Goal: Task Accomplishment & Management: Manage account settings

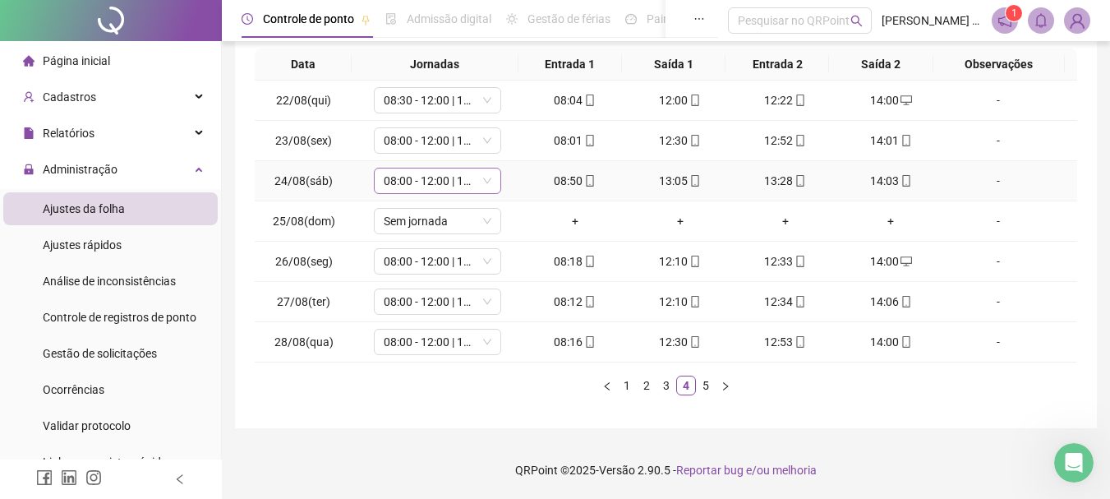
scroll to position [2, 0]
click at [463, 175] on span "08:00 - 12:00 | 12:20 - 14:00" at bounding box center [438, 180] width 108 height 25
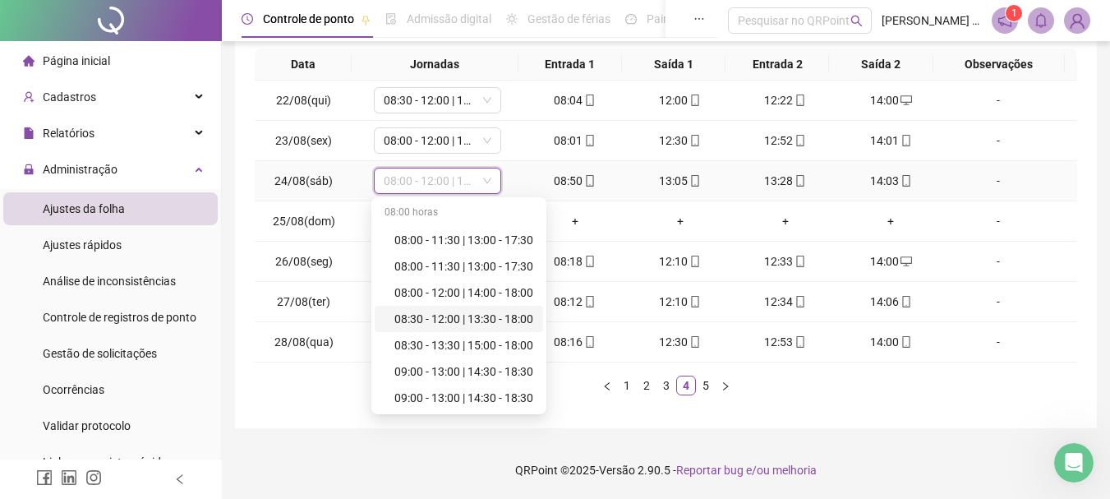
click at [468, 321] on div "08:30 - 12:00 | 13:30 - 18:00" at bounding box center [464, 319] width 139 height 18
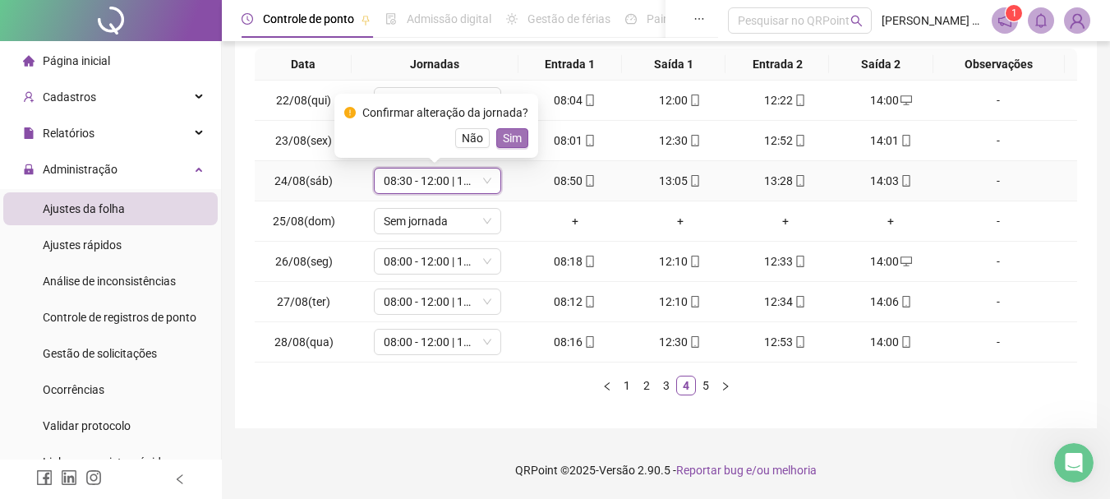
click at [503, 135] on span "Sim" at bounding box center [512, 138] width 19 height 18
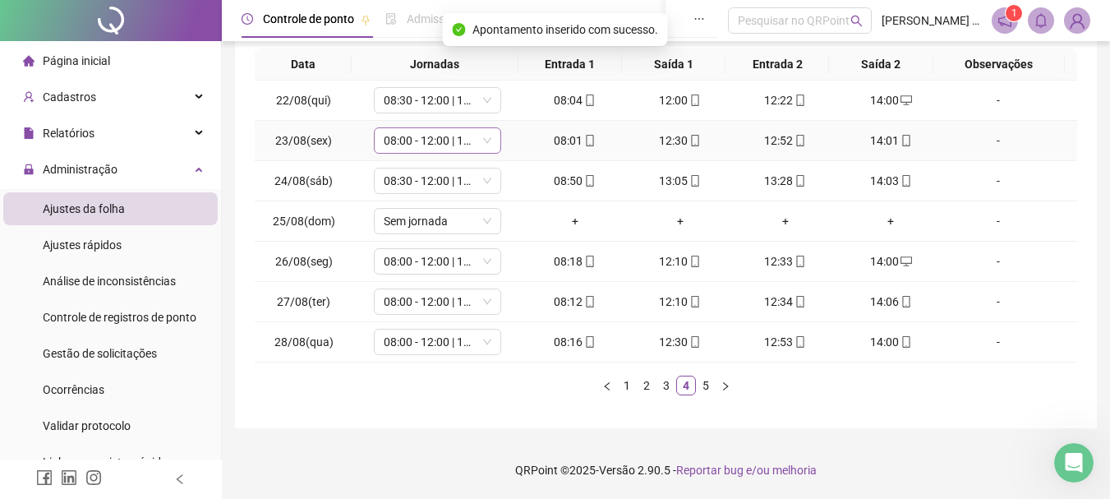
click at [450, 144] on span "08:00 - 12:00 | 12:20 - 14:00" at bounding box center [438, 140] width 108 height 25
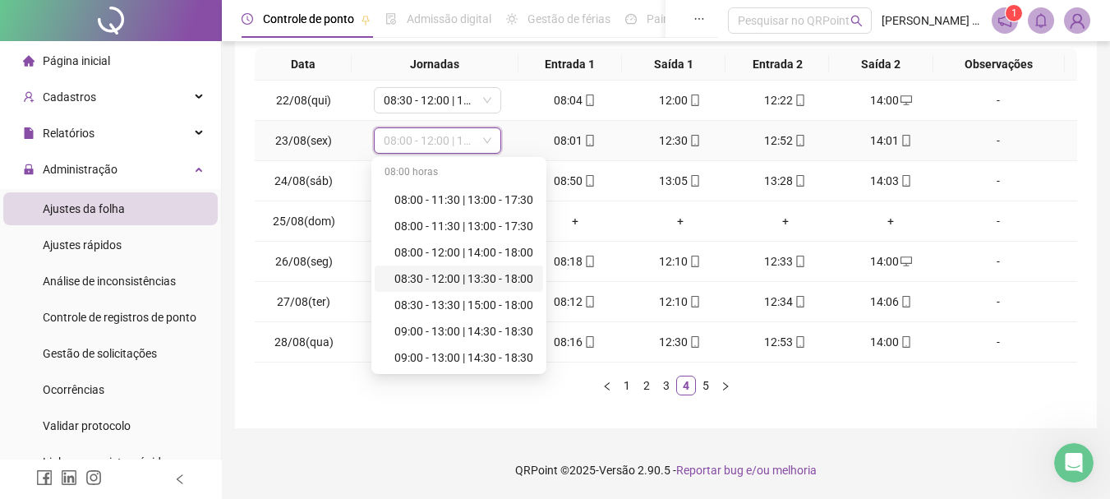
click at [489, 281] on div "08:30 - 12:00 | 13:30 - 18:00" at bounding box center [464, 279] width 139 height 18
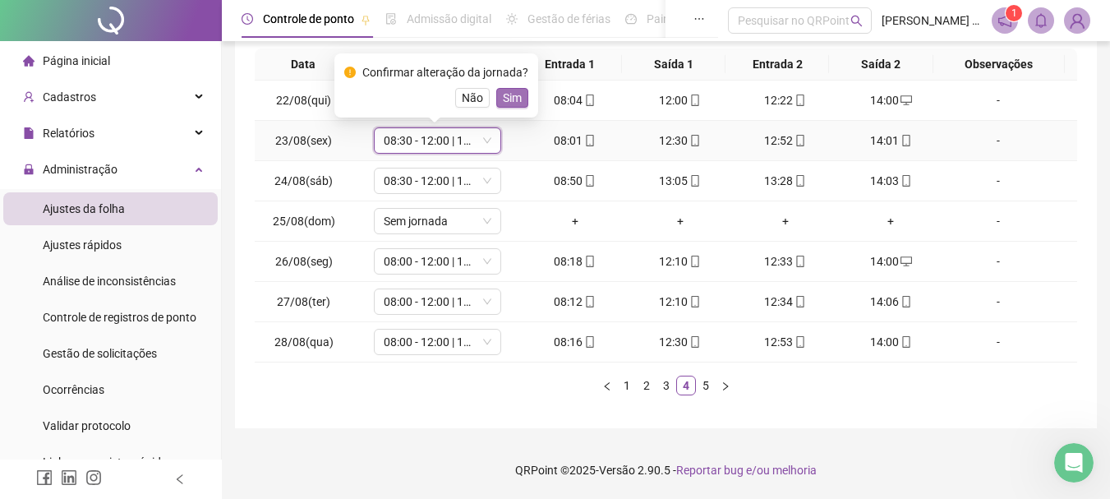
click at [513, 99] on span "Sim" at bounding box center [512, 98] width 19 height 18
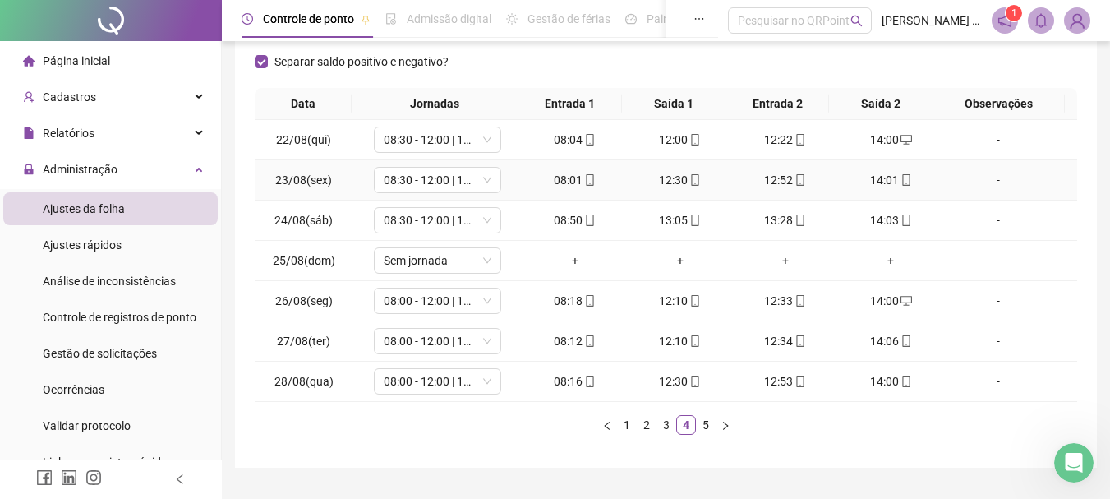
scroll to position [285, 0]
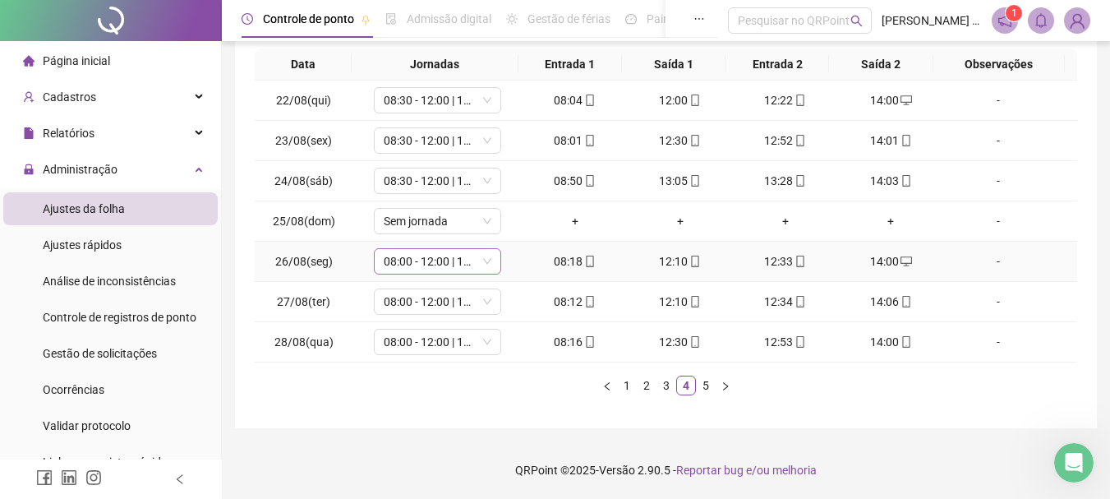
click at [473, 263] on span "08:00 - 12:00 | 12:20 - 14:00" at bounding box center [438, 261] width 108 height 25
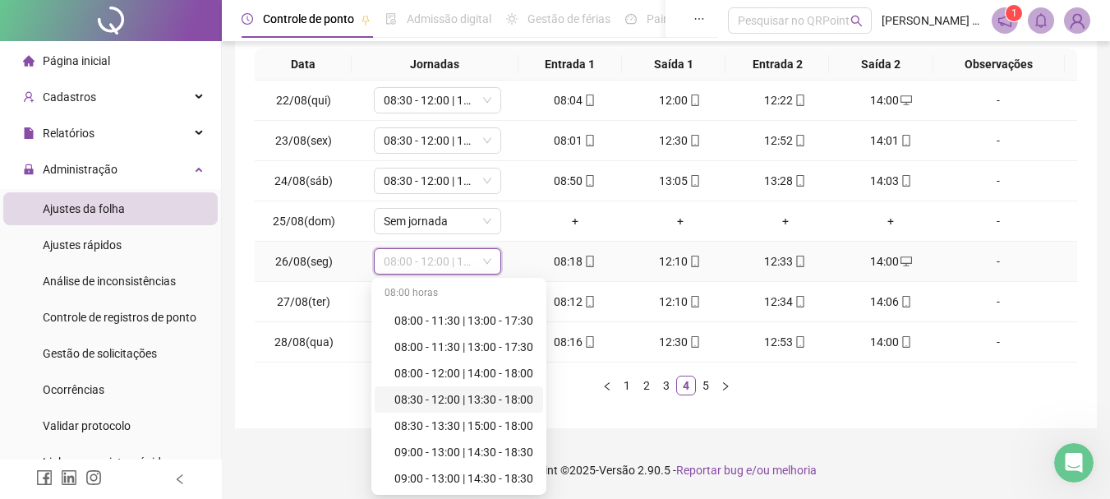
click at [492, 400] on div "08:30 - 12:00 | 13:30 - 18:00" at bounding box center [464, 399] width 139 height 18
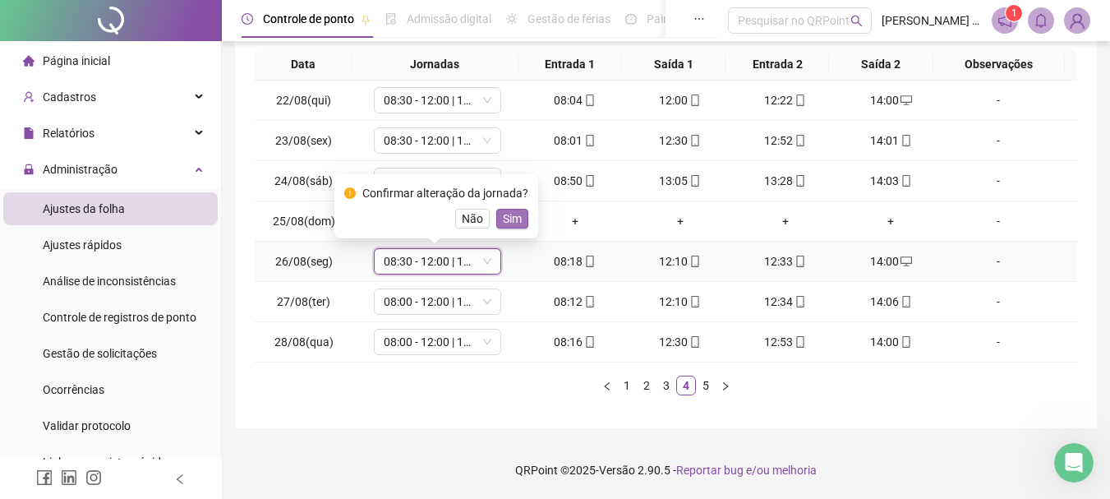
click at [503, 216] on span "Sim" at bounding box center [512, 219] width 19 height 18
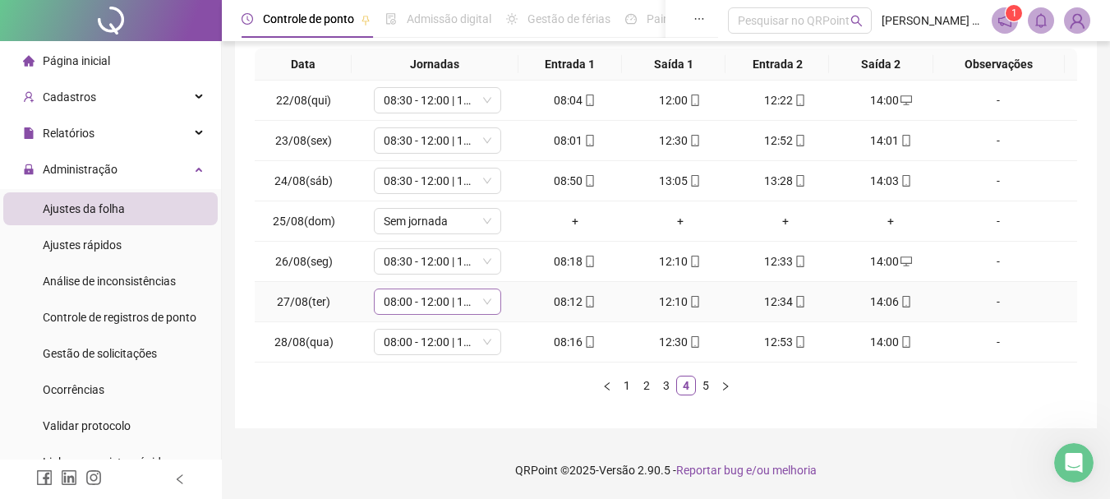
click at [455, 302] on span "08:00 - 12:00 | 12:20 - 14:00" at bounding box center [438, 301] width 108 height 25
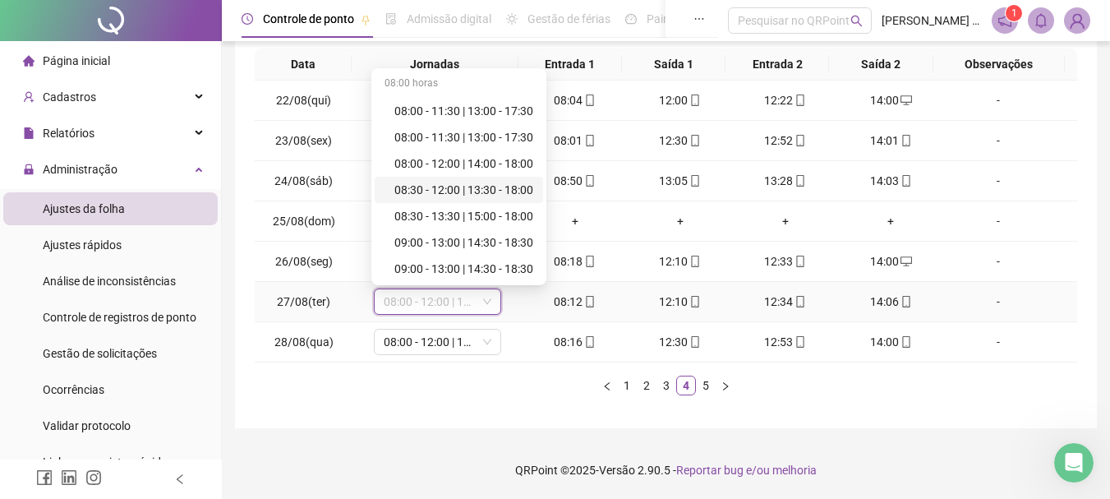
click at [505, 195] on div "08:30 - 12:00 | 13:30 - 18:00" at bounding box center [464, 190] width 139 height 18
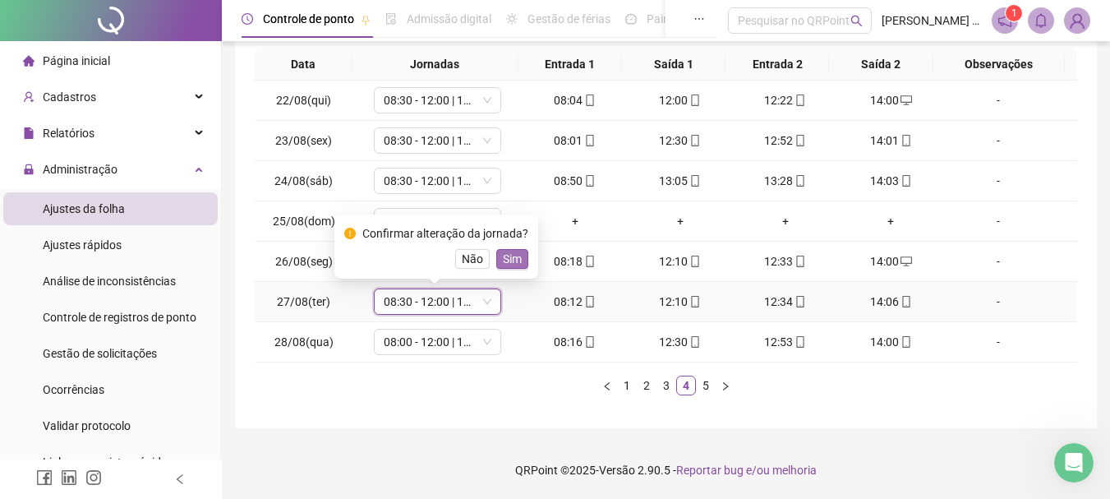
click at [520, 251] on button "Sim" at bounding box center [512, 259] width 32 height 20
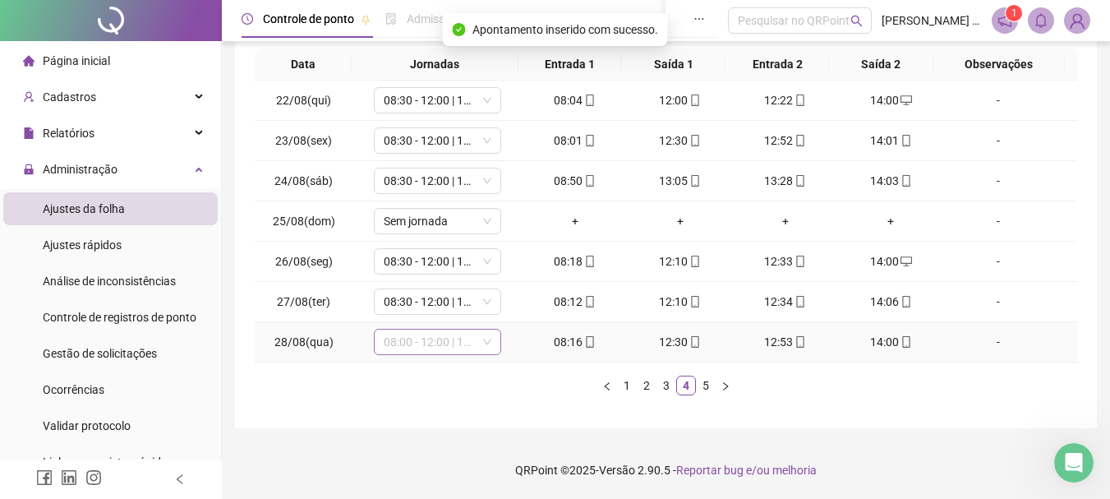
click at [466, 339] on span "08:00 - 12:00 | 12:20 - 14:00" at bounding box center [438, 342] width 108 height 25
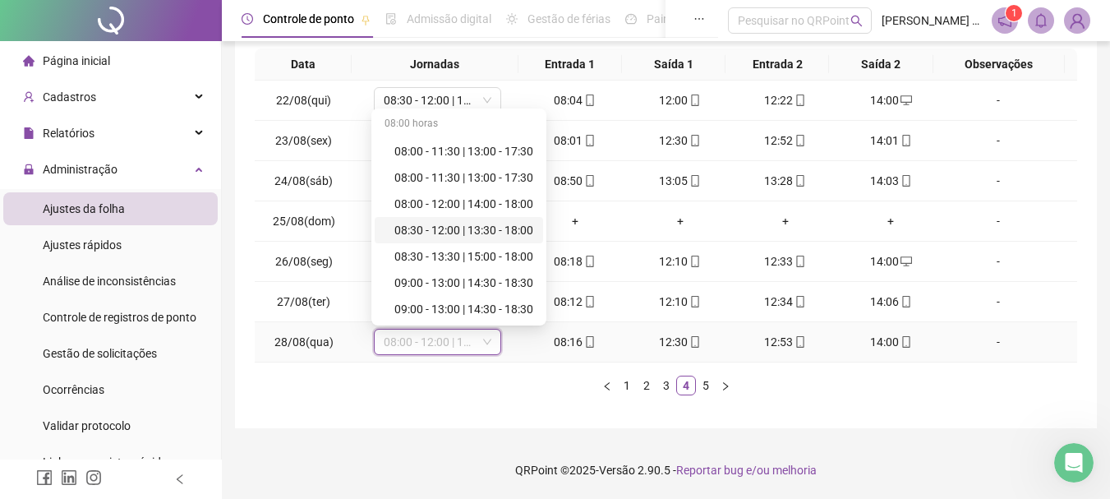
click at [510, 234] on div "08:30 - 12:00 | 13:30 - 18:00" at bounding box center [464, 230] width 139 height 18
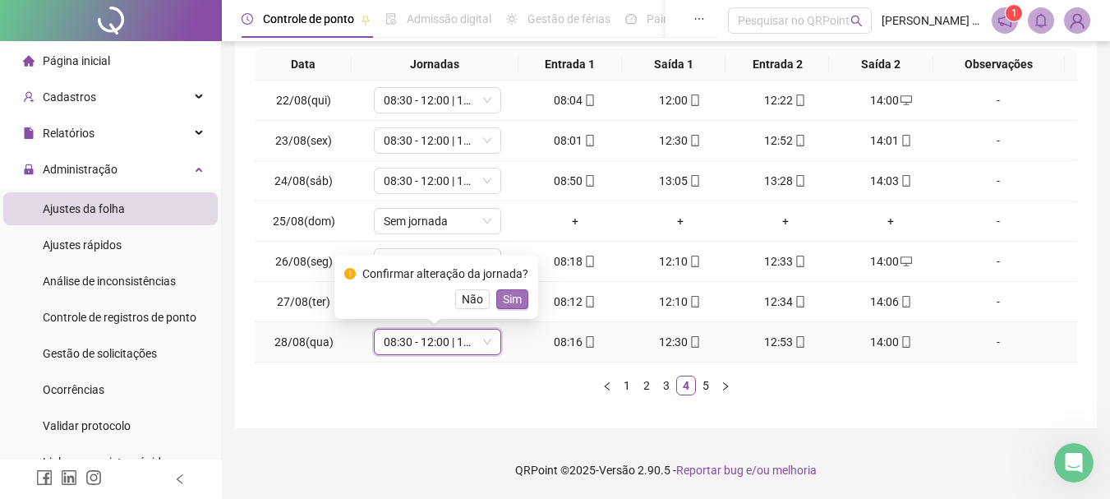
click at [505, 300] on span "Sim" at bounding box center [512, 299] width 19 height 18
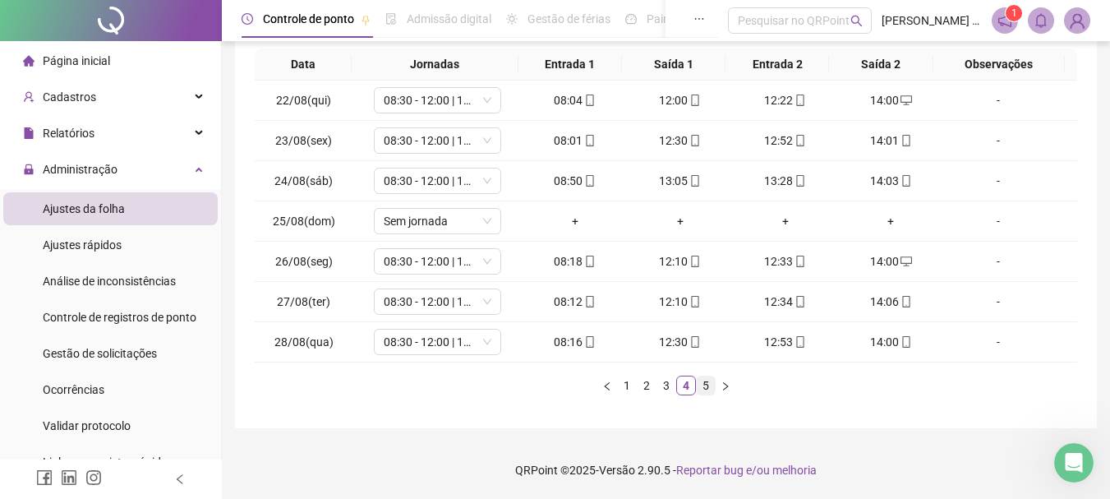
click at [706, 385] on link "5" at bounding box center [706, 385] width 18 height 18
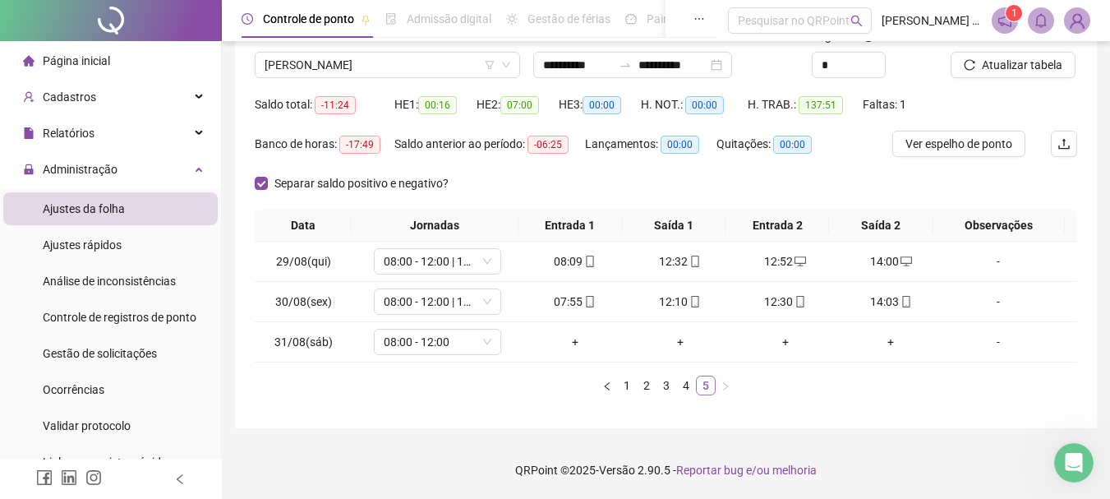
scroll to position [124, 0]
click at [434, 259] on span "08:00 - 12:00 | 12:20 - 14:00" at bounding box center [438, 261] width 108 height 25
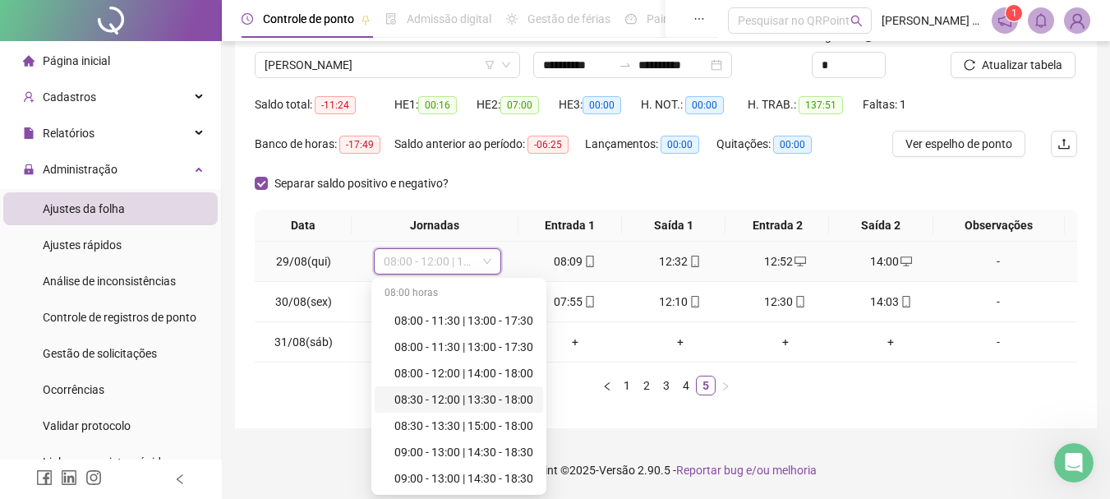
click at [502, 395] on div "08:30 - 12:00 | 13:30 - 18:00" at bounding box center [464, 399] width 139 height 18
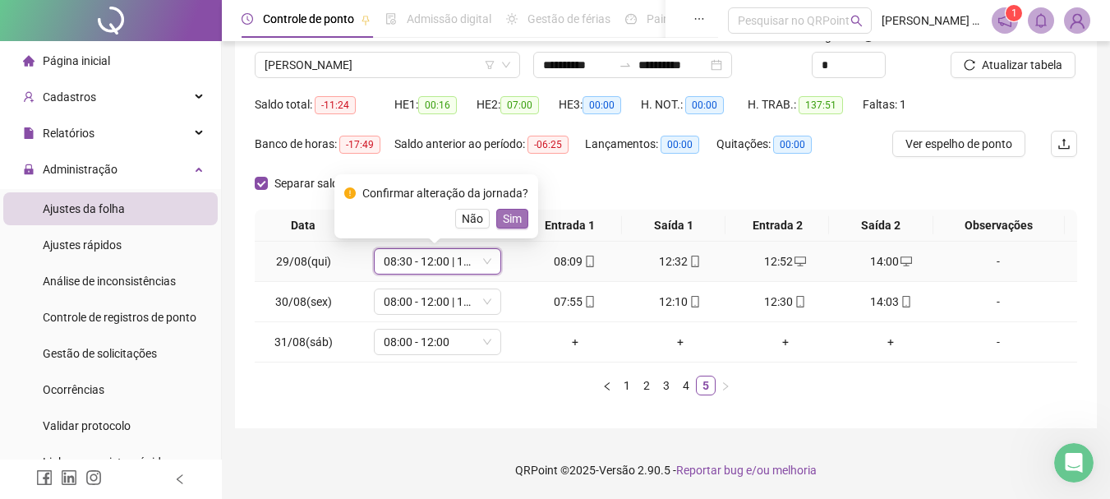
click at [517, 219] on span "Sim" at bounding box center [512, 219] width 19 height 18
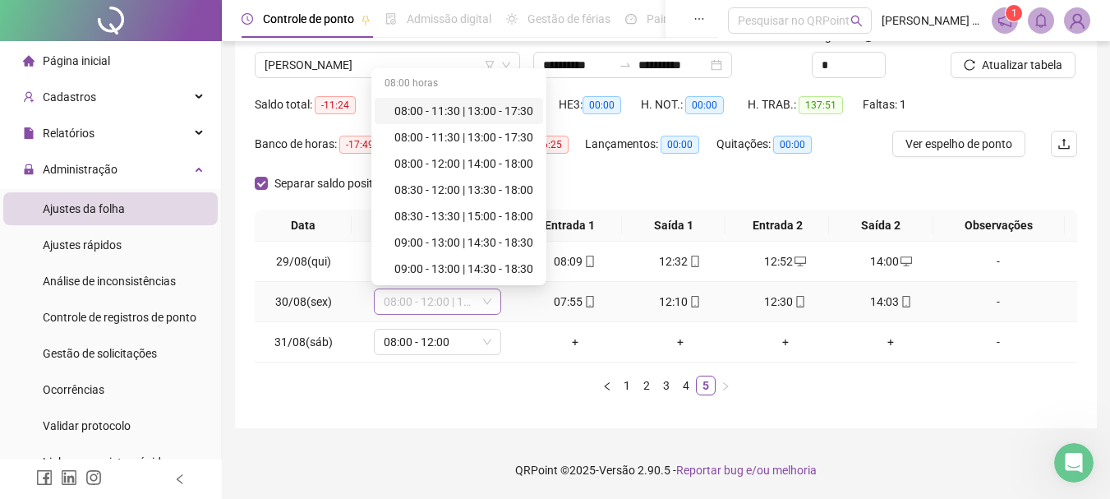
click at [424, 302] on span "08:00 - 12:00 | 12:20 - 14:00" at bounding box center [438, 301] width 108 height 25
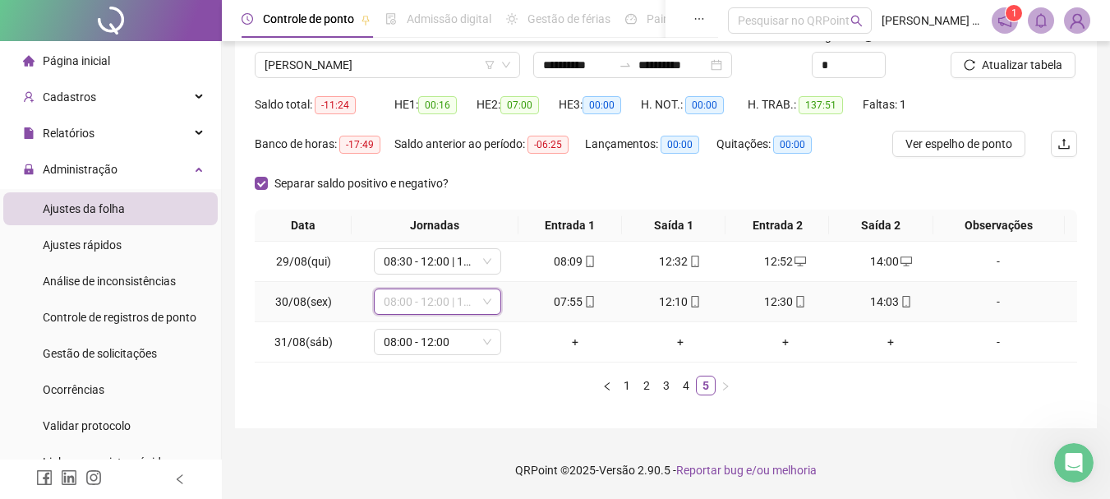
click at [423, 302] on span "08:00 - 12:00 | 12:20 - 14:00" at bounding box center [438, 301] width 108 height 25
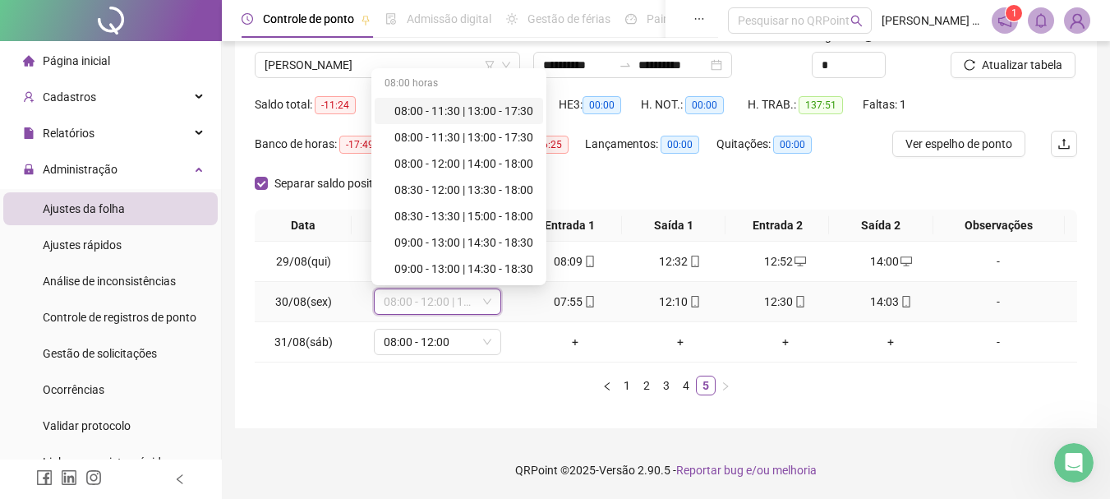
click at [426, 302] on span "08:00 - 12:00 | 12:20 - 14:00" at bounding box center [438, 301] width 108 height 25
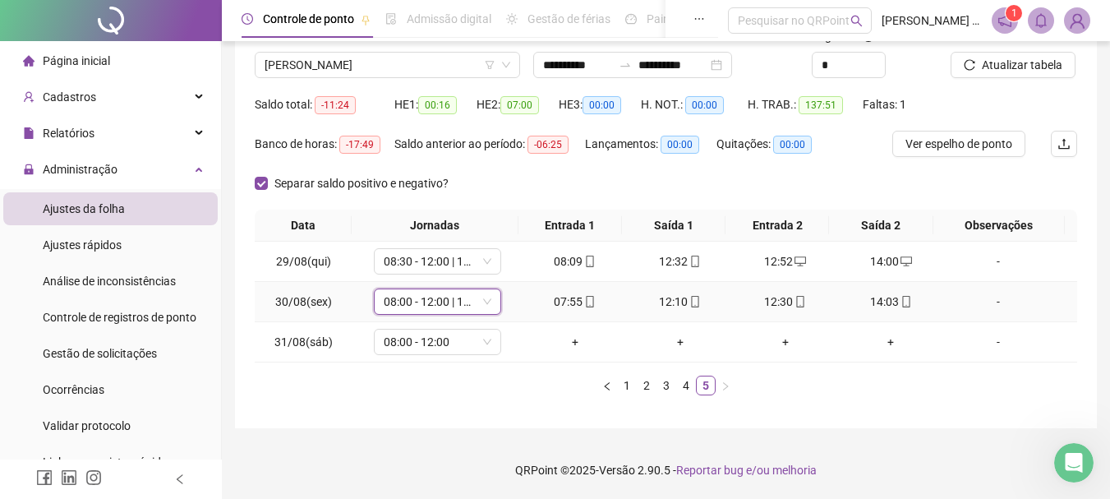
click at [439, 302] on span "08:00 - 12:00 | 12:20 - 14:00" at bounding box center [438, 301] width 108 height 25
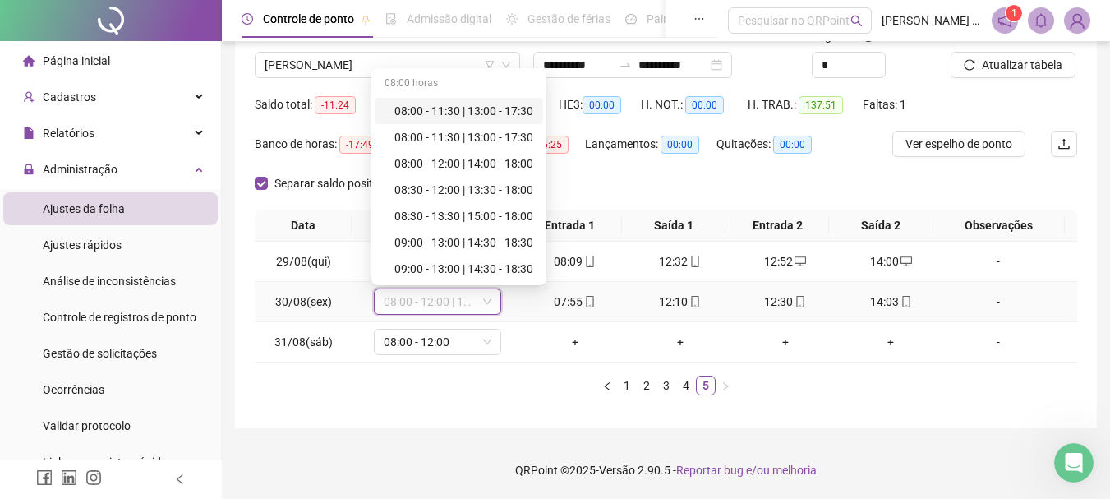
click at [441, 302] on span "08:00 - 12:00 | 12:20 - 14:00" at bounding box center [438, 301] width 108 height 25
click at [445, 302] on span "08:00 - 12:00 | 12:20 - 14:00" at bounding box center [438, 301] width 108 height 25
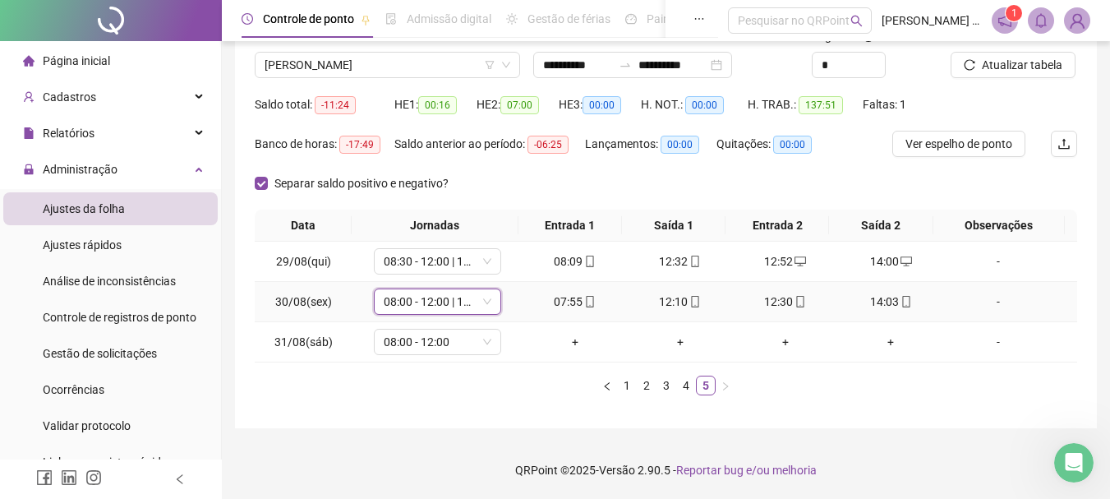
click at [445, 302] on span "08:00 - 12:00 | 12:20 - 14:00" at bounding box center [438, 301] width 108 height 25
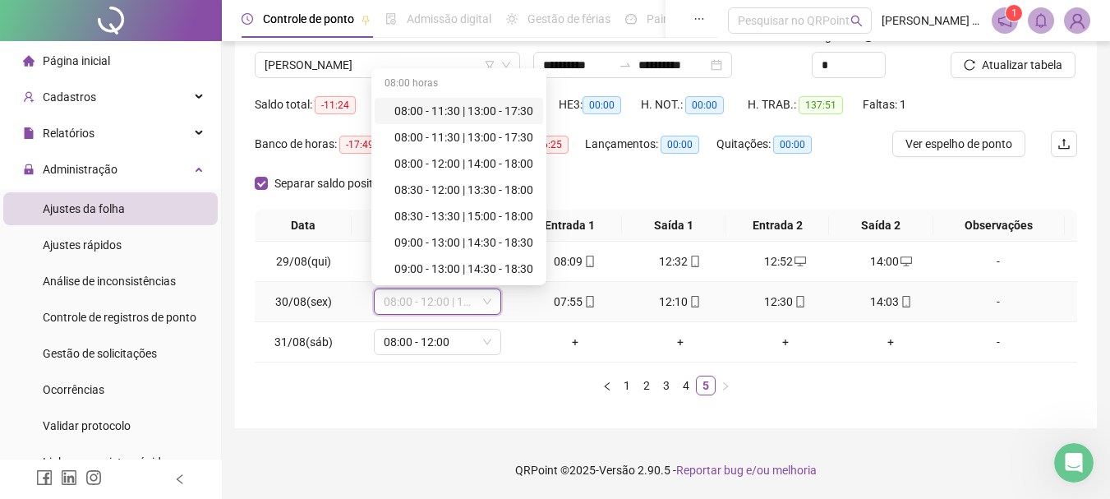
click at [445, 302] on span "08:00 - 12:00 | 12:20 - 14:00" at bounding box center [438, 301] width 108 height 25
click at [455, 302] on span "08:00 - 12:00 | 12:20 - 14:00" at bounding box center [438, 301] width 108 height 25
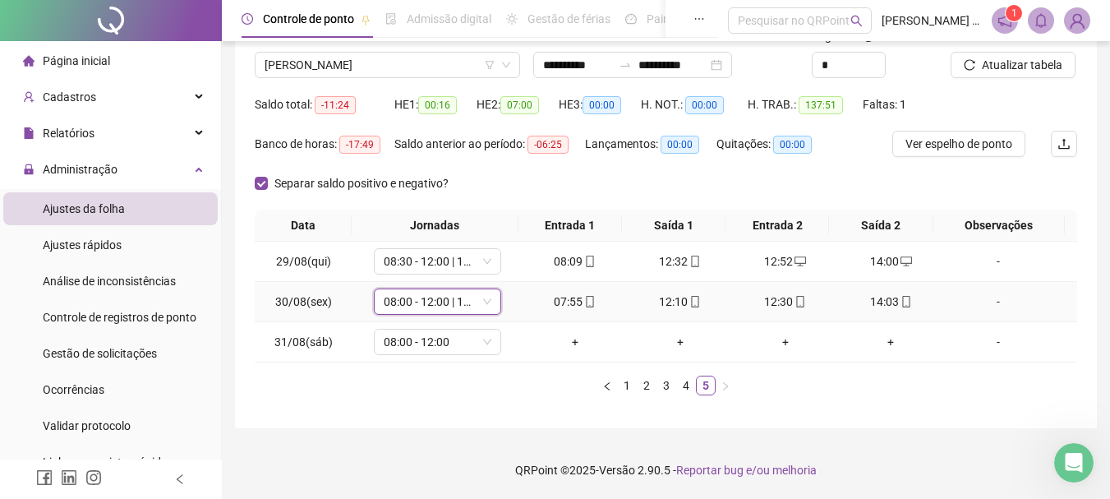
click at [454, 302] on span "08:00 - 12:00 | 12:20 - 14:00" at bounding box center [438, 301] width 108 height 25
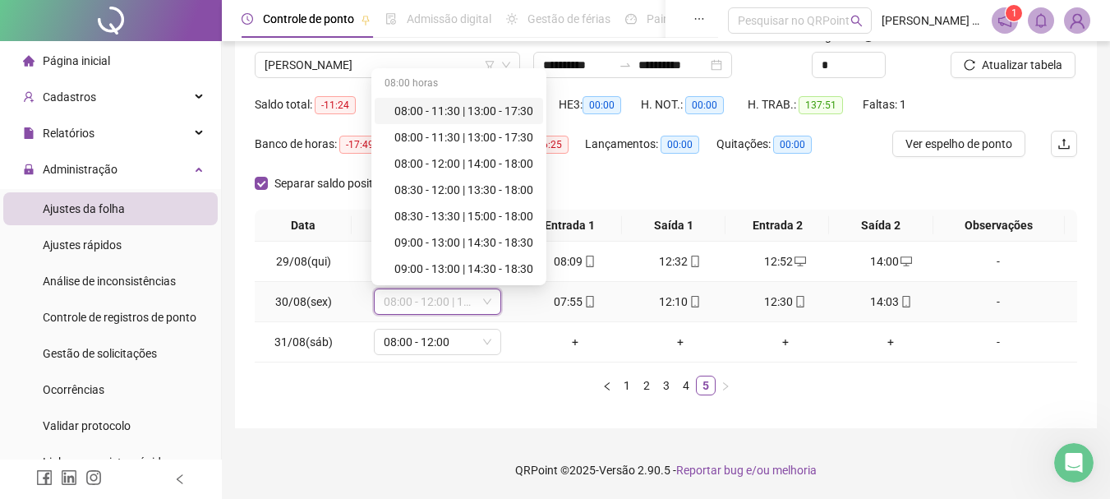
click at [454, 302] on span "08:00 - 12:00 | 12:20 - 14:00" at bounding box center [438, 301] width 108 height 25
click at [455, 302] on span "08:00 - 12:00 | 12:20 - 14:00" at bounding box center [438, 301] width 108 height 25
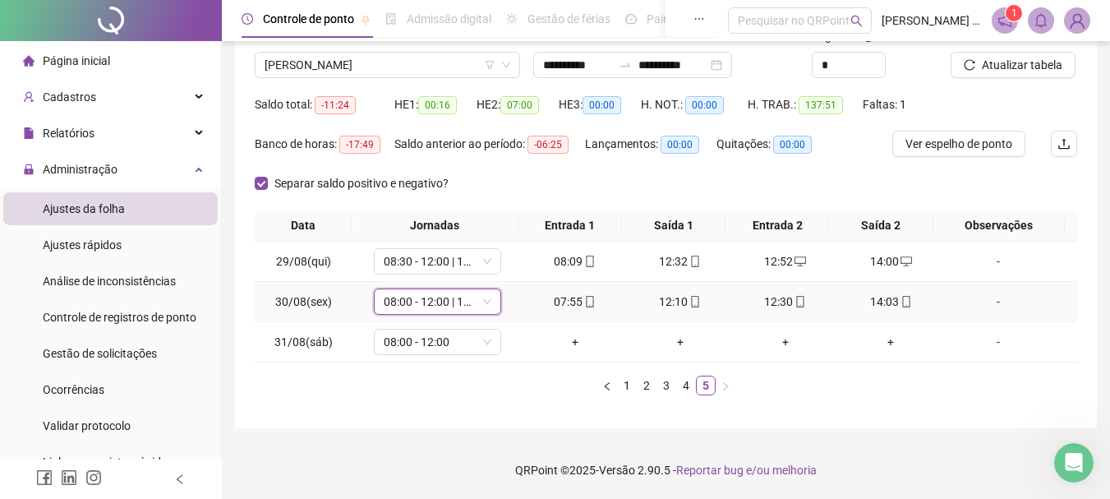
click at [455, 302] on span "08:00 - 12:00 | 12:20 - 14:00" at bounding box center [438, 301] width 108 height 25
click at [458, 302] on span "08:00 - 12:00 | 12:20 - 14:00" at bounding box center [438, 301] width 108 height 25
click at [413, 296] on span "08:00 - 12:00 | 12:20 - 14:00" at bounding box center [438, 301] width 108 height 25
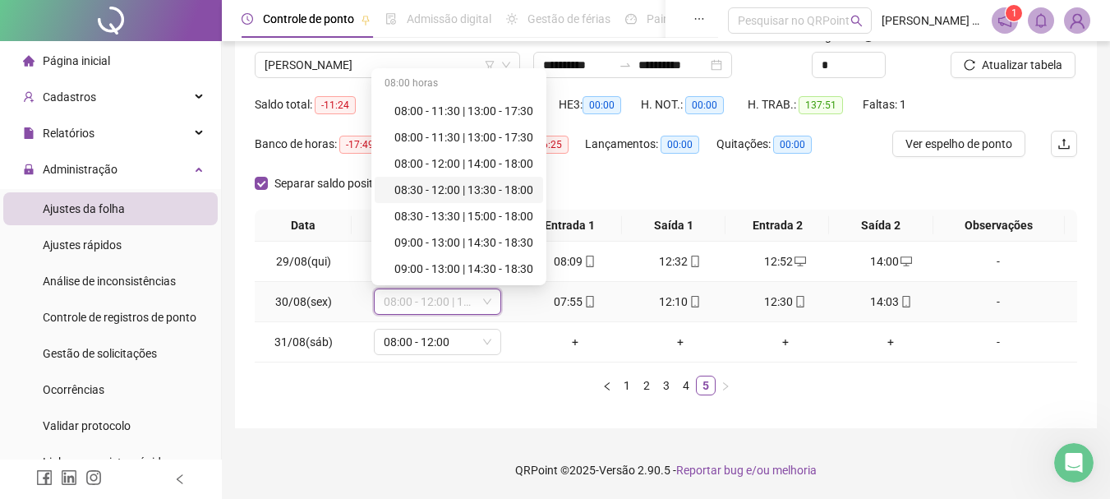
click at [463, 188] on div "08:30 - 12:00 | 13:30 - 18:00" at bounding box center [464, 190] width 139 height 18
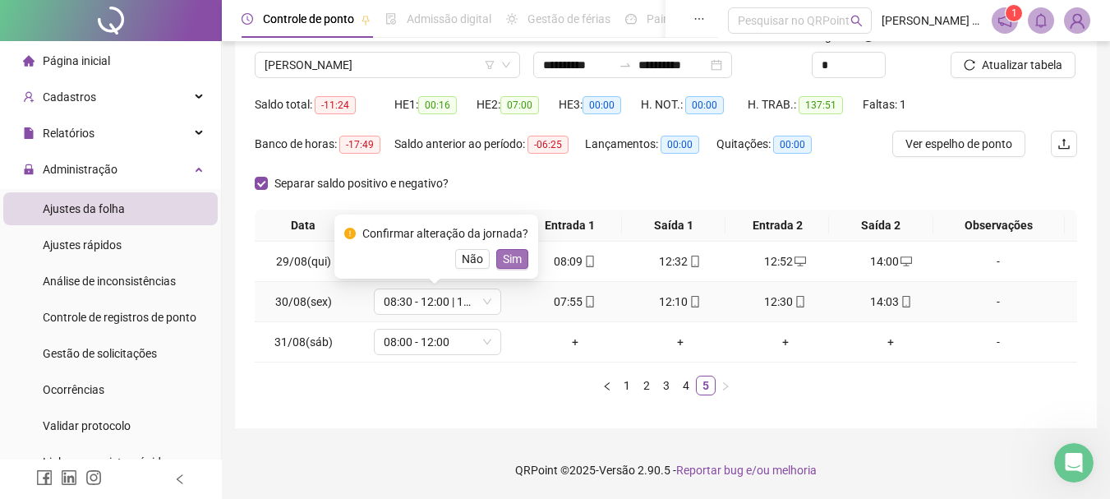
click at [506, 255] on span "Sim" at bounding box center [512, 259] width 19 height 18
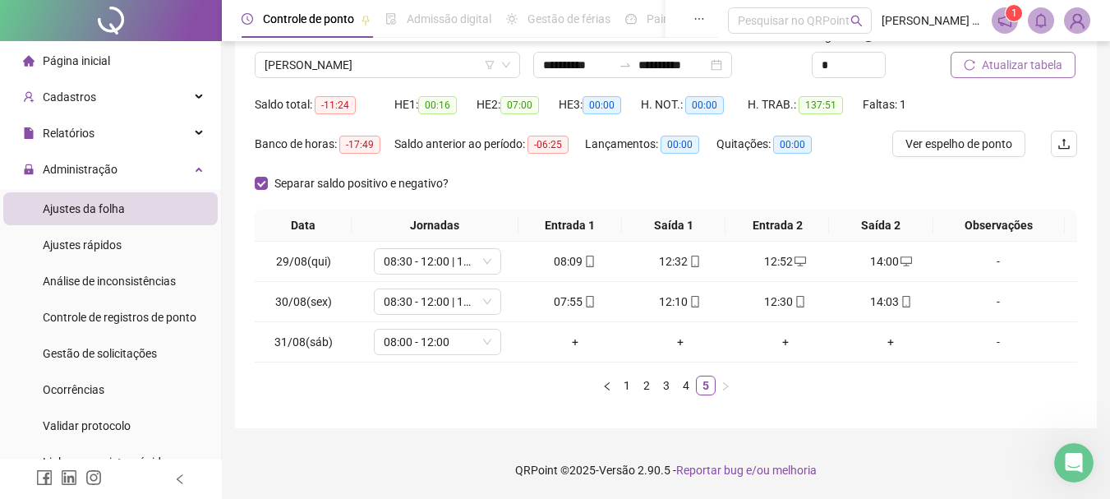
click at [1002, 65] on span "Atualizar tabela" at bounding box center [1022, 65] width 81 height 18
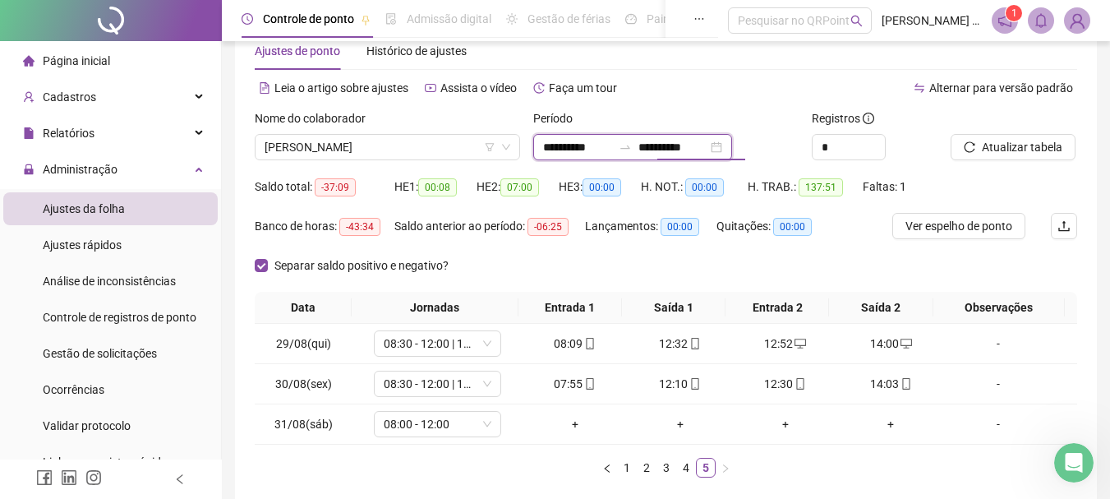
click at [708, 143] on input "**********" at bounding box center [673, 147] width 69 height 18
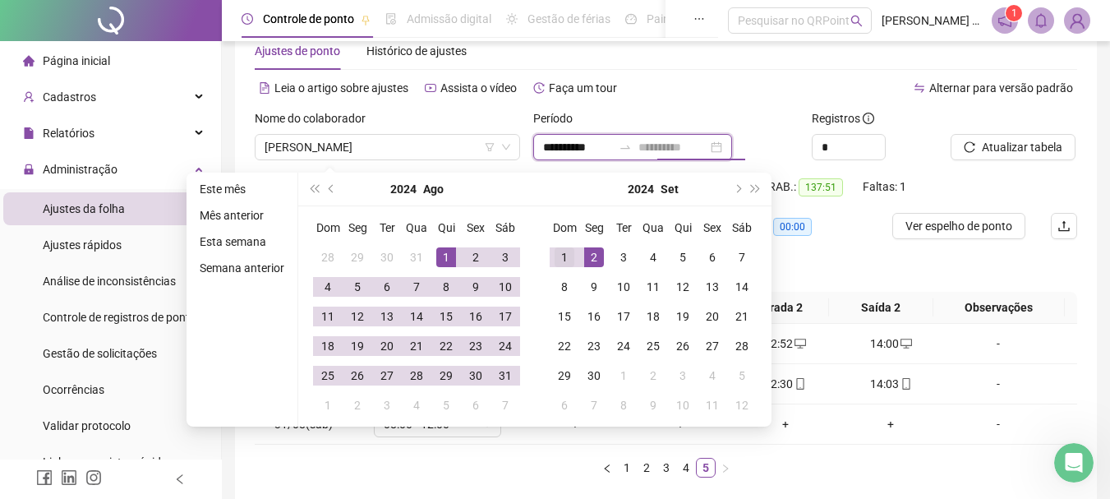
type input "**********"
click at [555, 255] on div "1" at bounding box center [565, 257] width 20 height 20
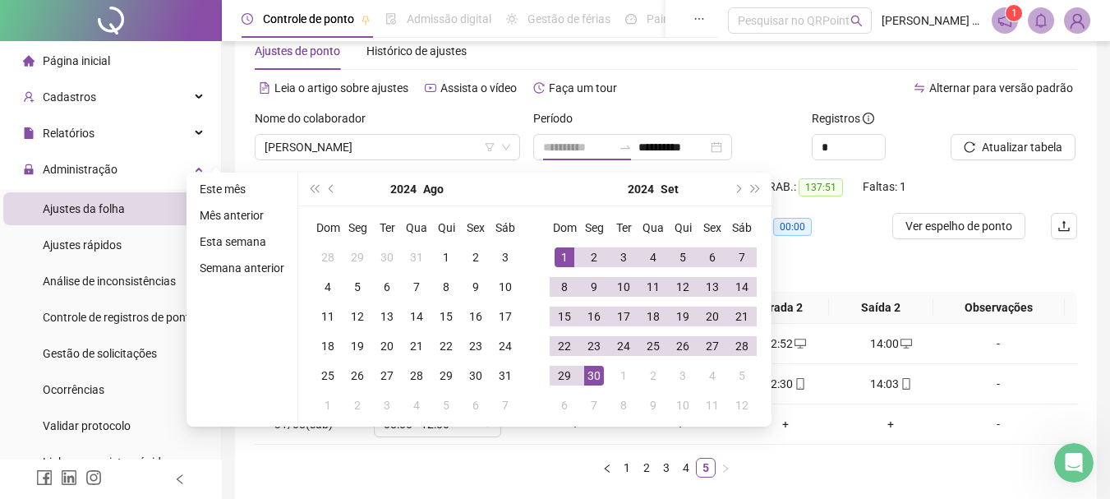
click at [588, 376] on div "30" at bounding box center [594, 376] width 20 height 20
type input "**********"
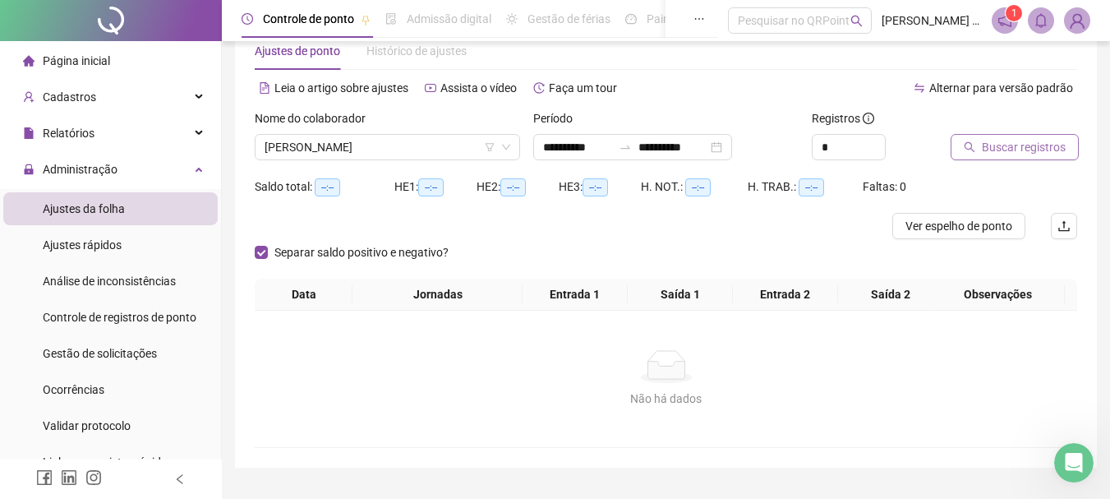
click at [1005, 141] on span "Buscar registros" at bounding box center [1024, 147] width 84 height 18
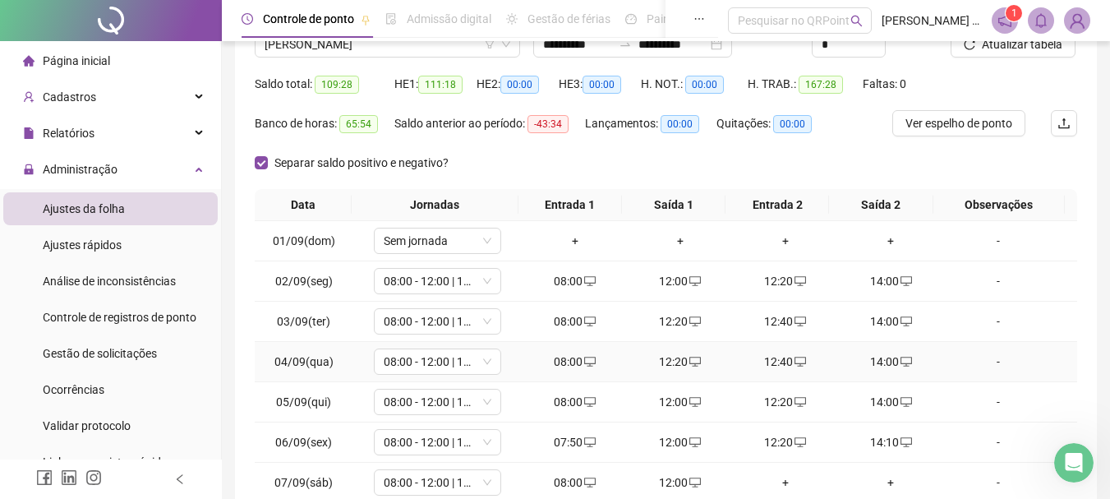
scroll to position [247, 0]
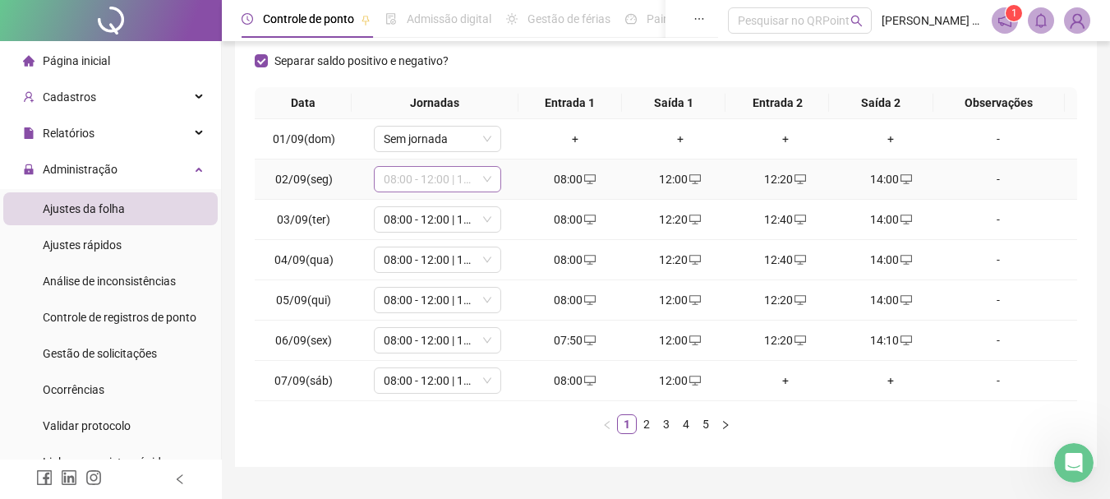
click at [444, 177] on span "08:00 - 12:00 | 12:20 - 14:00" at bounding box center [438, 179] width 108 height 25
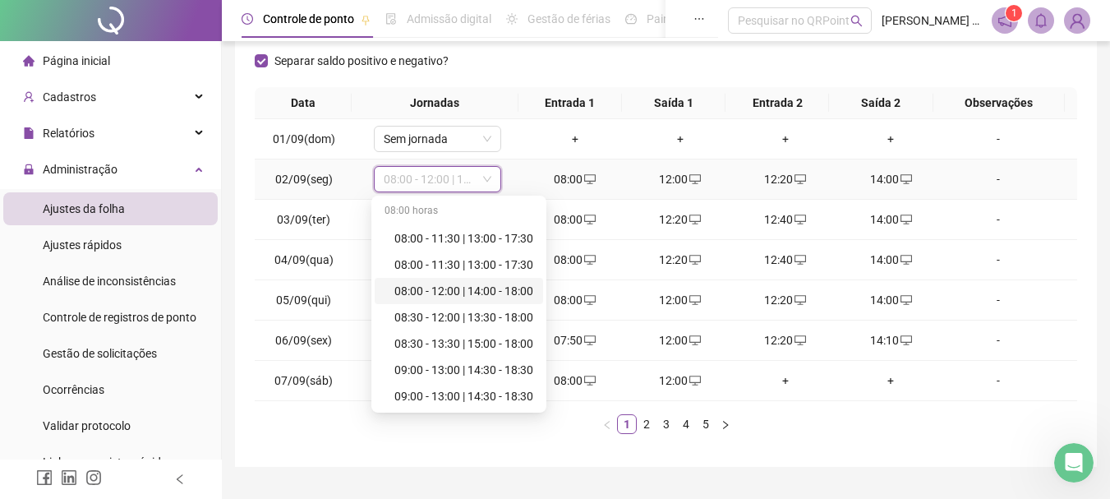
click at [448, 298] on div "08:00 - 12:00 | 14:00 - 18:00" at bounding box center [464, 291] width 139 height 18
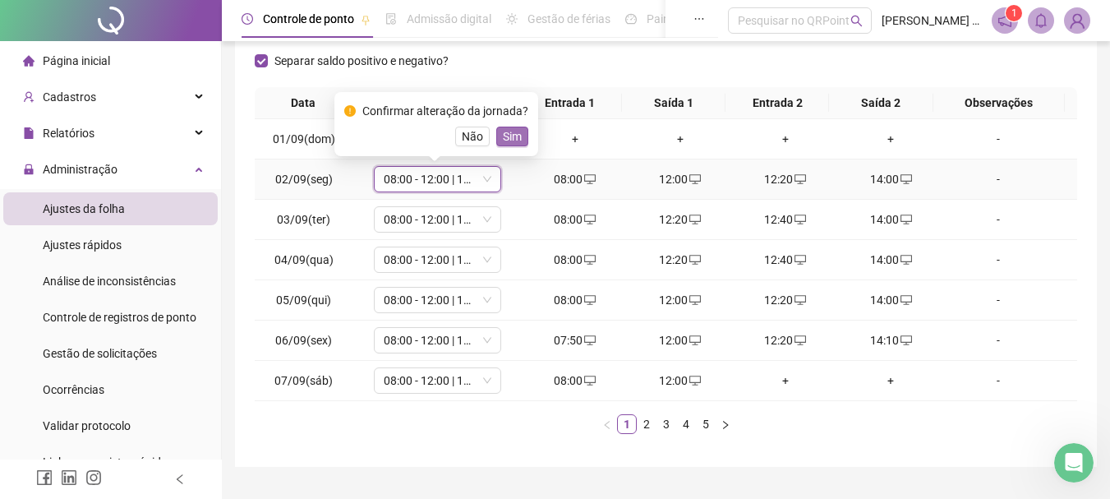
click at [510, 132] on span "Sim" at bounding box center [512, 136] width 19 height 18
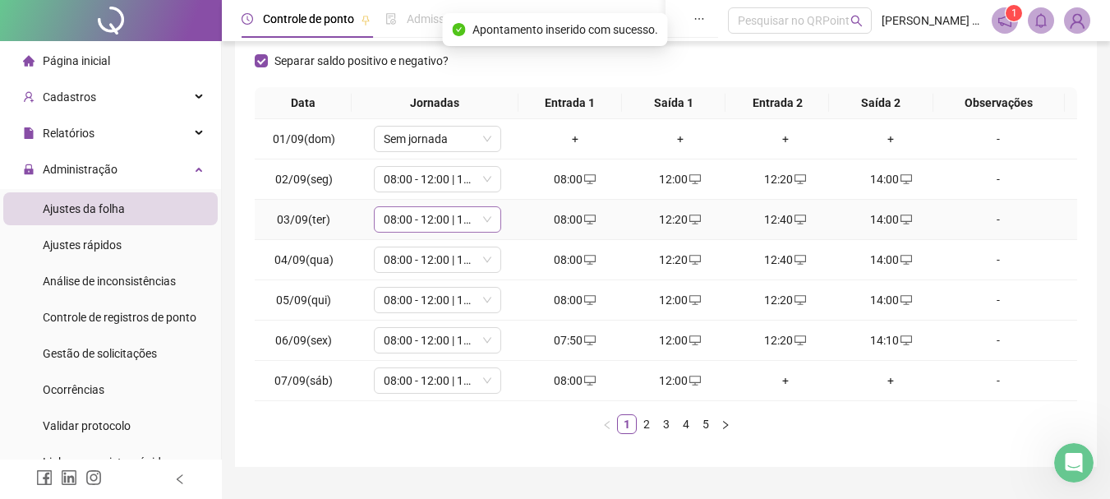
click at [474, 218] on span "08:00 - 12:00 | 12:20 - 14:00" at bounding box center [438, 219] width 108 height 25
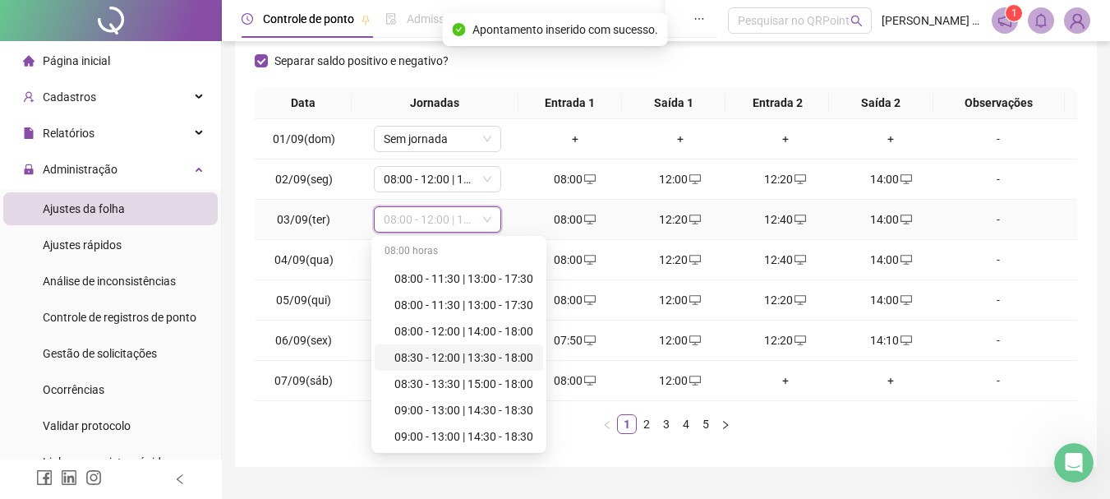
click at [464, 362] on div "08:30 - 12:00 | 13:30 - 18:00" at bounding box center [464, 357] width 139 height 18
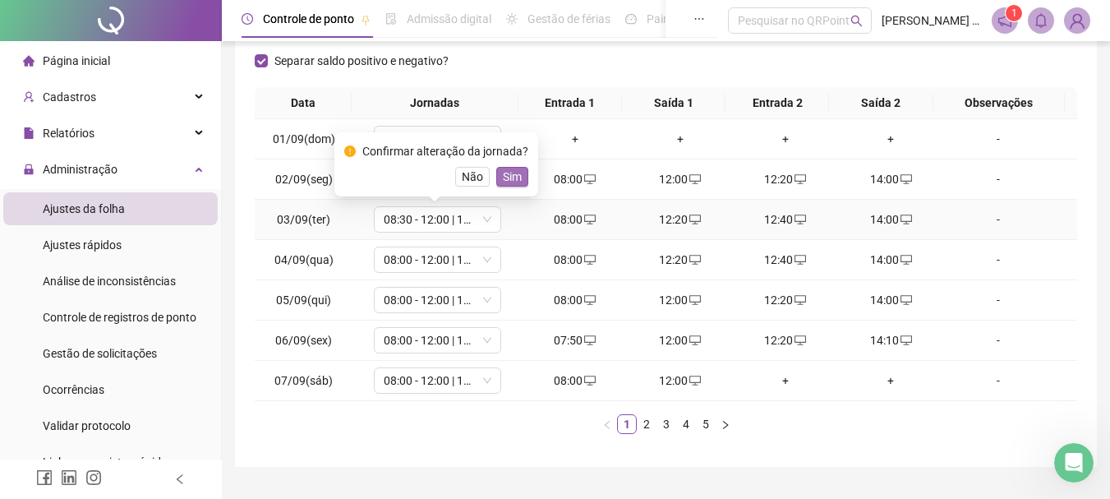
click at [507, 177] on span "Sim" at bounding box center [512, 177] width 19 height 18
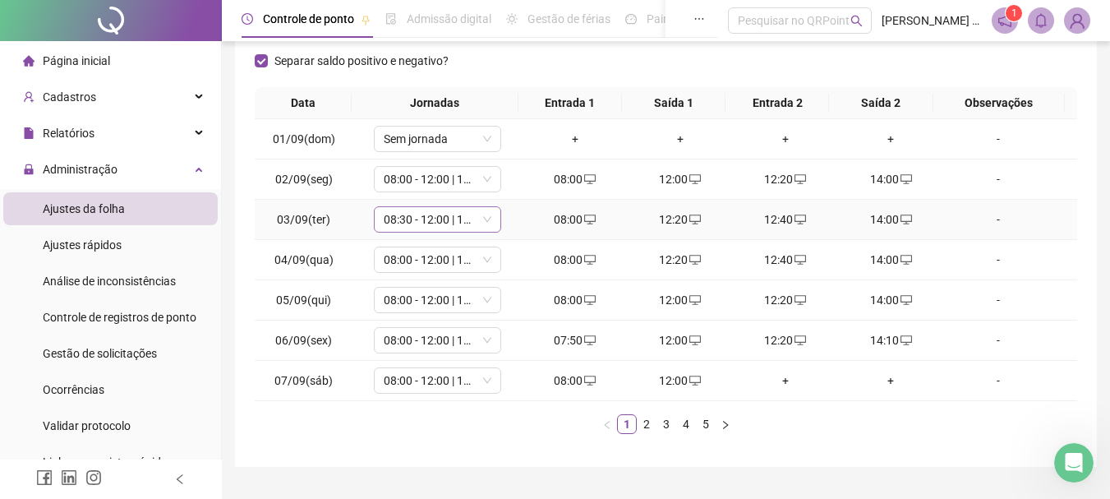
click at [431, 218] on span "08:30 - 12:00 | 13:30 - 18:00" at bounding box center [438, 219] width 108 height 25
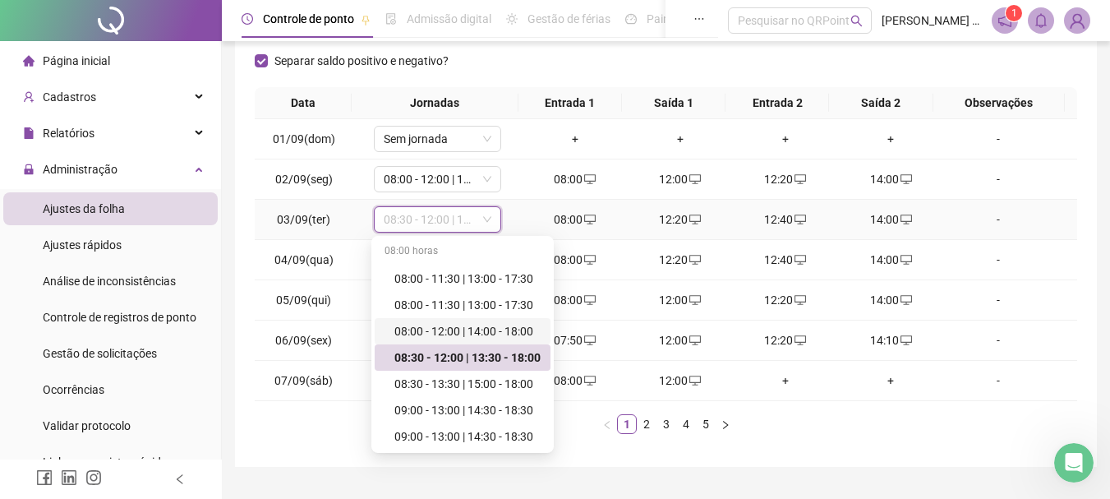
click at [462, 333] on div "08:00 - 12:00 | 14:00 - 18:00" at bounding box center [468, 331] width 146 height 18
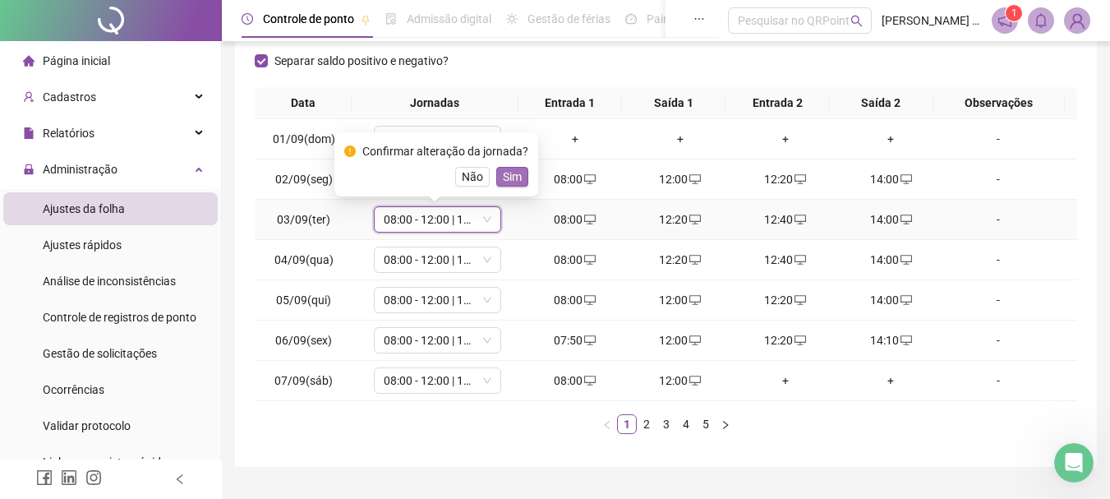
click at [507, 170] on span "Sim" at bounding box center [512, 177] width 19 height 18
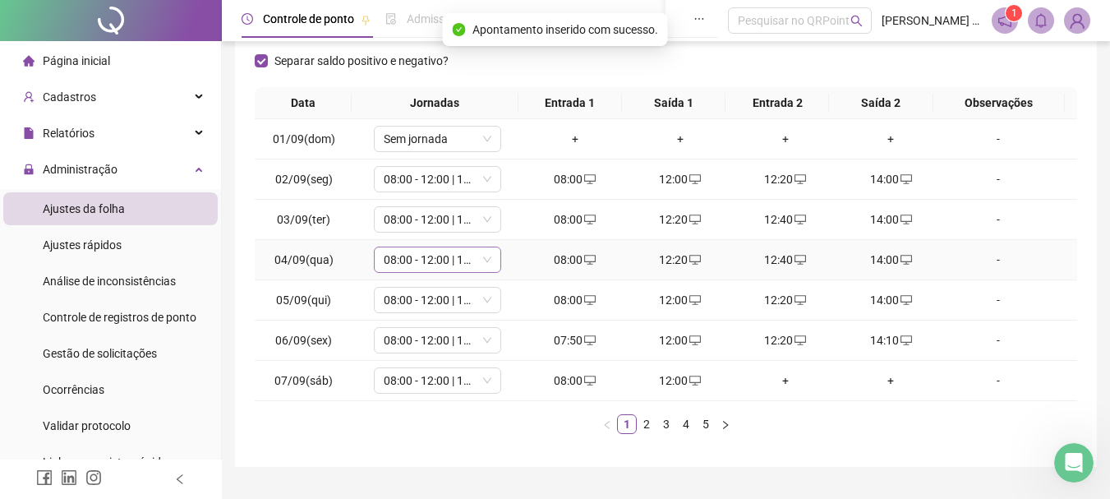
click at [443, 263] on span "08:00 - 12:00 | 12:20 - 14:00" at bounding box center [438, 259] width 108 height 25
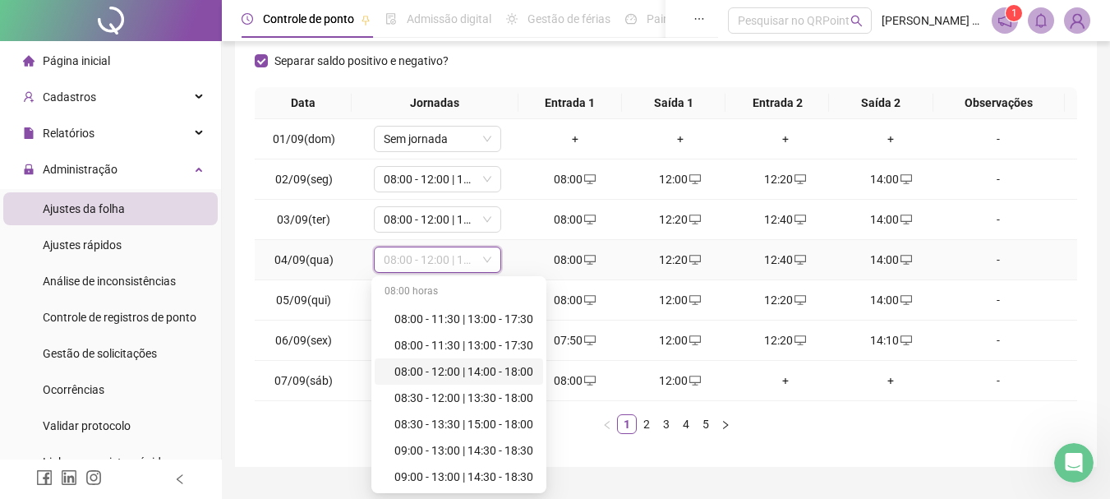
click at [474, 373] on div "08:00 - 12:00 | 14:00 - 18:00" at bounding box center [464, 371] width 139 height 18
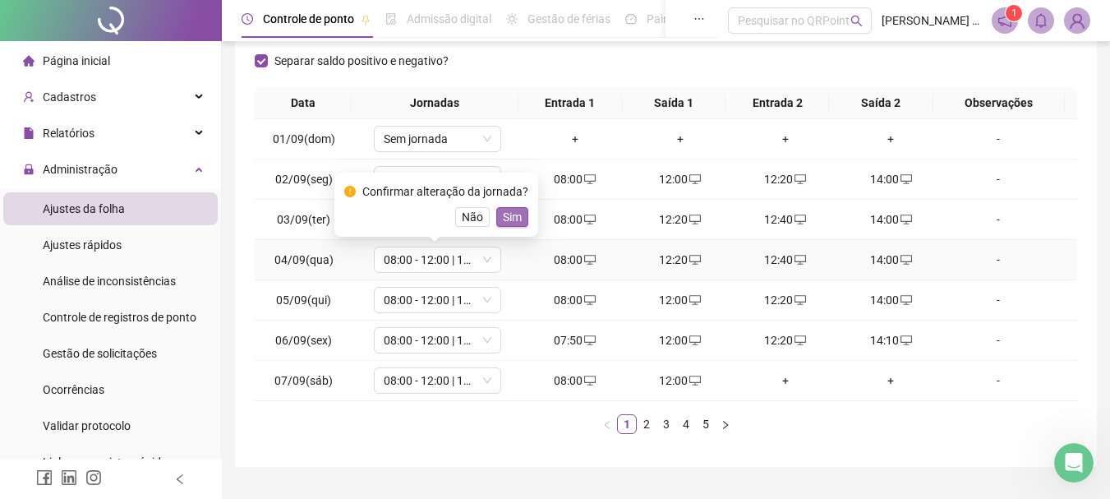
click at [518, 214] on span "Sim" at bounding box center [512, 217] width 19 height 18
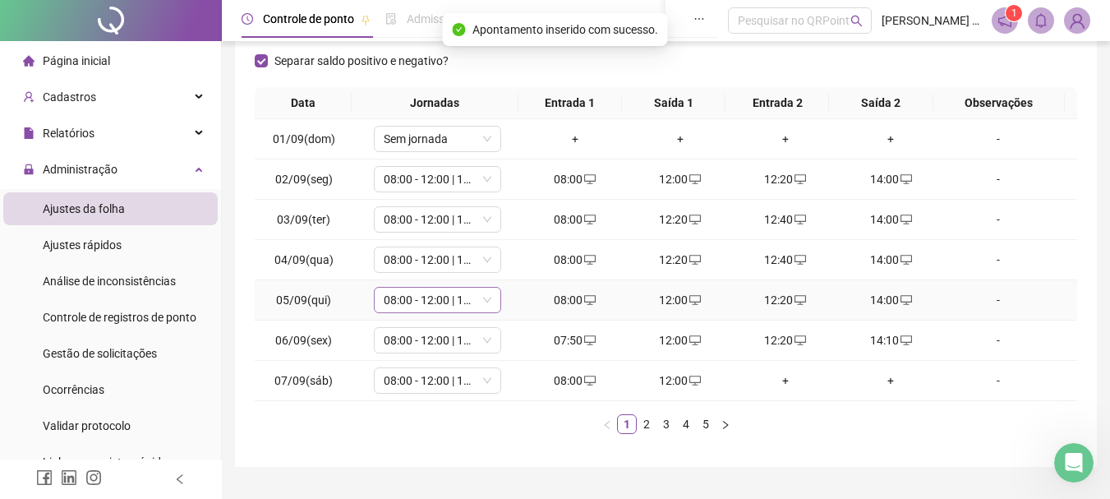
click at [452, 306] on span "08:00 - 12:00 | 12:20 - 14:00" at bounding box center [438, 300] width 108 height 25
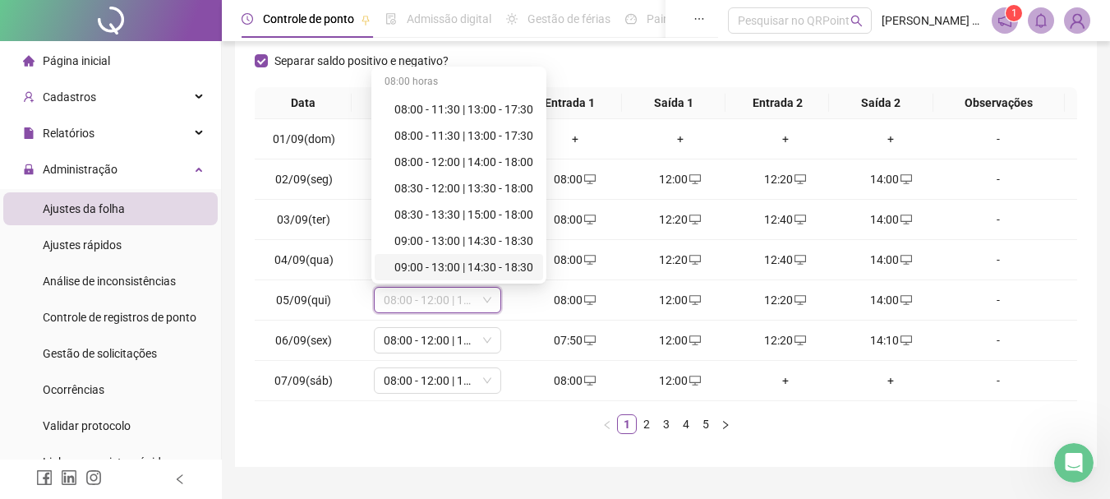
click at [263, 450] on div "**********" at bounding box center [666, 137] width 862 height 659
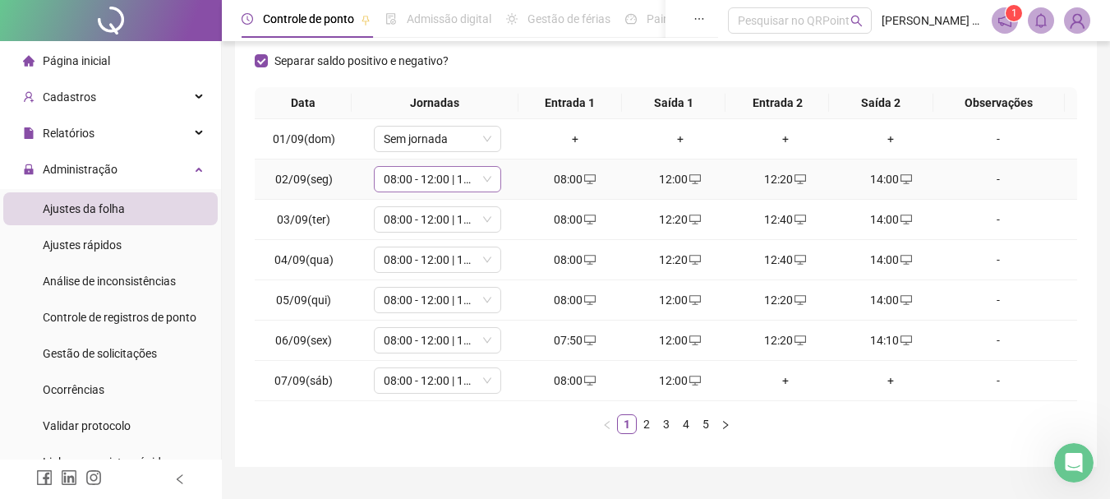
click at [421, 180] on span "08:00 - 12:00 | 14:00 - 18:00" at bounding box center [438, 179] width 108 height 25
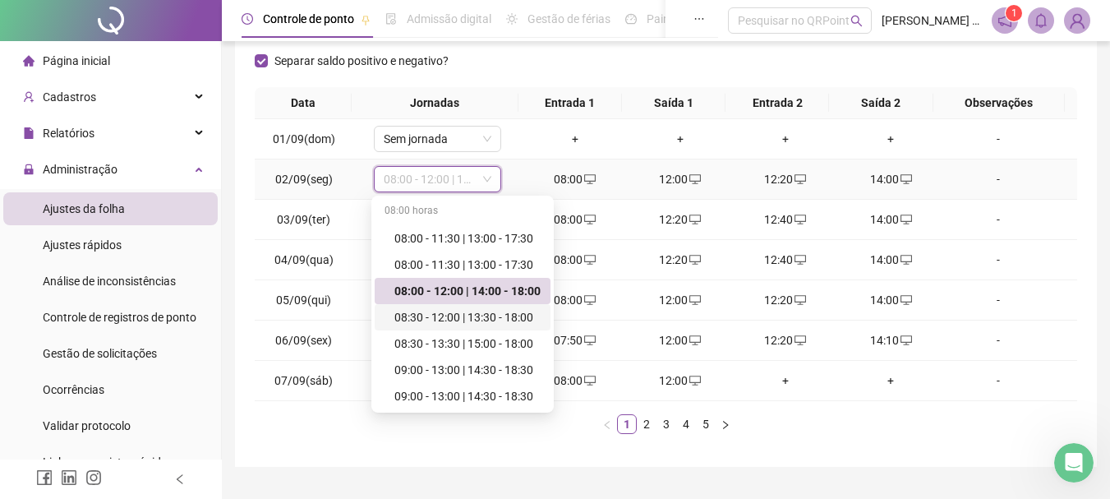
click at [453, 316] on div "08:30 - 12:00 | 13:30 - 18:00" at bounding box center [468, 317] width 146 height 18
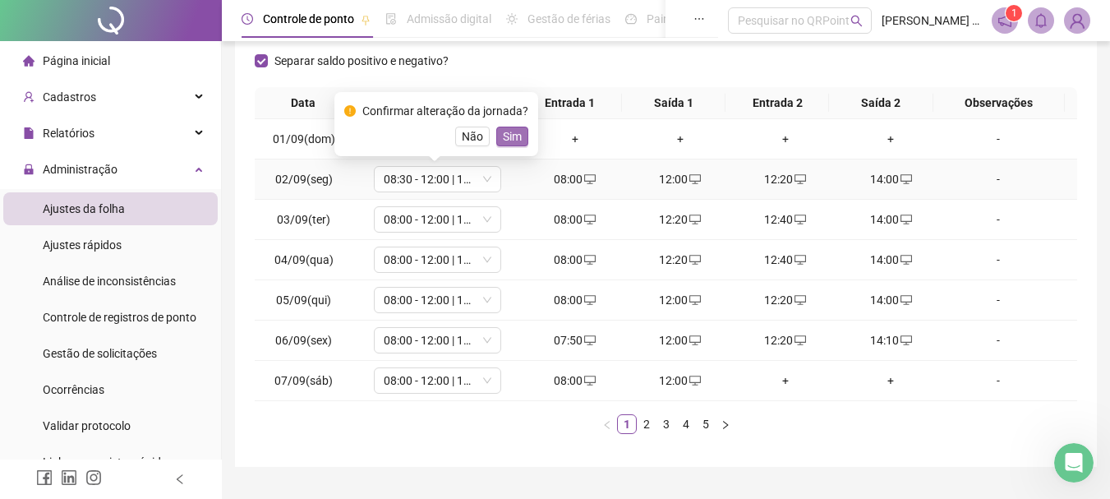
click at [507, 132] on span "Sim" at bounding box center [512, 136] width 19 height 18
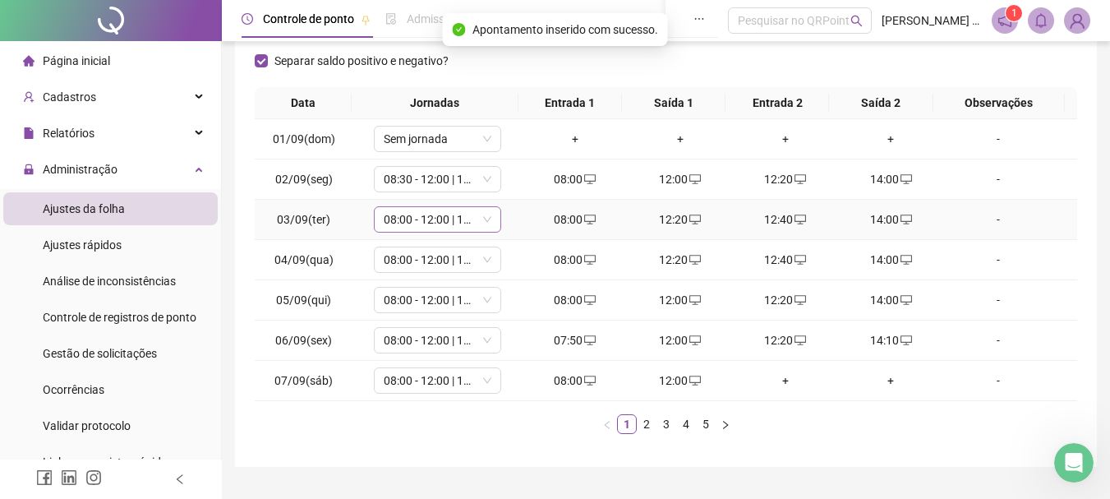
click at [435, 222] on span "08:00 - 12:00 | 14:00 - 18:00" at bounding box center [438, 219] width 108 height 25
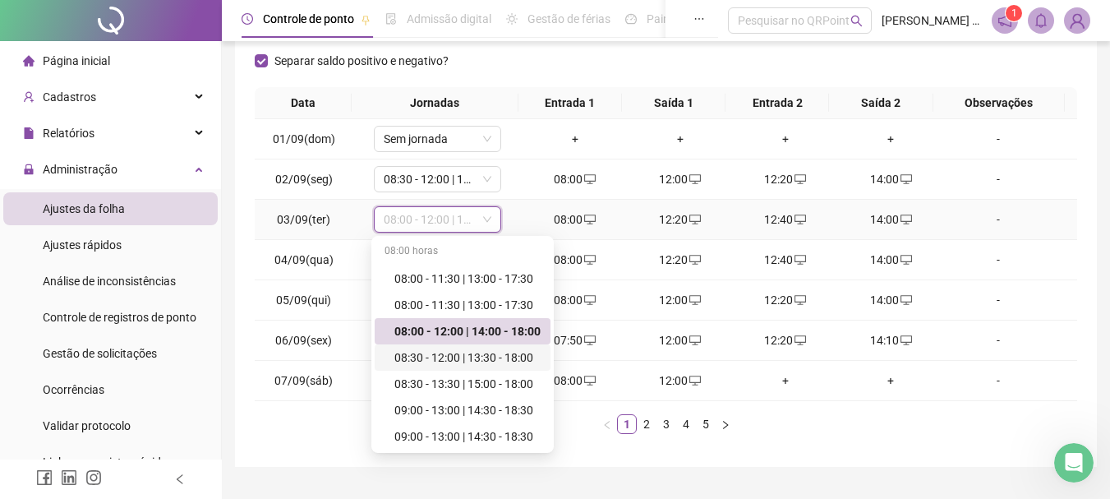
click at [438, 360] on div "08:30 - 12:00 | 13:30 - 18:00" at bounding box center [468, 357] width 146 height 18
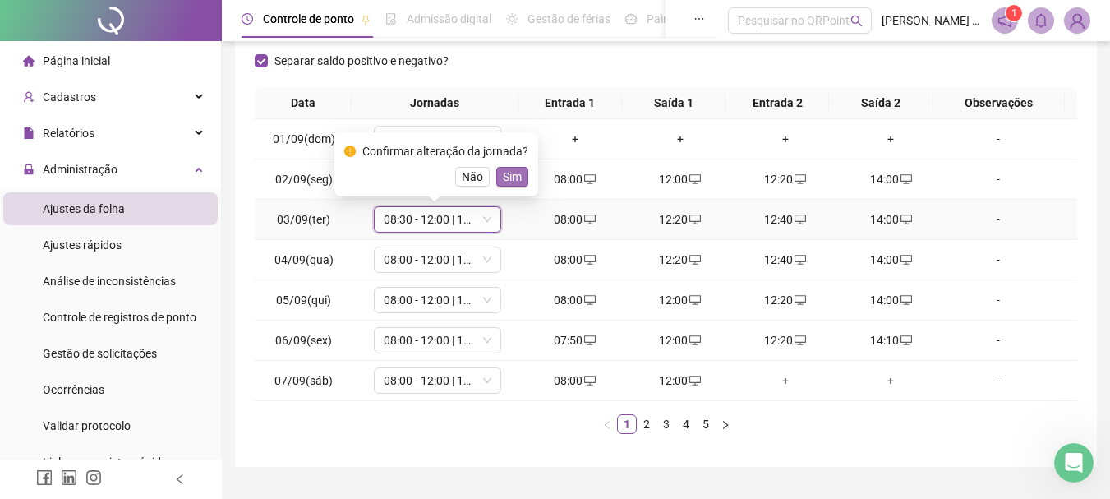
click at [513, 176] on span "Sim" at bounding box center [512, 177] width 19 height 18
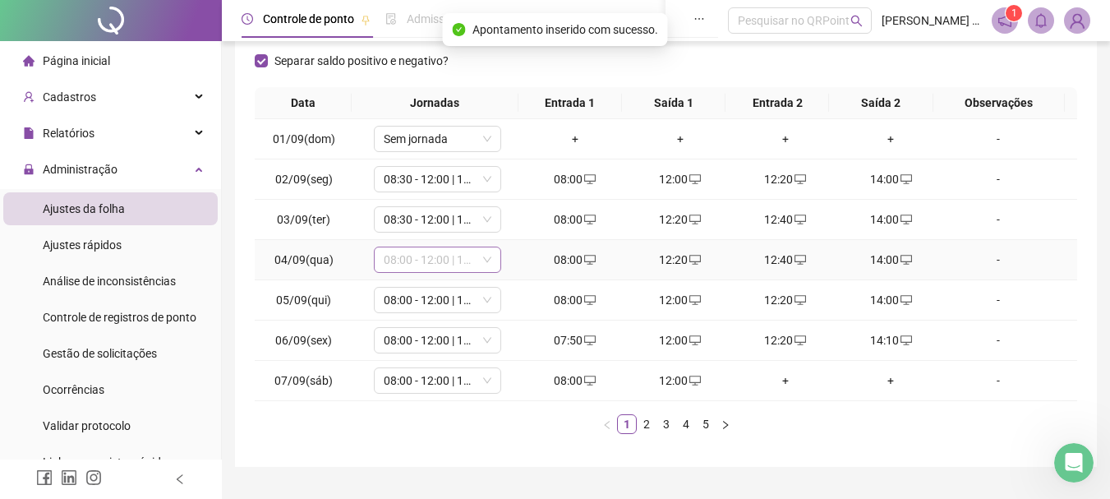
click at [438, 264] on span "08:00 - 12:00 | 14:00 - 18:00" at bounding box center [438, 259] width 108 height 25
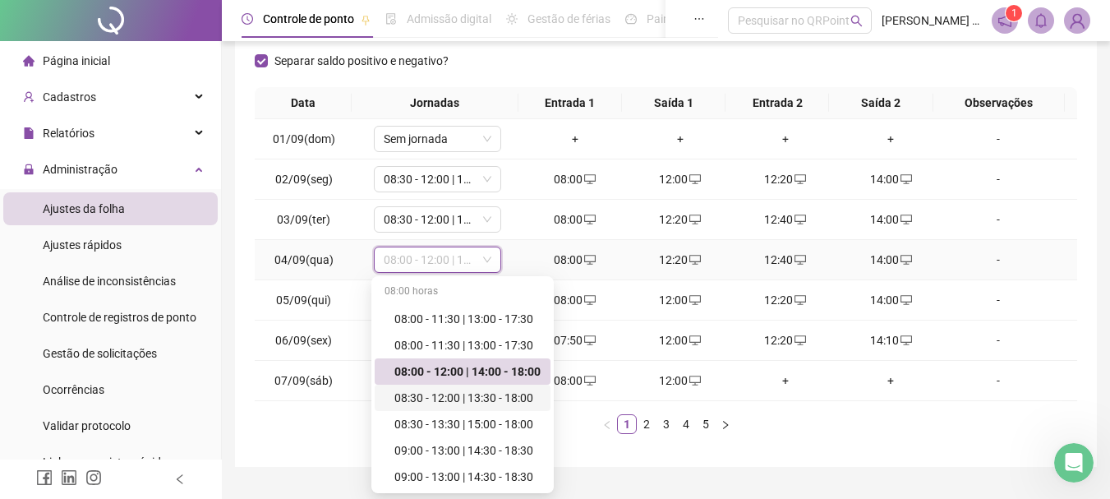
click at [483, 395] on div "08:30 - 12:00 | 13:30 - 18:00" at bounding box center [468, 398] width 146 height 18
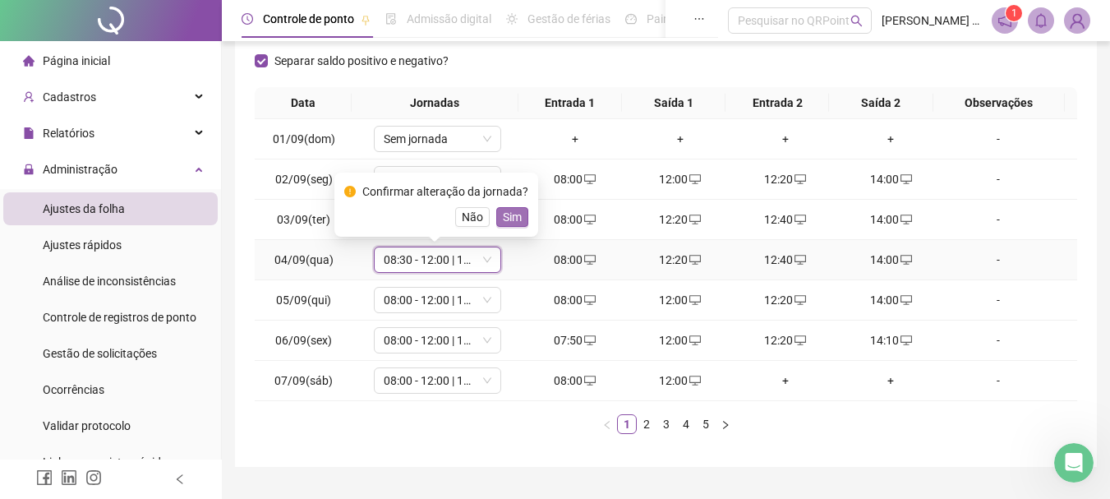
click at [510, 219] on span "Sim" at bounding box center [512, 217] width 19 height 18
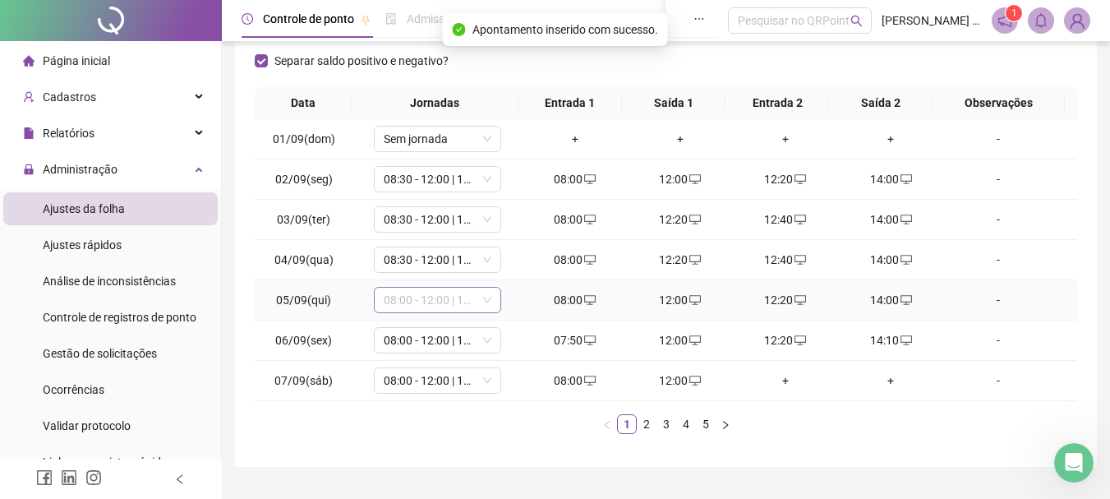
click at [433, 305] on span "08:00 - 12:00 | 12:20 - 14:00" at bounding box center [438, 300] width 108 height 25
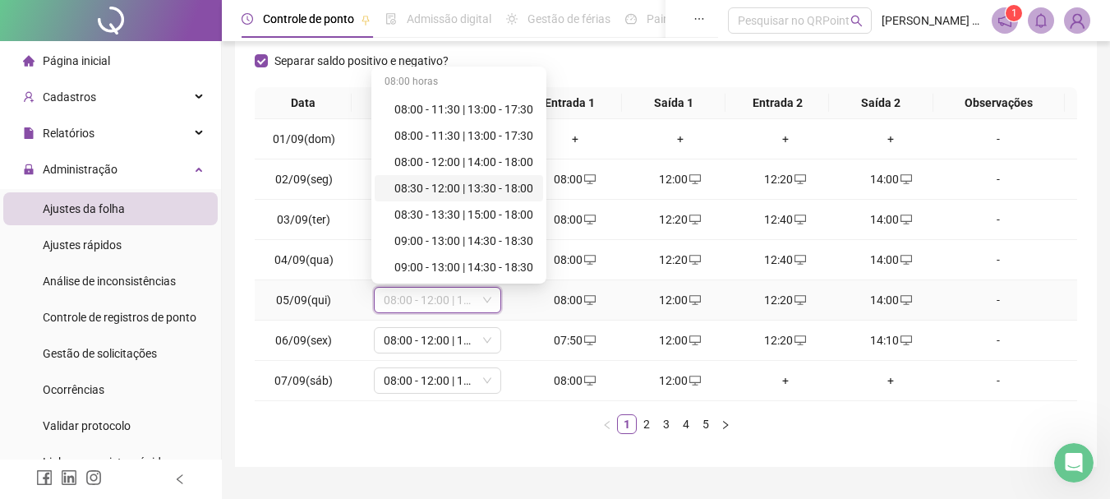
click at [496, 182] on div "08:30 - 12:00 | 13:30 - 18:00" at bounding box center [464, 188] width 139 height 18
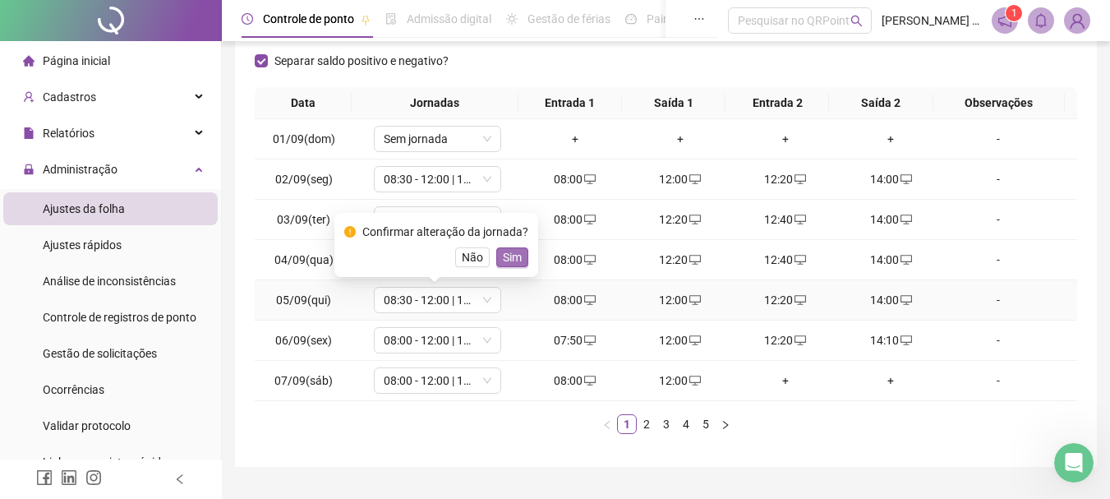
click at [513, 263] on span "Sim" at bounding box center [512, 257] width 19 height 18
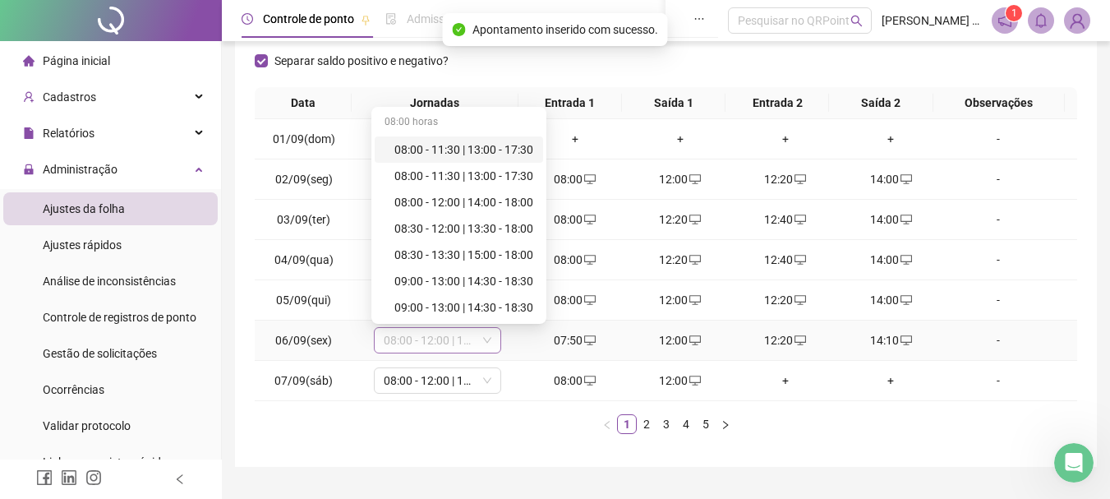
click at [445, 342] on span "08:00 - 12:00 | 12:20 - 14:00" at bounding box center [438, 340] width 108 height 25
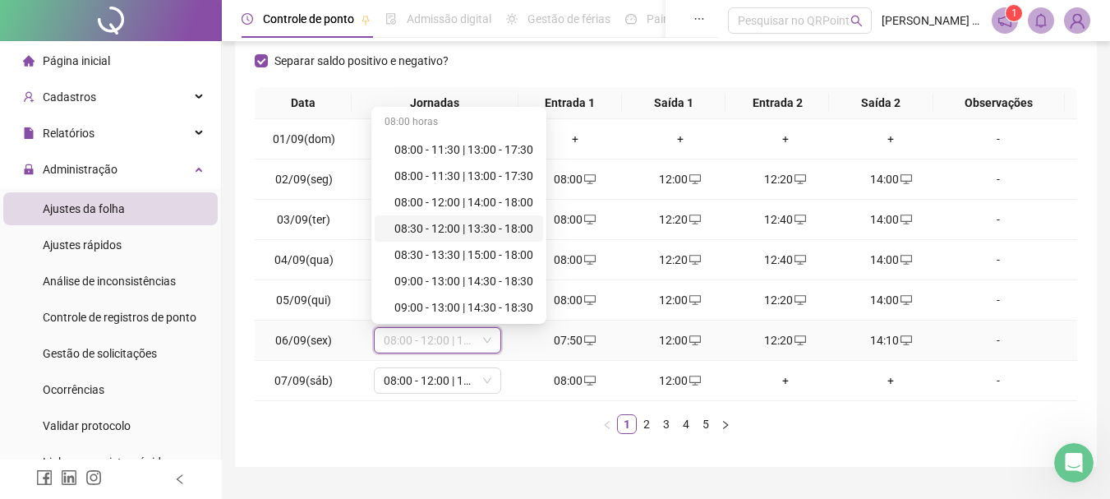
click at [474, 230] on div "08:30 - 12:00 | 13:30 - 18:00" at bounding box center [464, 228] width 139 height 18
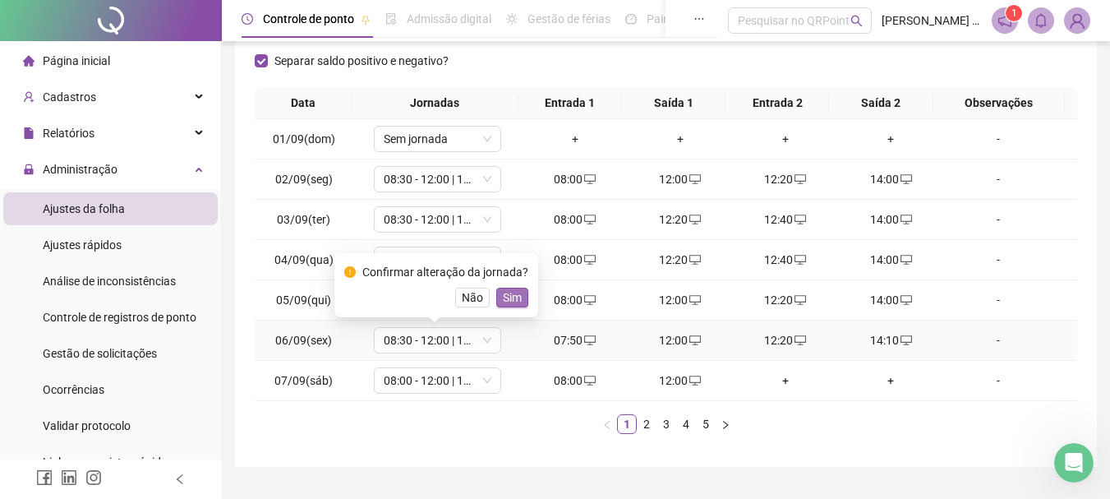
click at [505, 293] on span "Sim" at bounding box center [512, 297] width 19 height 18
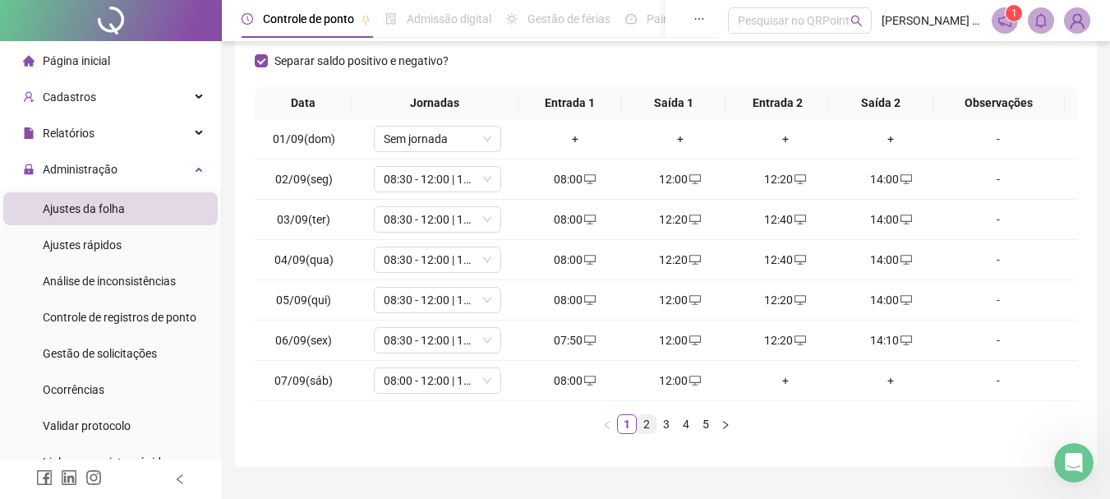
click at [646, 427] on link "2" at bounding box center [647, 424] width 18 height 18
click at [432, 179] on span "08:30 - 12:00 | 13:30 - 18:00" at bounding box center [438, 179] width 108 height 25
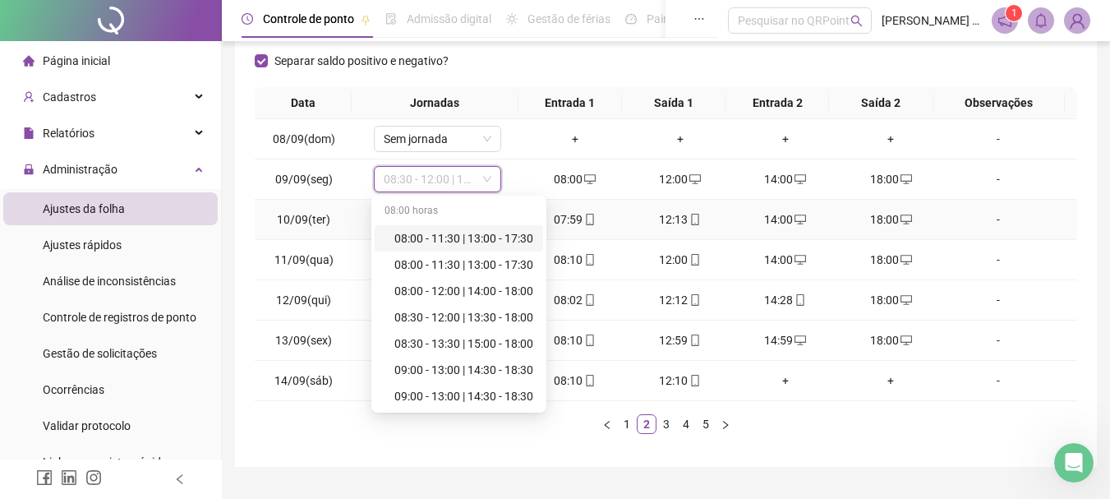
click at [1044, 205] on td "-" at bounding box center [1011, 220] width 134 height 40
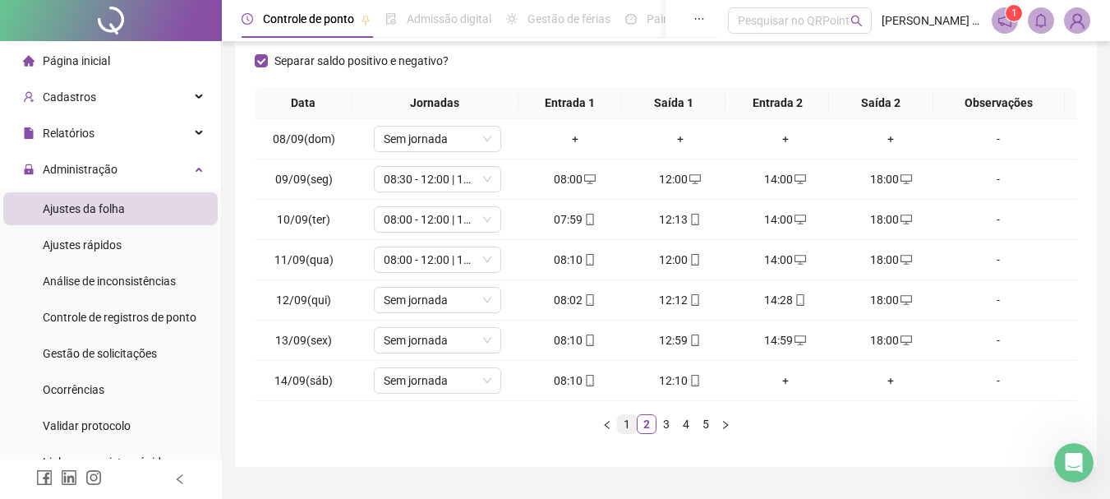
click at [626, 427] on link "1" at bounding box center [627, 424] width 18 height 18
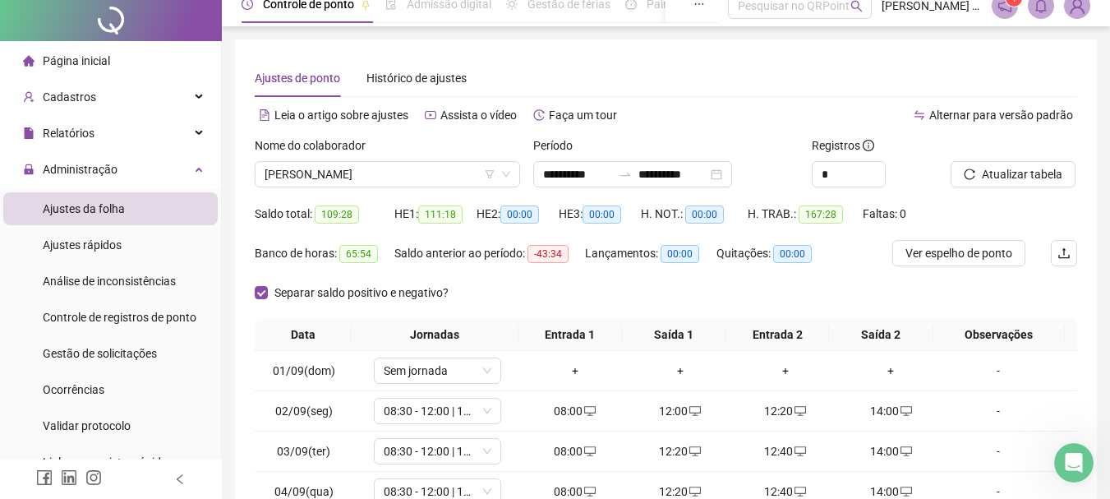
scroll to position [0, 0]
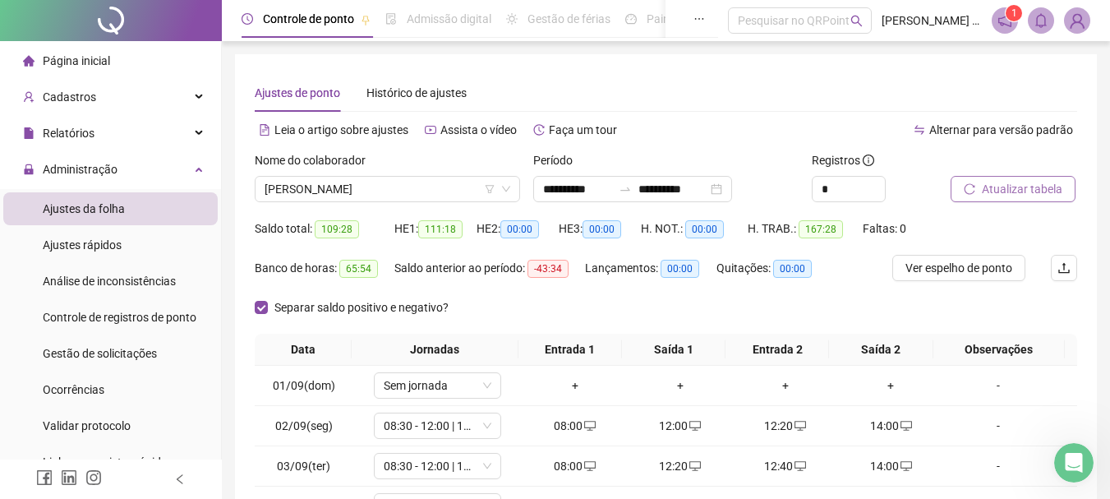
click at [1032, 187] on span "Atualizar tabela" at bounding box center [1022, 189] width 81 height 18
click at [732, 187] on div "**********" at bounding box center [632, 189] width 199 height 26
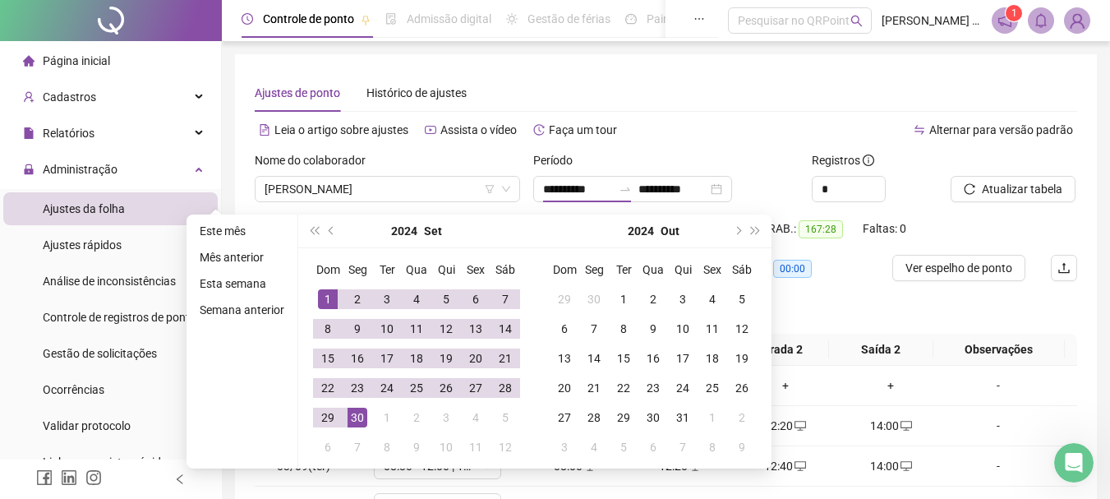
click at [769, 85] on div "Ajustes de ponto Histórico de ajustes" at bounding box center [666, 93] width 823 height 38
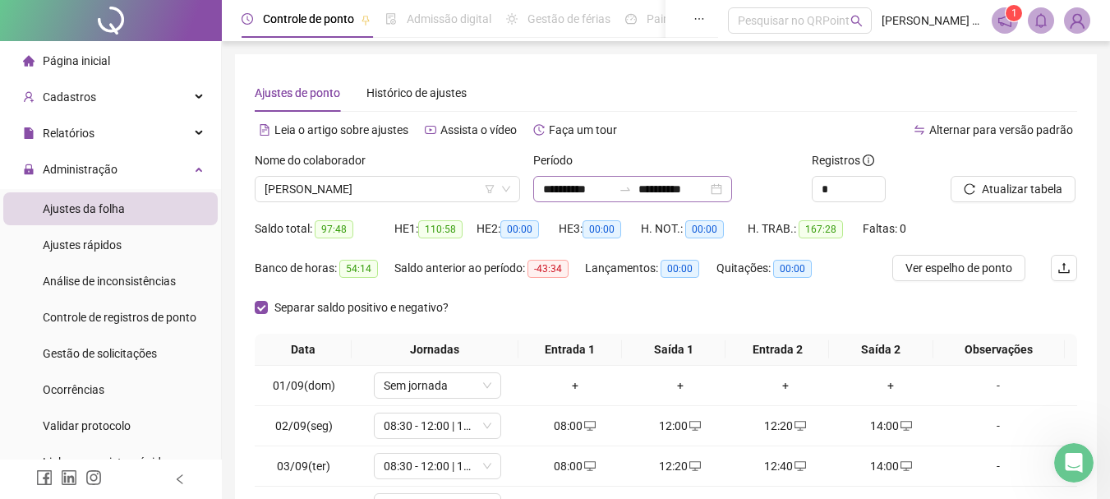
click at [732, 187] on div "**********" at bounding box center [632, 189] width 199 height 26
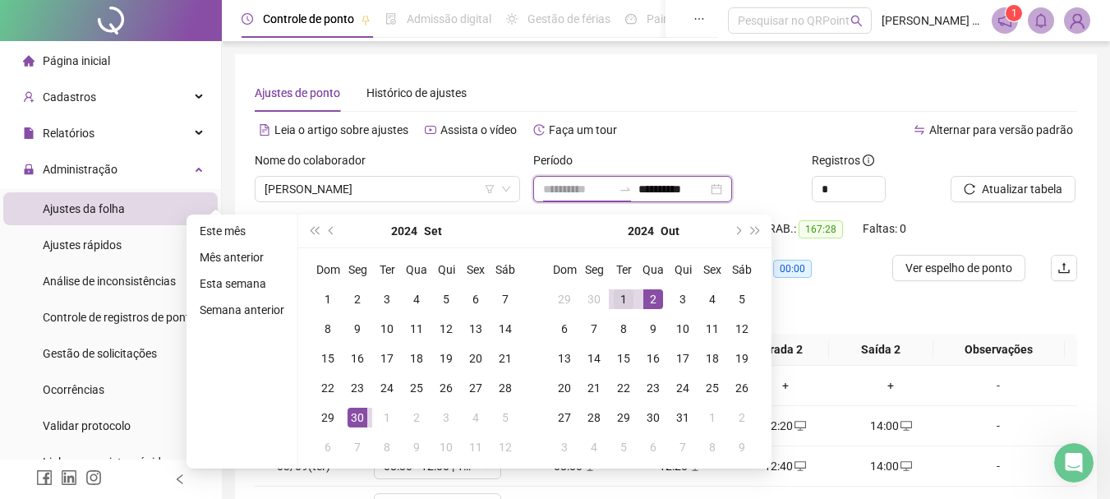
type input "**********"
click at [626, 295] on div "1" at bounding box center [624, 299] width 20 height 20
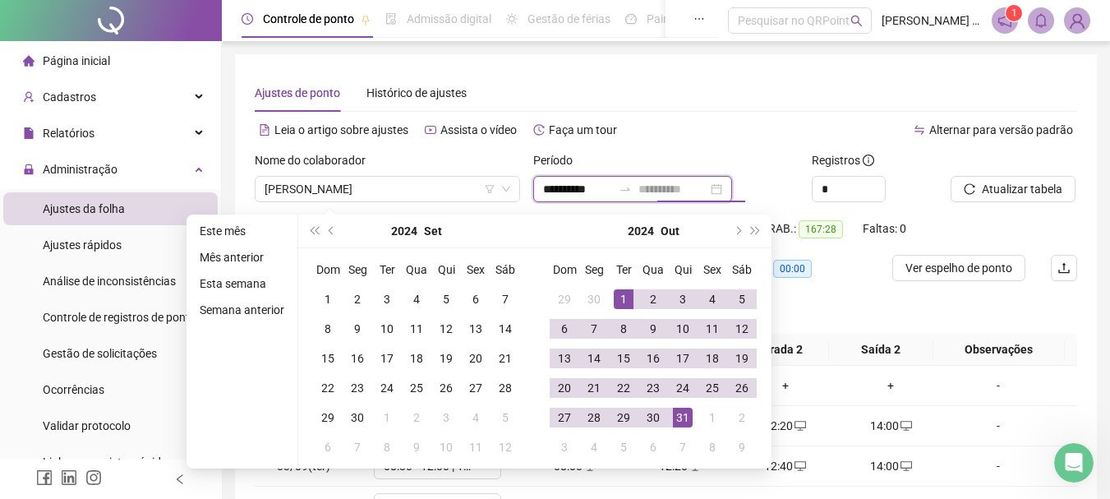
type input "**********"
click at [681, 419] on div "31" at bounding box center [683, 418] width 20 height 20
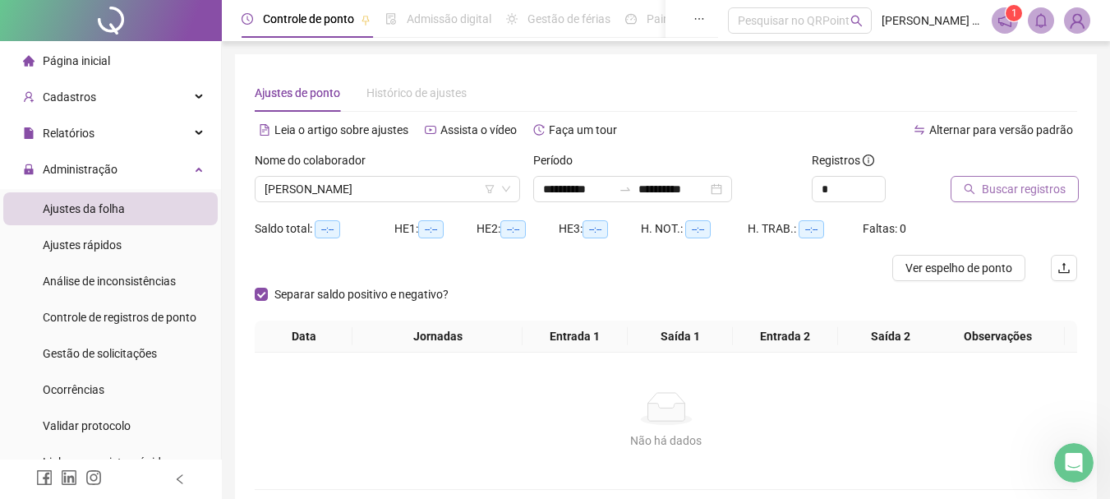
click at [1027, 192] on span "Buscar registros" at bounding box center [1024, 189] width 84 height 18
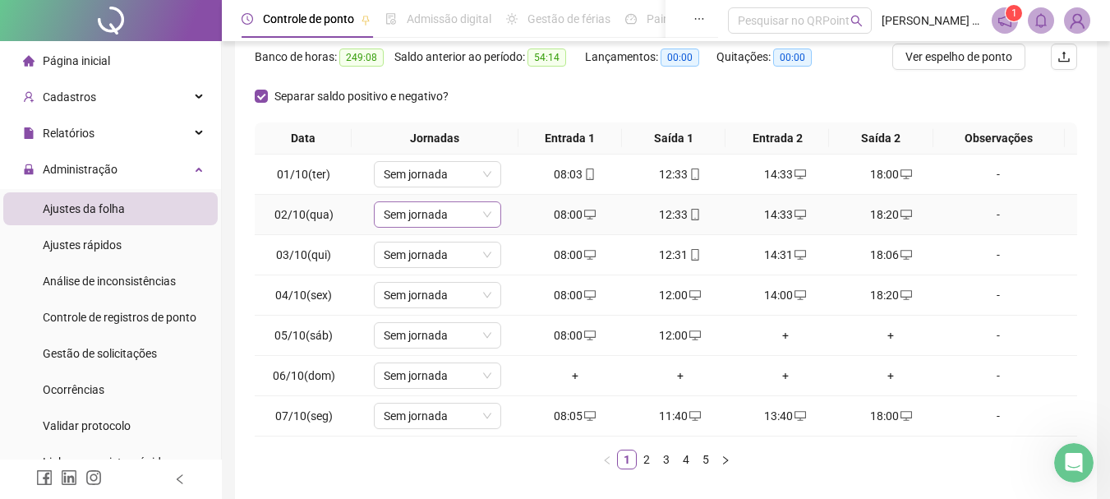
scroll to position [247, 0]
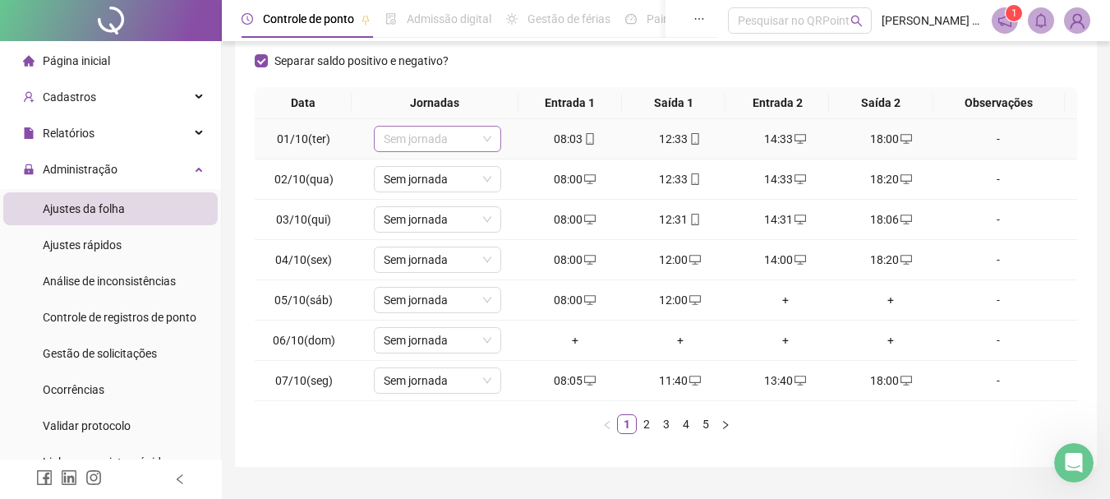
click at [436, 135] on span "Sem jornada" at bounding box center [438, 139] width 108 height 25
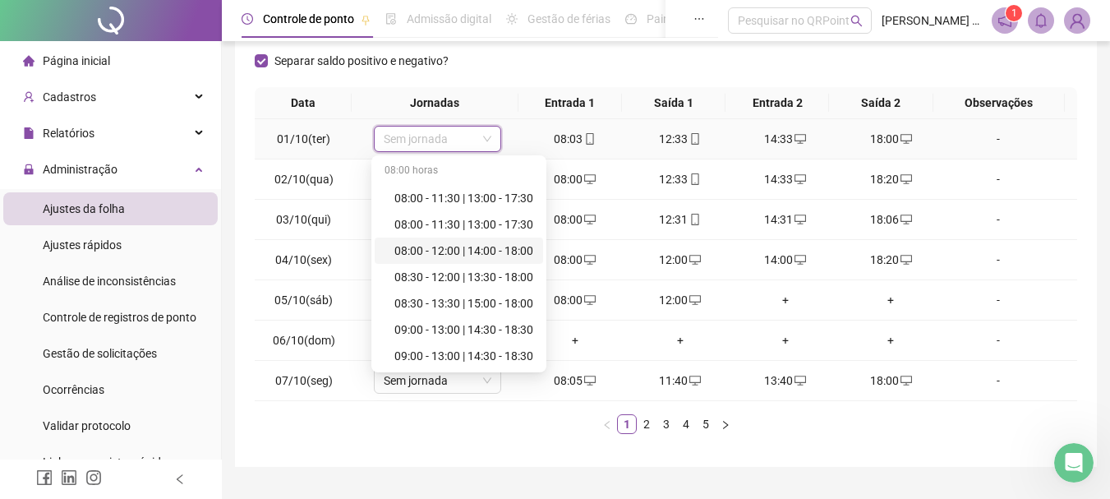
click at [450, 252] on div "08:00 - 12:00 | 14:00 - 18:00" at bounding box center [464, 251] width 139 height 18
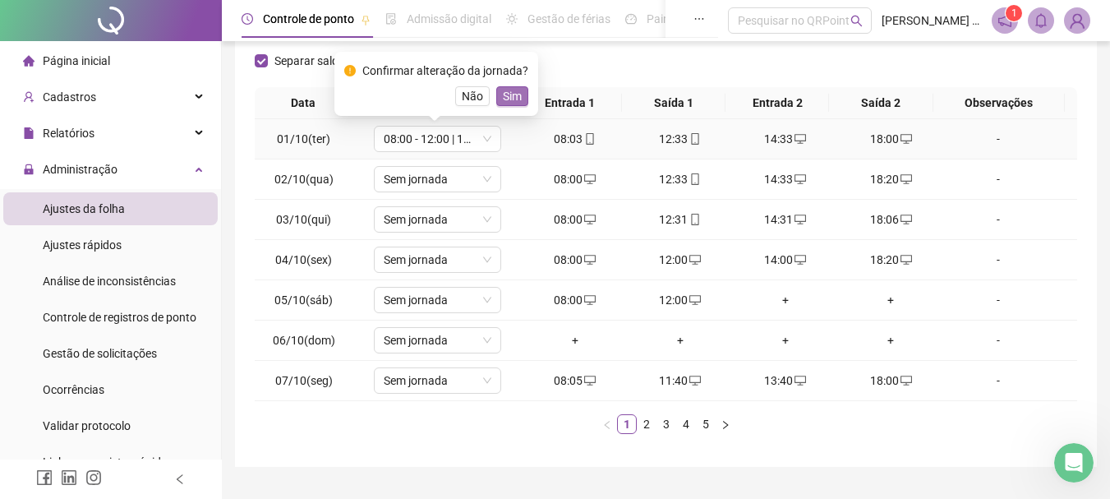
click at [503, 89] on span "Sim" at bounding box center [512, 96] width 19 height 18
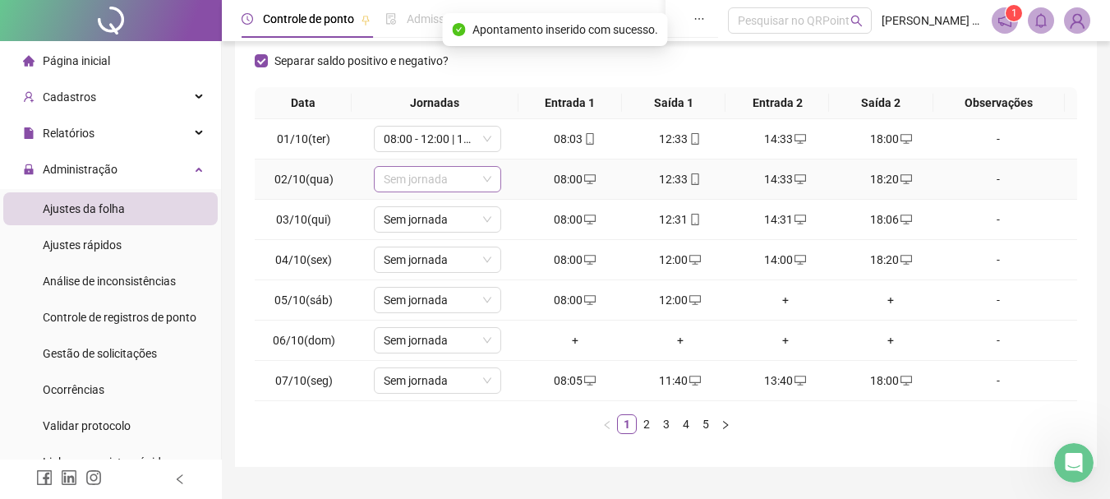
click at [457, 181] on span "Sem jornada" at bounding box center [438, 179] width 108 height 25
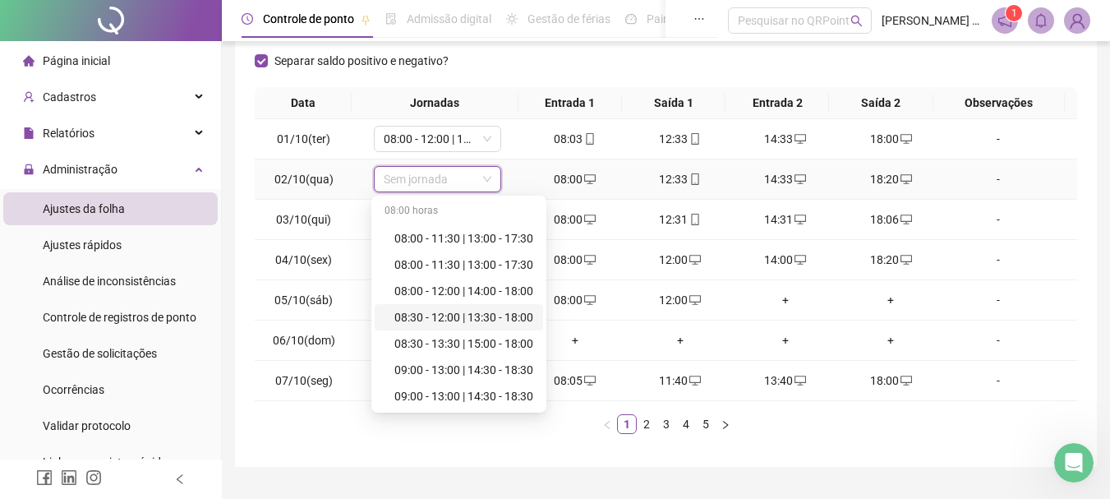
click at [436, 317] on div "08:30 - 12:00 | 13:30 - 18:00" at bounding box center [464, 317] width 139 height 18
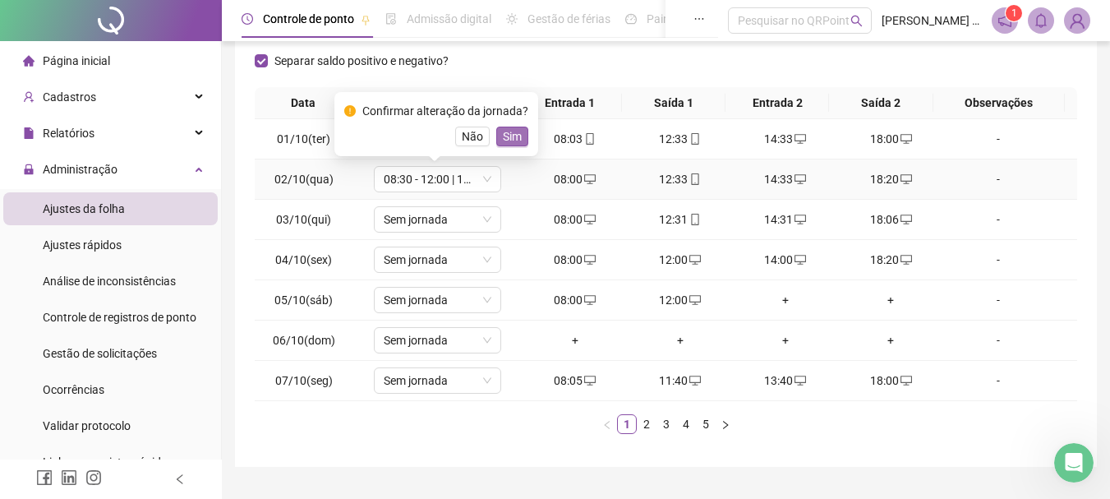
click at [503, 142] on span "Sim" at bounding box center [512, 136] width 19 height 18
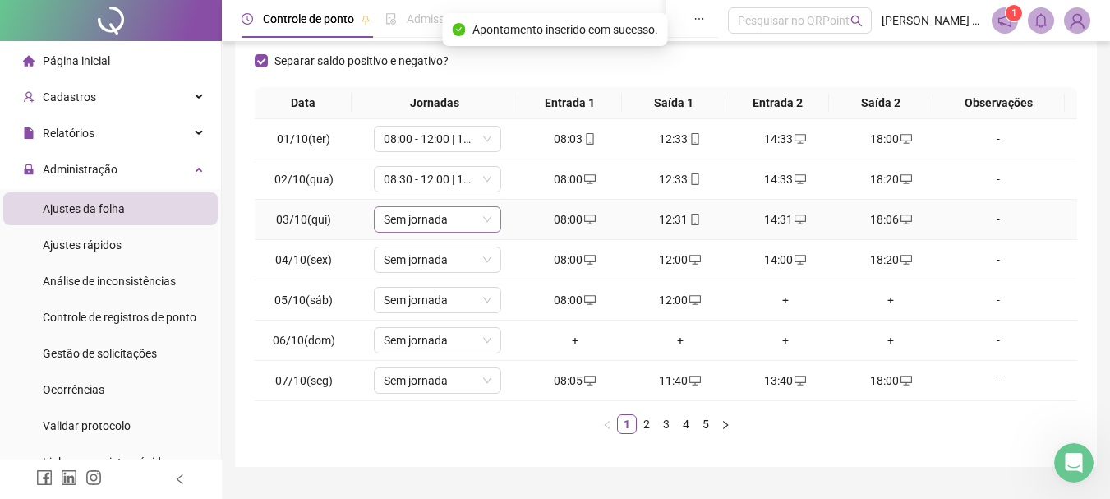
click at [440, 223] on span "Sem jornada" at bounding box center [438, 219] width 108 height 25
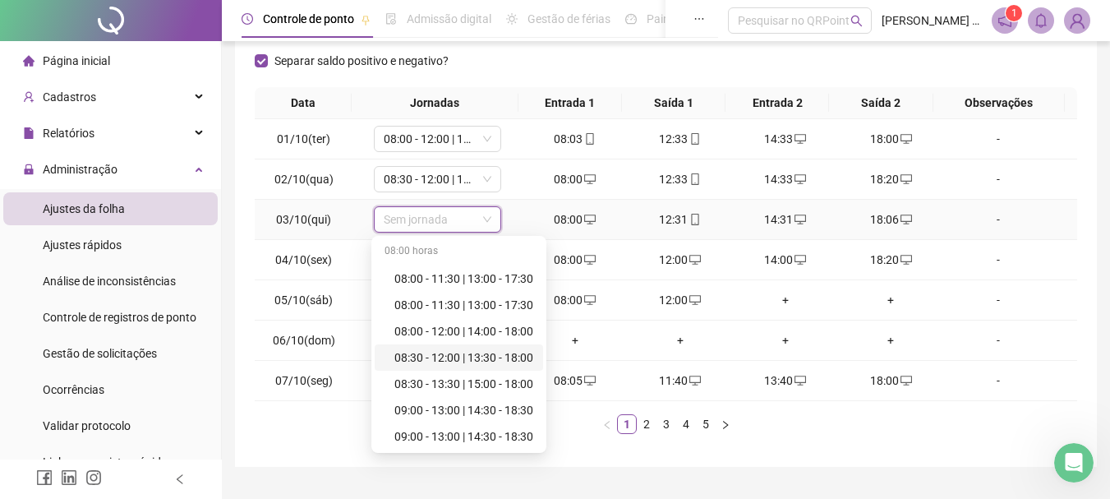
click at [449, 356] on div "08:30 - 12:00 | 13:30 - 18:00" at bounding box center [464, 357] width 139 height 18
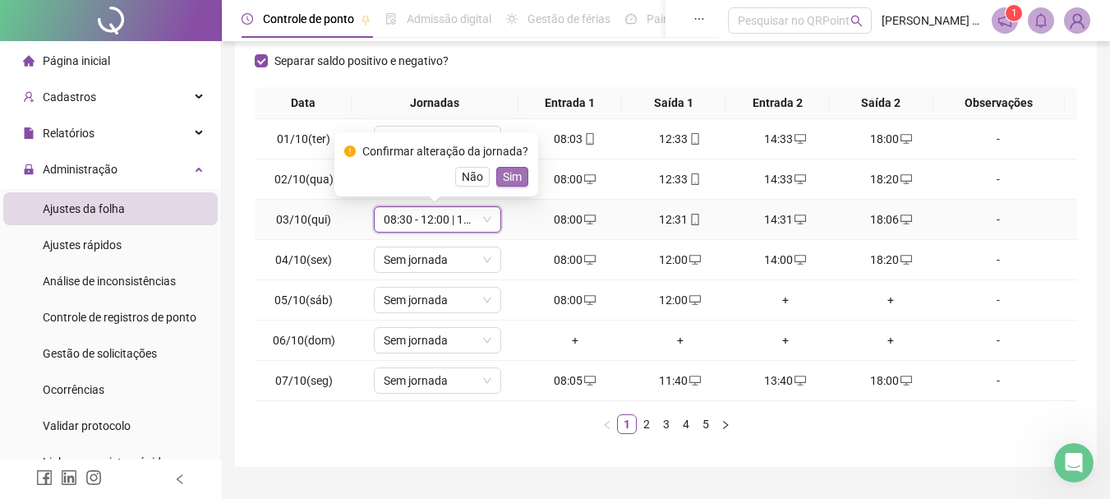
click at [519, 181] on button "Sim" at bounding box center [512, 177] width 32 height 20
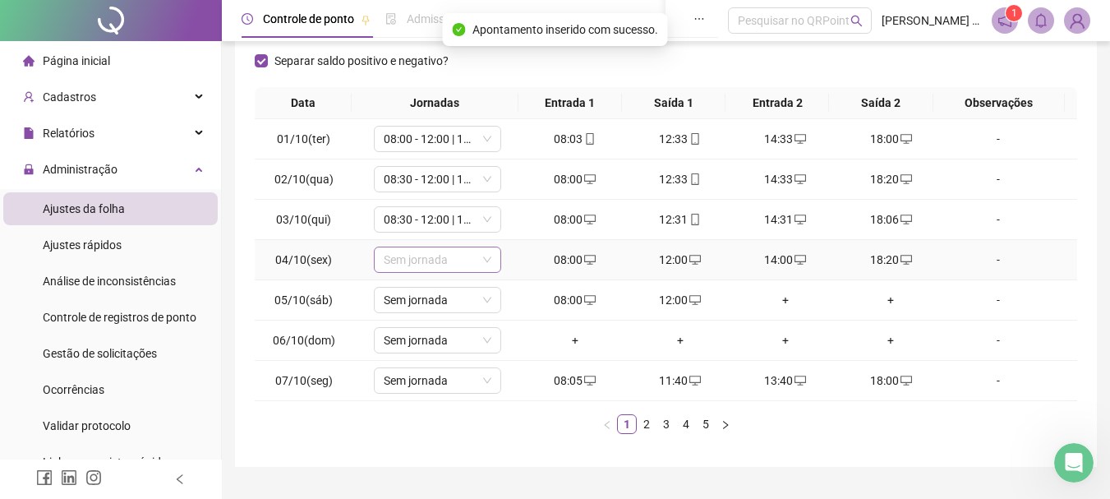
click at [422, 265] on span "Sem jornada" at bounding box center [438, 259] width 108 height 25
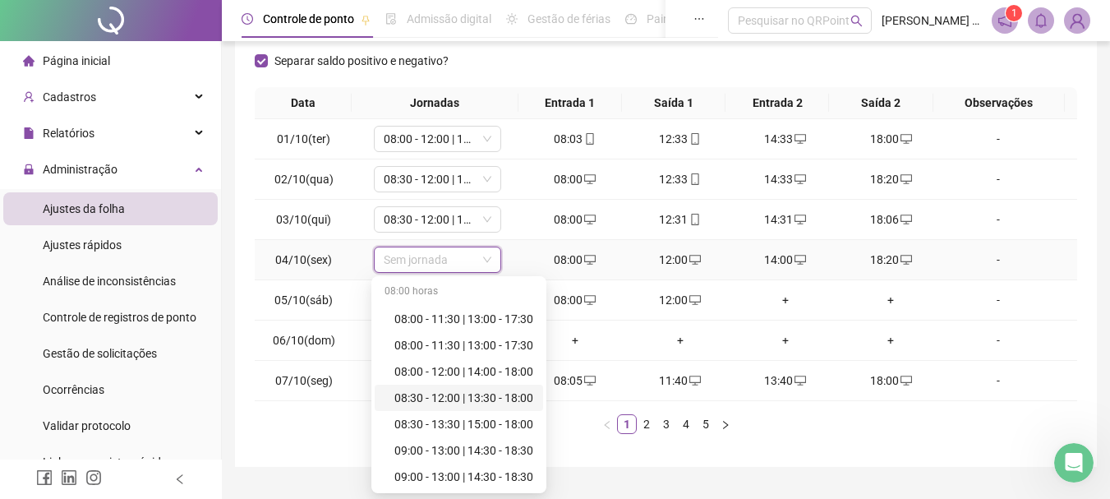
click at [462, 398] on div "08:30 - 12:00 | 13:30 - 18:00" at bounding box center [464, 398] width 139 height 18
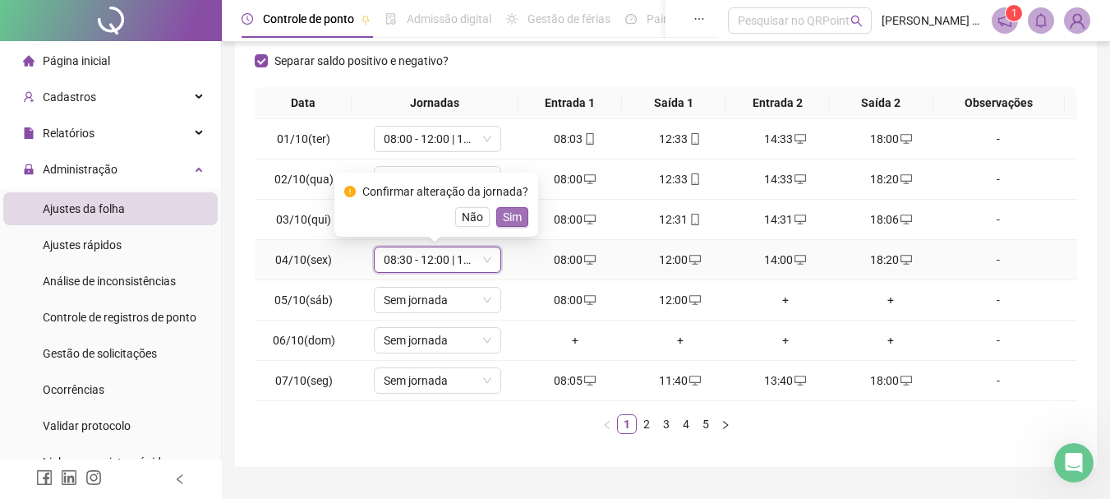
click at [510, 219] on span "Sim" at bounding box center [512, 217] width 19 height 18
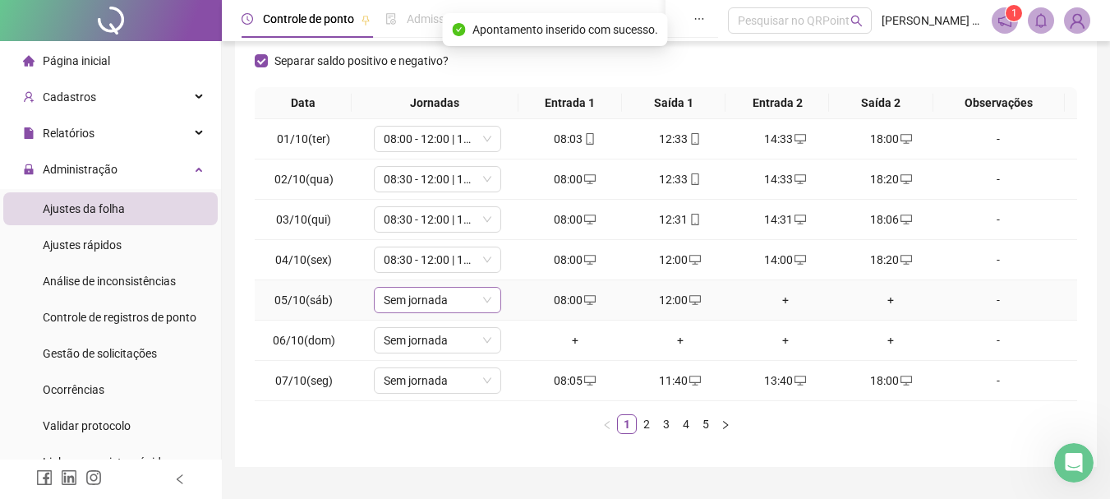
click at [439, 305] on span "Sem jornada" at bounding box center [438, 300] width 108 height 25
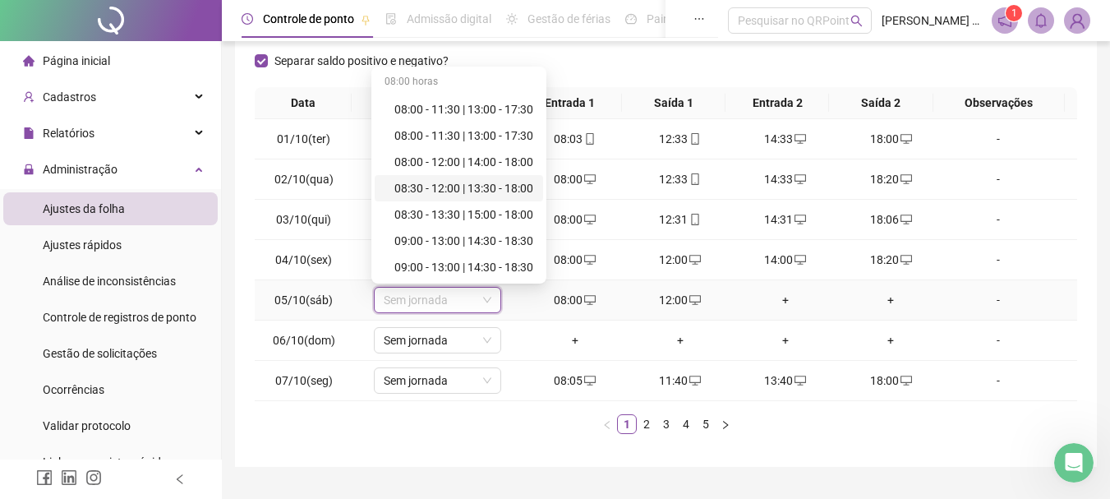
click at [499, 192] on div "08:30 - 12:00 | 13:30 - 18:00" at bounding box center [464, 188] width 139 height 18
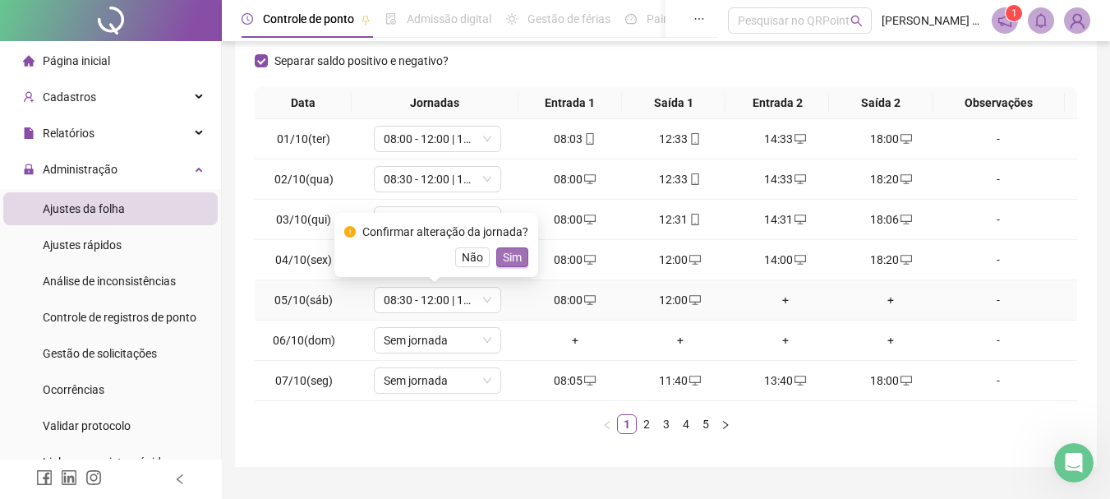
click at [512, 259] on span "Sim" at bounding box center [512, 257] width 19 height 18
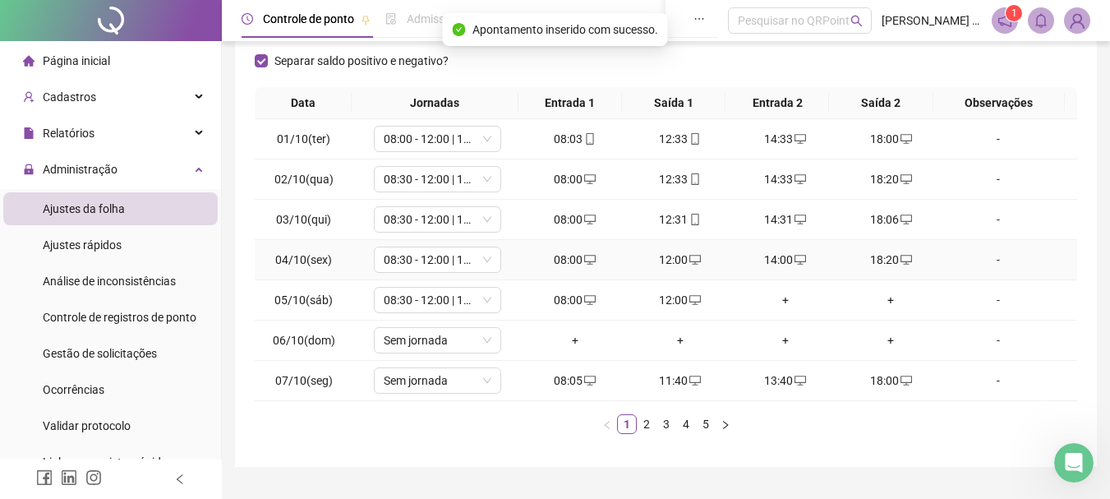
scroll to position [285, 0]
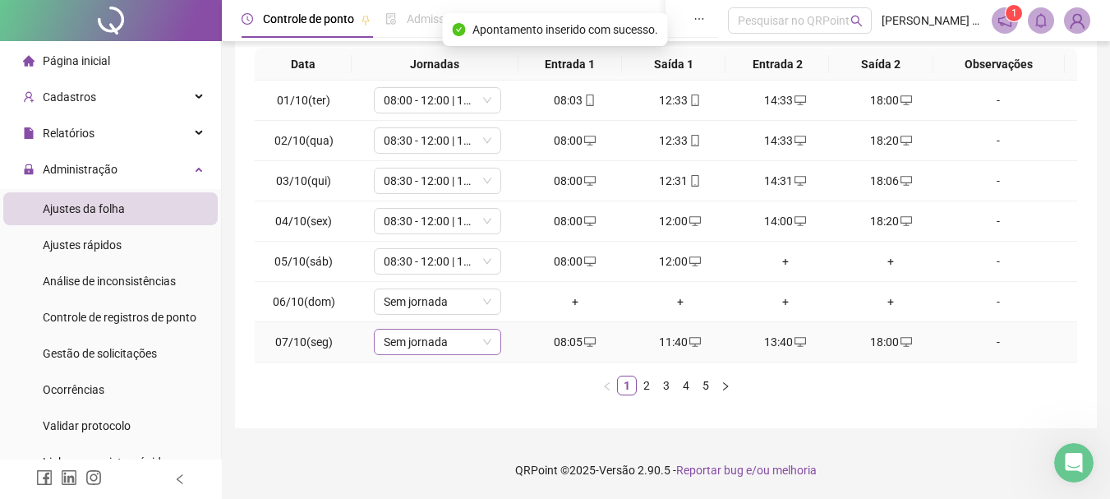
click at [425, 337] on span "Sem jornada" at bounding box center [438, 342] width 108 height 25
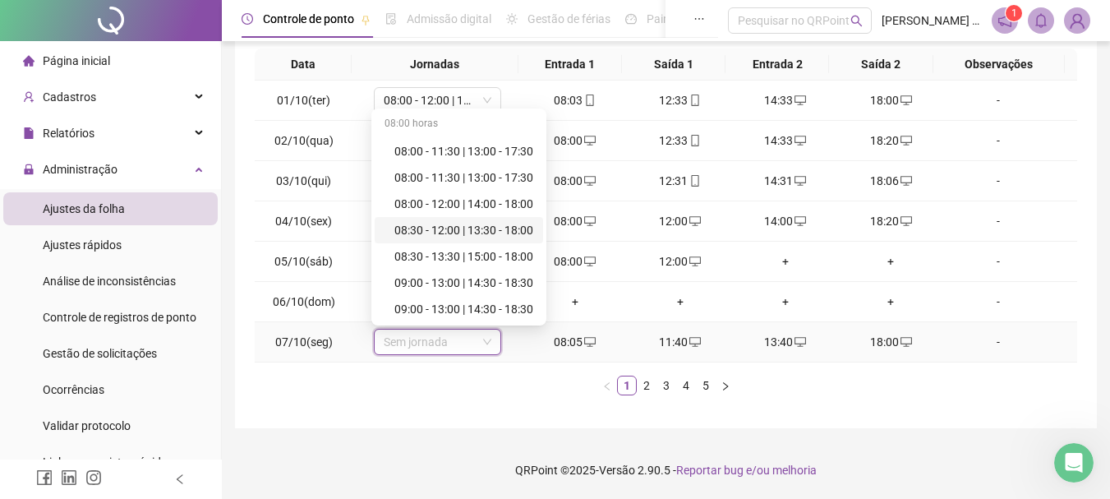
click at [467, 232] on div "08:30 - 12:00 | 13:30 - 18:00" at bounding box center [464, 230] width 139 height 18
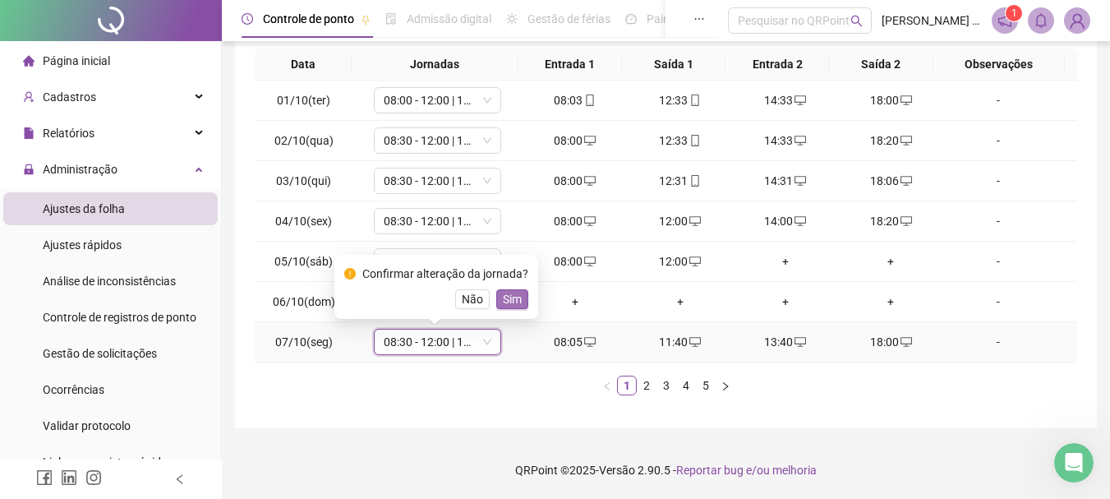
click at [514, 298] on span "Sim" at bounding box center [512, 299] width 19 height 18
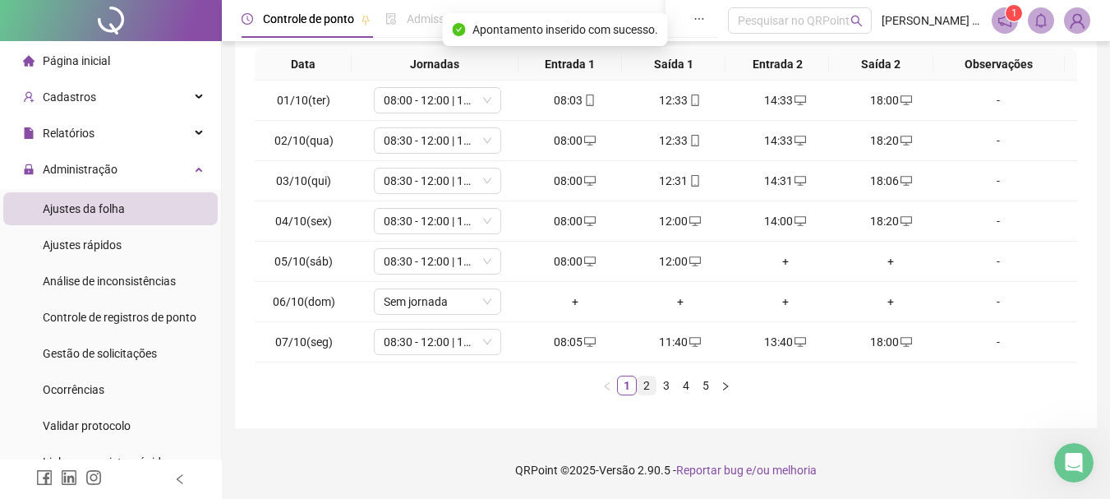
click at [649, 384] on link "2" at bounding box center [647, 385] width 18 height 18
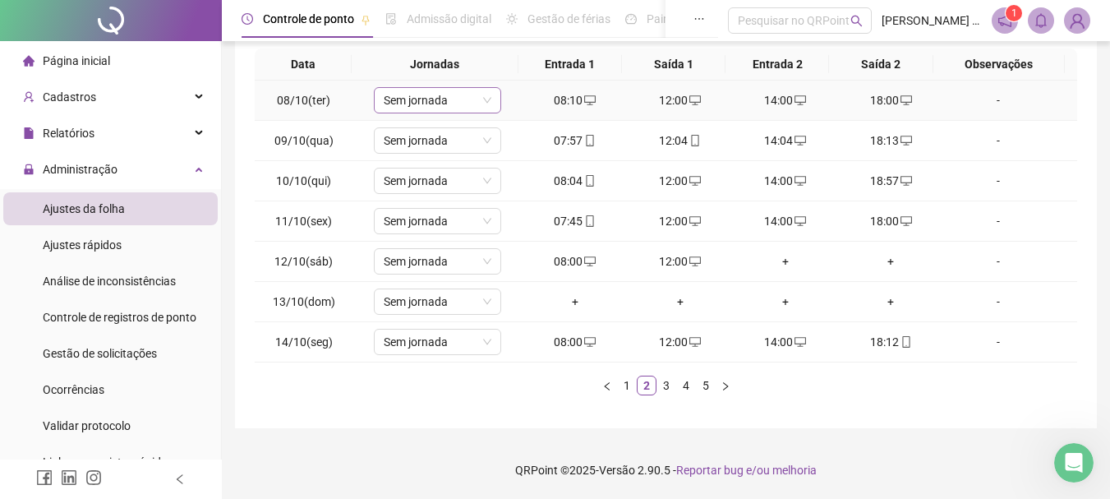
click at [430, 101] on span "Sem jornada" at bounding box center [438, 100] width 108 height 25
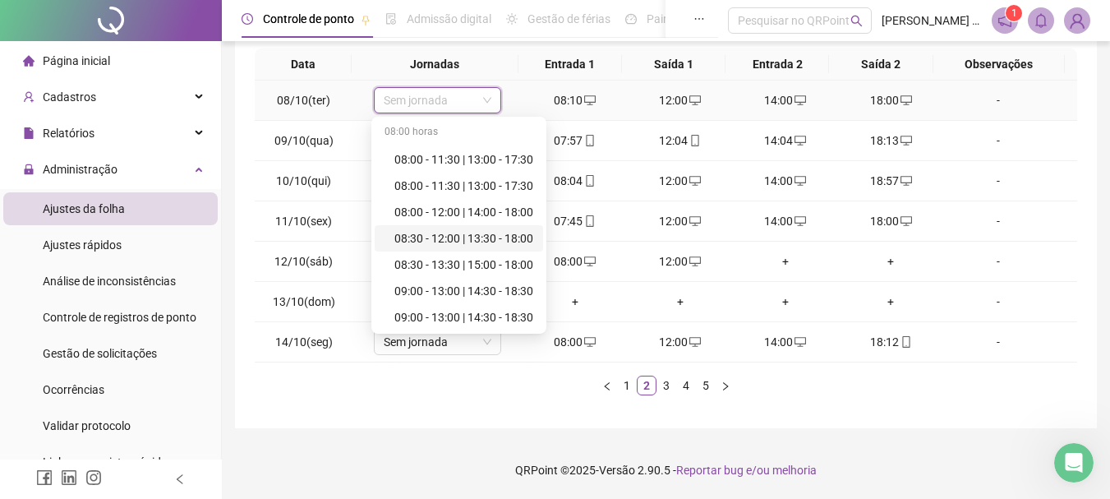
click at [421, 238] on div "08:30 - 12:00 | 13:30 - 18:00" at bounding box center [464, 238] width 139 height 18
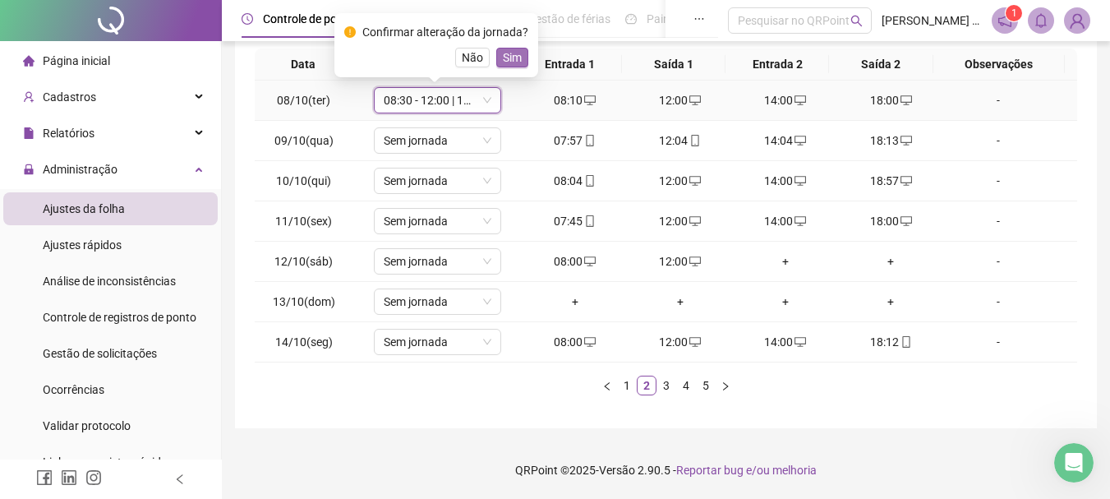
click at [506, 62] on span "Sim" at bounding box center [512, 57] width 19 height 18
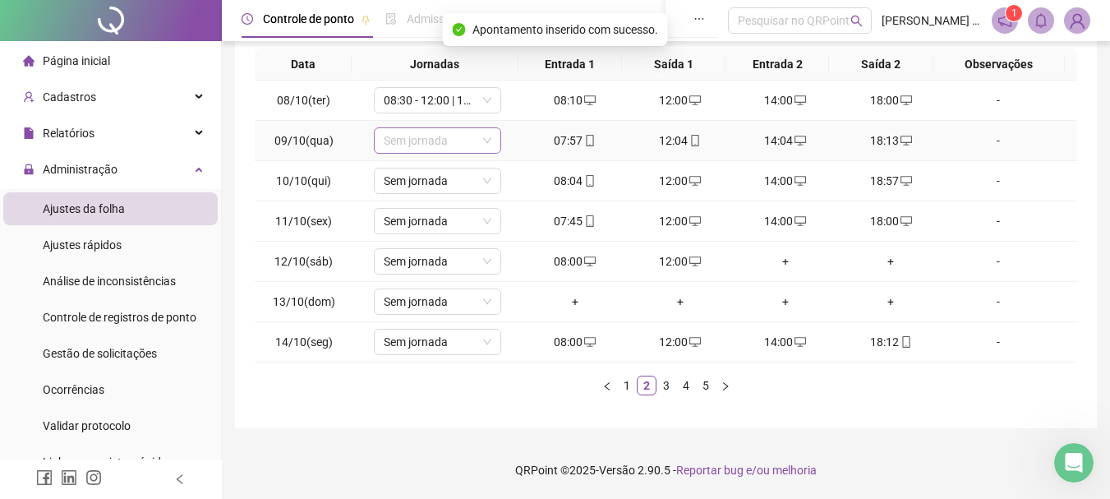
click at [424, 143] on span "Sem jornada" at bounding box center [438, 140] width 108 height 25
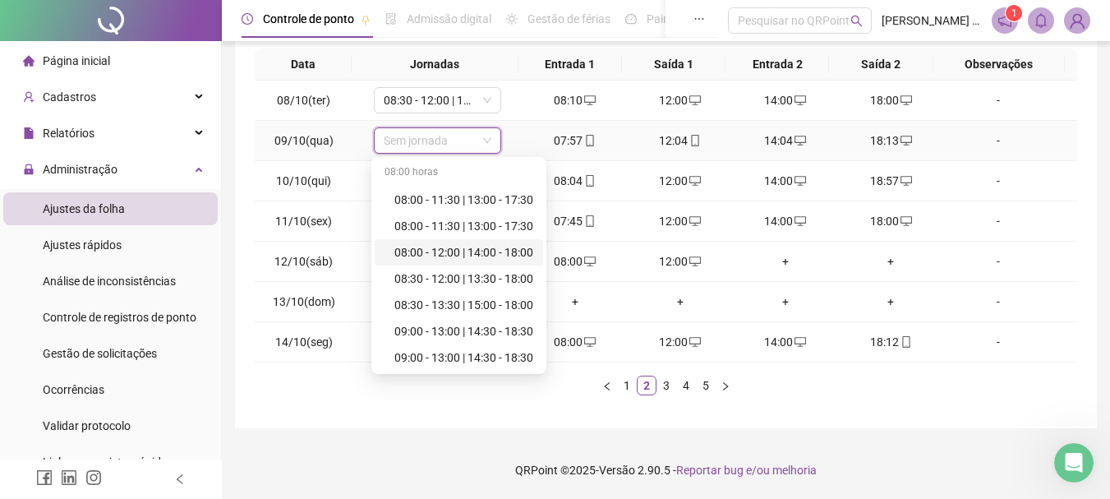
click at [433, 252] on div "08:00 - 12:00 | 14:00 - 18:00" at bounding box center [464, 252] width 139 height 18
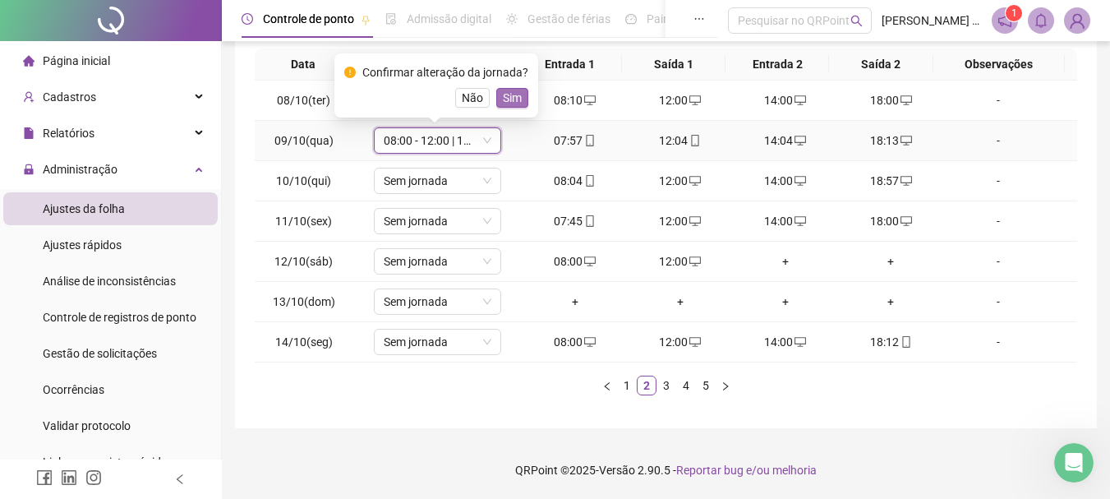
click at [510, 88] on button "Sim" at bounding box center [512, 98] width 32 height 20
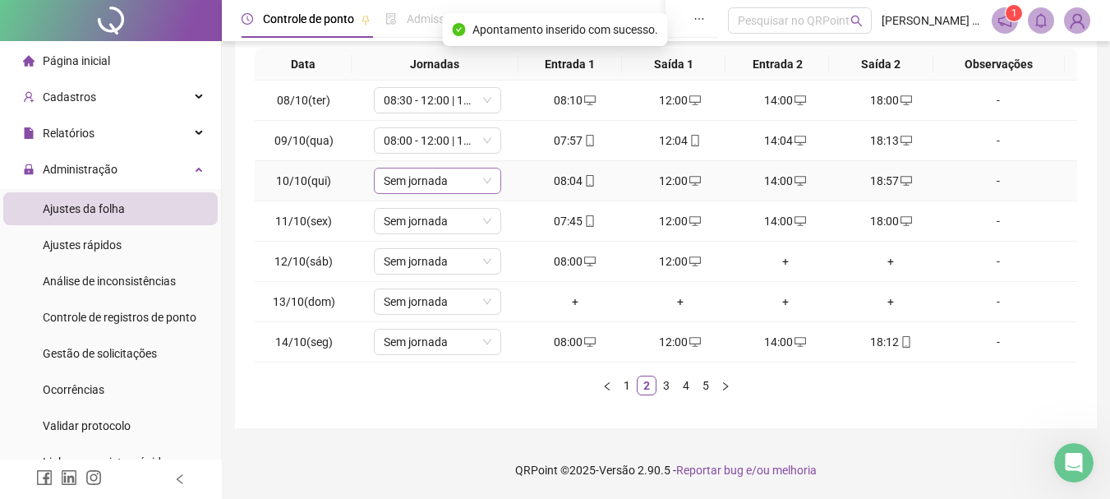
click at [450, 187] on span "Sem jornada" at bounding box center [438, 180] width 108 height 25
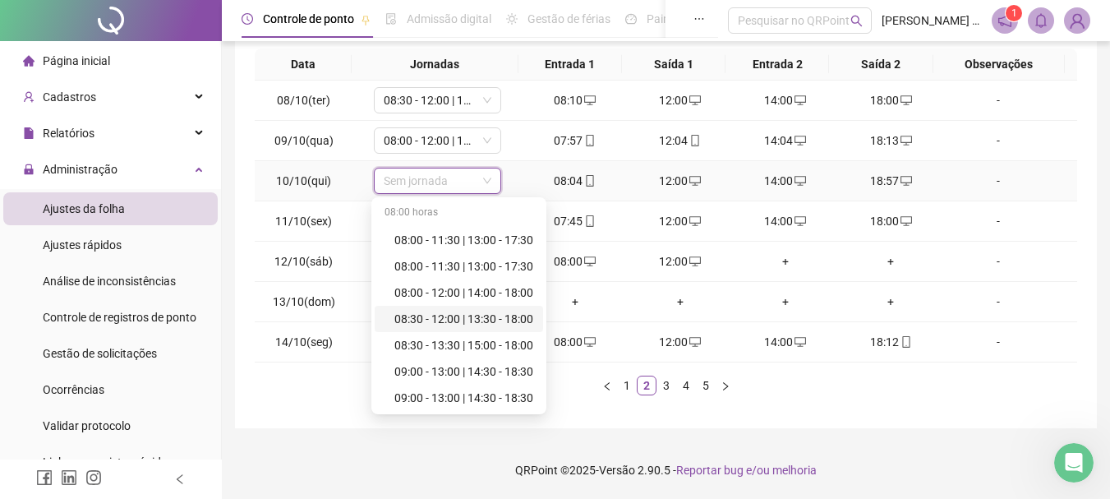
click at [450, 317] on div "08:30 - 12:00 | 13:30 - 18:00" at bounding box center [464, 319] width 139 height 18
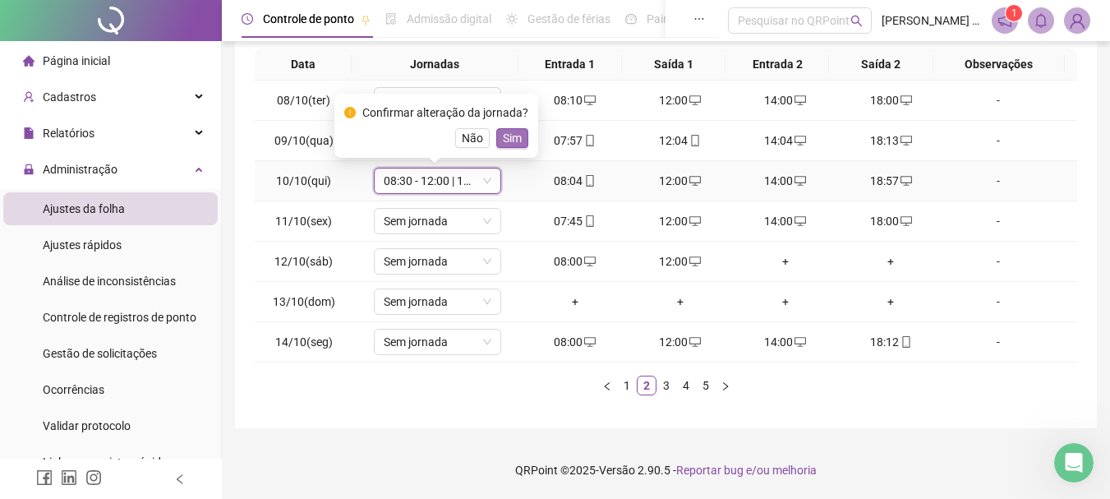
click at [510, 135] on span "Sim" at bounding box center [512, 138] width 19 height 18
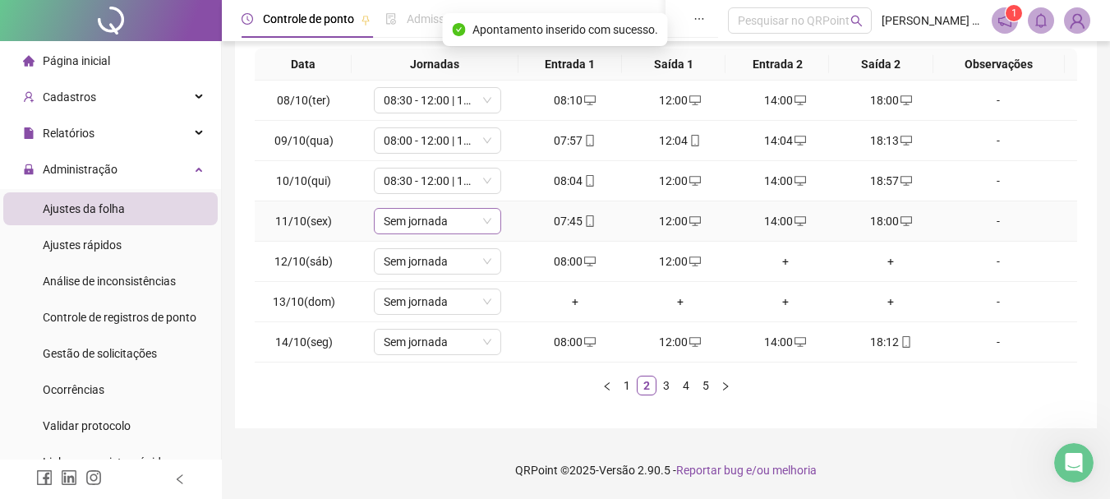
click at [455, 223] on span "Sem jornada" at bounding box center [438, 221] width 108 height 25
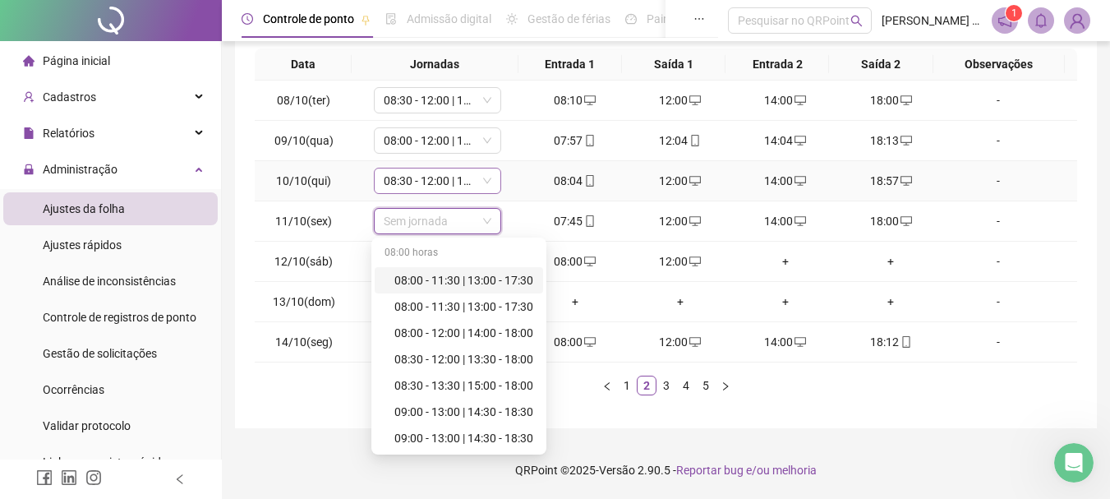
click at [455, 177] on span "08:30 - 12:00 | 13:30 - 18:00" at bounding box center [438, 180] width 108 height 25
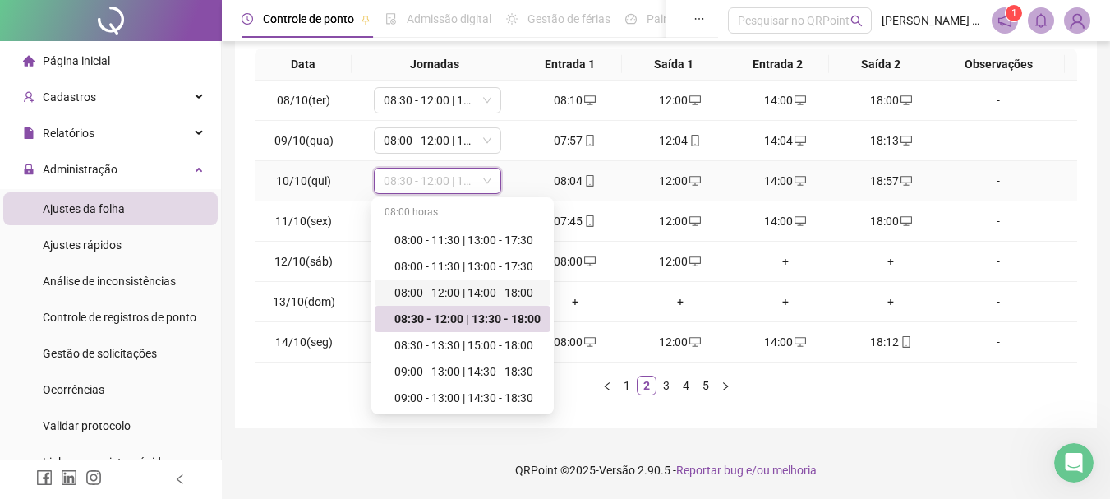
click at [432, 293] on div "08:00 - 12:00 | 14:00 - 18:00" at bounding box center [468, 293] width 146 height 18
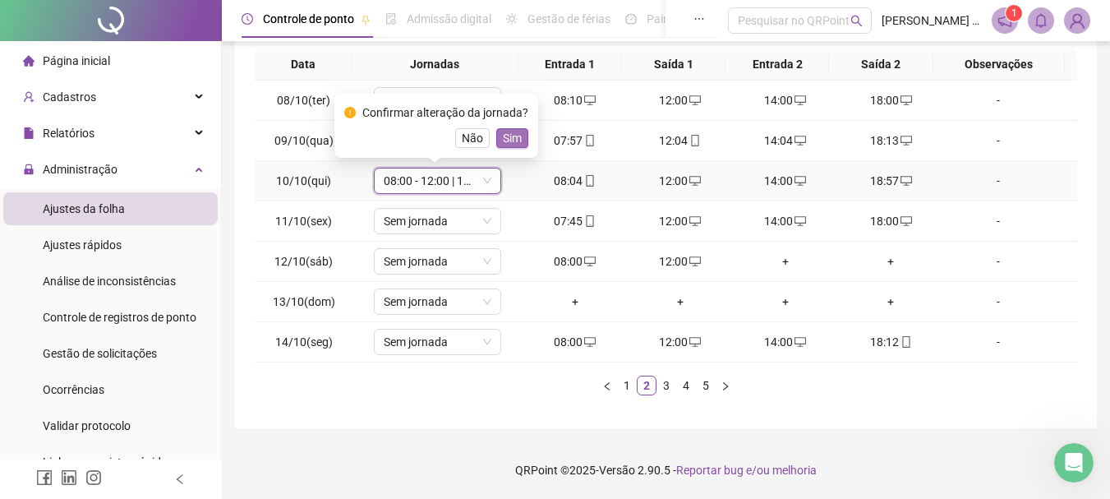
click at [514, 141] on span "Sim" at bounding box center [512, 138] width 19 height 18
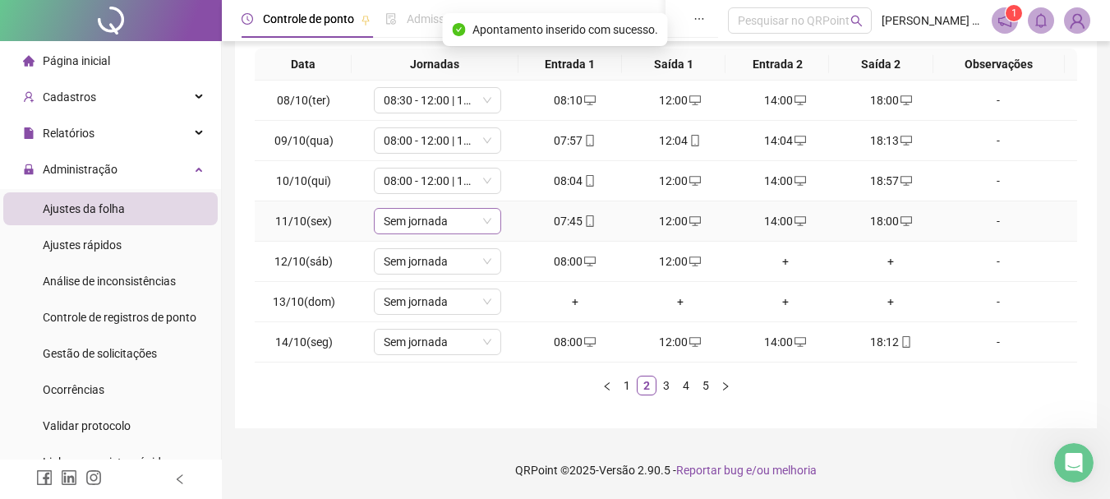
click at [450, 219] on span "Sem jornada" at bounding box center [438, 221] width 108 height 25
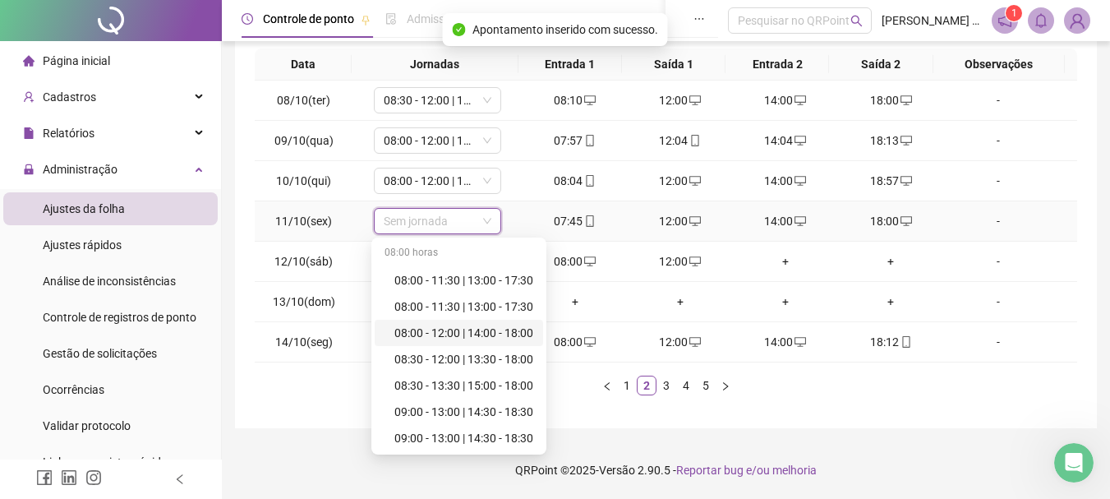
click at [437, 331] on div "08:00 - 12:00 | 14:00 - 18:00" at bounding box center [464, 333] width 139 height 18
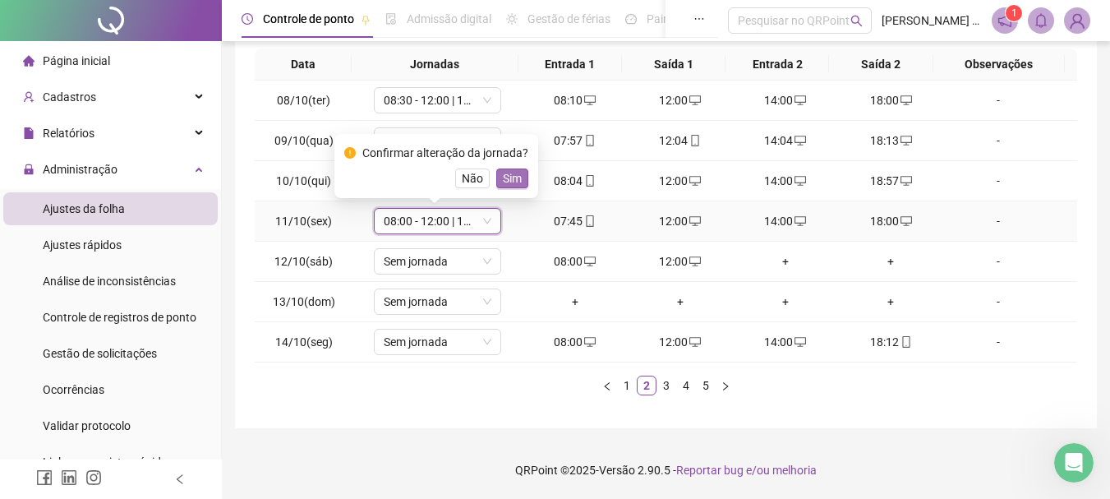
click at [509, 183] on span "Sim" at bounding box center [512, 178] width 19 height 18
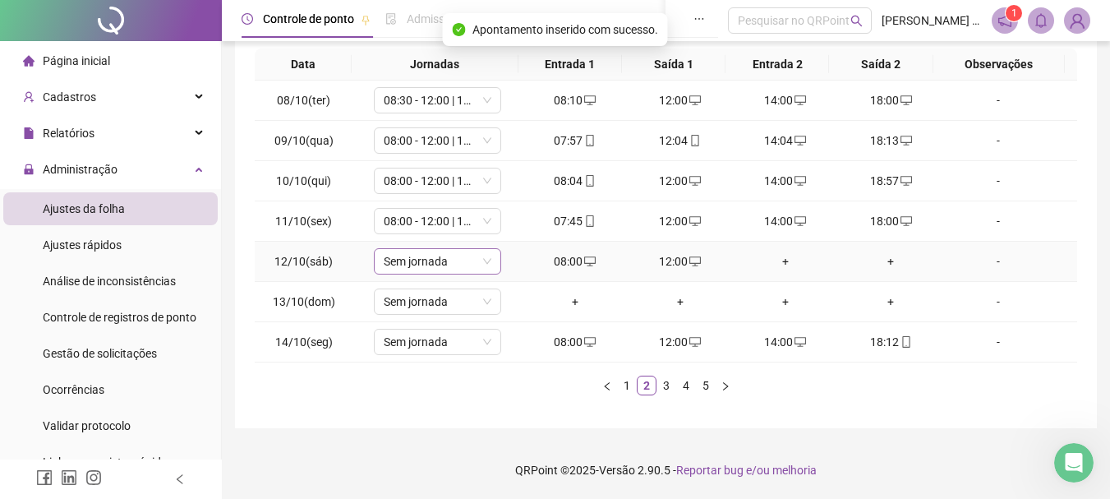
click at [423, 257] on span "Sem jornada" at bounding box center [438, 261] width 108 height 25
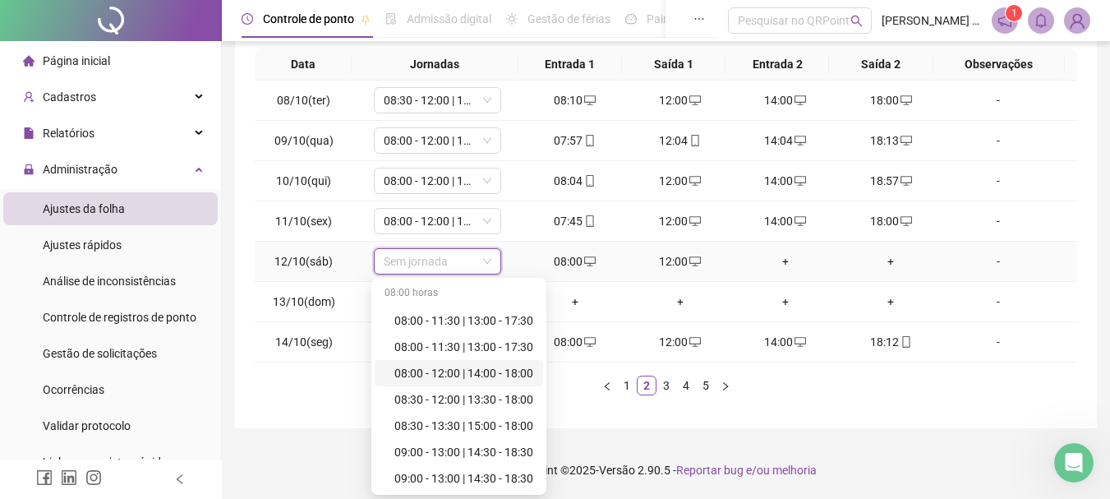
click at [466, 375] on div "08:00 - 12:00 | 14:00 - 18:00" at bounding box center [464, 373] width 139 height 18
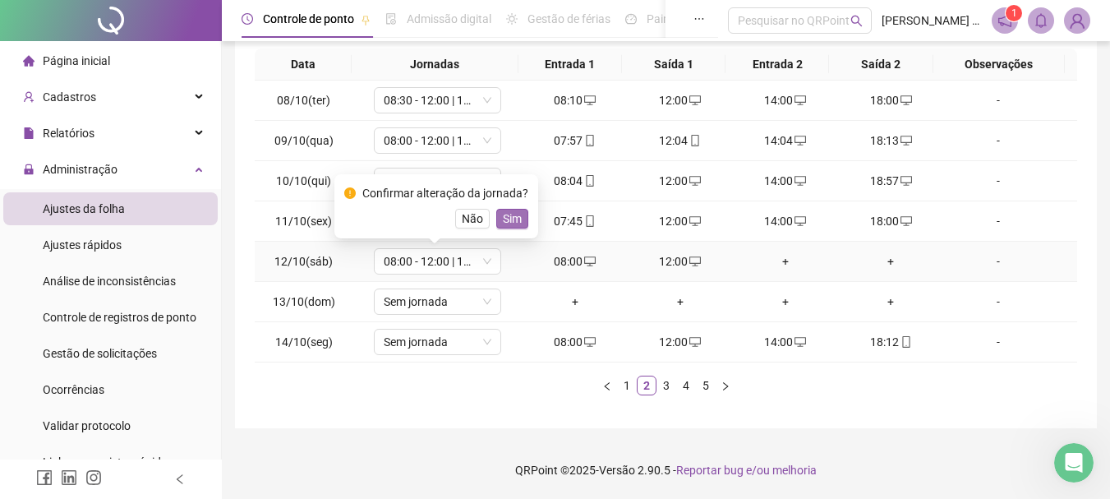
click at [506, 213] on span "Sim" at bounding box center [512, 219] width 19 height 18
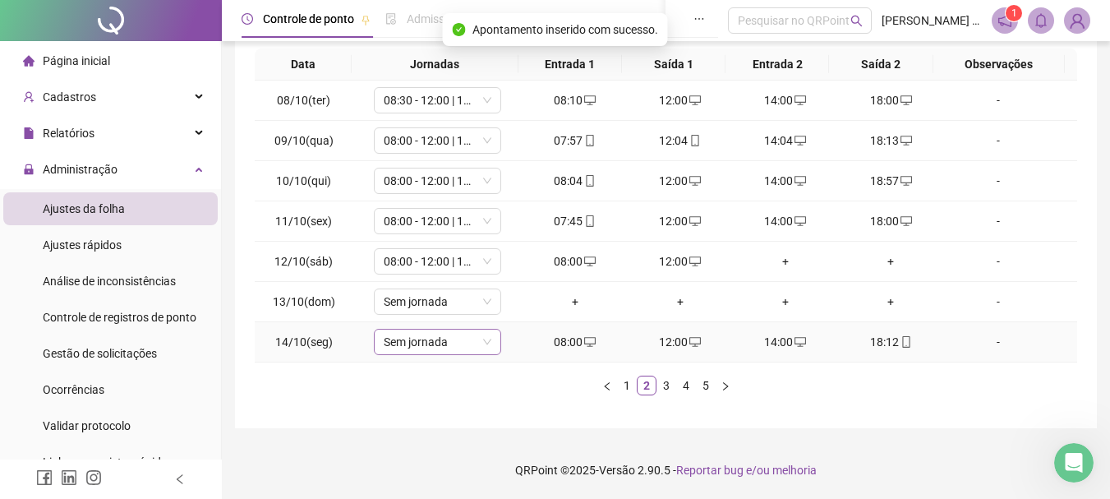
click at [450, 344] on span "Sem jornada" at bounding box center [438, 342] width 108 height 25
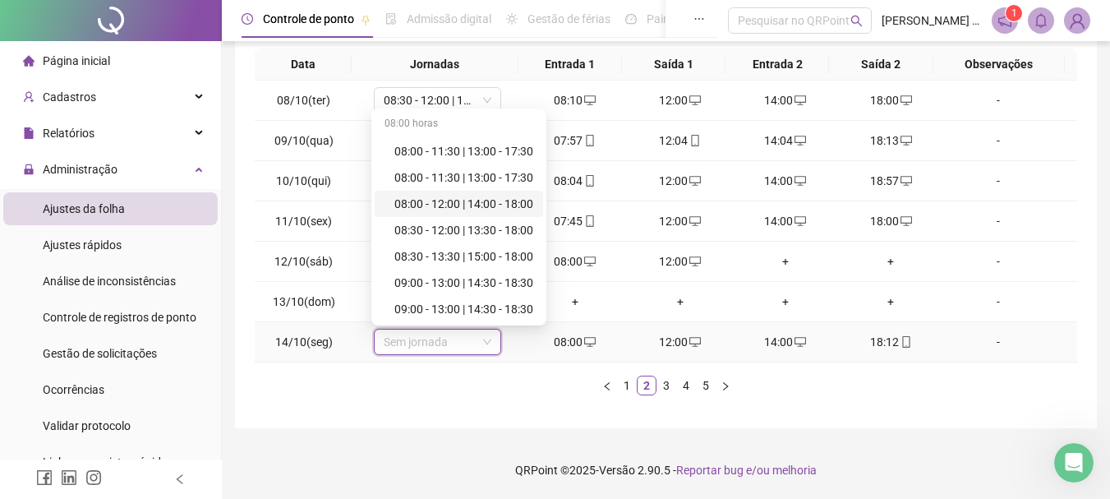
click at [501, 204] on div "08:00 - 12:00 | 14:00 - 18:00" at bounding box center [464, 204] width 139 height 18
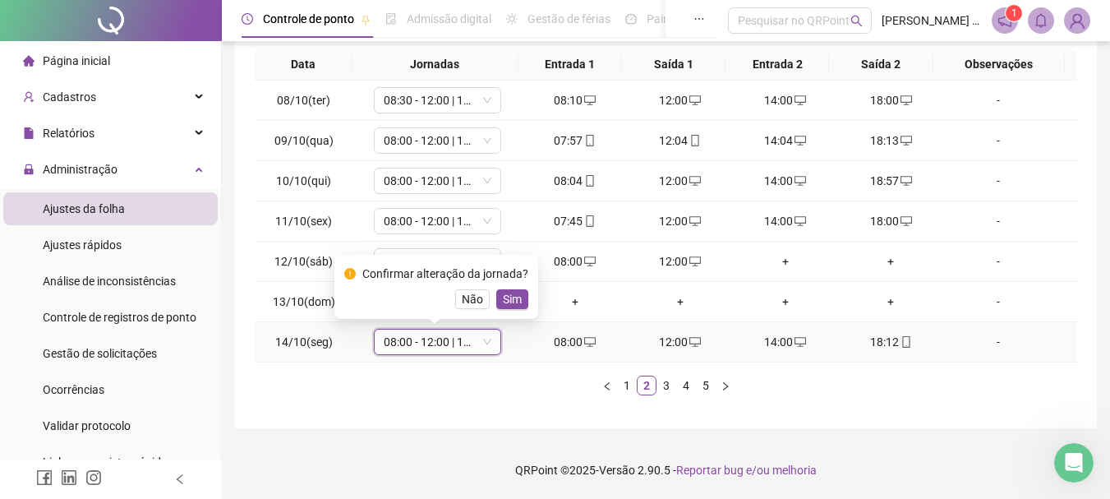
click at [514, 302] on span "Sim" at bounding box center [512, 299] width 19 height 18
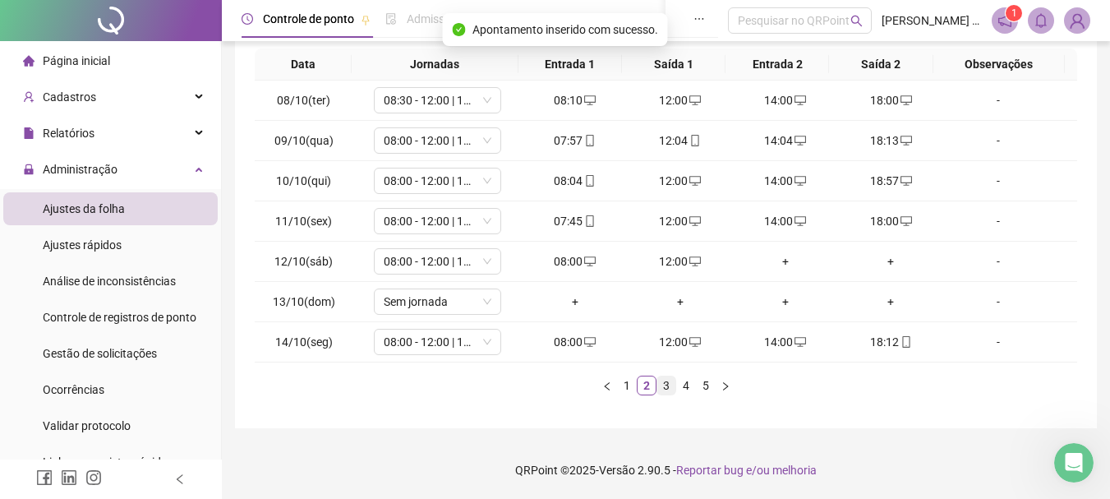
click at [665, 391] on link "3" at bounding box center [667, 385] width 18 height 18
click at [441, 106] on span "Sem jornada" at bounding box center [438, 100] width 108 height 25
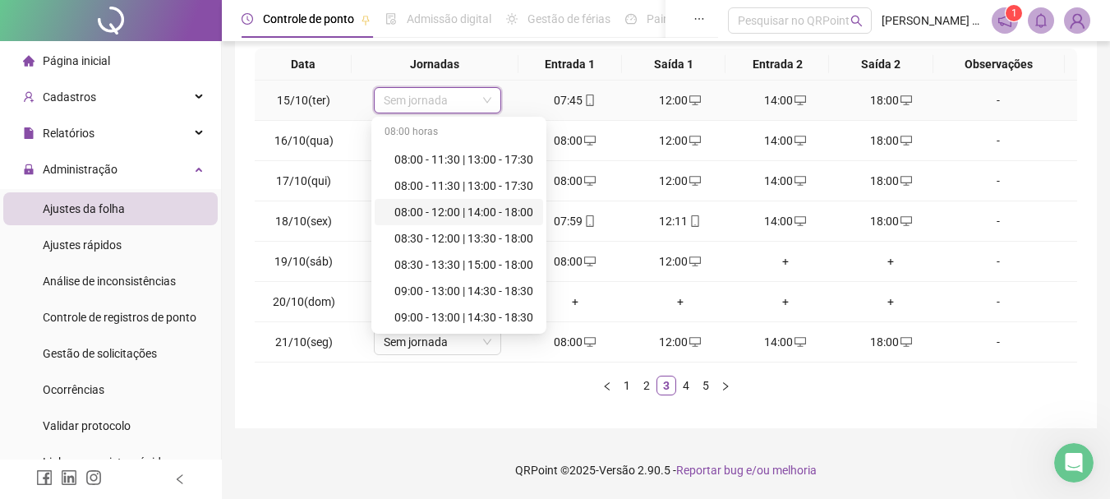
click at [455, 210] on div "08:00 - 12:00 | 14:00 - 18:00" at bounding box center [464, 212] width 139 height 18
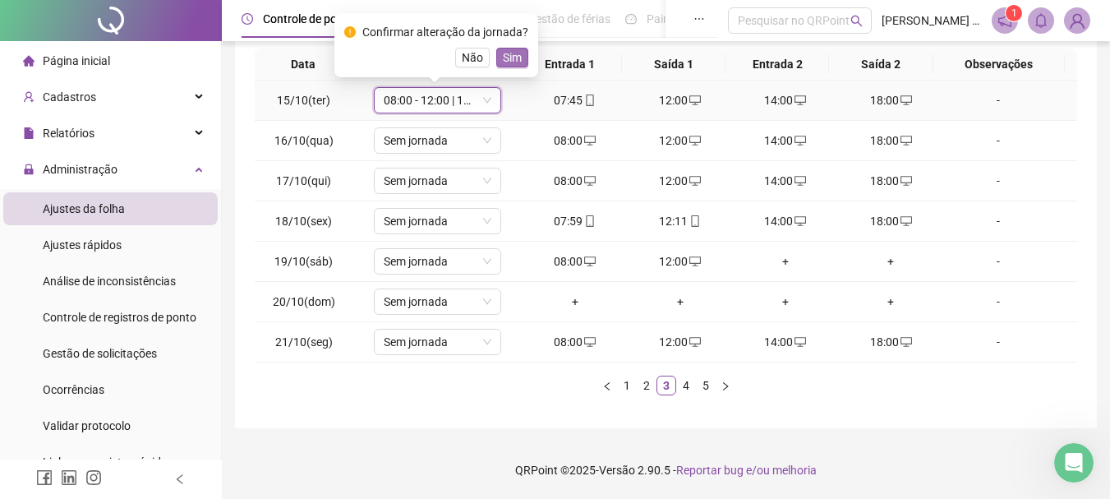
click at [507, 64] on span "Sim" at bounding box center [512, 57] width 19 height 18
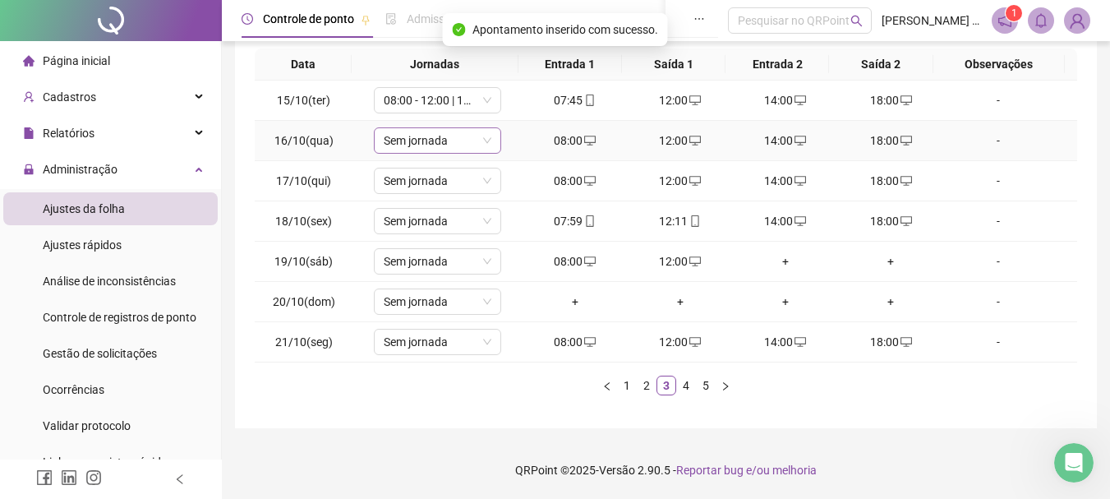
click at [436, 141] on span "Sem jornada" at bounding box center [438, 140] width 108 height 25
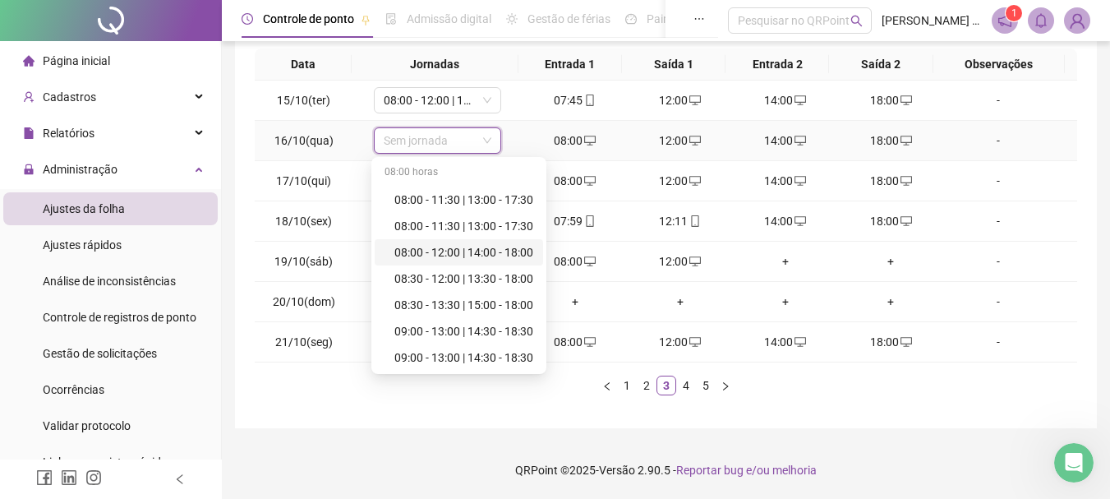
click at [464, 256] on div "08:00 - 12:00 | 14:00 - 18:00" at bounding box center [464, 252] width 139 height 18
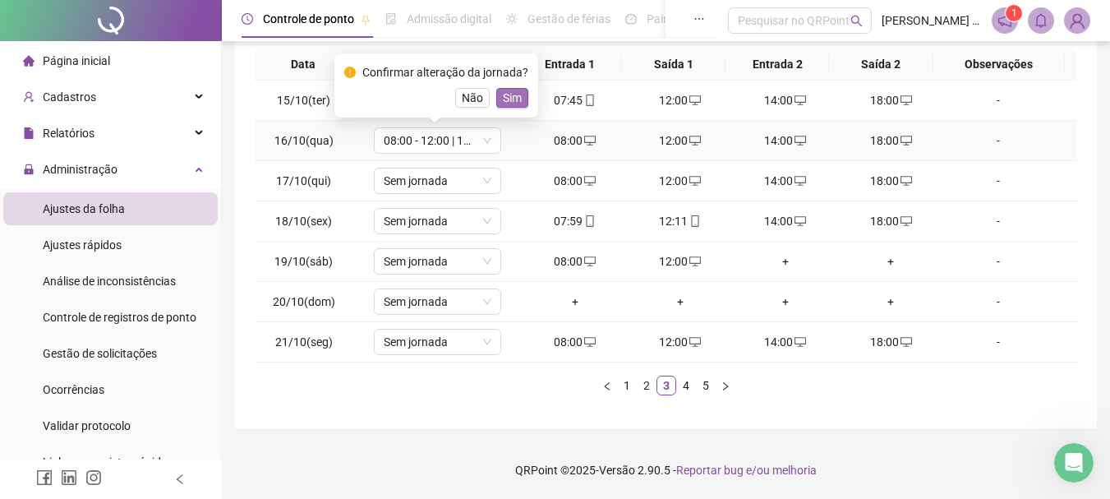
click at [506, 95] on span "Sim" at bounding box center [512, 98] width 19 height 18
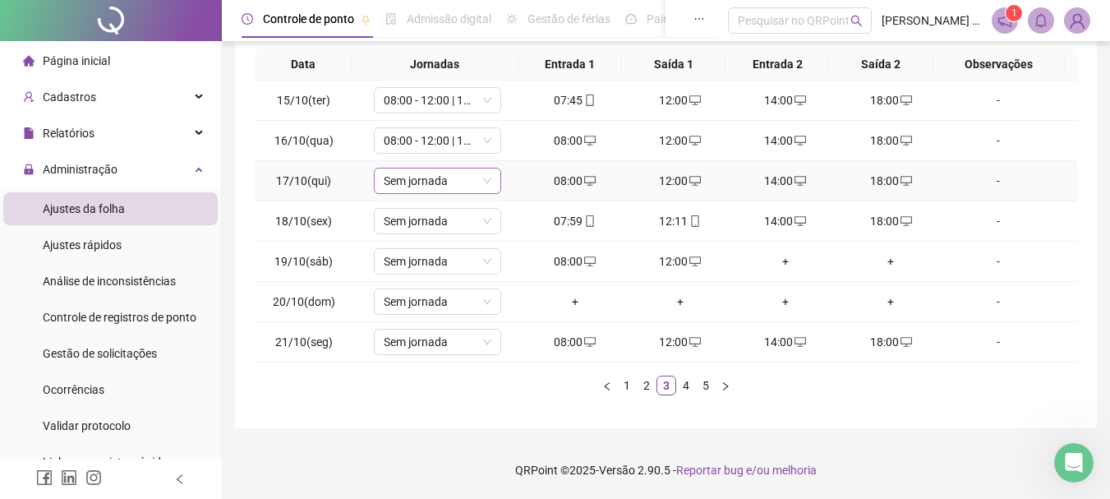
click at [429, 185] on span "Sem jornada" at bounding box center [438, 180] width 108 height 25
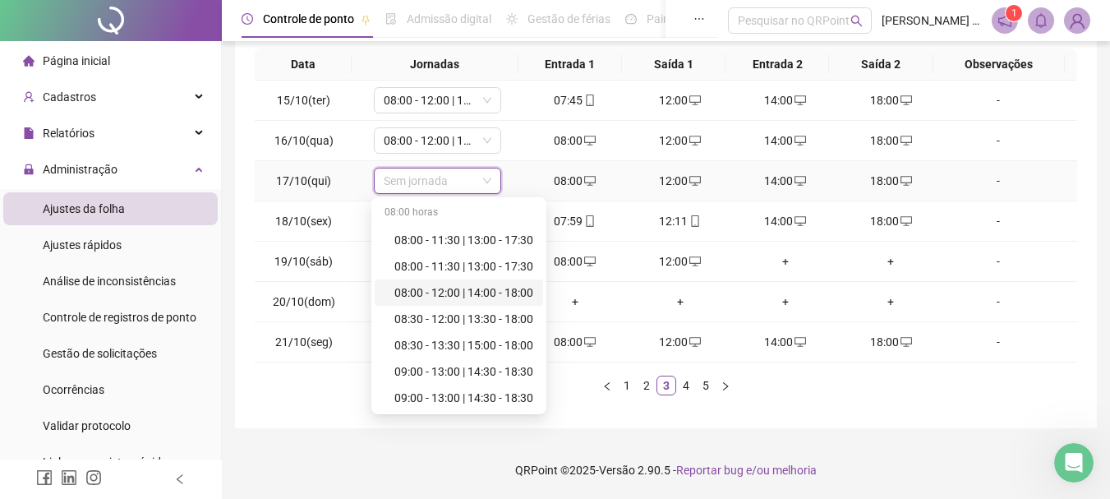
click at [478, 292] on div "08:00 - 12:00 | 14:00 - 18:00" at bounding box center [464, 293] width 139 height 18
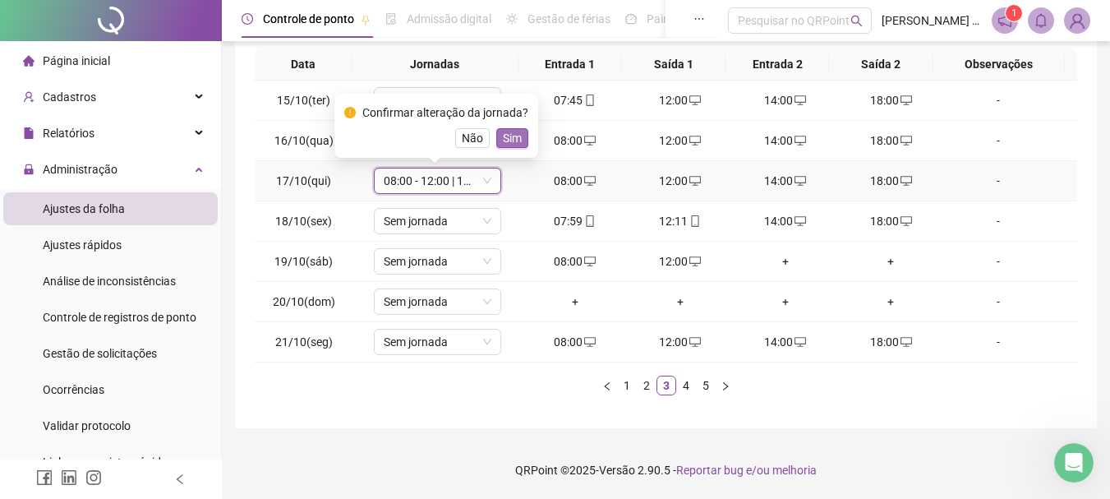
click at [510, 140] on span "Sim" at bounding box center [512, 138] width 19 height 18
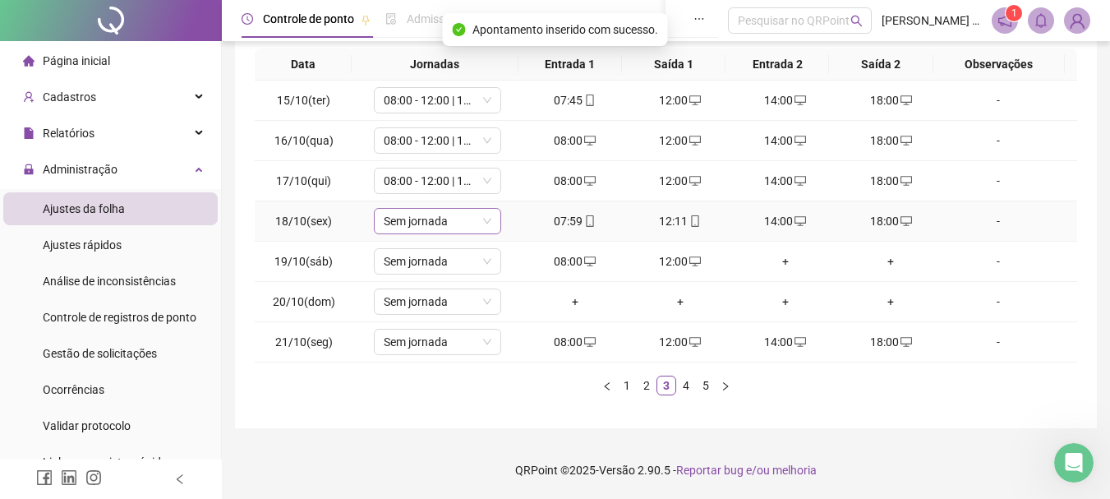
click at [438, 221] on span "Sem jornada" at bounding box center [438, 221] width 108 height 25
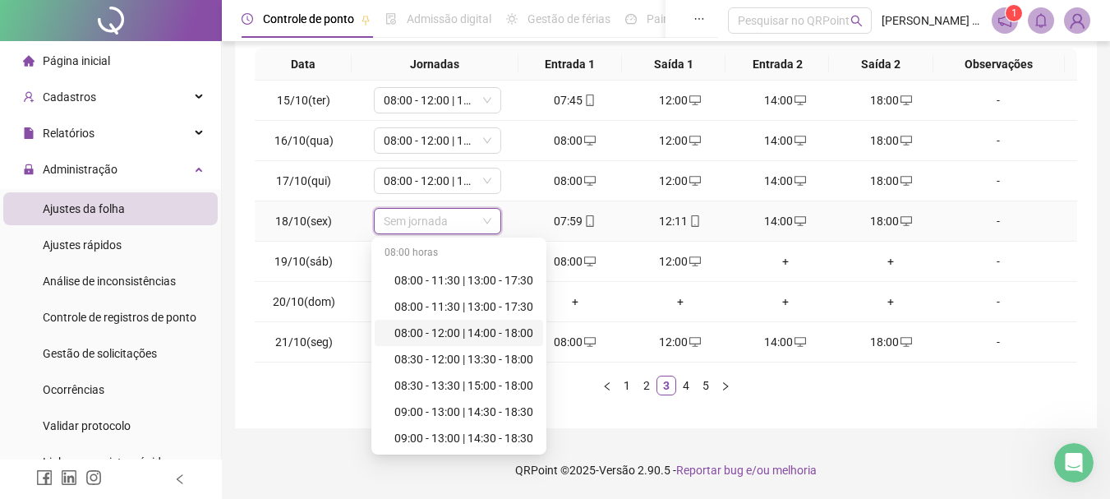
click at [473, 333] on div "08:00 - 12:00 | 14:00 - 18:00" at bounding box center [464, 333] width 139 height 18
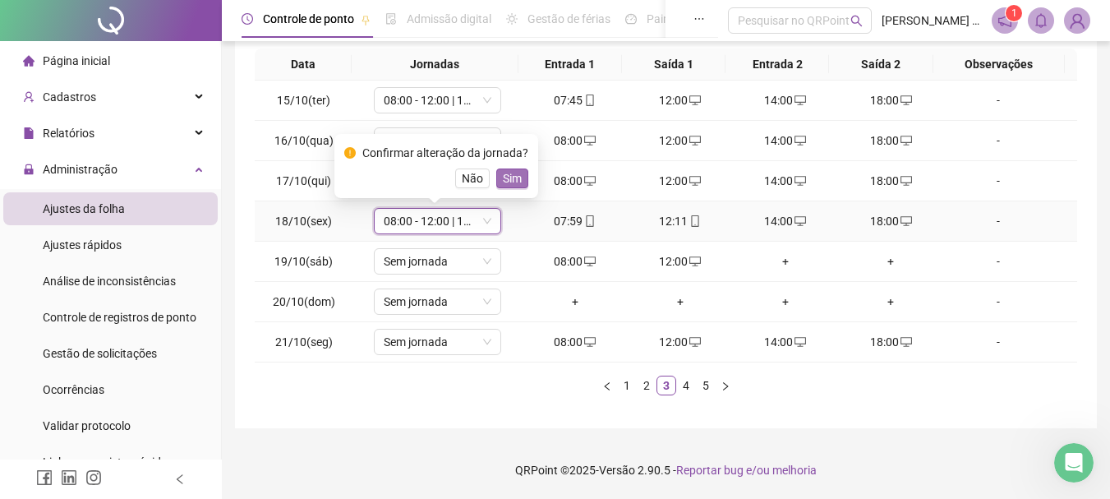
click at [515, 170] on span "Sim" at bounding box center [512, 178] width 19 height 18
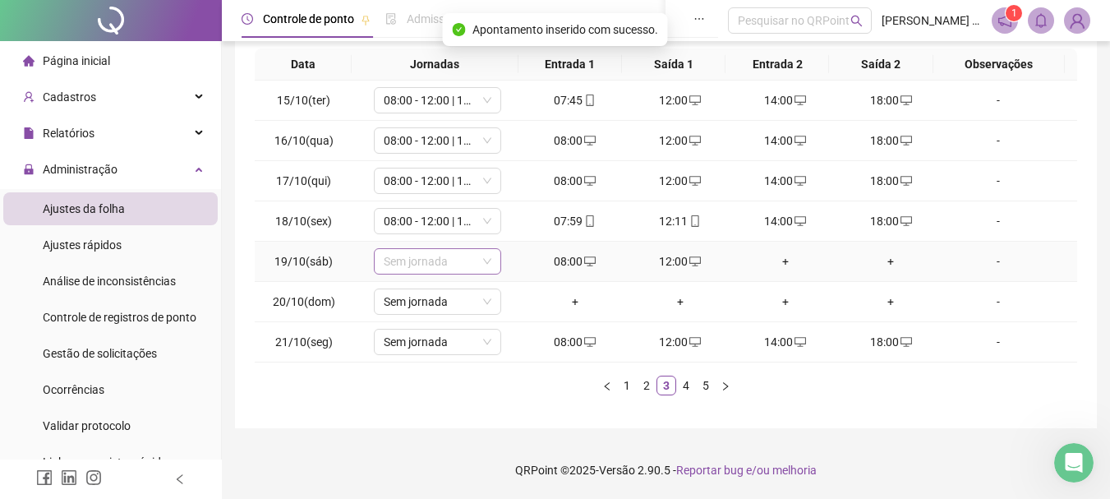
click at [469, 264] on span "Sem jornada" at bounding box center [438, 261] width 108 height 25
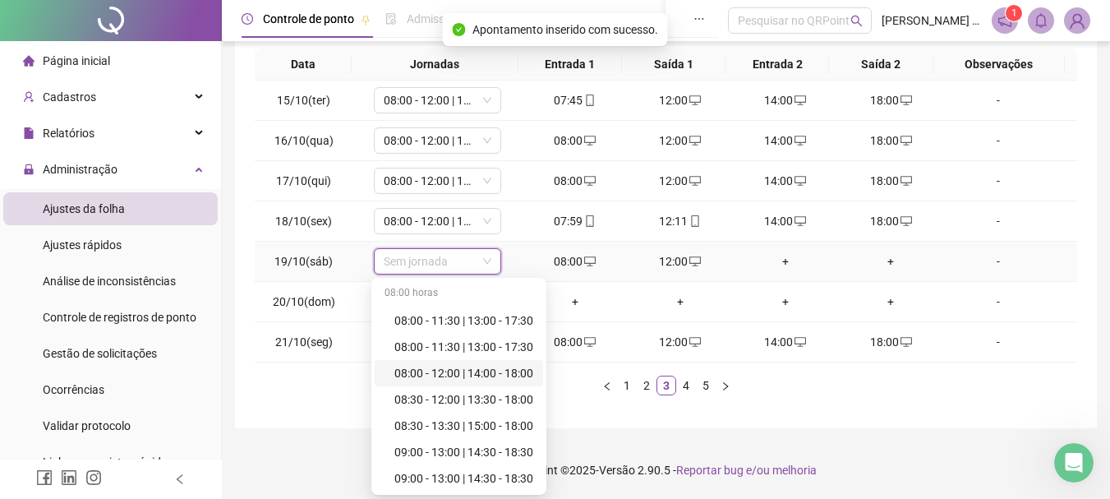
click at [468, 369] on div "08:00 - 12:00 | 14:00 - 18:00" at bounding box center [464, 373] width 139 height 18
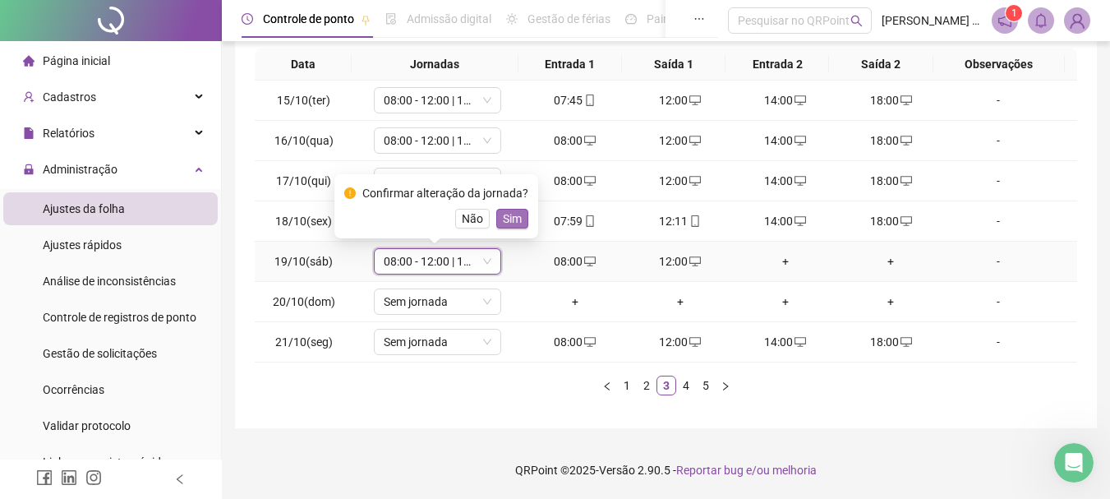
click at [503, 219] on span "Sim" at bounding box center [512, 219] width 19 height 18
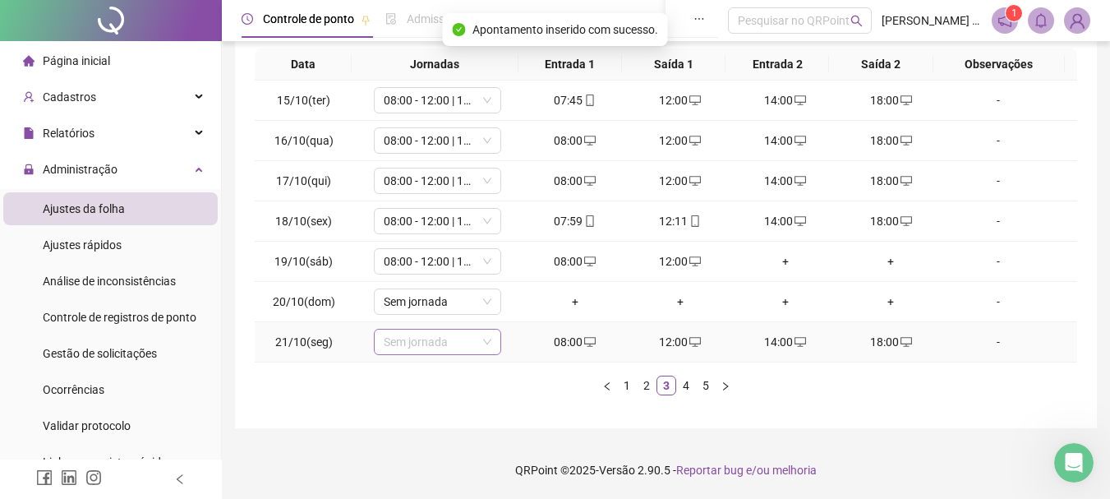
click at [431, 341] on span "Sem jornada" at bounding box center [438, 342] width 108 height 25
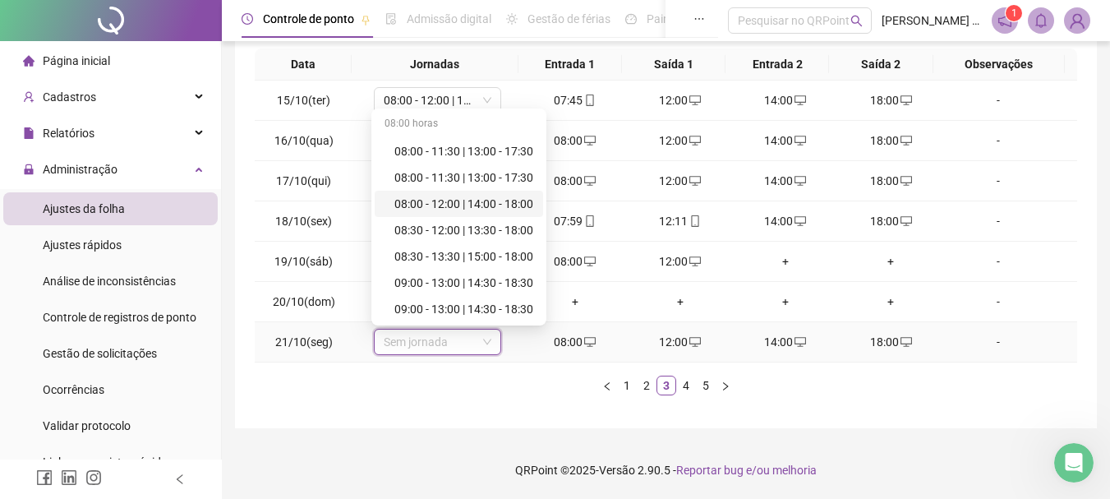
click at [476, 202] on div "08:00 - 12:00 | 14:00 - 18:00" at bounding box center [464, 204] width 139 height 18
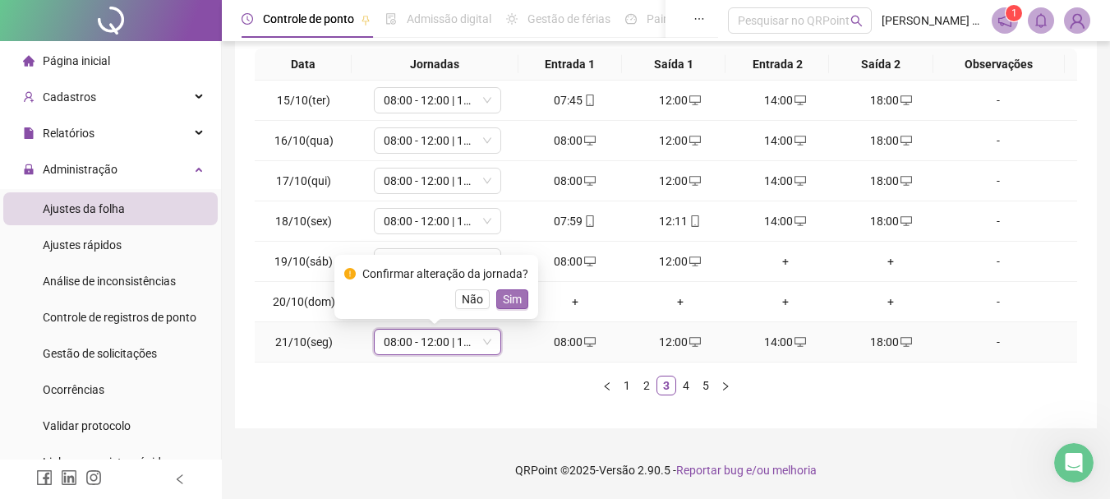
click at [507, 297] on span "Sim" at bounding box center [512, 299] width 19 height 18
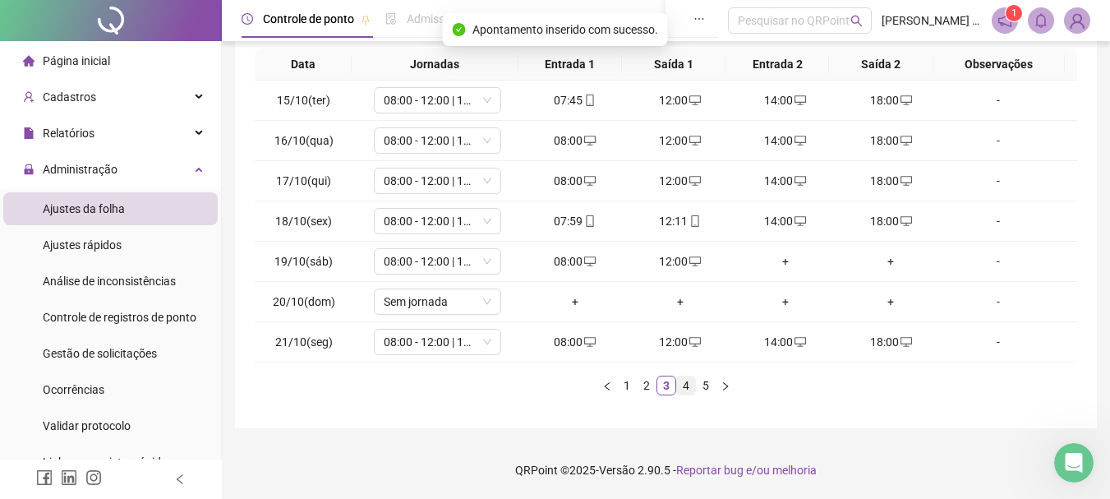
click at [685, 383] on link "4" at bounding box center [686, 385] width 18 height 18
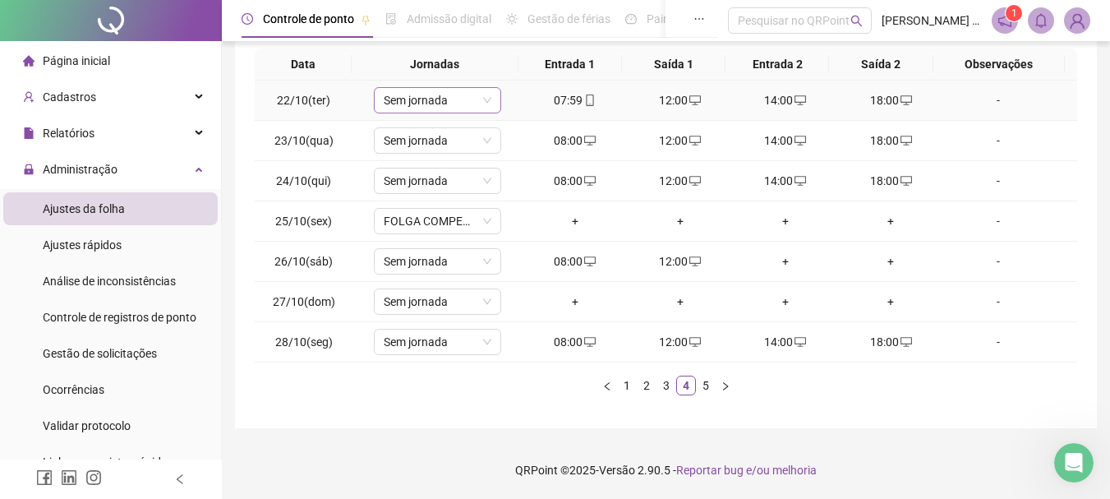
click at [458, 101] on span "Sem jornada" at bounding box center [438, 100] width 108 height 25
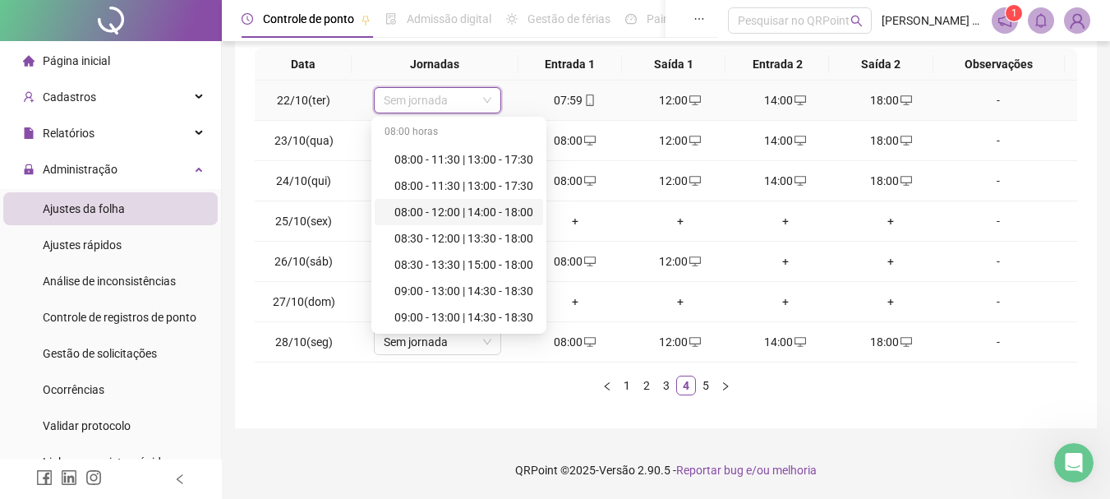
click at [501, 214] on div "08:00 - 12:00 | 14:00 - 18:00" at bounding box center [464, 212] width 139 height 18
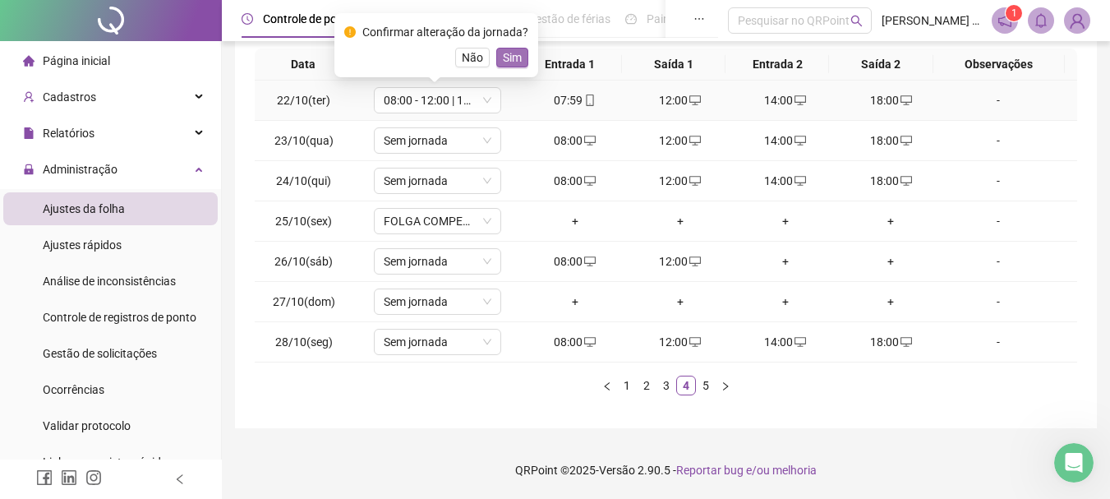
click at [511, 48] on button "Sim" at bounding box center [512, 58] width 32 height 20
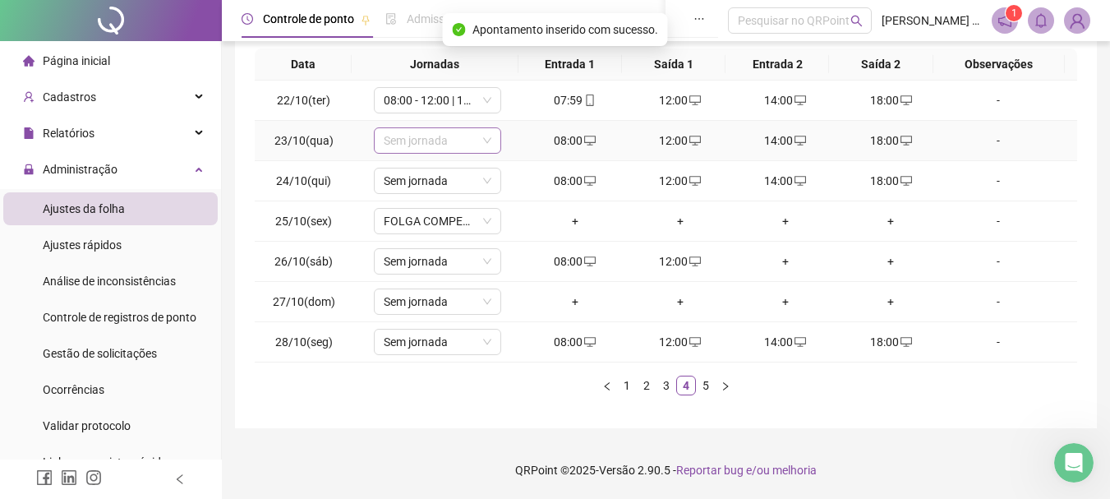
click at [455, 148] on span "Sem jornada" at bounding box center [438, 140] width 108 height 25
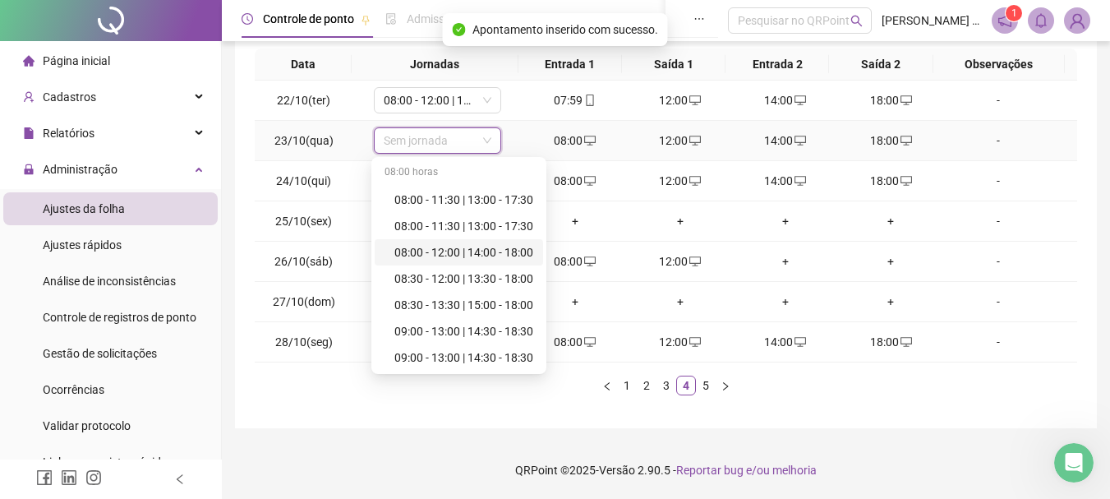
click at [490, 252] on div "08:00 - 12:00 | 14:00 - 18:00" at bounding box center [464, 252] width 139 height 18
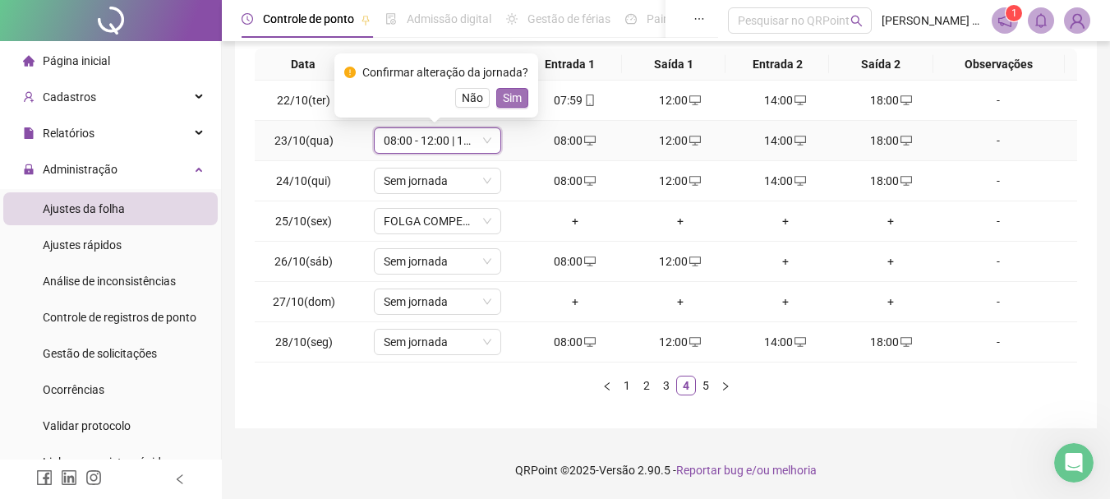
click at [518, 102] on span "Sim" at bounding box center [512, 98] width 19 height 18
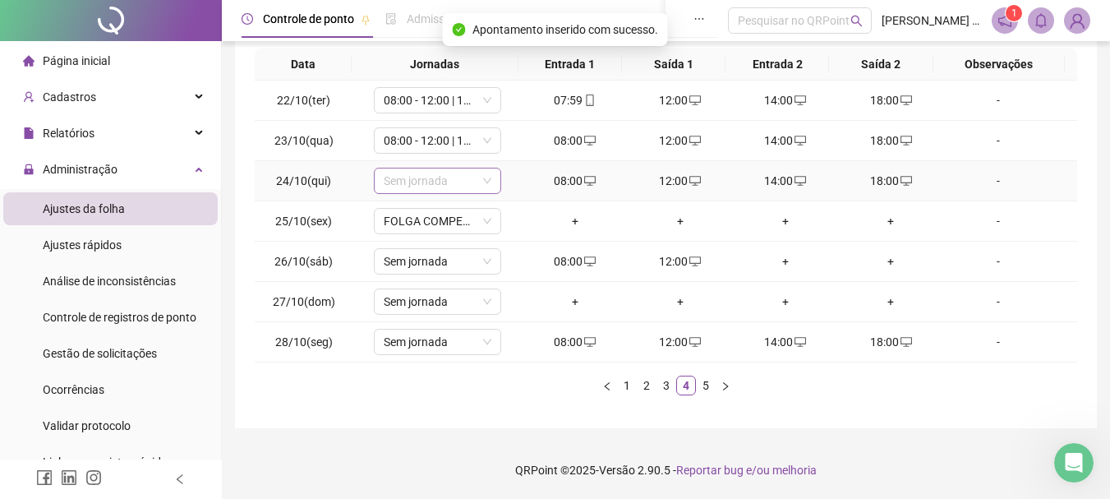
click at [458, 174] on span "Sem jornada" at bounding box center [438, 180] width 108 height 25
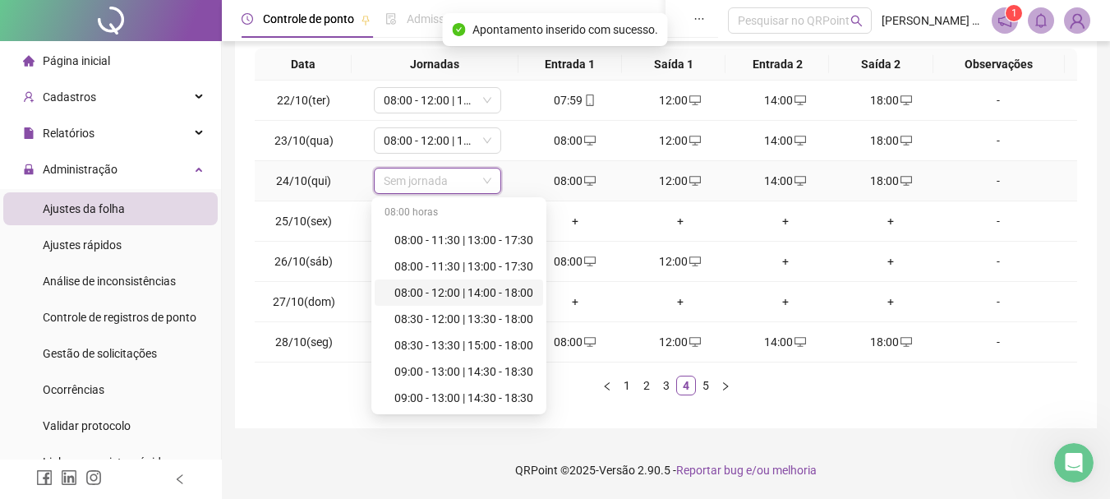
click at [445, 291] on div "08:00 - 12:00 | 14:00 - 18:00" at bounding box center [464, 293] width 139 height 18
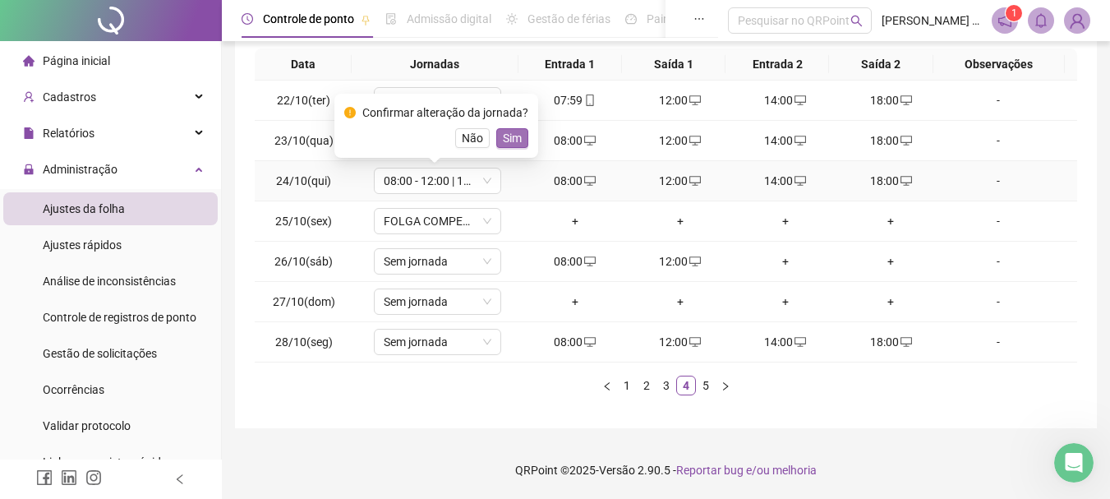
click at [503, 144] on span "Sim" at bounding box center [512, 138] width 19 height 18
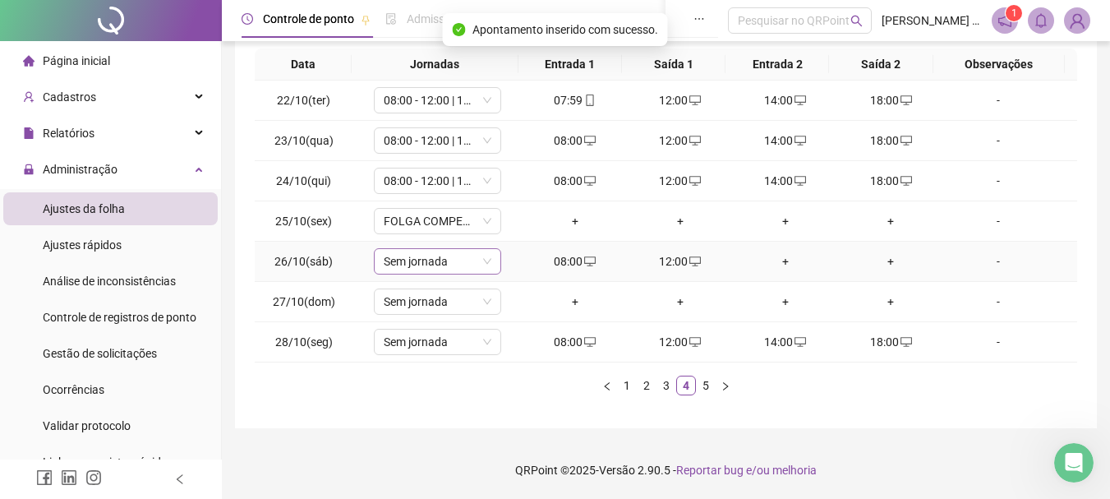
click at [425, 262] on span "Sem jornada" at bounding box center [438, 261] width 108 height 25
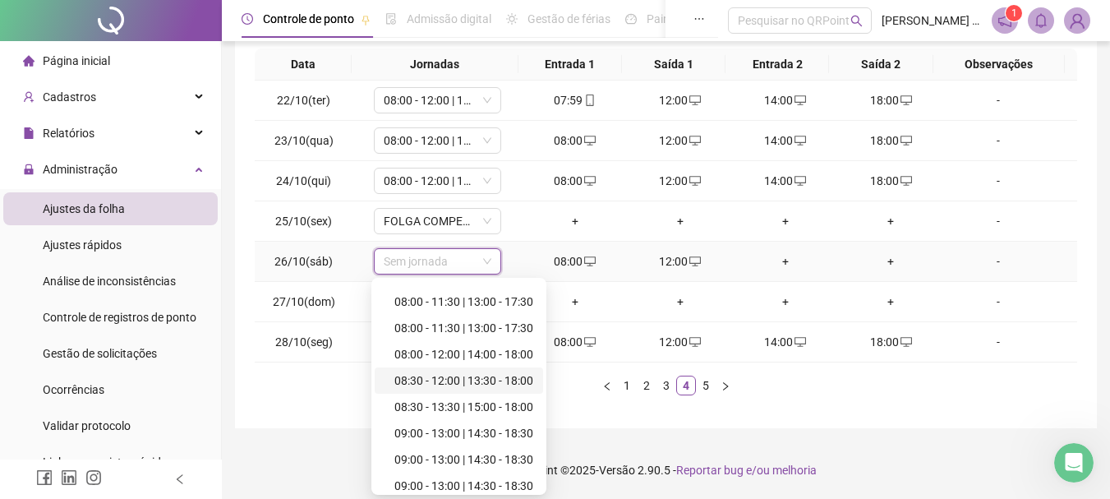
scroll to position [0, 0]
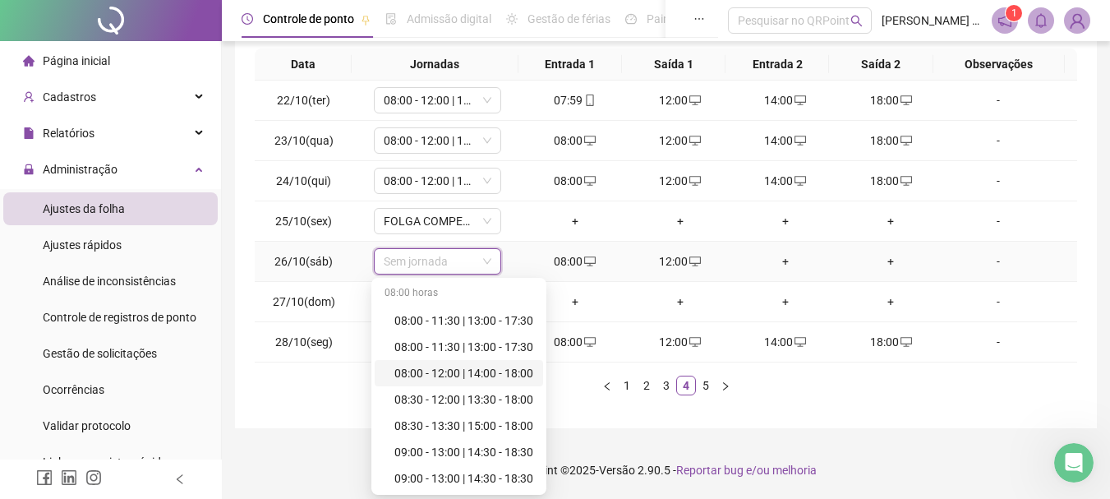
click at [475, 373] on div "08:00 - 12:00 | 14:00 - 18:00" at bounding box center [464, 373] width 139 height 18
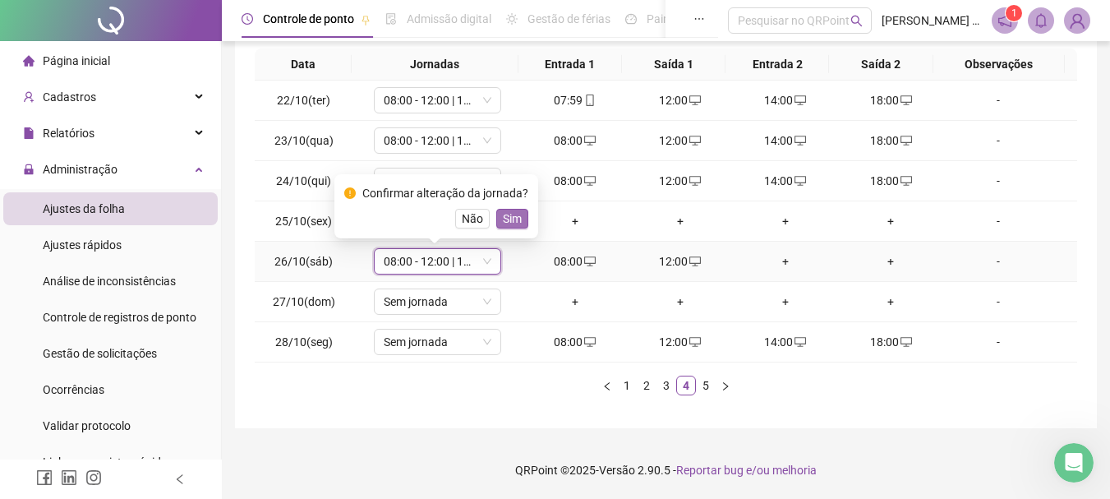
click at [512, 220] on span "Sim" at bounding box center [512, 219] width 19 height 18
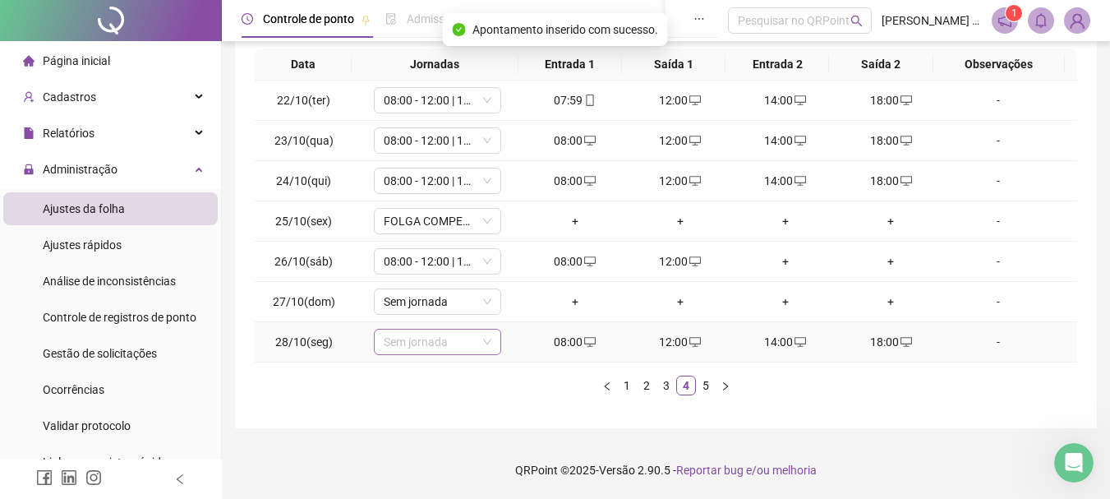
click at [442, 344] on span "Sem jornada" at bounding box center [438, 342] width 108 height 25
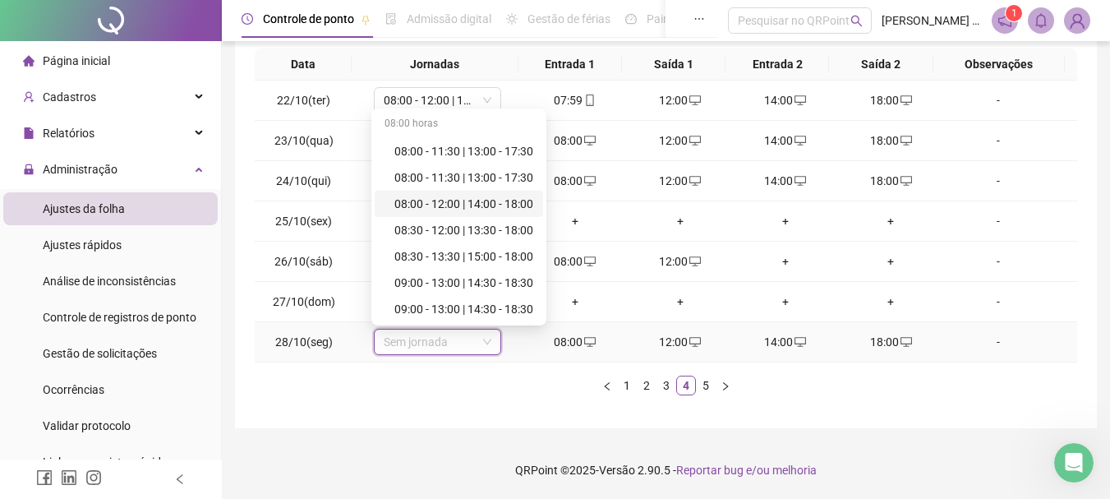
click at [494, 205] on div "08:00 - 12:00 | 14:00 - 18:00" at bounding box center [464, 204] width 139 height 18
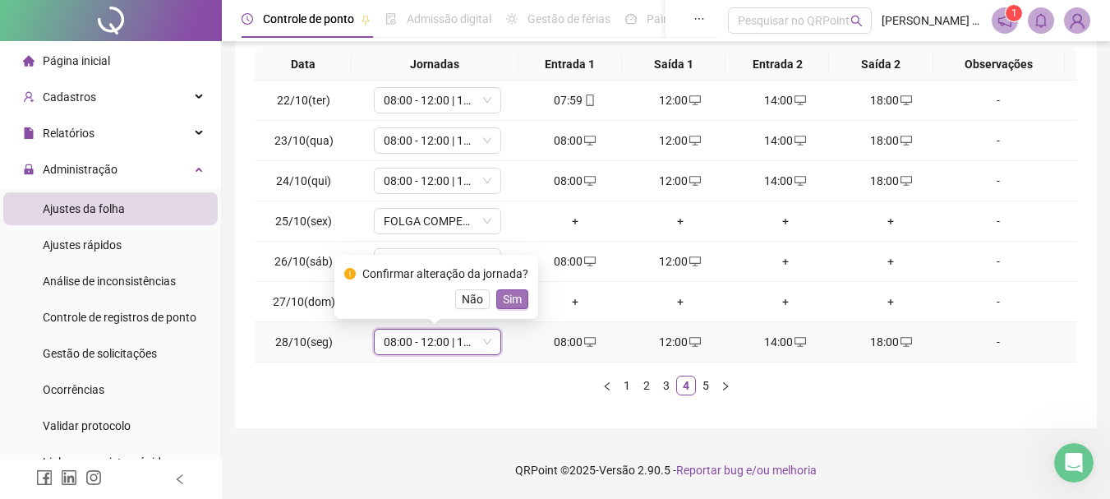
click at [510, 302] on span "Sim" at bounding box center [512, 299] width 19 height 18
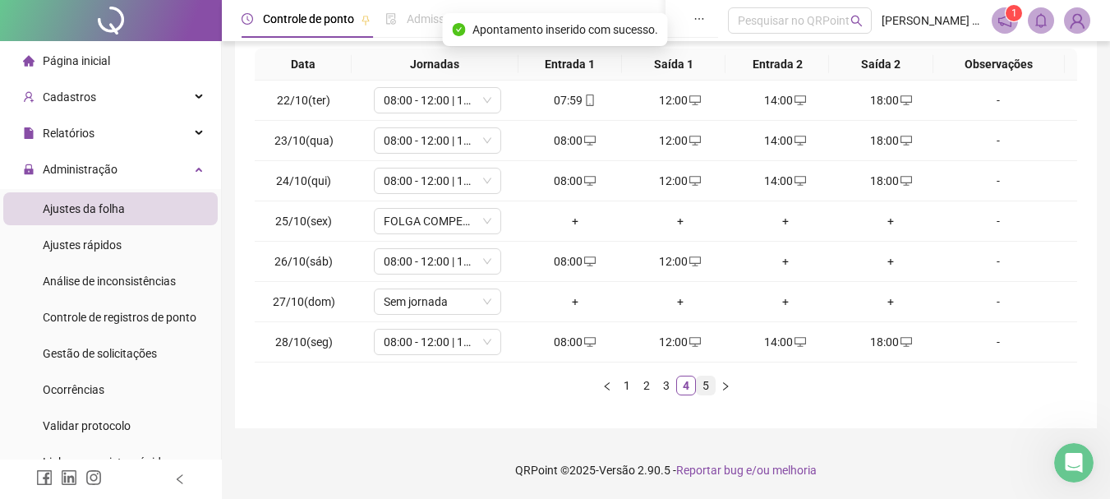
click at [704, 387] on link "5" at bounding box center [706, 385] width 18 height 18
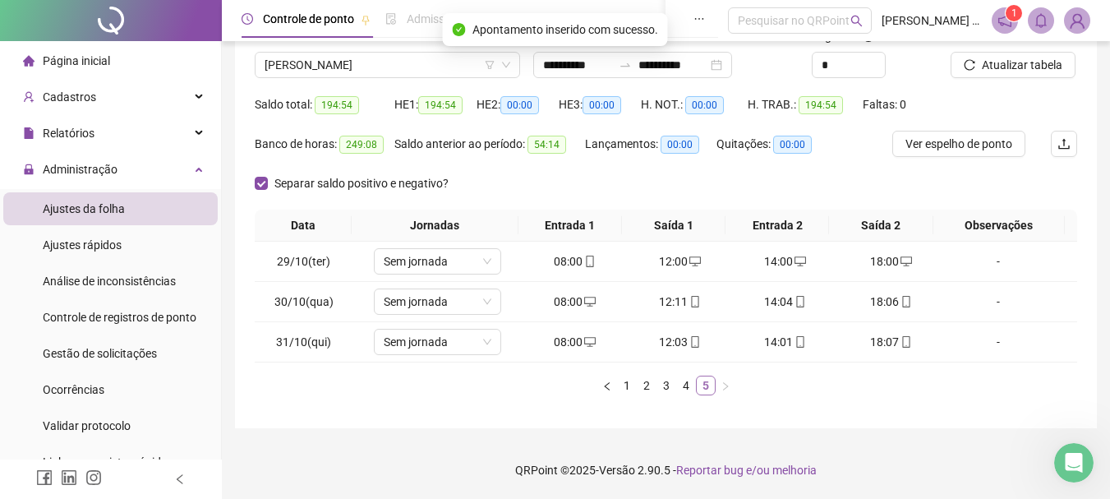
scroll to position [124, 0]
click at [439, 261] on span "Sem jornada" at bounding box center [438, 261] width 108 height 25
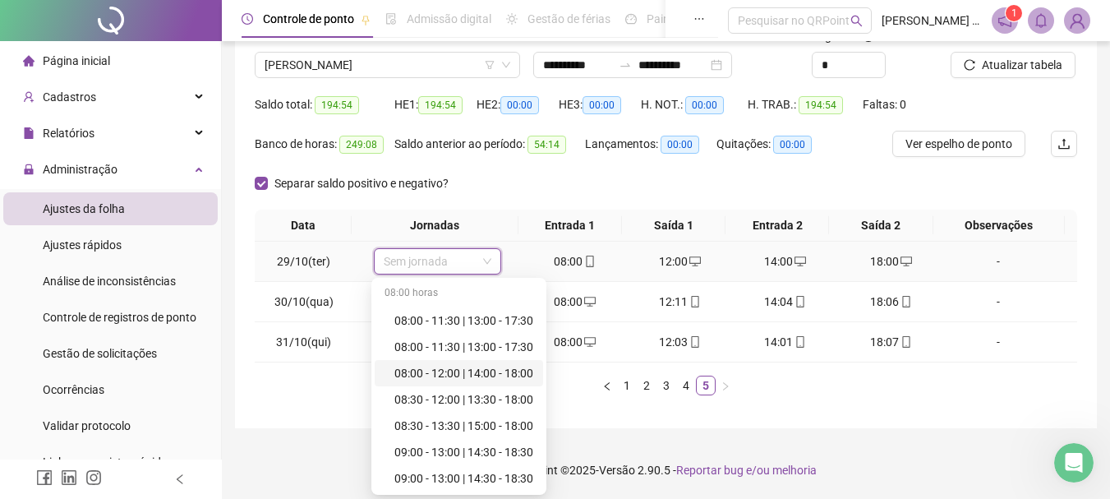
click at [443, 375] on div "08:00 - 12:00 | 14:00 - 18:00" at bounding box center [464, 373] width 139 height 18
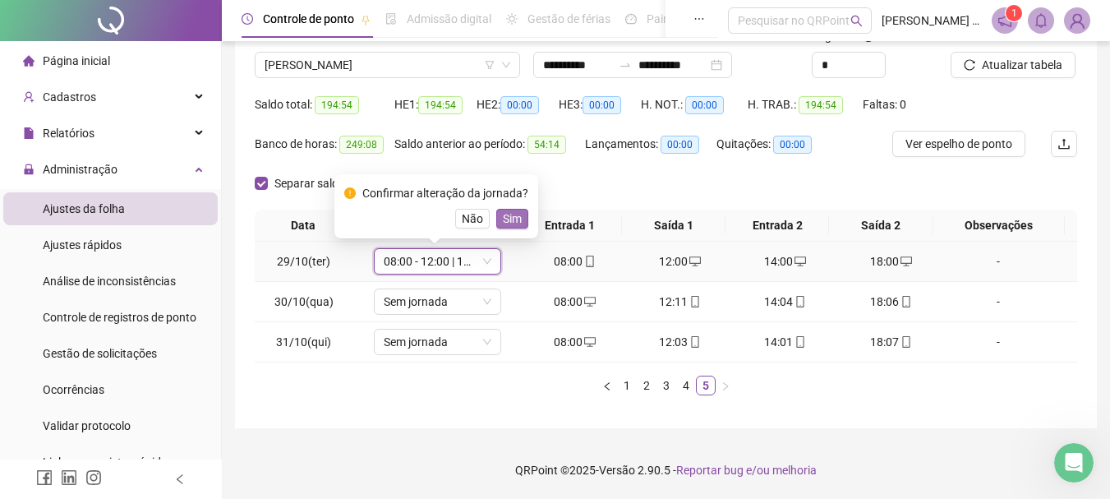
click at [510, 221] on span "Sim" at bounding box center [512, 219] width 19 height 18
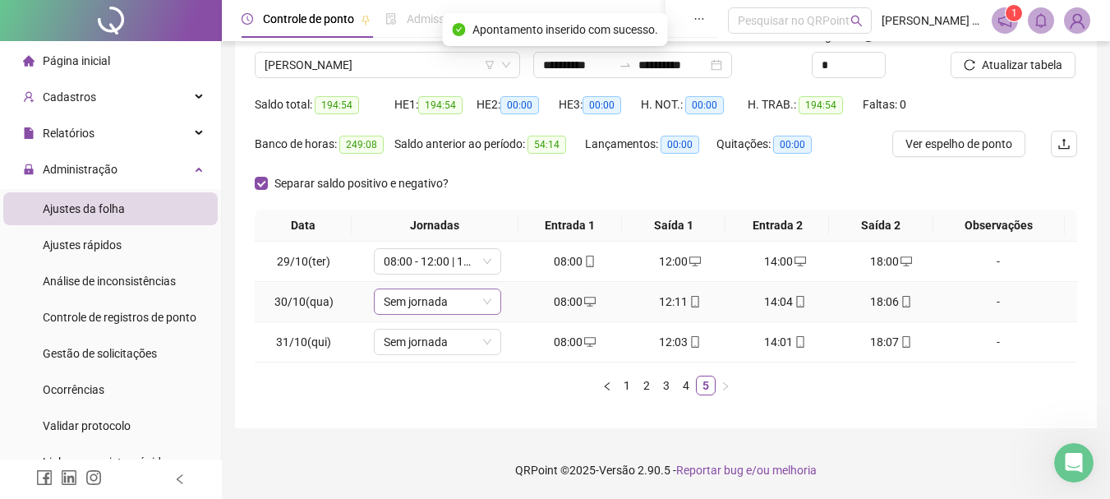
click at [460, 299] on span "Sem jornada" at bounding box center [438, 301] width 108 height 25
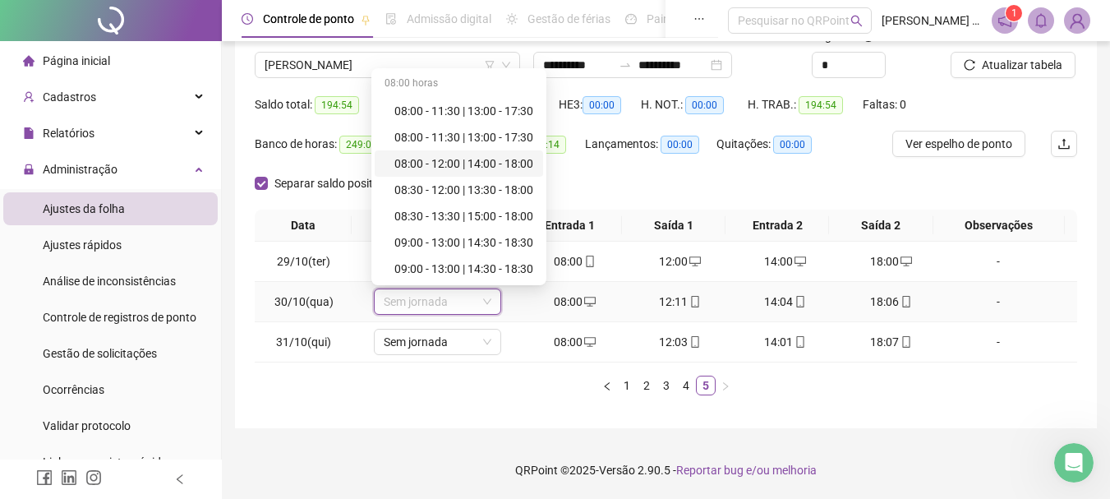
click at [489, 165] on div "08:00 - 12:00 | 14:00 - 18:00" at bounding box center [464, 164] width 139 height 18
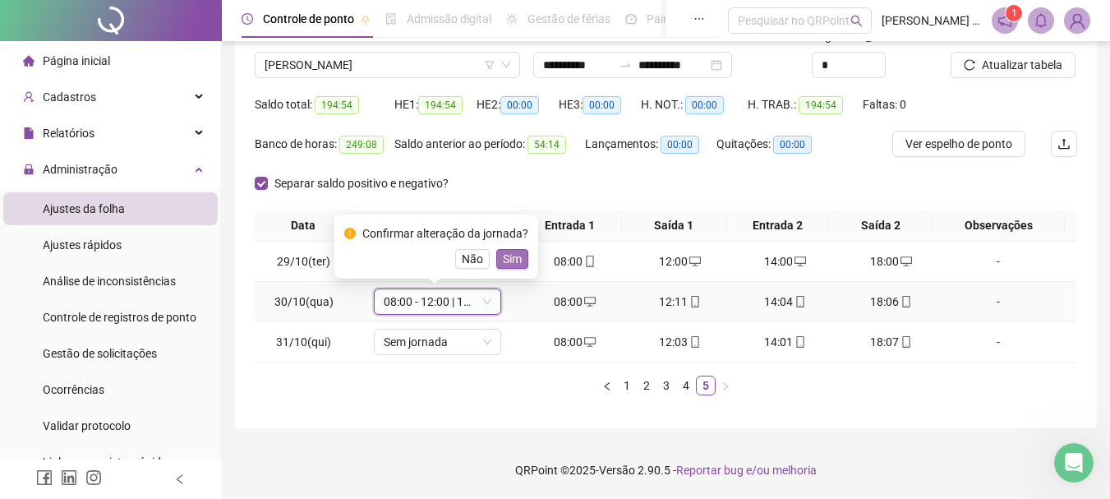
click at [507, 254] on span "Sim" at bounding box center [512, 259] width 19 height 18
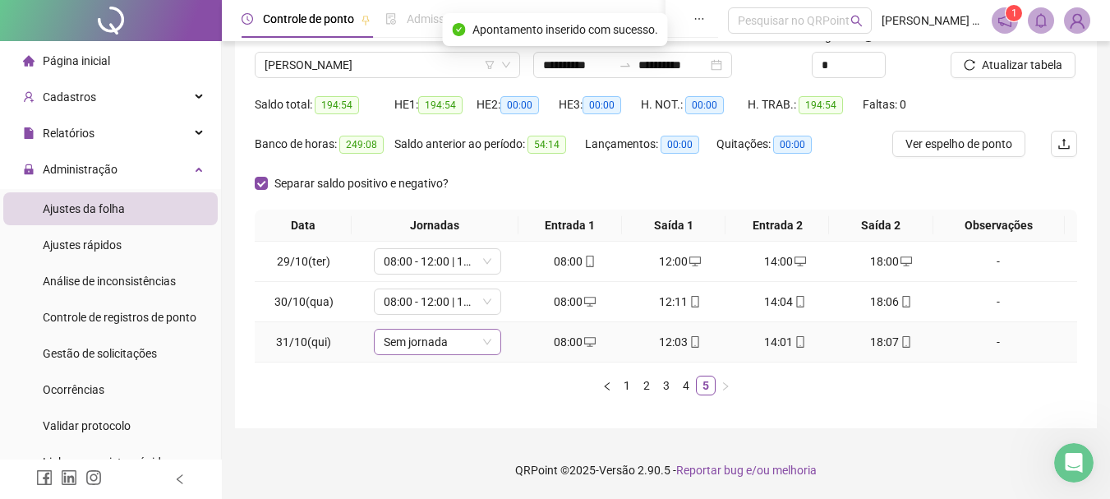
click at [440, 344] on span "Sem jornada" at bounding box center [438, 342] width 108 height 25
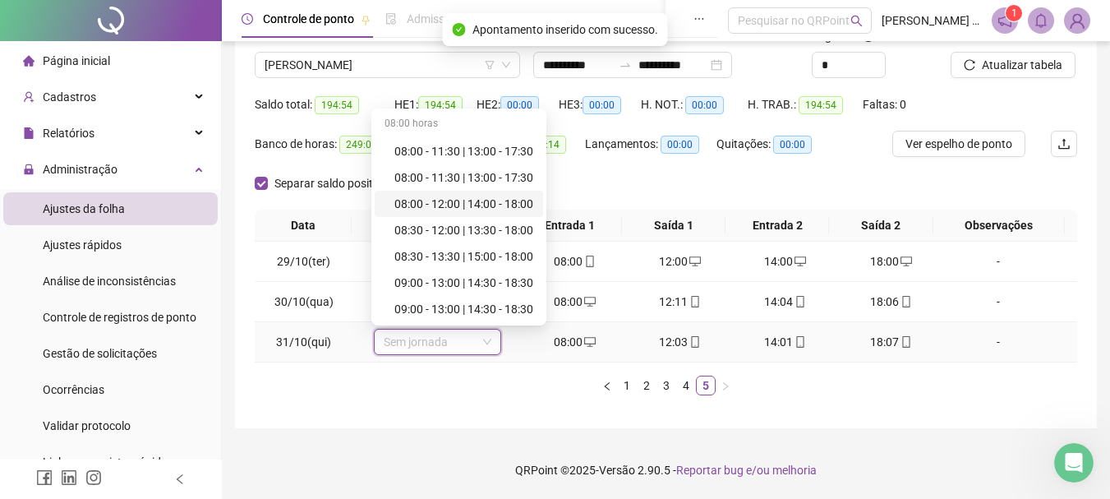
click at [484, 200] on div "08:00 - 12:00 | 14:00 - 18:00" at bounding box center [464, 204] width 139 height 18
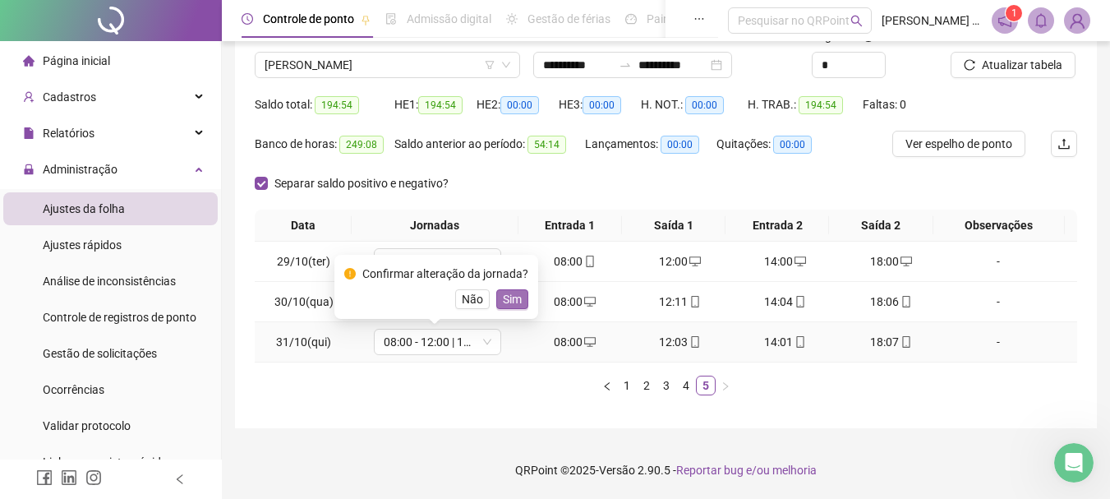
click at [515, 303] on span "Sim" at bounding box center [512, 299] width 19 height 18
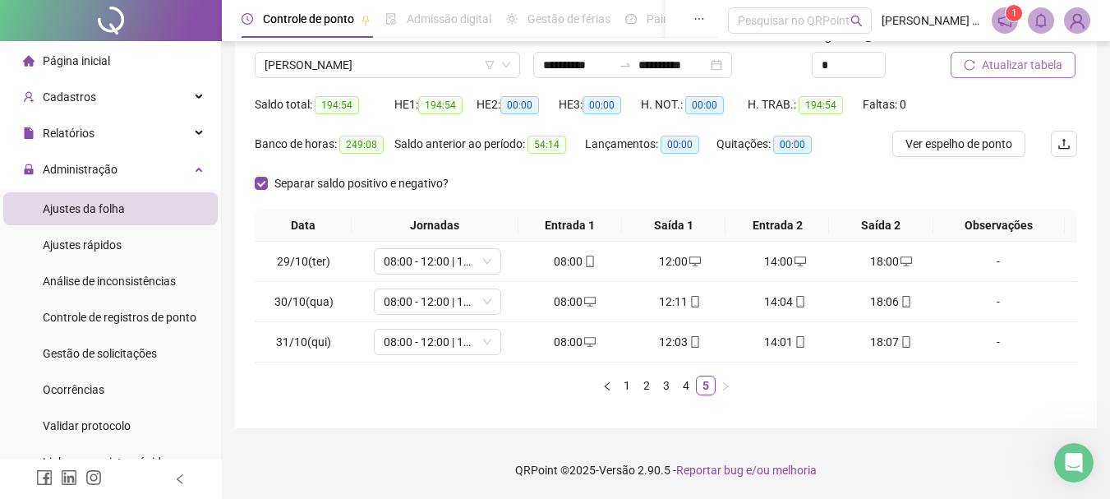
click at [1041, 55] on button "Atualizar tabela" at bounding box center [1013, 65] width 125 height 26
click at [1039, 60] on span "Atualizar tabela" at bounding box center [1022, 65] width 81 height 18
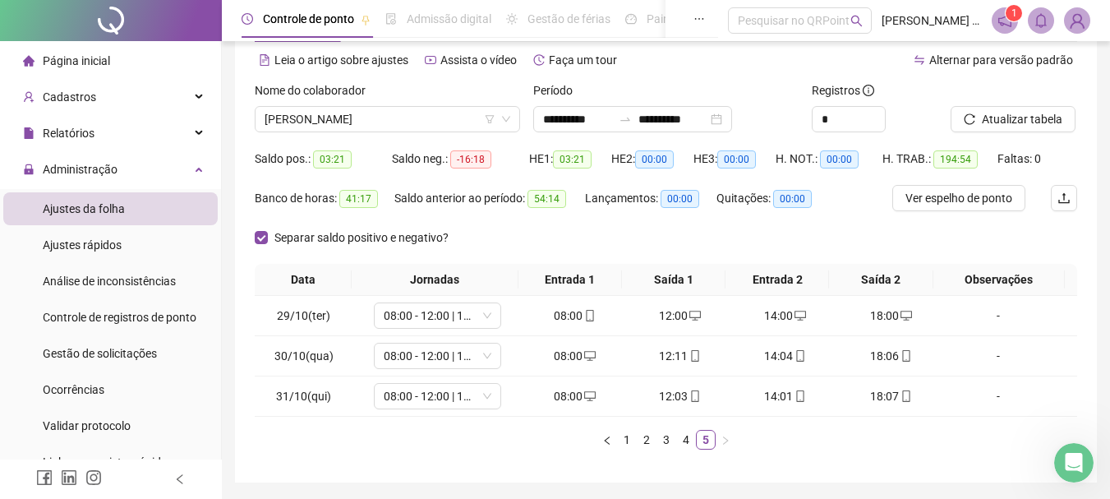
scroll to position [42, 0]
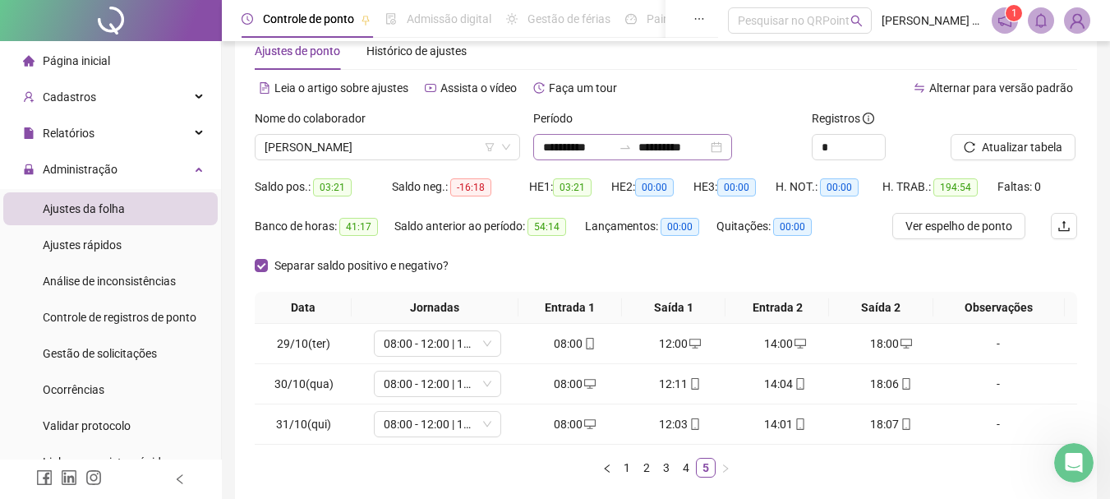
click at [732, 151] on div "**********" at bounding box center [632, 147] width 199 height 26
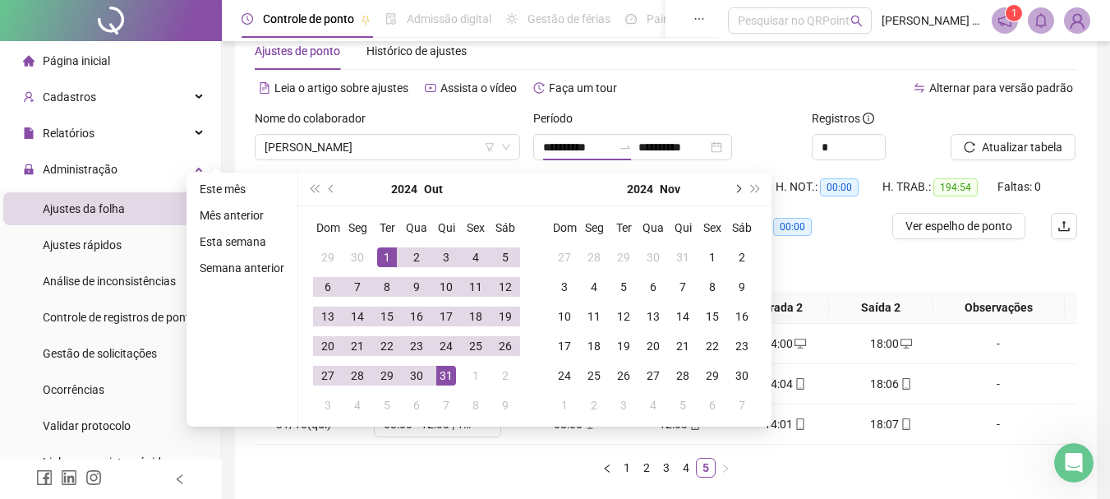
click at [743, 188] on button "next-year" at bounding box center [737, 189] width 18 height 33
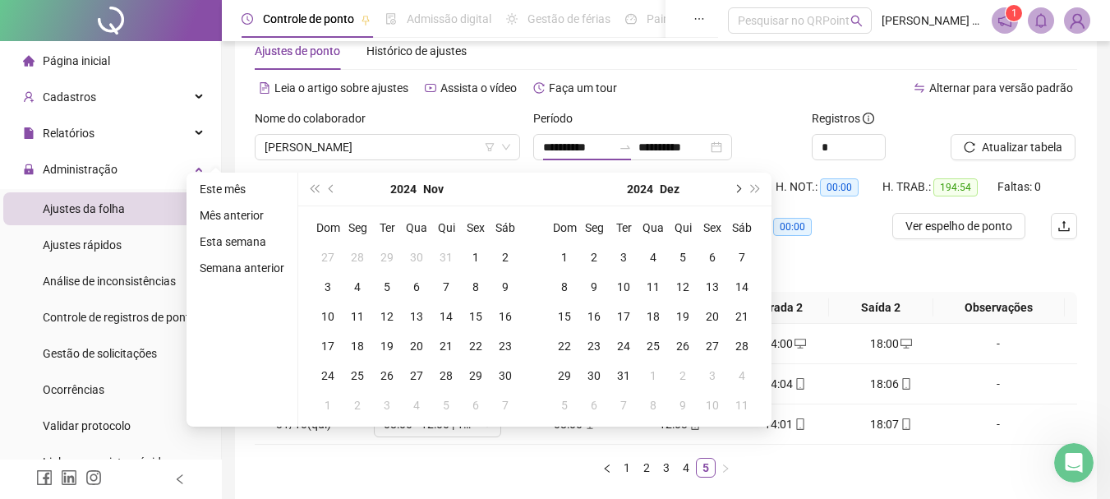
click at [743, 188] on button "next-year" at bounding box center [737, 189] width 18 height 33
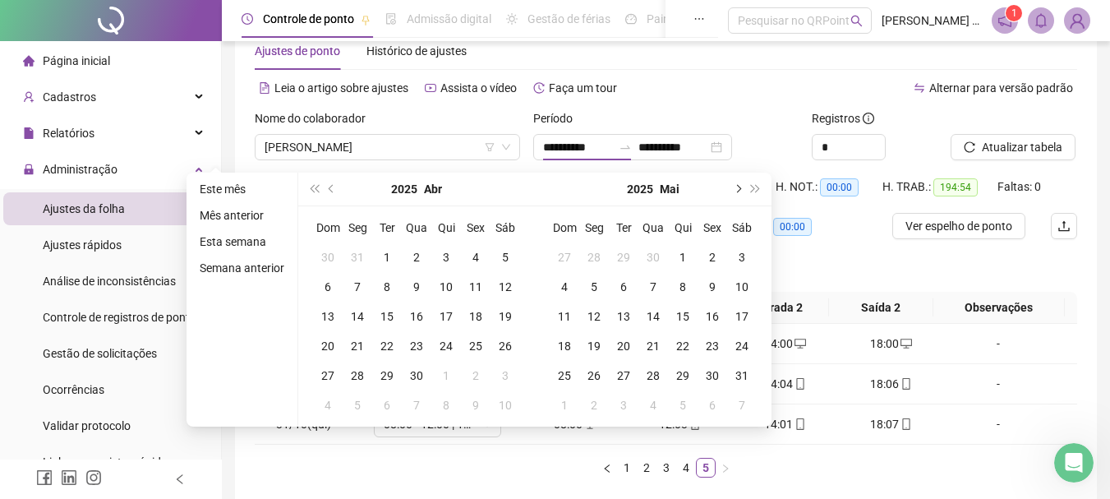
click at [743, 188] on button "next-year" at bounding box center [737, 189] width 18 height 33
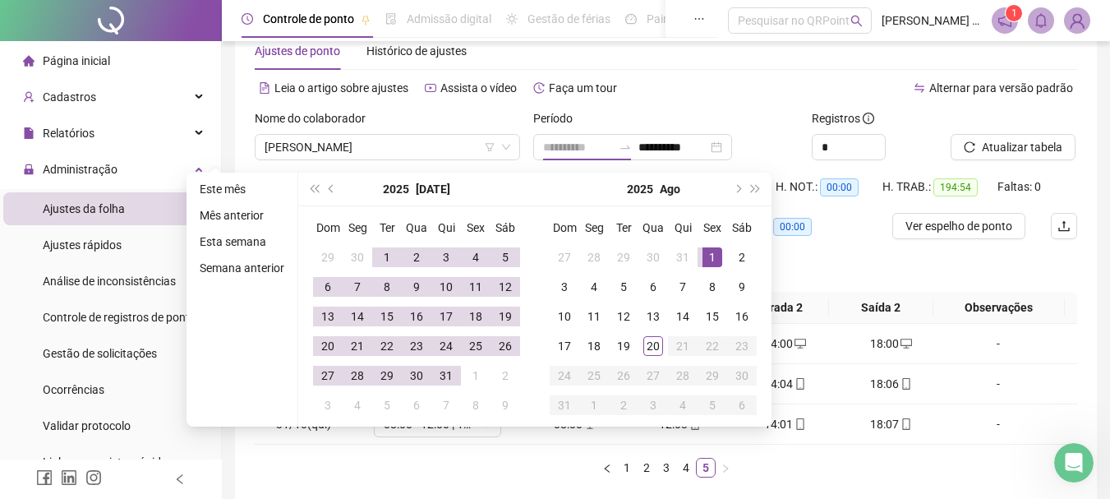
type input "**********"
click at [709, 258] on div "1" at bounding box center [713, 257] width 20 height 20
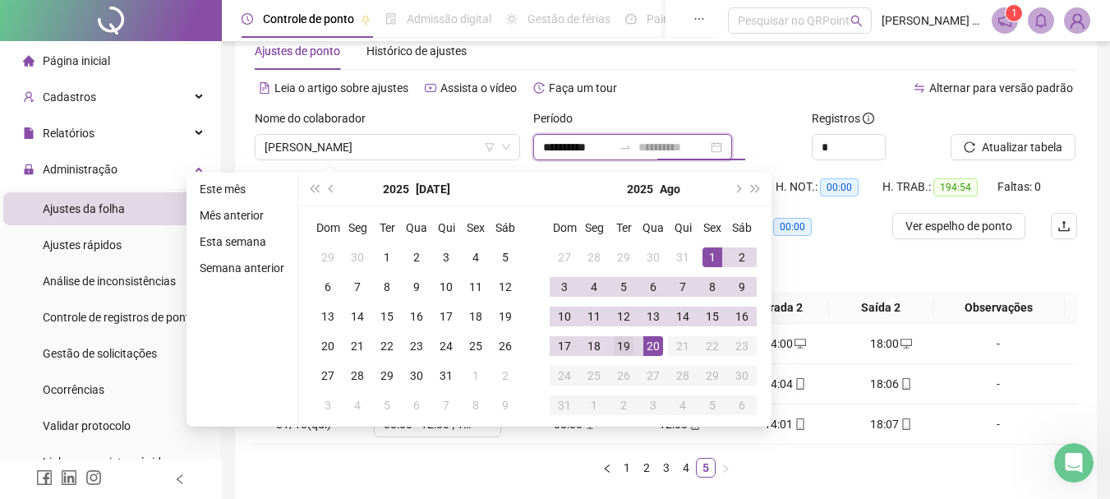
type input "**********"
click at [626, 345] on div "19" at bounding box center [624, 346] width 20 height 20
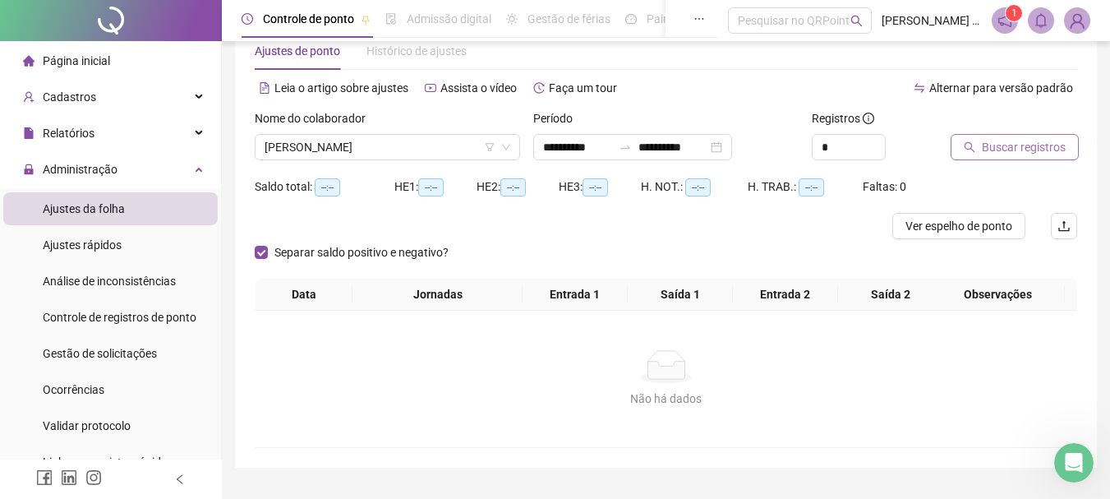
click at [1030, 143] on span "Buscar registros" at bounding box center [1024, 147] width 84 height 18
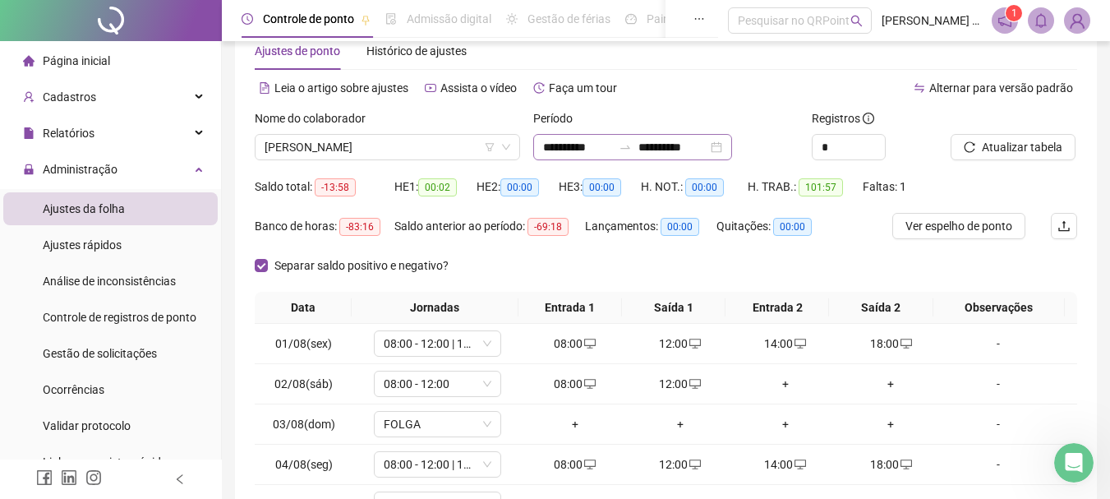
click at [732, 144] on div "**********" at bounding box center [632, 147] width 199 height 26
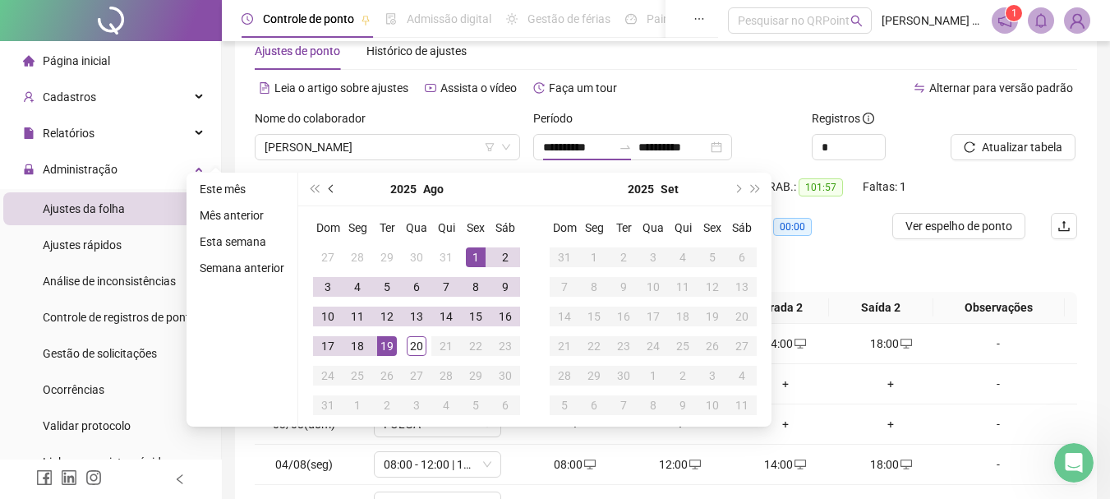
click at [331, 187] on span "prev-year" at bounding box center [333, 189] width 8 height 8
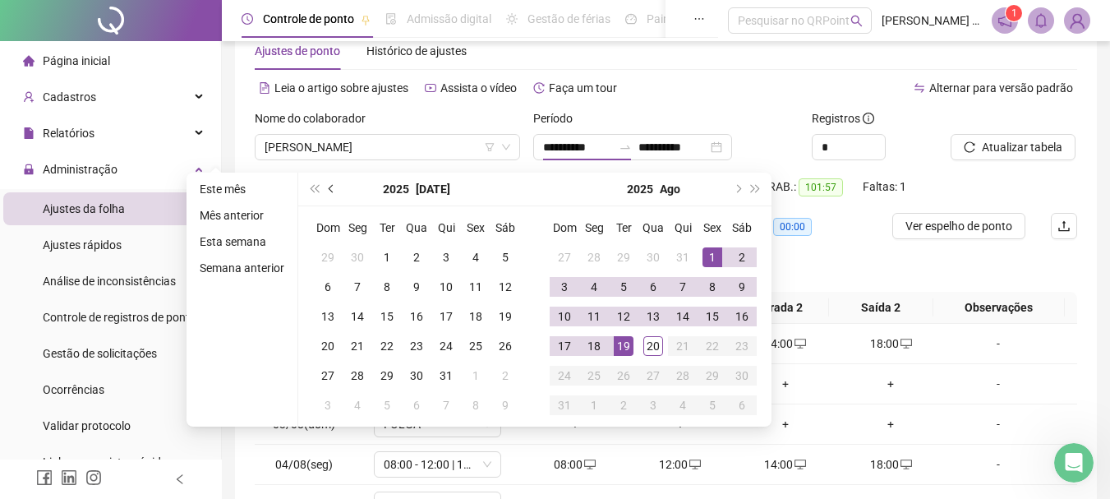
click at [331, 187] on span "prev-year" at bounding box center [333, 189] width 8 height 8
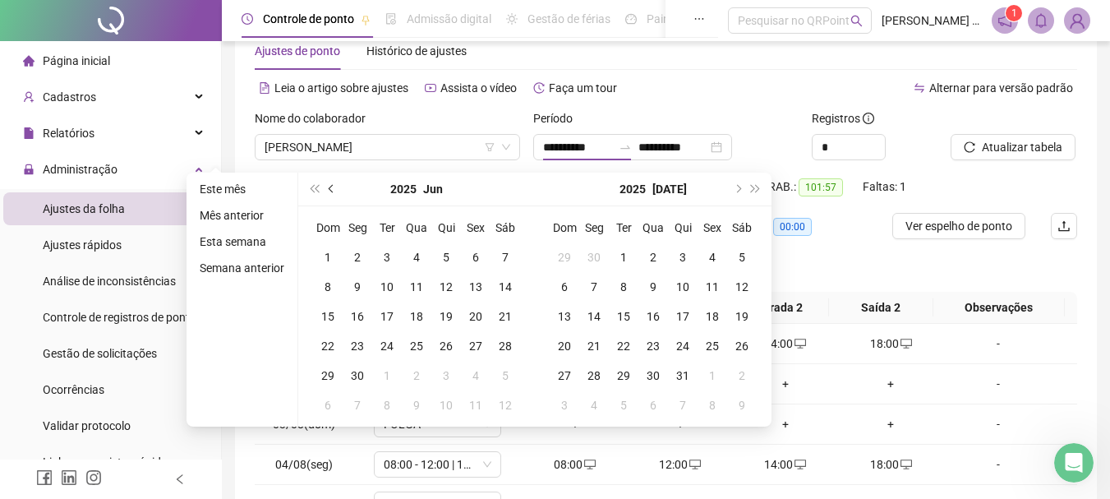
click at [331, 187] on span "prev-year" at bounding box center [333, 189] width 8 height 8
click at [312, 189] on span "super-prev-year" at bounding box center [314, 189] width 8 height 8
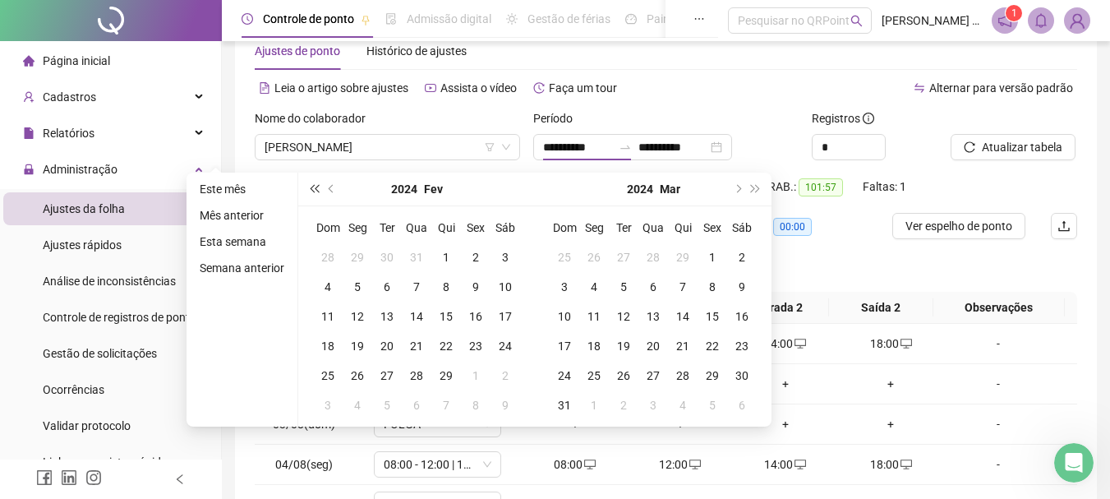
click at [312, 189] on span "super-prev-year" at bounding box center [314, 189] width 8 height 8
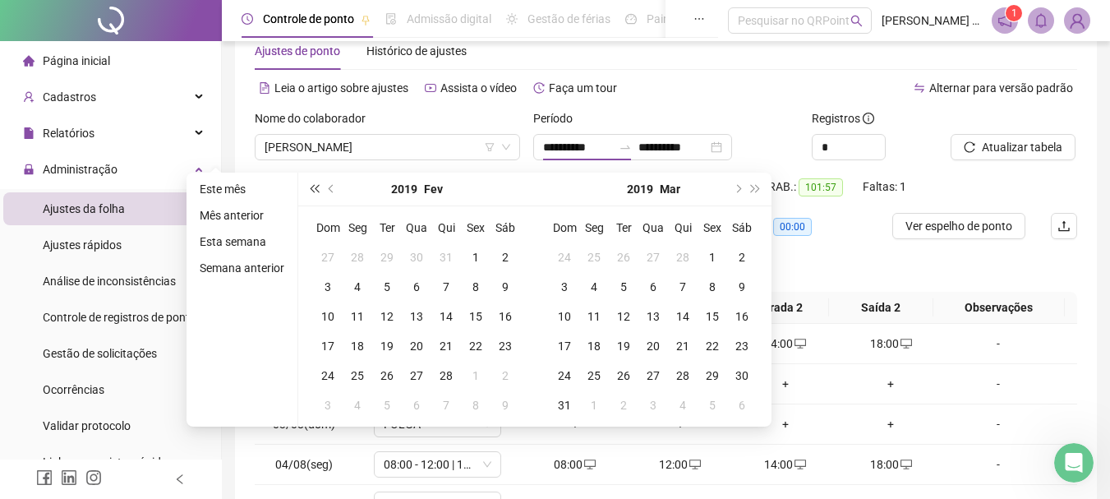
click at [312, 189] on span "super-prev-year" at bounding box center [314, 189] width 8 height 8
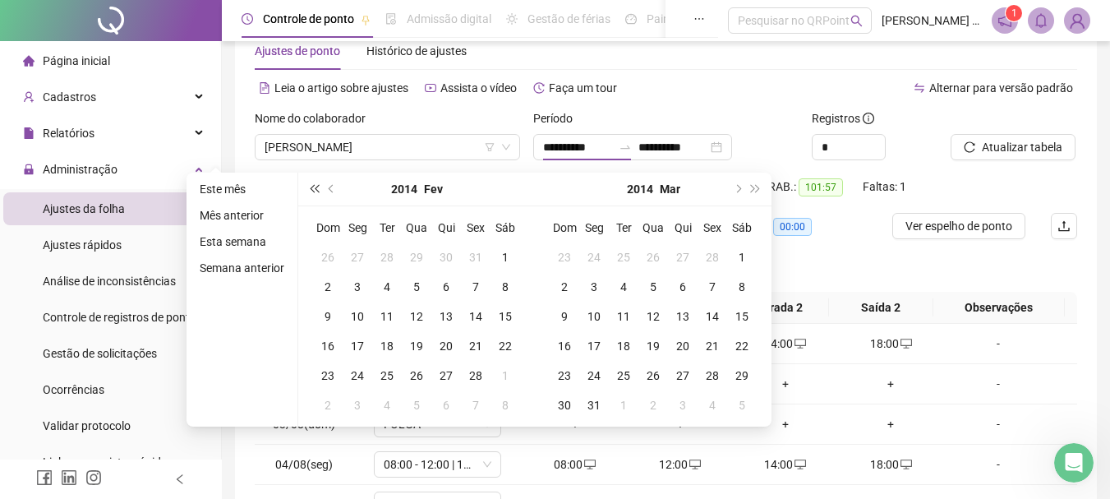
click at [312, 189] on span "super-prev-year" at bounding box center [314, 189] width 8 height 8
click at [752, 187] on span "super-next-year" at bounding box center [756, 189] width 8 height 8
click at [752, 189] on span "super-next-year" at bounding box center [756, 189] width 8 height 8
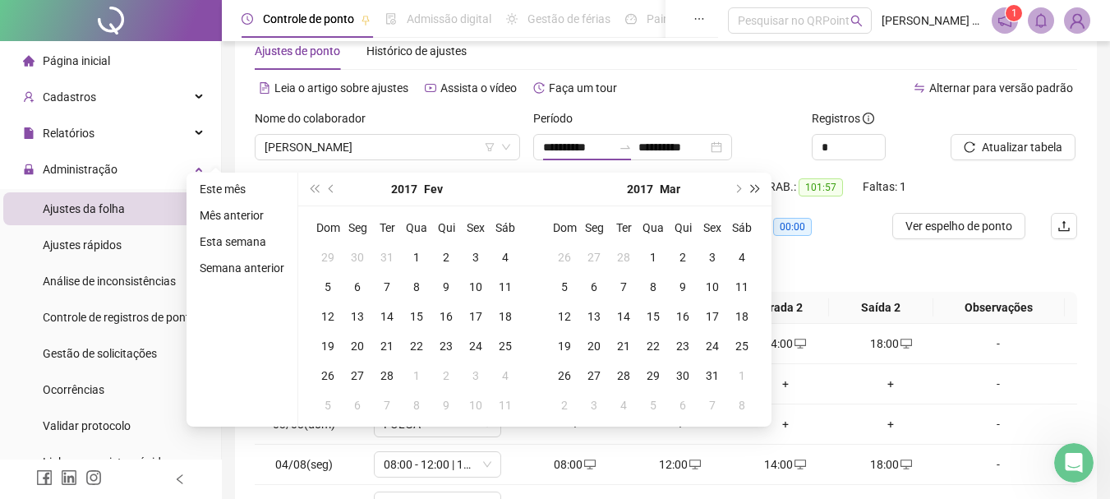
click at [752, 189] on span "super-next-year" at bounding box center [756, 189] width 8 height 8
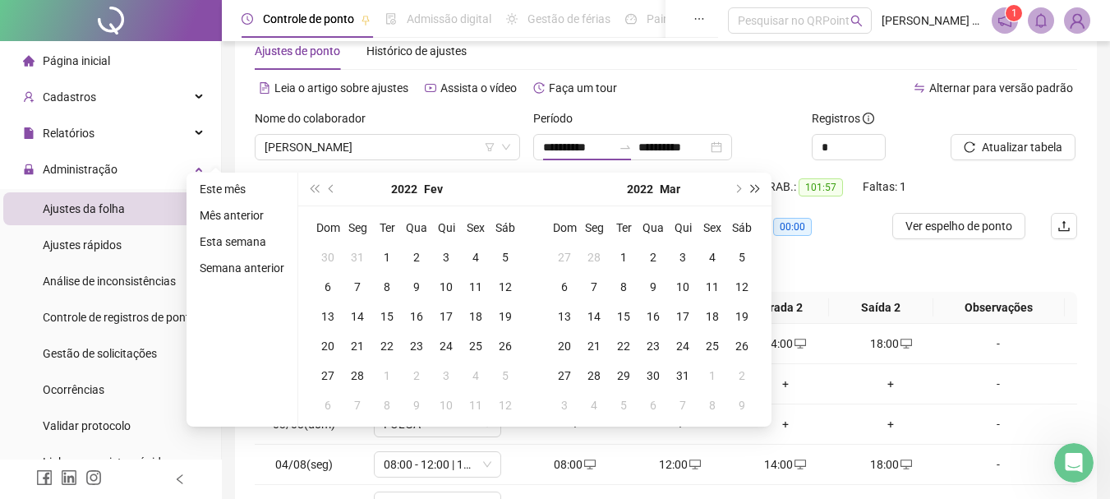
click at [752, 189] on span "super-next-year" at bounding box center [756, 189] width 8 height 8
click at [318, 188] on span "super-prev-year" at bounding box center [314, 189] width 8 height 8
click at [742, 187] on button "next-year" at bounding box center [737, 189] width 18 height 33
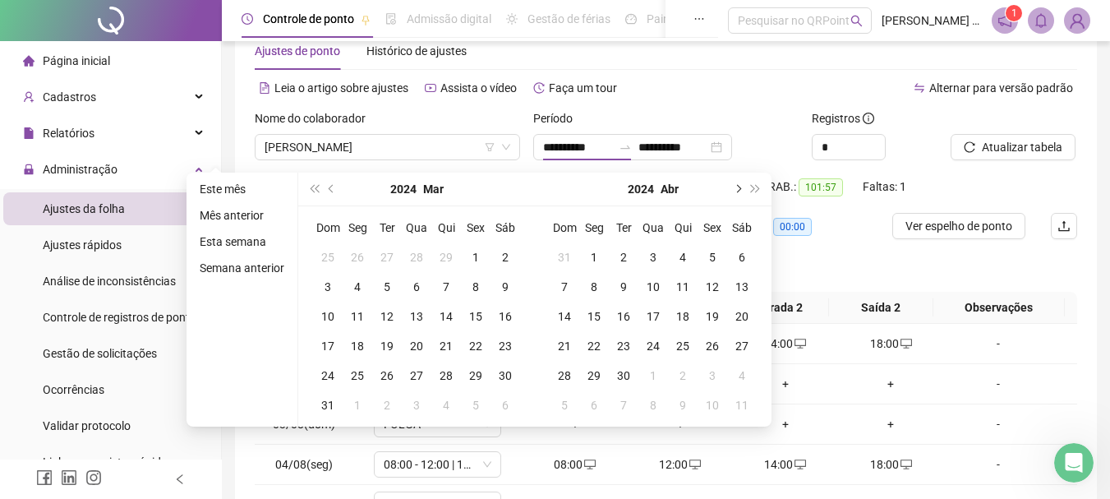
click at [742, 187] on button "next-year" at bounding box center [737, 189] width 18 height 33
click at [737, 186] on span "next-year" at bounding box center [737, 189] width 8 height 8
click at [736, 186] on span "next-year" at bounding box center [737, 189] width 8 height 8
click at [735, 187] on span "next-year" at bounding box center [737, 189] width 8 height 8
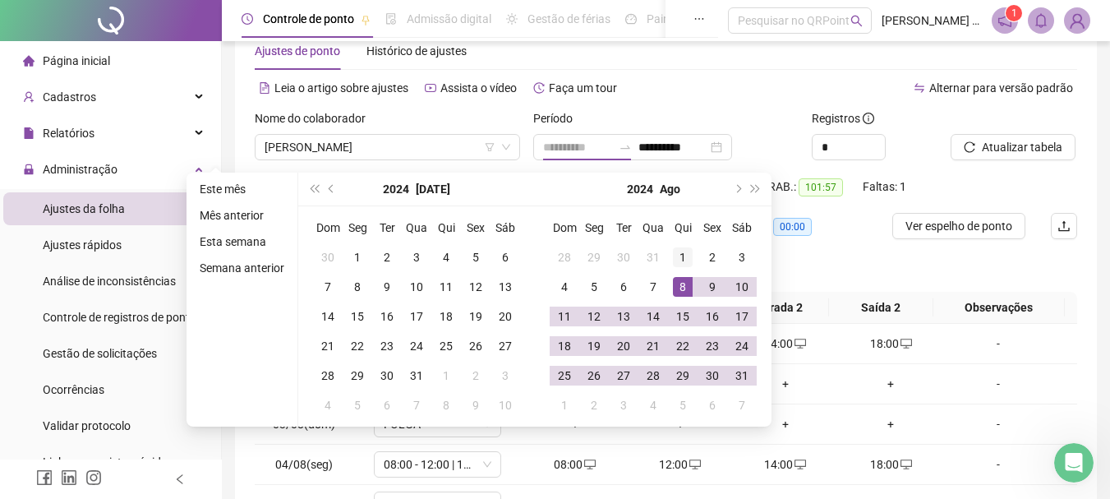
type input "**********"
click at [681, 259] on div "1" at bounding box center [683, 257] width 20 height 20
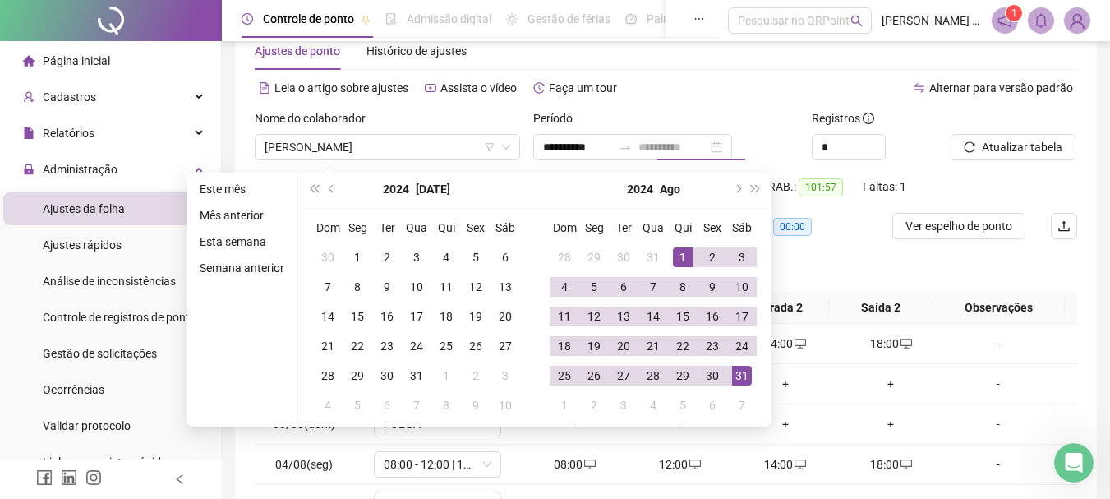
click at [737, 379] on div "31" at bounding box center [742, 376] width 20 height 20
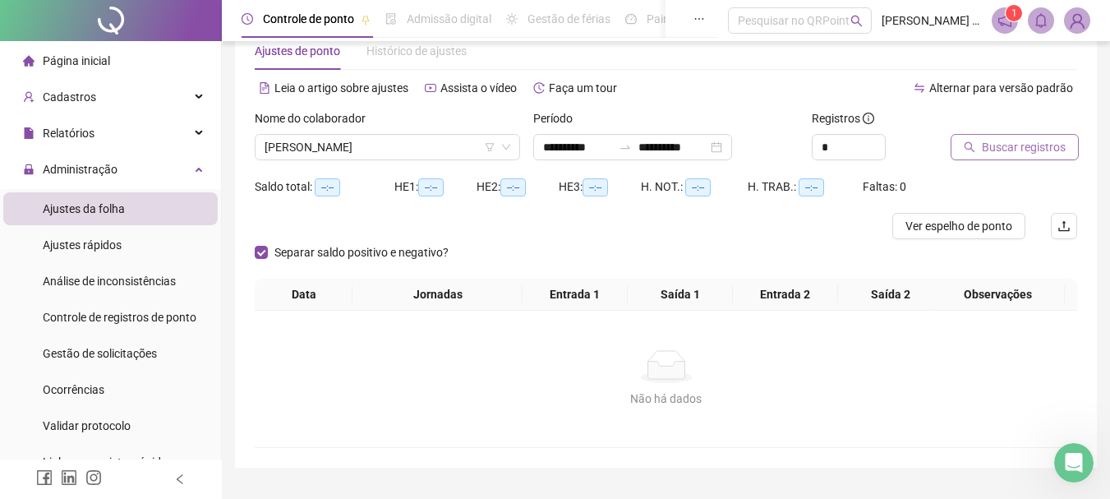
click at [994, 151] on span "Buscar registros" at bounding box center [1024, 147] width 84 height 18
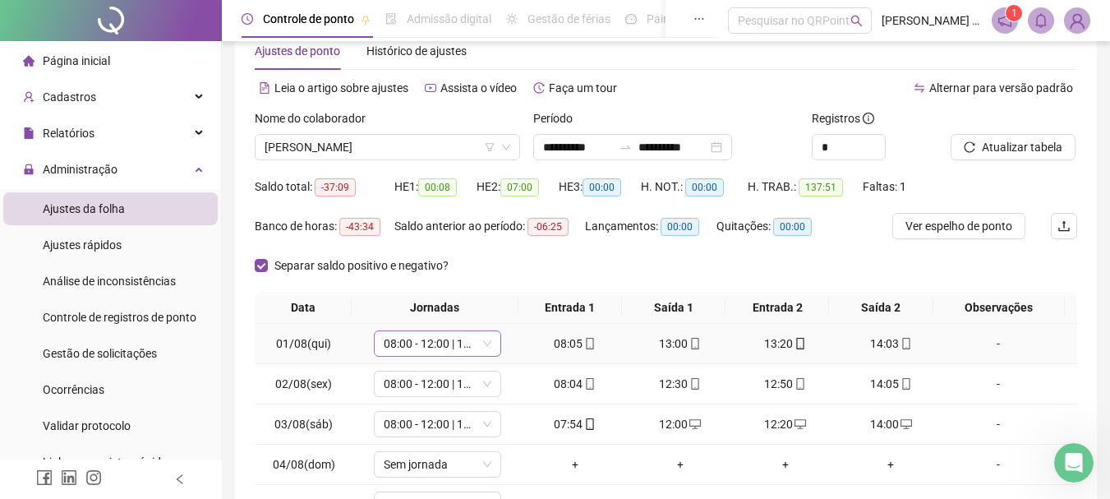
click at [395, 344] on span "08:00 - 12:00 | 12:20 - 14:00" at bounding box center [438, 343] width 108 height 25
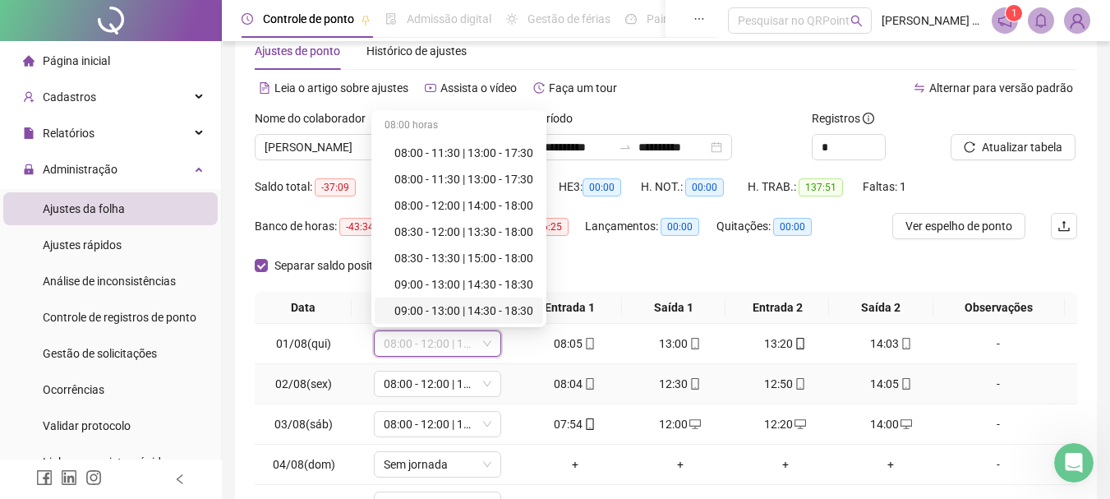
click at [256, 395] on td "02/08(sex)" at bounding box center [304, 384] width 98 height 40
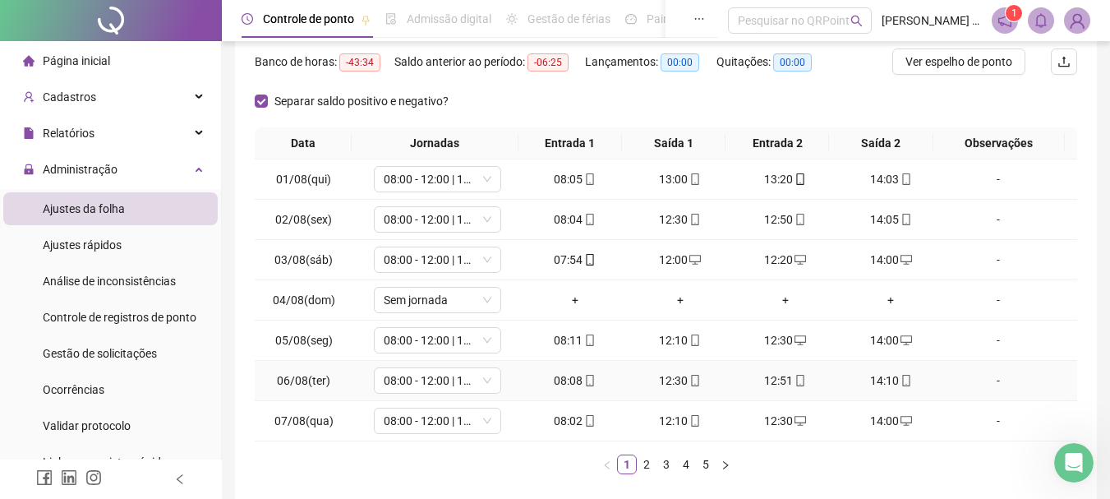
scroll to position [285, 0]
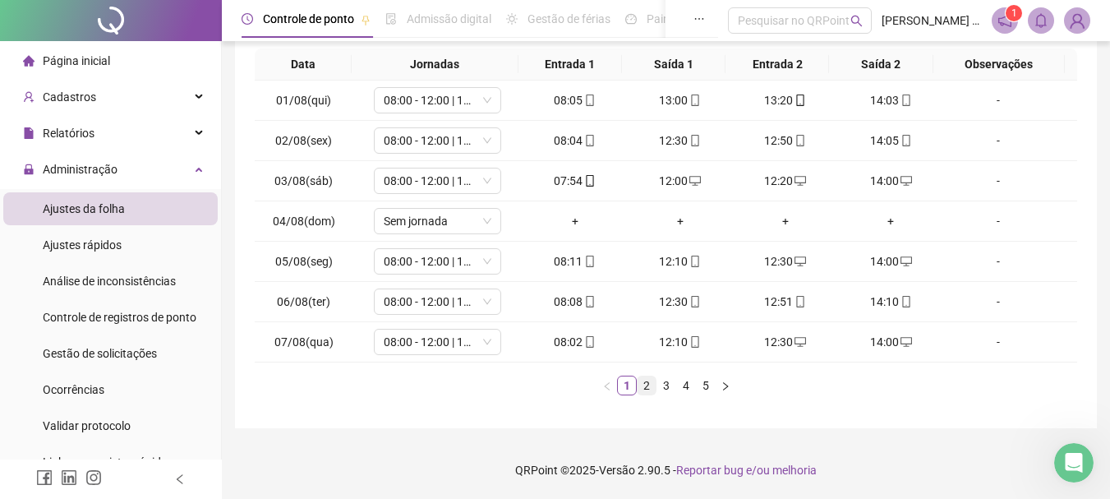
click at [649, 385] on link "2" at bounding box center [647, 385] width 18 height 18
click at [401, 259] on span "08:30 - 12:00 | 13:30 - 18:00" at bounding box center [438, 261] width 108 height 25
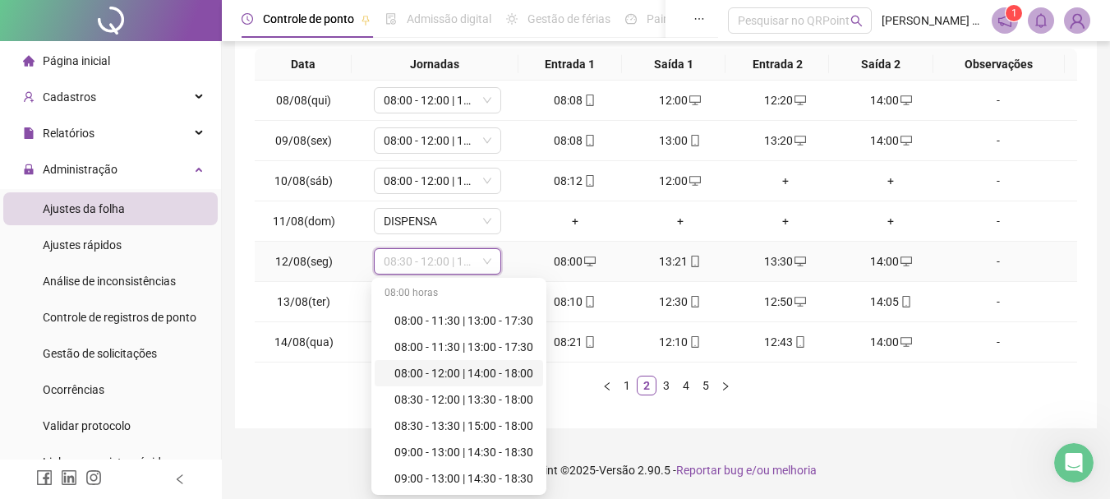
click at [417, 376] on div "08:00 - 12:00 | 14:00 - 18:00" at bounding box center [464, 373] width 139 height 18
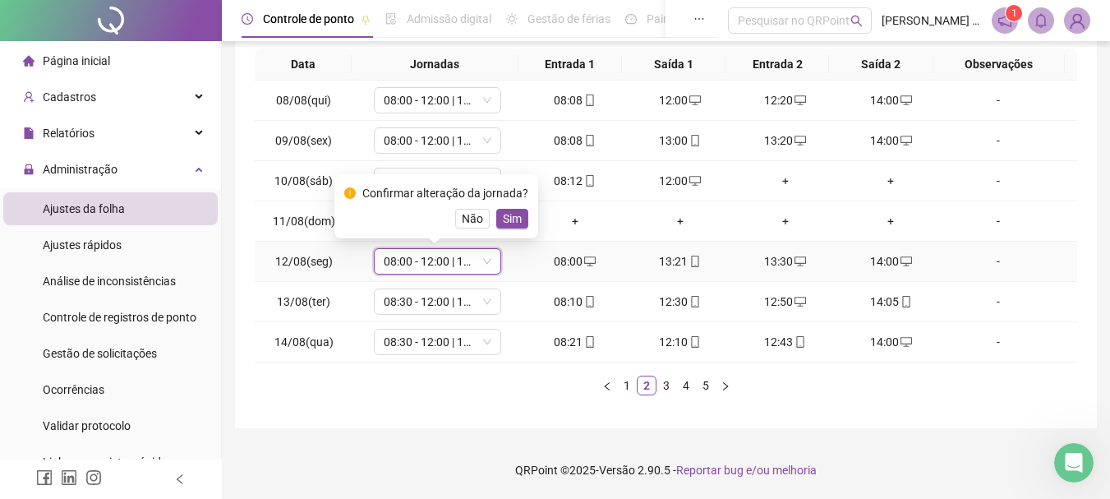
click at [505, 213] on span "Sim" at bounding box center [512, 219] width 19 height 18
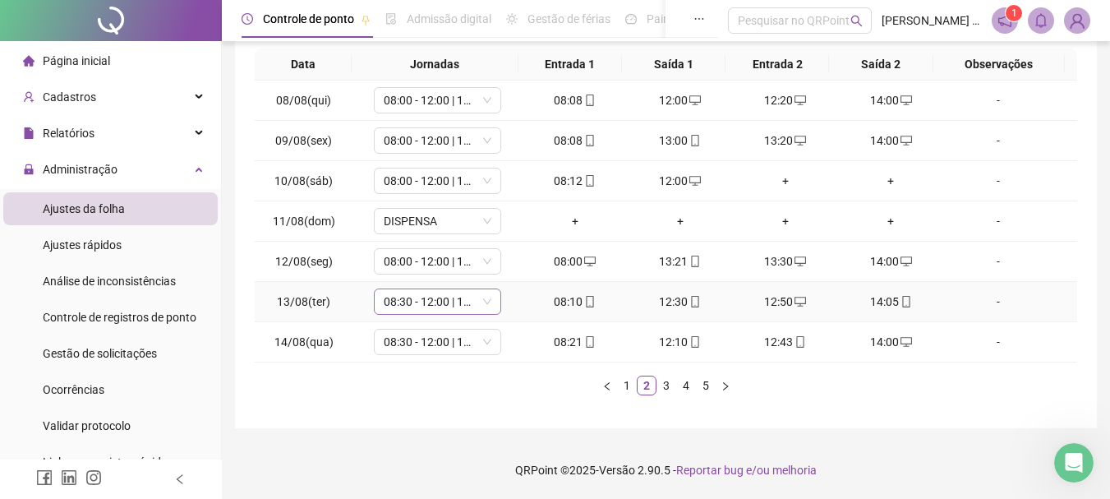
click at [428, 304] on span "08:30 - 12:00 | 13:30 - 18:00" at bounding box center [438, 301] width 108 height 25
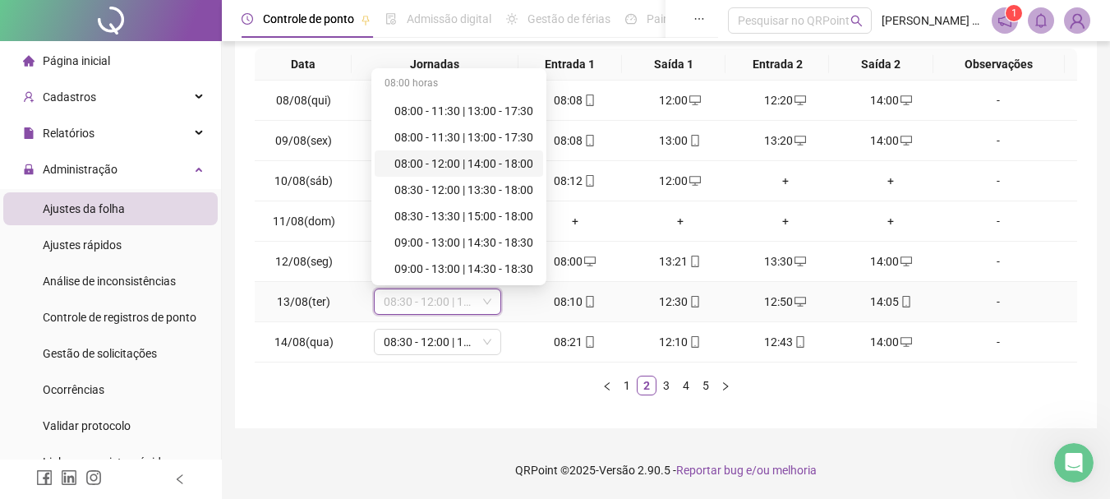
click at [425, 160] on div "08:00 - 12:00 | 14:00 - 18:00" at bounding box center [464, 164] width 139 height 18
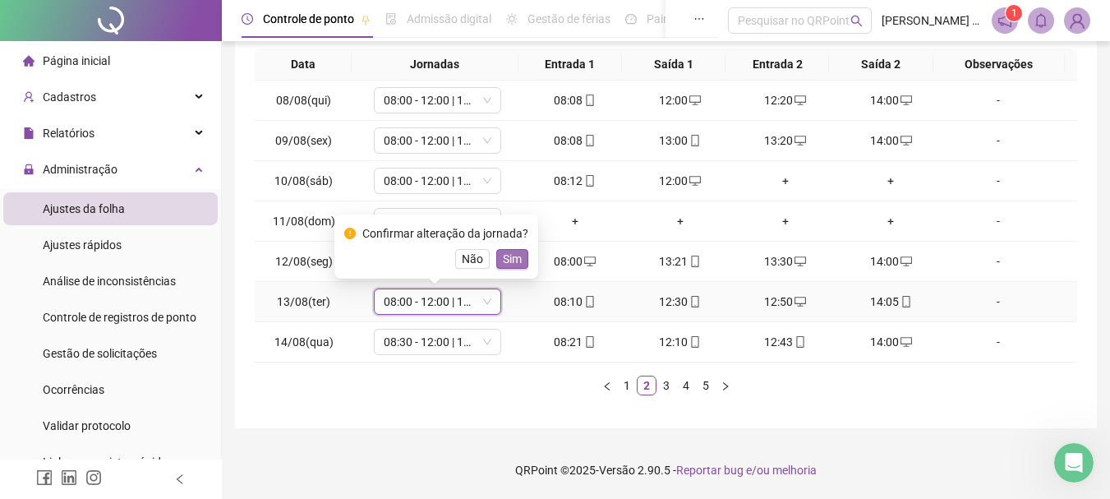
click at [513, 261] on span "Sim" at bounding box center [512, 259] width 19 height 18
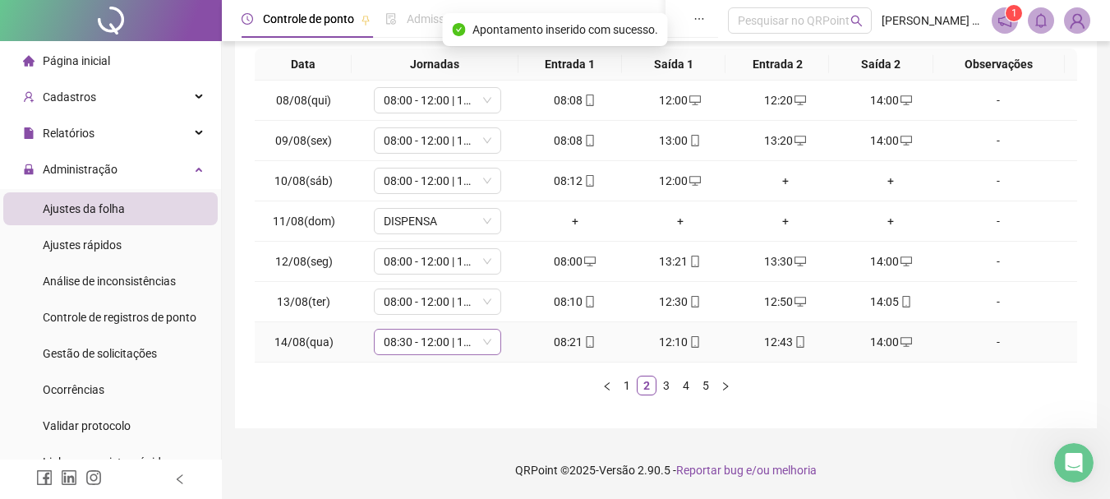
click at [426, 339] on span "08:30 - 12:00 | 13:30 - 18:00" at bounding box center [438, 342] width 108 height 25
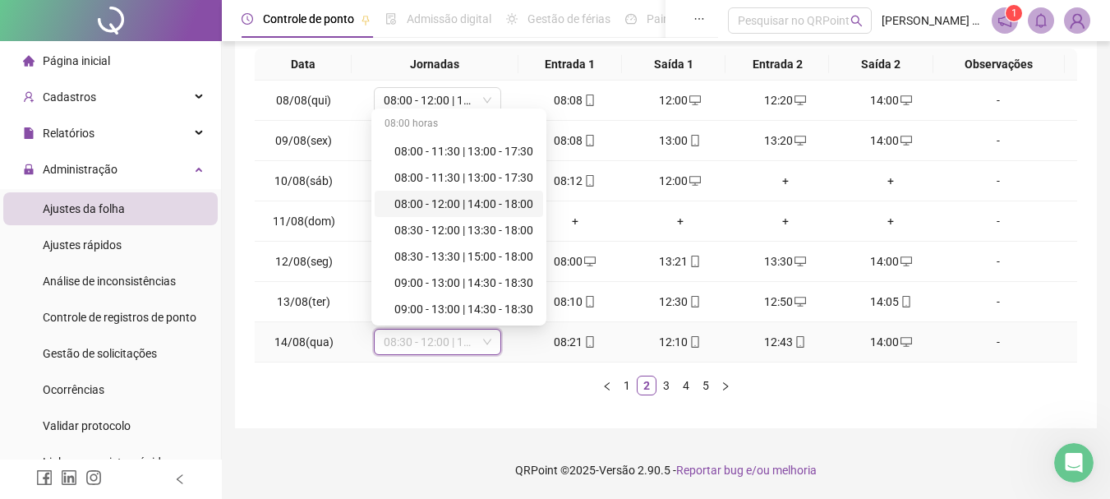
click at [429, 205] on div "08:00 - 12:00 | 14:00 - 18:00" at bounding box center [464, 204] width 139 height 18
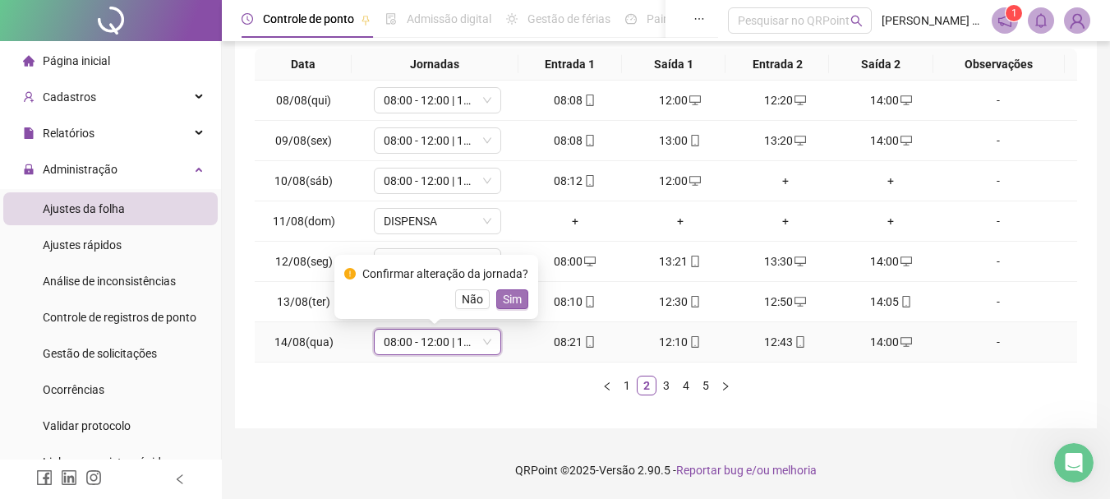
click at [519, 302] on button "Sim" at bounding box center [512, 299] width 32 height 20
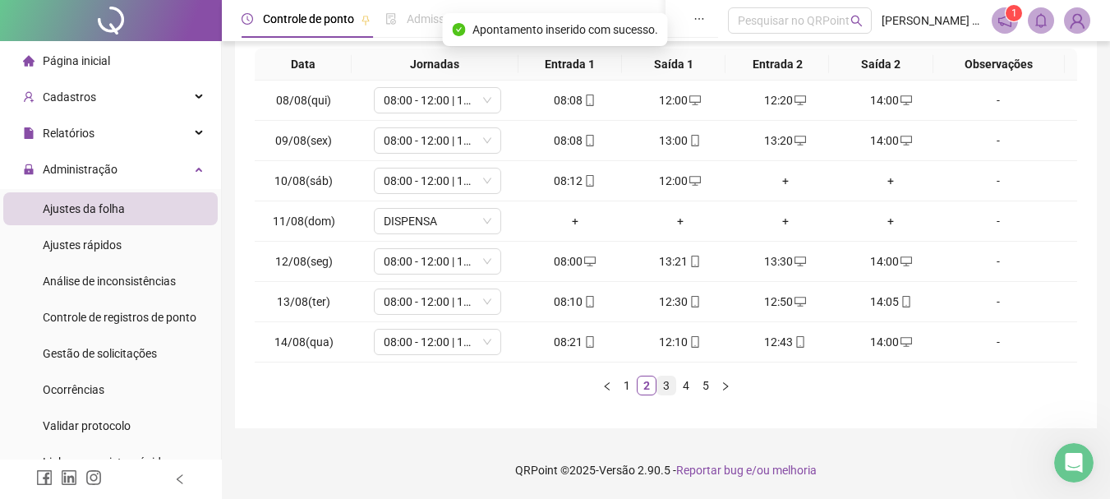
click at [666, 390] on link "3" at bounding box center [667, 385] width 18 height 18
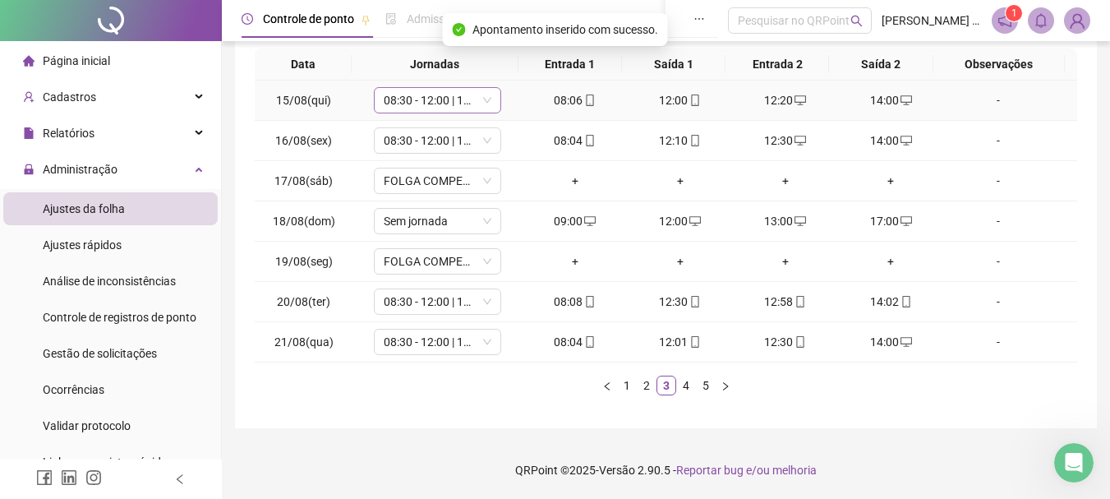
click at [407, 103] on span "08:30 - 12:00 | 13:30 - 18:00" at bounding box center [438, 100] width 108 height 25
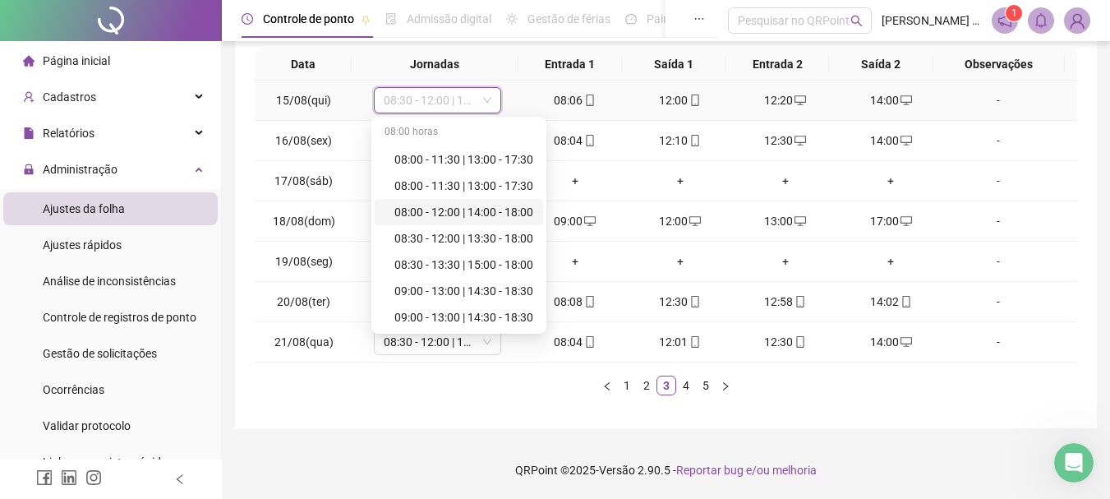
click at [463, 208] on div "08:00 - 12:00 | 14:00 - 18:00" at bounding box center [464, 212] width 139 height 18
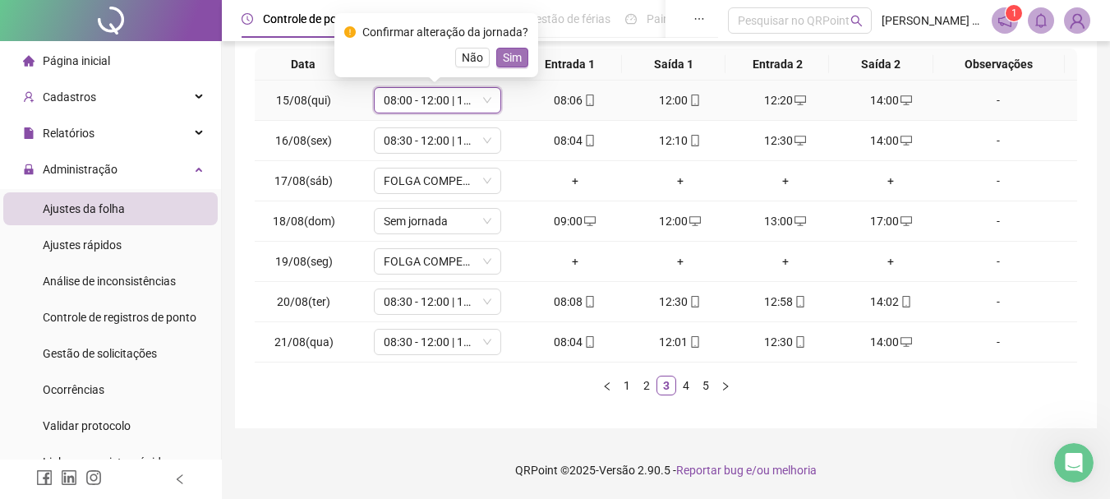
click at [508, 62] on span "Sim" at bounding box center [512, 57] width 19 height 18
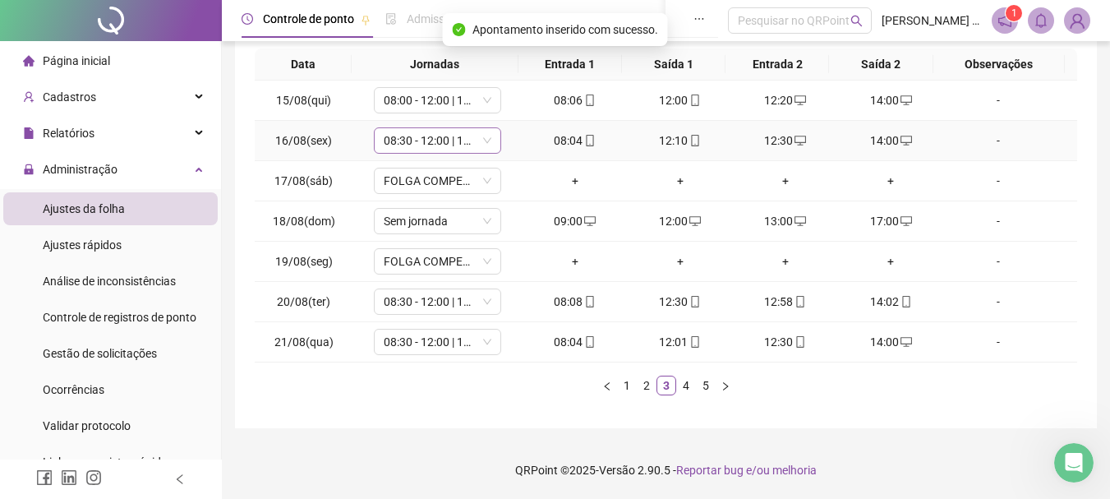
click at [406, 145] on span "08:30 - 12:00 | 13:30 - 18:00" at bounding box center [438, 140] width 108 height 25
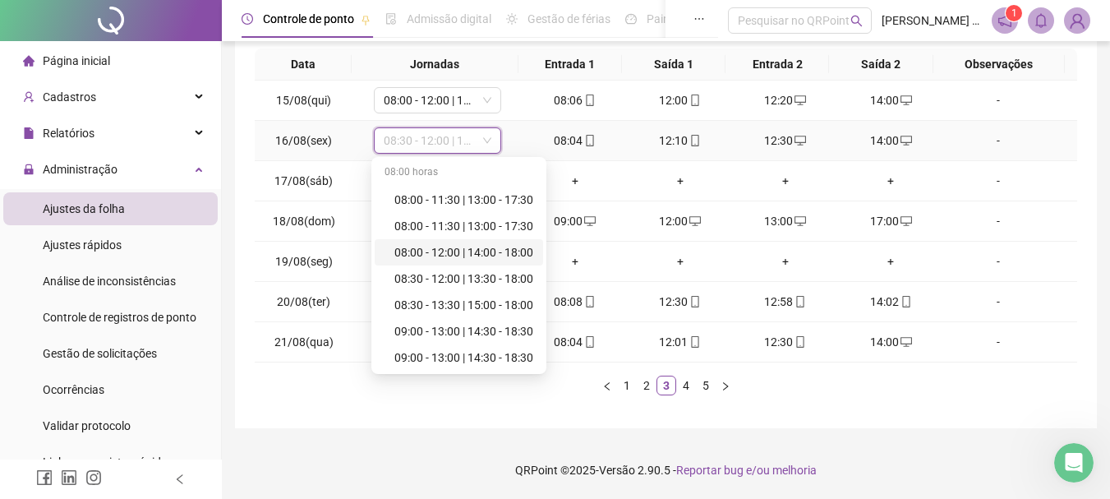
click at [481, 256] on div "08:00 - 12:00 | 14:00 - 18:00" at bounding box center [464, 252] width 139 height 18
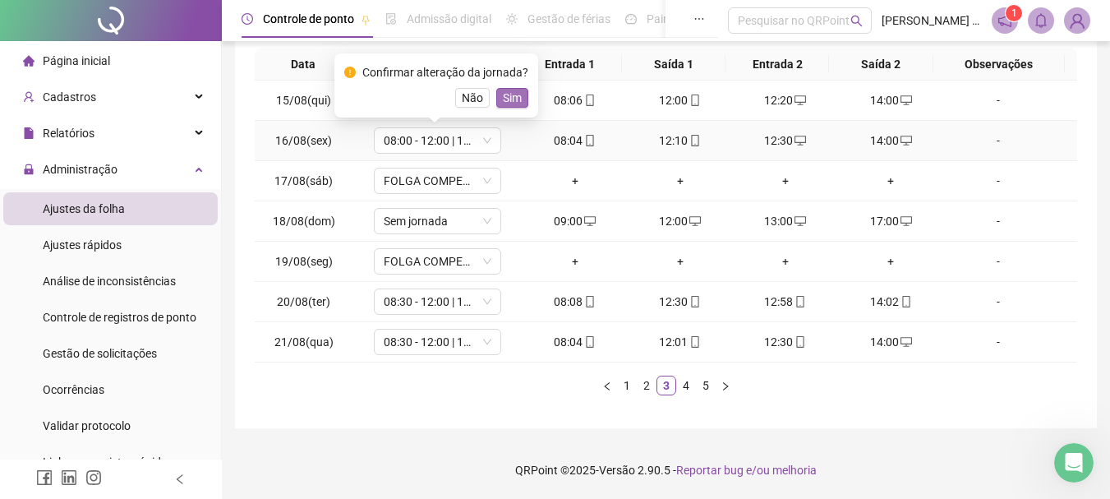
click at [510, 98] on span "Sim" at bounding box center [512, 98] width 19 height 18
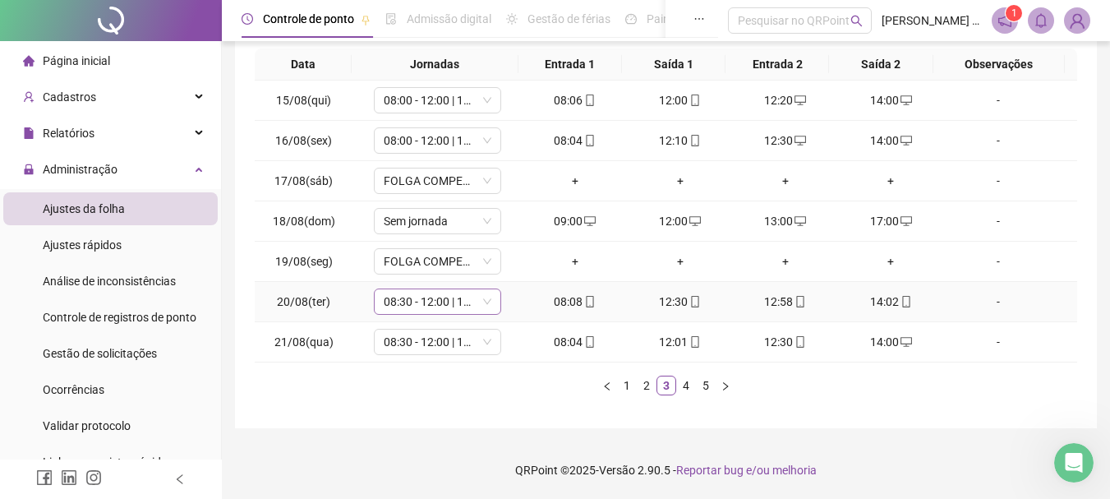
click at [426, 300] on span "08:30 - 12:00 | 13:30 - 18:00" at bounding box center [438, 301] width 108 height 25
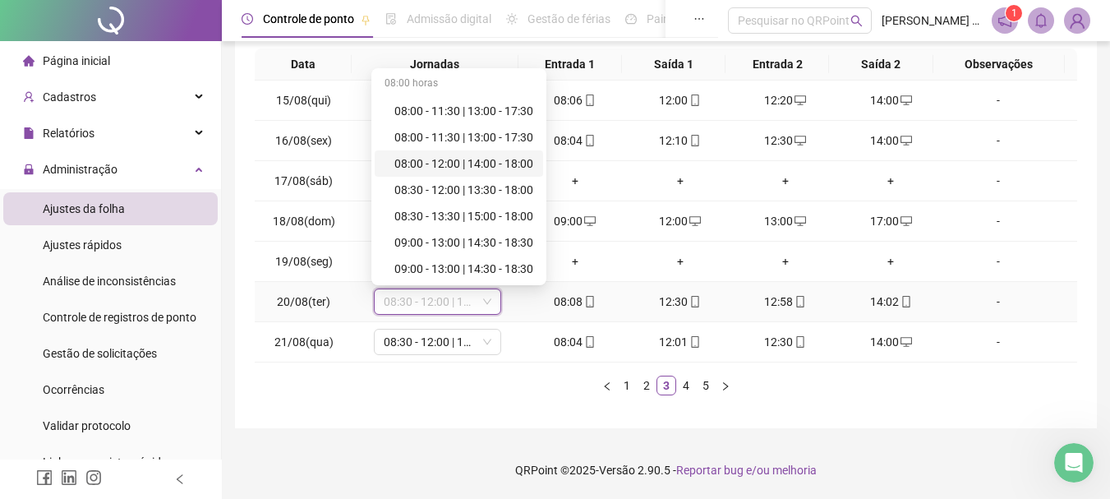
click at [444, 167] on div "08:00 - 12:00 | 14:00 - 18:00" at bounding box center [464, 164] width 139 height 18
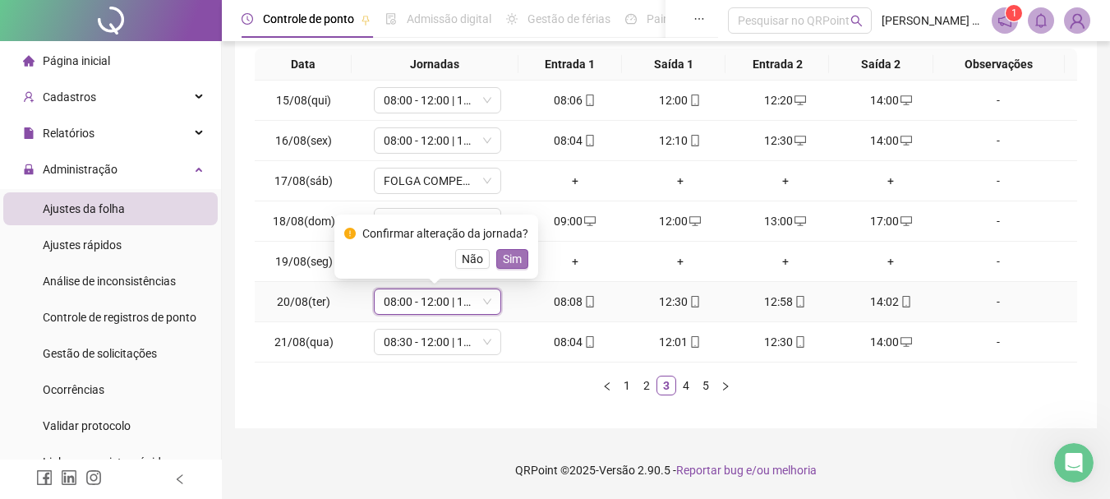
click at [518, 256] on span "Sim" at bounding box center [512, 259] width 19 height 18
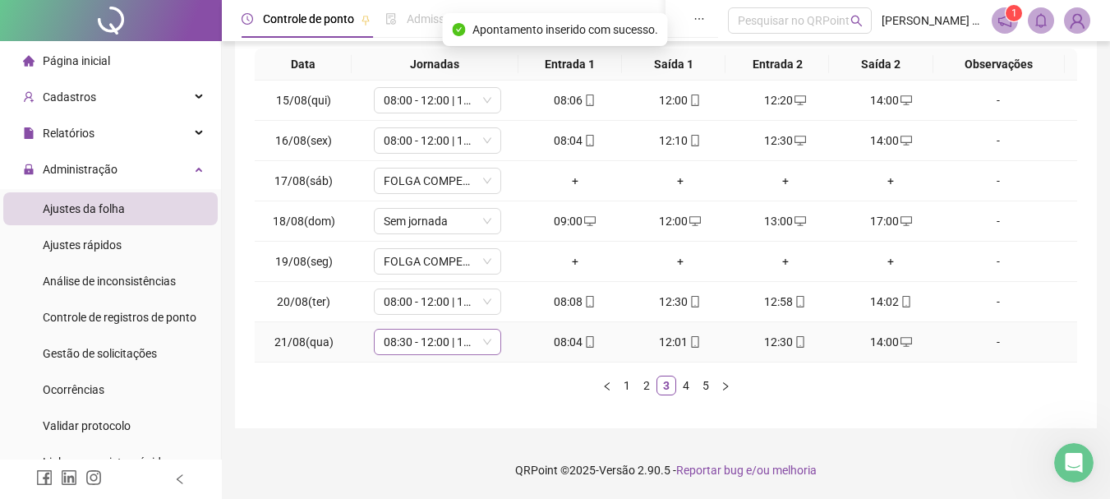
click at [419, 344] on span "08:30 - 12:00 | 13:30 - 18:00" at bounding box center [438, 342] width 108 height 25
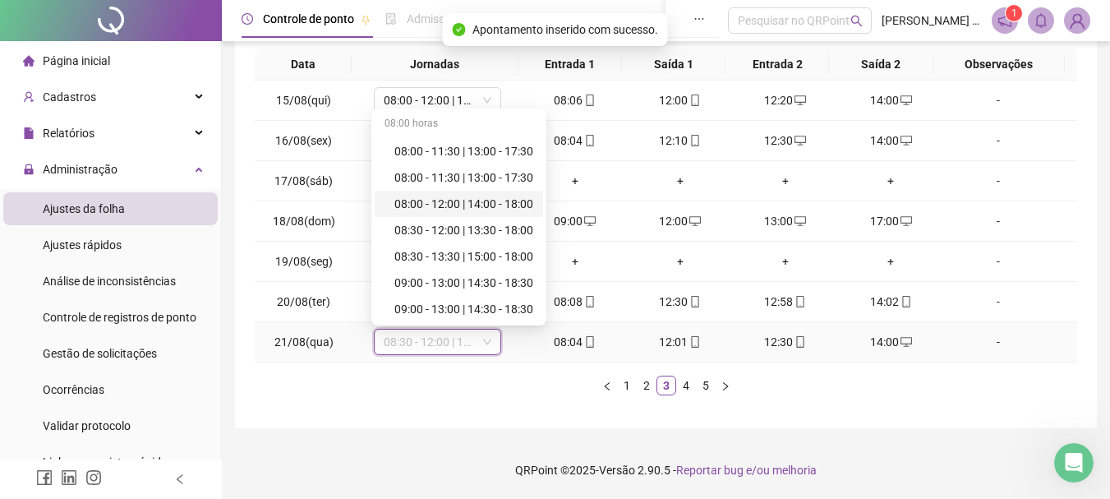
click at [465, 200] on div "08:00 - 12:00 | 14:00 - 18:00" at bounding box center [464, 204] width 139 height 18
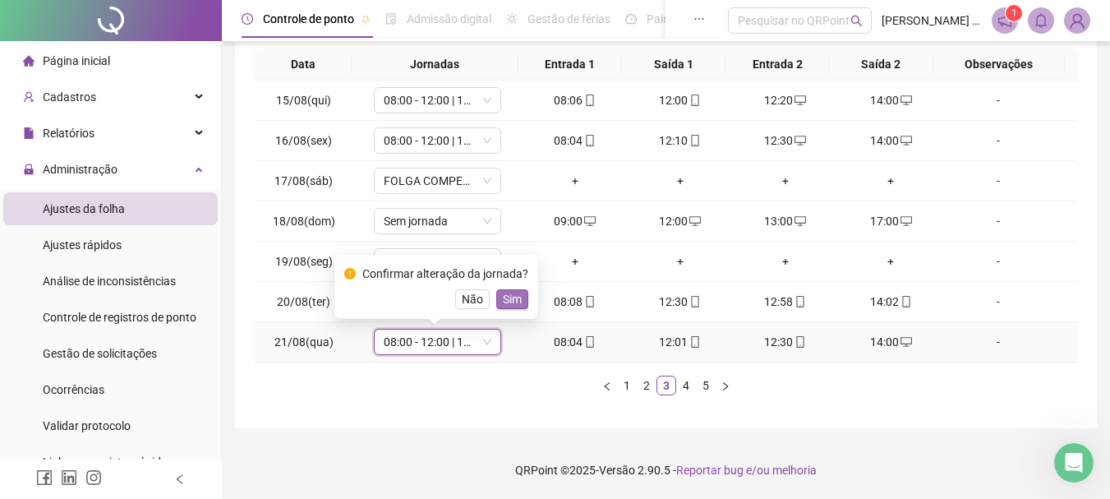
click at [510, 293] on span "Sim" at bounding box center [512, 299] width 19 height 18
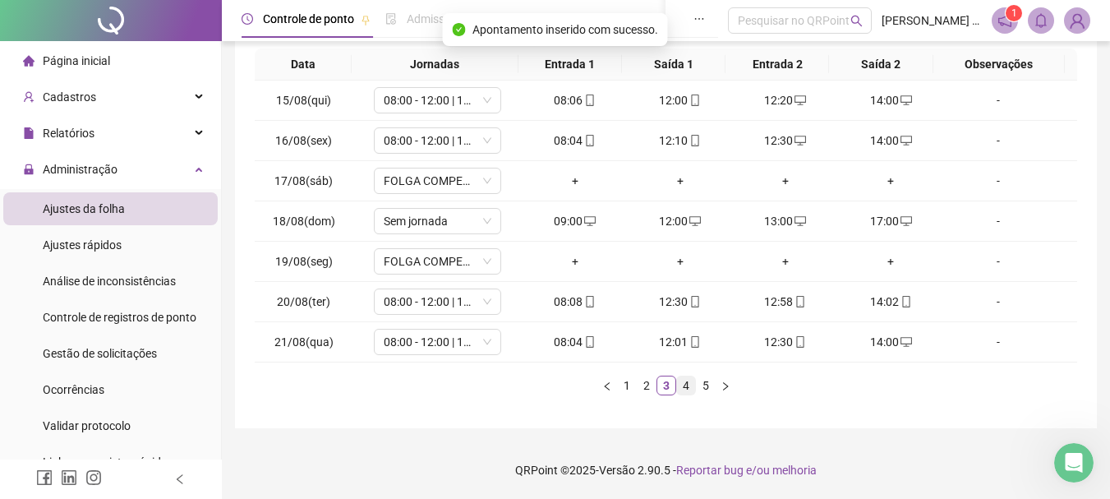
click at [690, 387] on link "4" at bounding box center [686, 385] width 18 height 18
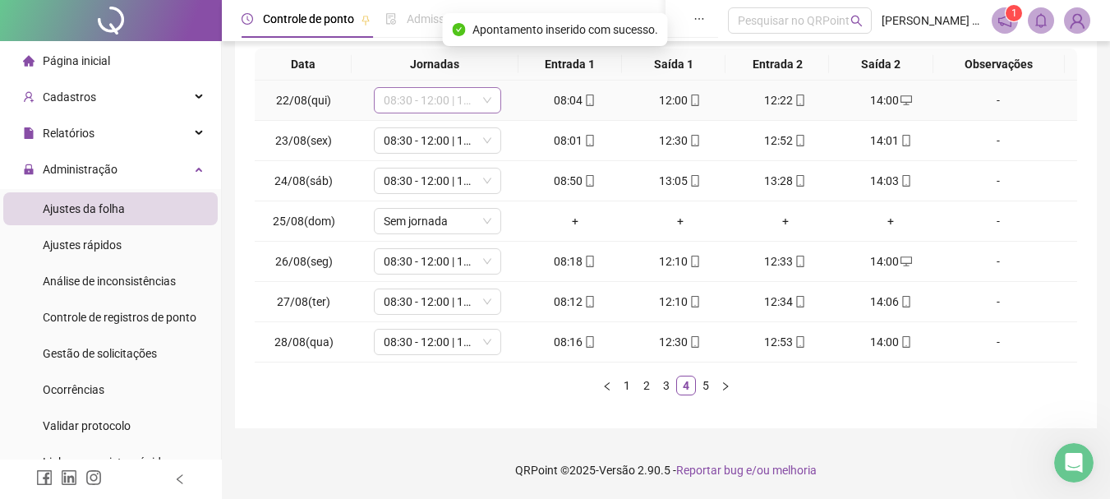
click at [398, 103] on span "08:30 - 12:00 | 13:30 - 18:00" at bounding box center [438, 100] width 108 height 25
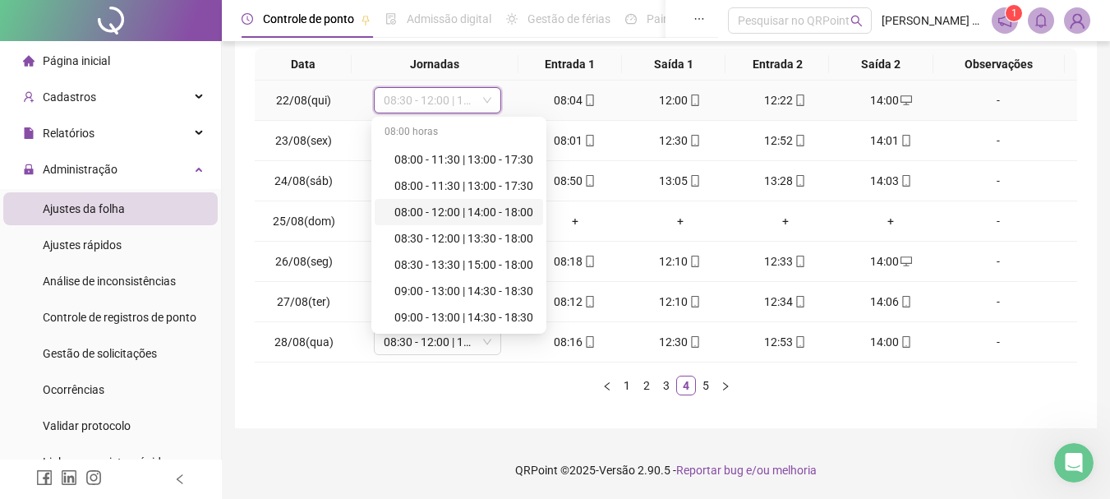
click at [446, 213] on div "08:00 - 12:00 | 14:00 - 18:00" at bounding box center [464, 212] width 139 height 18
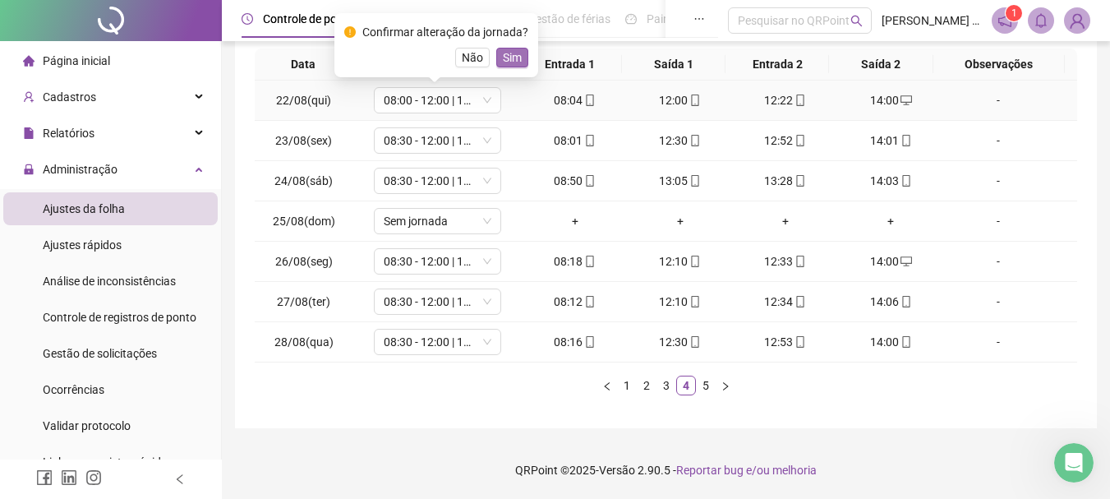
click at [505, 56] on span "Sim" at bounding box center [512, 57] width 19 height 18
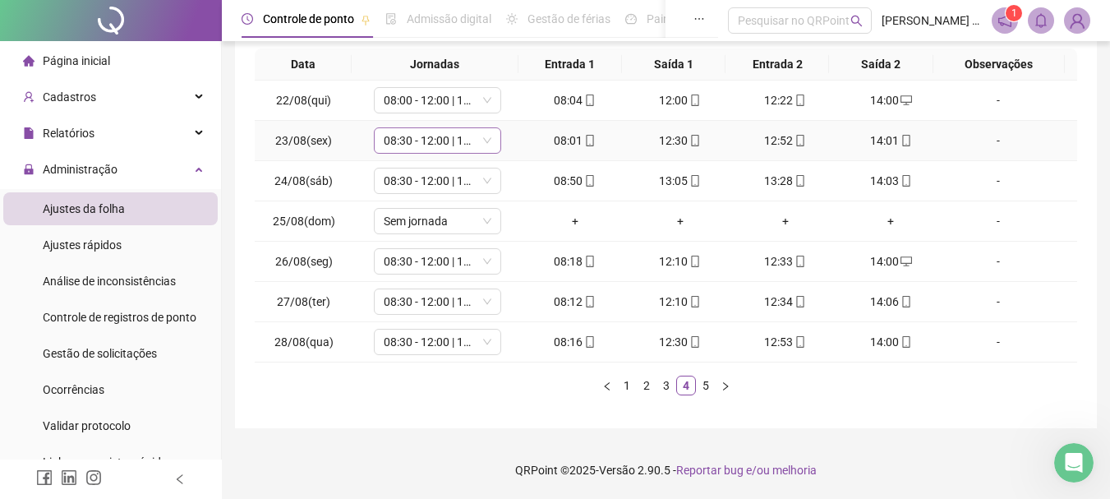
click at [415, 149] on span "08:30 - 12:00 | 13:30 - 18:00" at bounding box center [438, 140] width 108 height 25
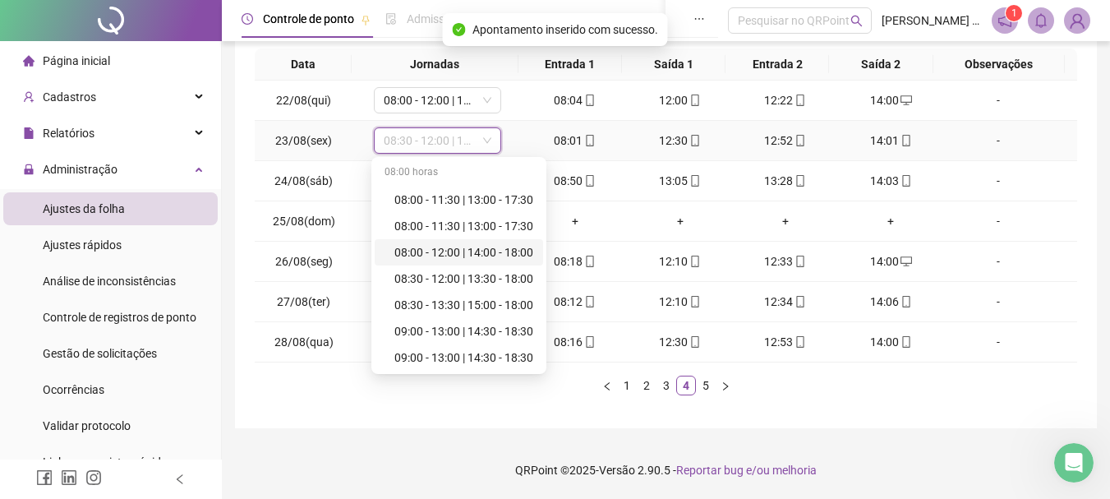
click at [450, 252] on div "08:00 - 12:00 | 14:00 - 18:00" at bounding box center [464, 252] width 139 height 18
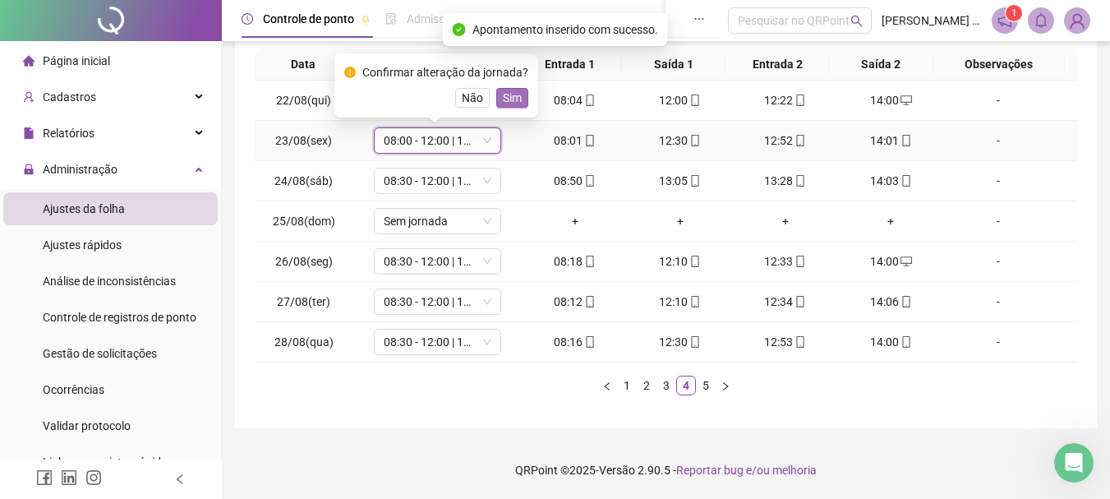
click at [519, 99] on button "Sim" at bounding box center [512, 98] width 32 height 20
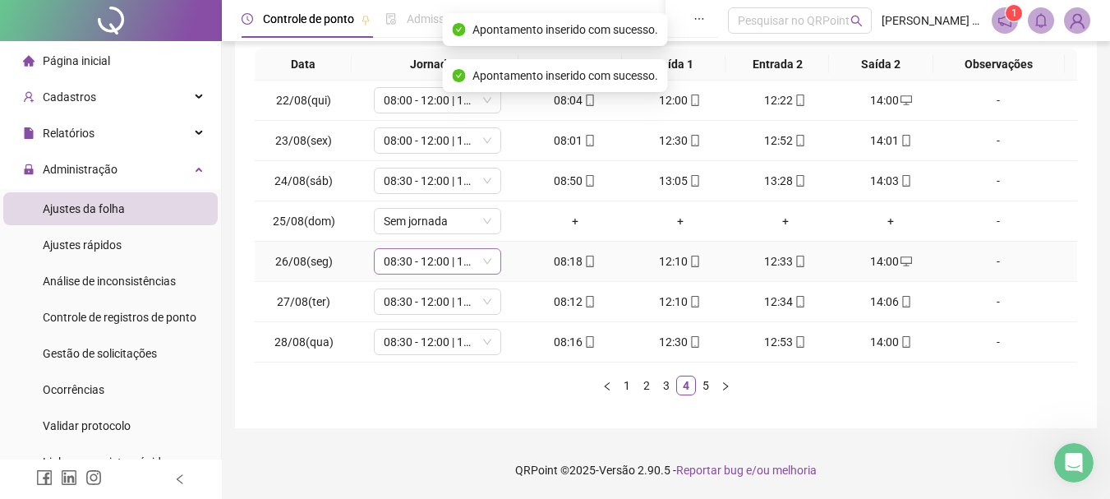
click at [413, 260] on span "08:30 - 12:00 | 13:30 - 18:00" at bounding box center [438, 261] width 108 height 25
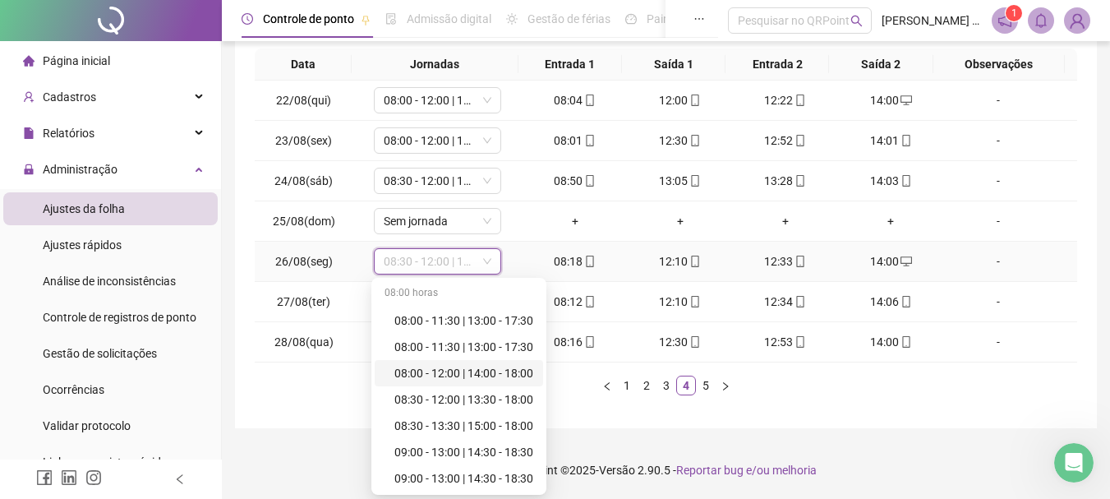
click at [486, 376] on div "08:00 - 12:00 | 14:00 - 18:00" at bounding box center [464, 373] width 139 height 18
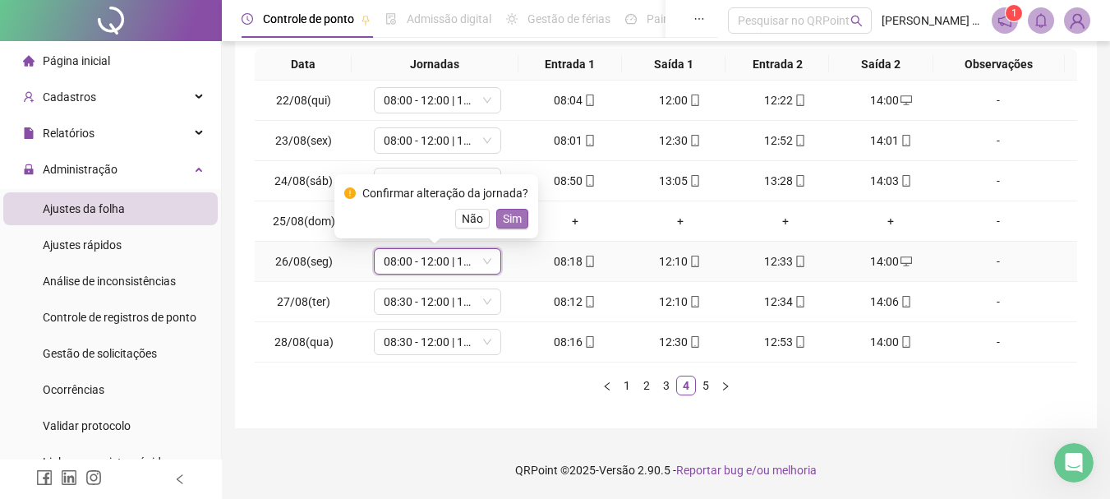
click at [507, 223] on span "Sim" at bounding box center [512, 219] width 19 height 18
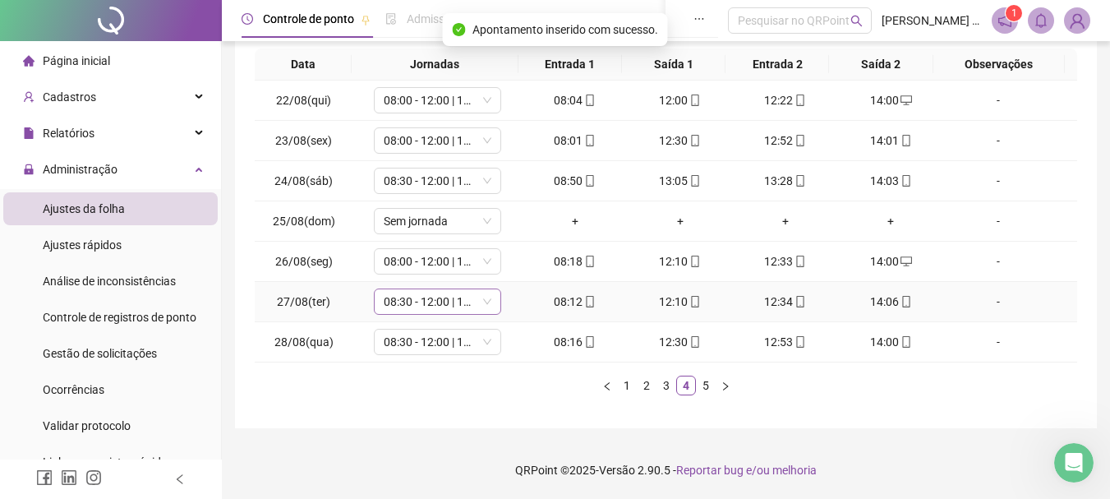
click at [396, 301] on span "08:30 - 12:00 | 13:30 - 18:00" at bounding box center [438, 301] width 108 height 25
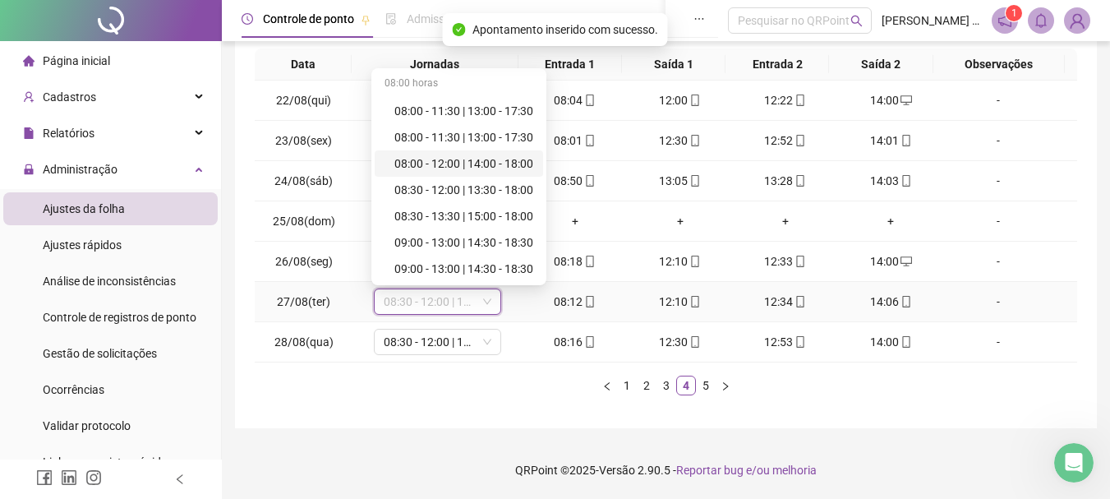
click at [489, 162] on div "08:00 - 12:00 | 14:00 - 18:00" at bounding box center [464, 164] width 139 height 18
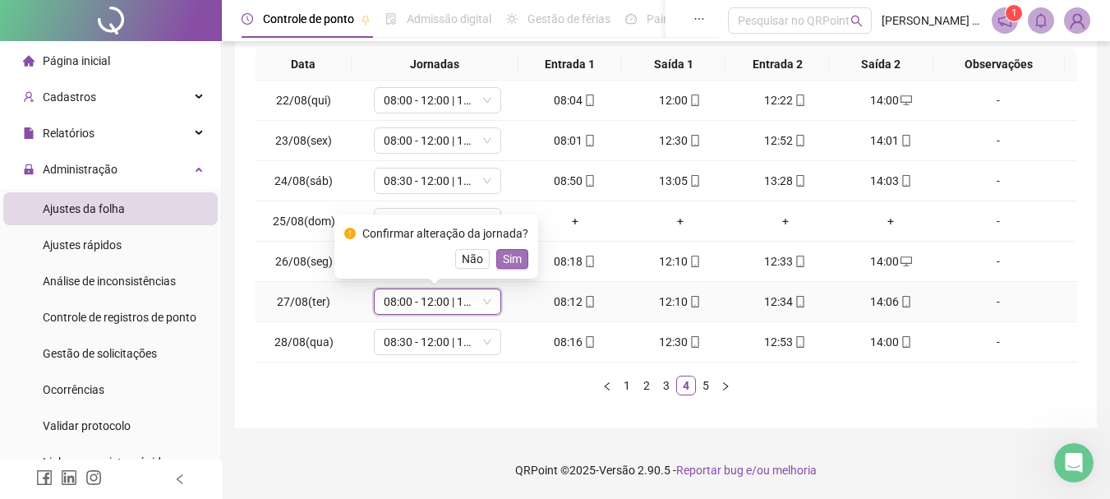
click at [514, 258] on span "Sim" at bounding box center [512, 259] width 19 height 18
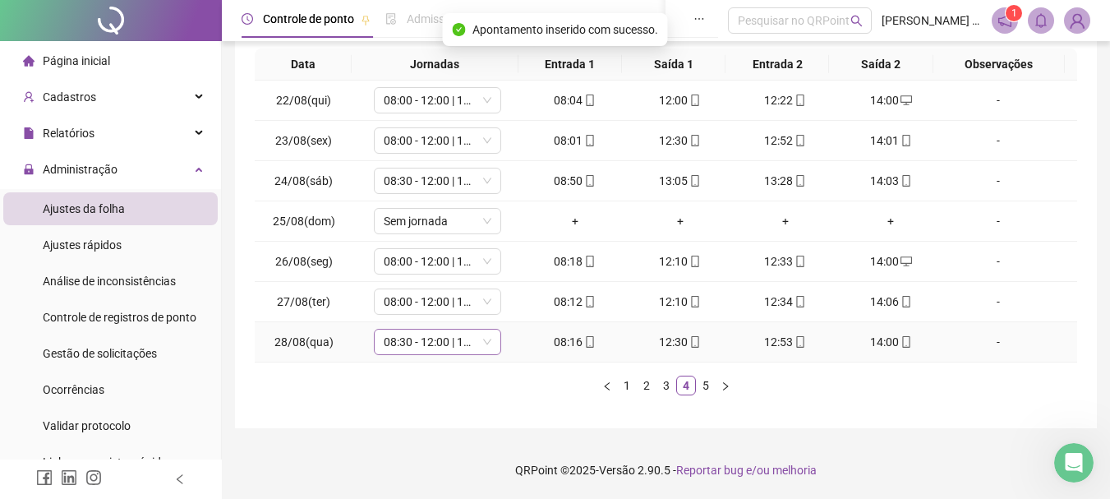
click at [433, 346] on span "08:30 - 12:00 | 13:30 - 18:00" at bounding box center [438, 342] width 108 height 25
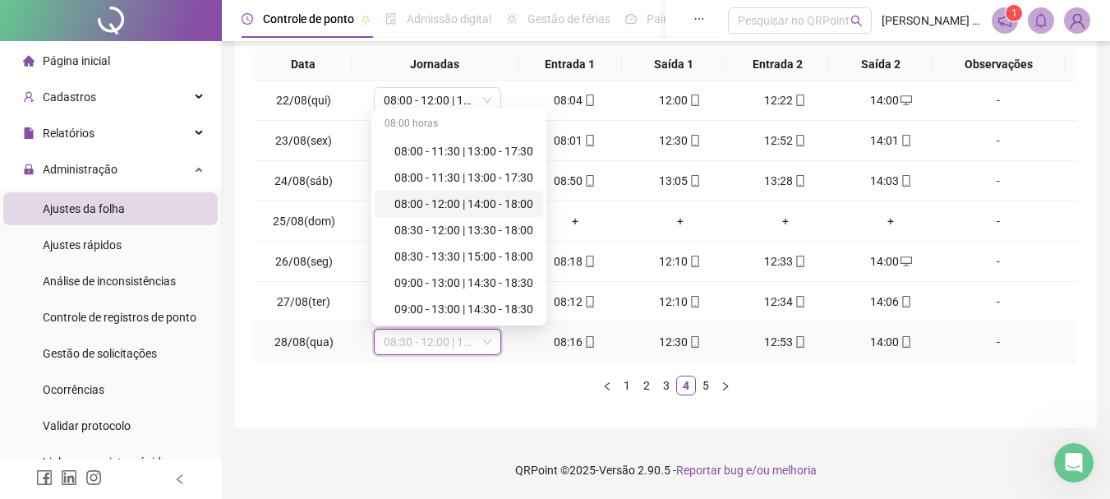
click at [429, 209] on div "08:00 - 12:00 | 14:00 - 18:00" at bounding box center [464, 204] width 139 height 18
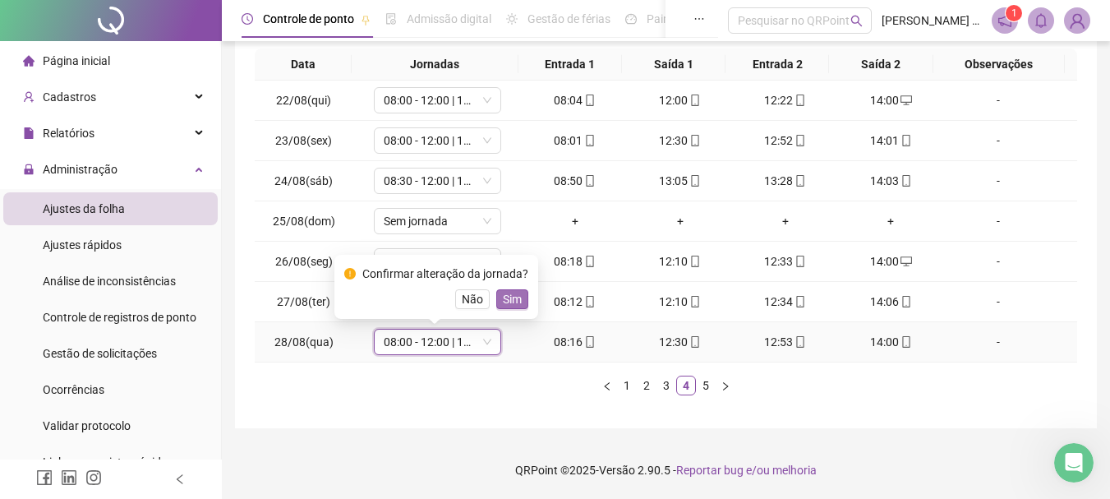
click at [519, 303] on button "Sim" at bounding box center [512, 299] width 32 height 20
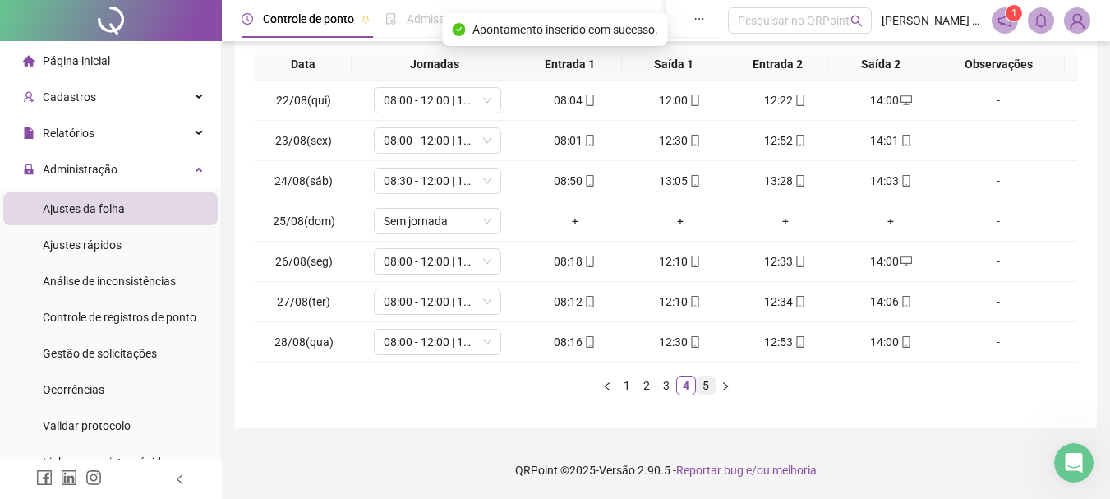
click at [704, 381] on link "5" at bounding box center [706, 385] width 18 height 18
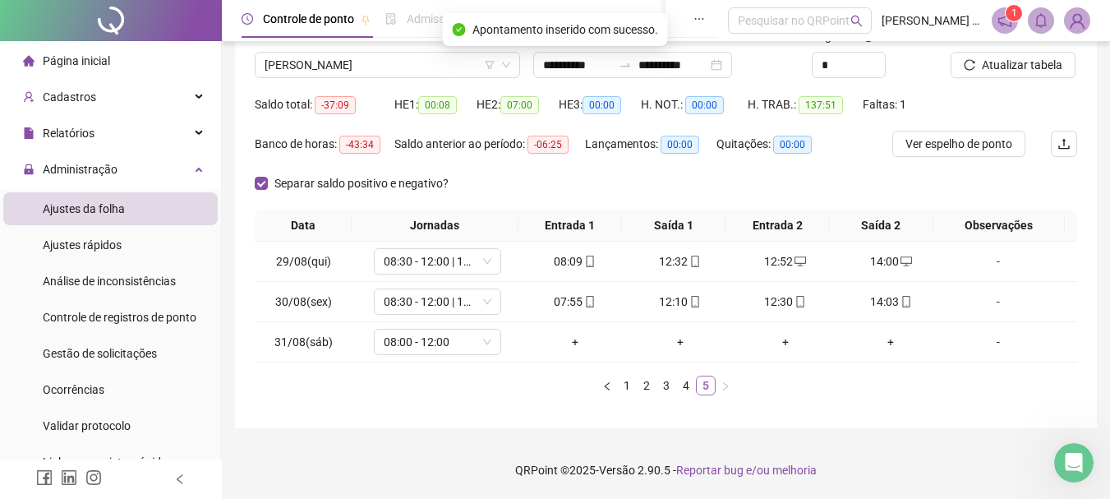
scroll to position [124, 0]
click at [420, 266] on span "08:30 - 12:00 | 13:30 - 18:00" at bounding box center [438, 261] width 108 height 25
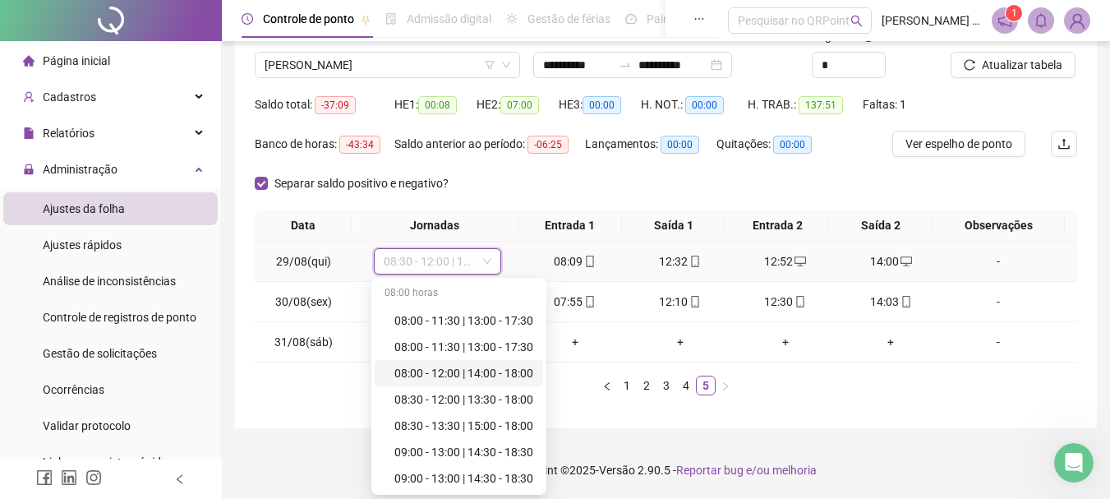
click at [426, 377] on div "08:00 - 12:00 | 14:00 - 18:00" at bounding box center [464, 373] width 139 height 18
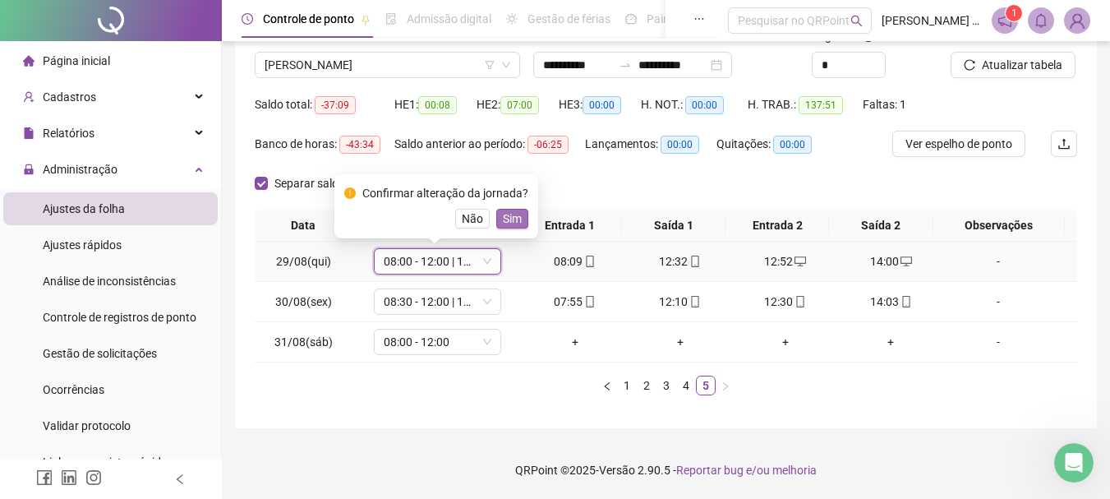
click at [507, 221] on span "Sim" at bounding box center [512, 219] width 19 height 18
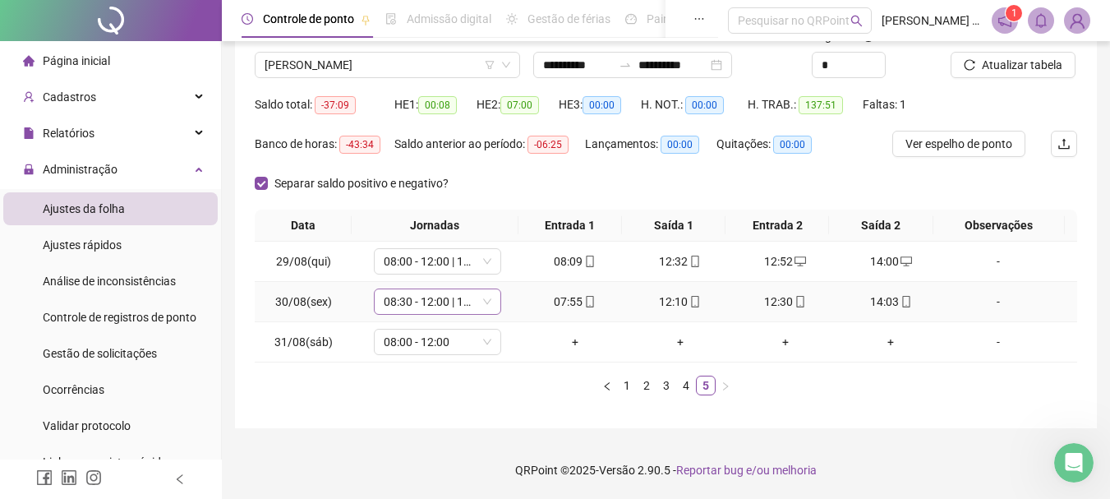
click at [407, 305] on span "08:30 - 12:00 | 13:30 - 18:00" at bounding box center [438, 301] width 108 height 25
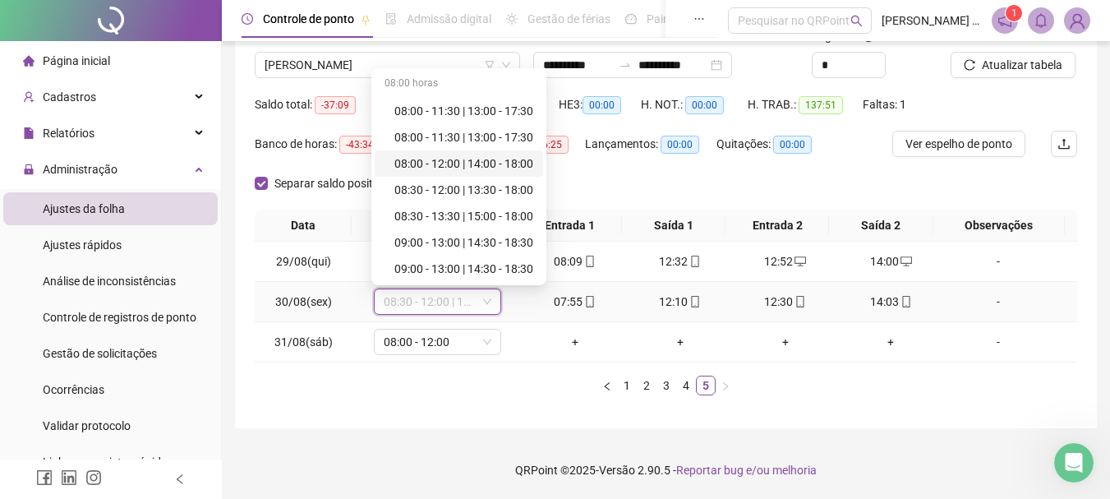
click at [431, 159] on div "08:00 - 12:00 | 14:00 - 18:00" at bounding box center [464, 164] width 139 height 18
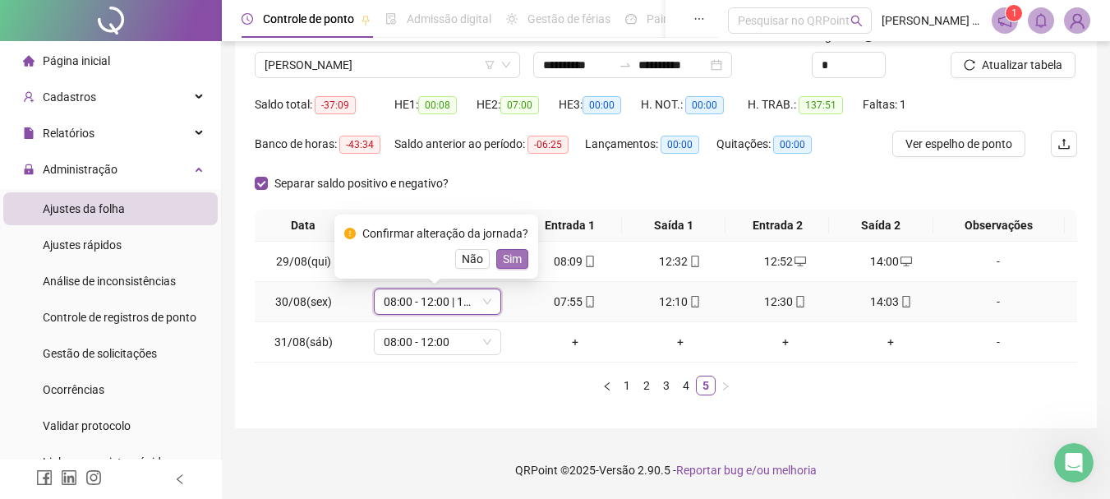
click at [508, 264] on span "Sim" at bounding box center [512, 259] width 19 height 18
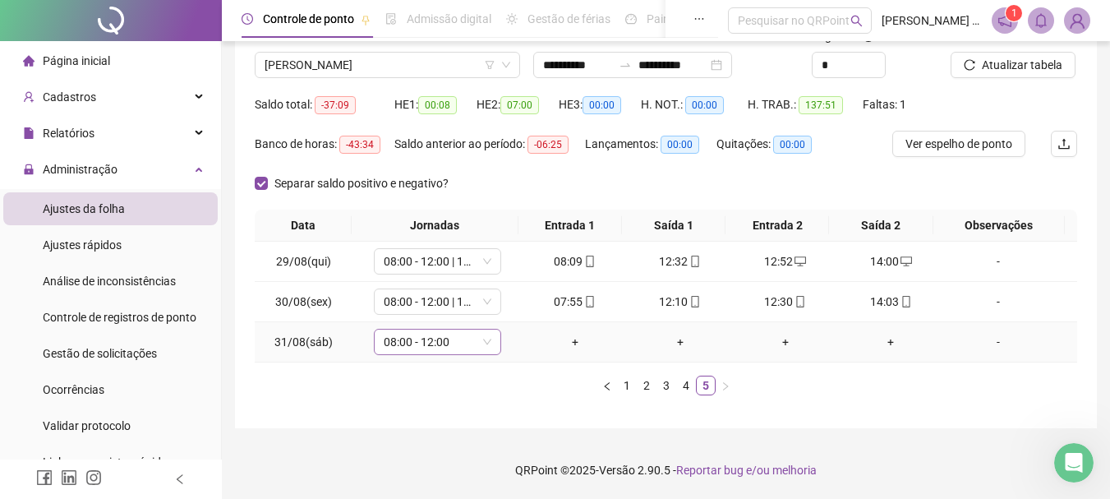
click at [414, 347] on span "08:00 - 12:00" at bounding box center [438, 342] width 108 height 25
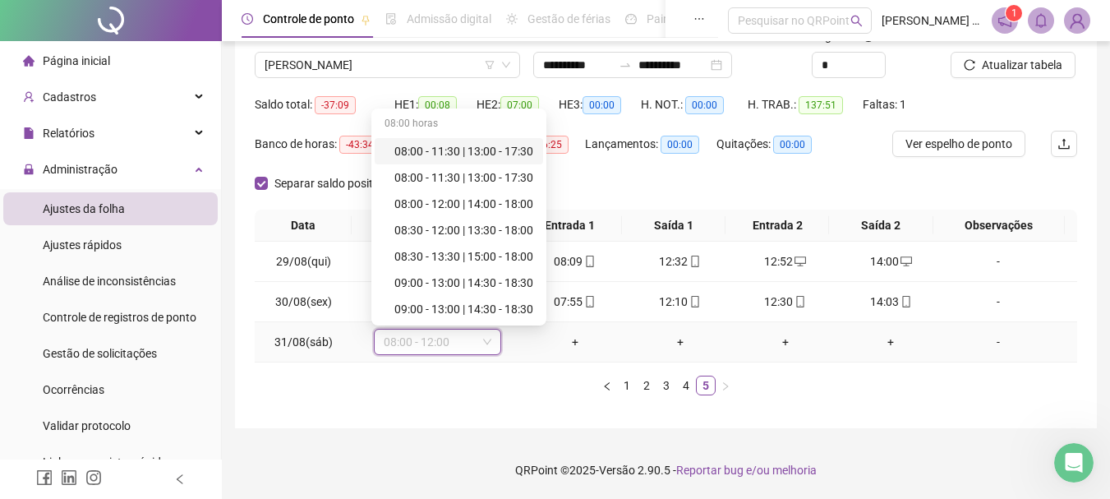
click at [413, 344] on span "08:00 - 12:00" at bounding box center [438, 342] width 108 height 25
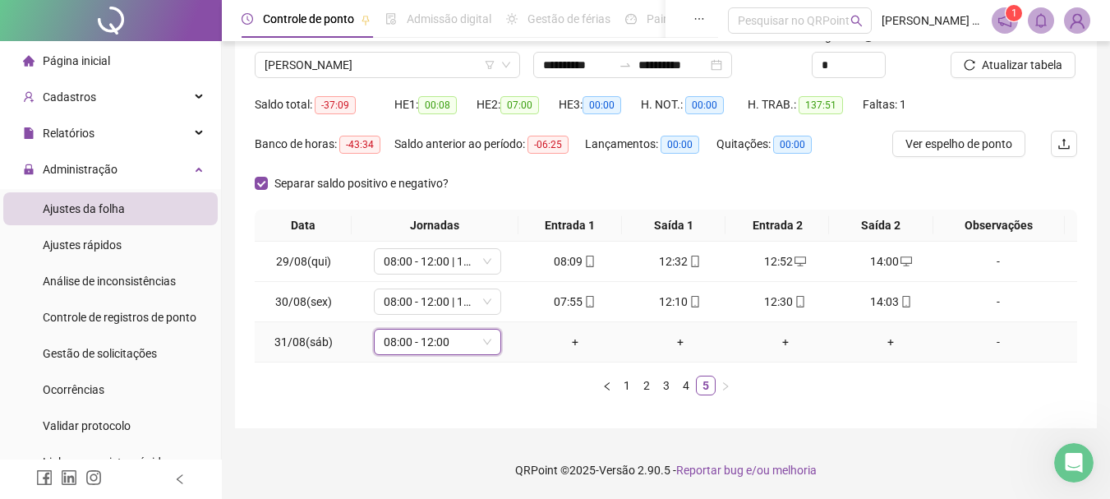
click at [433, 342] on span "08:00 - 12:00" at bounding box center [438, 342] width 108 height 25
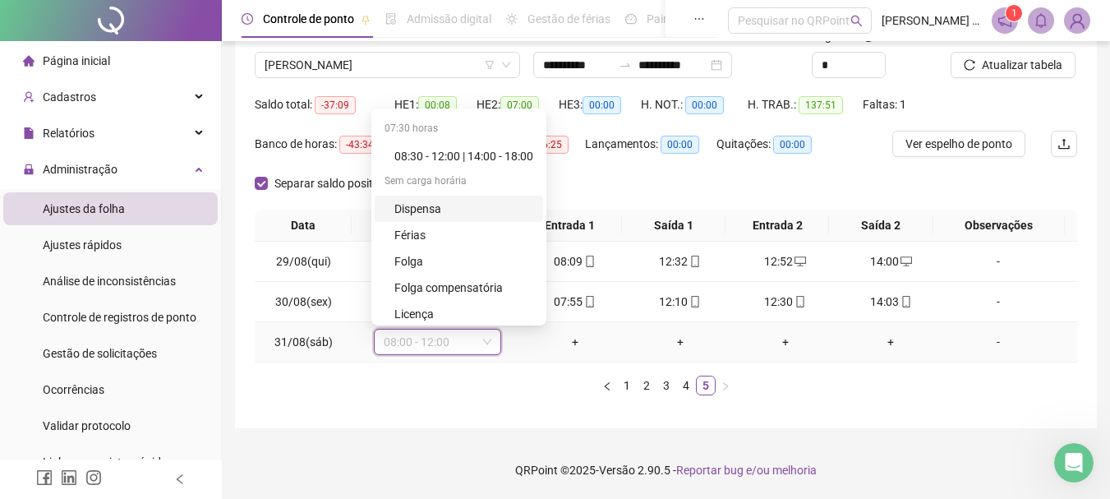
scroll to position [395, 0]
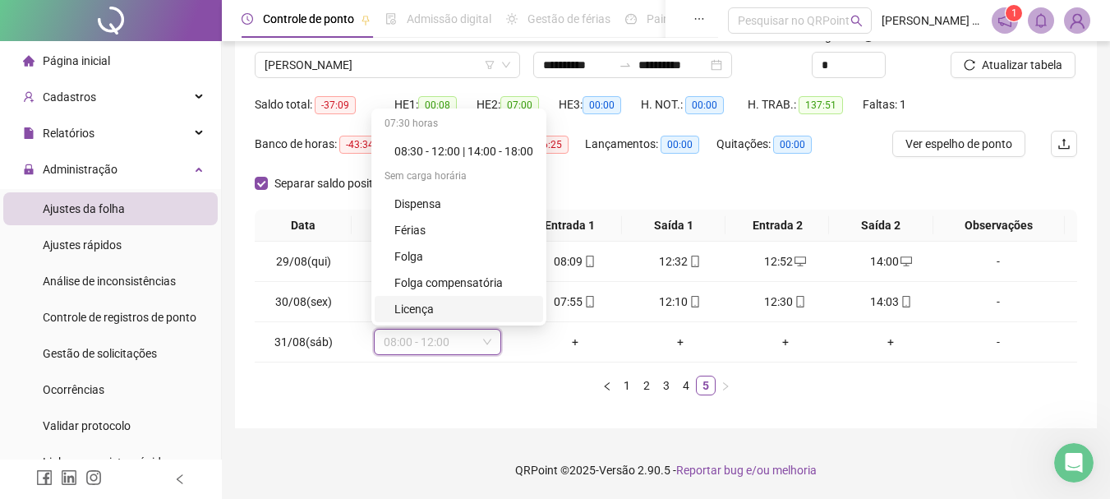
click at [316, 397] on div "Data Jornadas Entrada 1 Saída 1 Entrada 2 Saída 2 Observações 29/08(qui) 08:00 …" at bounding box center [666, 309] width 823 height 199
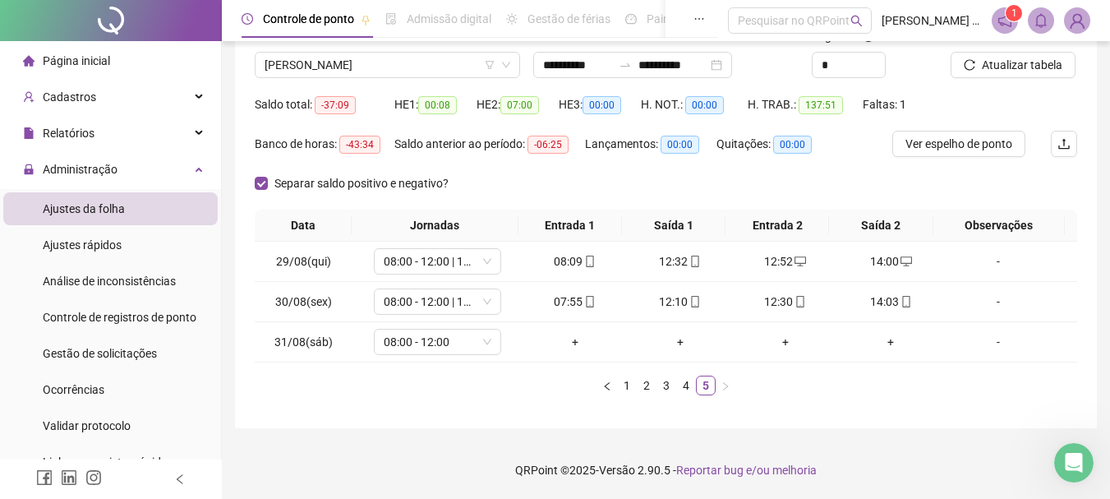
scroll to position [42, 0]
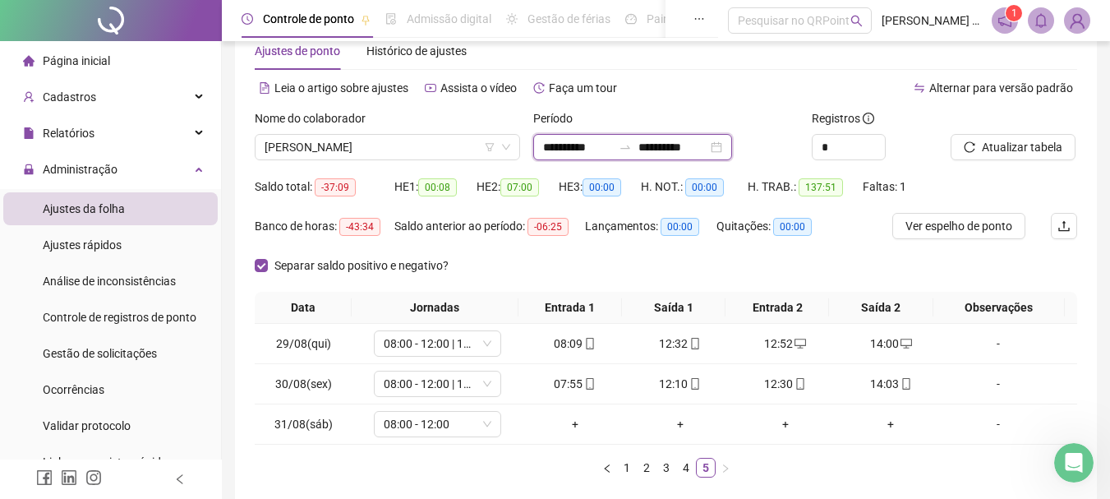
click at [708, 150] on input "**********" at bounding box center [673, 147] width 69 height 18
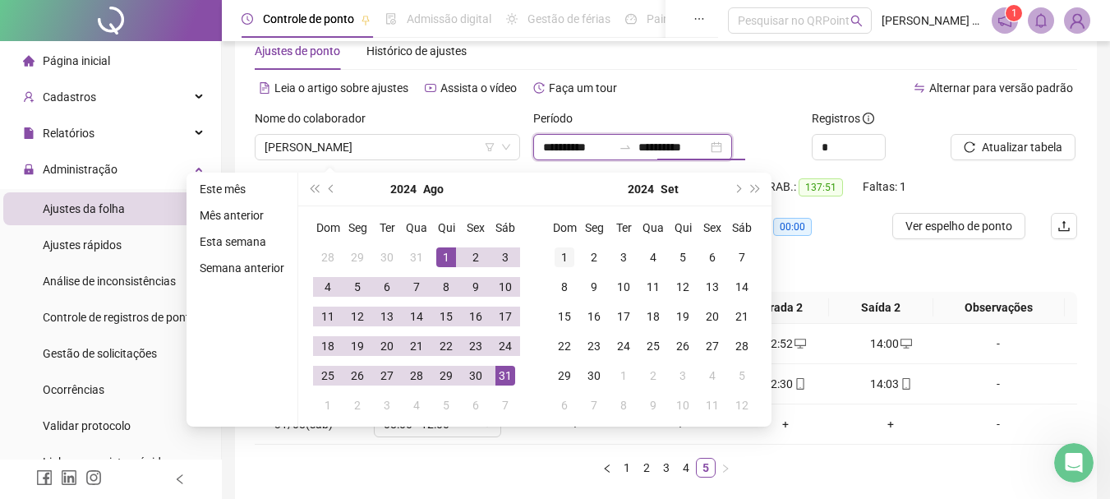
type input "**********"
click at [569, 249] on div "1" at bounding box center [565, 257] width 20 height 20
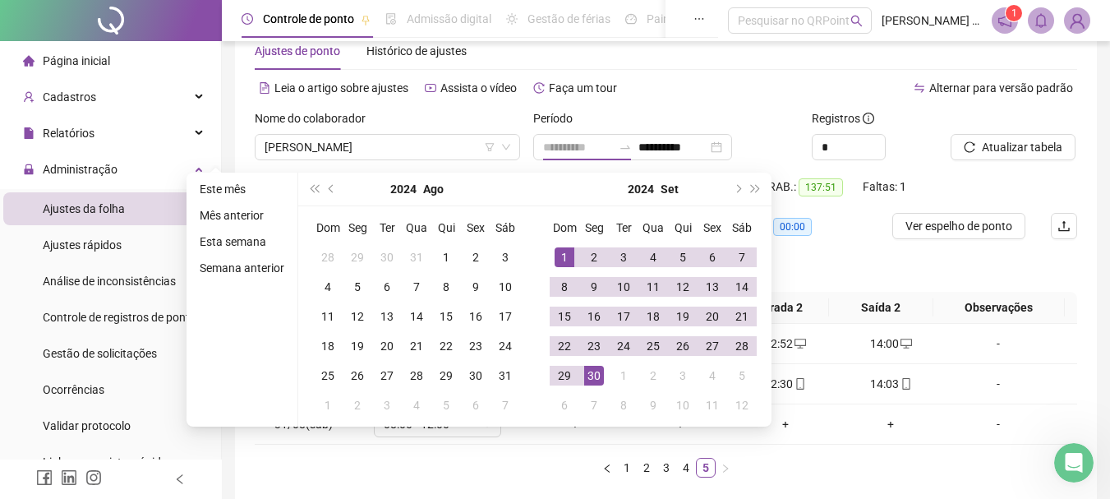
click at [598, 375] on div "30" at bounding box center [594, 376] width 20 height 20
type input "**********"
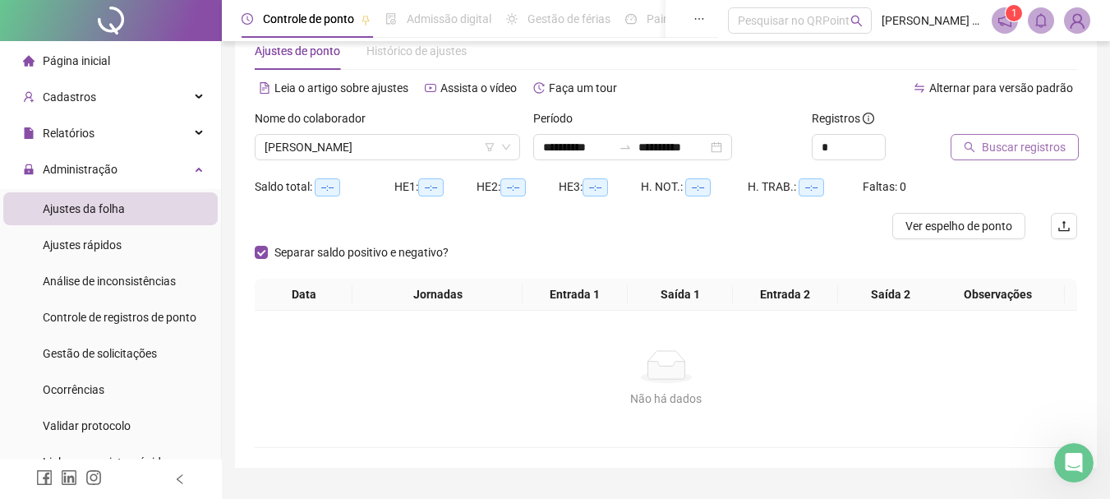
click at [1020, 144] on span "Buscar registros" at bounding box center [1024, 147] width 84 height 18
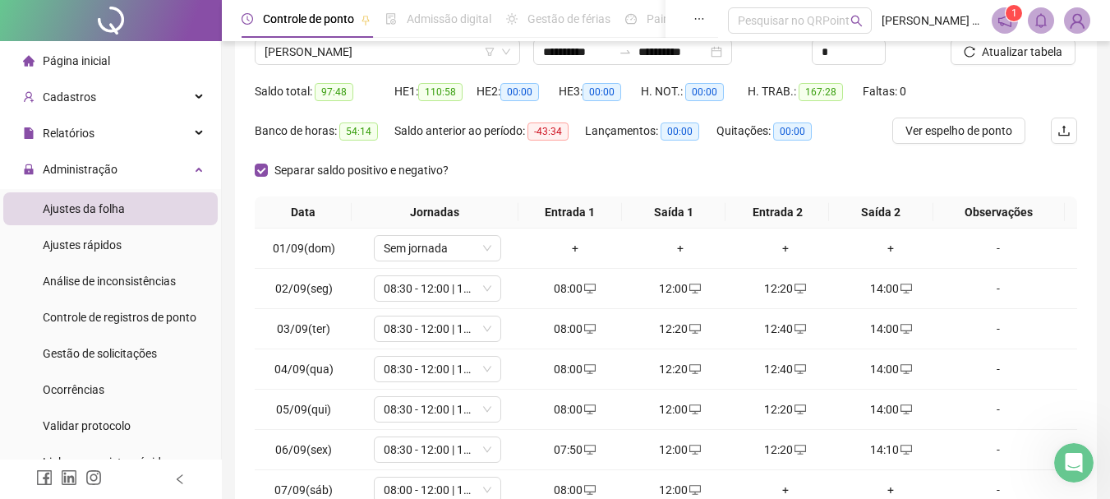
scroll to position [206, 0]
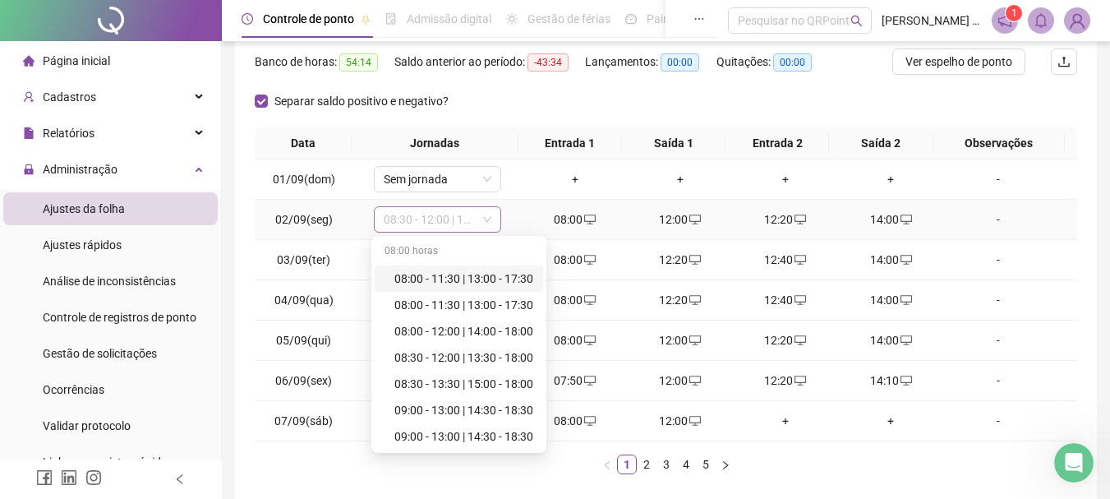
click at [404, 224] on span "08:30 - 12:00 | 13:30 - 18:00" at bounding box center [438, 219] width 108 height 25
click at [477, 330] on div "08:00 - 12:00 | 14:00 - 18:00" at bounding box center [464, 331] width 139 height 18
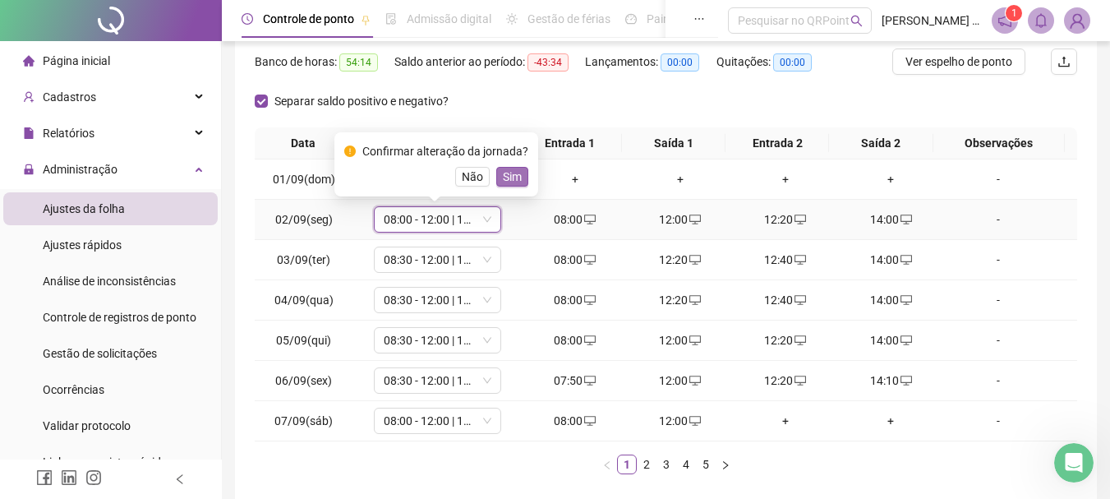
click at [509, 182] on span "Sim" at bounding box center [512, 177] width 19 height 18
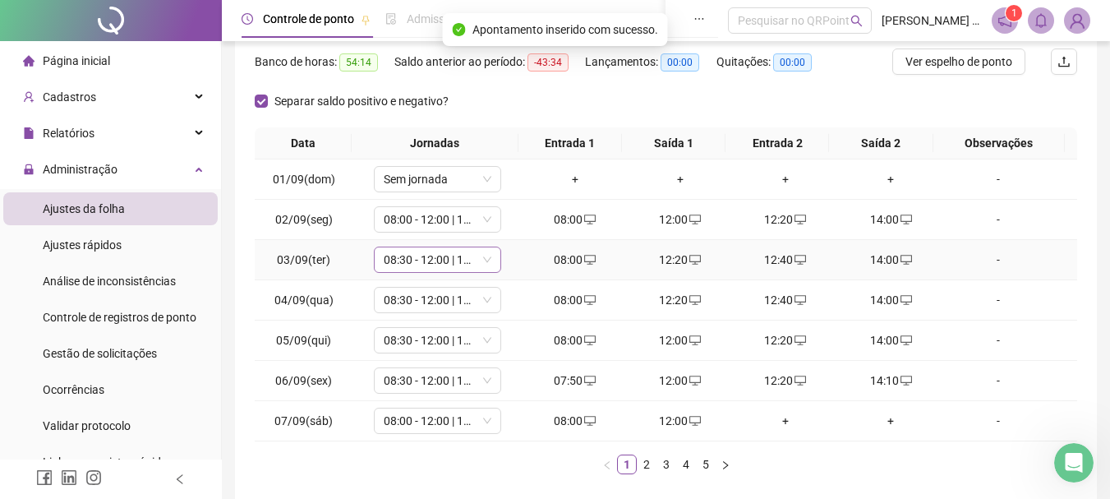
click at [423, 265] on span "08:30 - 12:00 | 13:30 - 18:00" at bounding box center [438, 259] width 108 height 25
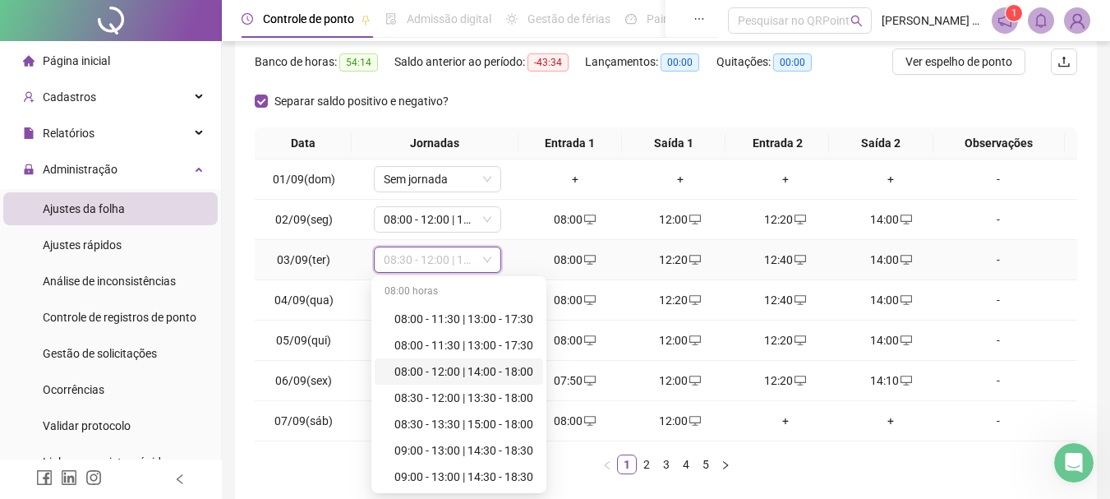
click at [442, 376] on div "08:00 - 12:00 | 14:00 - 18:00" at bounding box center [464, 371] width 139 height 18
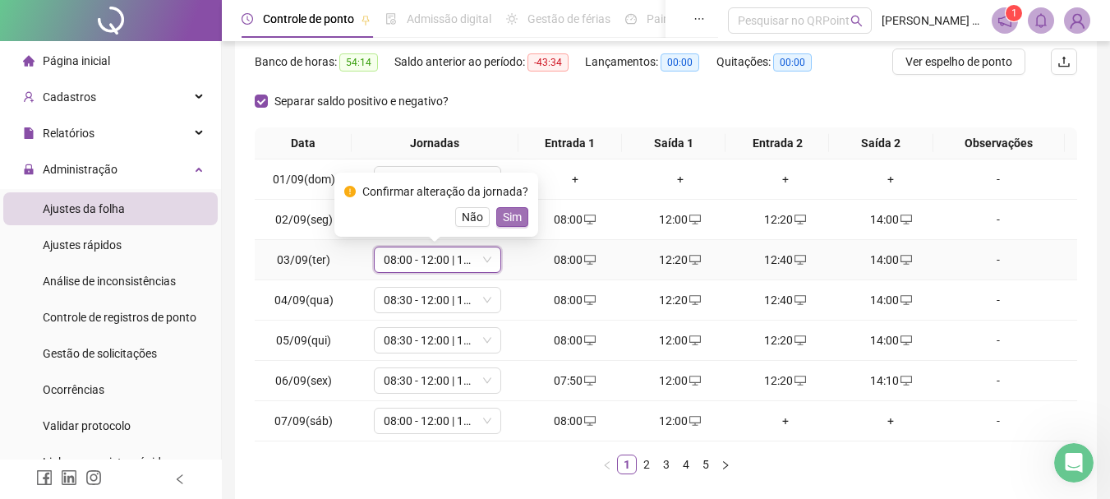
click at [514, 225] on span "Sim" at bounding box center [512, 217] width 19 height 18
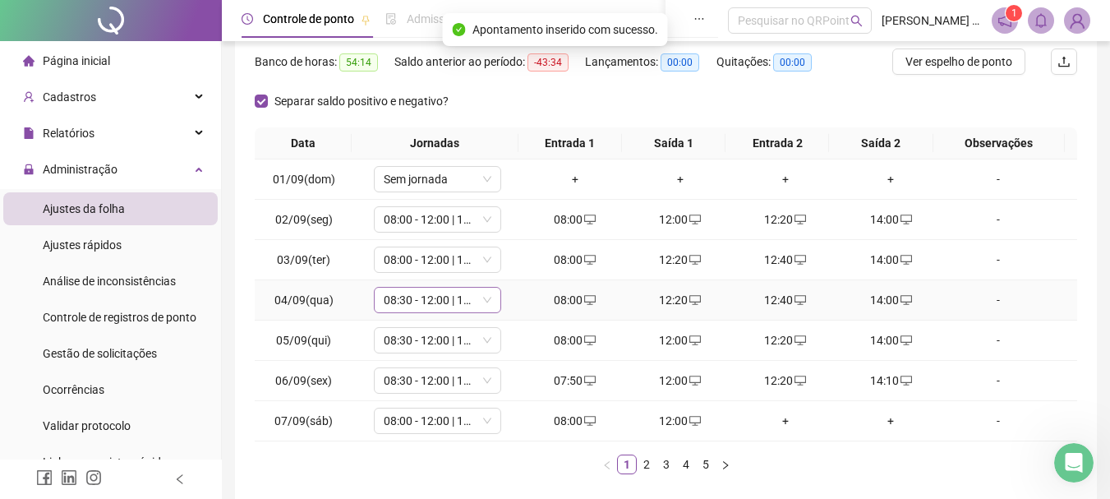
click at [425, 307] on span "08:30 - 12:00 | 13:30 - 18:00" at bounding box center [438, 300] width 108 height 25
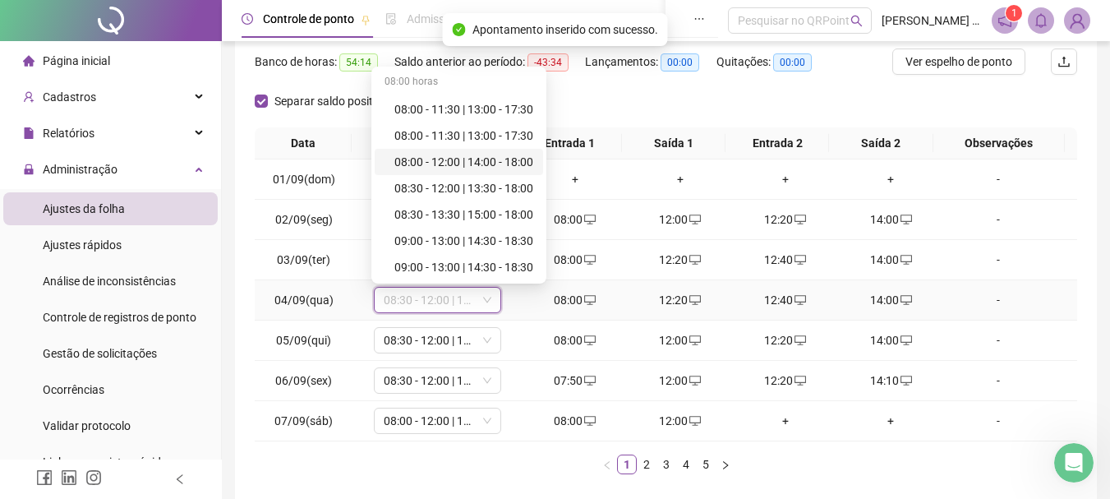
click at [469, 153] on div "08:00 - 12:00 | 14:00 - 18:00" at bounding box center [464, 162] width 139 height 18
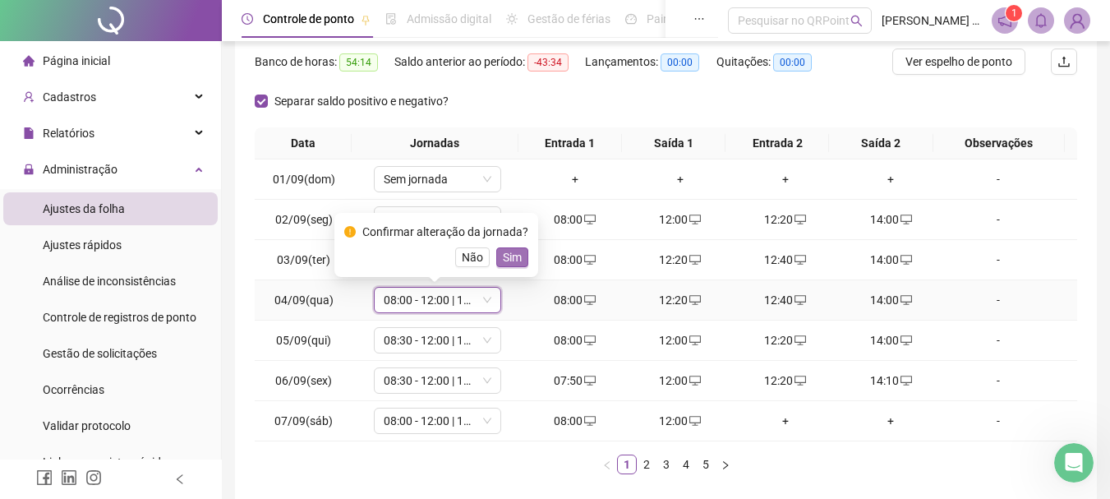
click at [514, 250] on span "Sim" at bounding box center [512, 257] width 19 height 18
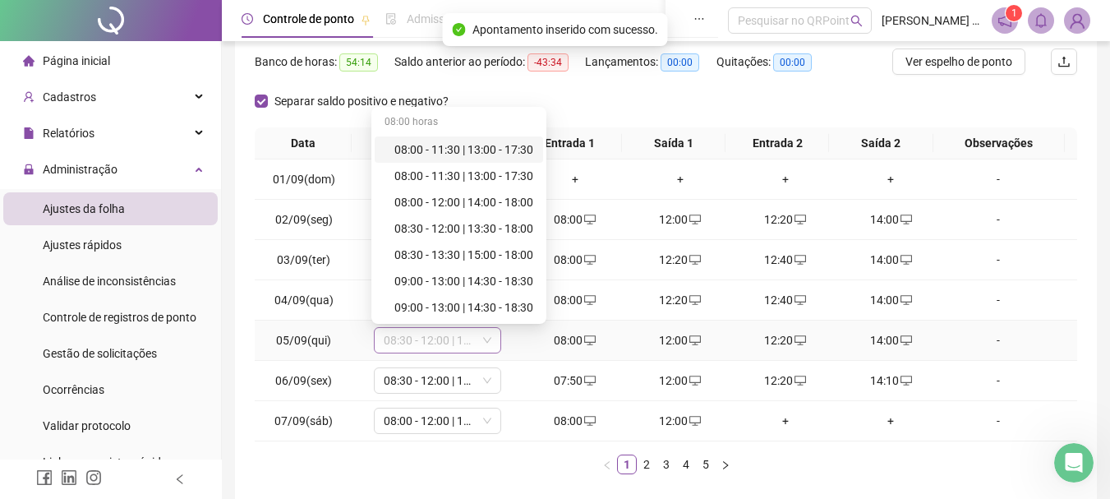
click at [431, 339] on span "08:30 - 12:00 | 13:30 - 18:00" at bounding box center [438, 340] width 108 height 25
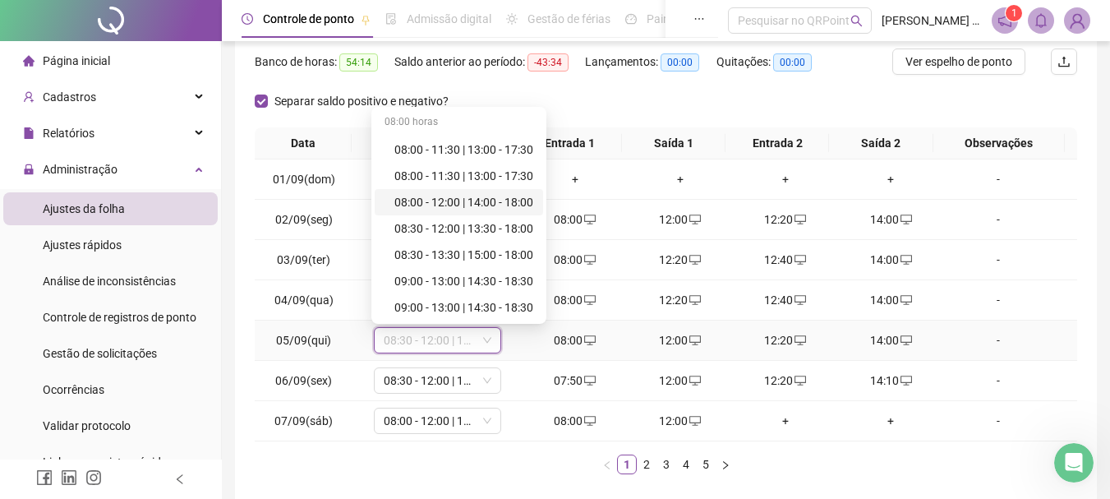
click at [481, 200] on div "08:00 - 12:00 | 14:00 - 18:00" at bounding box center [464, 202] width 139 height 18
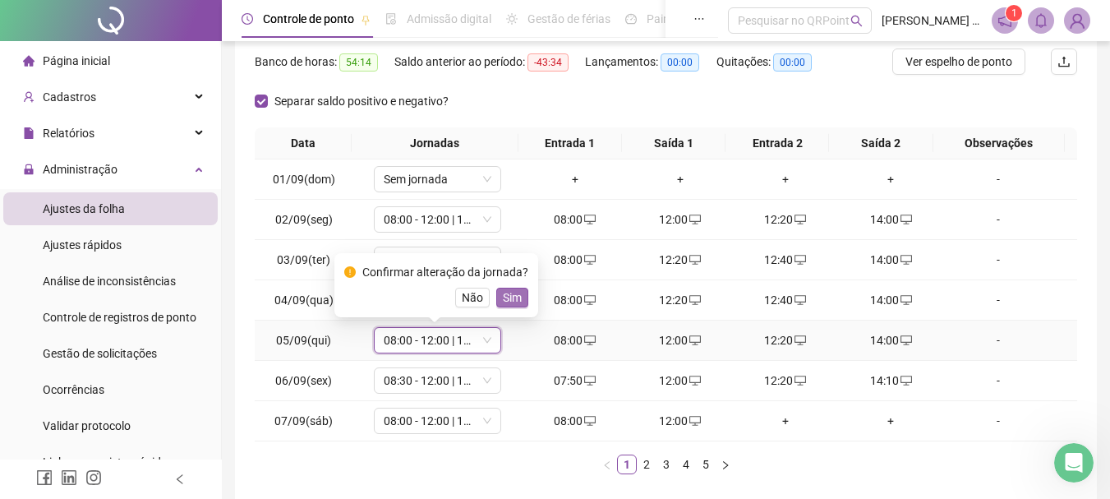
click at [503, 291] on span "Sim" at bounding box center [512, 297] width 19 height 18
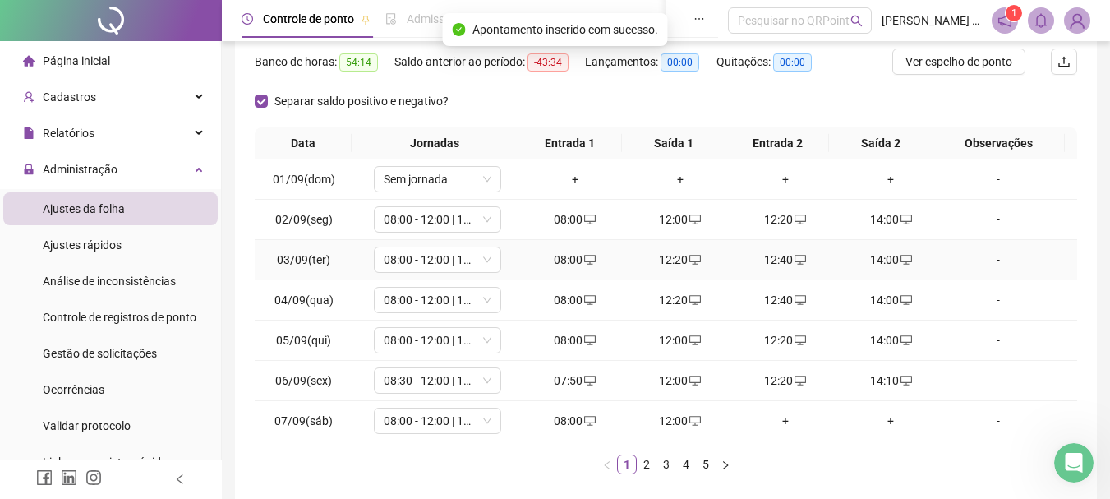
scroll to position [285, 0]
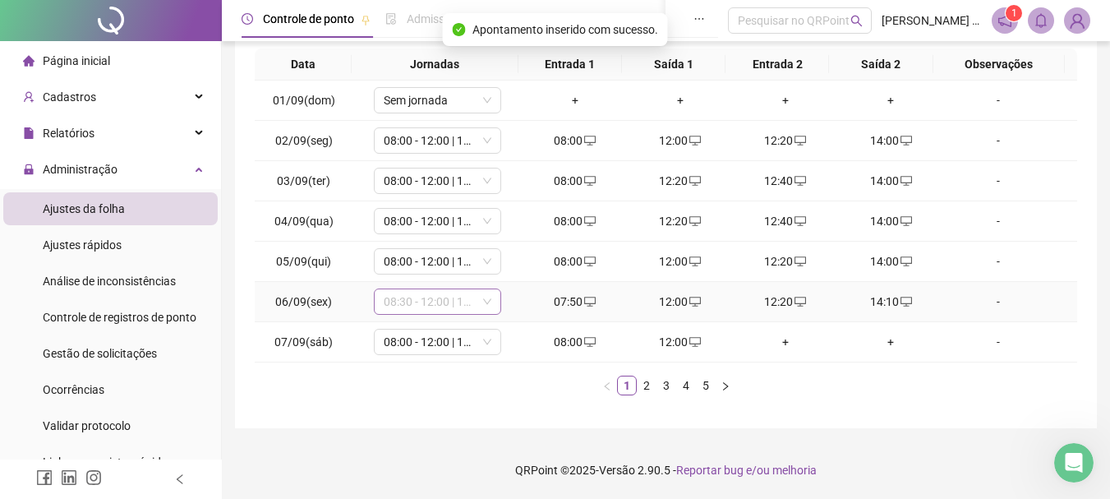
click at [413, 309] on span "08:30 - 12:00 | 13:30 - 18:00" at bounding box center [438, 301] width 108 height 25
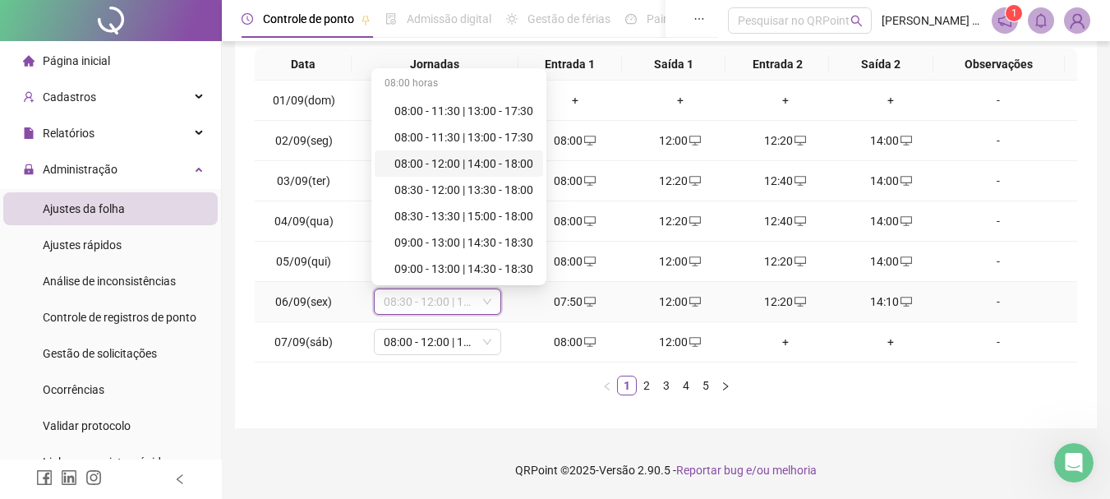
click at [505, 167] on div "08:00 - 12:00 | 14:00 - 18:00" at bounding box center [464, 164] width 139 height 18
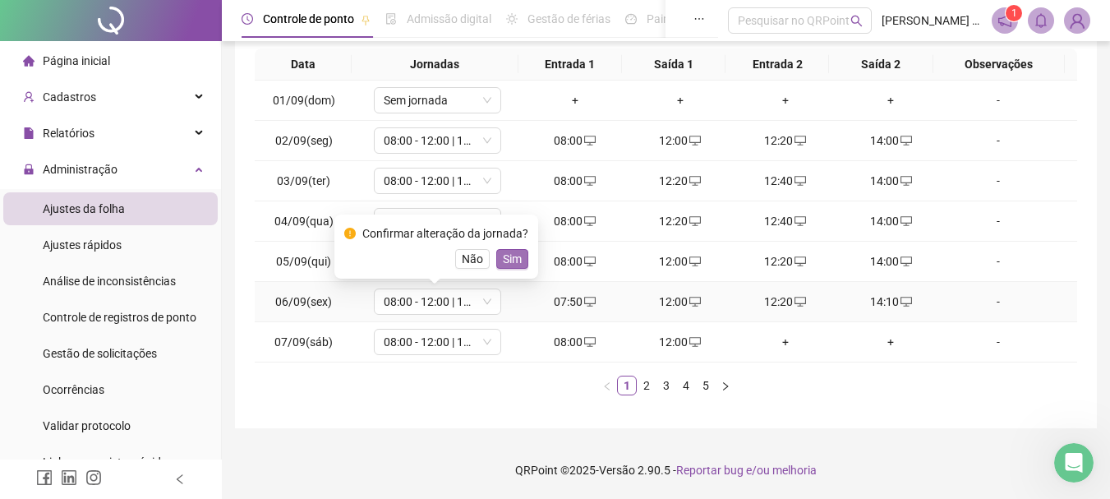
click at [510, 257] on span "Sim" at bounding box center [512, 259] width 19 height 18
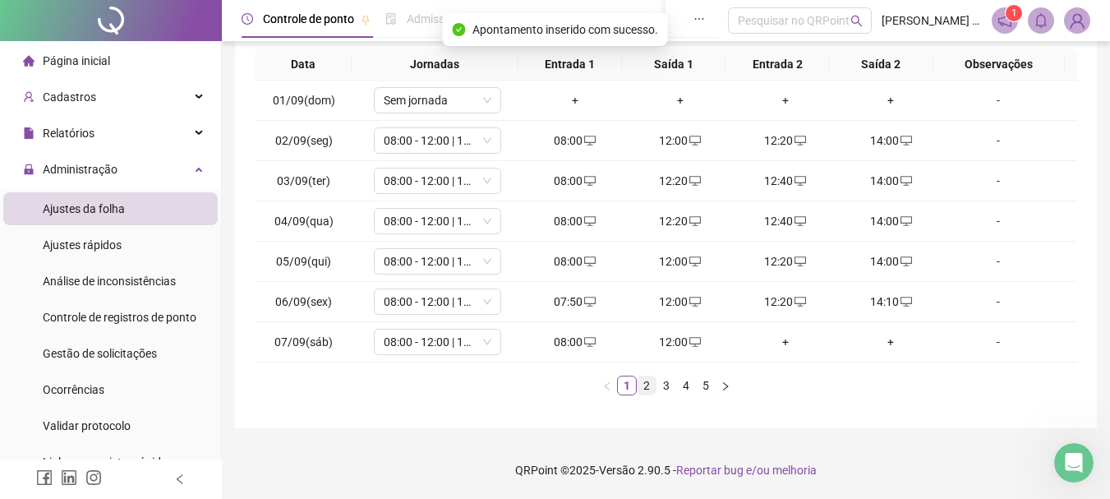
click at [645, 388] on link "2" at bounding box center [647, 385] width 18 height 18
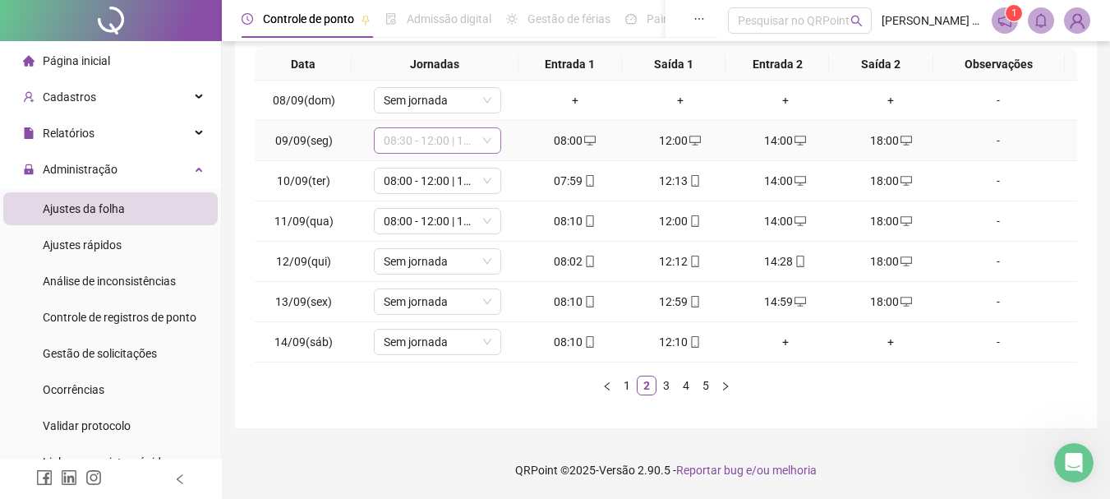
click at [441, 141] on span "08:30 - 12:00 | 13:30 - 18:00" at bounding box center [438, 140] width 108 height 25
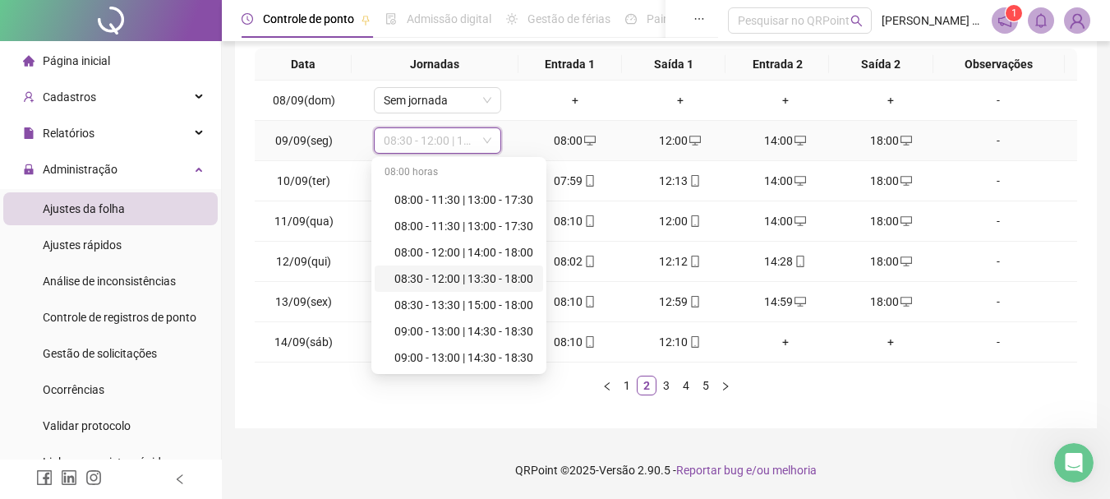
click at [429, 279] on div "08:30 - 12:00 | 13:30 - 18:00" at bounding box center [464, 279] width 139 height 18
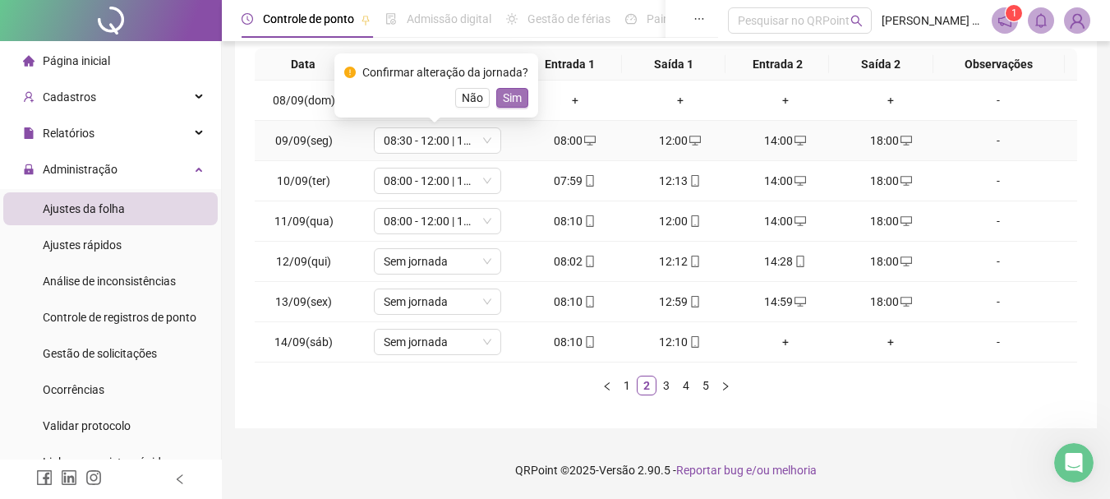
click at [512, 98] on span "Sim" at bounding box center [512, 98] width 19 height 18
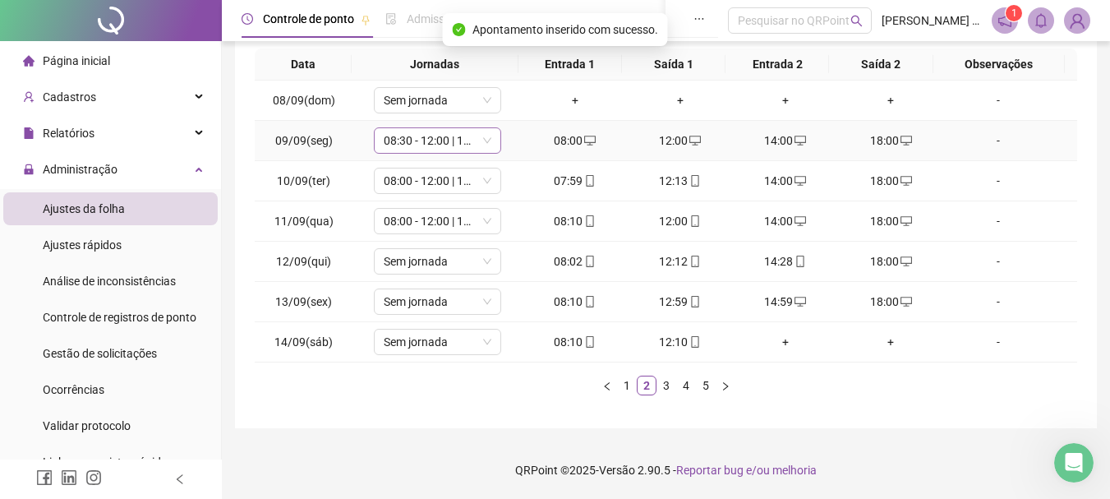
click at [458, 141] on span "08:30 - 12:00 | 13:30 - 18:00" at bounding box center [438, 140] width 108 height 25
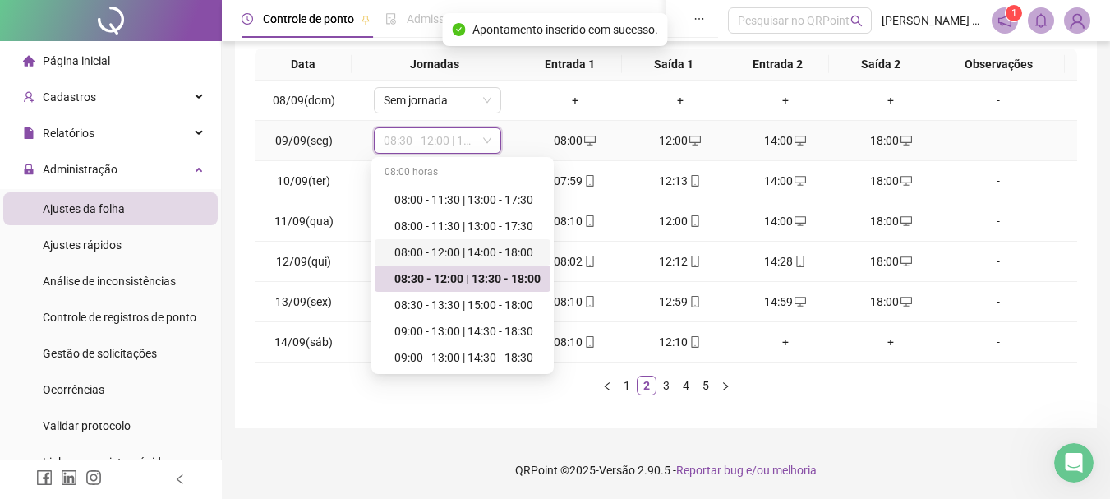
click at [430, 247] on div "08:00 - 12:00 | 14:00 - 18:00" at bounding box center [468, 252] width 146 height 18
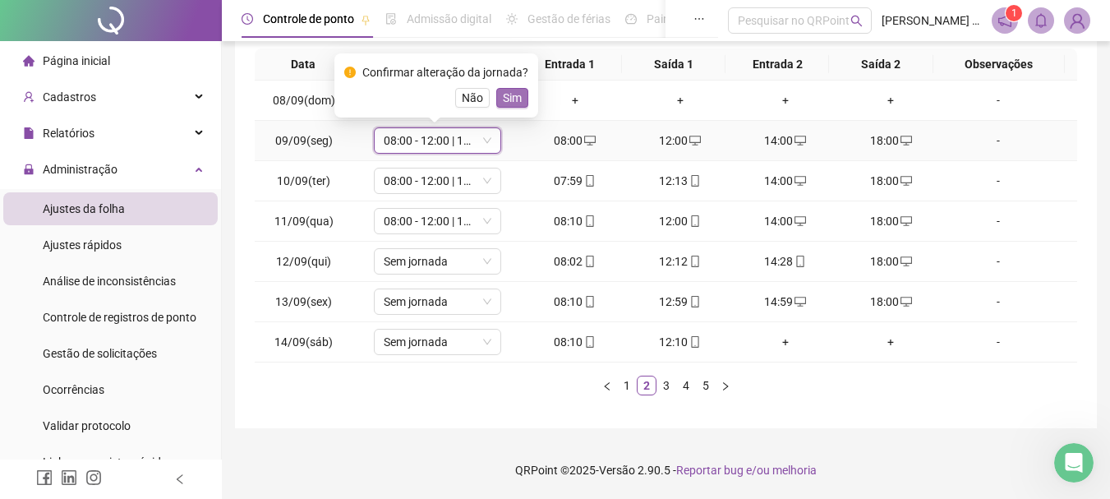
click at [505, 98] on span "Sim" at bounding box center [512, 98] width 19 height 18
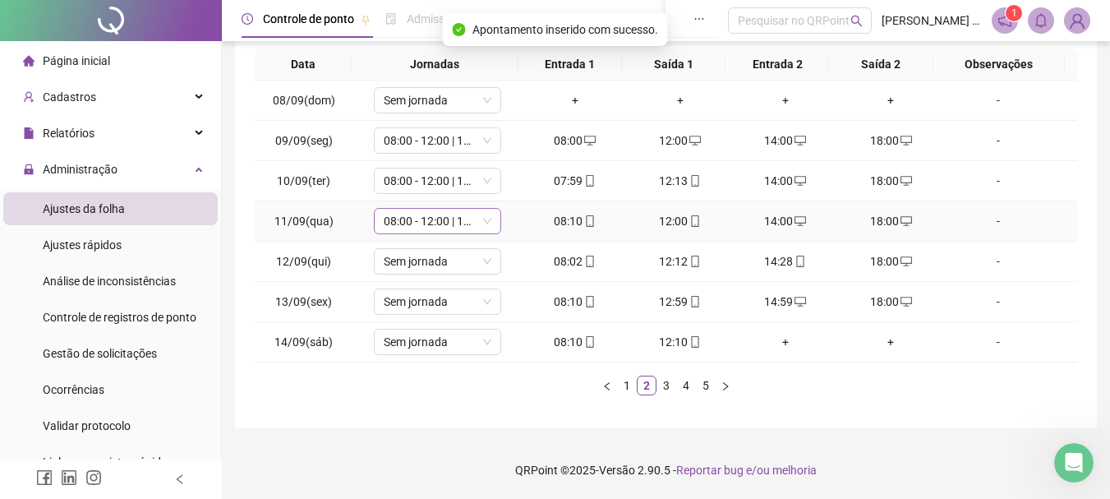
click at [427, 226] on span "08:00 - 12:00 | 14:00 - 18:00" at bounding box center [438, 221] width 108 height 25
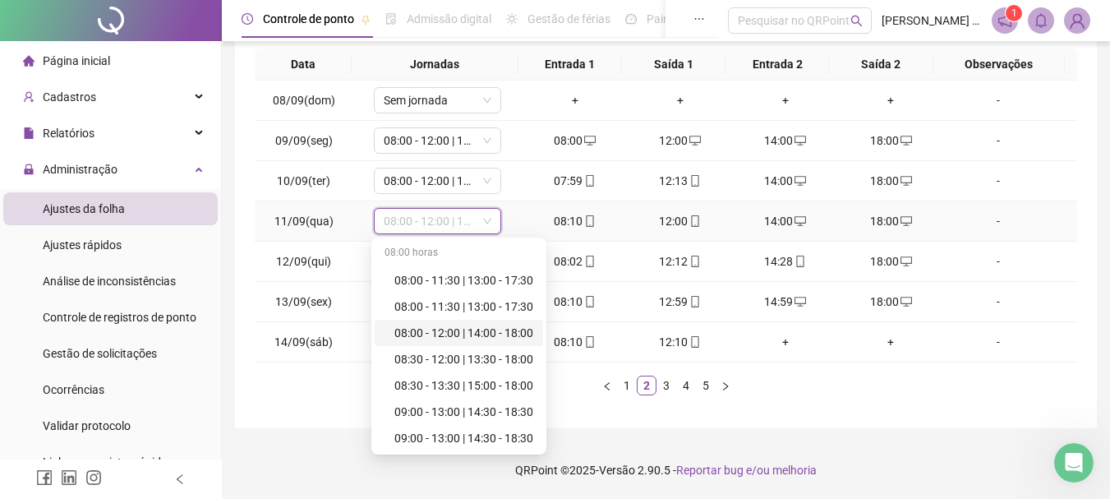
click at [435, 335] on div "08:00 - 12:00 | 14:00 - 18:00" at bounding box center [464, 333] width 139 height 18
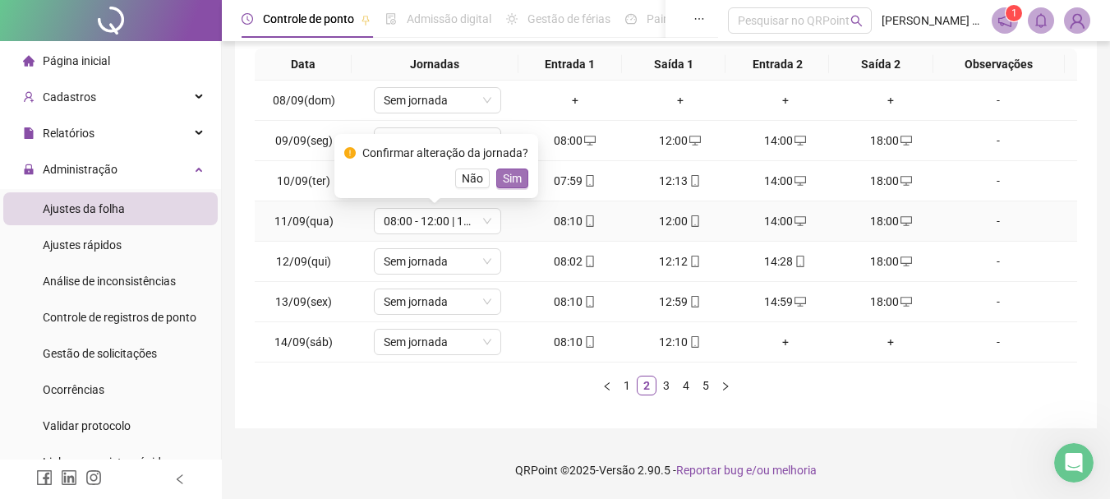
click at [511, 178] on span "Sim" at bounding box center [512, 178] width 19 height 18
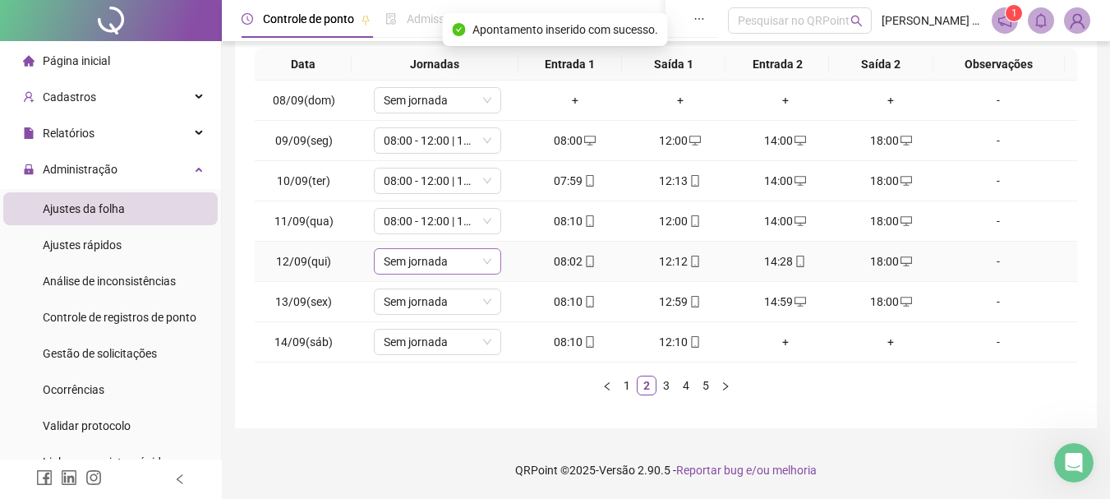
click at [413, 265] on span "Sem jornada" at bounding box center [438, 261] width 108 height 25
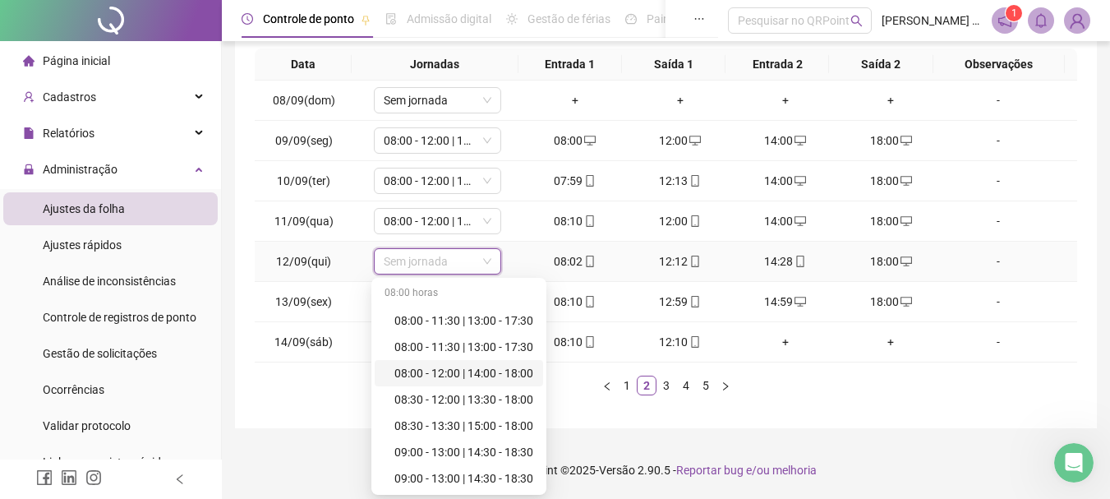
click at [446, 372] on div "08:00 - 12:00 | 14:00 - 18:00" at bounding box center [464, 373] width 139 height 18
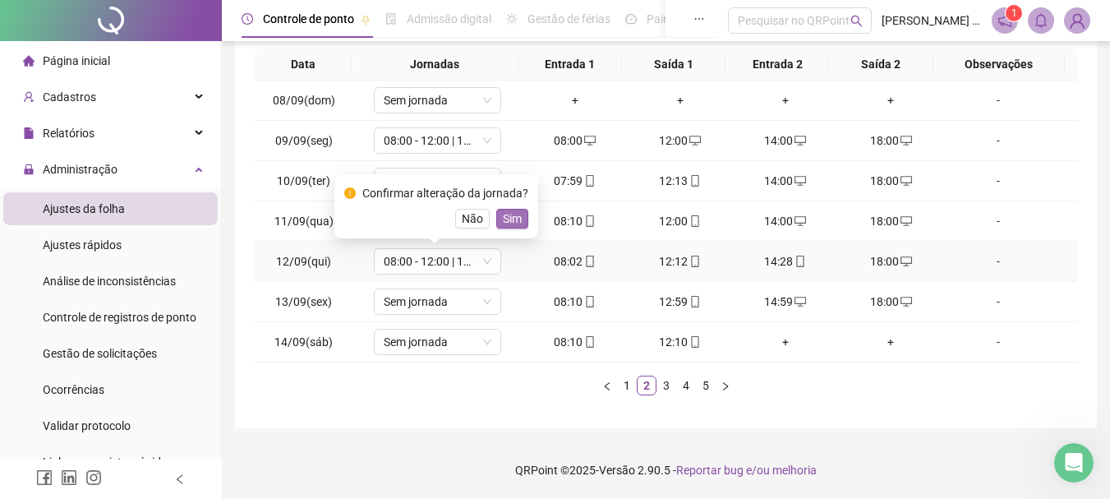
click at [510, 217] on span "Sim" at bounding box center [512, 219] width 19 height 18
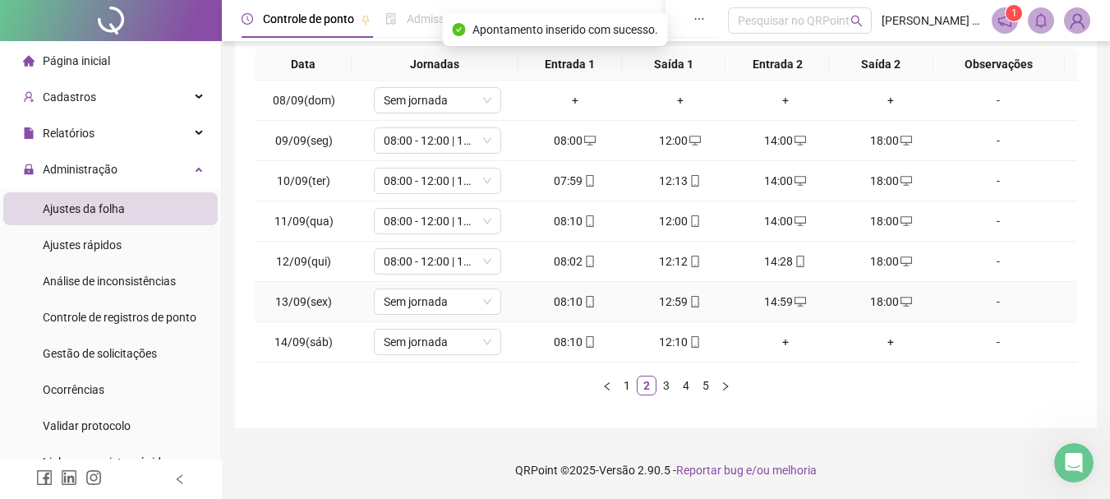
click at [459, 316] on td "Sem jornada" at bounding box center [437, 302] width 169 height 40
click at [458, 308] on span "Sem jornada" at bounding box center [438, 301] width 108 height 25
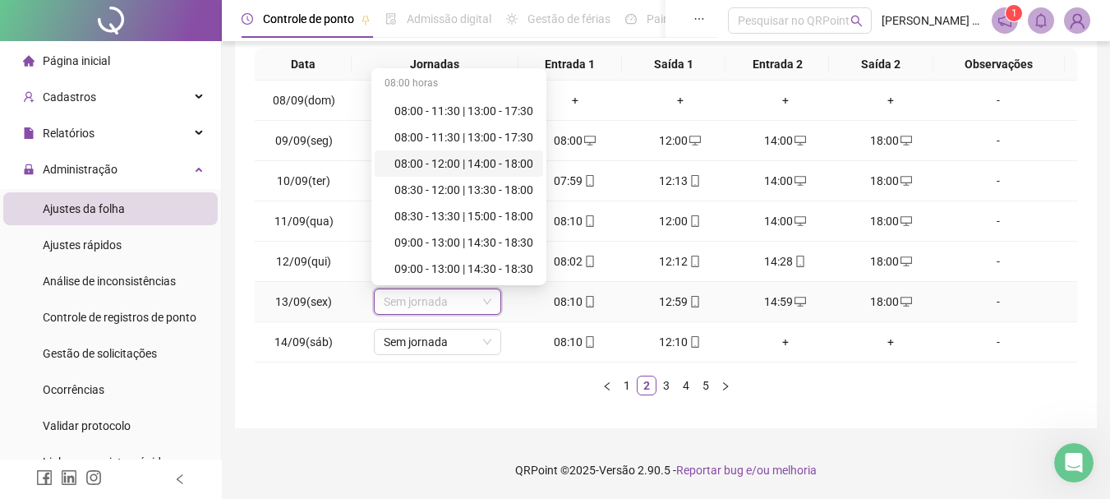
click at [467, 159] on div "08:00 - 12:00 | 14:00 - 18:00" at bounding box center [464, 164] width 139 height 18
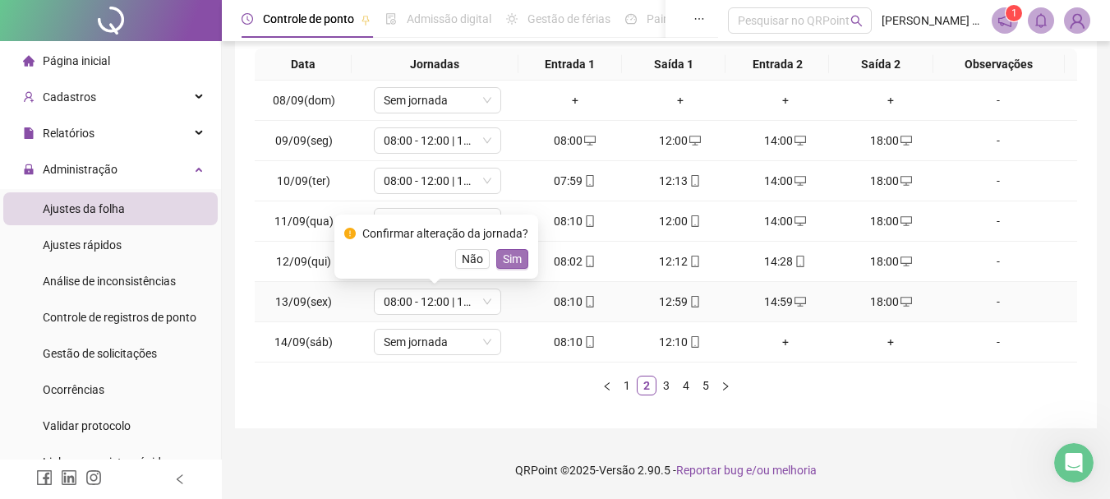
click at [504, 258] on span "Sim" at bounding box center [512, 259] width 19 height 18
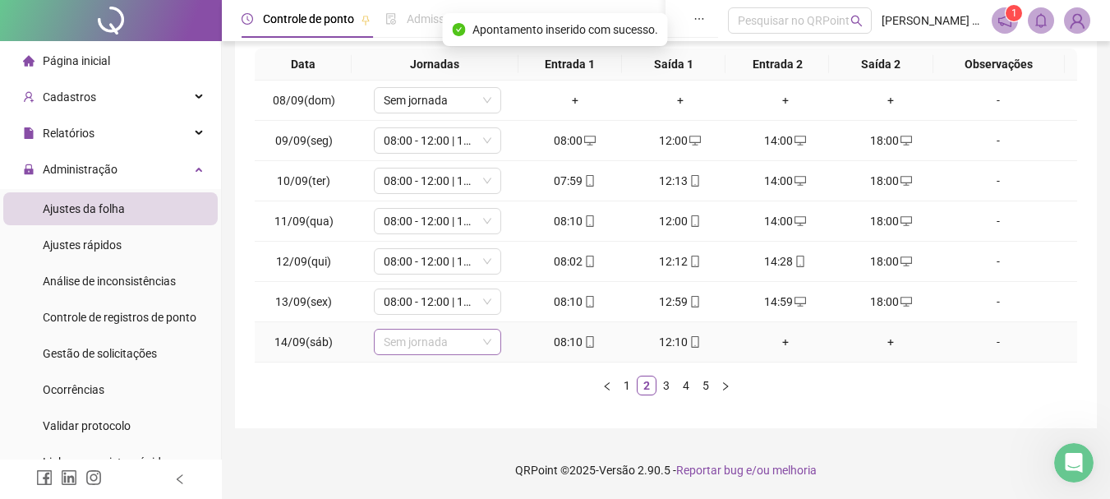
click at [446, 348] on span "Sem jornada" at bounding box center [438, 342] width 108 height 25
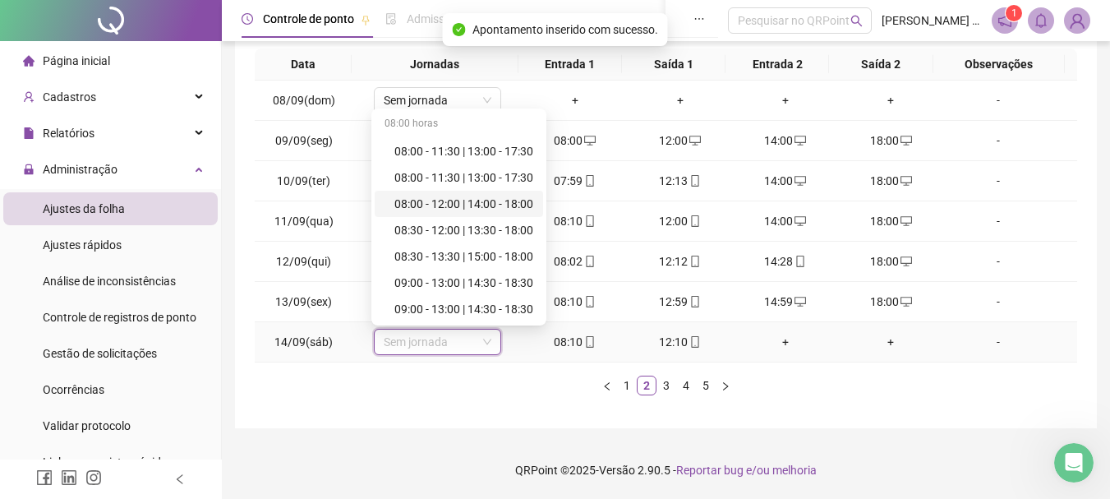
click at [469, 206] on div "08:00 - 12:00 | 14:00 - 18:00" at bounding box center [464, 204] width 139 height 18
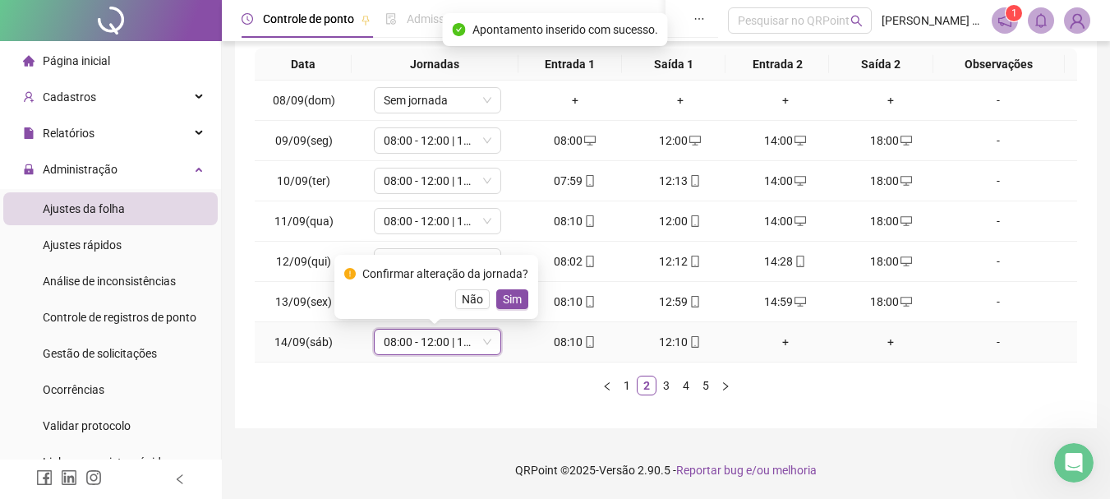
click at [509, 288] on div "Confirmar alteração da jornada? Não Sim" at bounding box center [436, 287] width 184 height 44
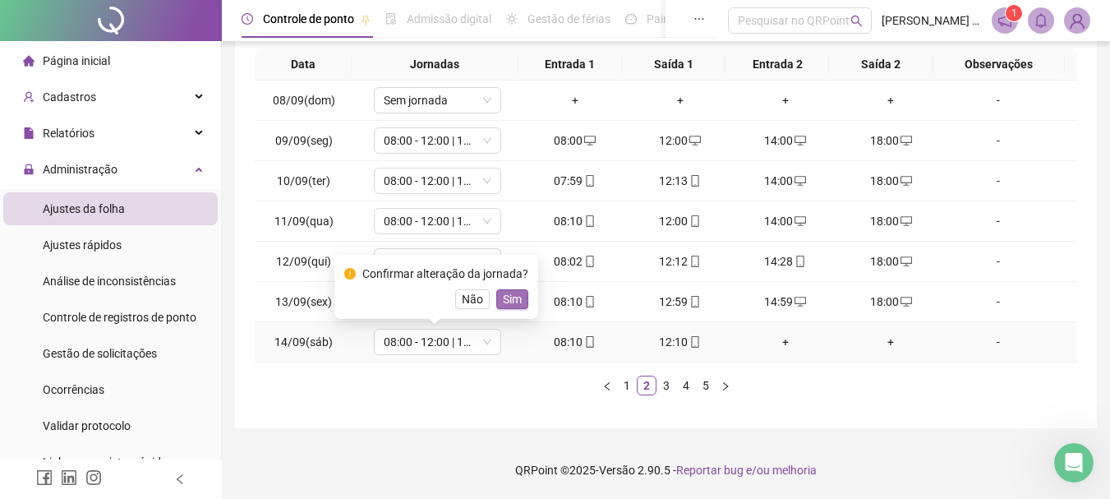
click at [515, 300] on span "Sim" at bounding box center [512, 299] width 19 height 18
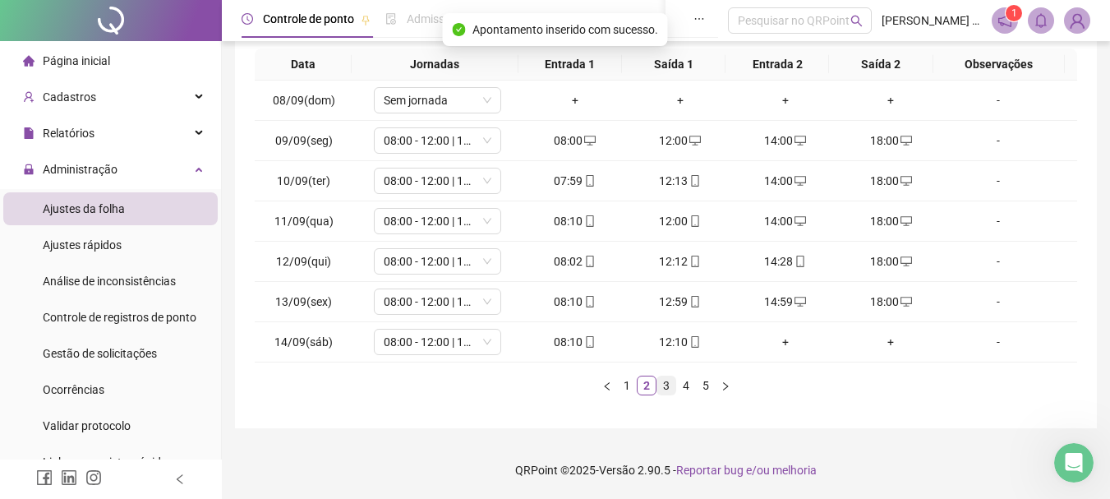
click at [665, 389] on link "3" at bounding box center [667, 385] width 18 height 18
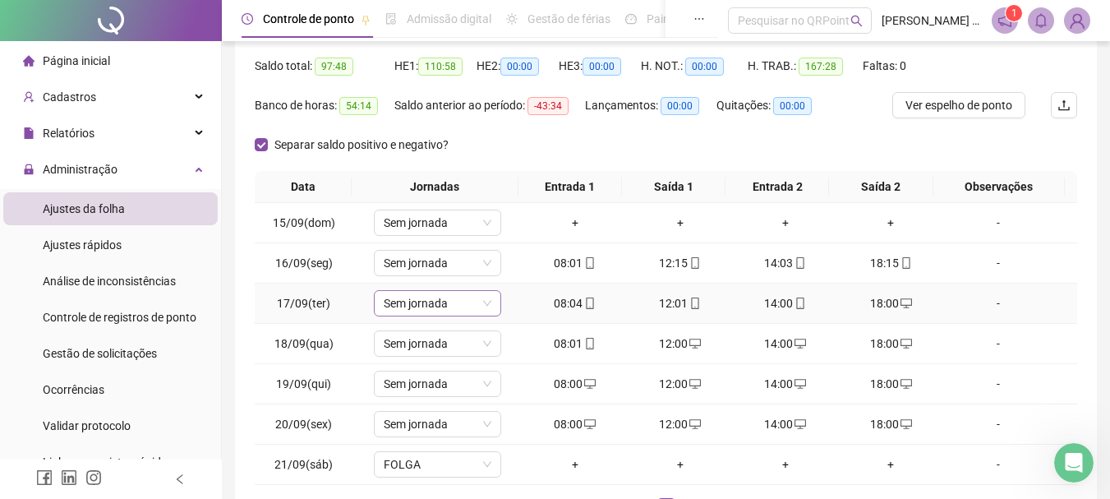
scroll to position [203, 0]
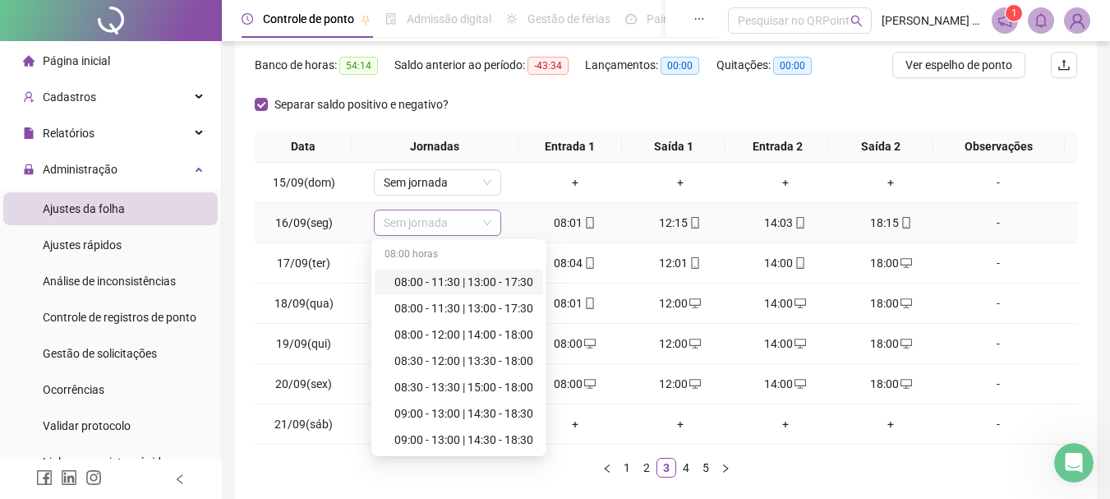
click at [435, 224] on span "Sem jornada" at bounding box center [438, 222] width 108 height 25
click at [448, 333] on div "08:00 - 12:00 | 14:00 - 18:00" at bounding box center [464, 334] width 139 height 18
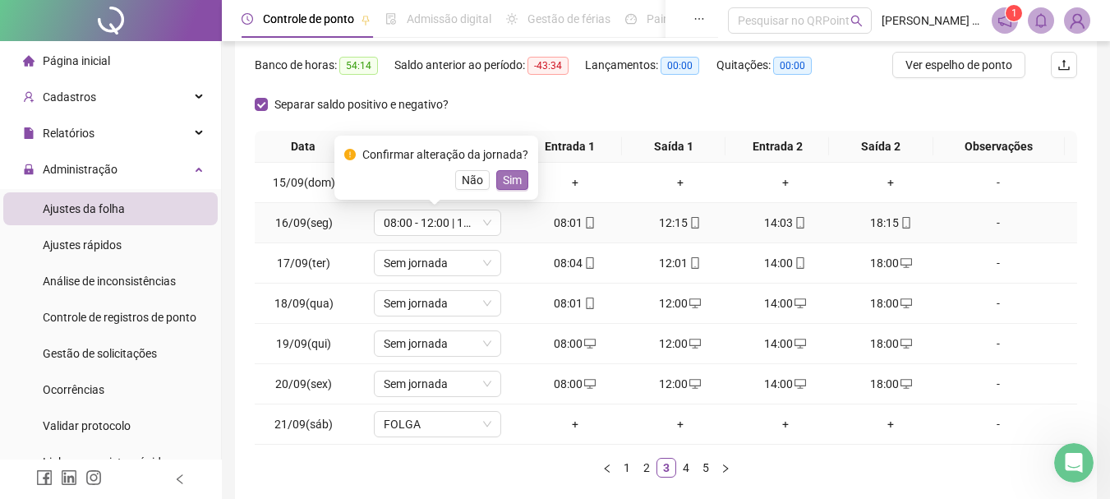
click at [505, 172] on span "Sim" at bounding box center [512, 180] width 19 height 18
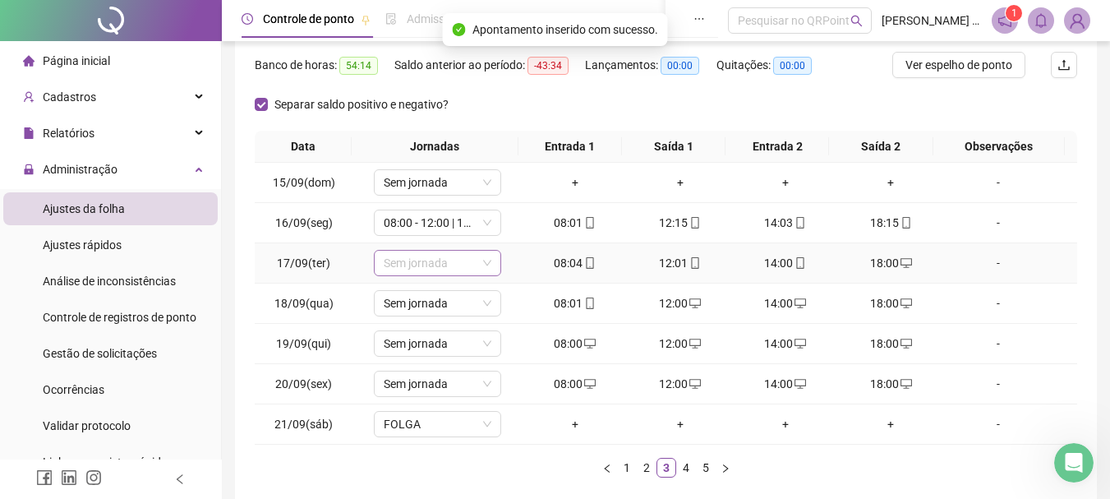
click at [408, 258] on span "Sem jornada" at bounding box center [438, 263] width 108 height 25
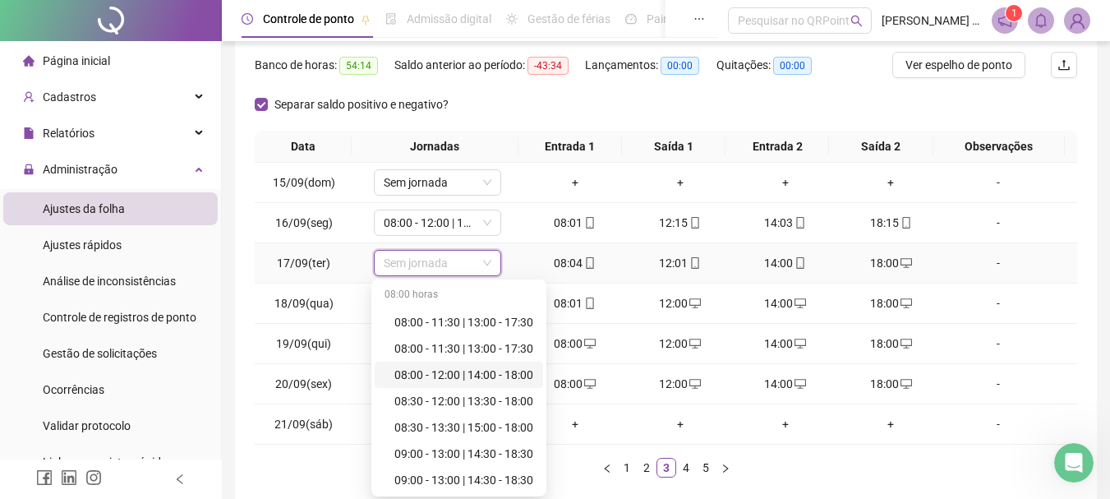
click at [439, 374] on div "08:00 - 12:00 | 14:00 - 18:00" at bounding box center [464, 375] width 139 height 18
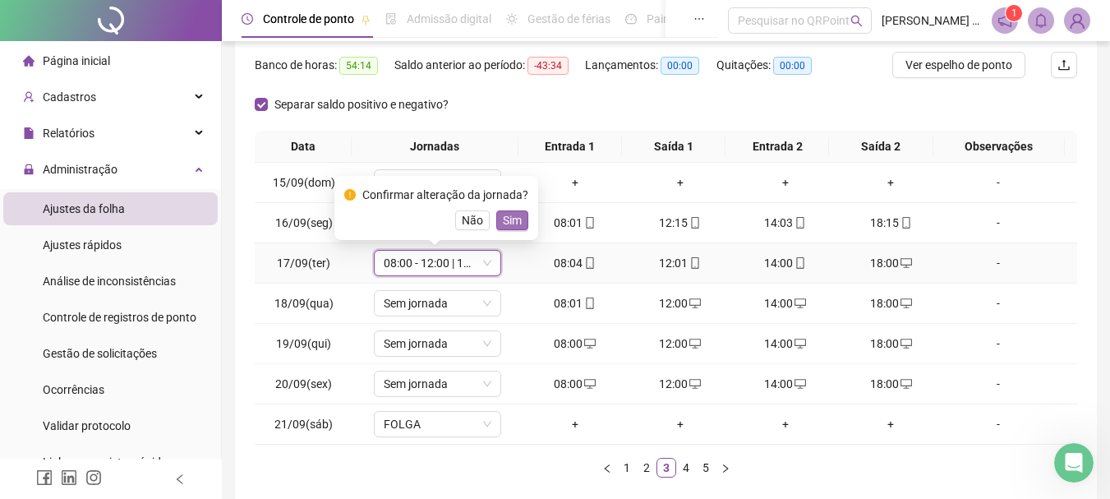
click at [504, 222] on span "Sim" at bounding box center [512, 220] width 19 height 18
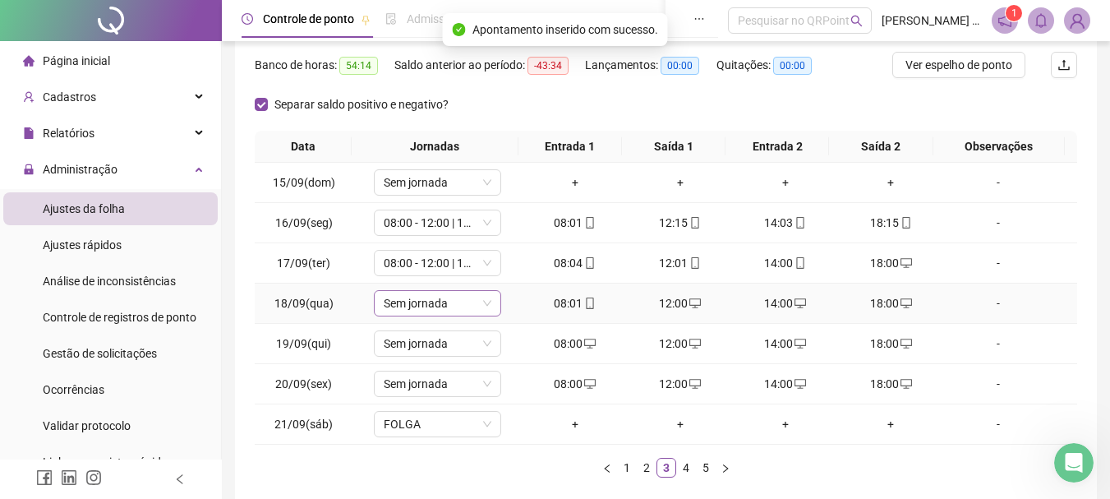
click at [408, 302] on span "Sem jornada" at bounding box center [438, 303] width 108 height 25
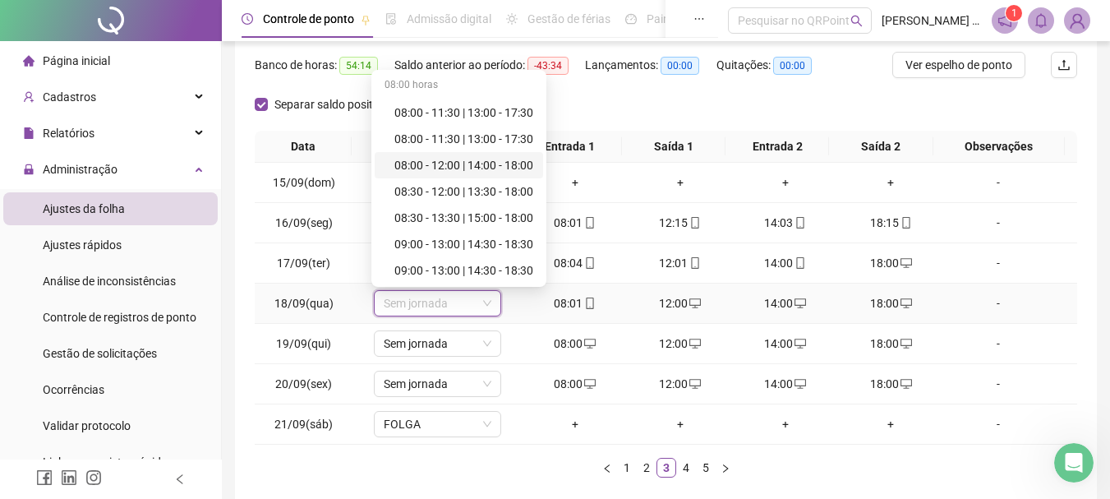
click at [462, 167] on div "08:00 - 12:00 | 14:00 - 18:00" at bounding box center [464, 165] width 139 height 18
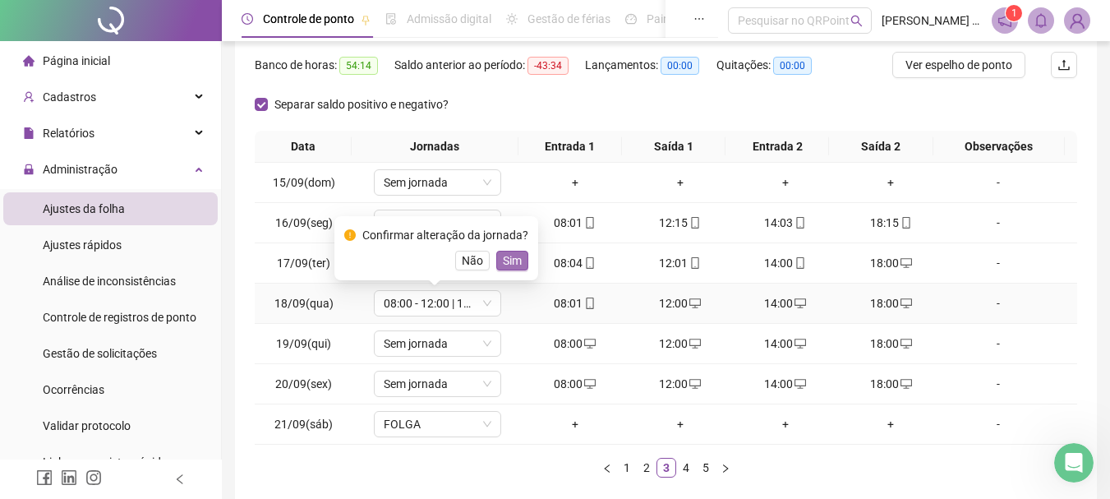
click at [505, 255] on span "Sim" at bounding box center [512, 261] width 19 height 18
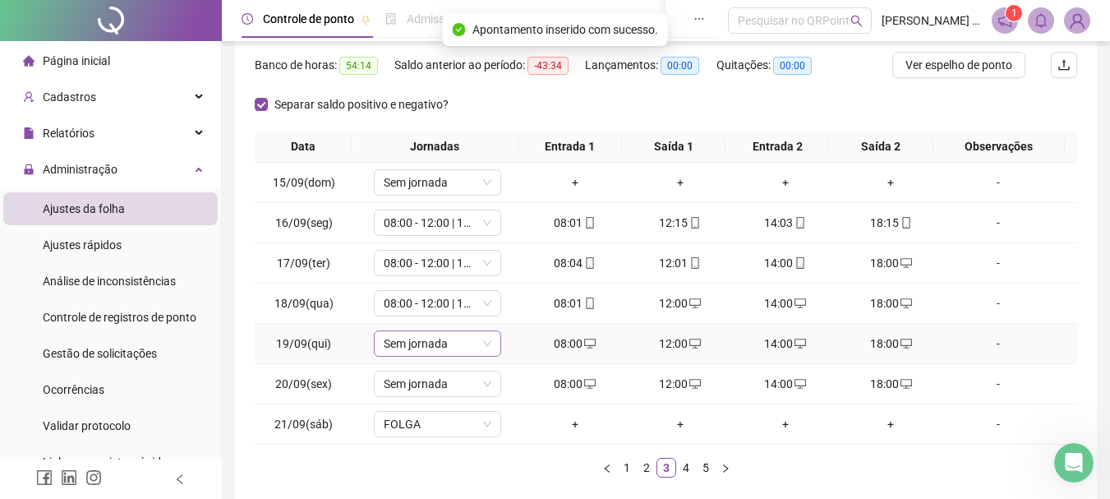
click at [446, 348] on span "Sem jornada" at bounding box center [438, 343] width 108 height 25
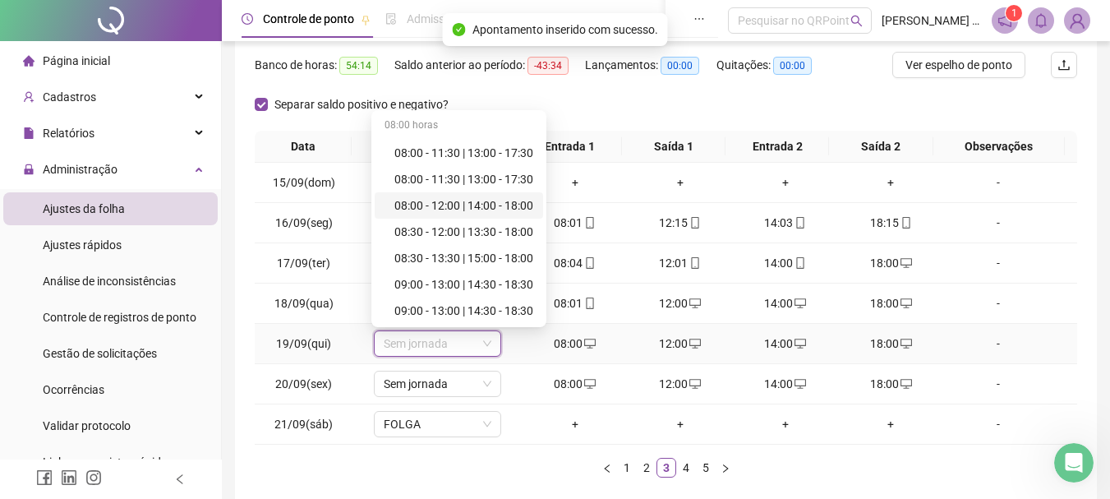
click at [457, 205] on div "08:00 - 12:00 | 14:00 - 18:00" at bounding box center [464, 205] width 139 height 18
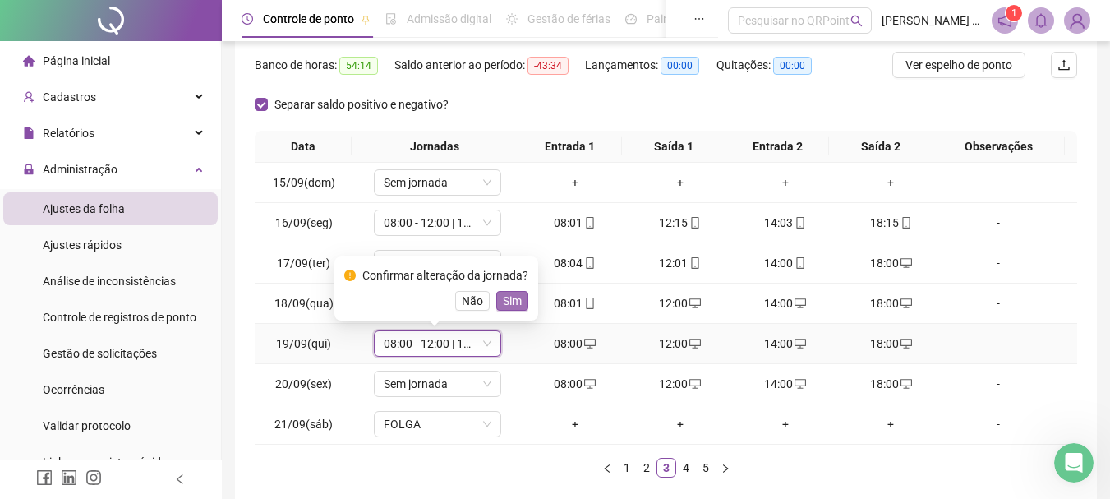
click at [511, 305] on span "Sim" at bounding box center [512, 301] width 19 height 18
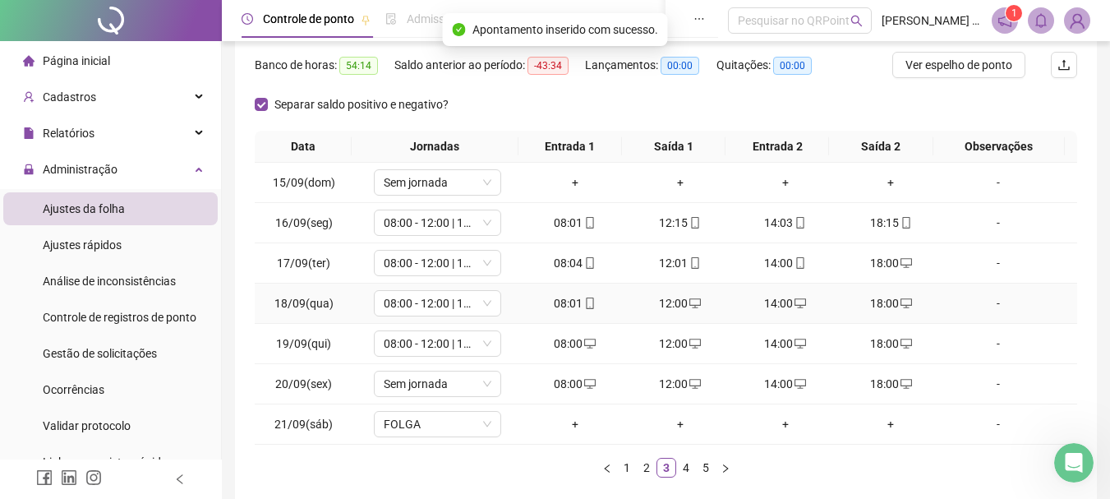
scroll to position [285, 0]
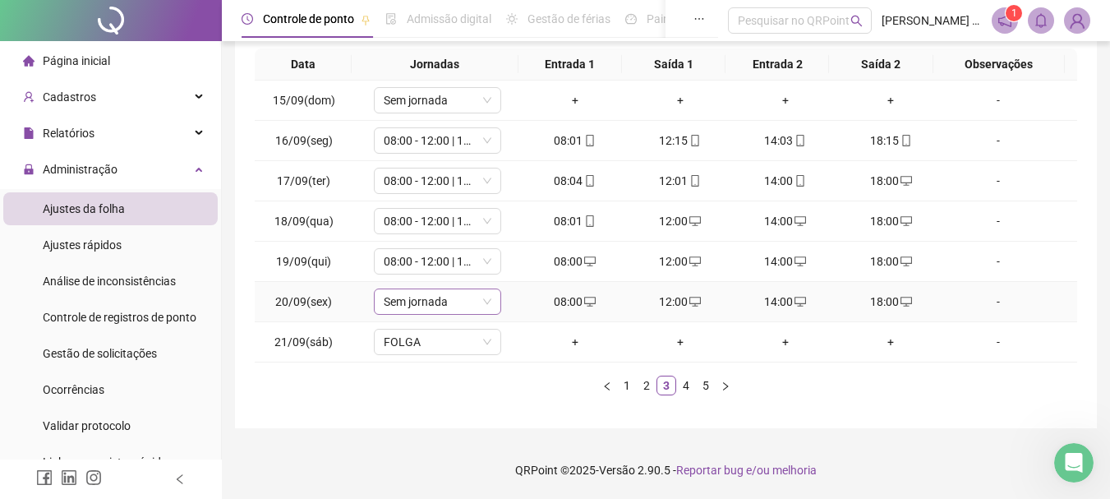
click at [422, 309] on span "Sem jornada" at bounding box center [438, 301] width 108 height 25
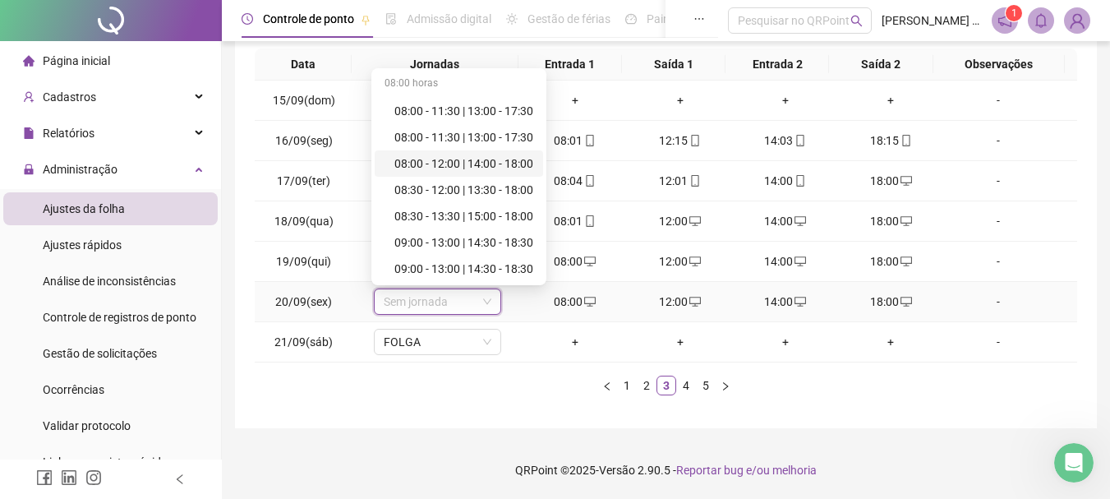
click at [464, 167] on div "08:00 - 12:00 | 14:00 - 18:00" at bounding box center [464, 164] width 139 height 18
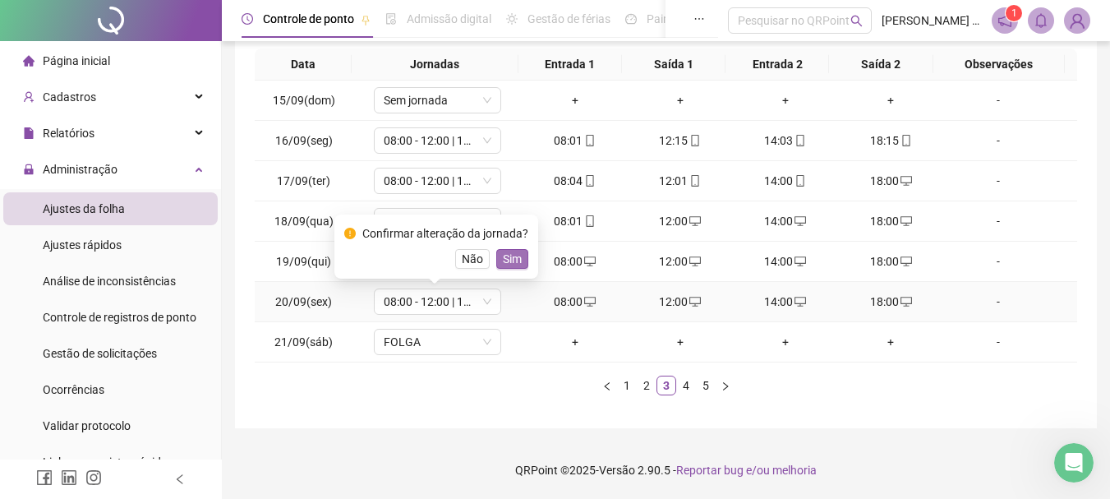
click at [519, 263] on button "Sim" at bounding box center [512, 259] width 32 height 20
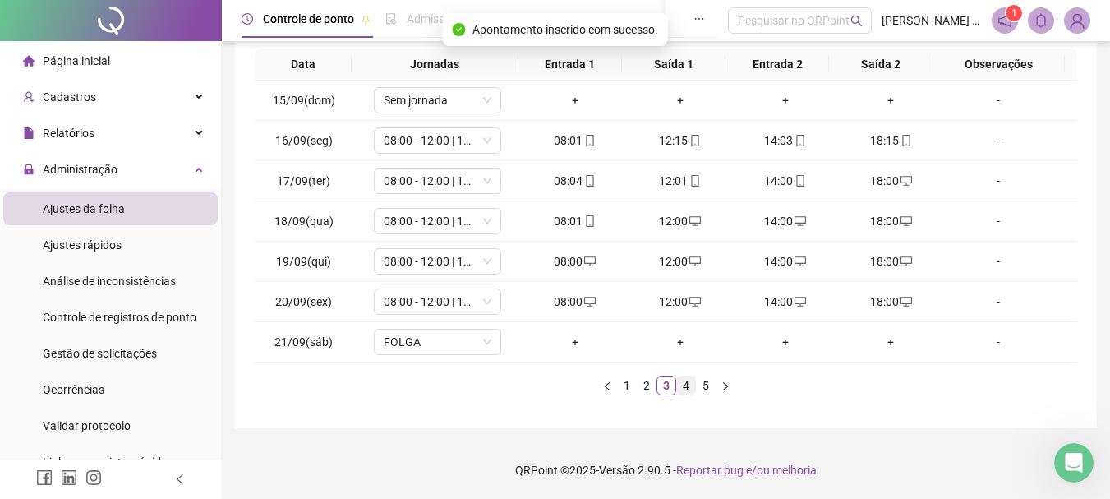
click at [684, 382] on link "4" at bounding box center [686, 385] width 18 height 18
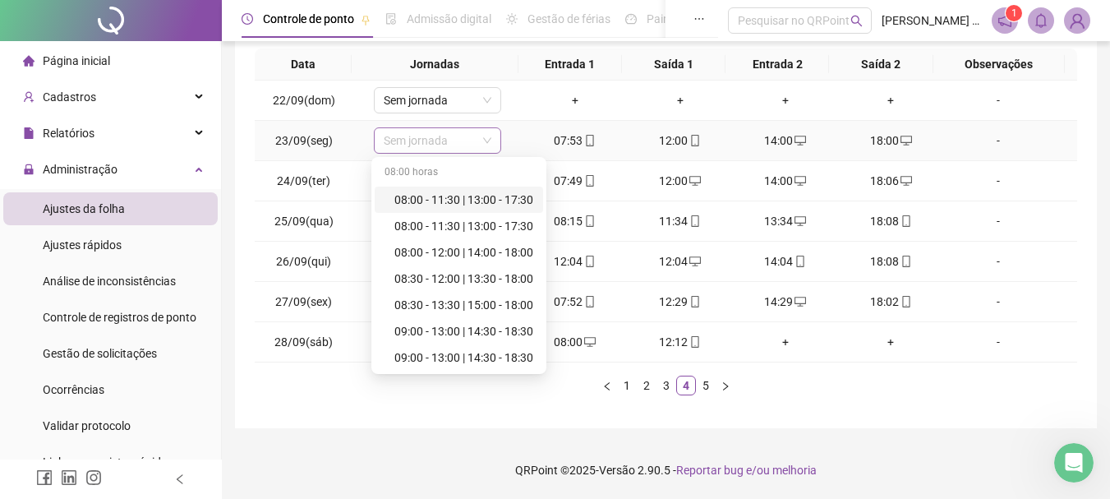
click at [418, 134] on span "Sem jornada" at bounding box center [438, 140] width 108 height 25
click at [427, 247] on div "08:00 - 12:00 | 14:00 - 18:00" at bounding box center [464, 252] width 139 height 18
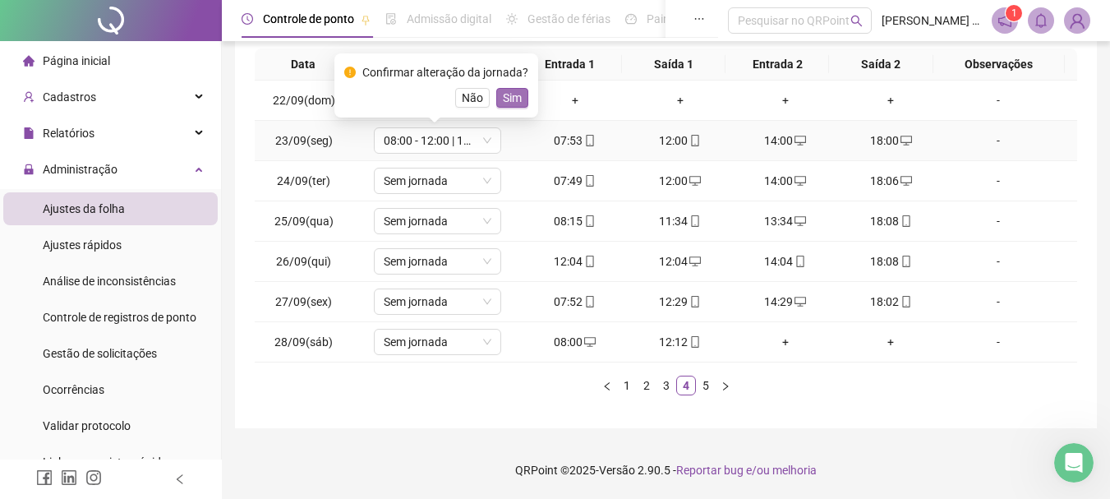
click at [505, 104] on span "Sim" at bounding box center [512, 98] width 19 height 18
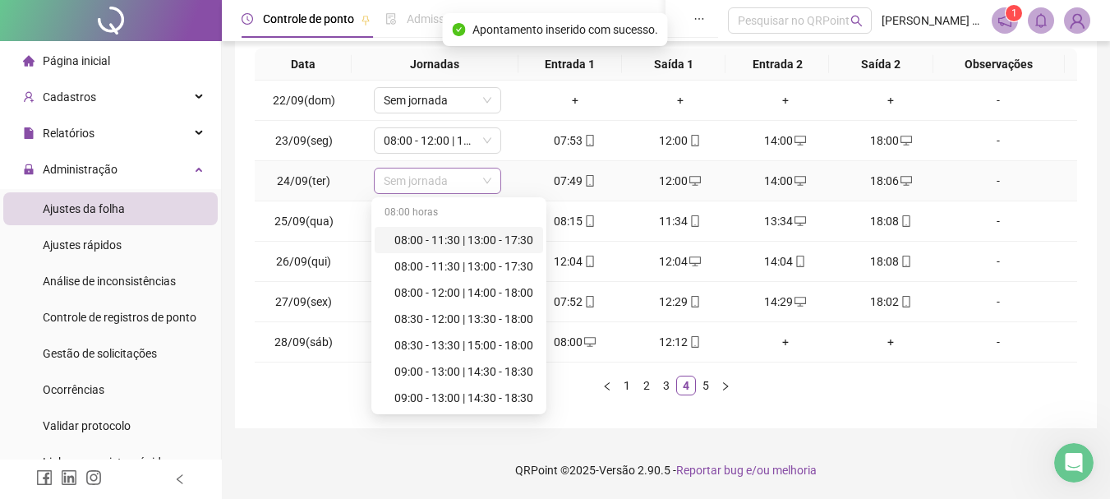
click at [436, 183] on span "Sem jornada" at bounding box center [438, 180] width 108 height 25
click at [438, 292] on div "08:00 - 12:00 | 14:00 - 18:00" at bounding box center [464, 293] width 139 height 18
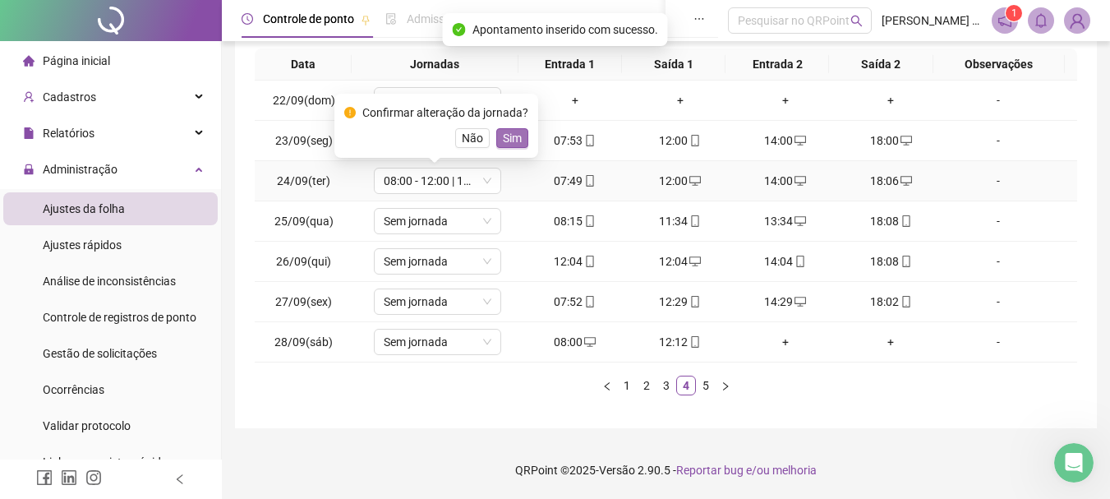
click at [505, 137] on span "Sim" at bounding box center [512, 138] width 19 height 18
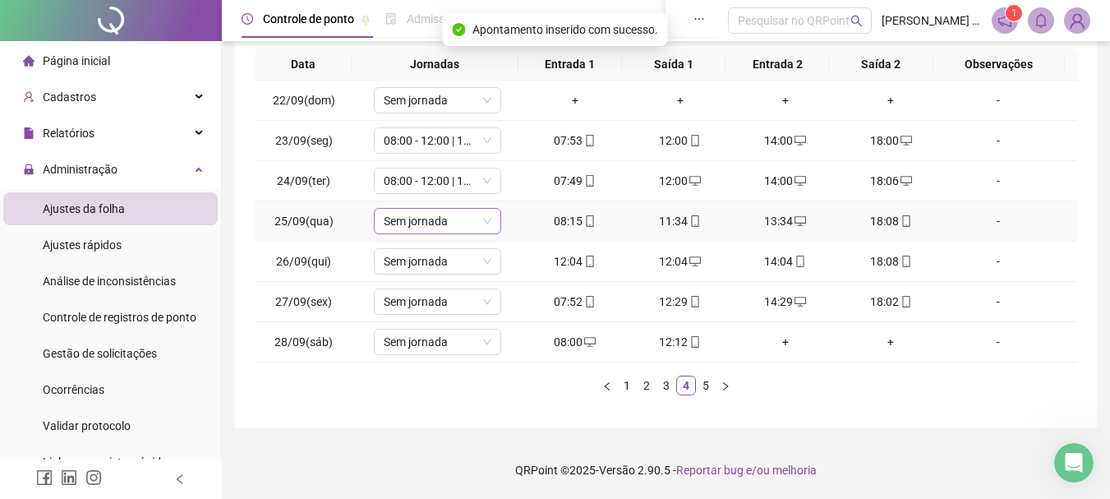
click at [424, 224] on span "Sem jornada" at bounding box center [438, 221] width 108 height 25
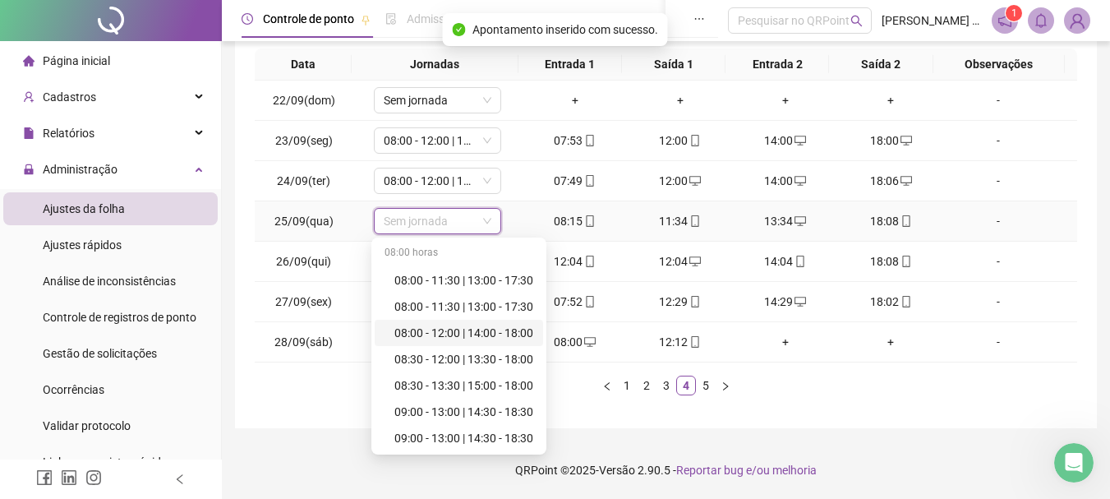
click at [419, 328] on div "08:00 - 12:00 | 14:00 - 18:00" at bounding box center [464, 333] width 139 height 18
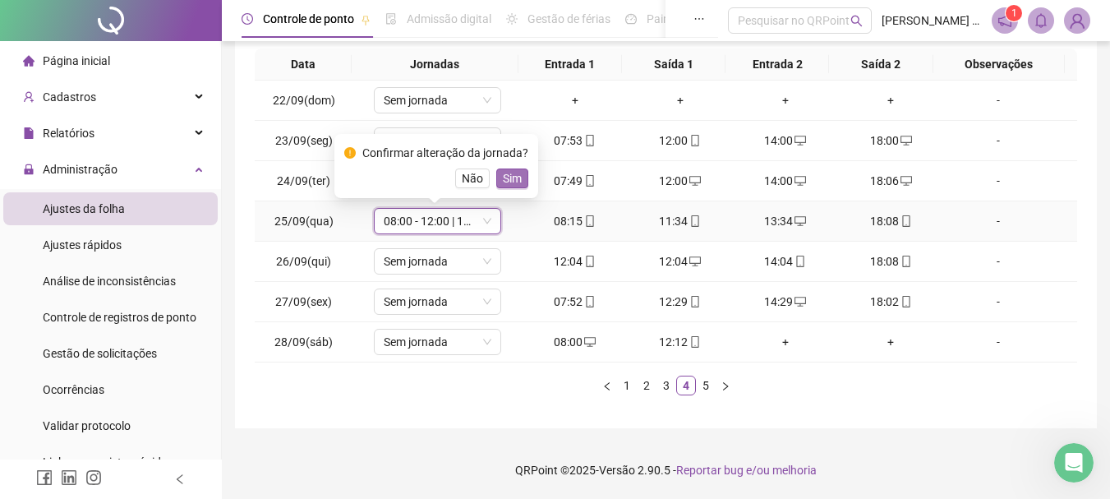
click at [503, 175] on span "Sim" at bounding box center [512, 178] width 19 height 18
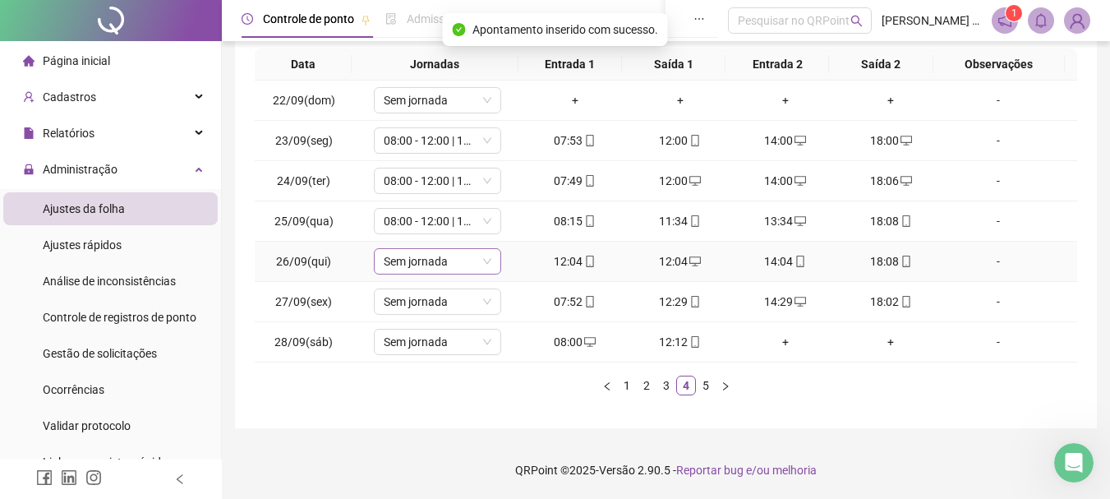
click at [434, 262] on span "Sem jornada" at bounding box center [438, 261] width 108 height 25
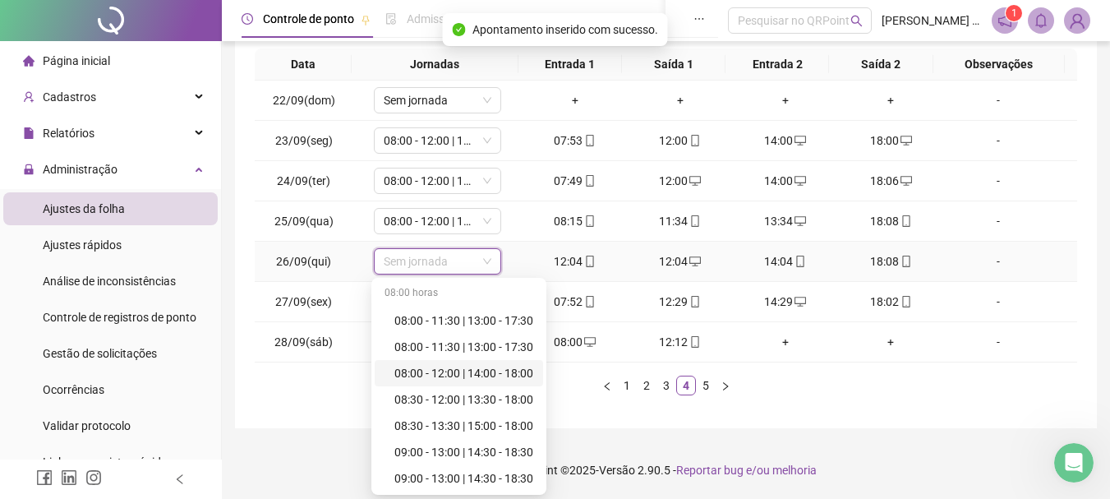
click at [428, 376] on div "08:00 - 12:00 | 14:00 - 18:00" at bounding box center [464, 373] width 139 height 18
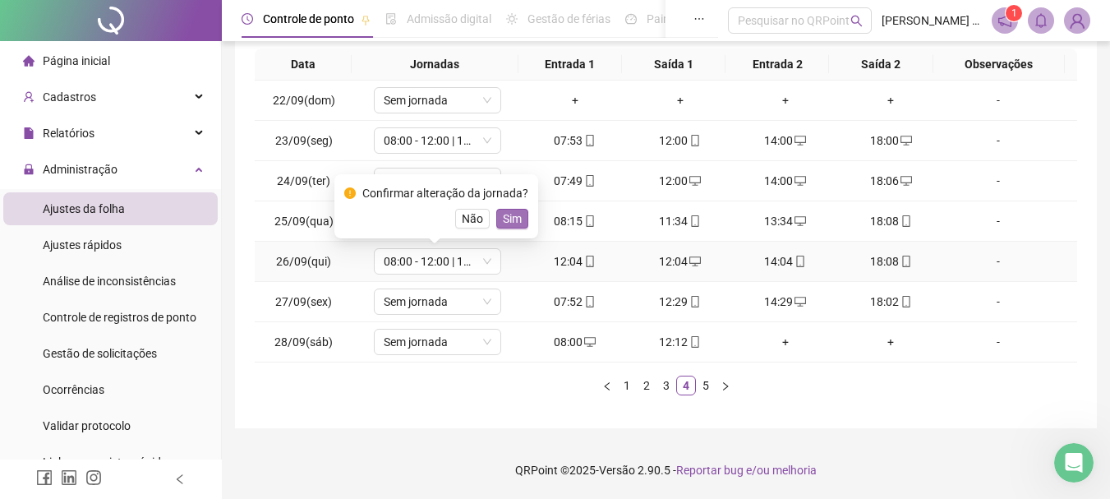
click at [509, 211] on span "Sim" at bounding box center [512, 219] width 19 height 18
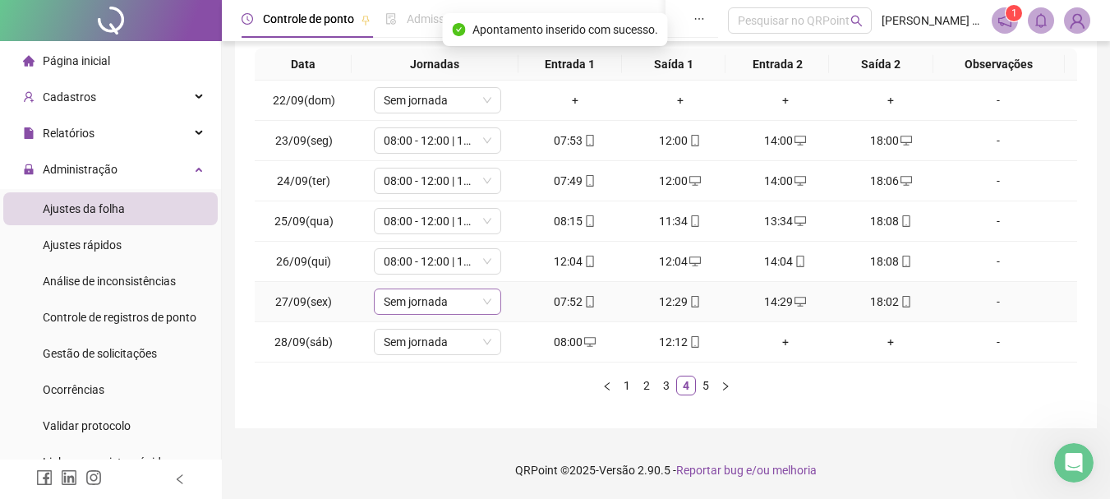
click at [418, 305] on span "Sem jornada" at bounding box center [438, 301] width 108 height 25
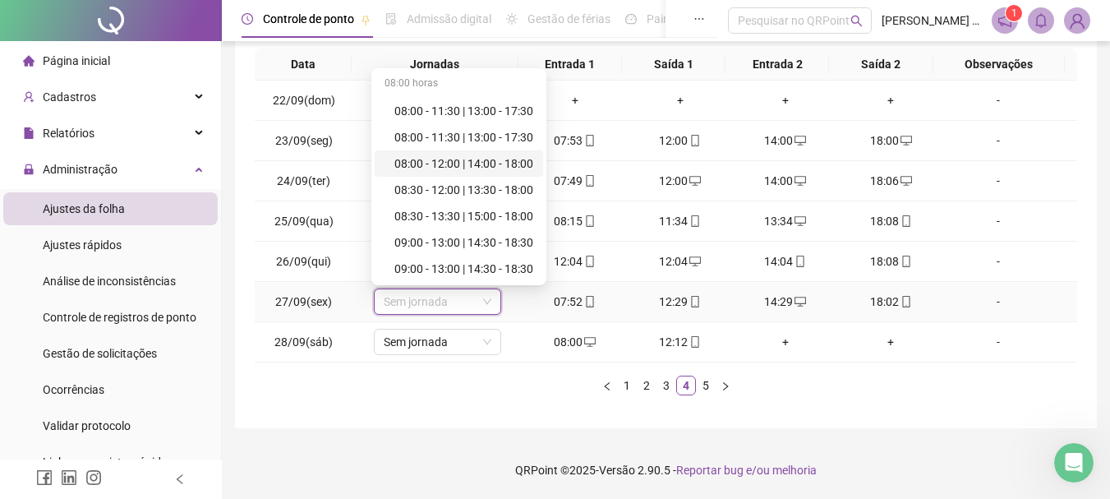
click at [468, 167] on div "08:00 - 12:00 | 14:00 - 18:00" at bounding box center [464, 164] width 139 height 18
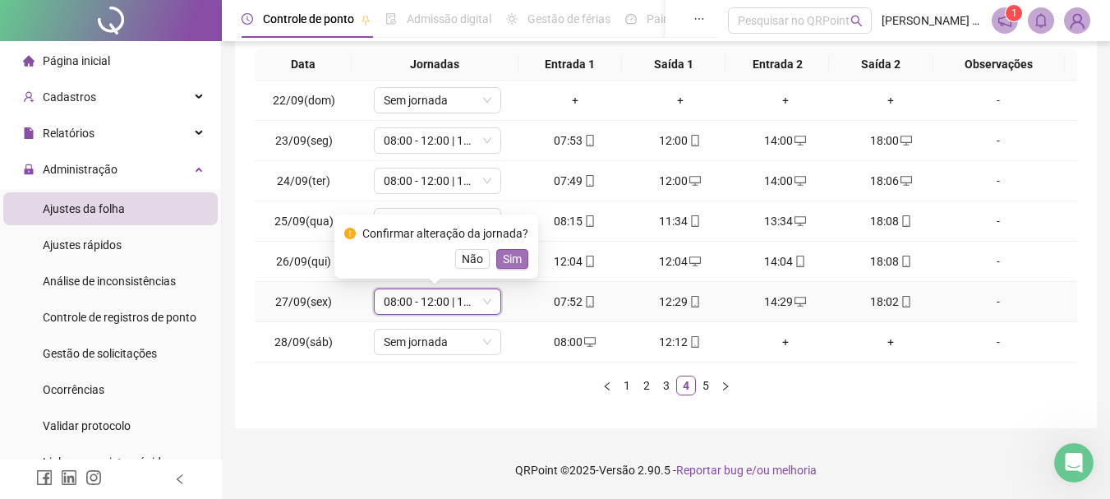
click at [507, 252] on span "Sim" at bounding box center [512, 259] width 19 height 18
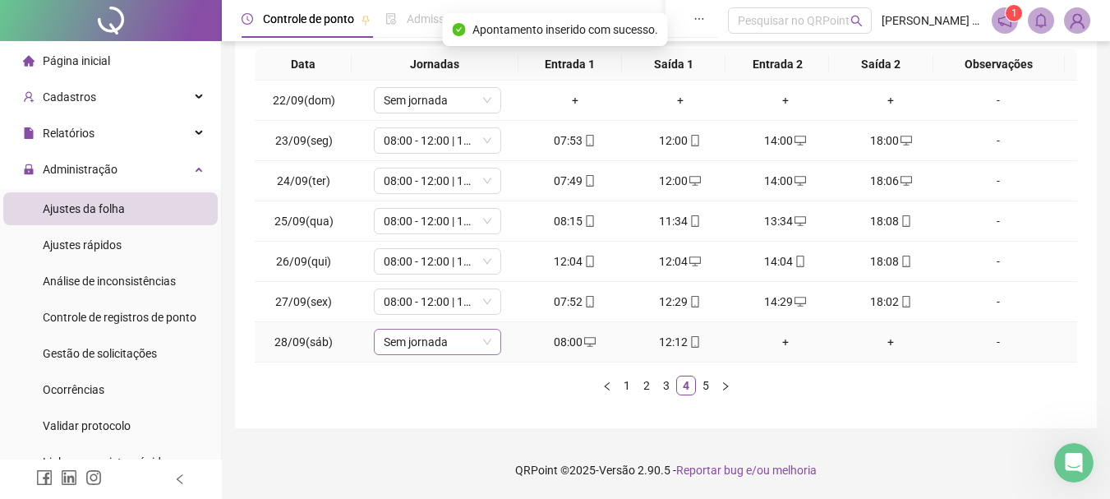
click at [413, 344] on span "Sem jornada" at bounding box center [438, 342] width 108 height 25
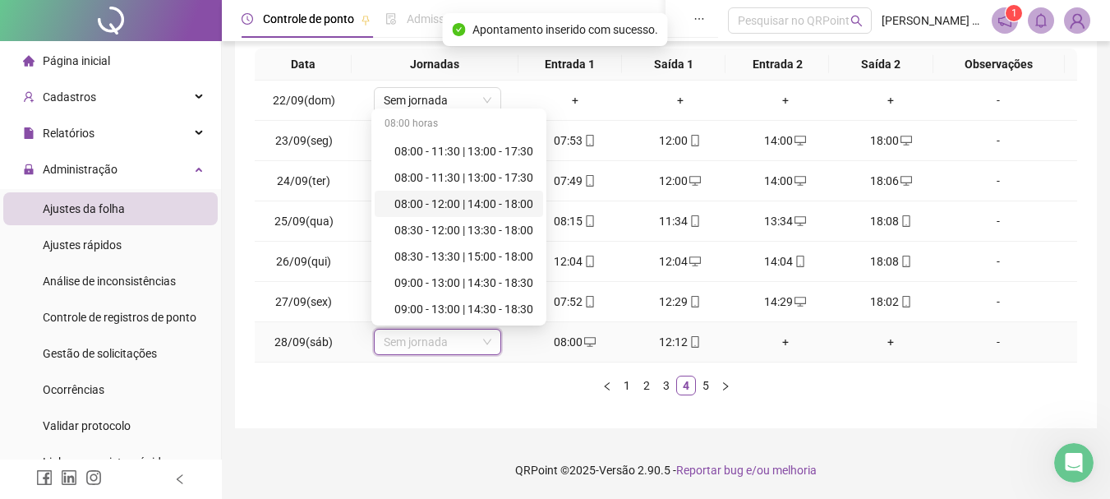
click at [436, 203] on div "08:00 - 12:00 | 14:00 - 18:00" at bounding box center [464, 204] width 139 height 18
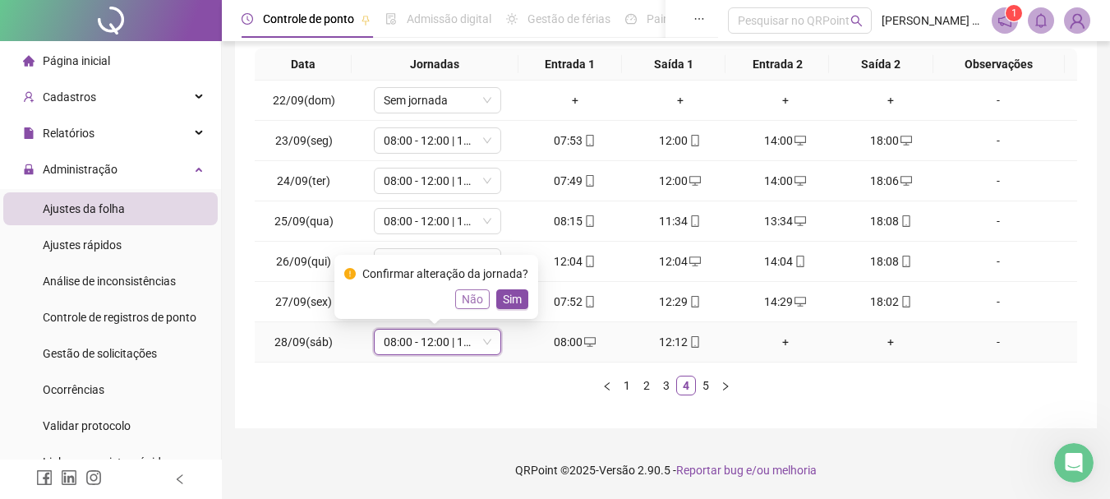
click at [462, 302] on span "Não" at bounding box center [472, 299] width 21 height 18
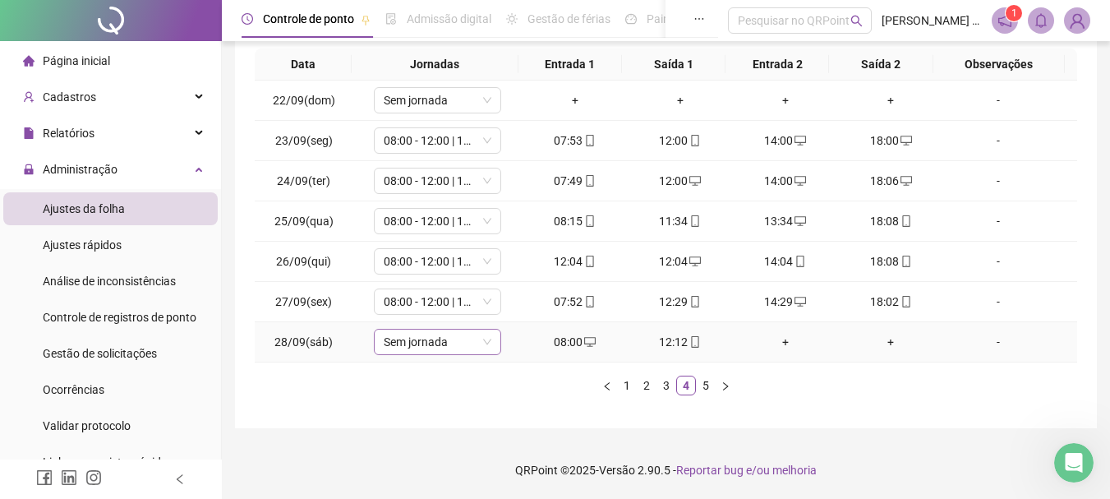
click at [430, 339] on span "Sem jornada" at bounding box center [438, 342] width 108 height 25
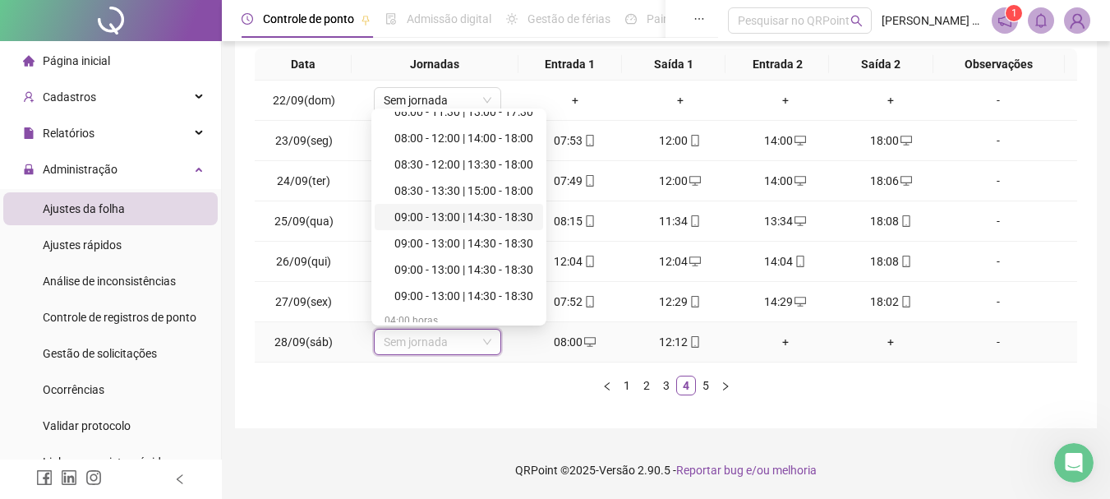
scroll to position [164, 0]
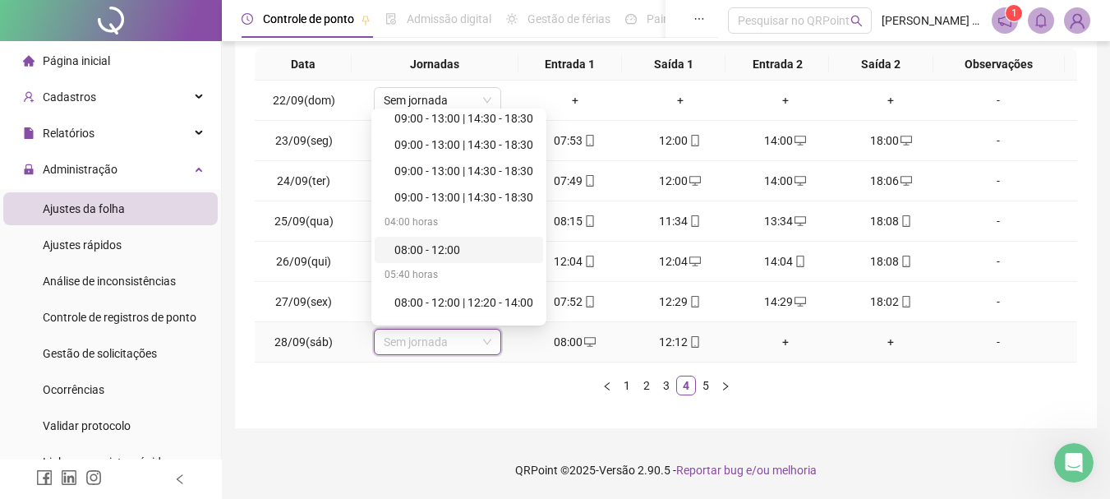
click at [433, 247] on div "08:00 - 12:00" at bounding box center [464, 250] width 139 height 18
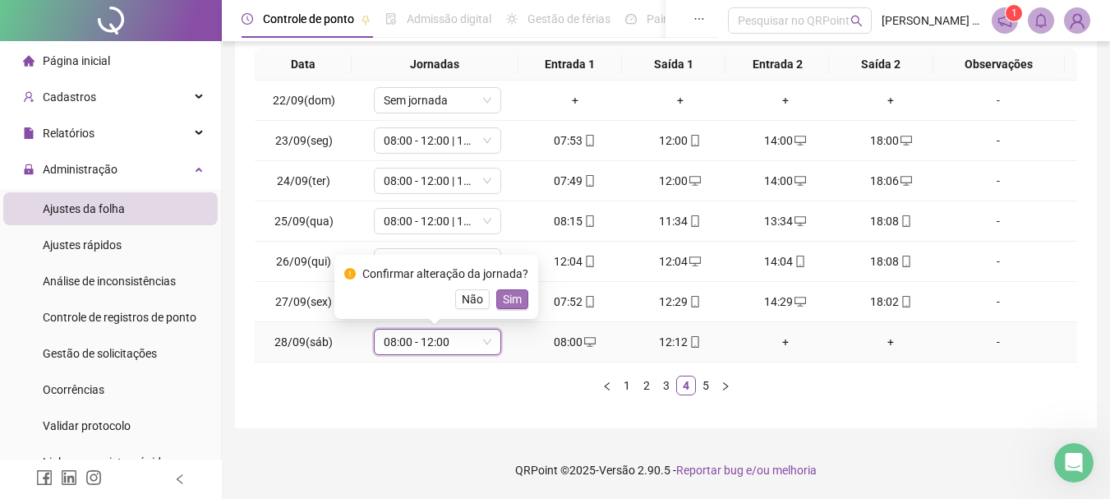
click at [515, 301] on span "Sim" at bounding box center [512, 299] width 19 height 18
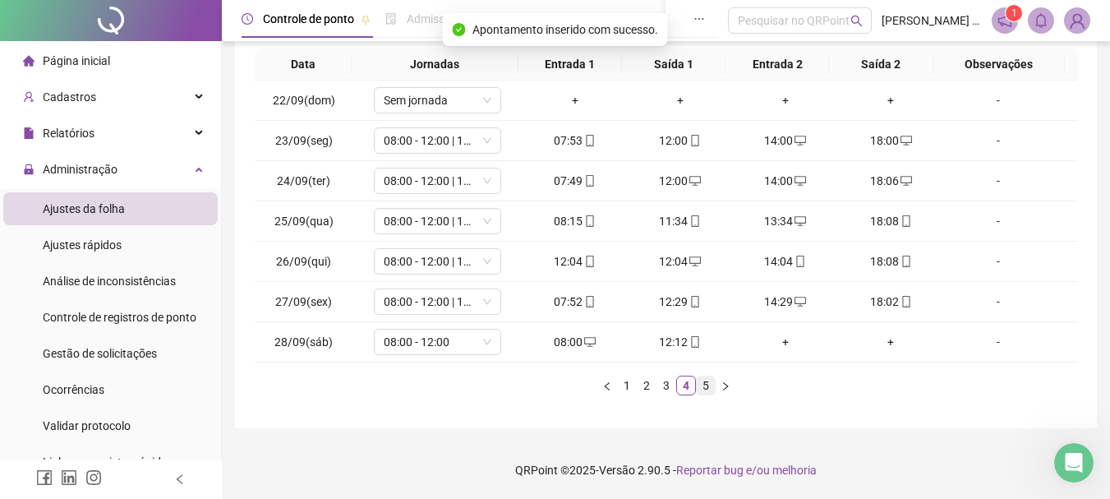
click at [699, 382] on link "5" at bounding box center [706, 385] width 18 height 18
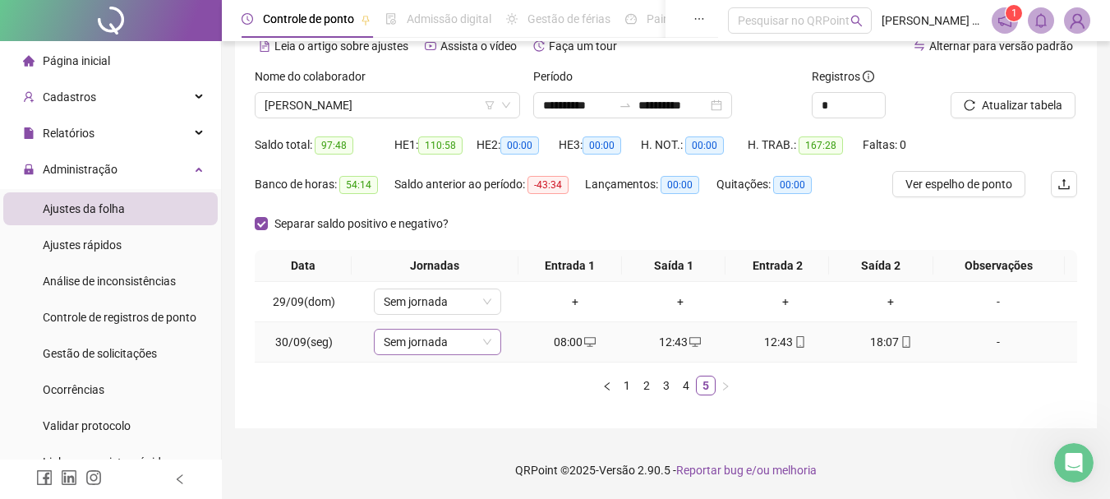
click at [421, 344] on span "Sem jornada" at bounding box center [438, 342] width 108 height 25
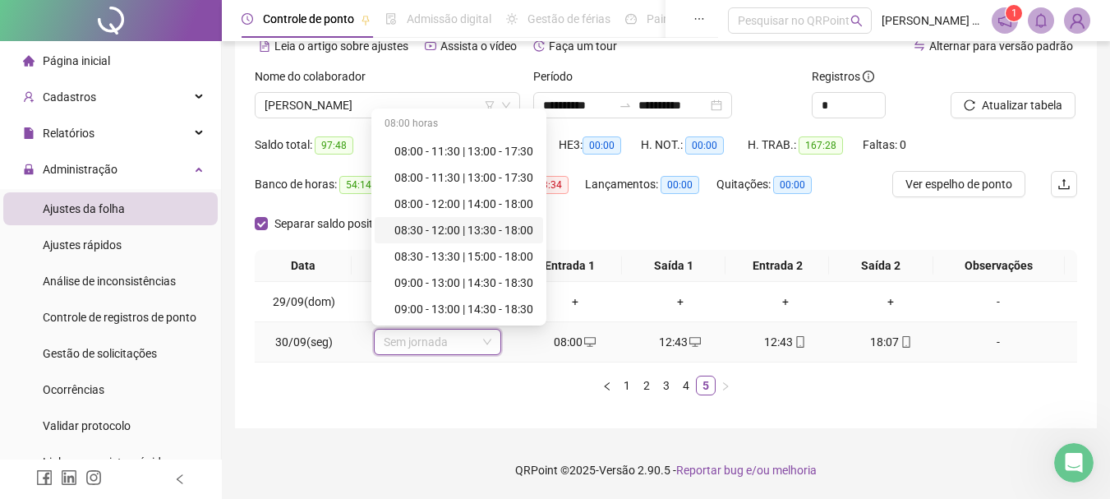
click at [454, 224] on div "08:30 - 12:00 | 13:30 - 18:00" at bounding box center [464, 230] width 139 height 18
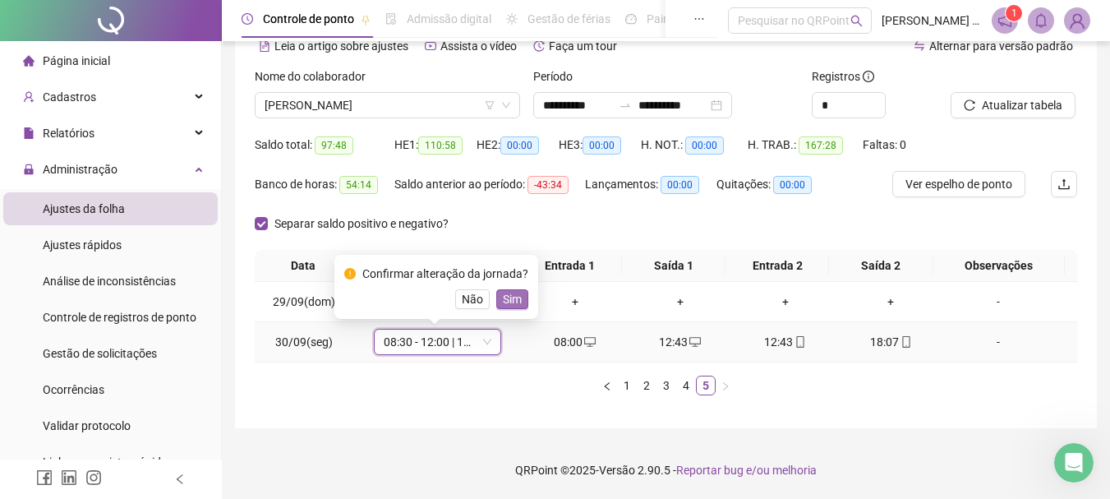
click at [510, 297] on span "Sim" at bounding box center [512, 299] width 19 height 18
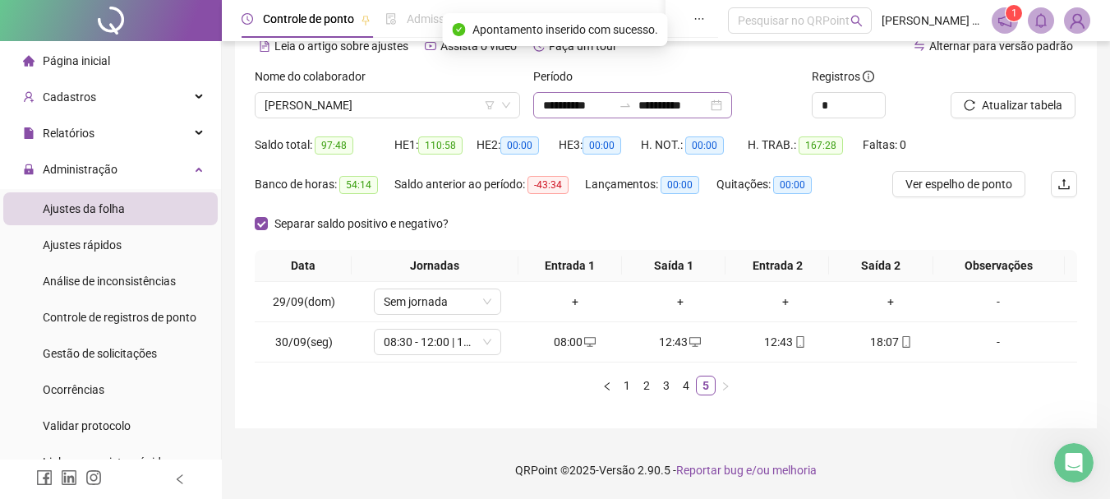
click at [732, 103] on div "**********" at bounding box center [632, 105] width 199 height 26
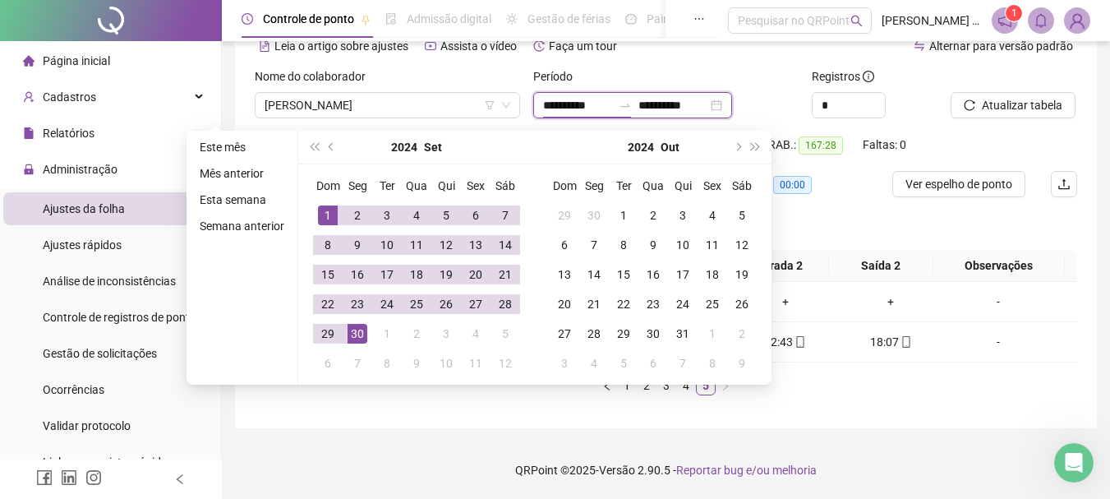
click at [732, 105] on div "**********" at bounding box center [632, 105] width 199 height 26
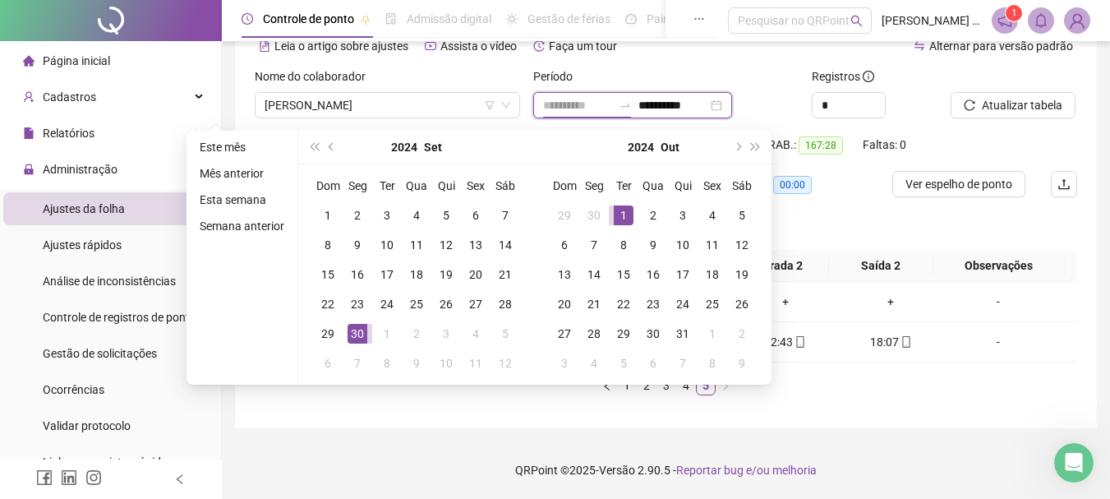
type input "**********"
click at [618, 214] on div "1" at bounding box center [624, 215] width 20 height 20
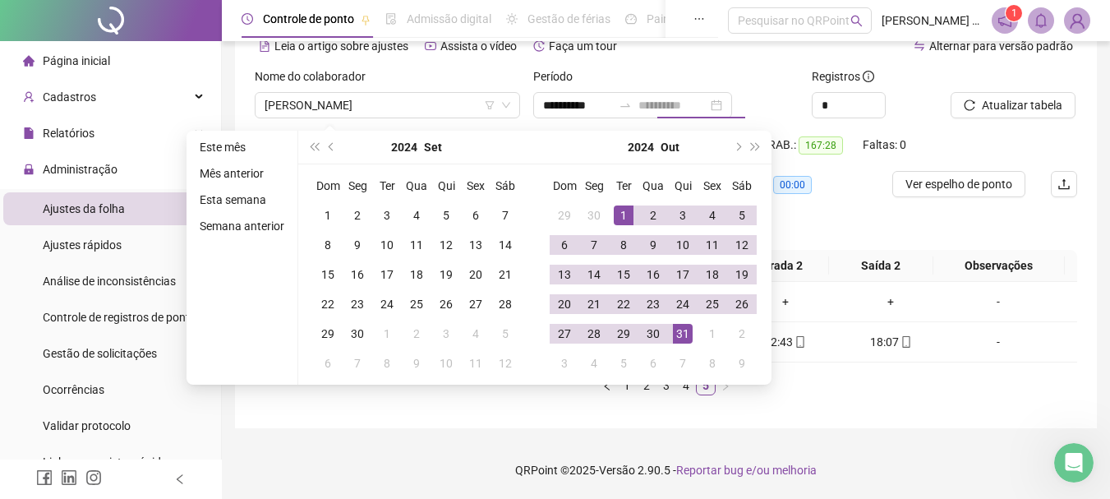
click at [685, 335] on div "31" at bounding box center [683, 334] width 20 height 20
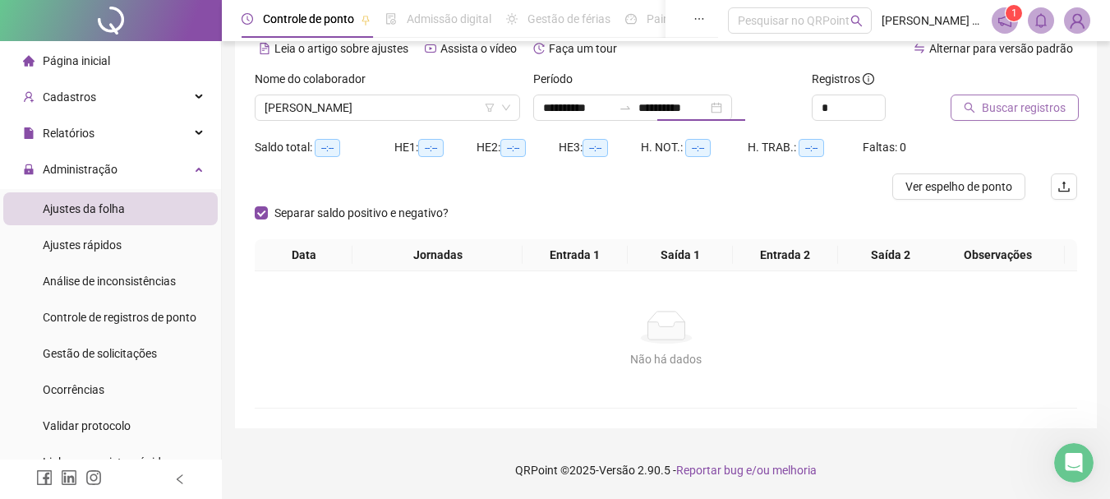
scroll to position [81, 0]
click at [1004, 100] on span "Buscar registros" at bounding box center [1024, 108] width 84 height 18
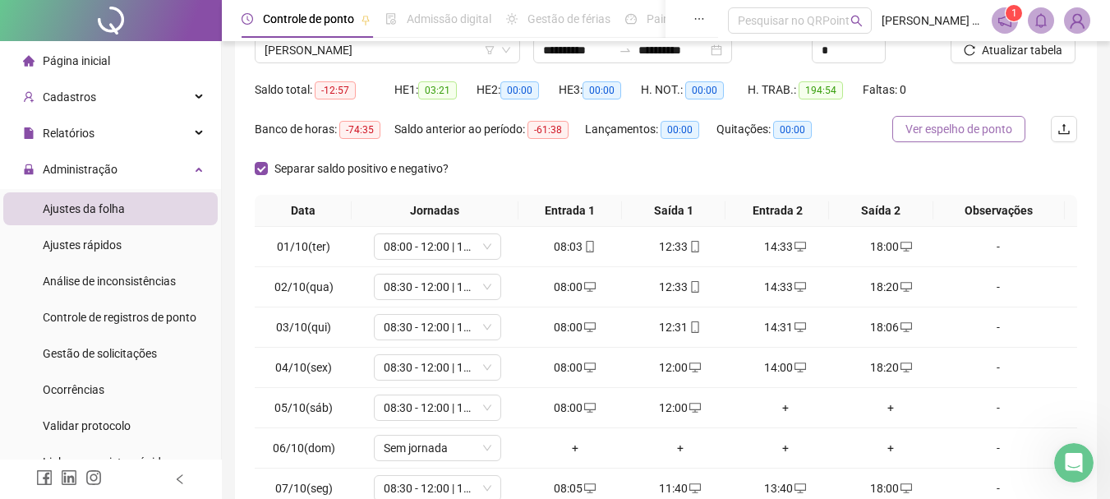
scroll to position [246, 0]
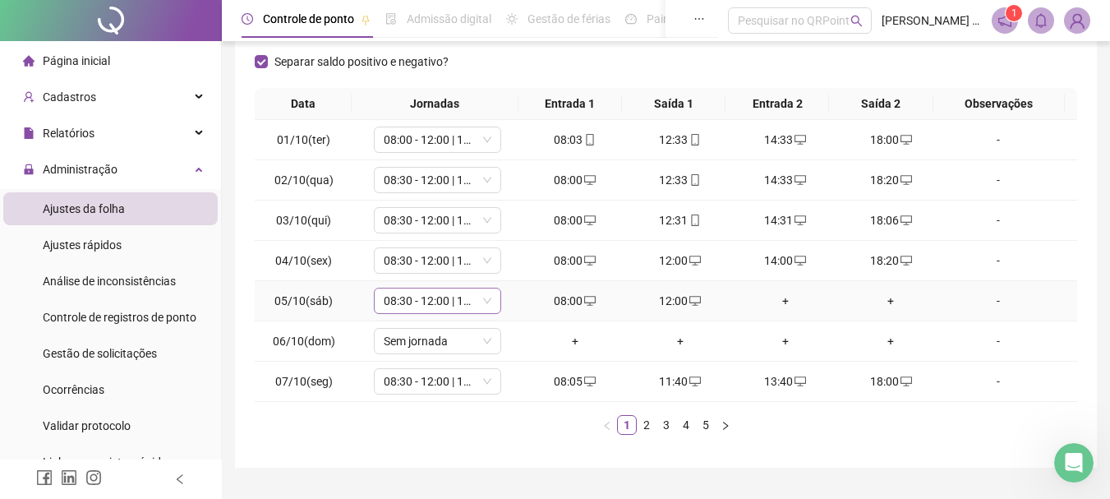
click at [427, 302] on span "08:30 - 12:00 | 13:30 - 18:00" at bounding box center [438, 300] width 108 height 25
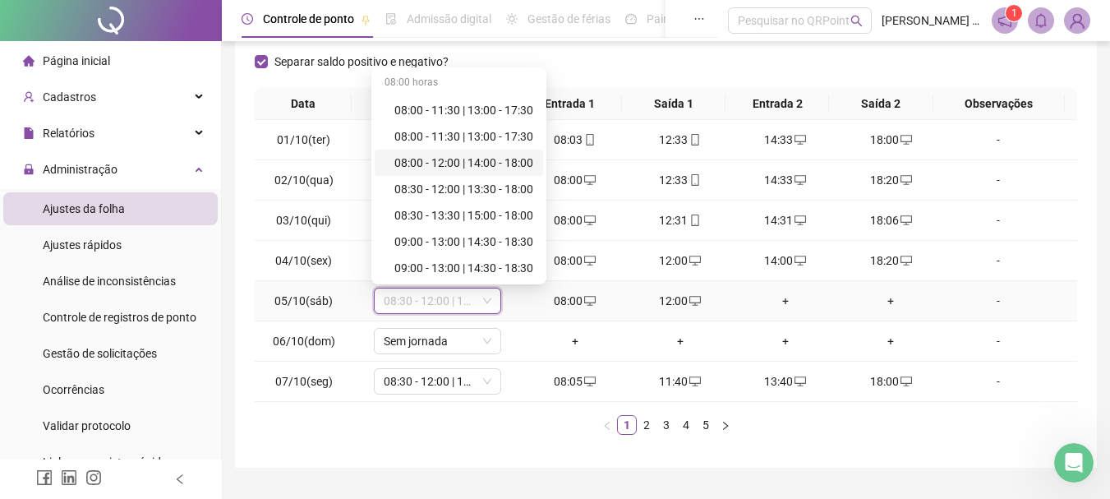
click at [455, 160] on div "08:00 - 12:00 | 14:00 - 18:00" at bounding box center [464, 163] width 139 height 18
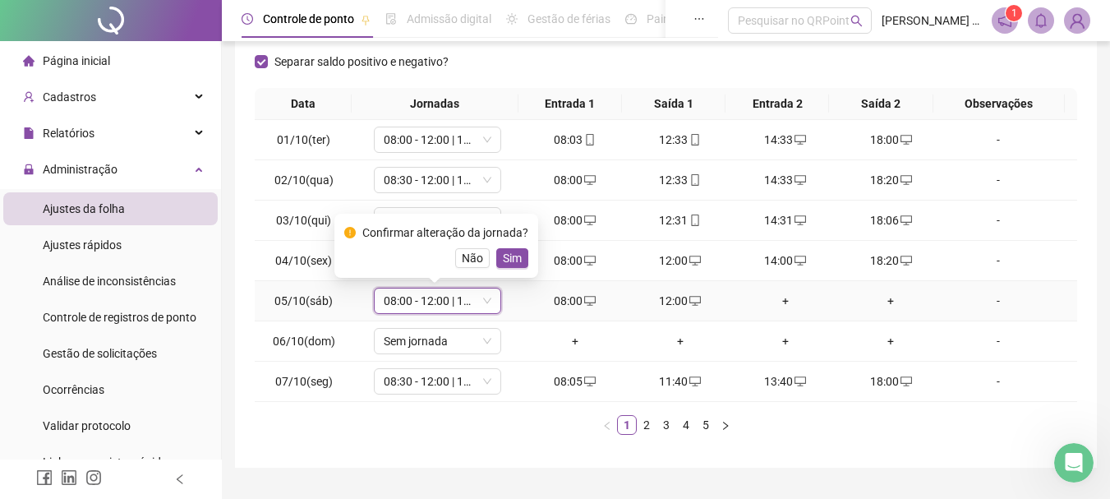
drag, startPoint x: 508, startPoint y: 261, endPoint x: 501, endPoint y: 269, distance: 10.5
click at [506, 260] on span "Sim" at bounding box center [512, 258] width 19 height 18
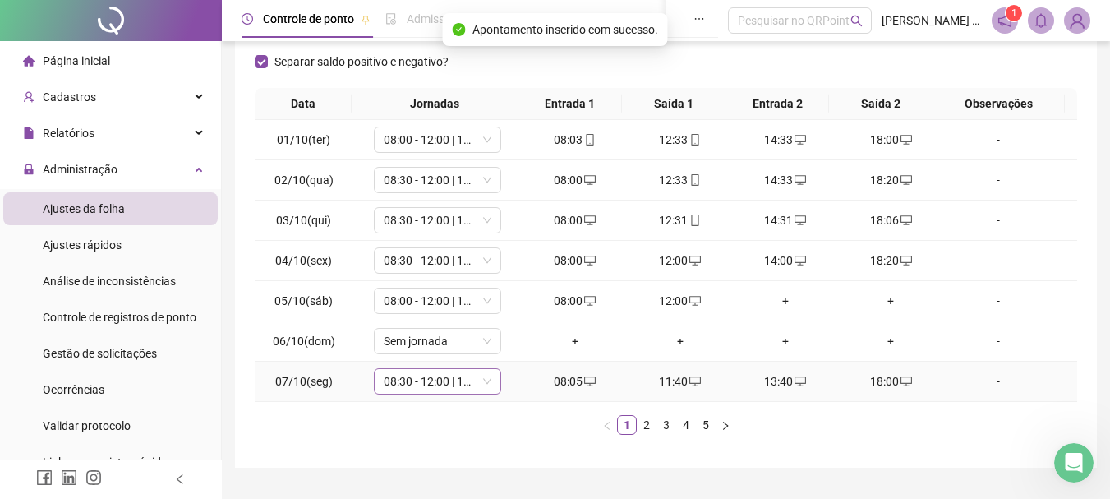
click at [437, 385] on span "08:30 - 12:00 | 13:30 - 18:00" at bounding box center [438, 381] width 108 height 25
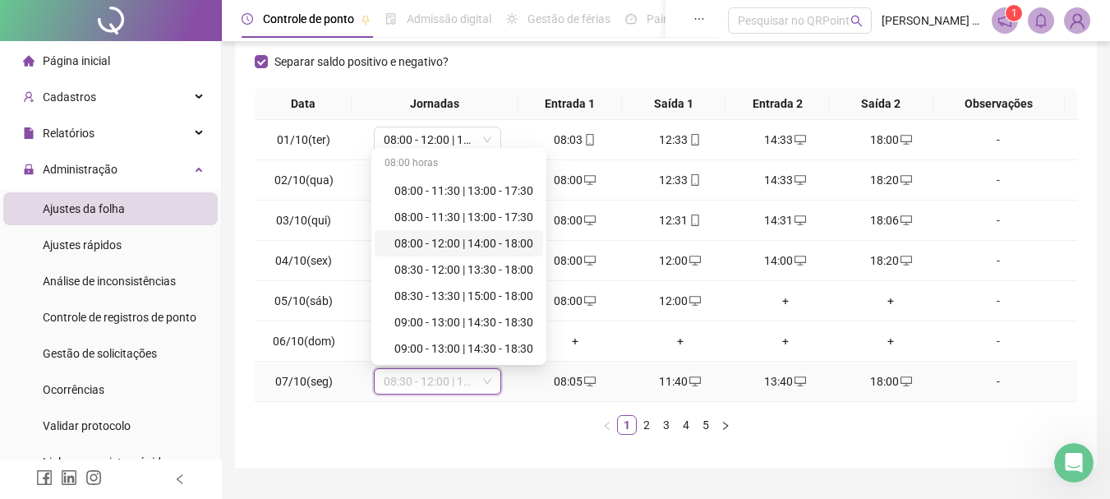
click at [454, 245] on div "08:00 - 12:00 | 14:00 - 18:00" at bounding box center [464, 243] width 139 height 18
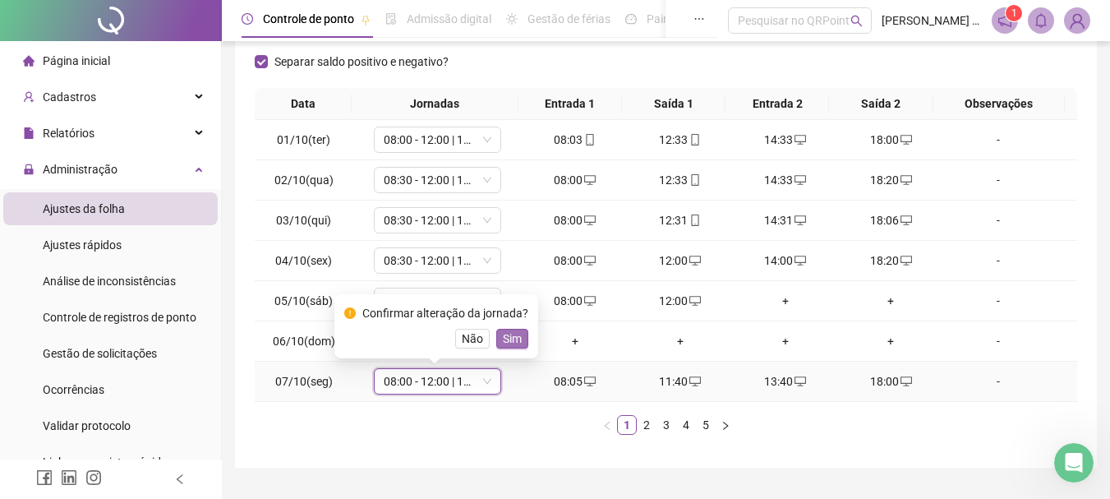
click at [507, 333] on span "Sim" at bounding box center [512, 339] width 19 height 18
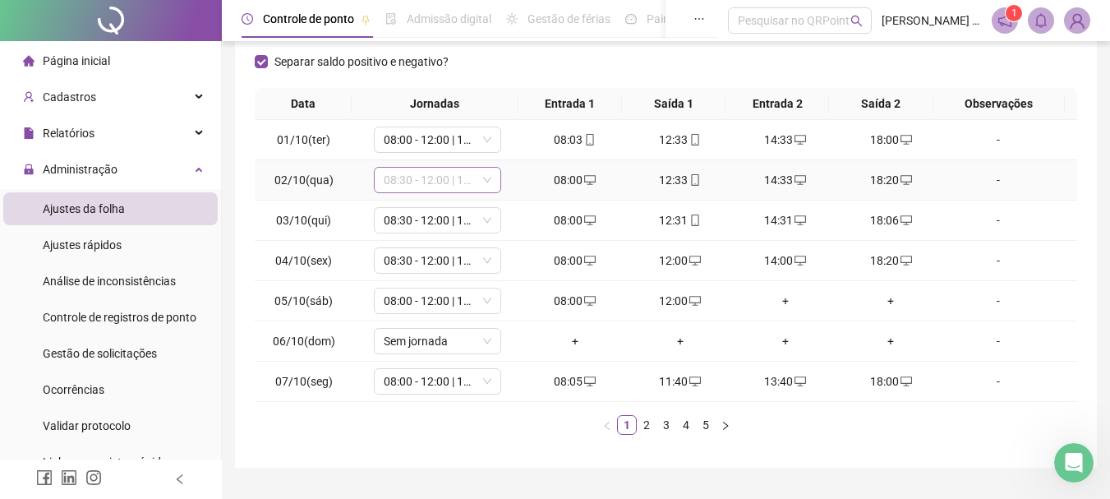
click at [413, 178] on span "08:30 - 12:00 | 13:30 - 18:00" at bounding box center [438, 180] width 108 height 25
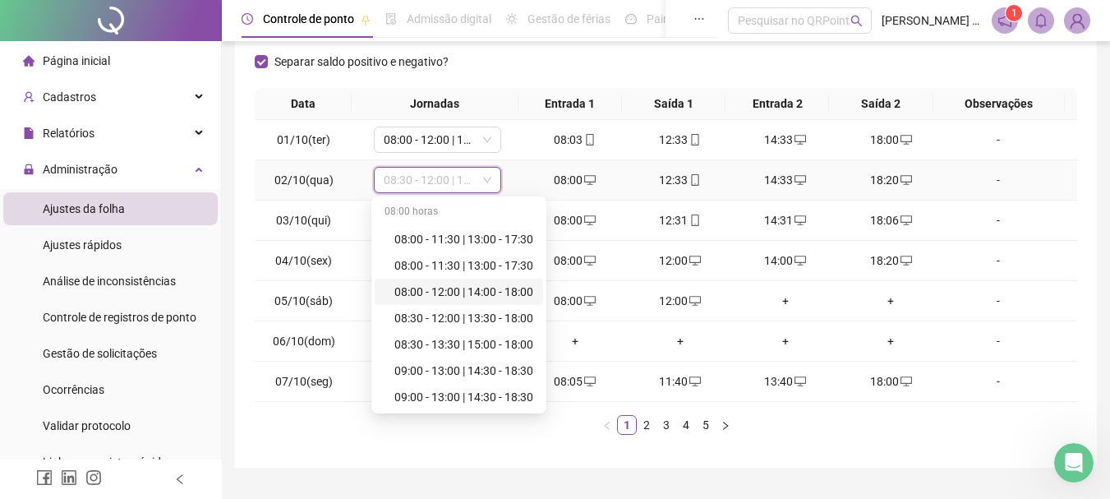
click at [423, 291] on div "08:00 - 12:00 | 14:00 - 18:00" at bounding box center [464, 292] width 139 height 18
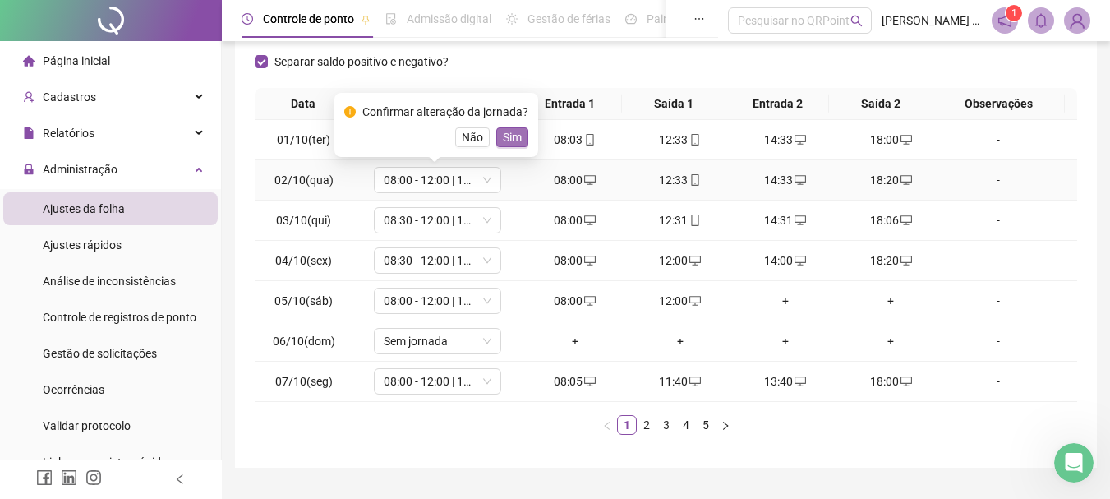
click at [514, 132] on span "Sim" at bounding box center [512, 137] width 19 height 18
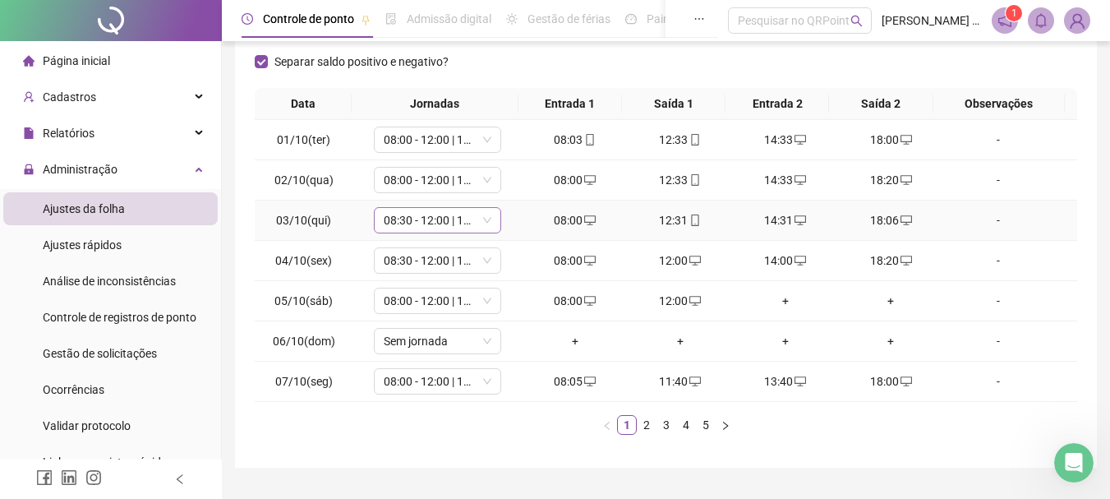
click at [397, 221] on span "08:30 - 12:00 | 13:30 - 18:00" at bounding box center [438, 220] width 108 height 25
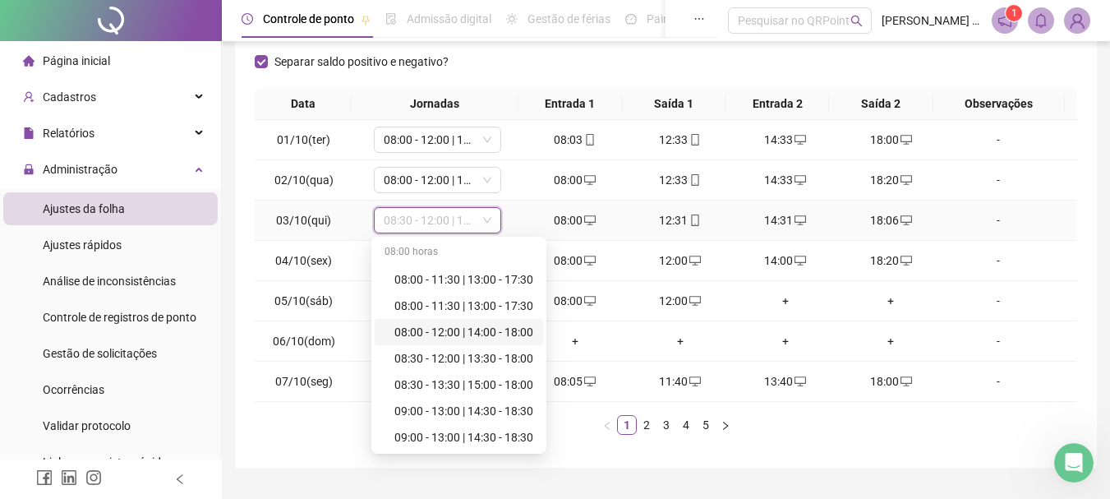
click at [488, 335] on div "08:00 - 12:00 | 14:00 - 18:00" at bounding box center [464, 332] width 139 height 18
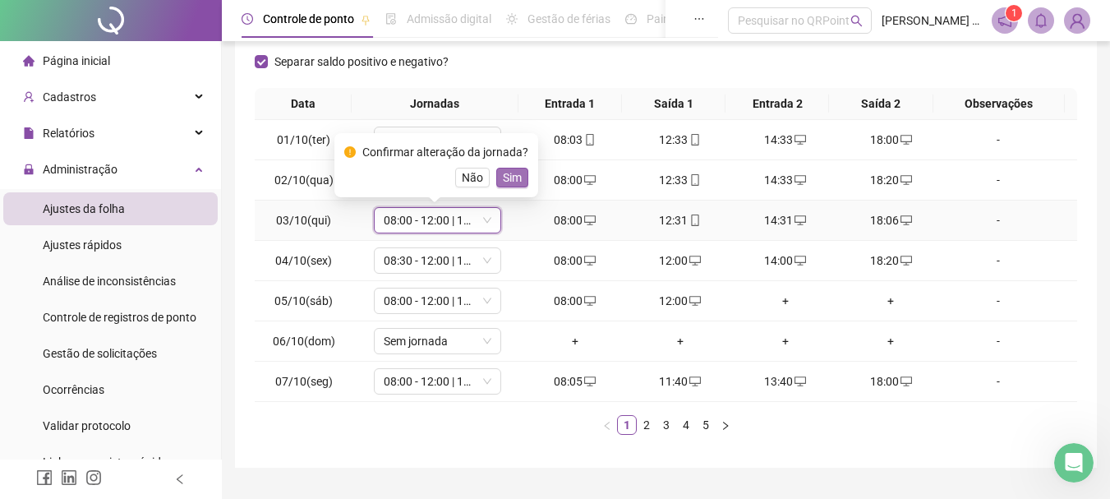
click at [509, 177] on span "Sim" at bounding box center [512, 177] width 19 height 18
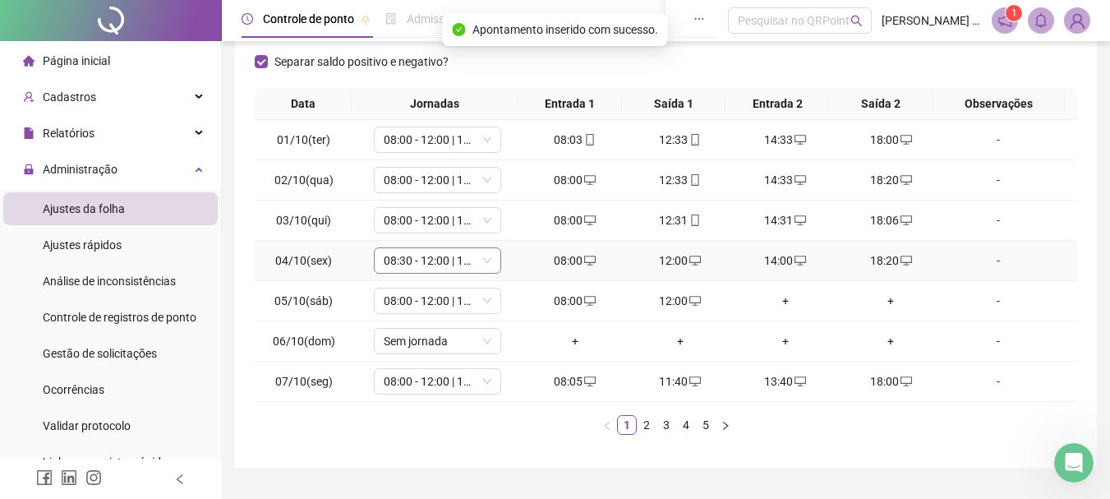
click at [422, 269] on span "08:30 - 12:00 | 13:30 - 18:00" at bounding box center [438, 260] width 108 height 25
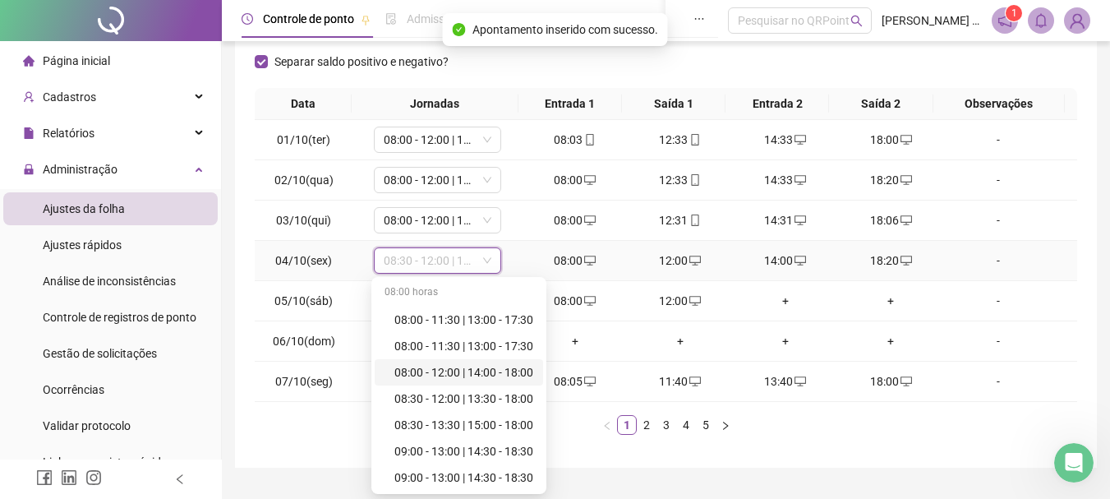
click at [472, 378] on div "08:00 - 12:00 | 14:00 - 18:00" at bounding box center [464, 372] width 139 height 18
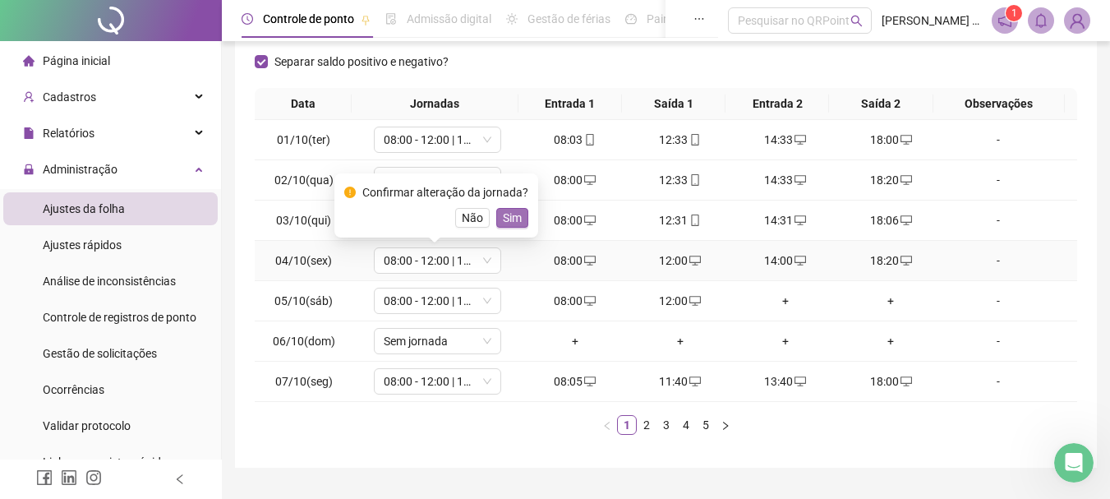
click at [503, 225] on span "Sim" at bounding box center [512, 218] width 19 height 18
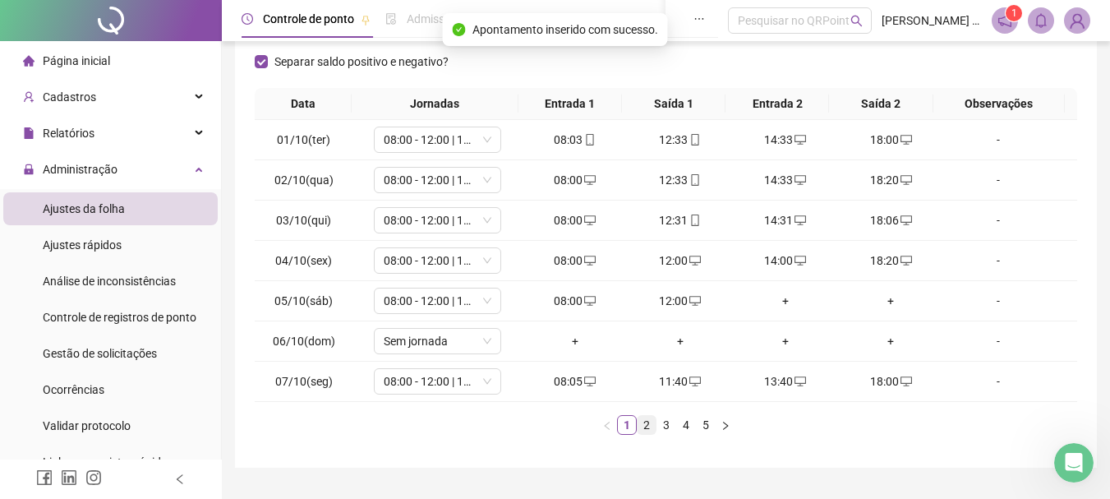
click at [649, 425] on link "2" at bounding box center [647, 425] width 18 height 18
click at [668, 427] on link "3" at bounding box center [667, 425] width 18 height 18
click at [685, 422] on link "4" at bounding box center [686, 425] width 18 height 18
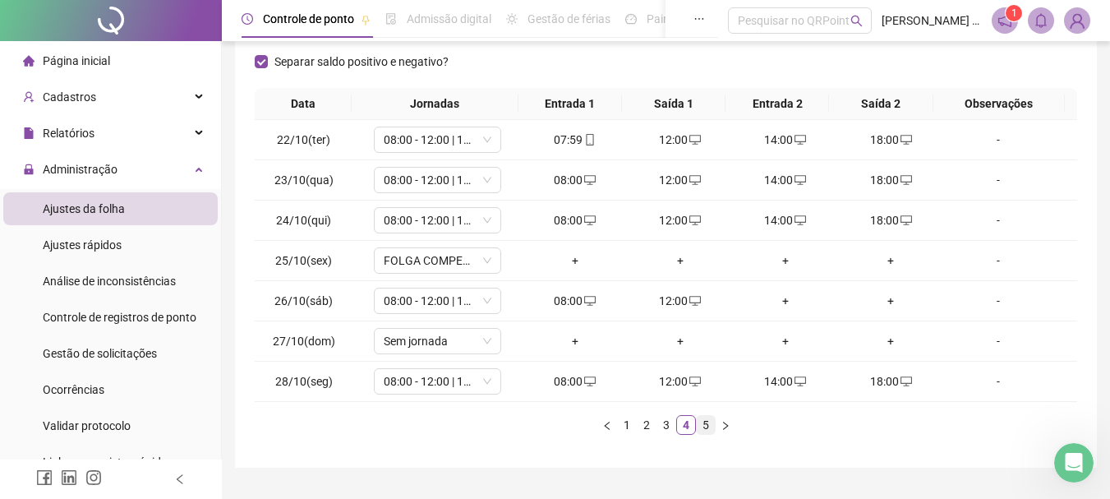
click at [705, 423] on link "5" at bounding box center [706, 425] width 18 height 18
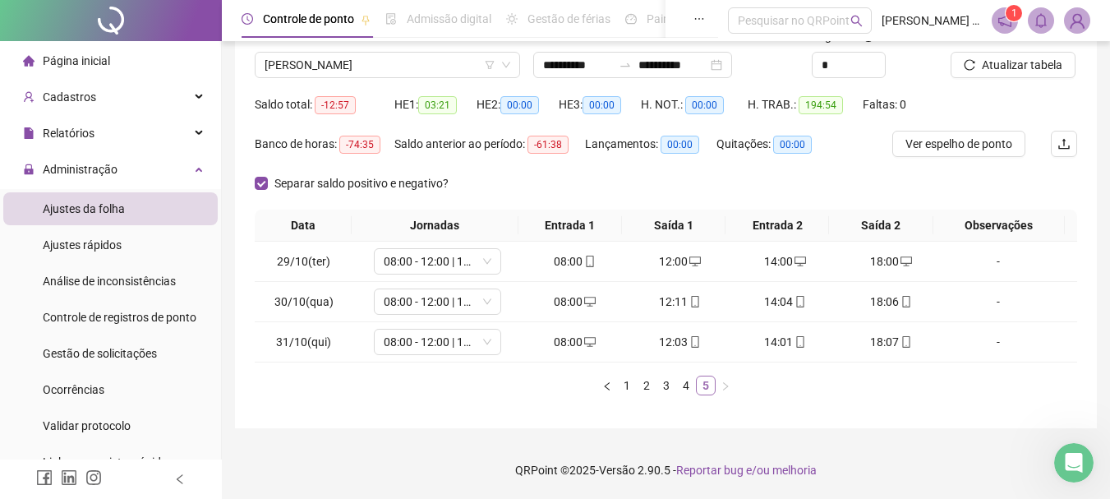
scroll to position [124, 0]
click at [1015, 62] on span "Atualizar tabela" at bounding box center [1022, 65] width 81 height 18
click at [679, 67] on input "**********" at bounding box center [673, 65] width 69 height 18
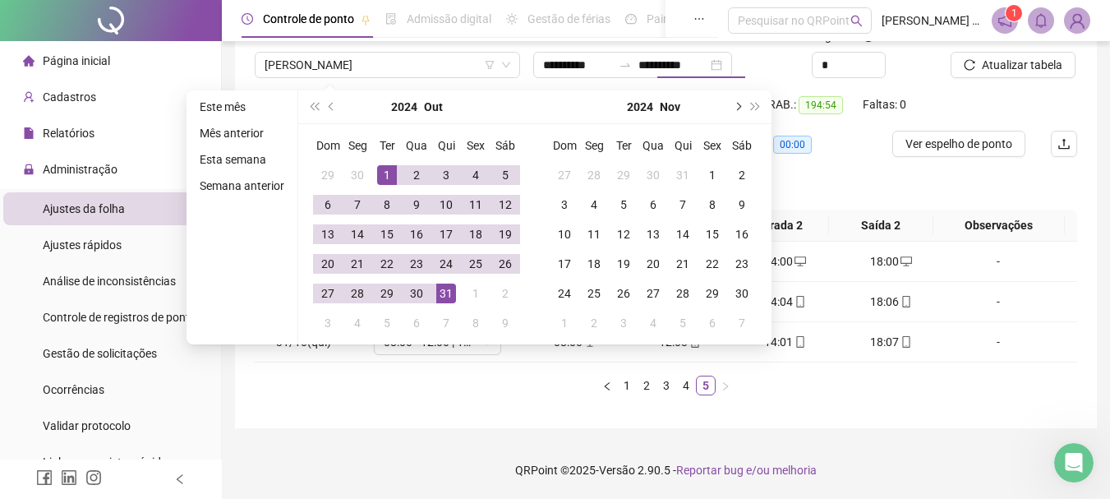
click at [732, 104] on button "next-year" at bounding box center [737, 106] width 18 height 33
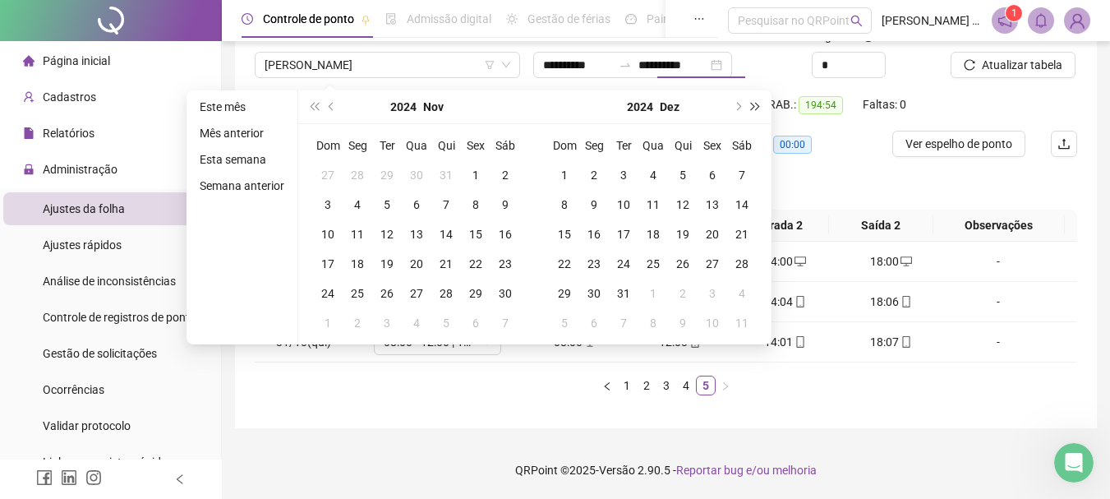
click at [756, 108] on span "super-next-year" at bounding box center [756, 107] width 8 height 8
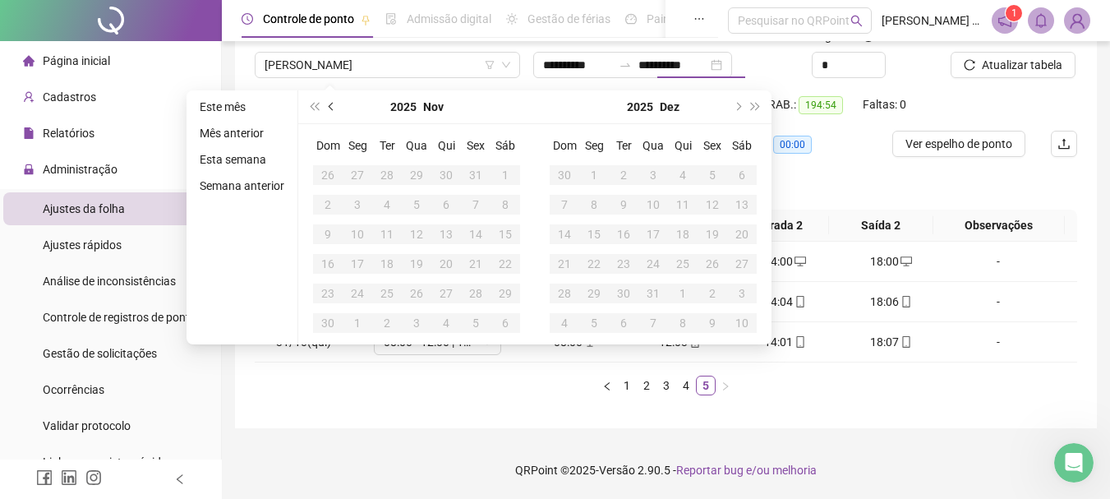
click at [326, 108] on button "prev-year" at bounding box center [332, 106] width 18 height 33
click at [327, 107] on button "prev-year" at bounding box center [332, 106] width 18 height 33
click at [329, 107] on span "prev-year" at bounding box center [333, 107] width 8 height 8
type input "**********"
click at [478, 175] on div "1" at bounding box center [476, 175] width 20 height 20
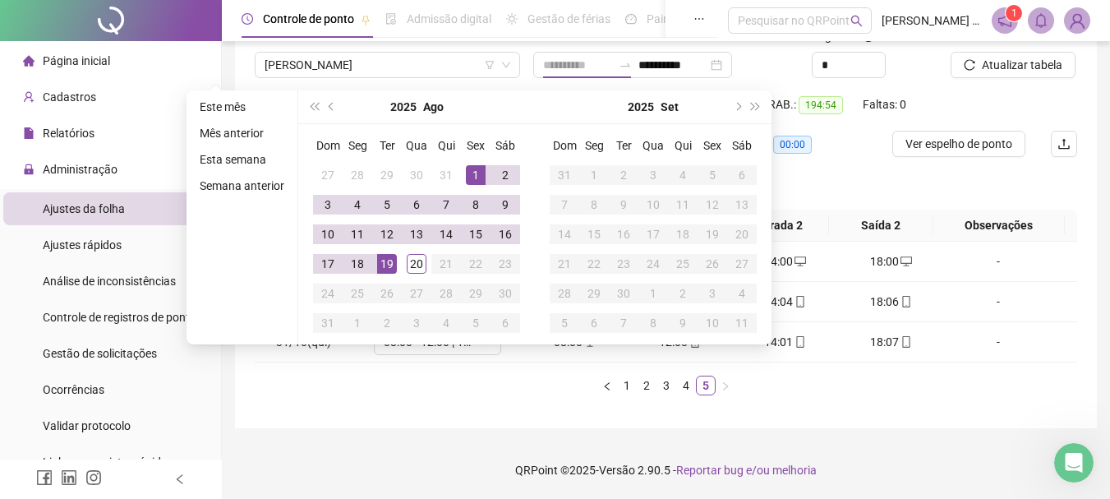
click at [390, 260] on div "19" at bounding box center [387, 264] width 20 height 20
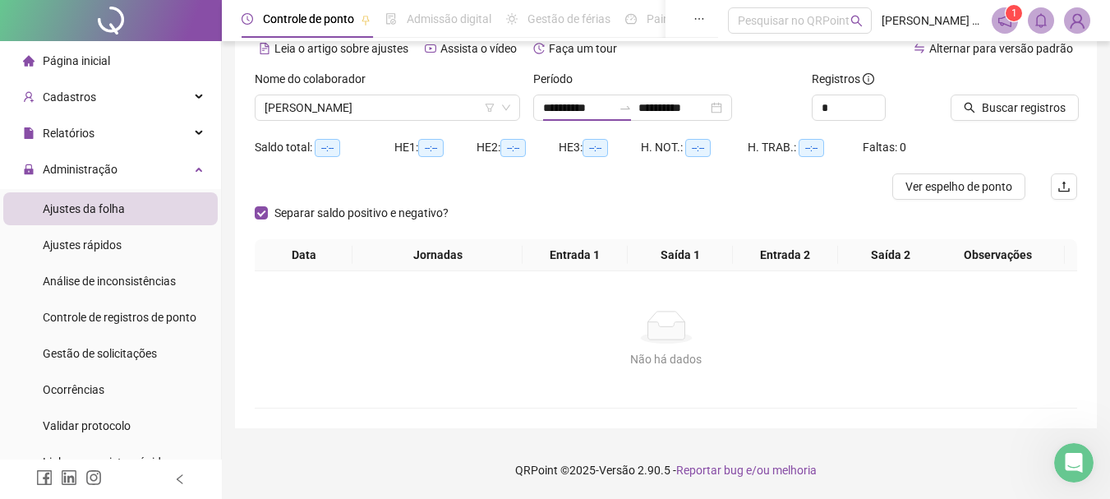
type input "**********"
click at [1017, 111] on span "Buscar registros" at bounding box center [1024, 108] width 84 height 18
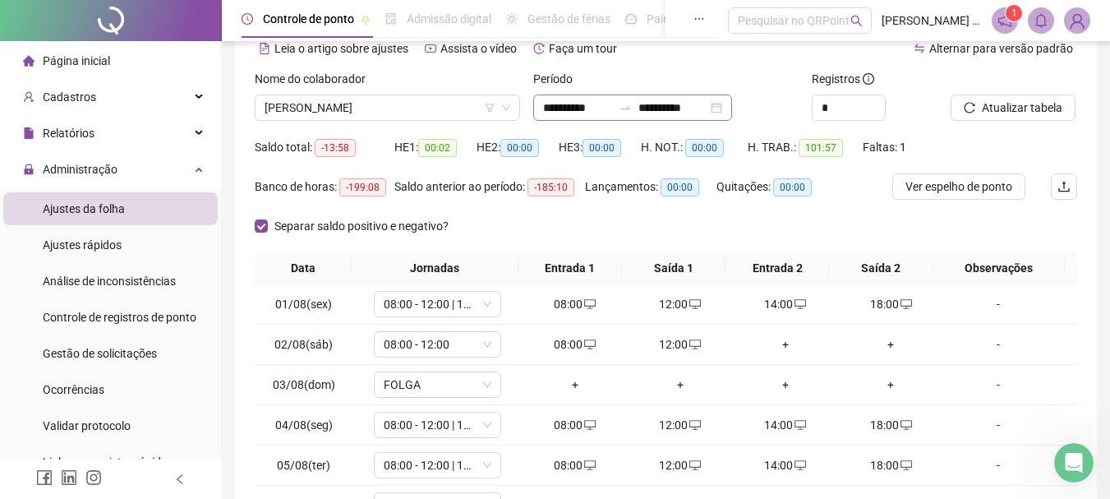
click at [732, 105] on div "**********" at bounding box center [632, 108] width 199 height 26
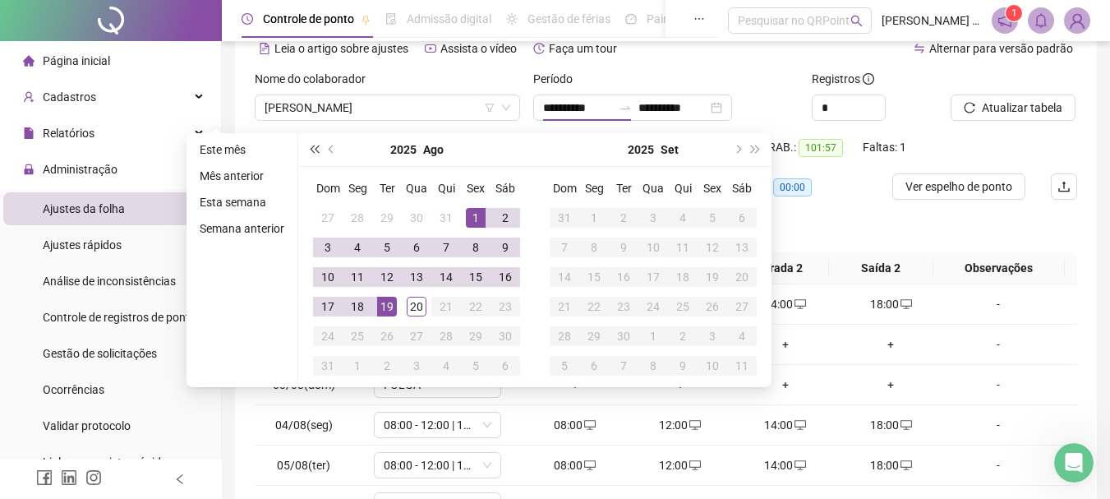
click at [317, 150] on span "super-prev-year" at bounding box center [314, 149] width 8 height 8
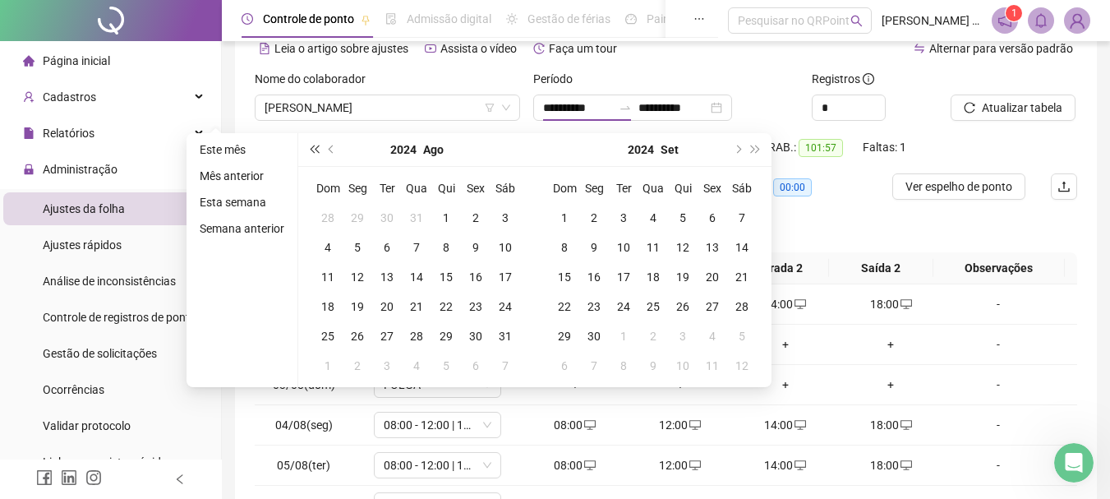
click at [317, 150] on span "super-prev-year" at bounding box center [314, 149] width 8 height 8
click at [752, 151] on span "super-next-year" at bounding box center [756, 149] width 8 height 8
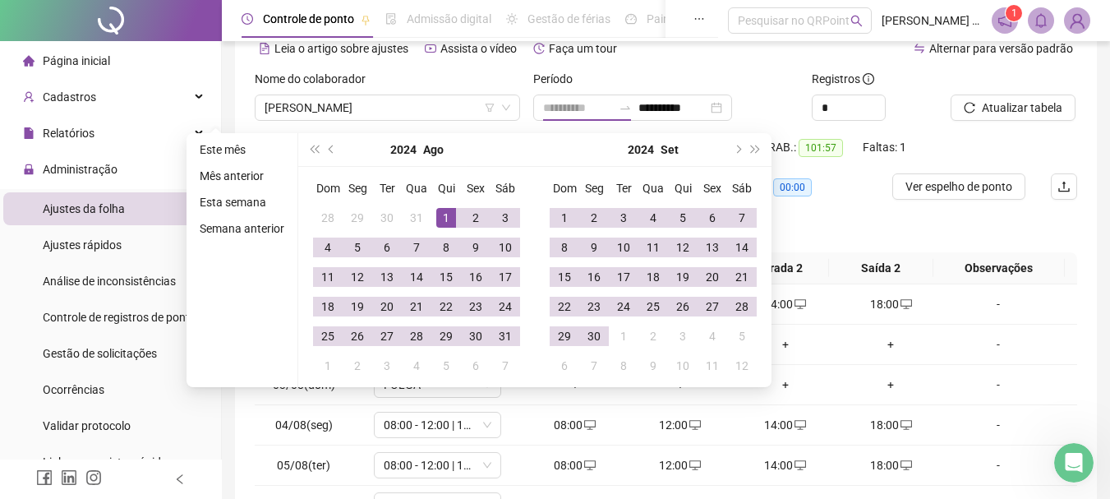
type input "**********"
click at [443, 210] on div "1" at bounding box center [446, 218] width 20 height 20
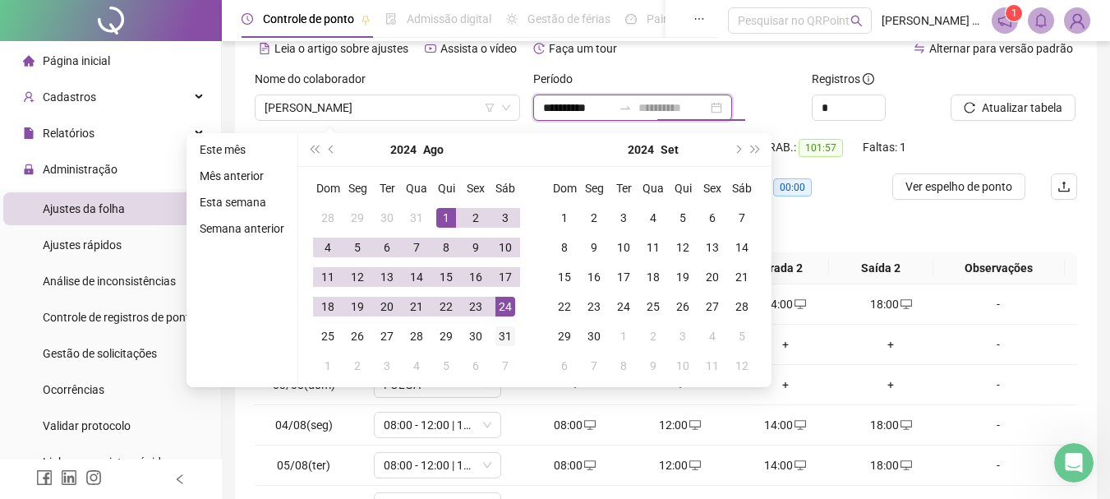
type input "**********"
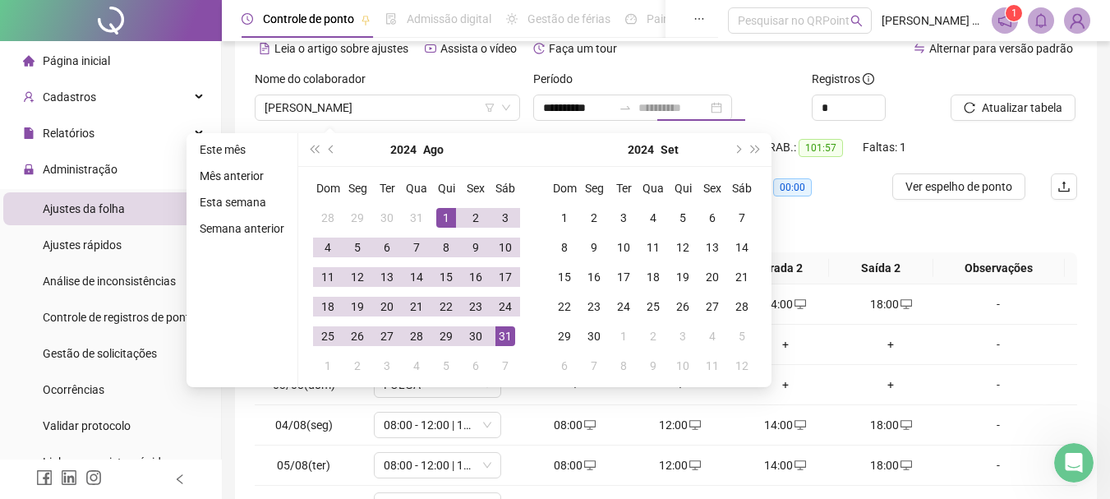
click at [500, 338] on div "31" at bounding box center [506, 336] width 20 height 20
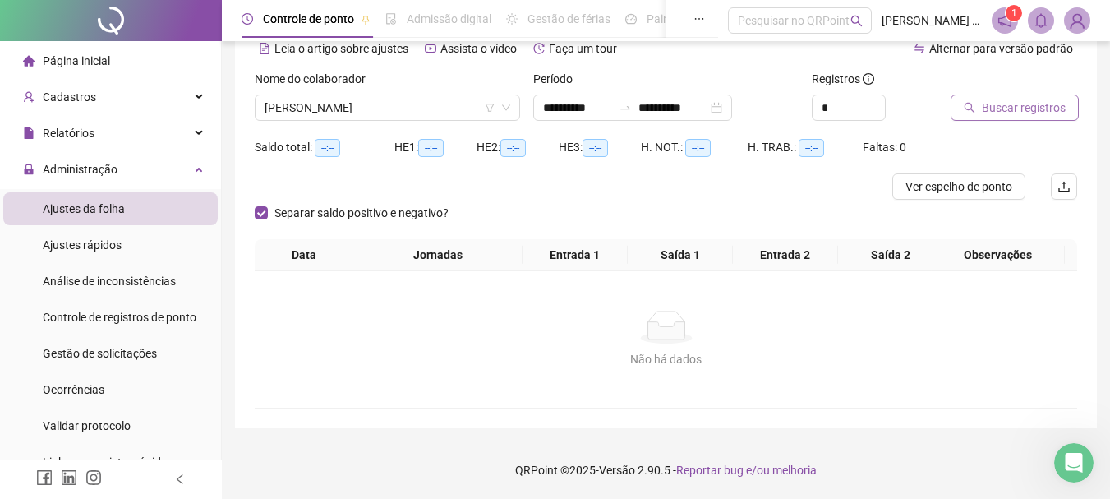
click at [978, 115] on button "Buscar registros" at bounding box center [1015, 108] width 128 height 26
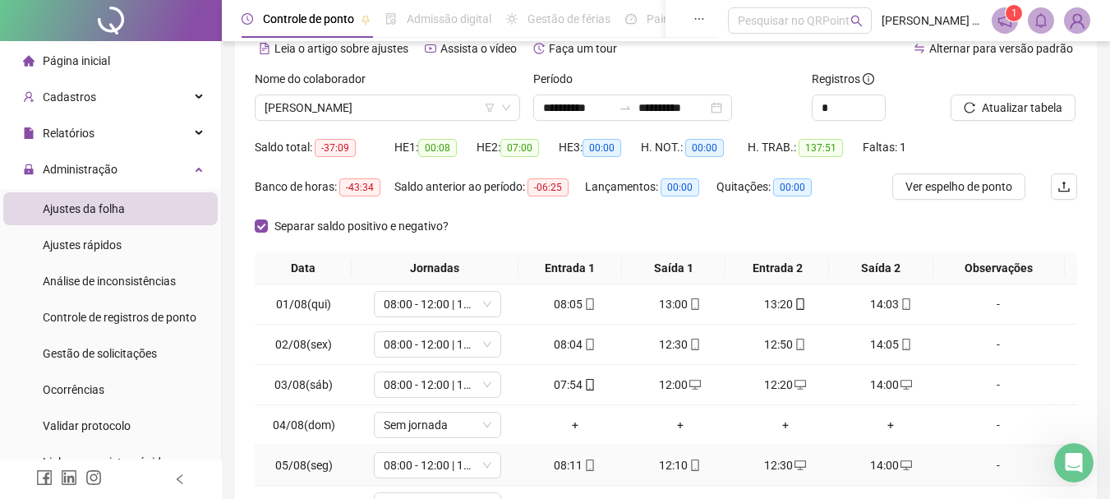
scroll to position [285, 0]
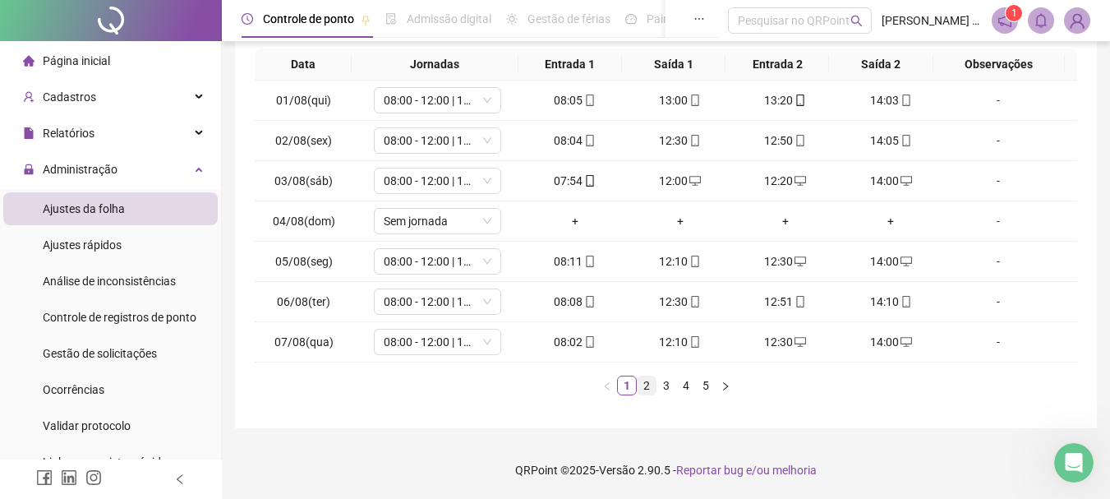
click at [647, 387] on link "2" at bounding box center [647, 385] width 18 height 18
click at [662, 387] on link "3" at bounding box center [667, 385] width 18 height 18
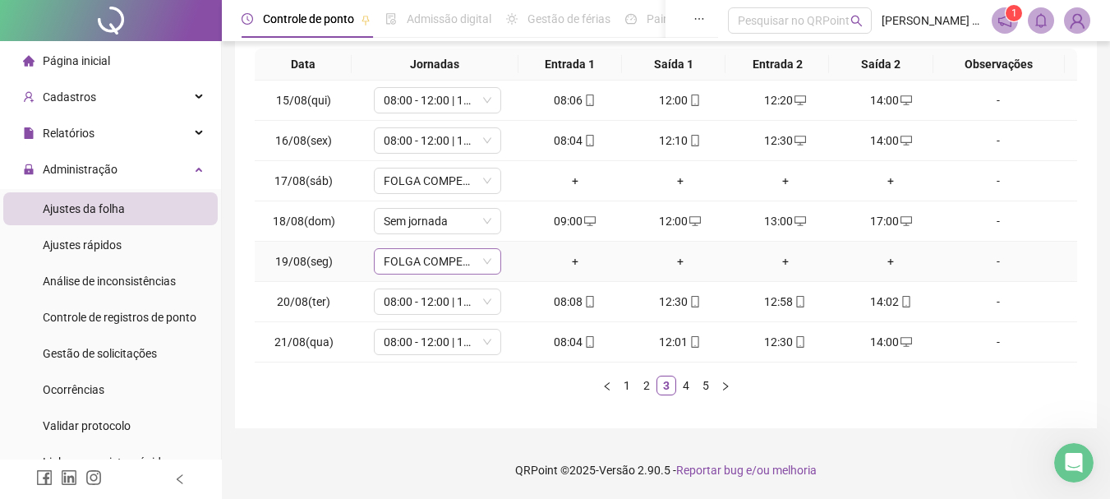
click at [426, 259] on span "FOLGA COMPENSATÓRIA" at bounding box center [438, 261] width 108 height 25
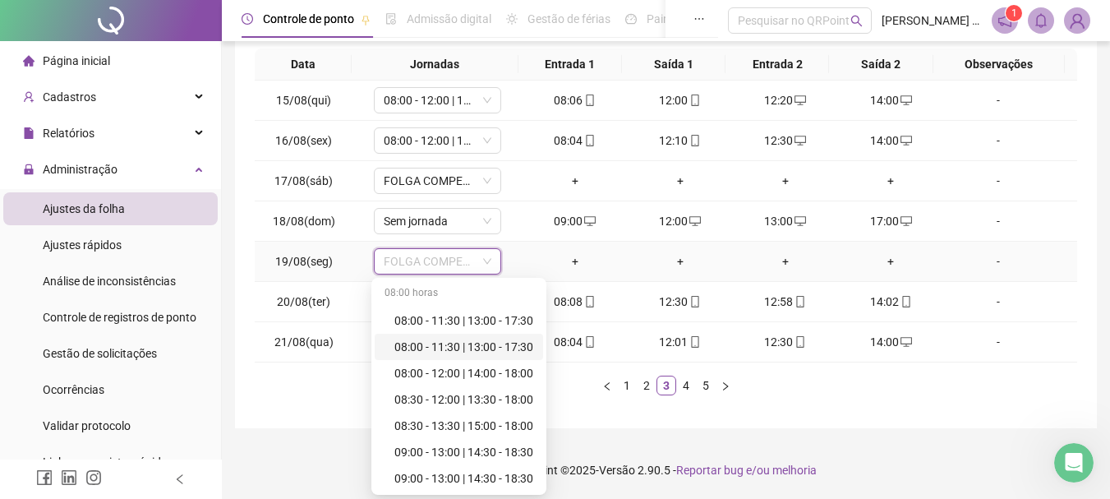
scroll to position [395, 0]
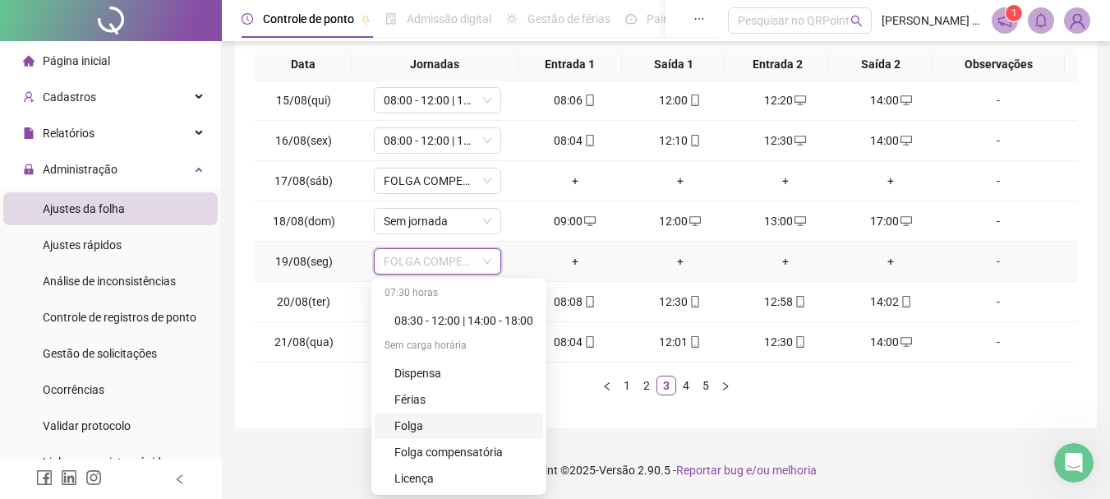
click at [422, 424] on div "Folga" at bounding box center [464, 426] width 139 height 18
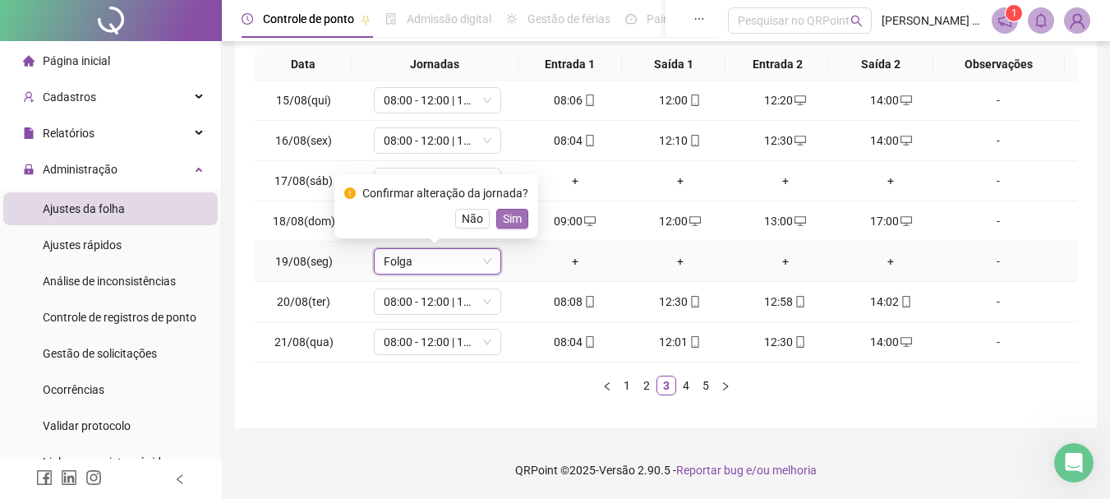
click at [519, 215] on button "Sim" at bounding box center [512, 219] width 32 height 20
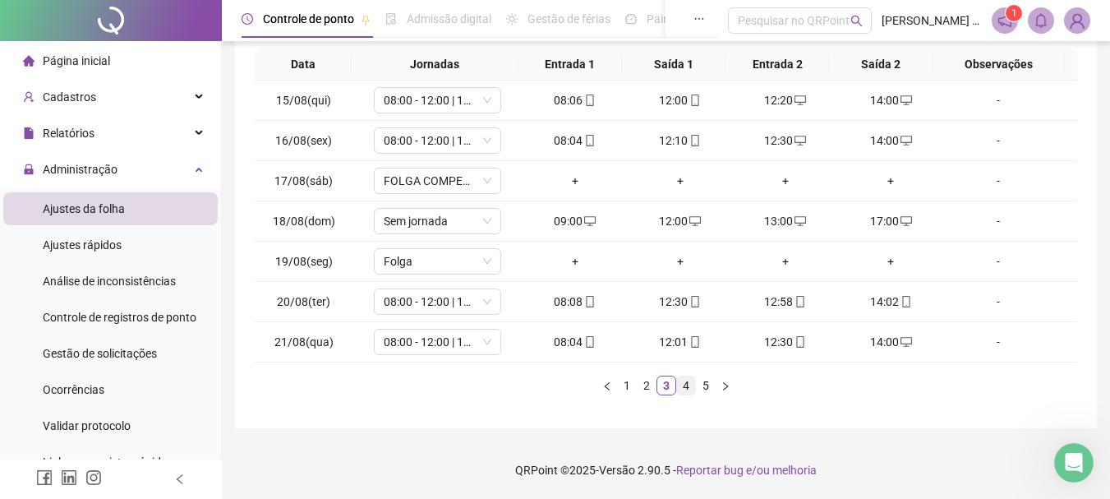
click at [688, 388] on link "4" at bounding box center [686, 385] width 18 height 18
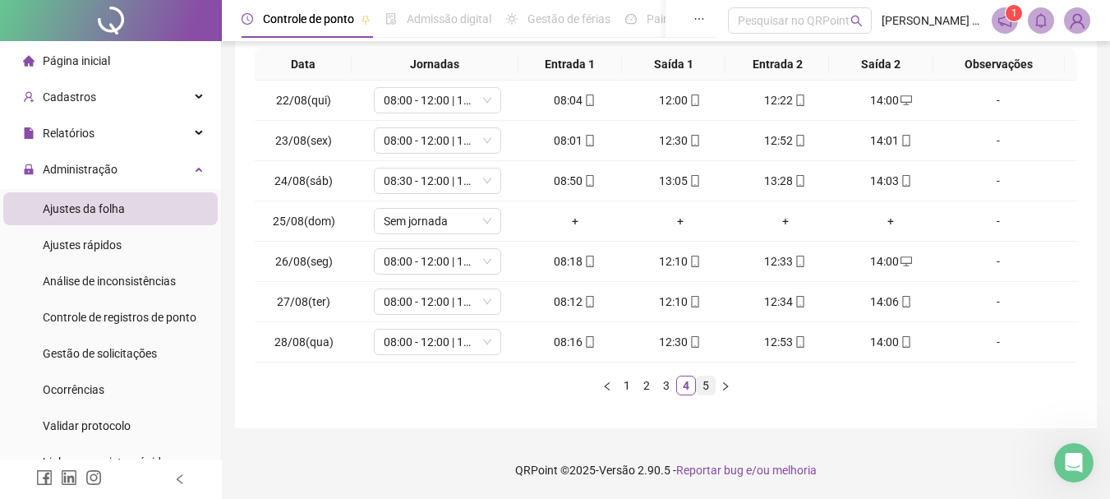
click at [703, 389] on link "5" at bounding box center [706, 385] width 18 height 18
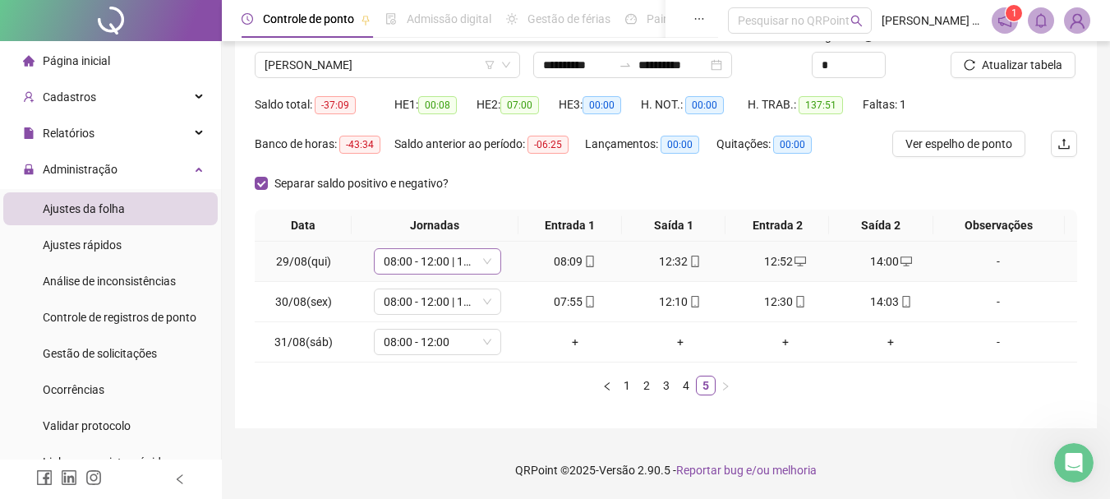
click at [409, 262] on span "08:00 - 12:00 | 14:00 - 18:00" at bounding box center [438, 261] width 108 height 25
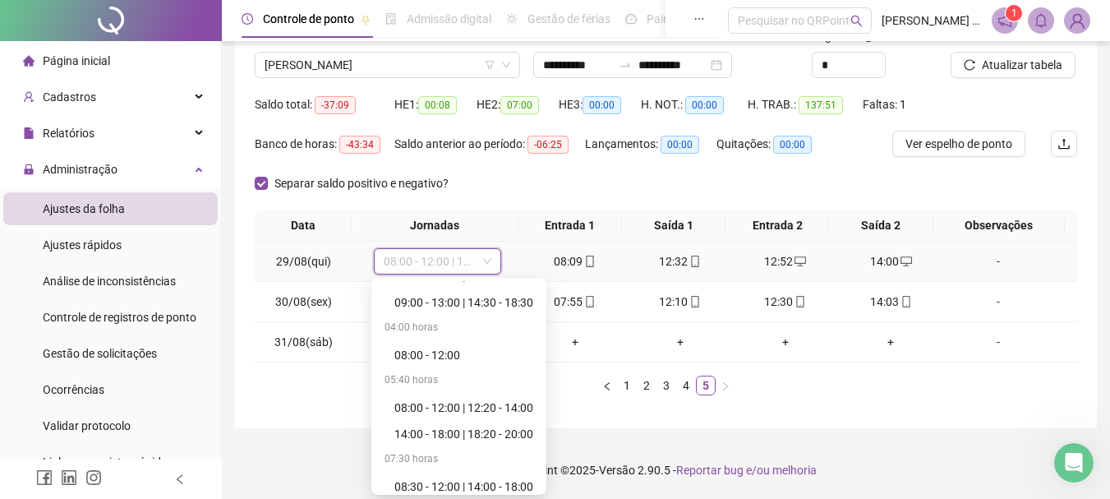
scroll to position [247, 0]
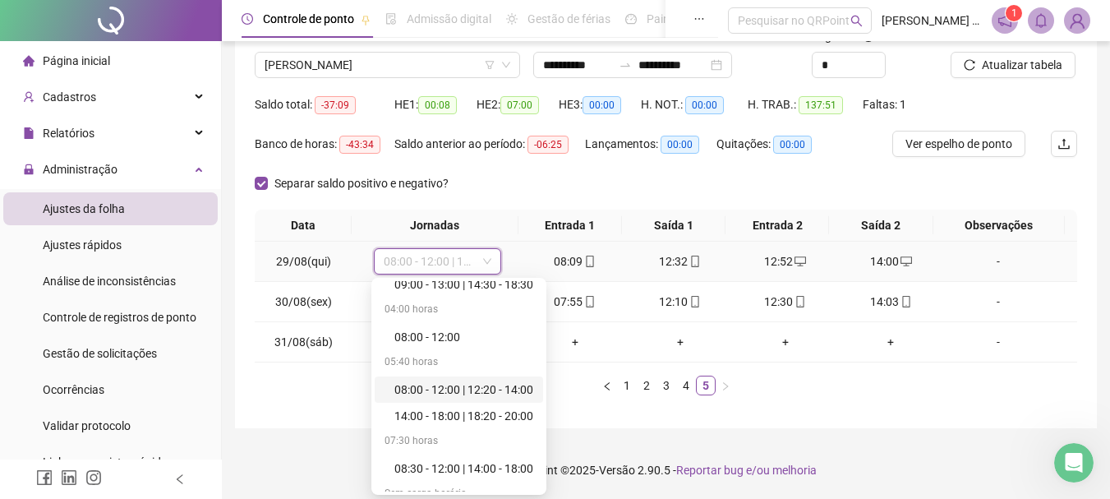
click at [494, 390] on div "08:00 - 12:00 | 12:20 - 14:00" at bounding box center [464, 390] width 139 height 18
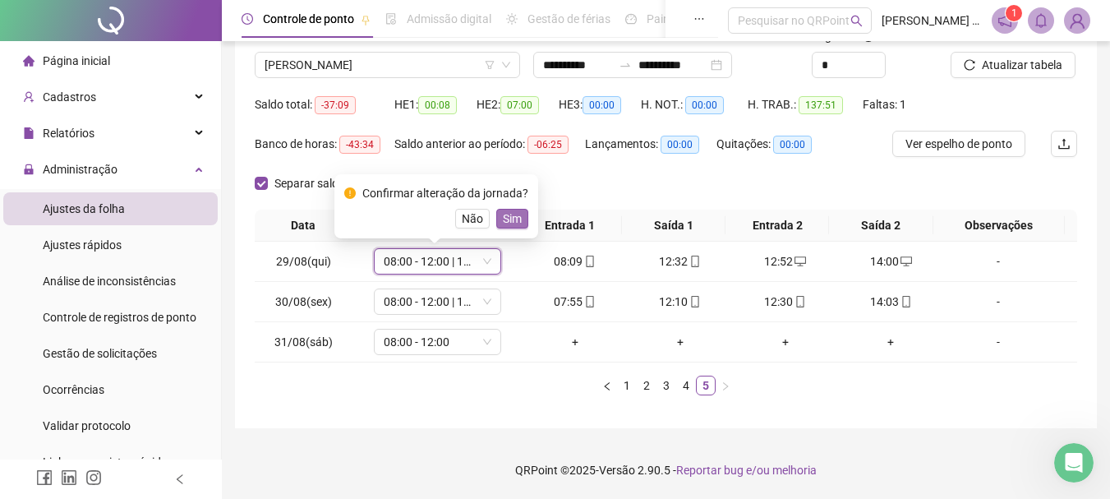
click at [516, 211] on span "Sim" at bounding box center [512, 219] width 19 height 18
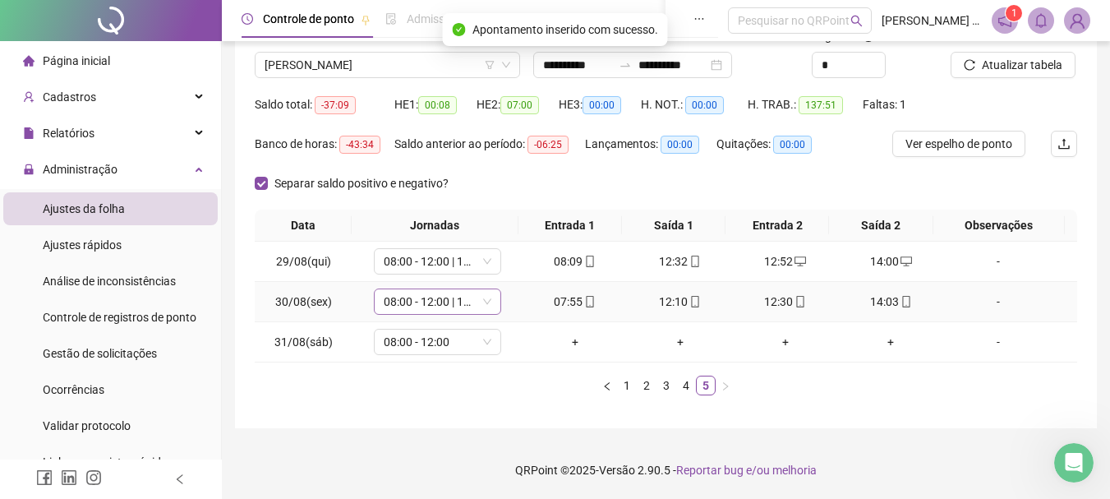
click at [436, 305] on span "08:00 - 12:00 | 14:00 - 18:00" at bounding box center [438, 301] width 108 height 25
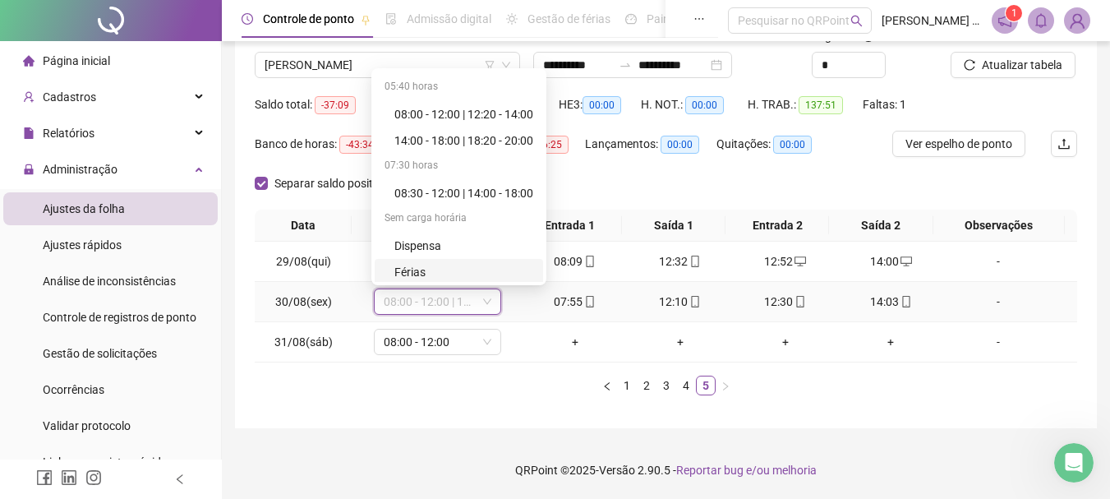
scroll to position [230, 0]
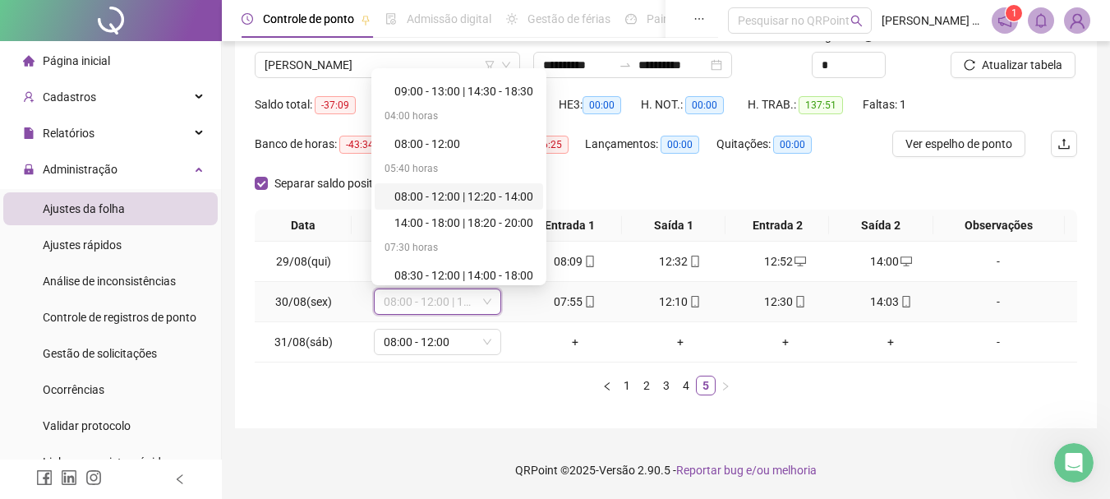
click at [463, 196] on div "08:00 - 12:00 | 12:20 - 14:00" at bounding box center [464, 196] width 139 height 18
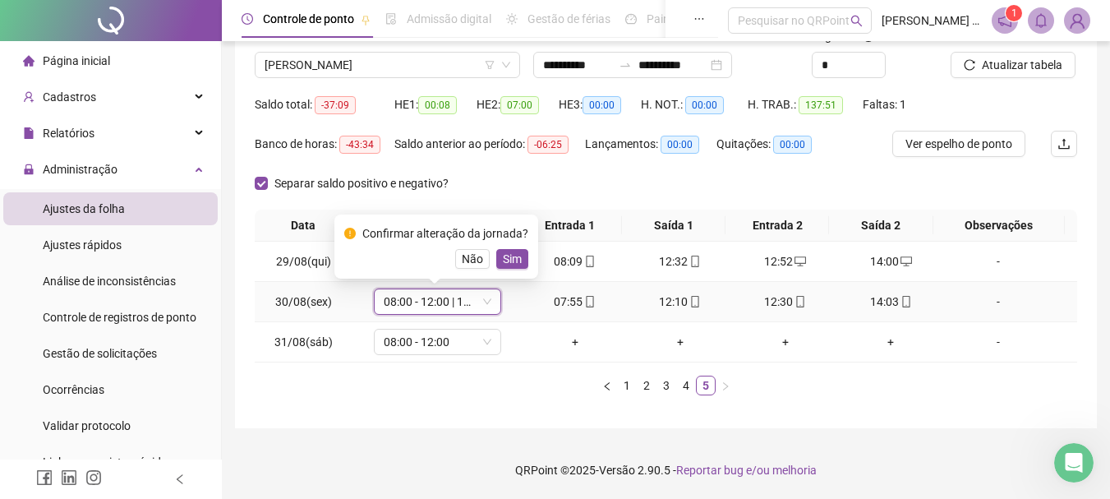
click at [509, 257] on span "Sim" at bounding box center [512, 259] width 19 height 18
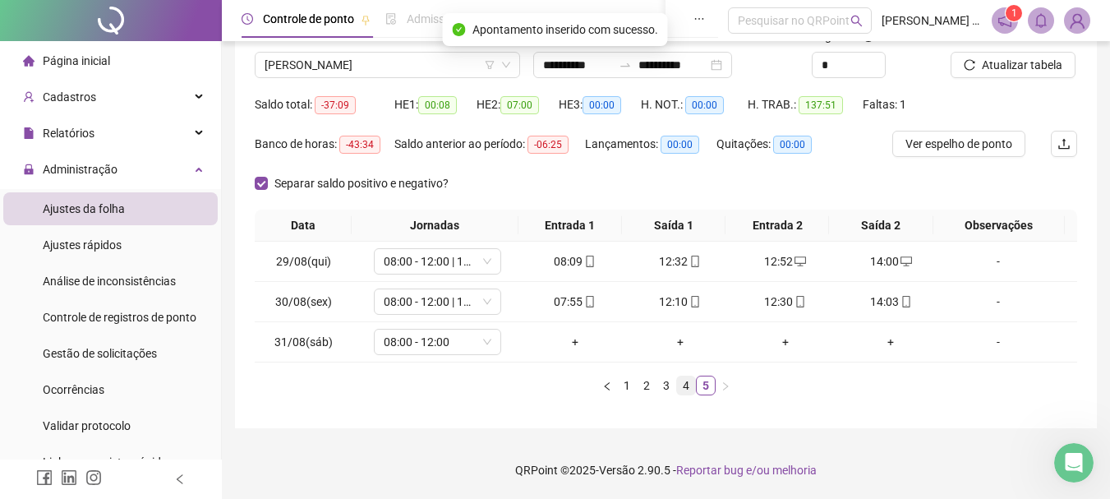
click at [687, 390] on link "4" at bounding box center [686, 385] width 18 height 18
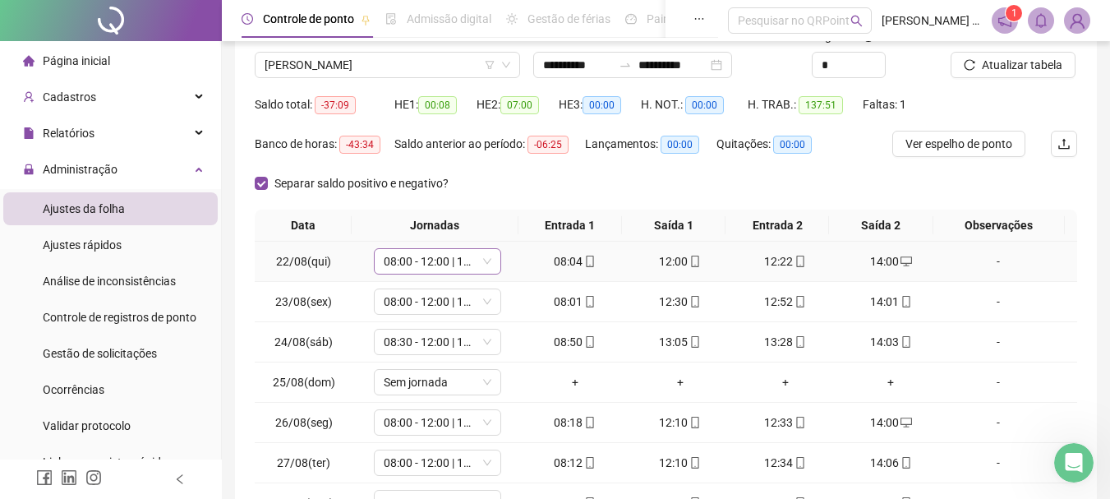
click at [406, 260] on span "08:00 - 12:00 | 14:00 - 18:00" at bounding box center [438, 261] width 108 height 25
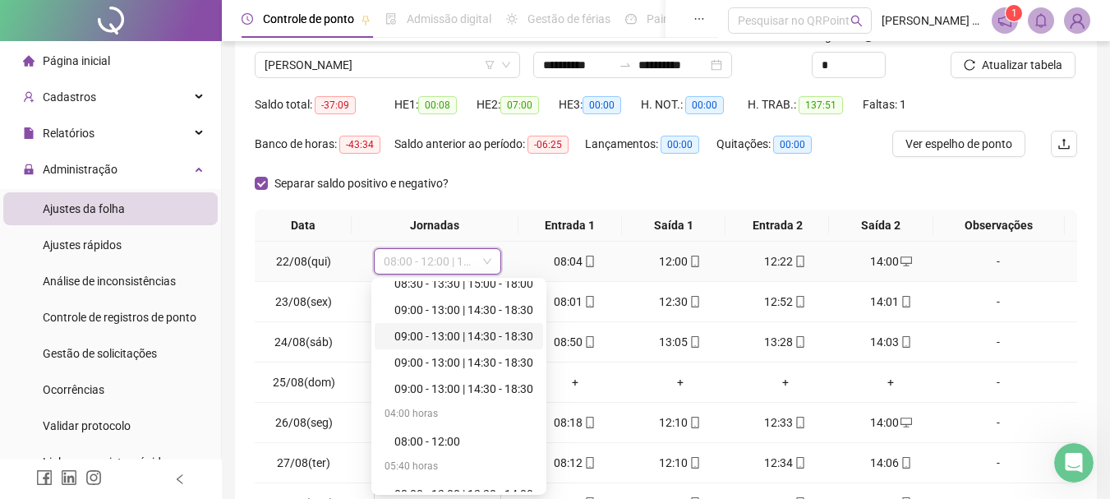
scroll to position [164, 0]
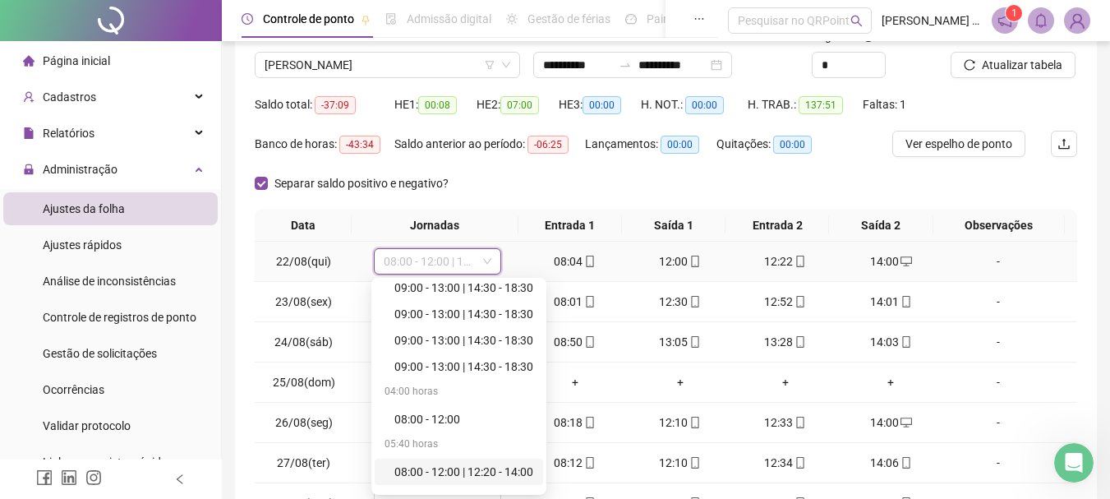
click at [491, 472] on div "08:00 - 12:00 | 12:20 - 14:00" at bounding box center [464, 472] width 139 height 18
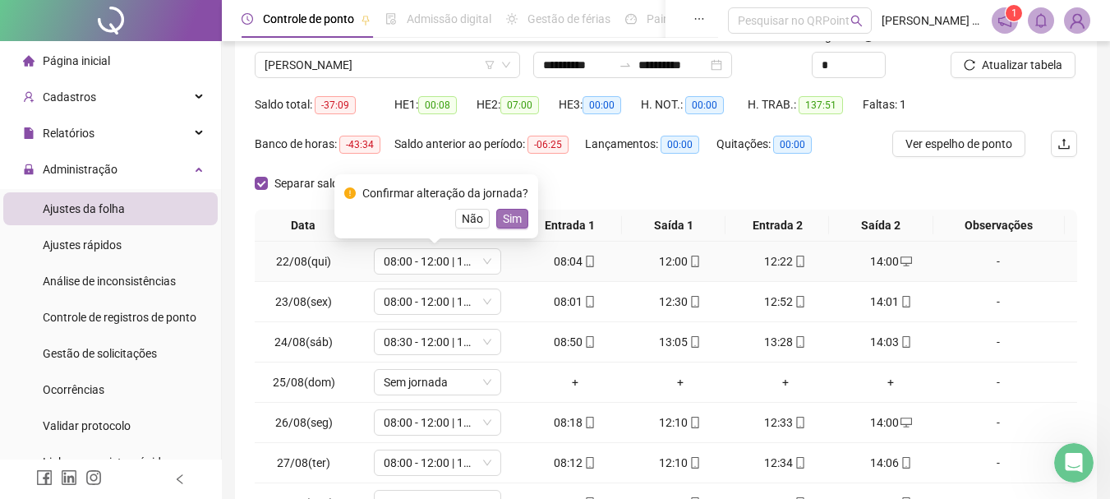
click at [511, 210] on span "Sim" at bounding box center [512, 219] width 19 height 18
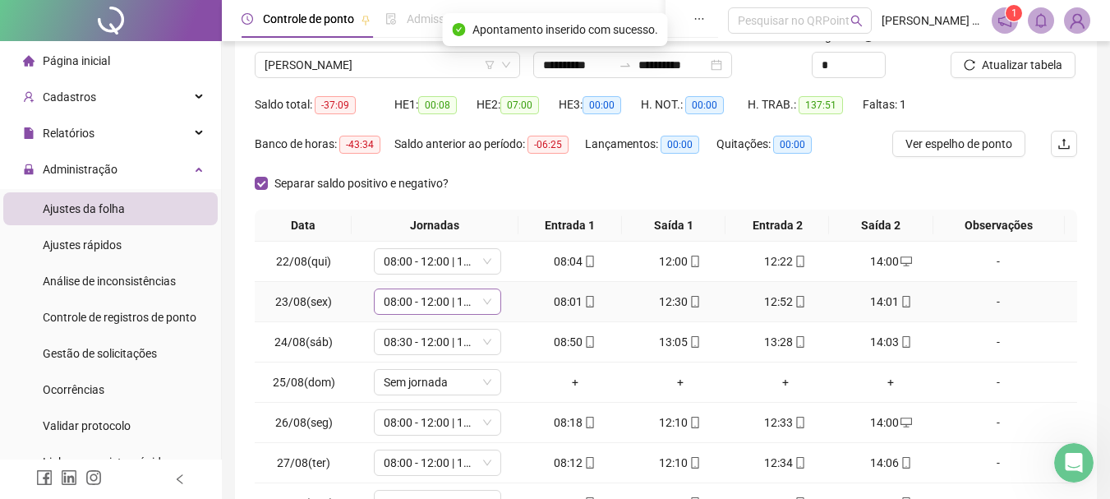
click at [414, 302] on span "08:00 - 12:00 | 14:00 - 18:00" at bounding box center [438, 301] width 108 height 25
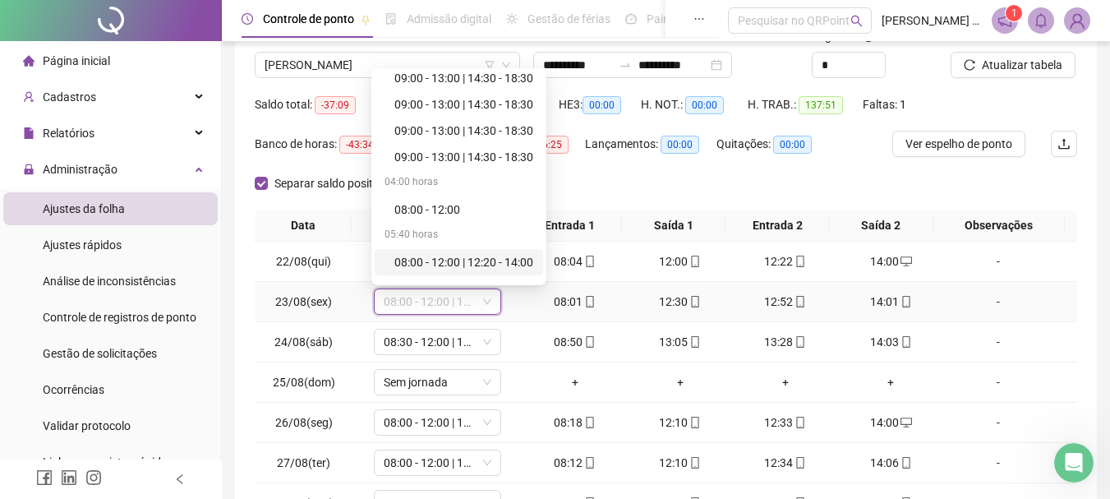
click at [456, 268] on div "08:00 - 12:00 | 12:20 - 14:00" at bounding box center [464, 262] width 139 height 18
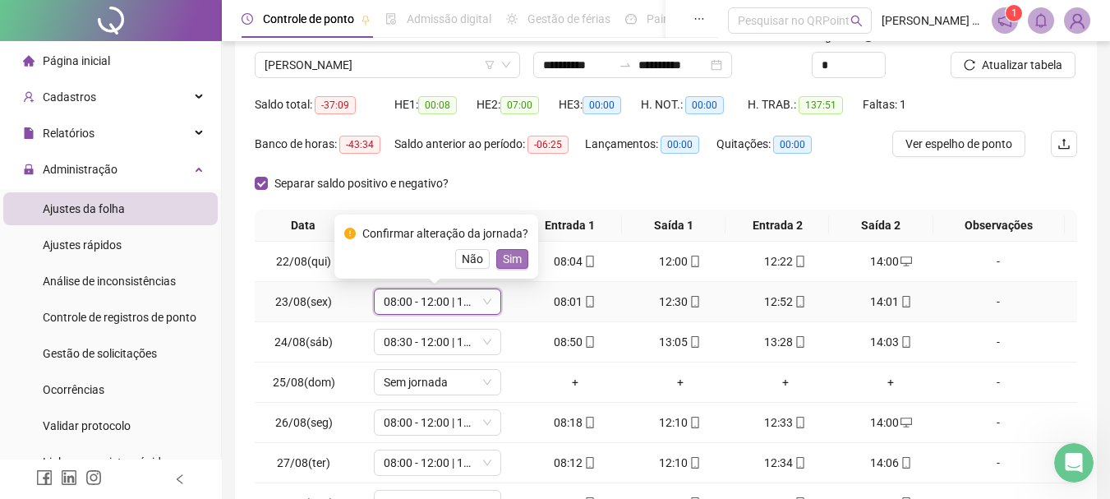
click at [507, 261] on span "Sim" at bounding box center [512, 259] width 19 height 18
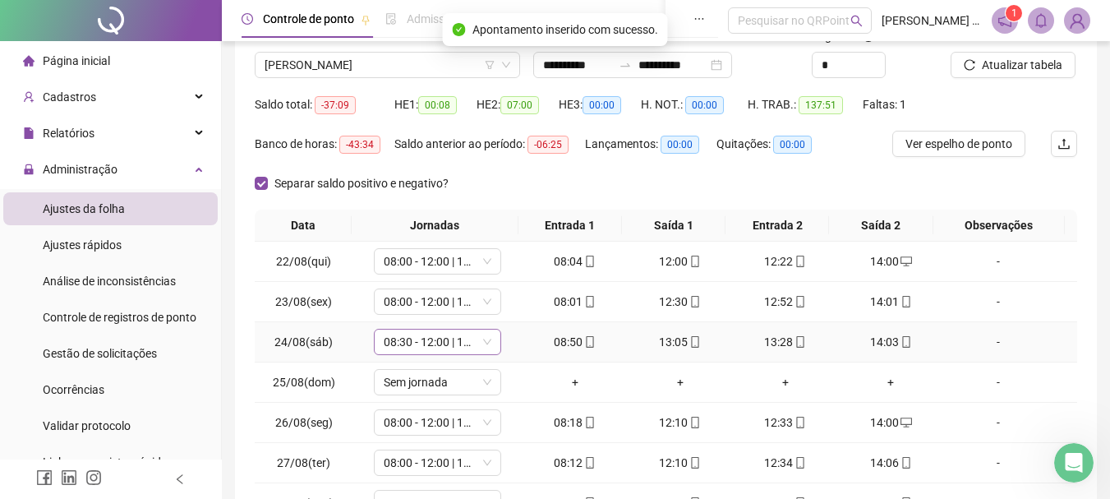
click at [432, 345] on span "08:30 - 12:00 | 13:30 - 18:00" at bounding box center [438, 342] width 108 height 25
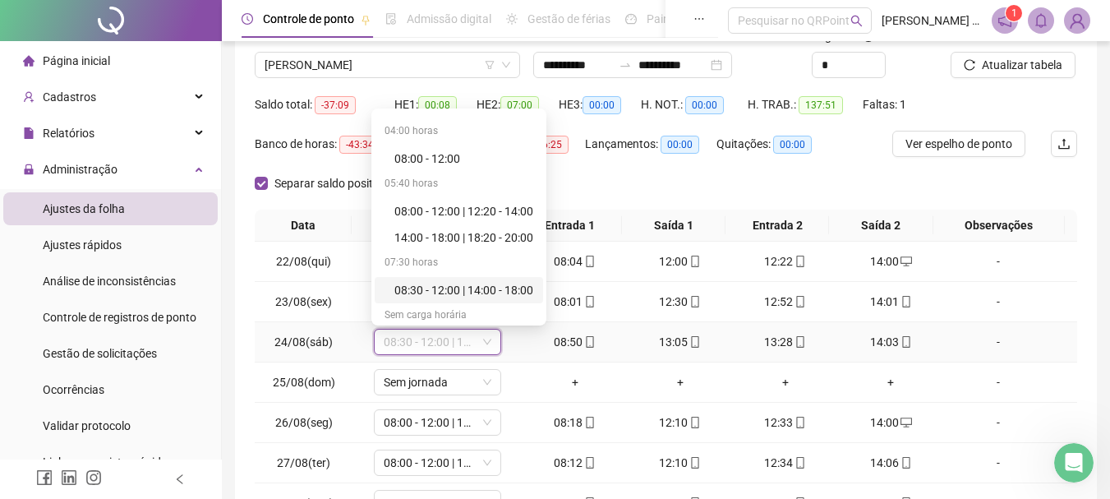
scroll to position [230, 0]
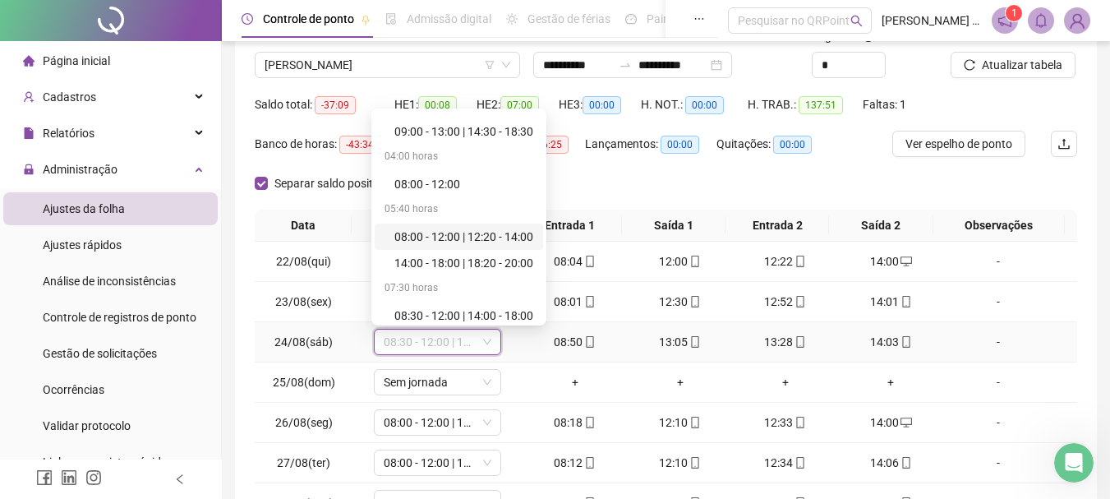
click at [497, 242] on div "08:00 - 12:00 | 12:20 - 14:00" at bounding box center [464, 237] width 139 height 18
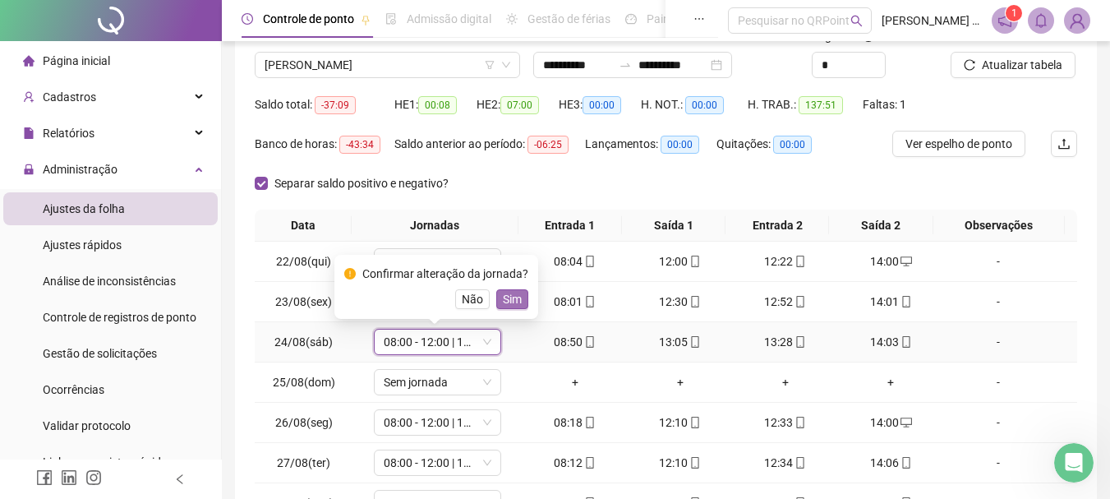
click at [509, 300] on span "Sim" at bounding box center [512, 299] width 19 height 18
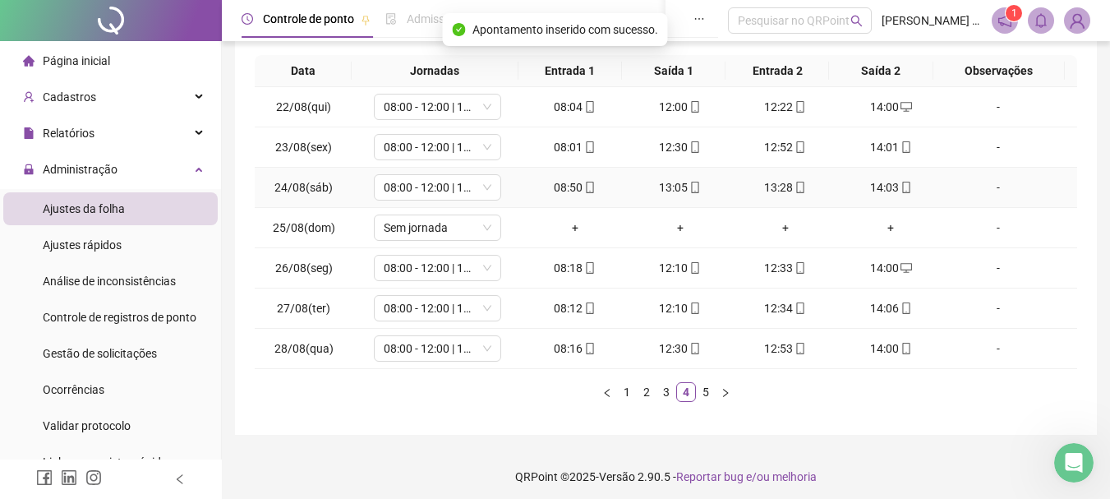
scroll to position [285, 0]
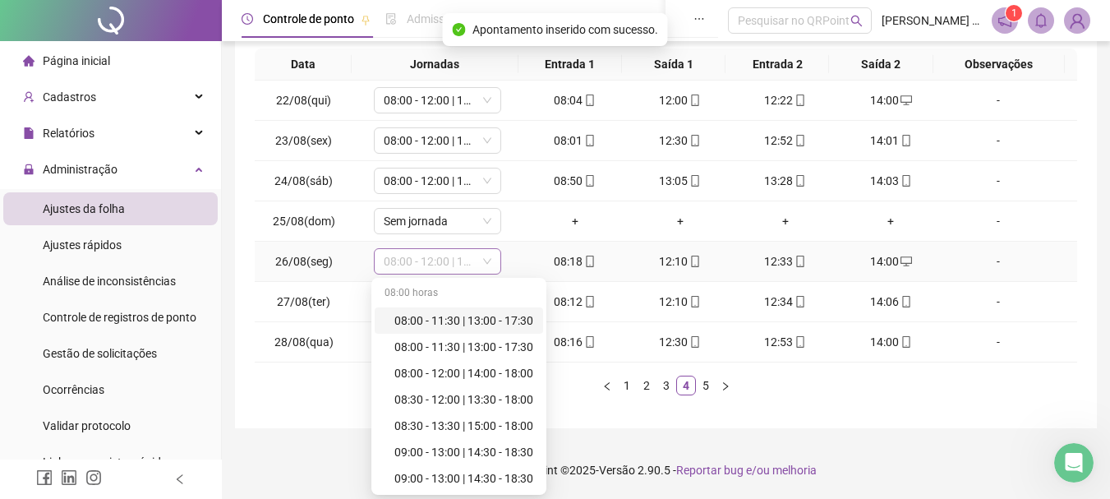
click at [455, 264] on span "08:00 - 12:00 | 14:00 - 18:00" at bounding box center [438, 261] width 108 height 25
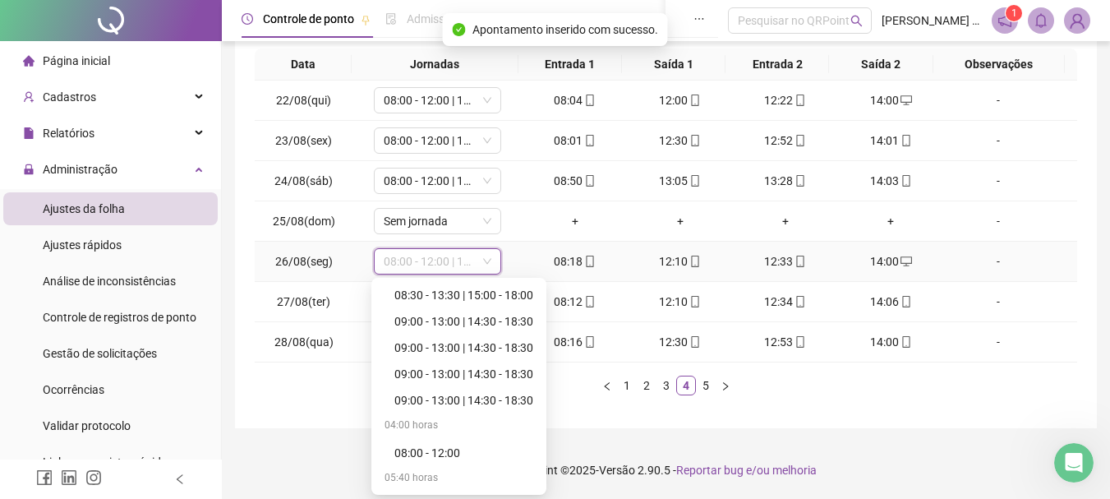
scroll to position [329, 0]
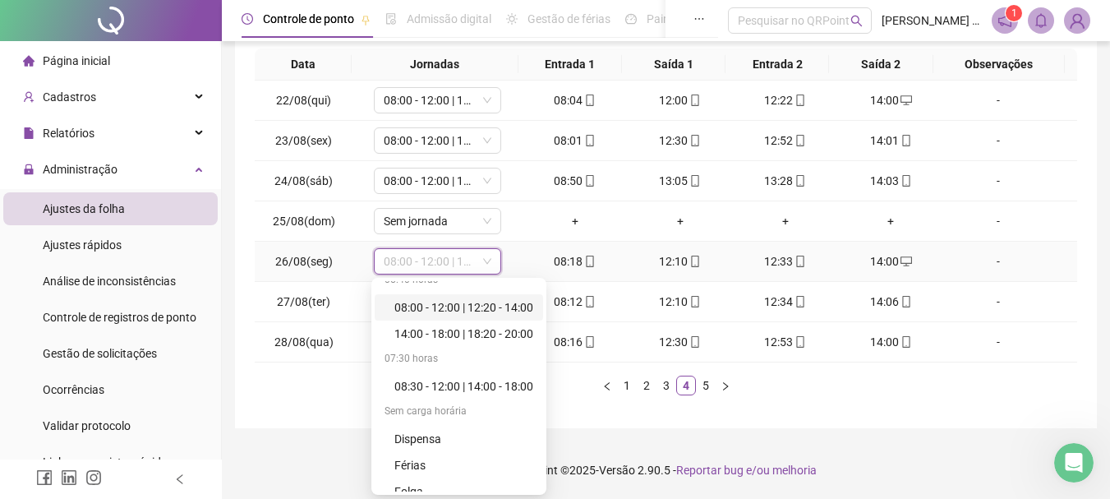
click at [473, 310] on div "08:00 - 12:00 | 12:20 - 14:00" at bounding box center [464, 307] width 139 height 18
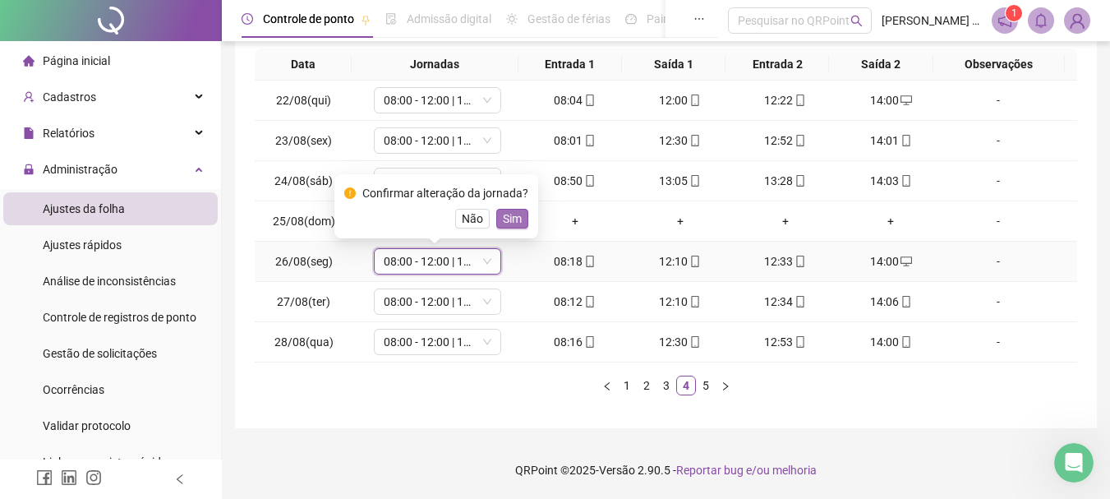
click at [519, 224] on button "Sim" at bounding box center [512, 219] width 32 height 20
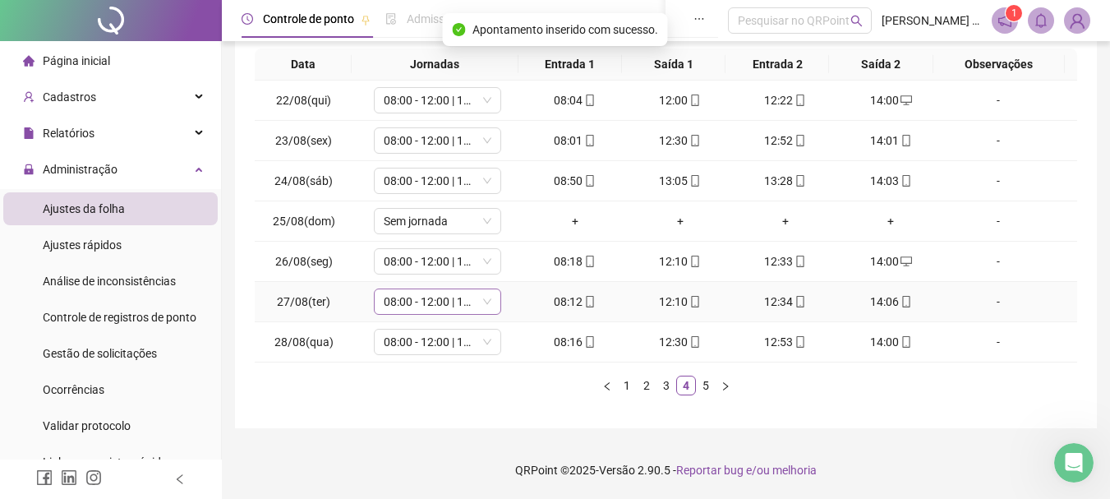
click at [444, 299] on span "08:00 - 12:00 | 14:00 - 18:00" at bounding box center [438, 301] width 108 height 25
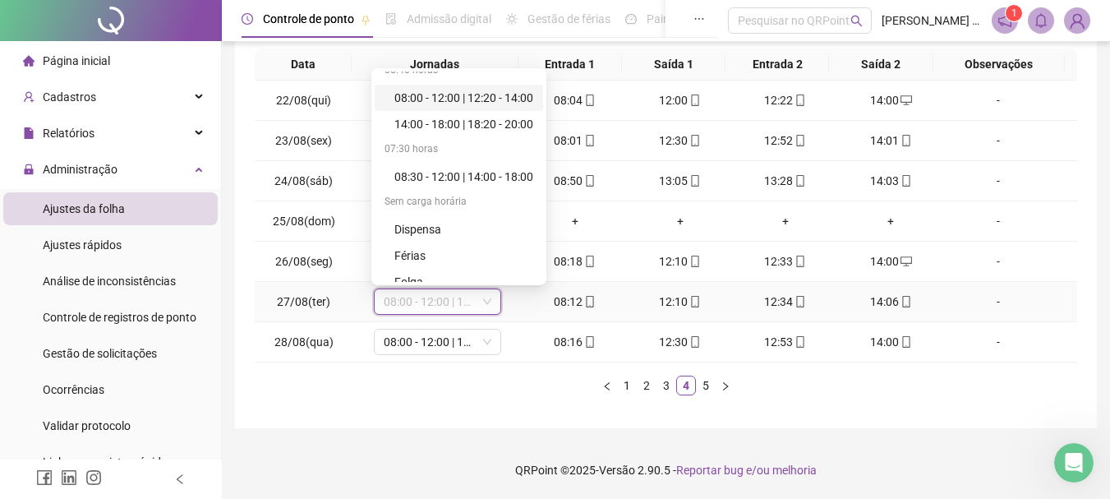
click at [503, 97] on div "08:00 - 12:00 | 12:20 - 14:00" at bounding box center [464, 98] width 139 height 18
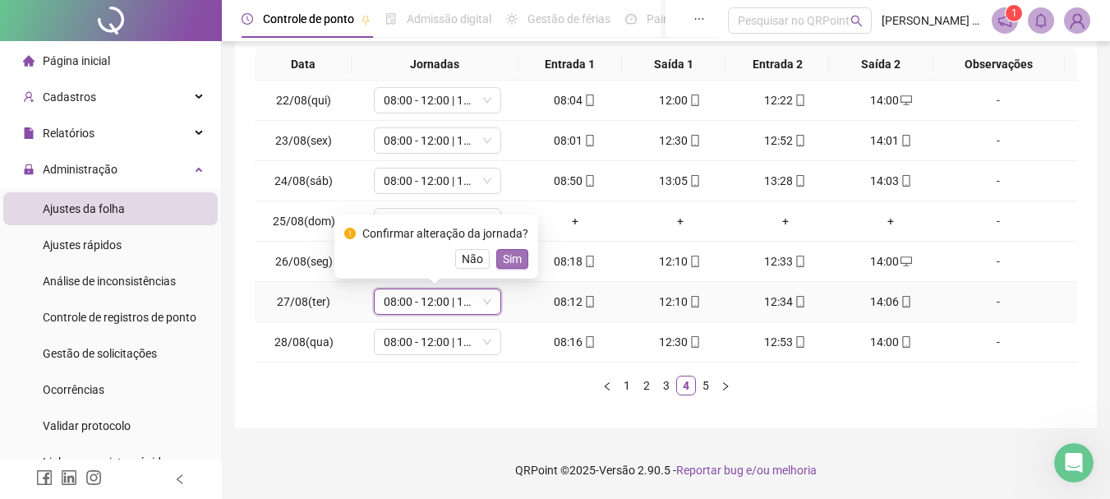
click at [505, 263] on span "Sim" at bounding box center [512, 259] width 19 height 18
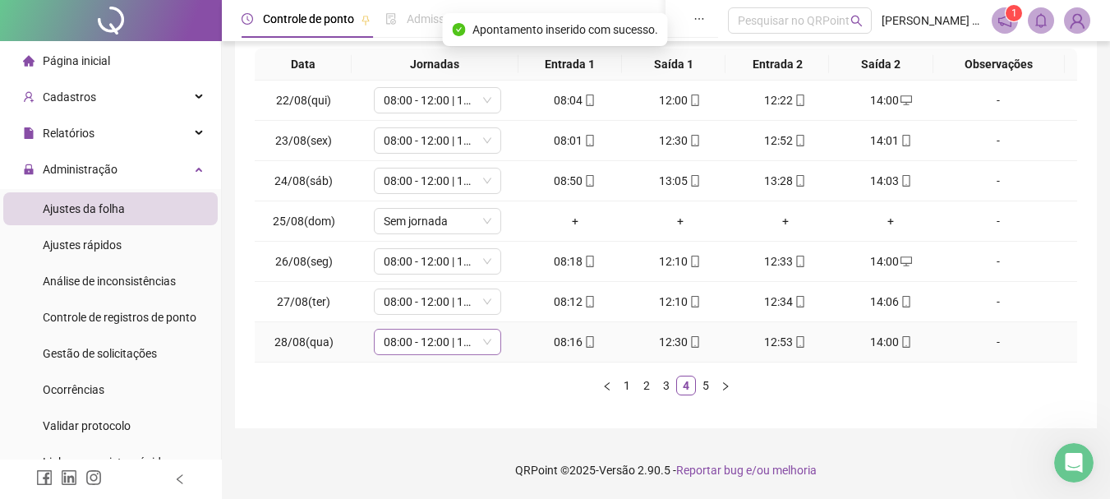
click at [418, 339] on span "08:00 - 12:00 | 14:00 - 18:00" at bounding box center [438, 342] width 108 height 25
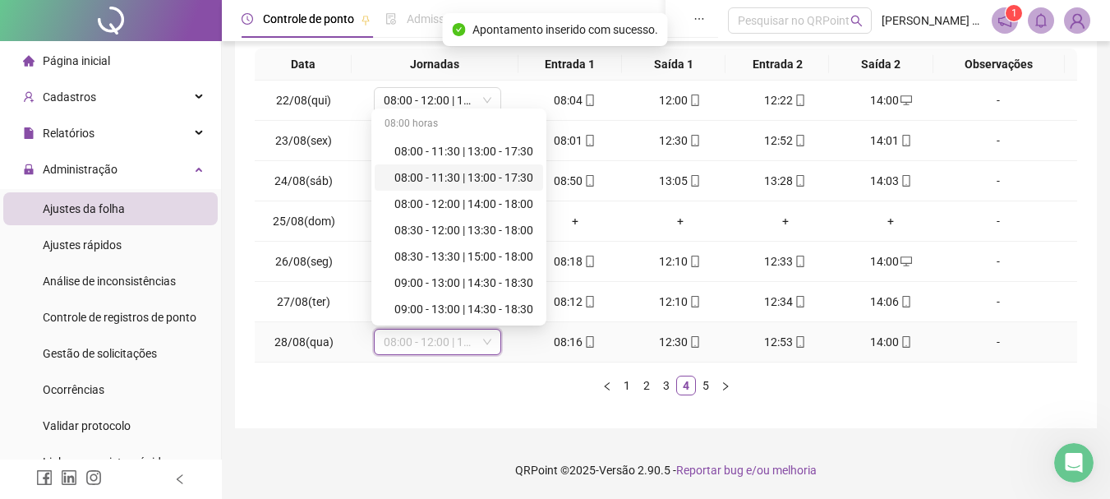
scroll to position [247, 0]
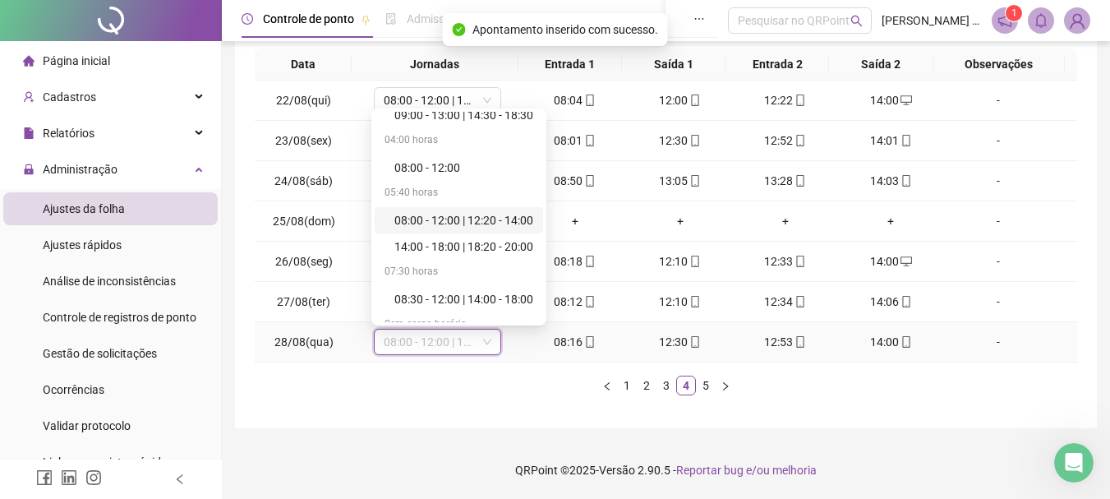
click at [487, 216] on div "08:00 - 12:00 | 12:20 - 14:00" at bounding box center [464, 220] width 139 height 18
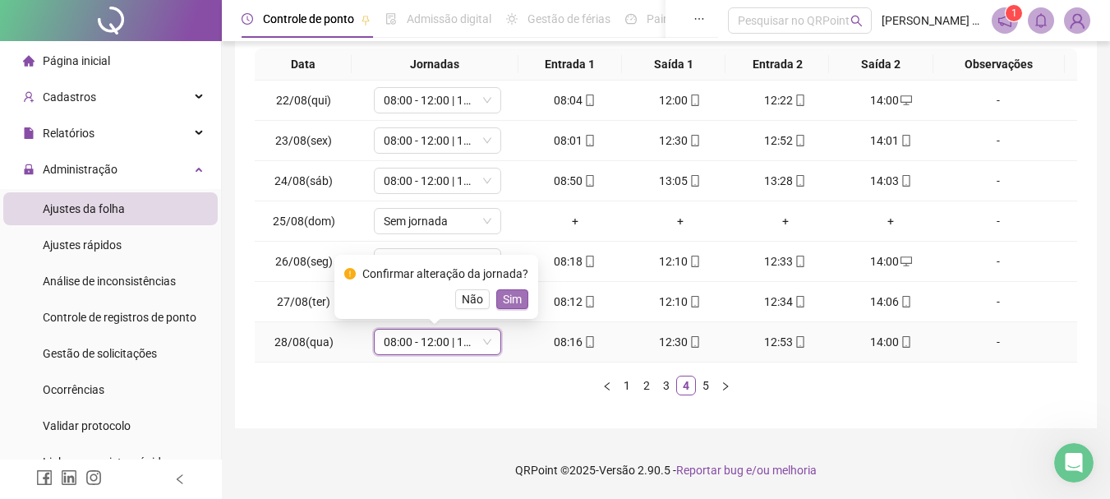
click at [514, 302] on span "Sim" at bounding box center [512, 299] width 19 height 18
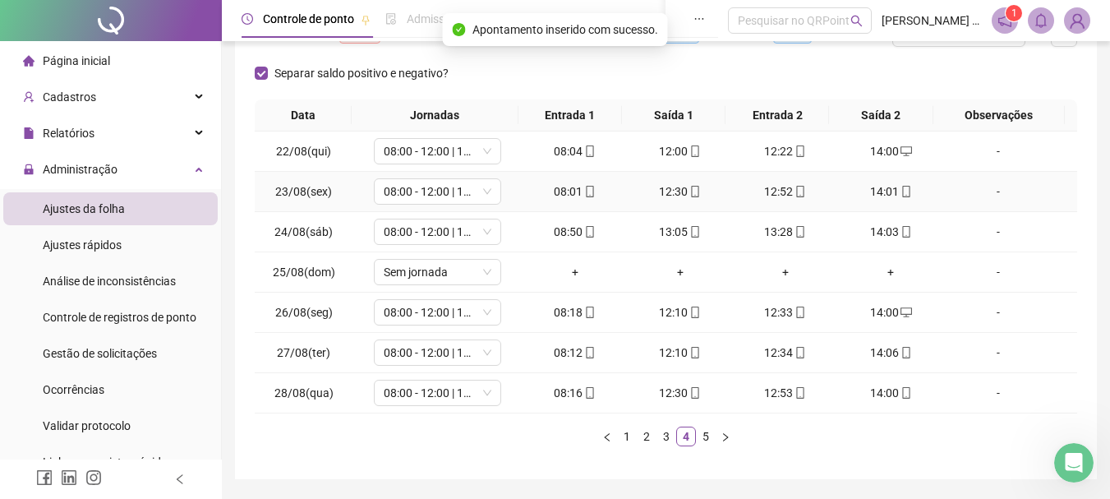
scroll to position [285, 0]
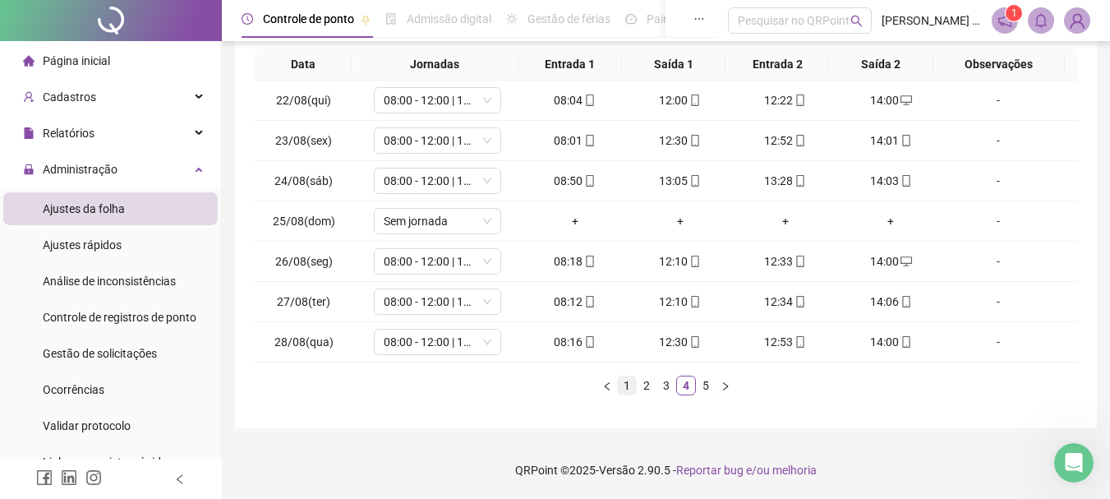
click at [625, 388] on link "1" at bounding box center [627, 385] width 18 height 18
click at [648, 386] on link "2" at bounding box center [647, 385] width 18 height 18
click at [432, 264] on span "08:00 - 12:00 | 14:00 - 18:00" at bounding box center [438, 261] width 108 height 25
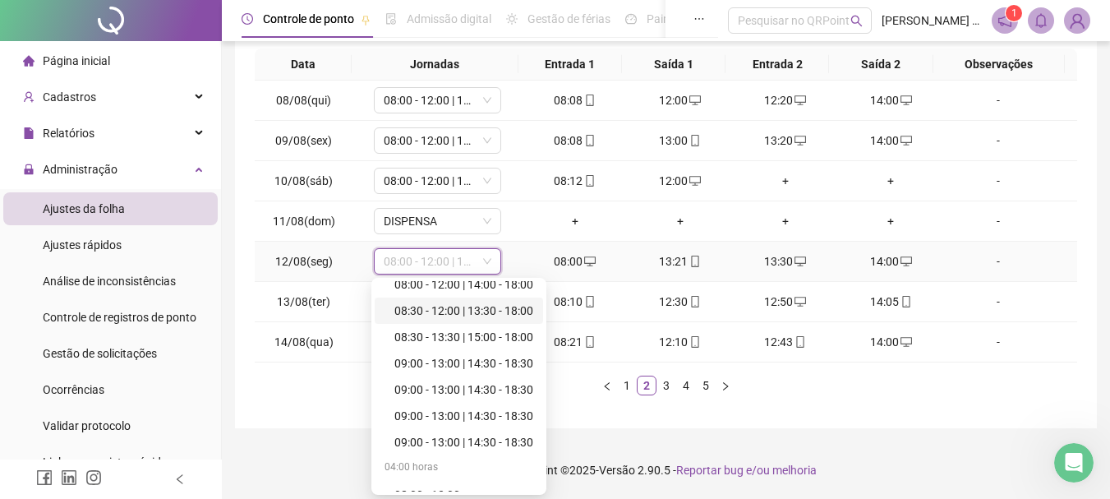
scroll to position [247, 0]
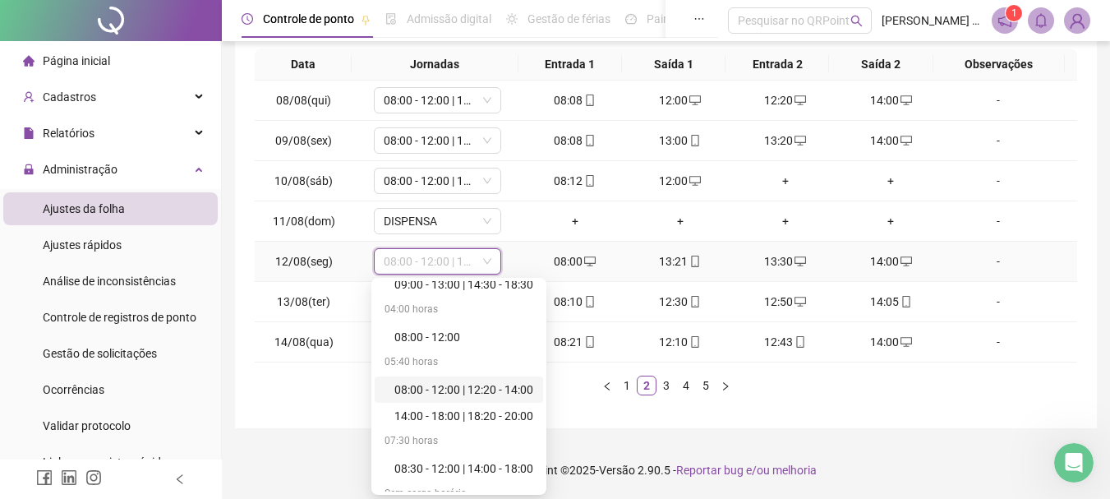
click at [491, 395] on div "08:00 - 12:00 | 12:20 - 14:00" at bounding box center [464, 390] width 139 height 18
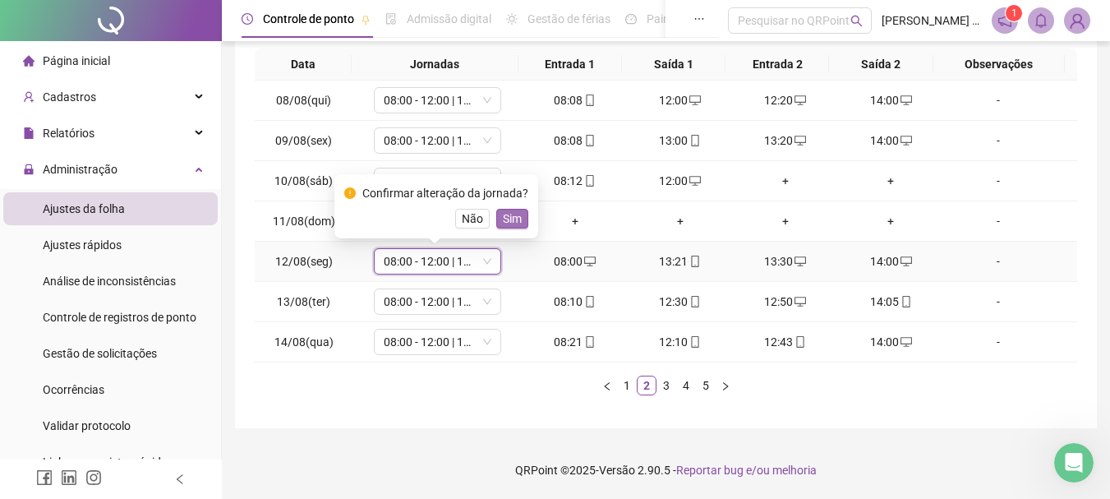
click at [519, 220] on button "Sim" at bounding box center [512, 219] width 32 height 20
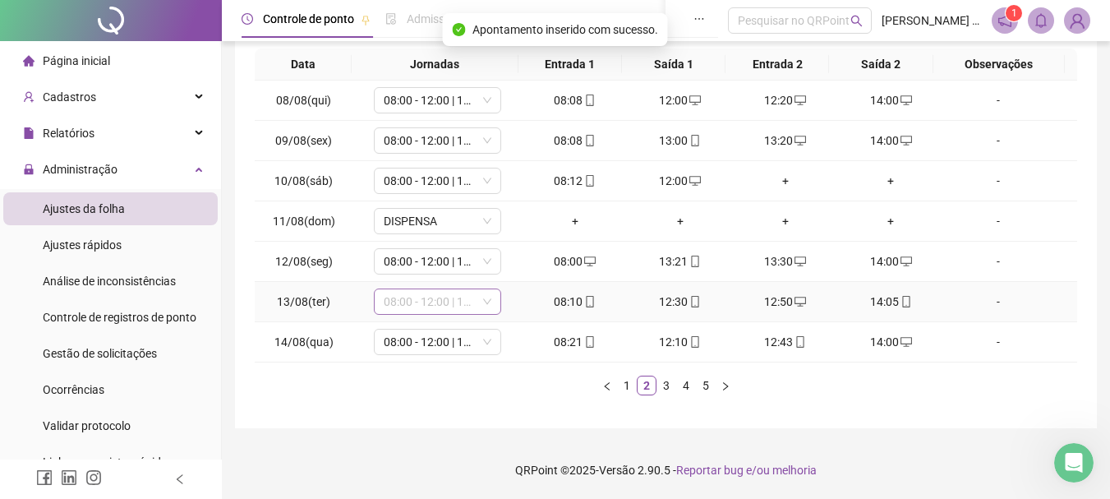
click at [454, 303] on span "08:00 - 12:00 | 14:00 - 18:00" at bounding box center [438, 301] width 108 height 25
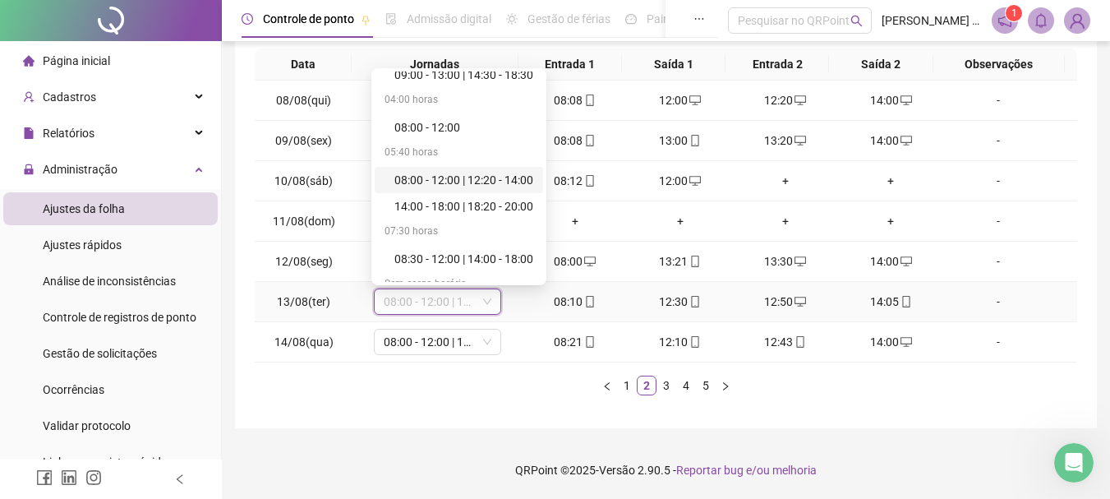
click at [479, 173] on div "08:00 - 12:00 | 12:20 - 14:00" at bounding box center [464, 180] width 139 height 18
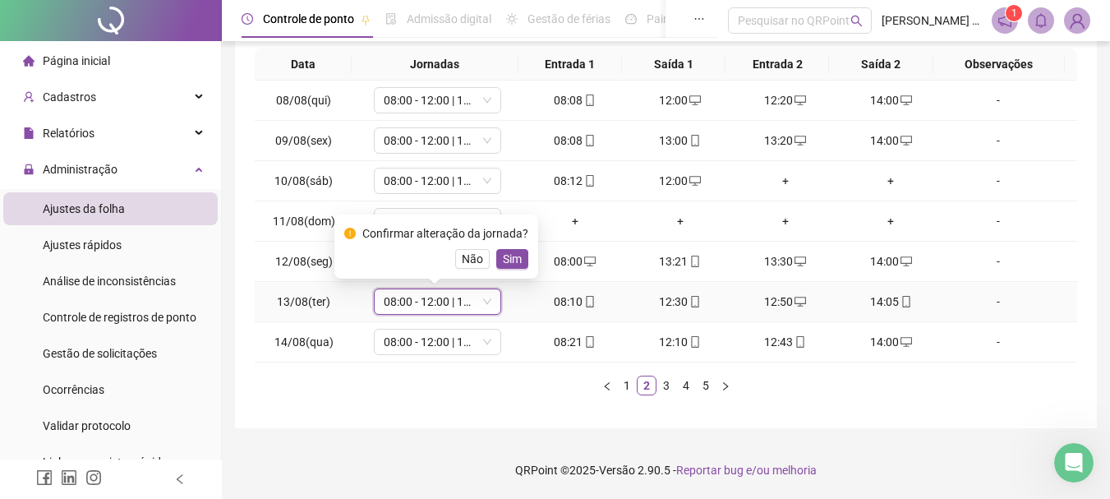
click at [515, 253] on span "Sim" at bounding box center [512, 259] width 19 height 18
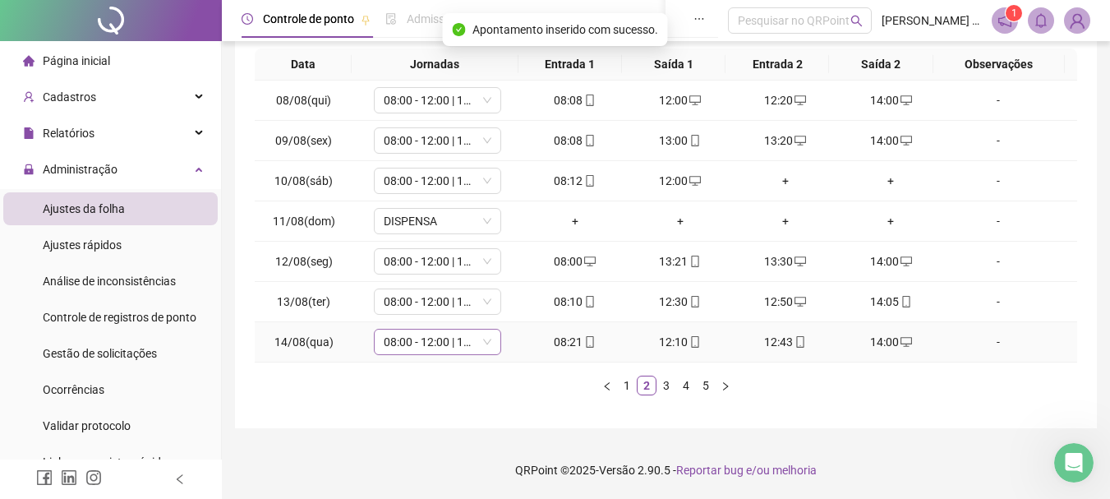
click at [462, 342] on span "08:00 - 12:00 | 14:00 - 18:00" at bounding box center [438, 342] width 108 height 25
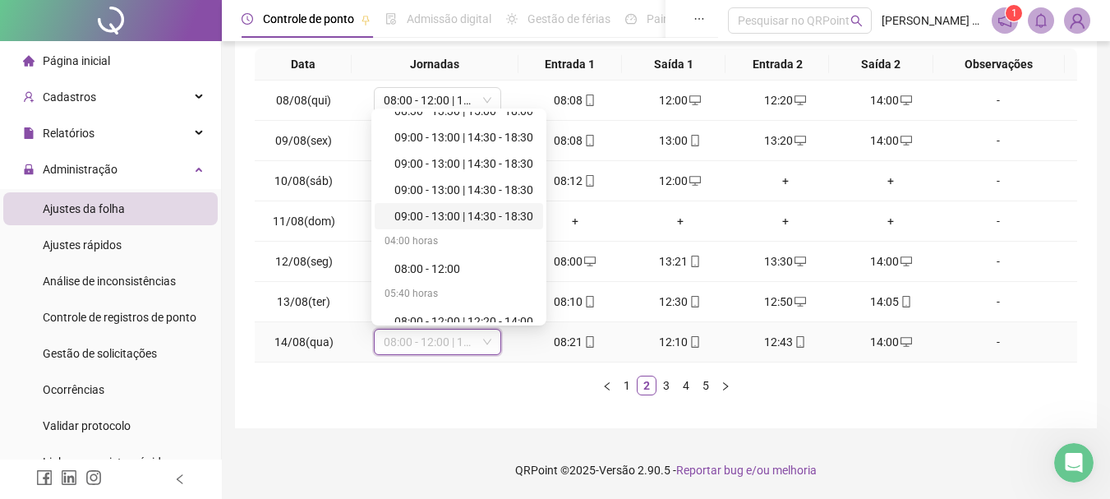
scroll to position [164, 0]
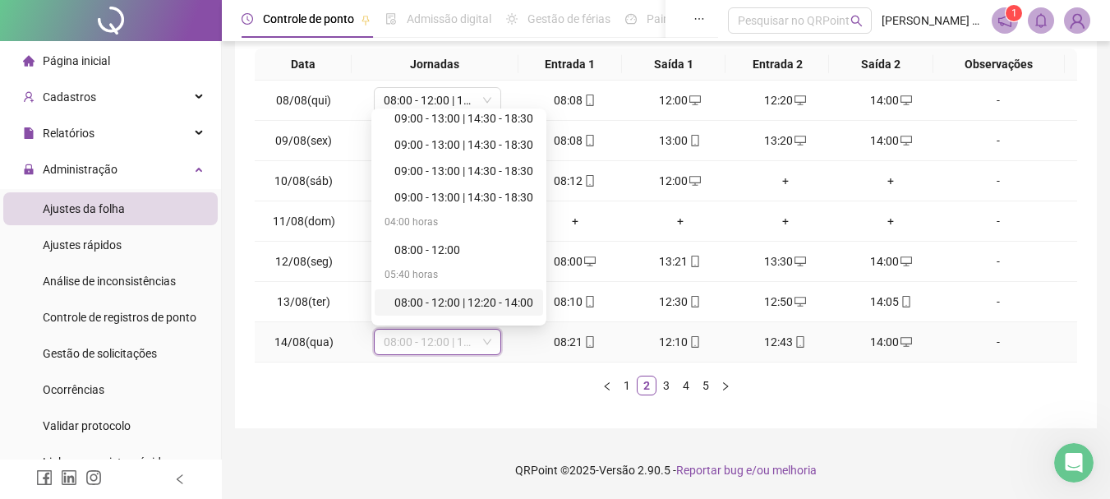
click at [477, 305] on div "08:00 - 12:00 | 12:20 - 14:00" at bounding box center [464, 302] width 139 height 18
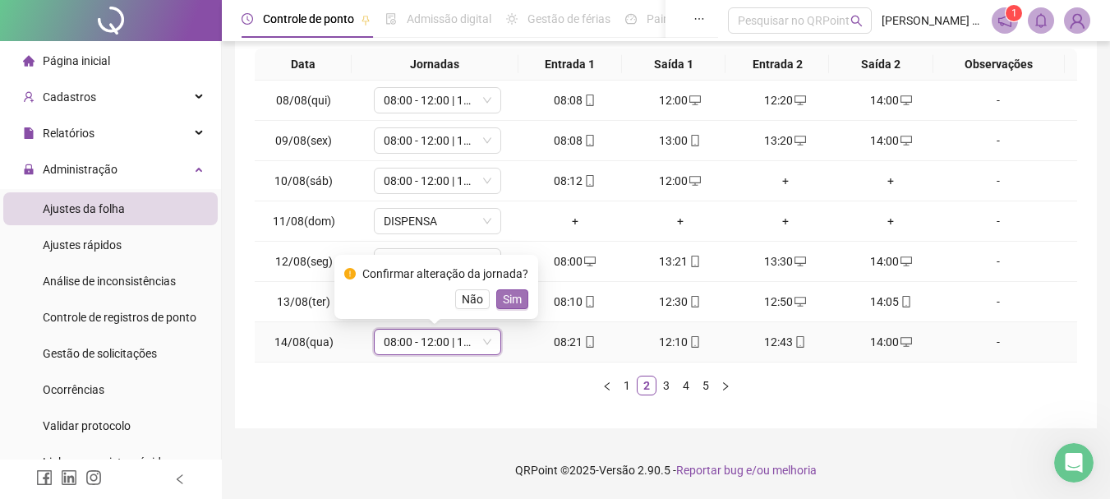
click at [505, 296] on span "Sim" at bounding box center [512, 299] width 19 height 18
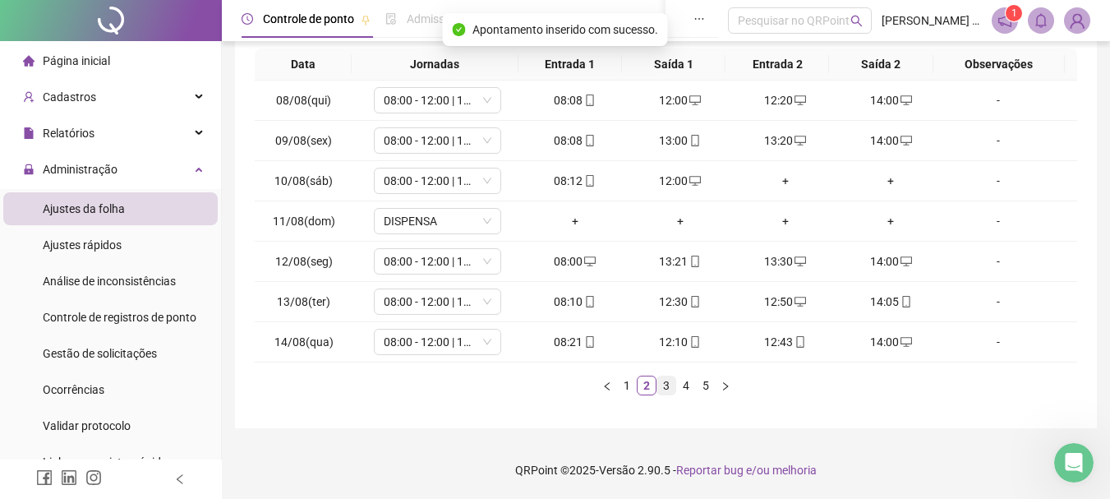
click at [662, 382] on link "3" at bounding box center [667, 385] width 18 height 18
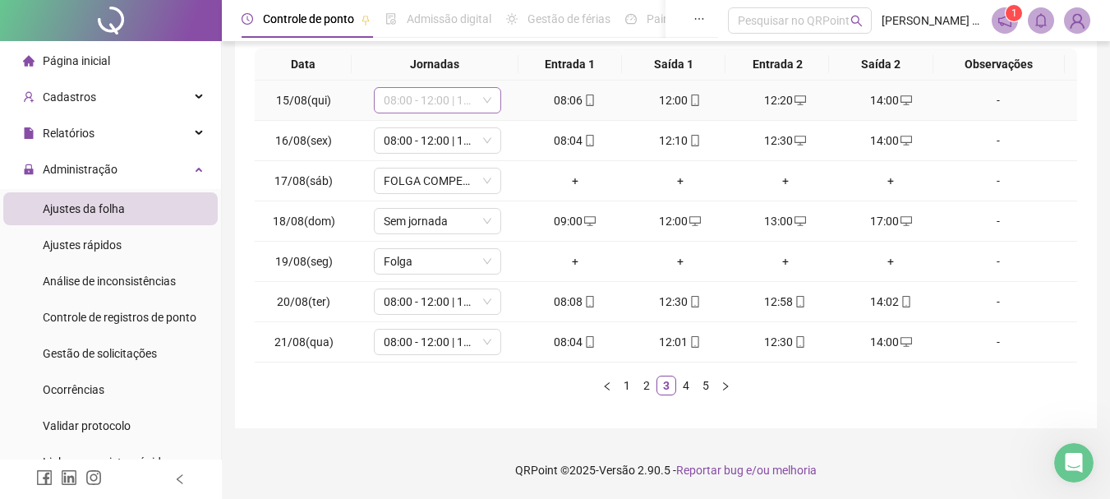
click at [432, 99] on span "08:00 - 12:00 | 14:00 - 18:00" at bounding box center [438, 100] width 108 height 25
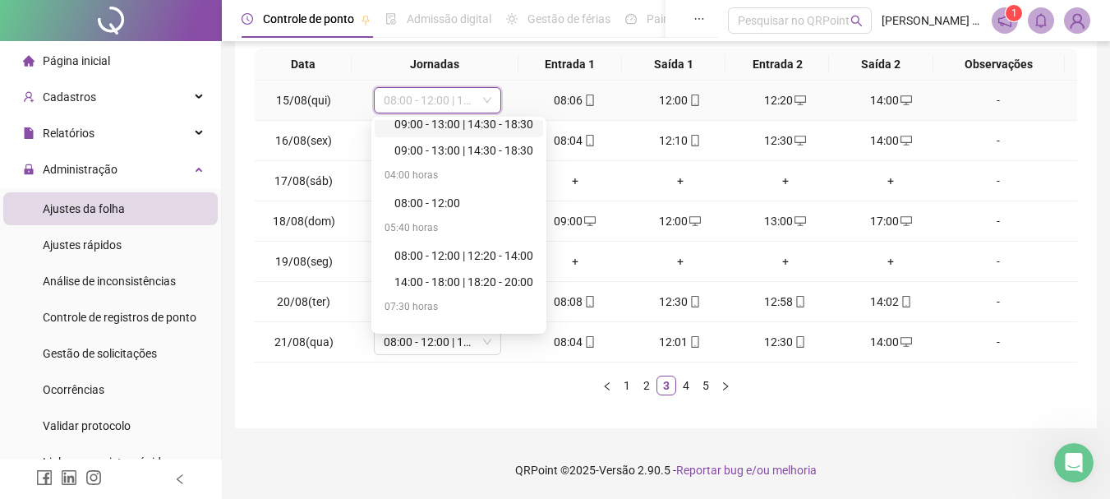
scroll to position [329, 0]
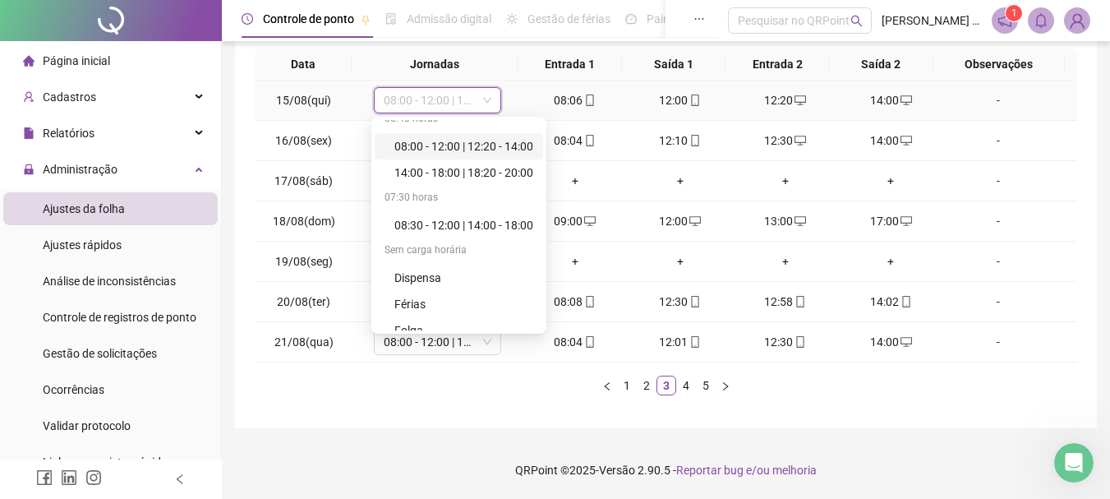
click at [471, 150] on div "08:00 - 12:00 | 12:20 - 14:00" at bounding box center [464, 146] width 139 height 18
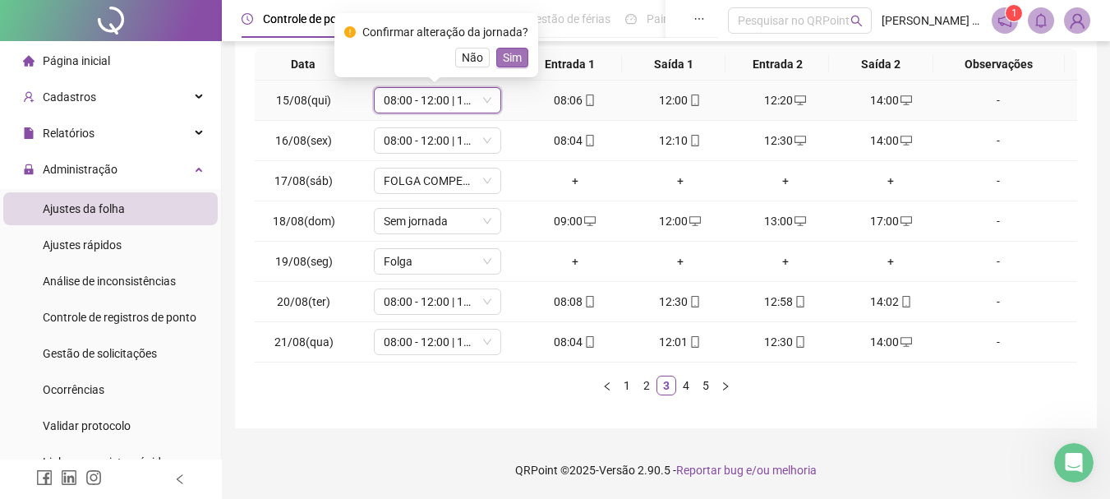
click at [507, 62] on span "Sim" at bounding box center [512, 57] width 19 height 18
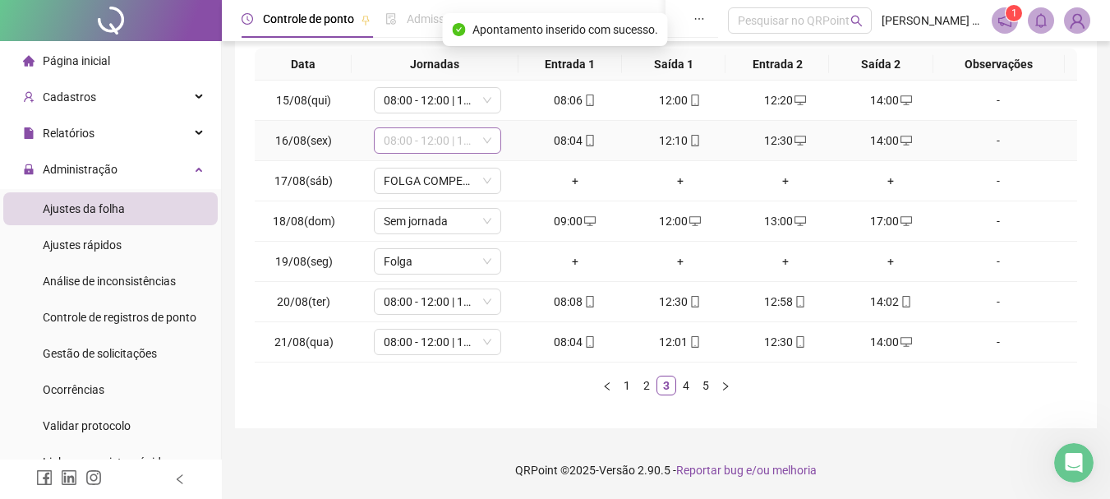
click at [455, 141] on span "08:00 - 12:00 | 14:00 - 18:00" at bounding box center [438, 140] width 108 height 25
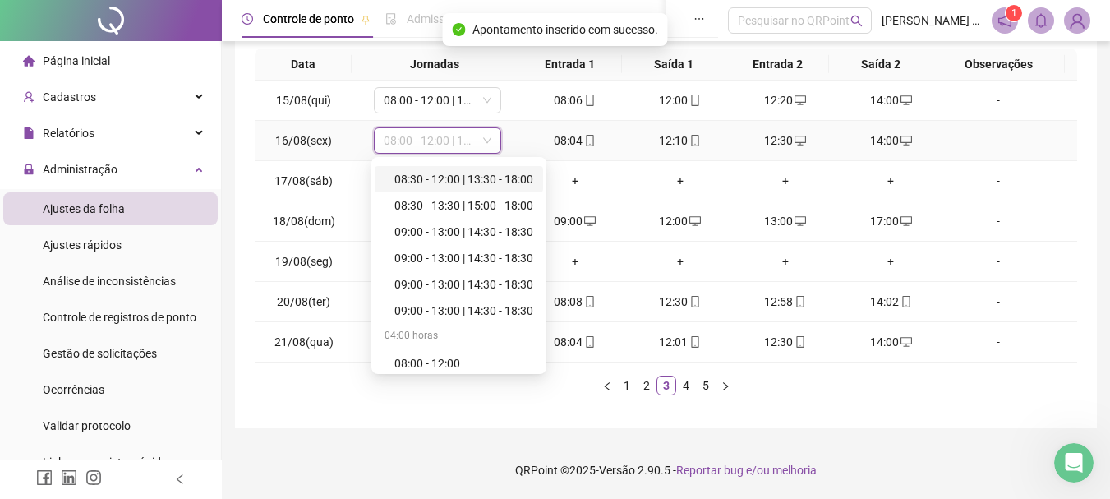
scroll to position [164, 0]
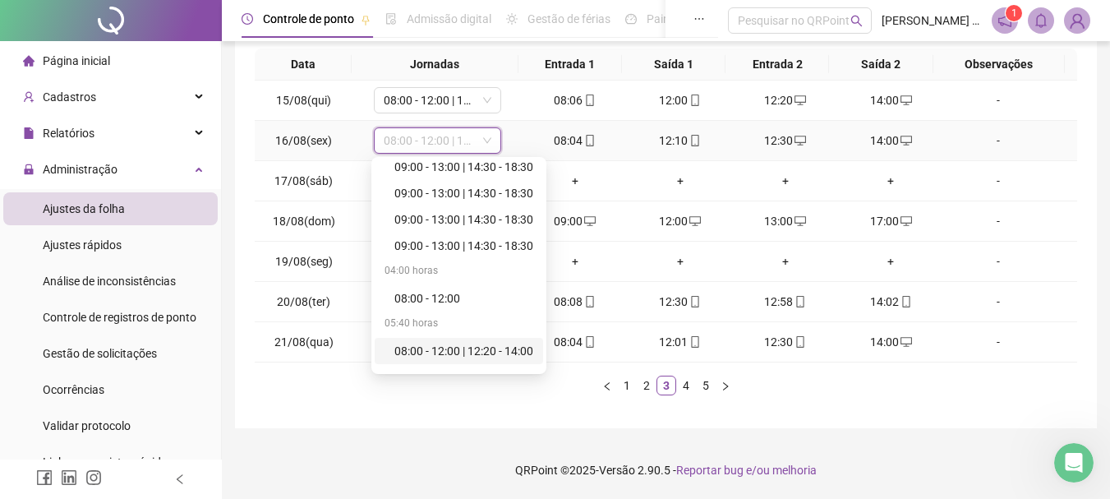
click at [501, 356] on div "08:00 - 12:00 | 12:20 - 14:00" at bounding box center [464, 351] width 139 height 18
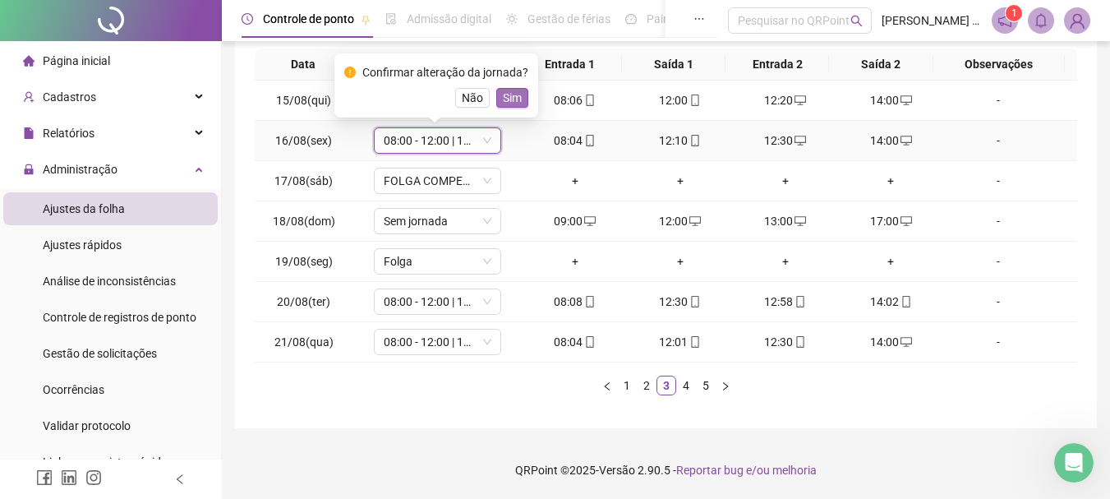
click at [511, 95] on span "Sim" at bounding box center [512, 98] width 19 height 18
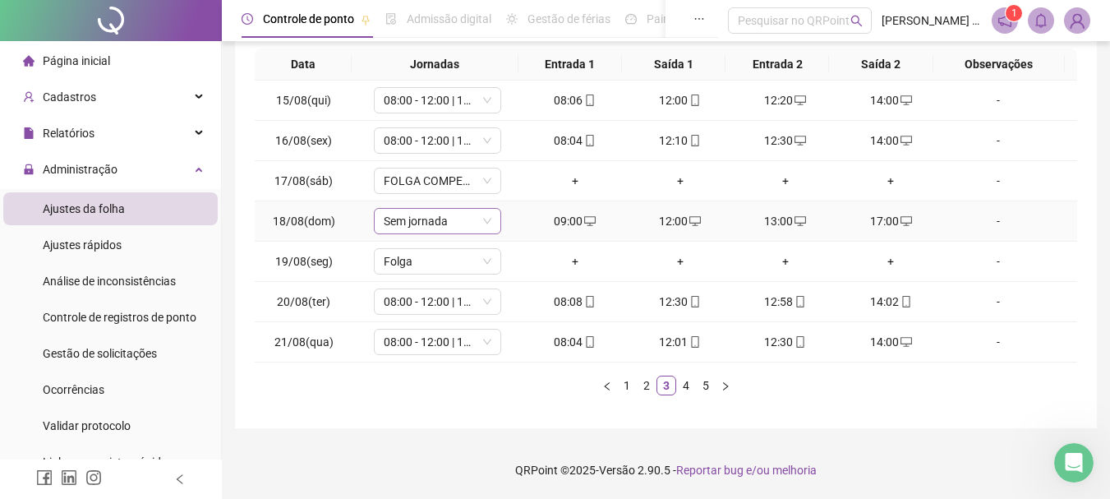
click at [450, 219] on span "Sem jornada" at bounding box center [438, 221] width 108 height 25
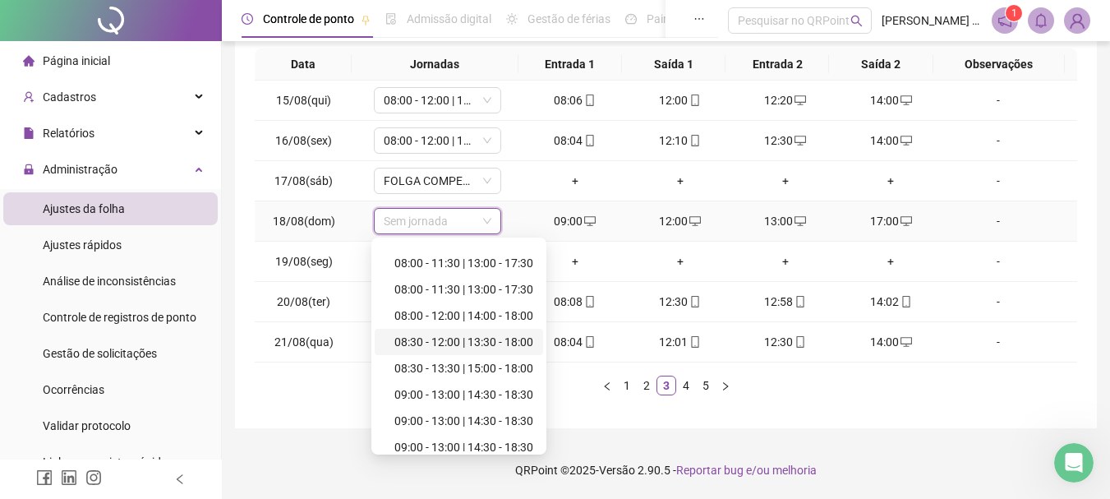
scroll to position [0, 0]
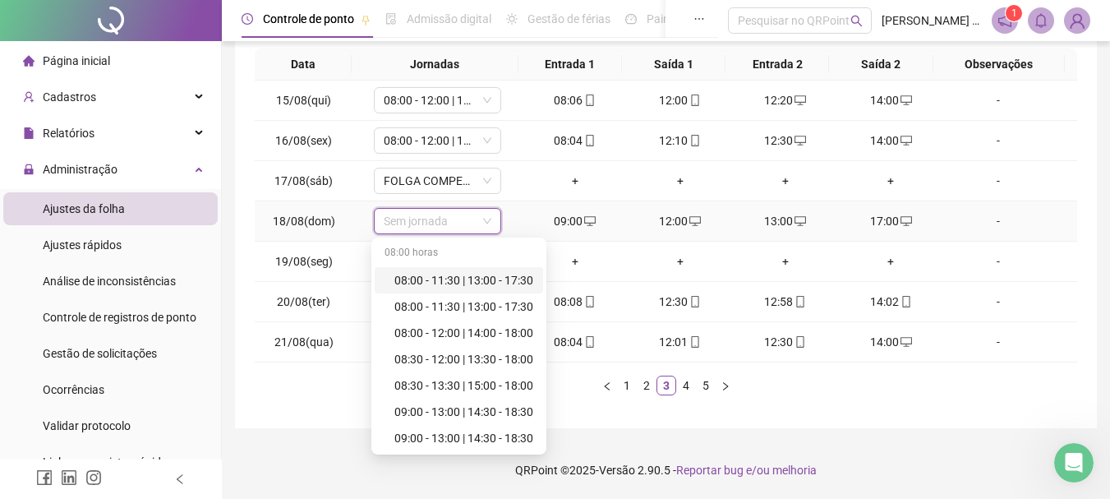
click at [450, 279] on div "08:00 - 11:30 | 13:00 - 17:30" at bounding box center [464, 280] width 139 height 18
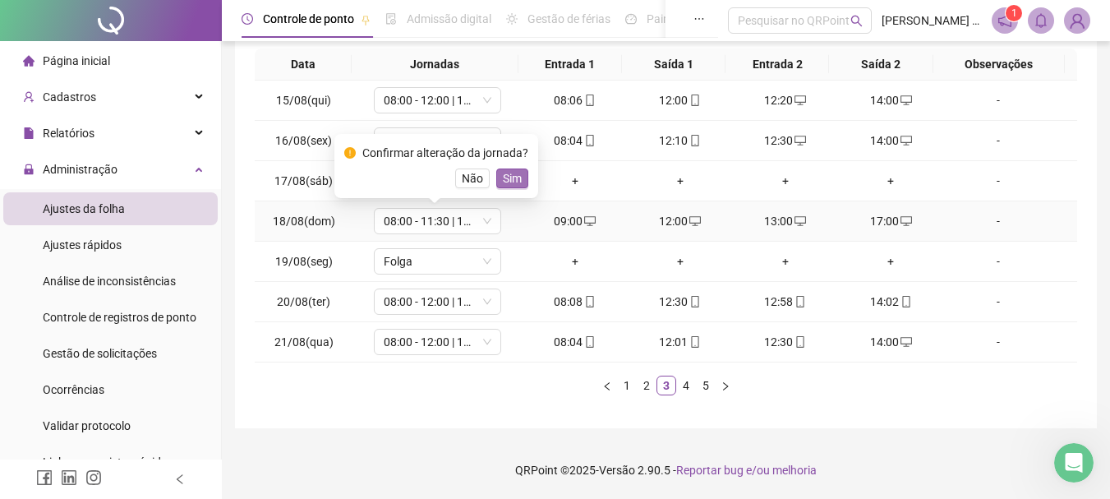
click at [507, 181] on span "Sim" at bounding box center [512, 178] width 19 height 18
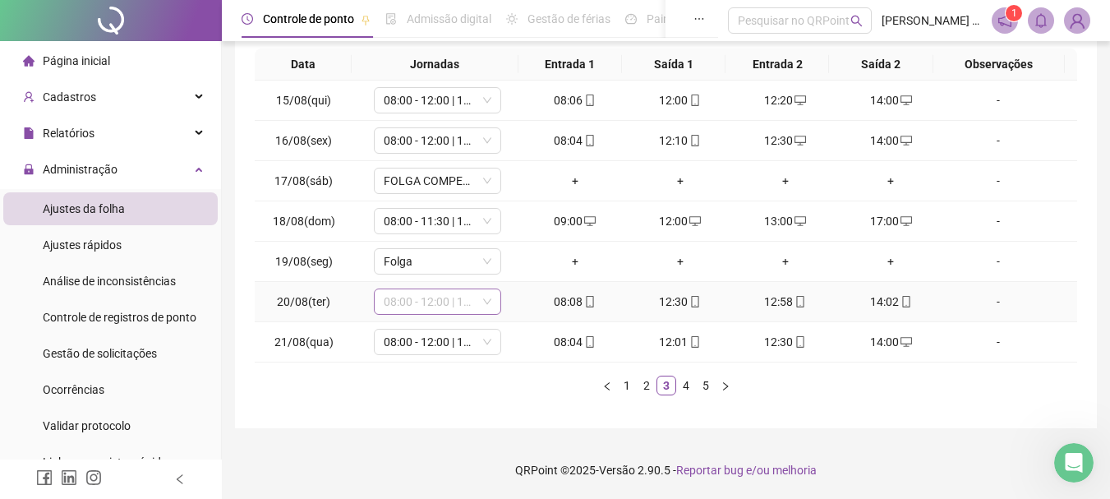
click at [437, 305] on span "08:00 - 12:00 | 14:00 - 18:00" at bounding box center [438, 301] width 108 height 25
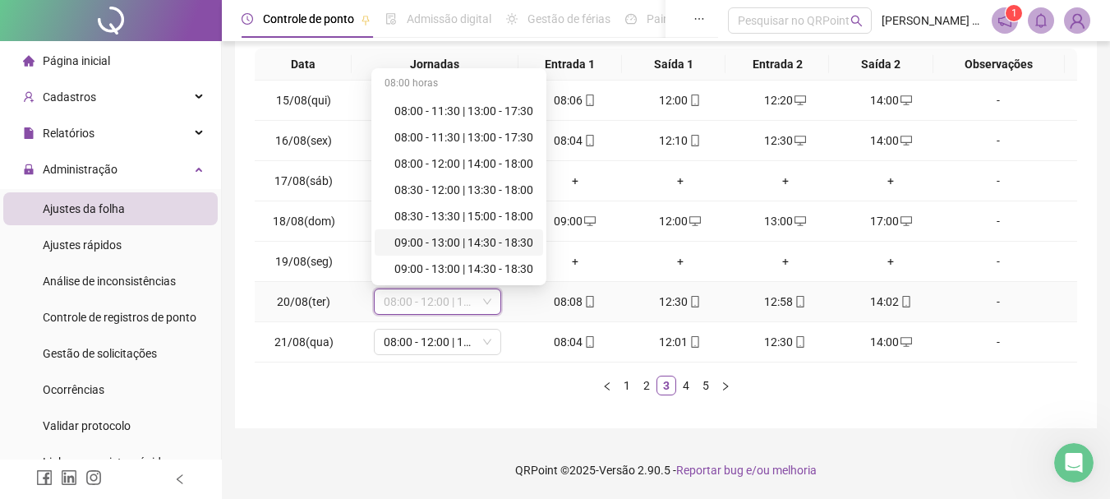
scroll to position [164, 0]
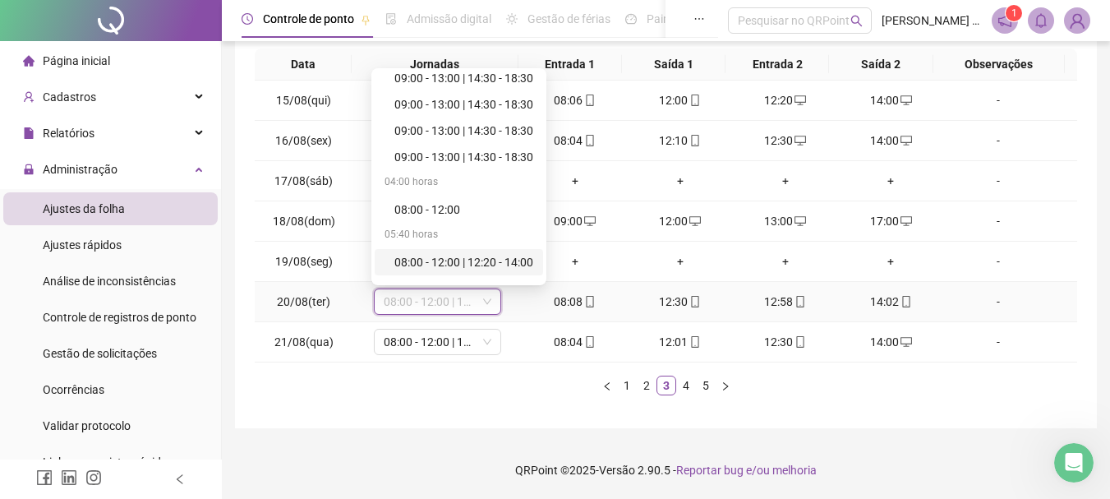
click at [468, 259] on div "08:00 - 12:00 | 12:20 - 14:00" at bounding box center [464, 262] width 139 height 18
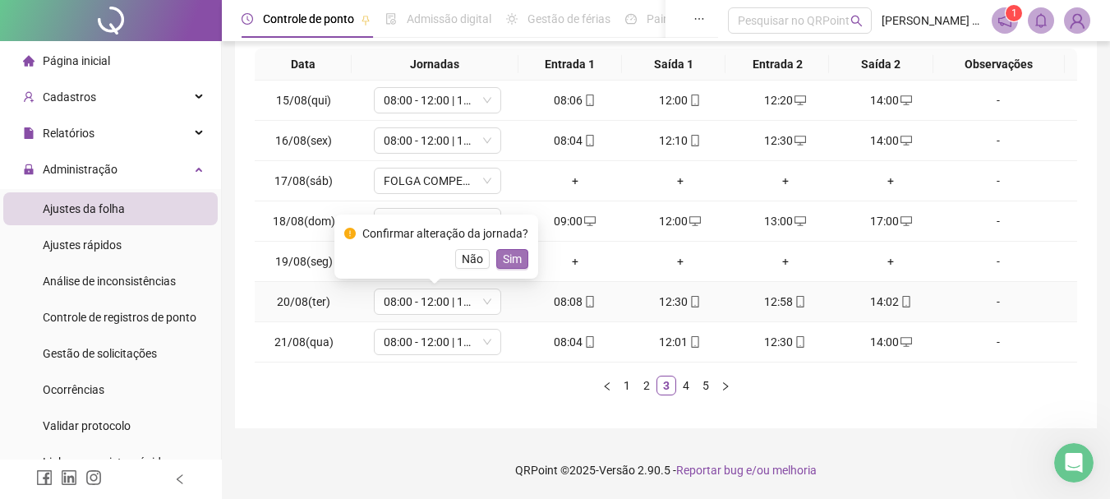
click at [515, 260] on span "Sim" at bounding box center [512, 259] width 19 height 18
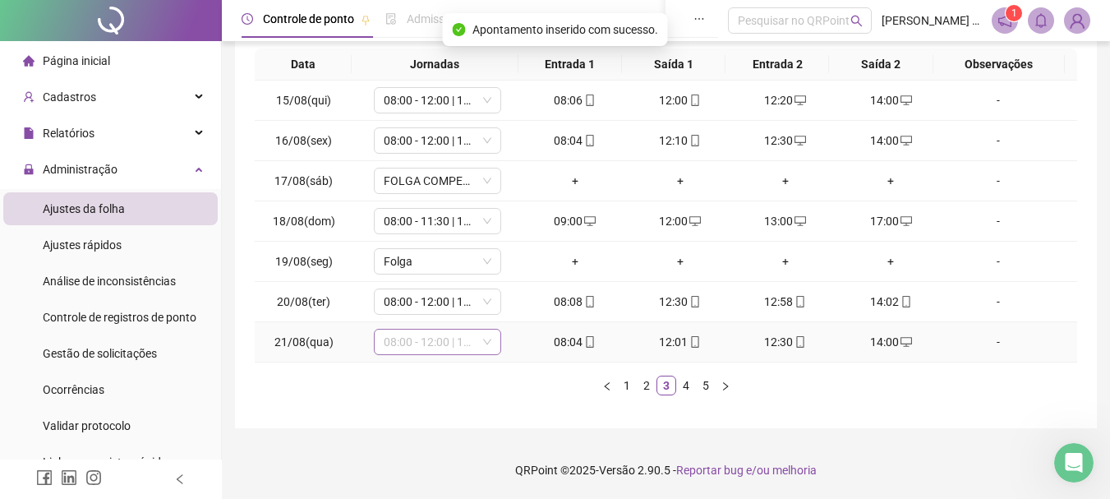
click at [458, 342] on span "08:00 - 12:00 | 14:00 - 18:00" at bounding box center [438, 342] width 108 height 25
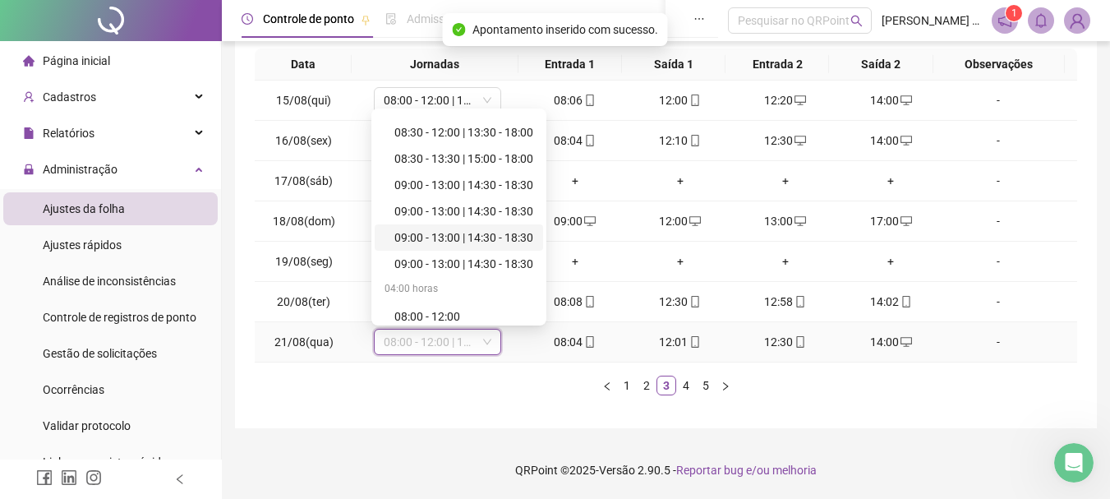
scroll to position [247, 0]
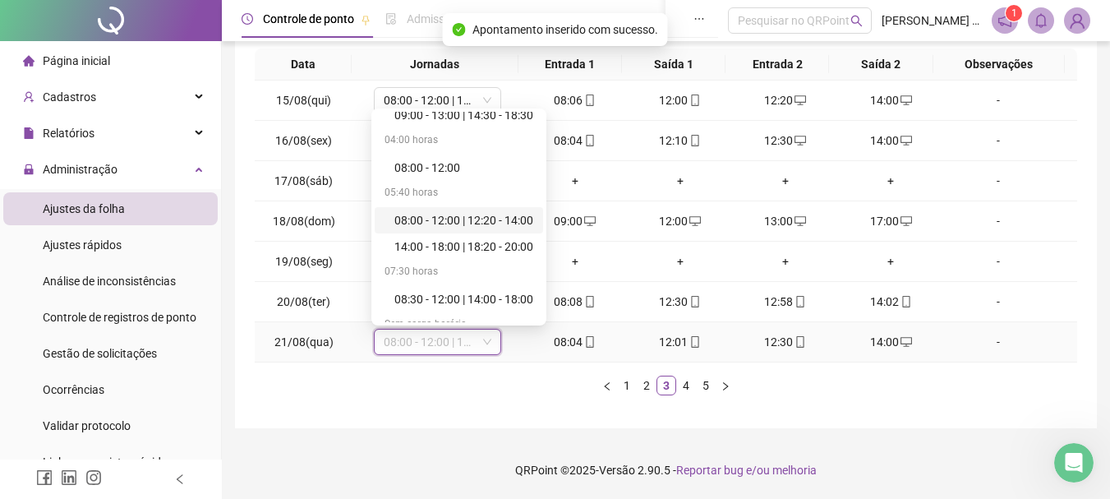
click at [499, 220] on div "08:00 - 12:00 | 12:20 - 14:00" at bounding box center [464, 220] width 139 height 18
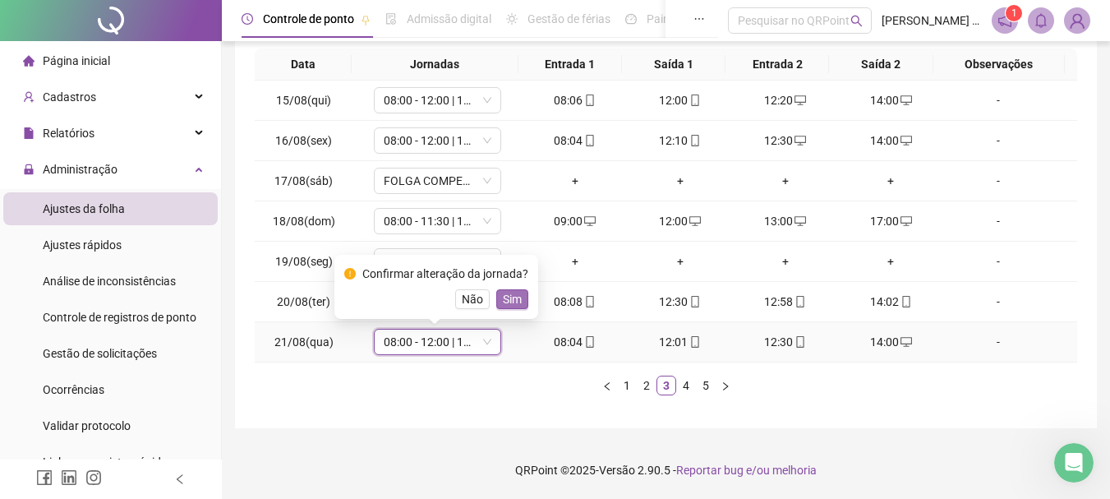
click at [503, 307] on span "Sim" at bounding box center [512, 299] width 19 height 18
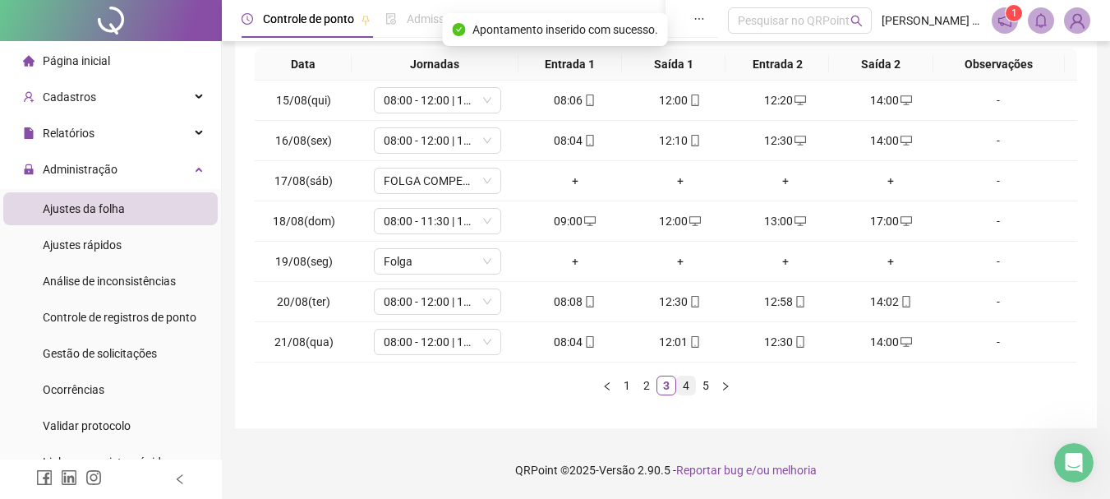
click at [690, 387] on link "4" at bounding box center [686, 385] width 18 height 18
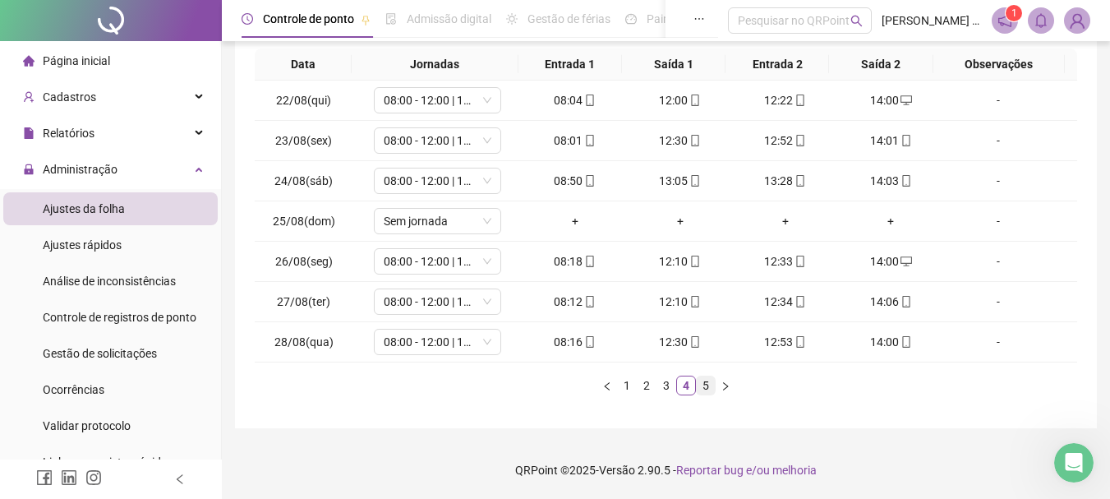
click at [704, 384] on link "5" at bounding box center [706, 385] width 18 height 18
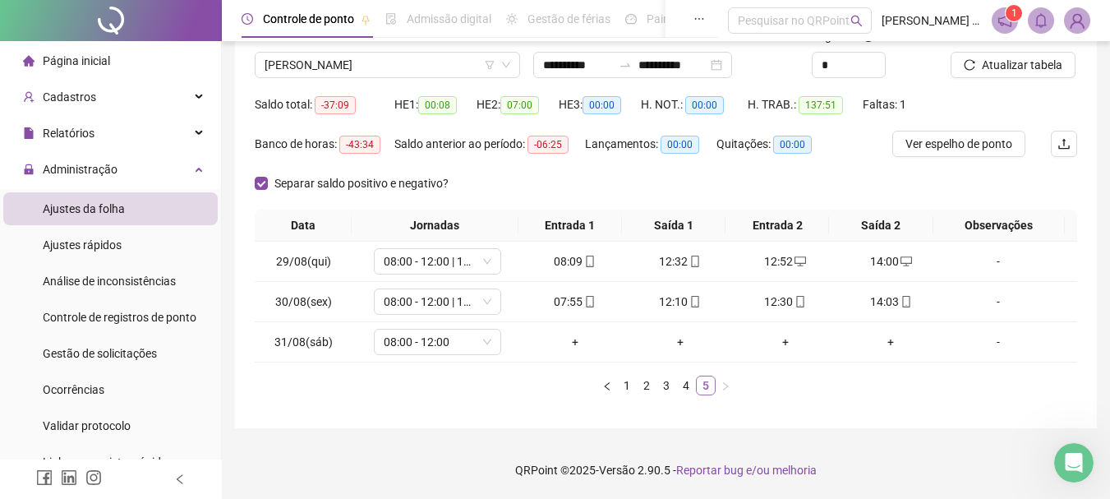
scroll to position [124, 0]
click at [732, 64] on div "**********" at bounding box center [632, 65] width 199 height 26
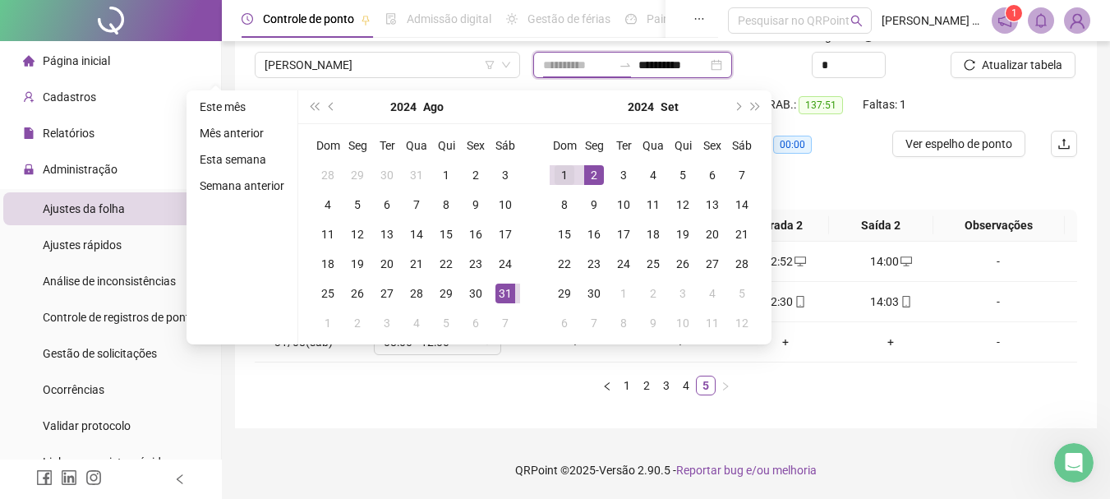
type input "**********"
click at [564, 173] on div "1" at bounding box center [565, 175] width 20 height 20
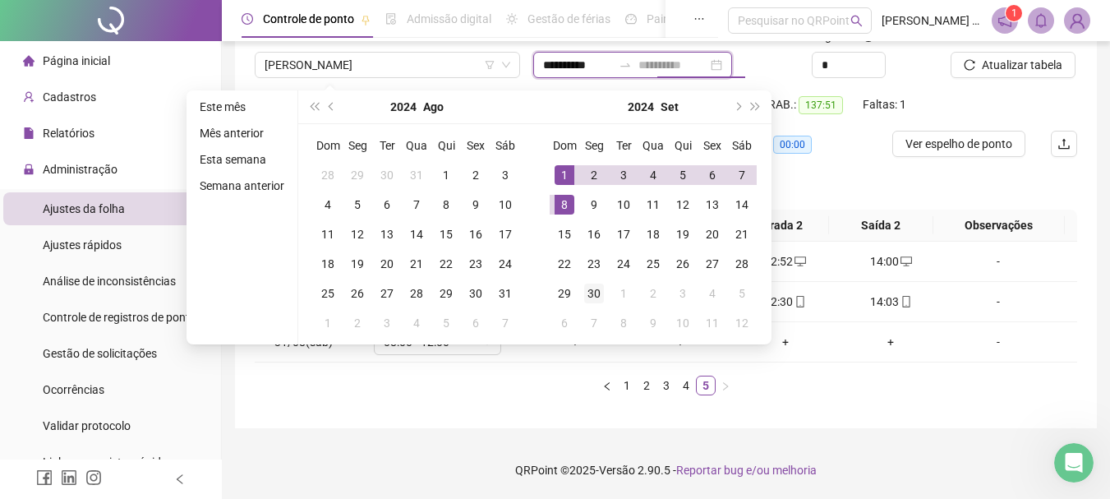
type input "**********"
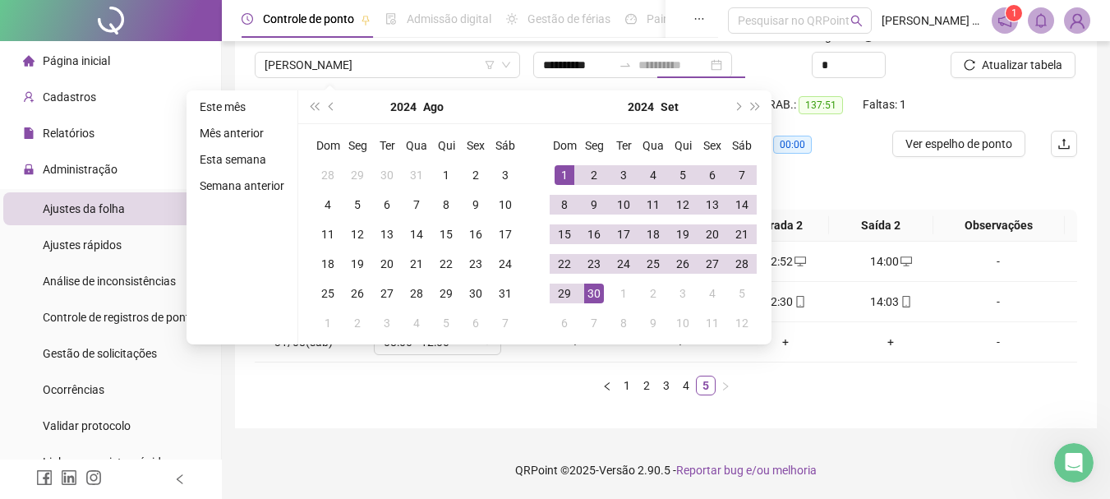
click at [589, 293] on div "30" at bounding box center [594, 294] width 20 height 20
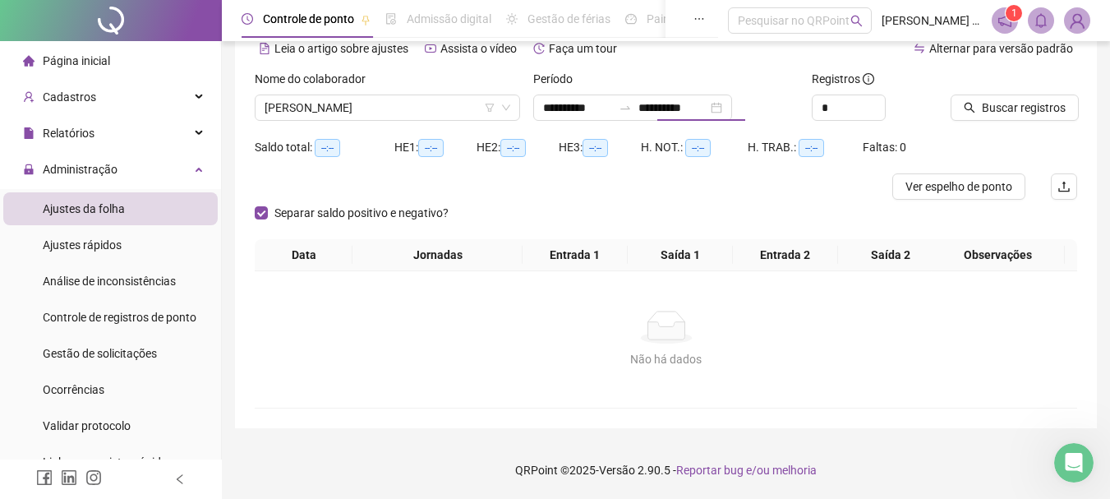
scroll to position [81, 0]
click at [989, 104] on span "Buscar registros" at bounding box center [1024, 108] width 84 height 18
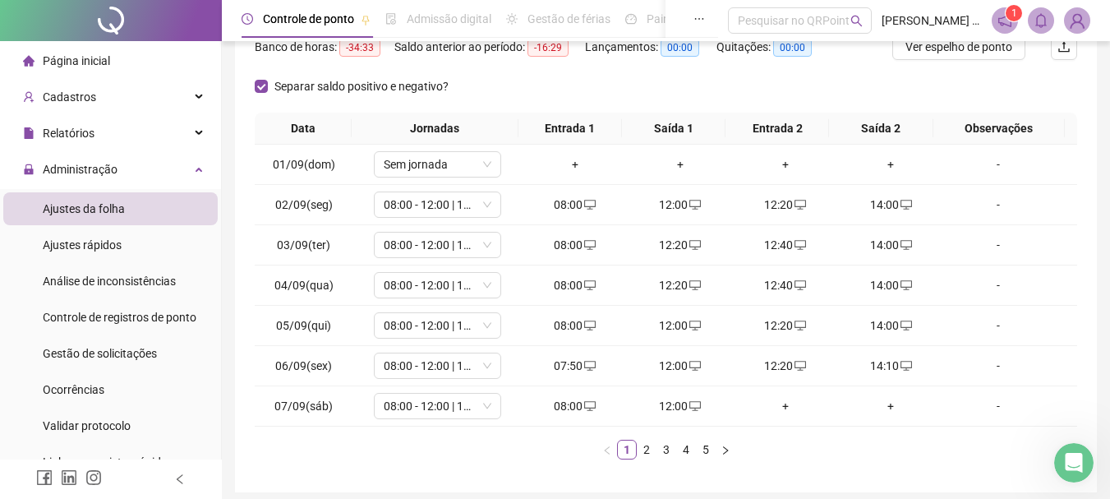
scroll to position [246, 0]
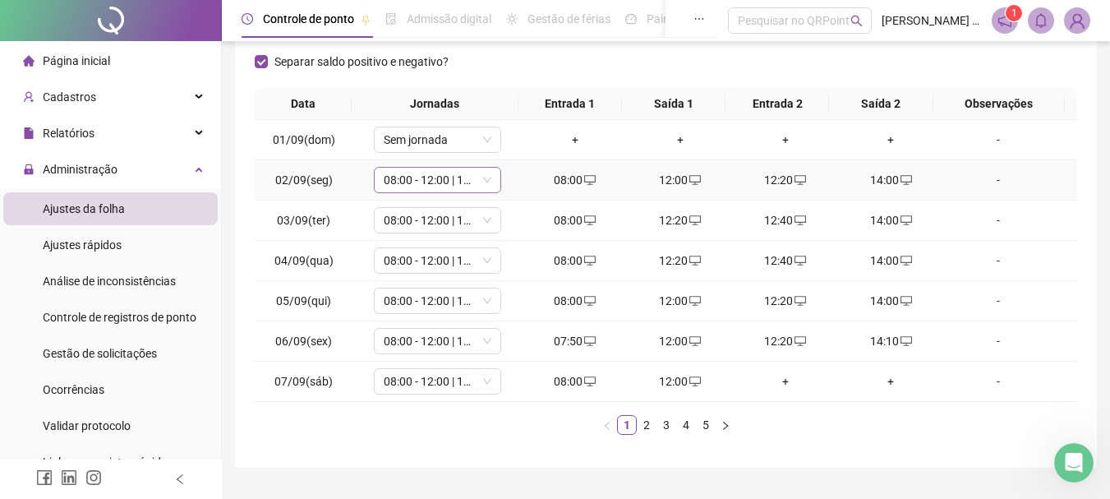
click at [442, 181] on span "08:00 - 12:00 | 14:00 - 18:00" at bounding box center [438, 180] width 108 height 25
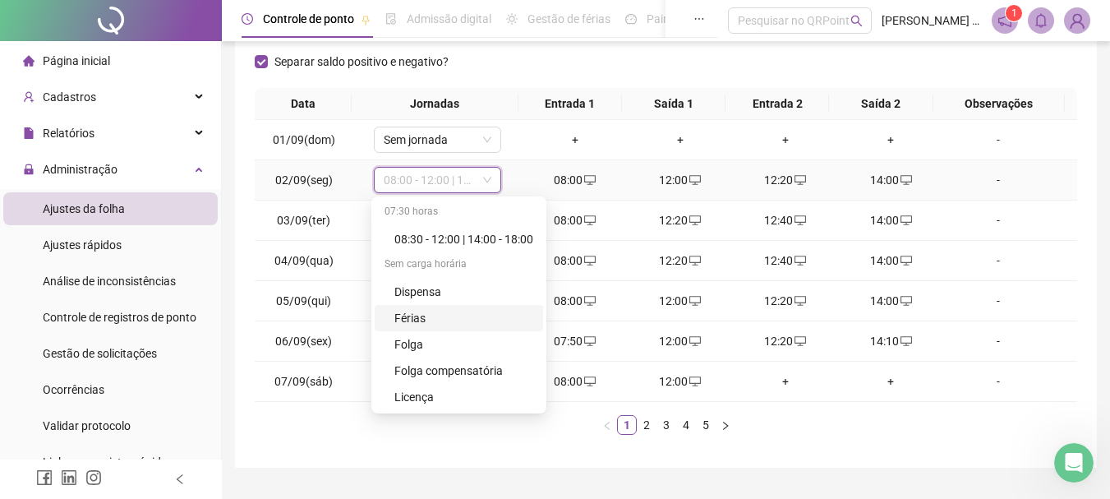
scroll to position [312, 0]
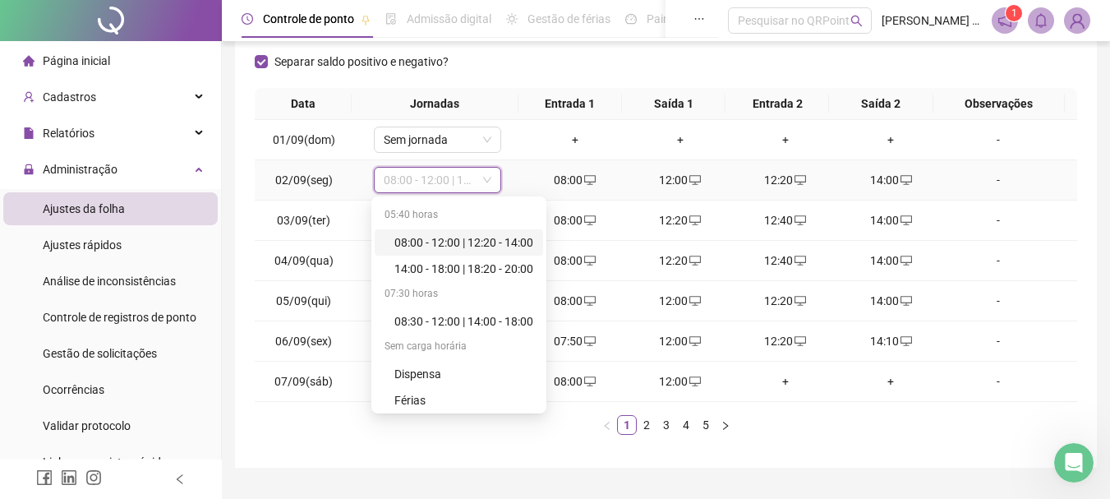
click at [485, 235] on div "08:00 - 12:00 | 12:20 - 14:00" at bounding box center [464, 242] width 139 height 18
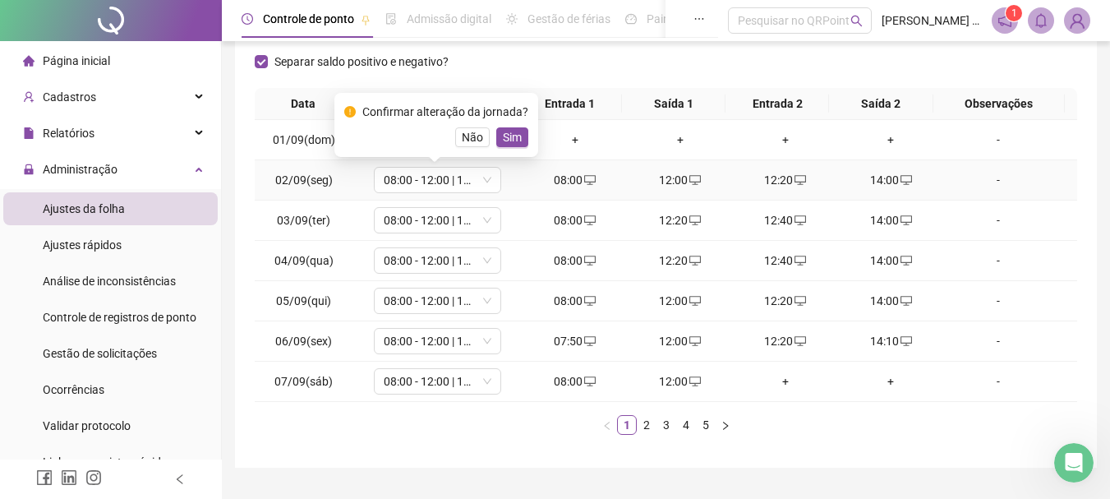
click at [518, 129] on button "Sim" at bounding box center [512, 137] width 32 height 20
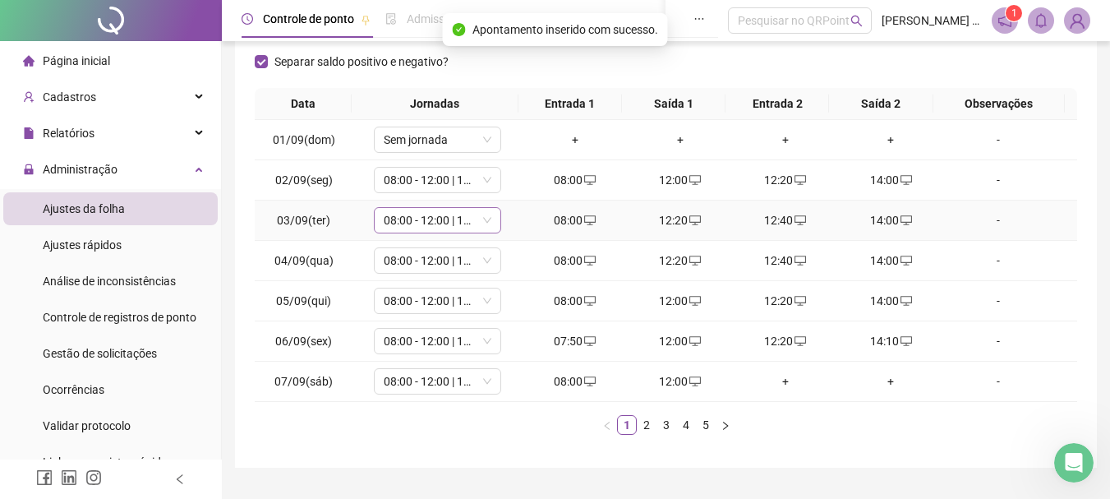
click at [455, 217] on span "08:00 - 12:00 | 14:00 - 18:00" at bounding box center [438, 220] width 108 height 25
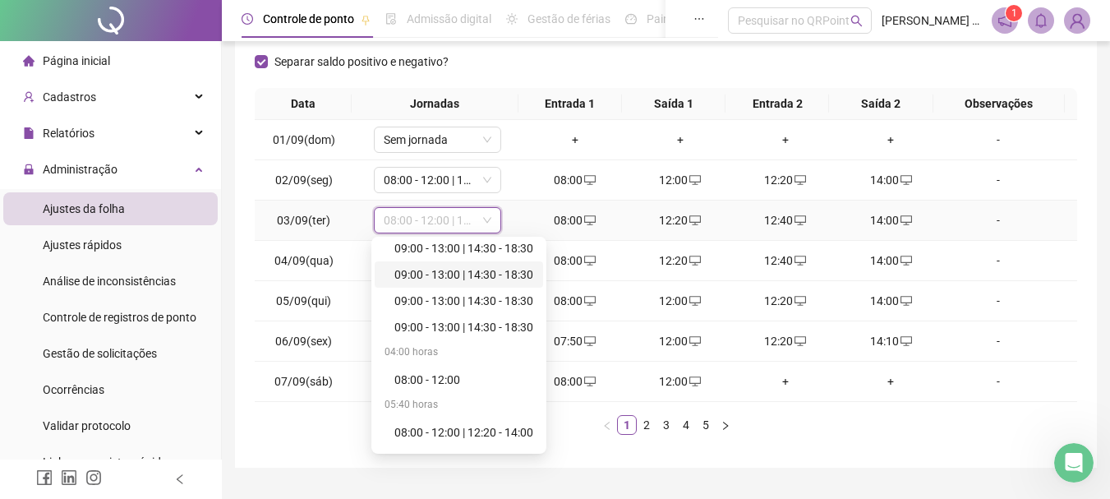
scroll to position [164, 0]
click at [489, 428] on div "08:00 - 12:00 | 12:20 - 14:00" at bounding box center [464, 431] width 139 height 18
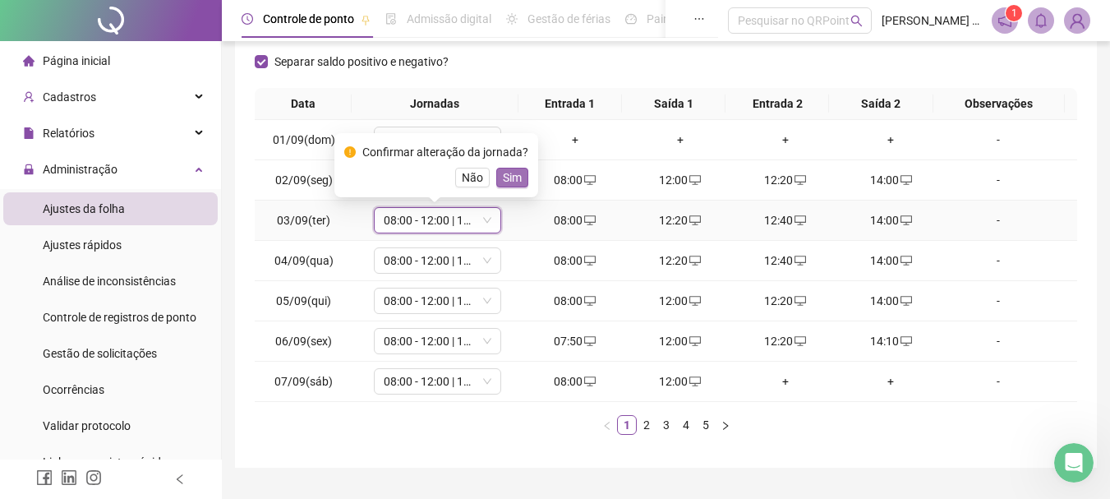
click at [512, 178] on span "Sim" at bounding box center [512, 177] width 19 height 18
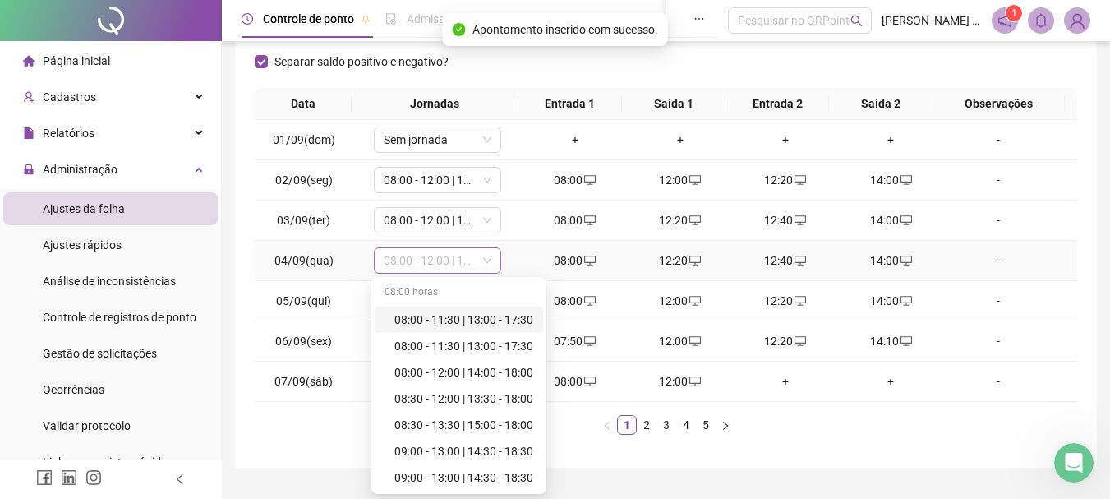
click at [413, 259] on span "08:00 - 12:00 | 14:00 - 18:00" at bounding box center [438, 260] width 108 height 25
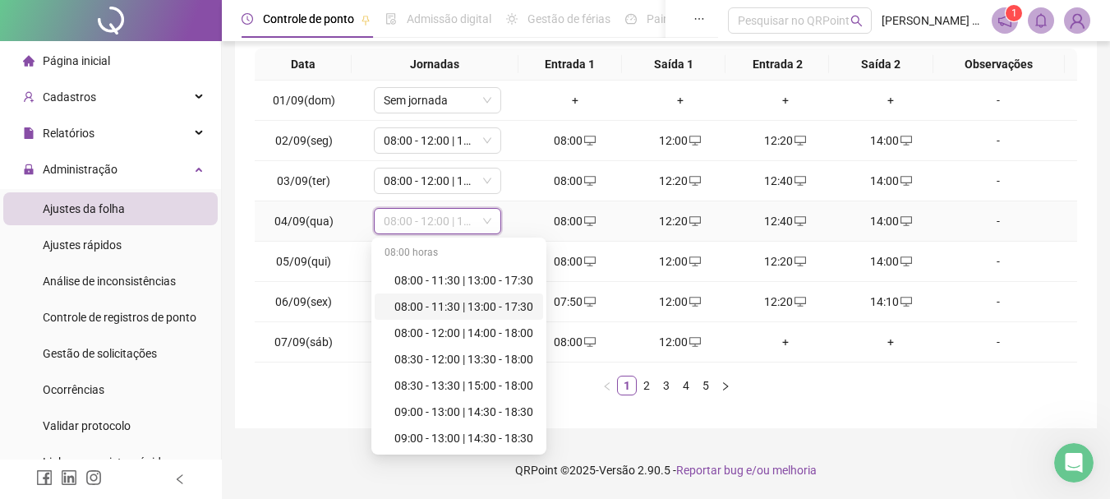
scroll to position [247, 0]
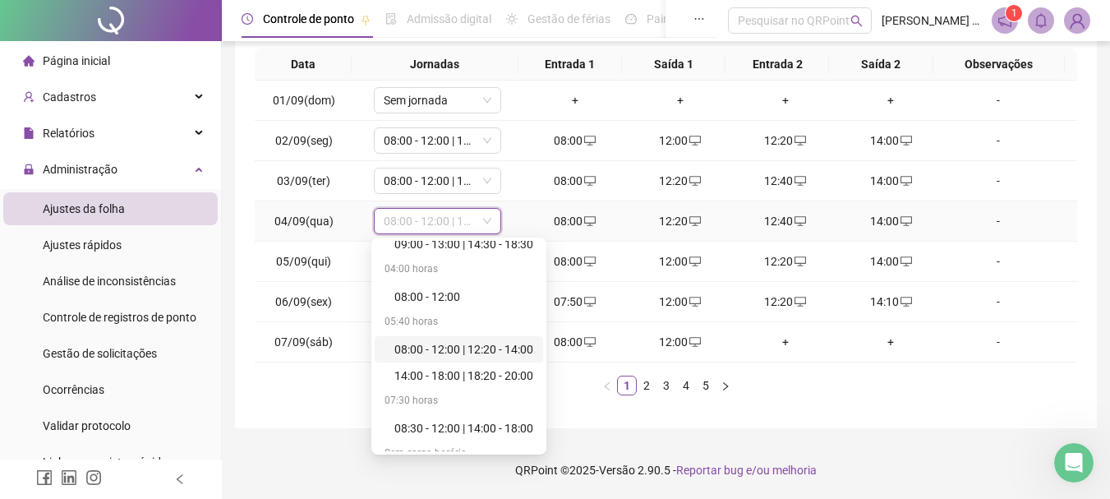
click at [472, 350] on div "08:00 - 12:00 | 12:20 - 14:00" at bounding box center [464, 349] width 139 height 18
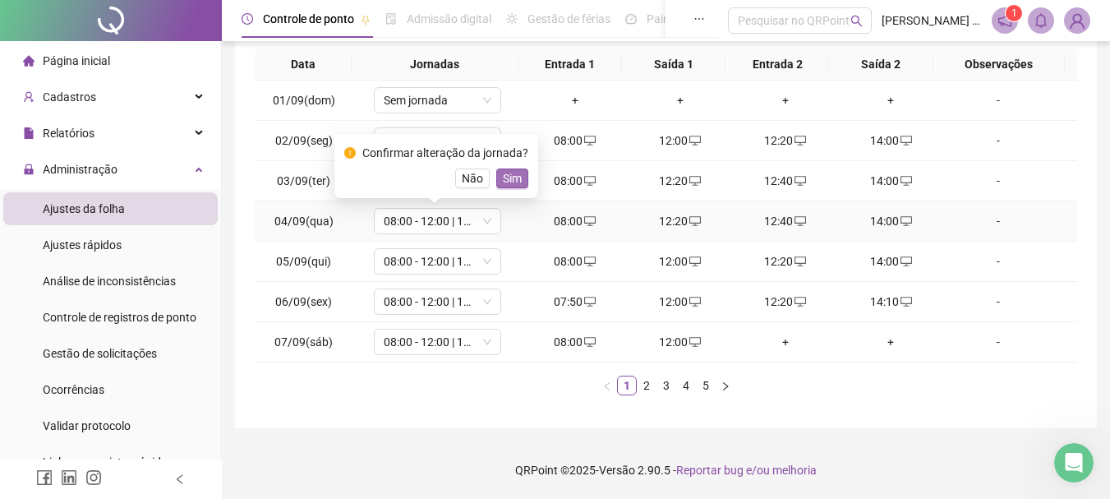
click at [514, 176] on span "Sim" at bounding box center [512, 178] width 19 height 18
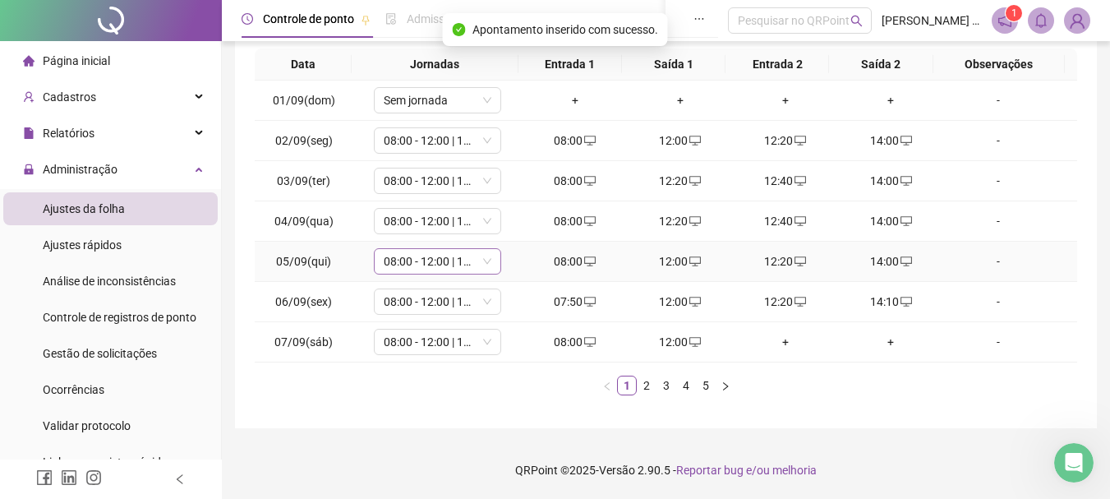
click at [430, 261] on span "08:00 - 12:00 | 14:00 - 18:00" at bounding box center [438, 261] width 108 height 25
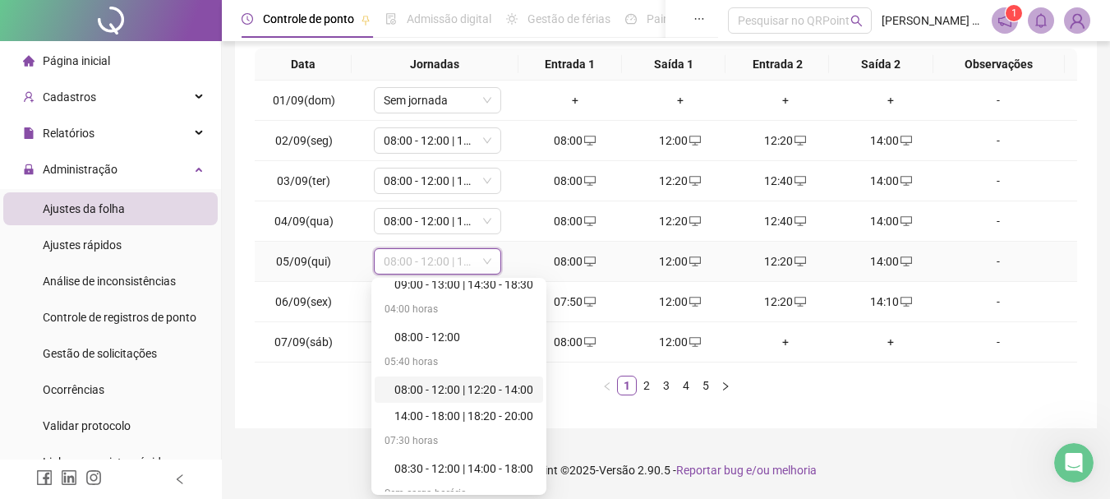
click at [505, 394] on div "08:00 - 12:00 | 12:20 - 14:00" at bounding box center [464, 390] width 139 height 18
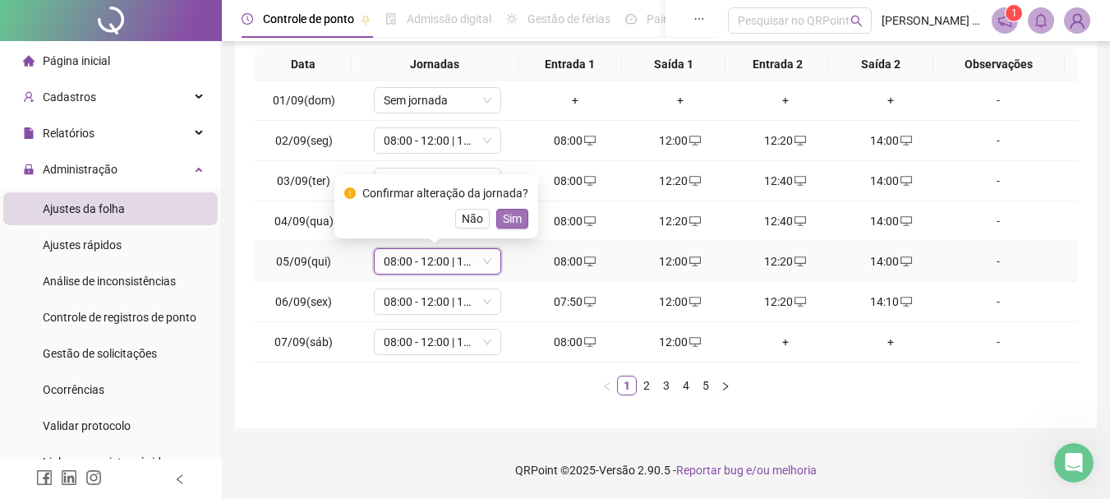
click at [504, 215] on span "Sim" at bounding box center [512, 219] width 19 height 18
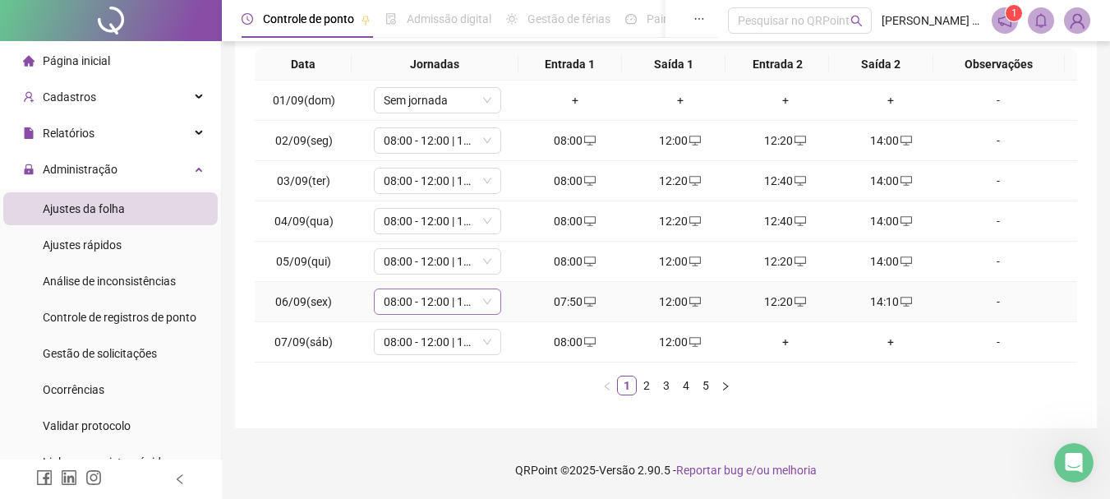
click at [423, 302] on span "08:00 - 12:00 | 14:00 - 18:00" at bounding box center [438, 301] width 108 height 25
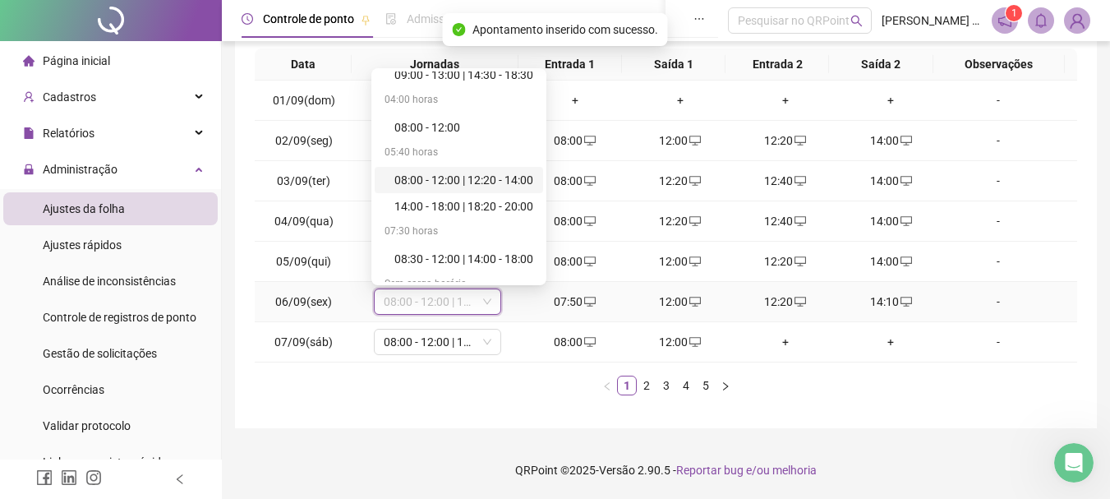
click at [480, 178] on div "08:00 - 12:00 | 12:20 - 14:00" at bounding box center [464, 180] width 139 height 18
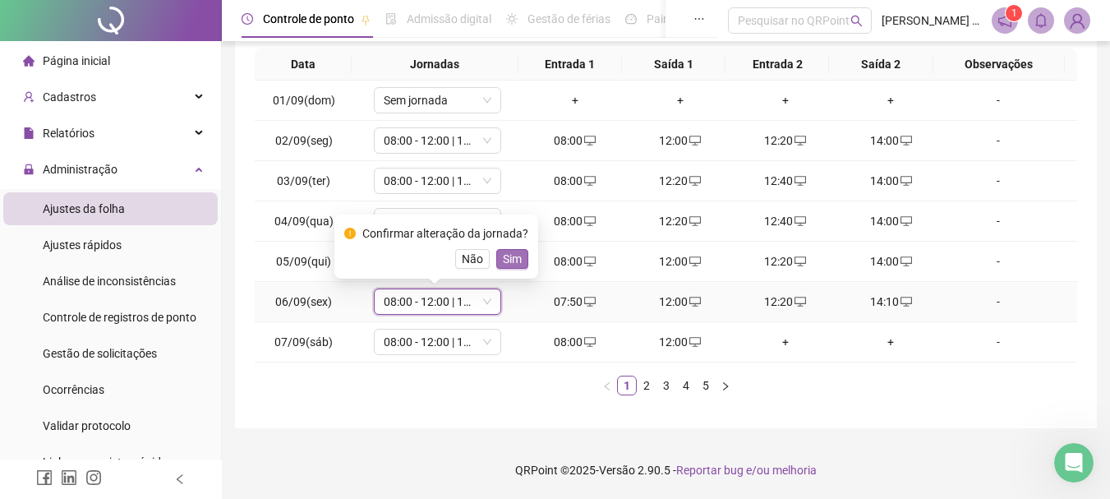
click at [510, 256] on span "Sim" at bounding box center [512, 259] width 19 height 18
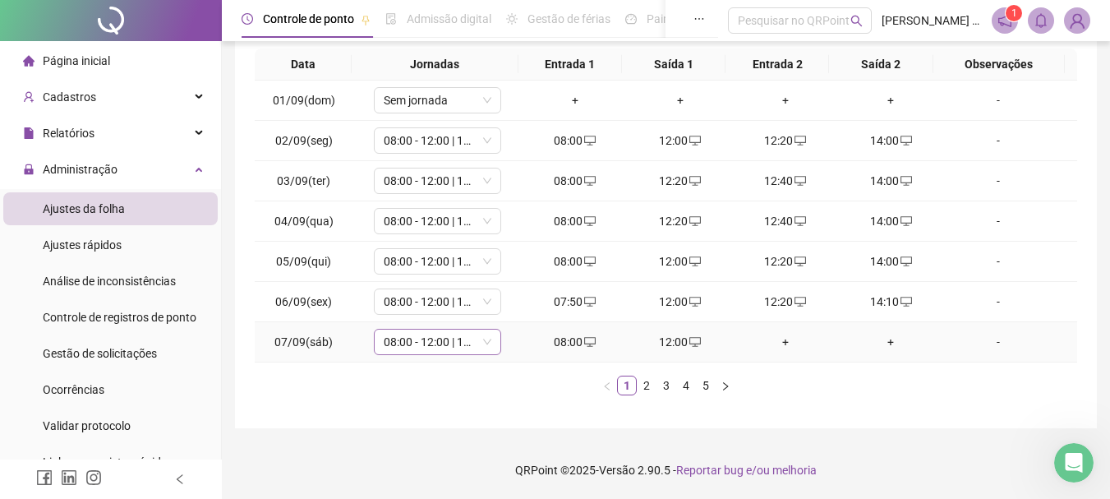
click at [458, 348] on span "08:00 - 12:00 | 12:20 - 14:00" at bounding box center [438, 342] width 108 height 25
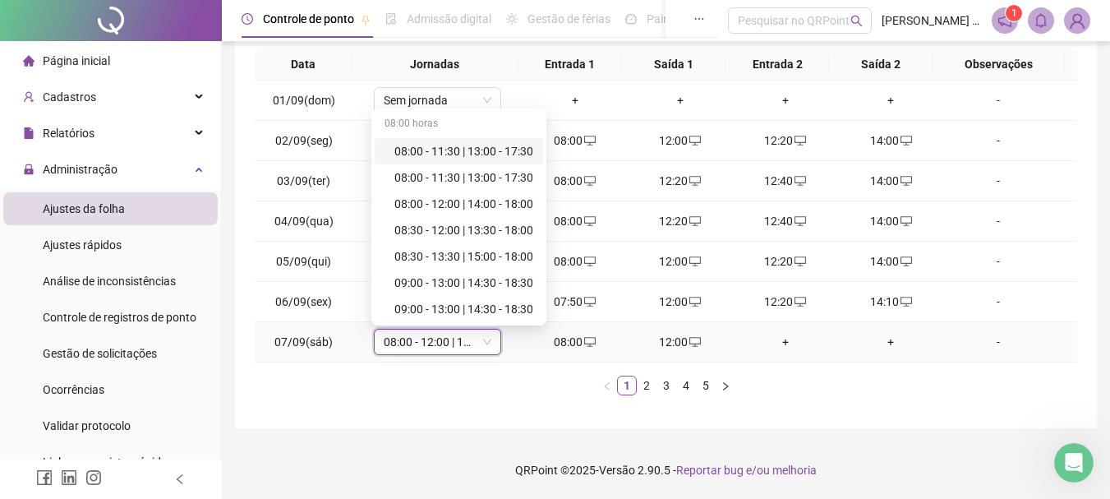
drag, startPoint x: 458, startPoint y: 348, endPoint x: 1122, endPoint y: 219, distance: 676.5
drag, startPoint x: 1122, startPoint y: 219, endPoint x: 399, endPoint y: 403, distance: 745.6
click at [399, 403] on div "Data Jornadas Entrada 1 Saída 1 Entrada 2 Saída 2 Observações 01/09(dom) Sem jo…" at bounding box center [666, 228] width 823 height 360
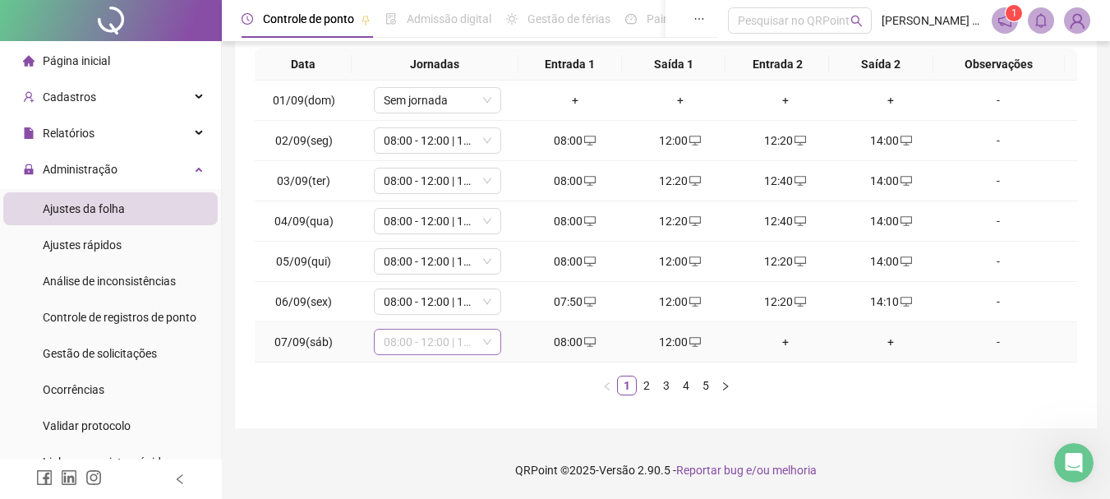
click at [458, 344] on span "08:00 - 12:00 | 12:20 - 14:00" at bounding box center [438, 342] width 108 height 25
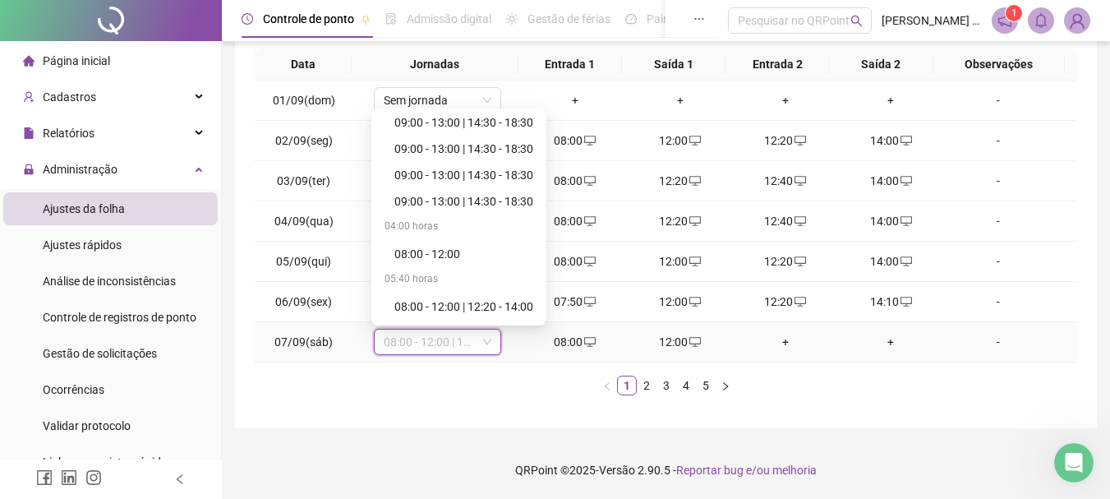
scroll to position [164, 0]
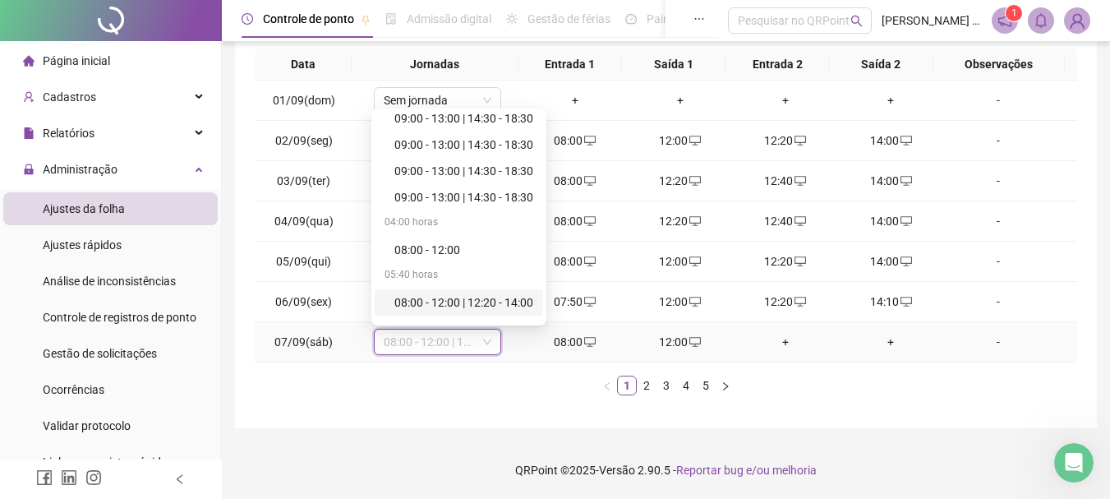
click at [490, 298] on div "08:00 - 12:00 | 12:20 - 14:00" at bounding box center [464, 302] width 139 height 18
click at [445, 342] on span "08:00 - 12:00 | 12:20 - 14:00" at bounding box center [438, 342] width 108 height 25
click at [473, 251] on div "08:00 - 12:00" at bounding box center [468, 250] width 146 height 18
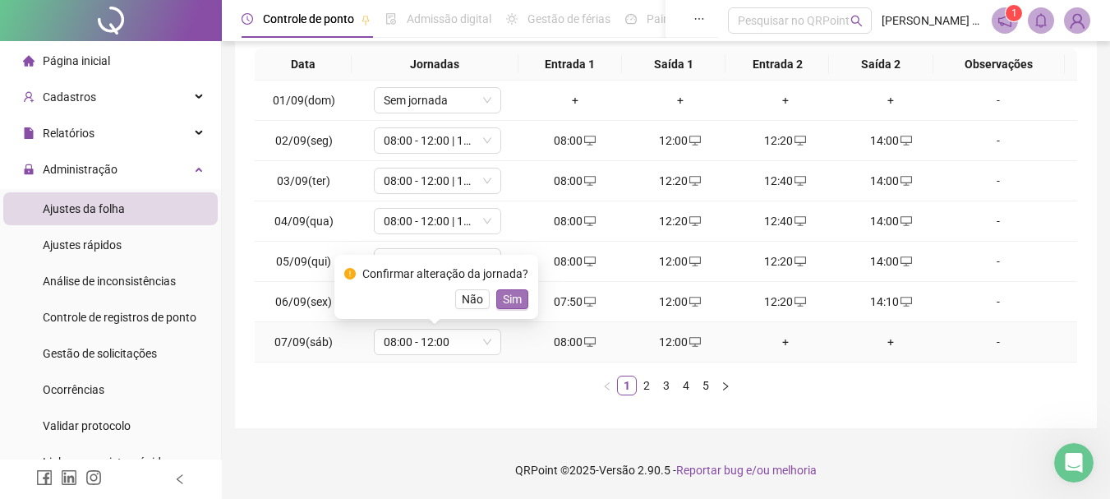
click at [511, 308] on button "Sim" at bounding box center [512, 299] width 32 height 20
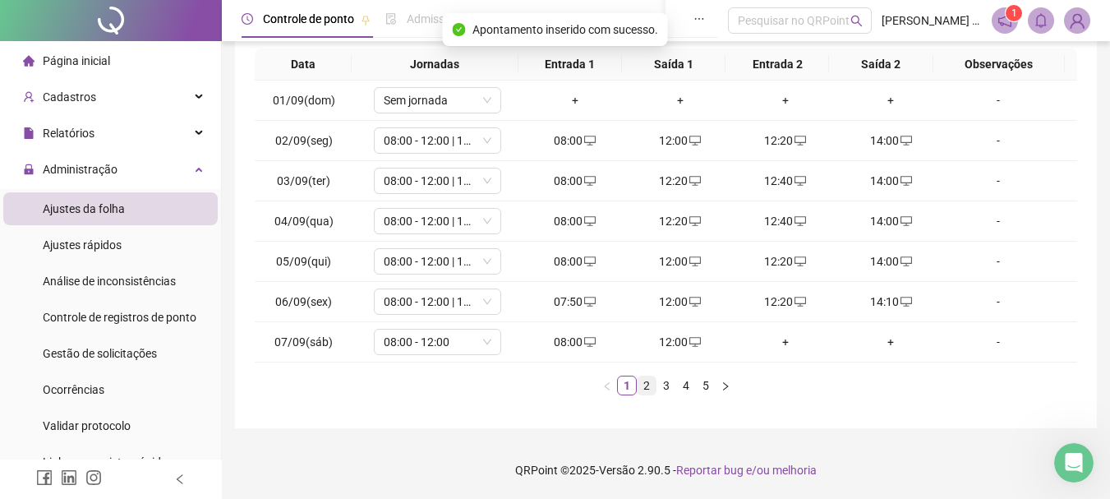
click at [652, 391] on link "2" at bounding box center [647, 385] width 18 height 18
click at [418, 147] on span "08:00 - 12:00 | 14:00 - 18:00" at bounding box center [438, 140] width 108 height 25
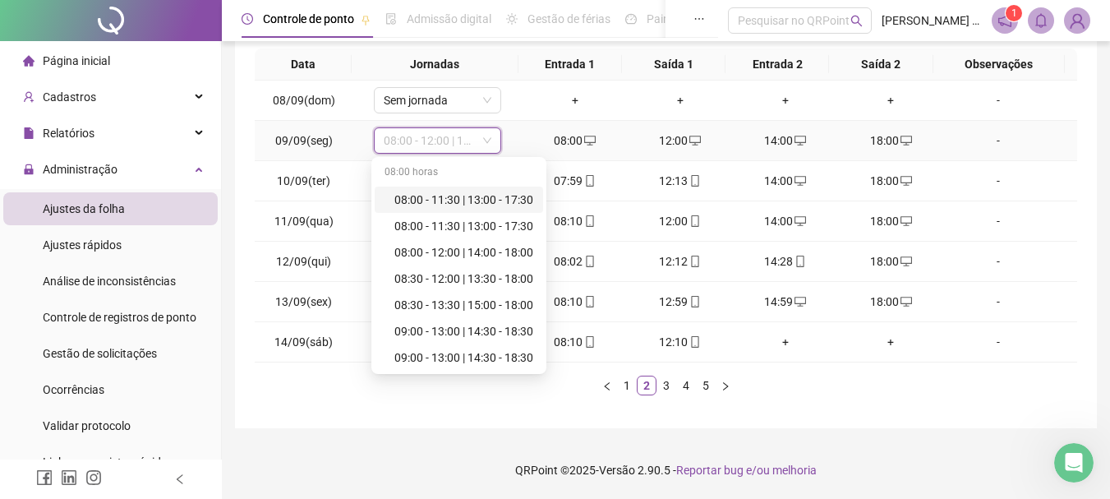
click at [1061, 159] on td "-" at bounding box center [1011, 141] width 134 height 40
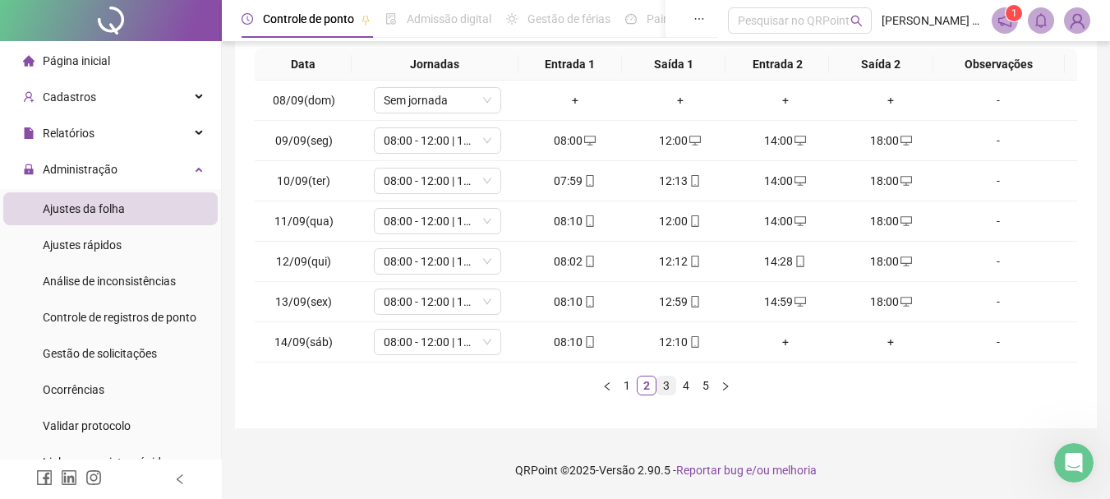
click at [669, 384] on link "3" at bounding box center [667, 385] width 18 height 18
click at [381, 425] on div "**********" at bounding box center [666, 98] width 862 height 659
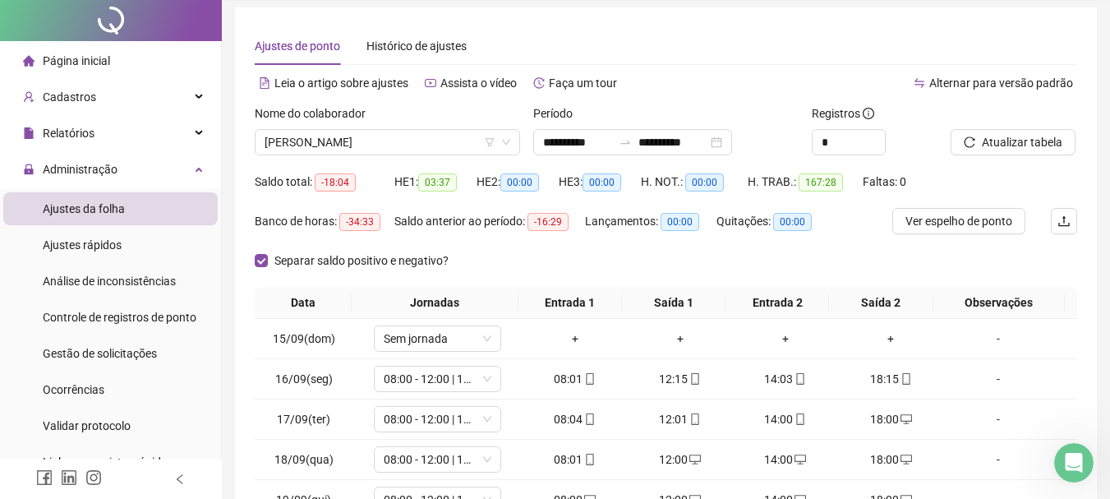
scroll to position [0, 0]
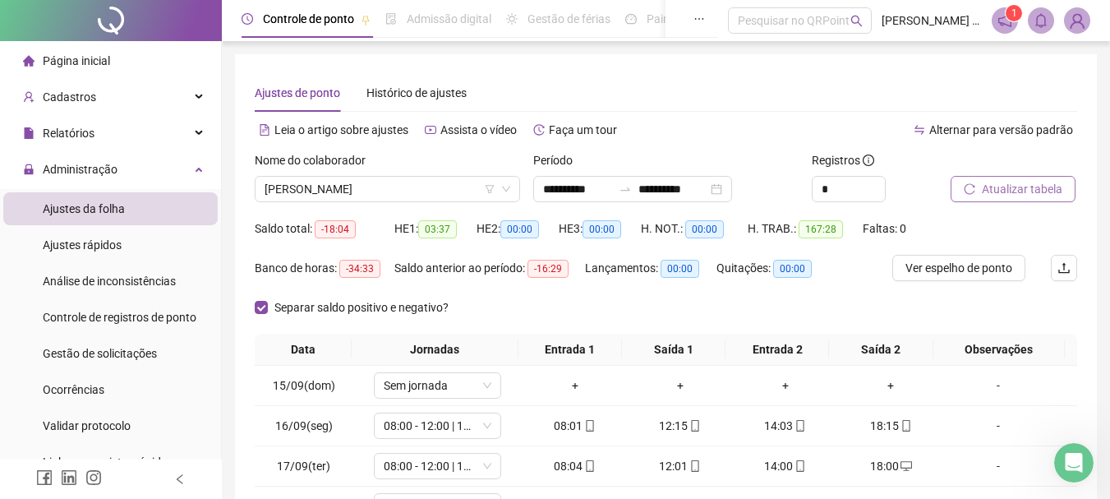
click at [1024, 195] on span "Atualizar tabela" at bounding box center [1022, 189] width 81 height 18
click at [956, 268] on span "Ver espelho de ponto" at bounding box center [959, 268] width 107 height 18
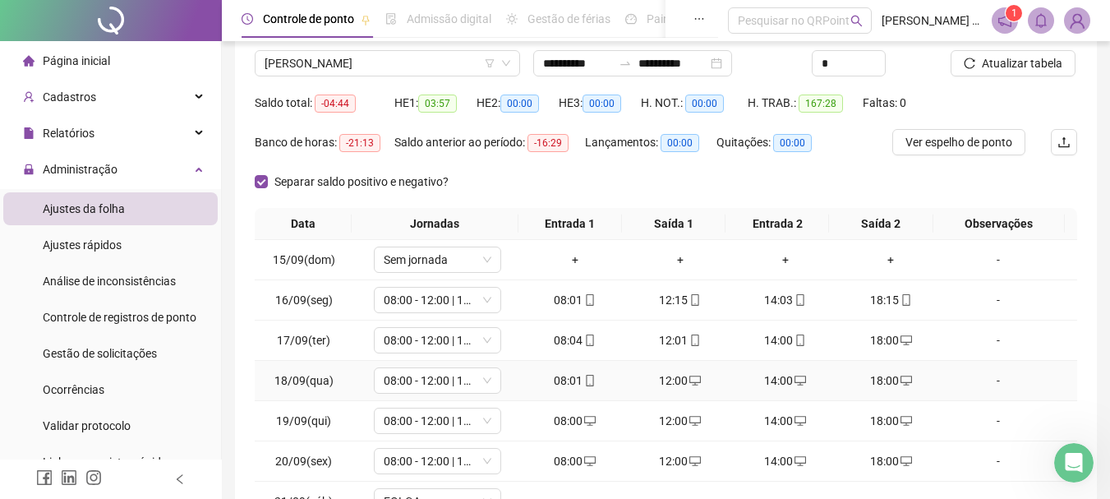
scroll to position [285, 0]
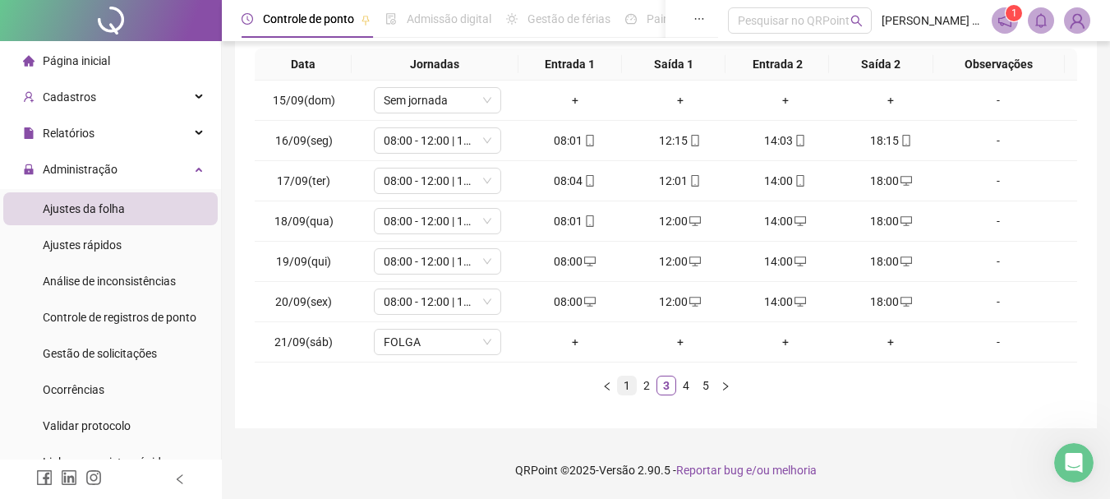
click at [624, 385] on link "1" at bounding box center [627, 385] width 18 height 18
click at [644, 385] on link "2" at bounding box center [647, 385] width 18 height 18
click at [664, 385] on link "3" at bounding box center [667, 385] width 18 height 18
click at [682, 385] on link "4" at bounding box center [686, 385] width 18 height 18
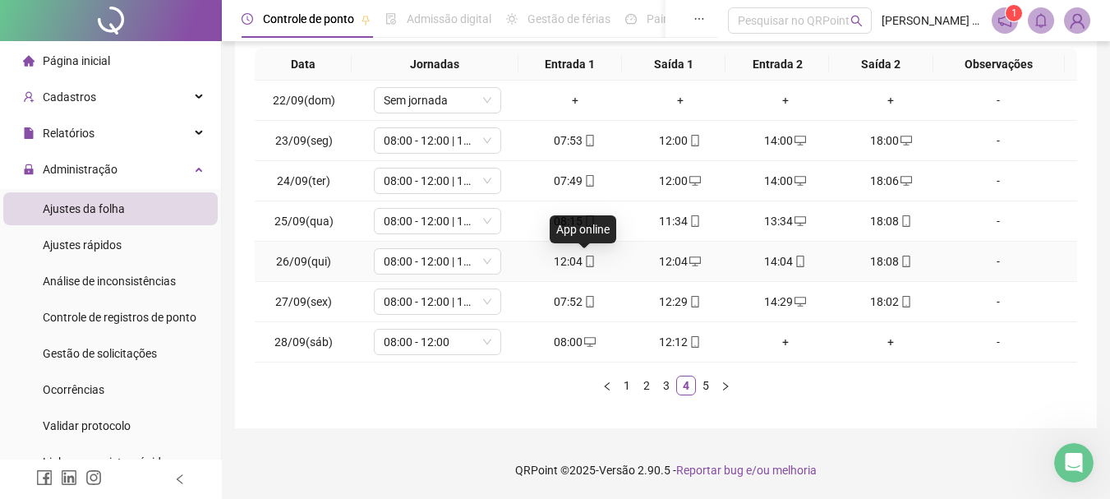
click at [584, 262] on icon "mobile" at bounding box center [590, 262] width 12 height 12
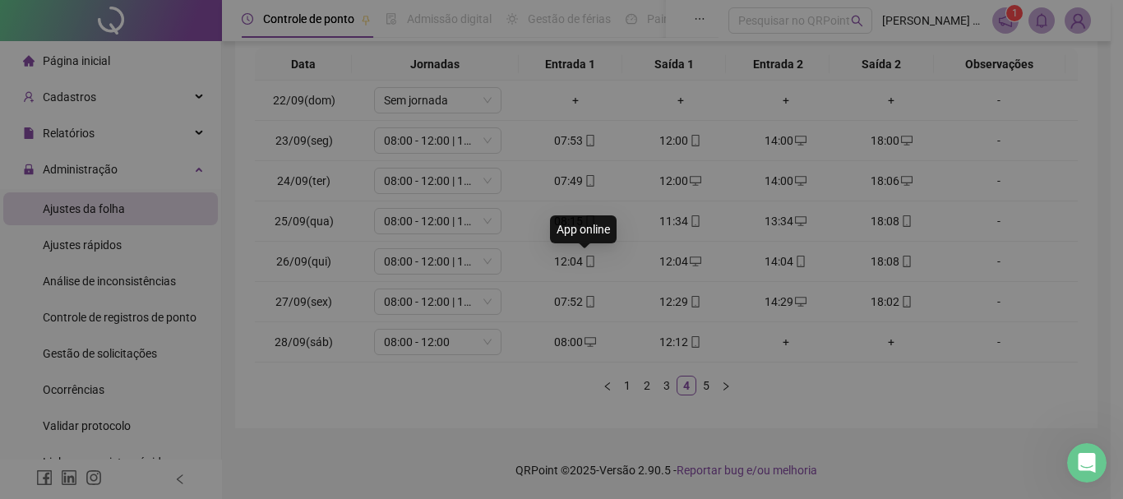
type input "**********"
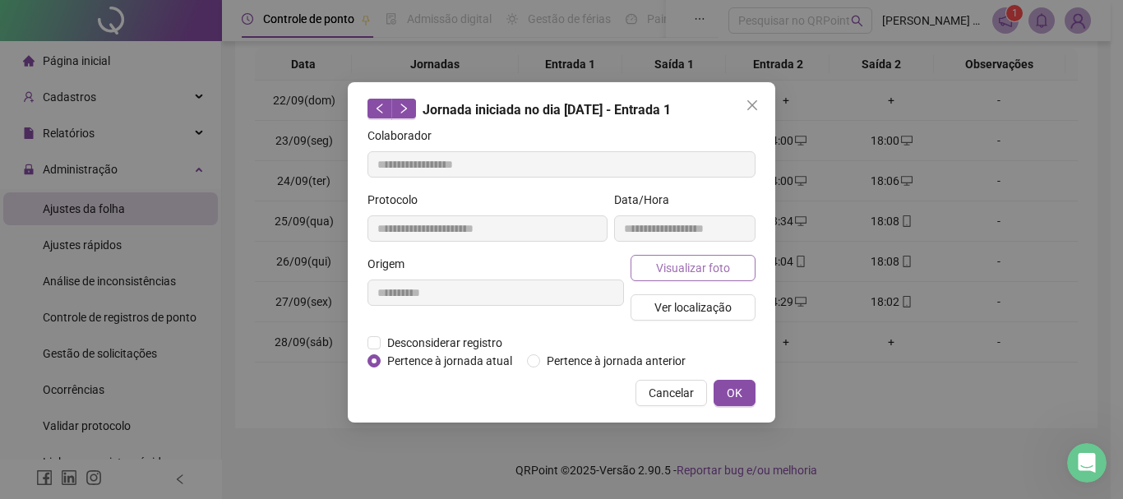
click at [672, 266] on span "Visualizar foto" at bounding box center [693, 268] width 74 height 18
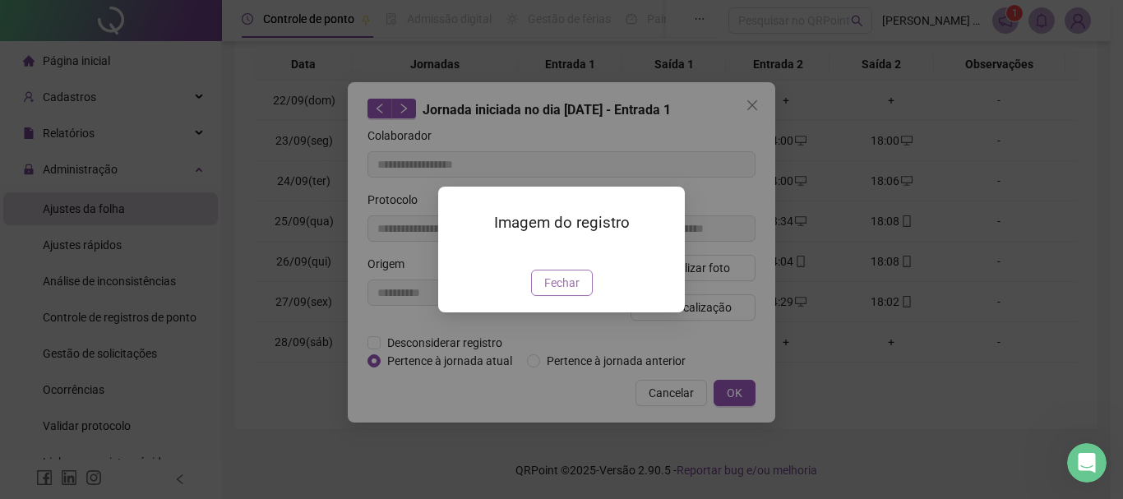
click at [563, 292] on span "Fechar" at bounding box center [561, 283] width 35 height 18
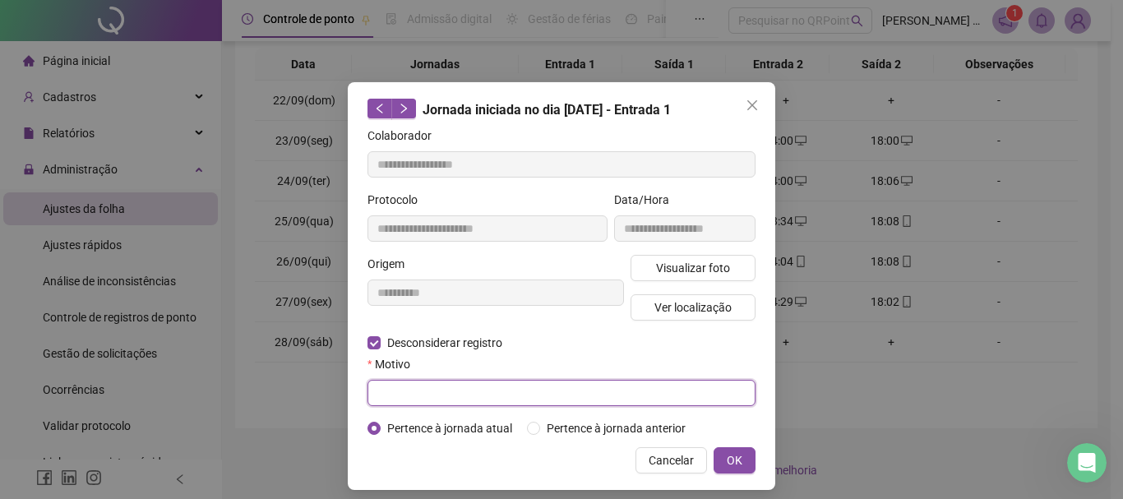
click at [416, 384] on input "text" at bounding box center [561, 393] width 388 height 26
type input "****"
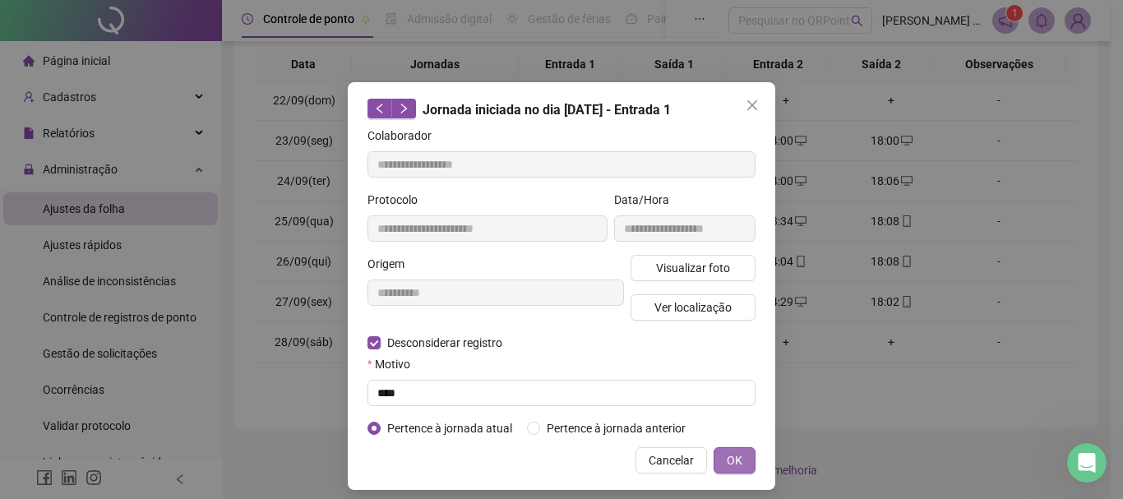
click at [727, 456] on span "OK" at bounding box center [735, 460] width 16 height 18
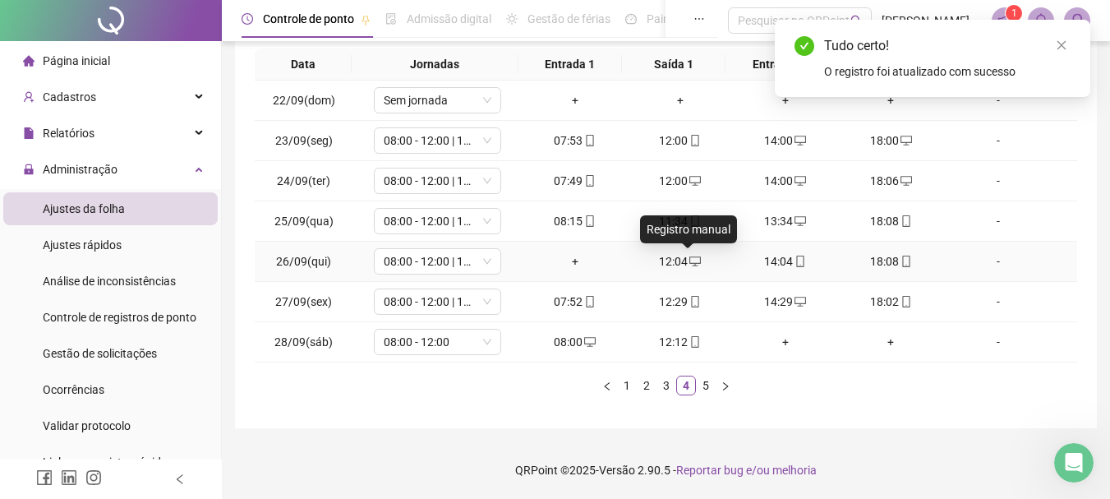
click at [688, 267] on span at bounding box center [694, 261] width 13 height 13
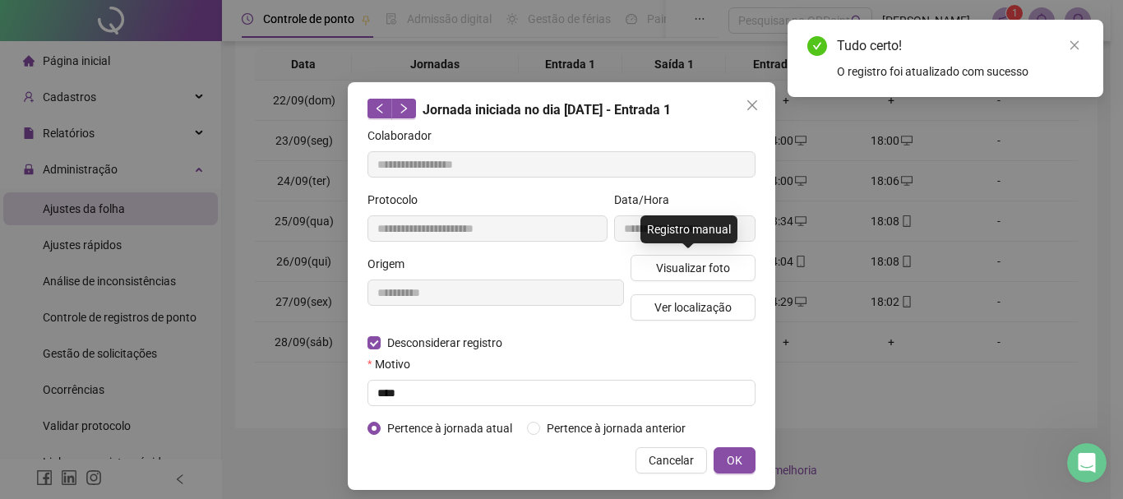
type input "**********"
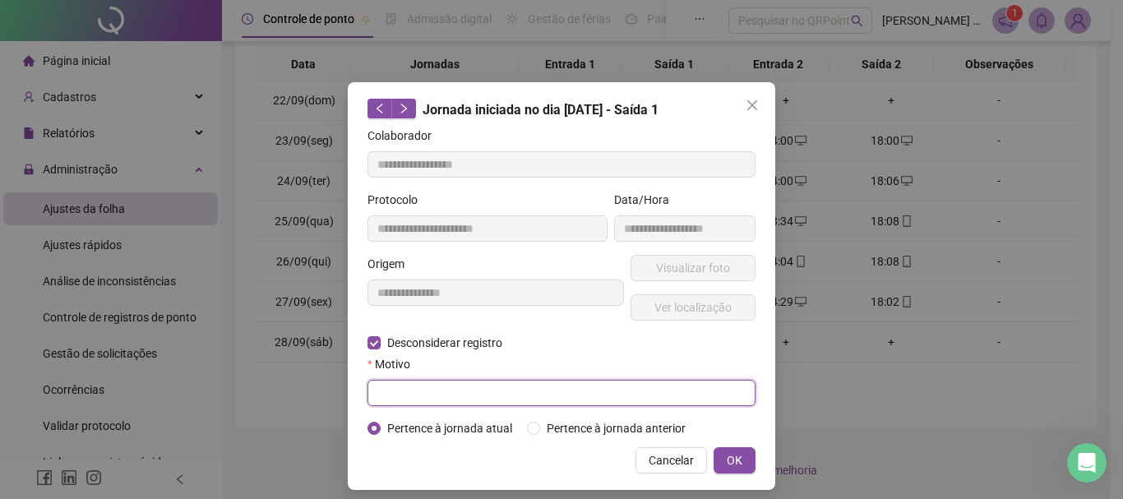
click at [568, 392] on input "text" at bounding box center [561, 393] width 388 height 26
type input "****"
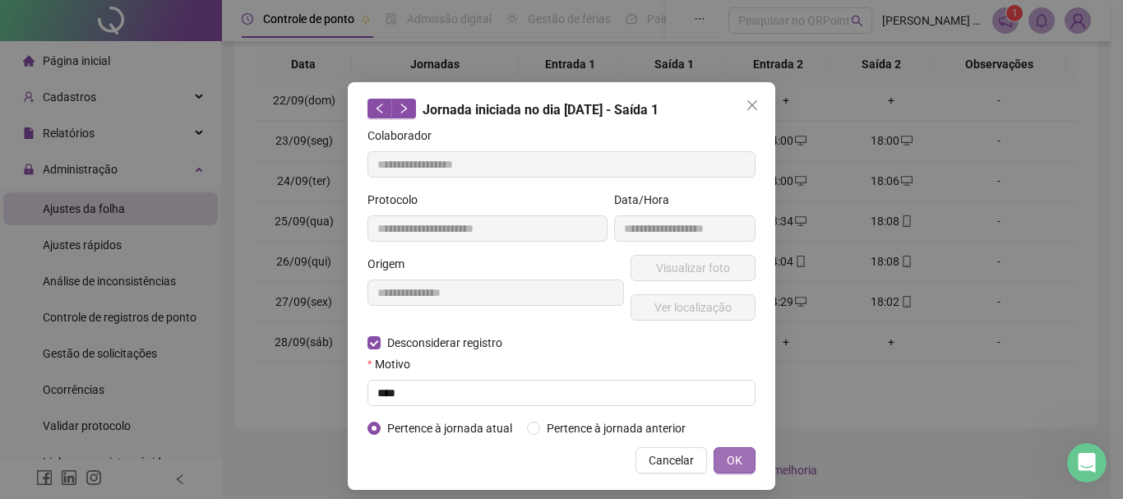
click at [732, 465] on span "OK" at bounding box center [735, 460] width 16 height 18
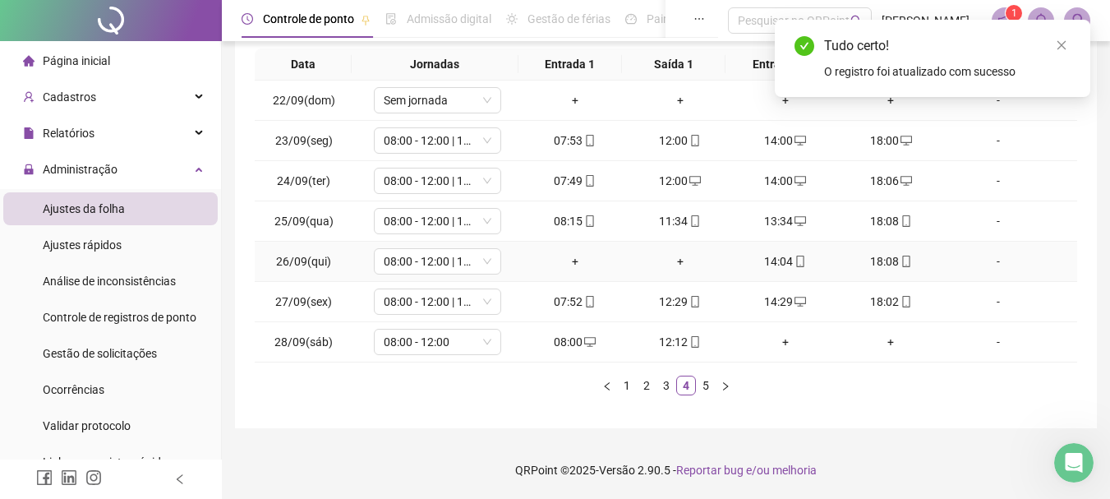
click at [778, 256] on div "14:04" at bounding box center [786, 261] width 92 height 18
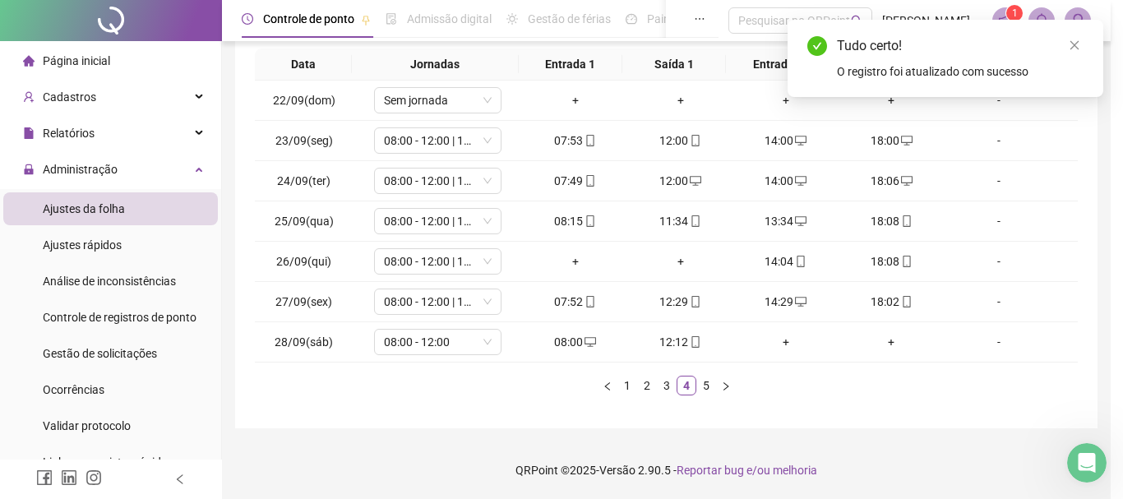
type input "**********"
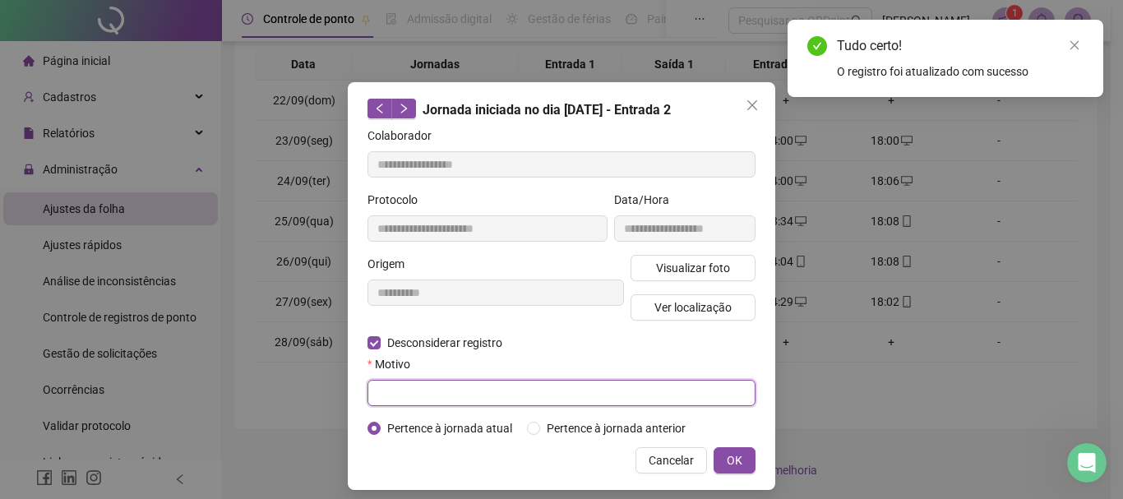
click at [425, 386] on input "text" at bounding box center [561, 393] width 388 height 26
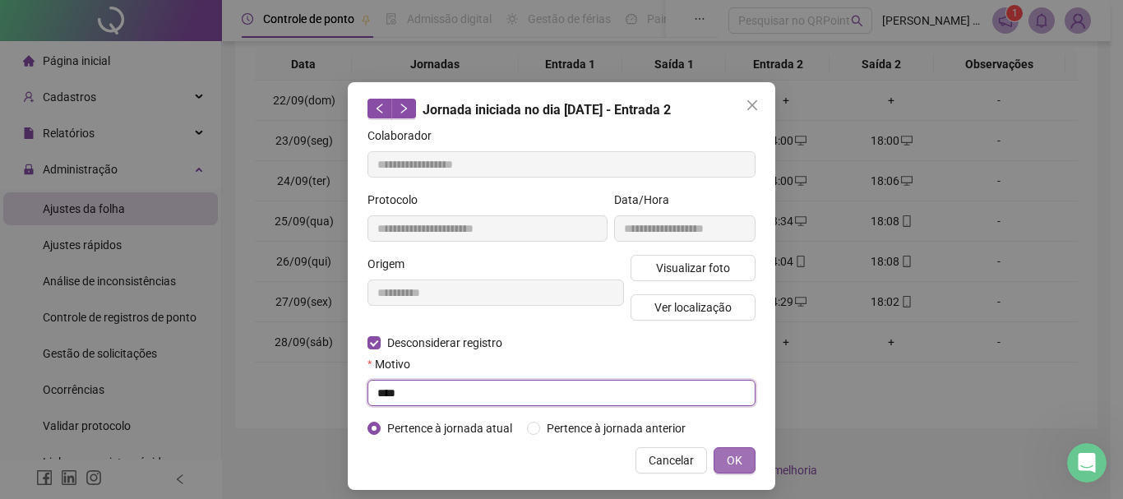
type input "****"
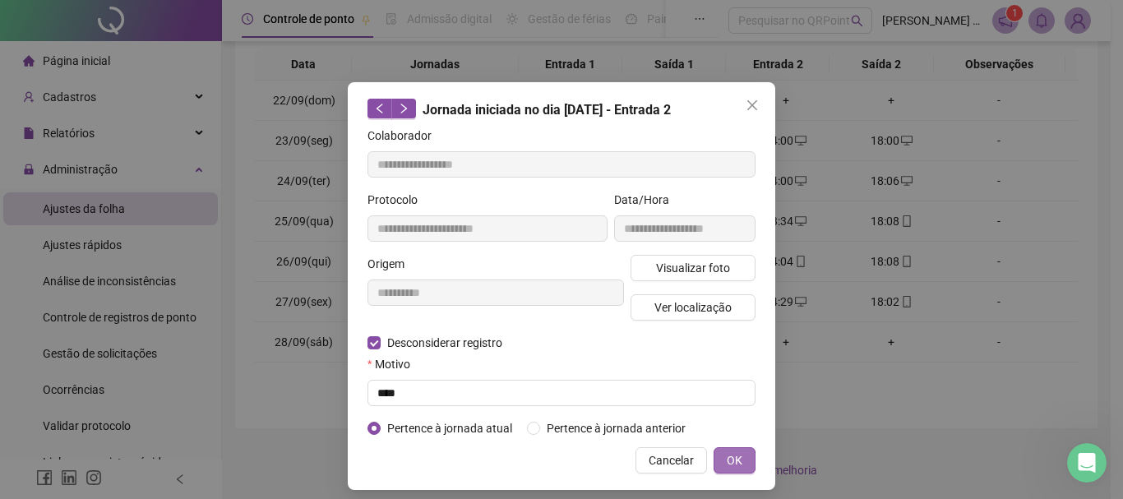
click at [730, 456] on span "OK" at bounding box center [735, 460] width 16 height 18
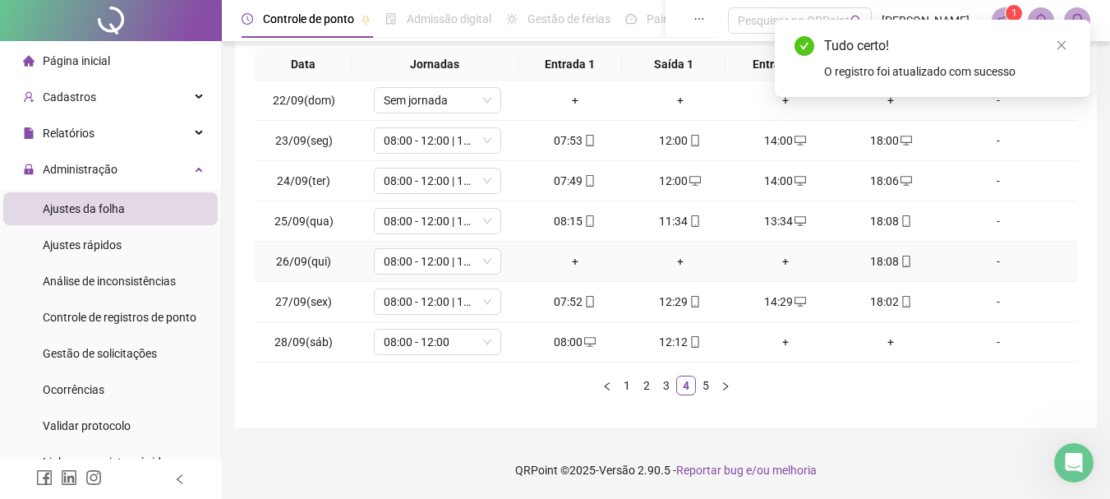
click at [887, 265] on div "18:08" at bounding box center [891, 261] width 92 height 18
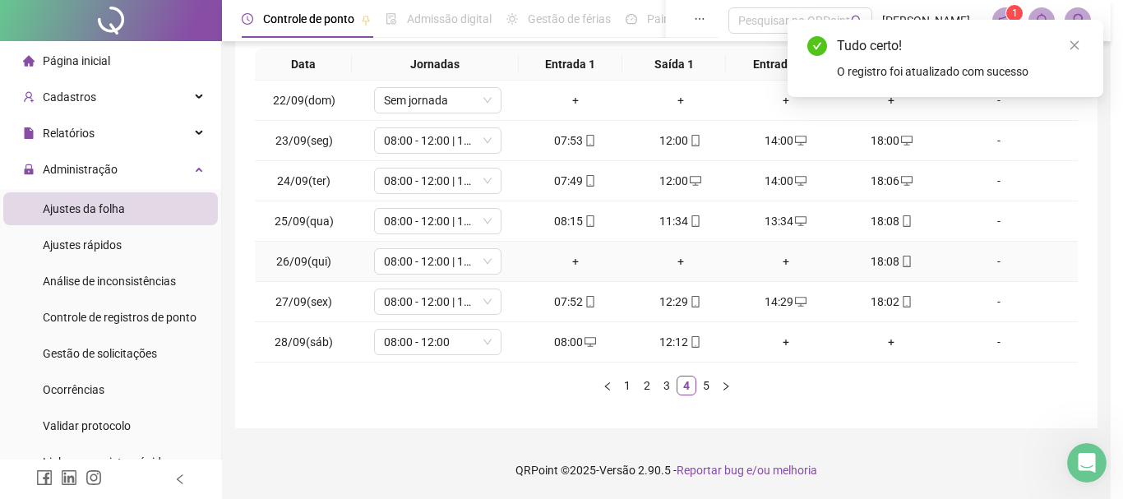
type input "**********"
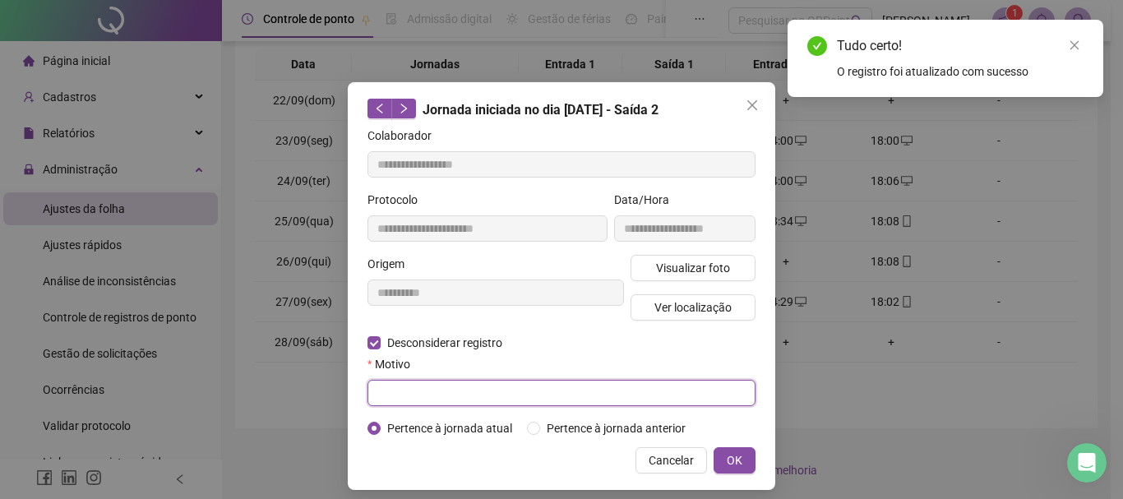
click at [430, 388] on input "text" at bounding box center [561, 393] width 388 height 26
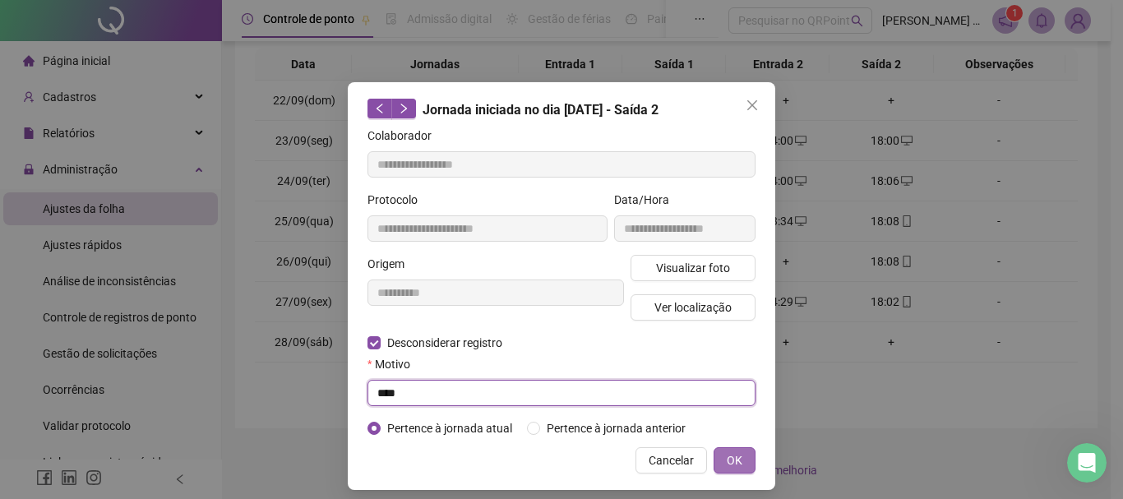
type input "****"
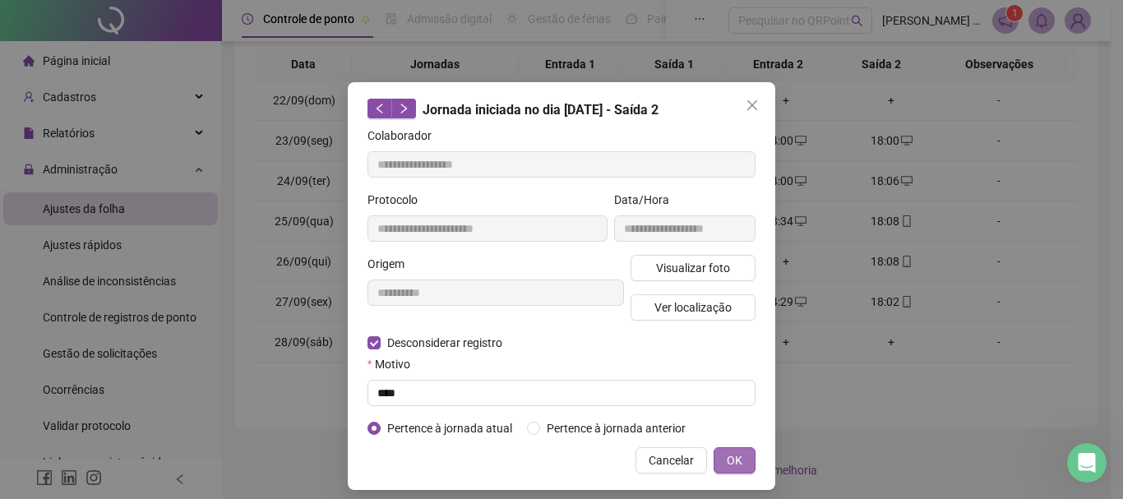
click at [729, 455] on span "OK" at bounding box center [735, 460] width 16 height 18
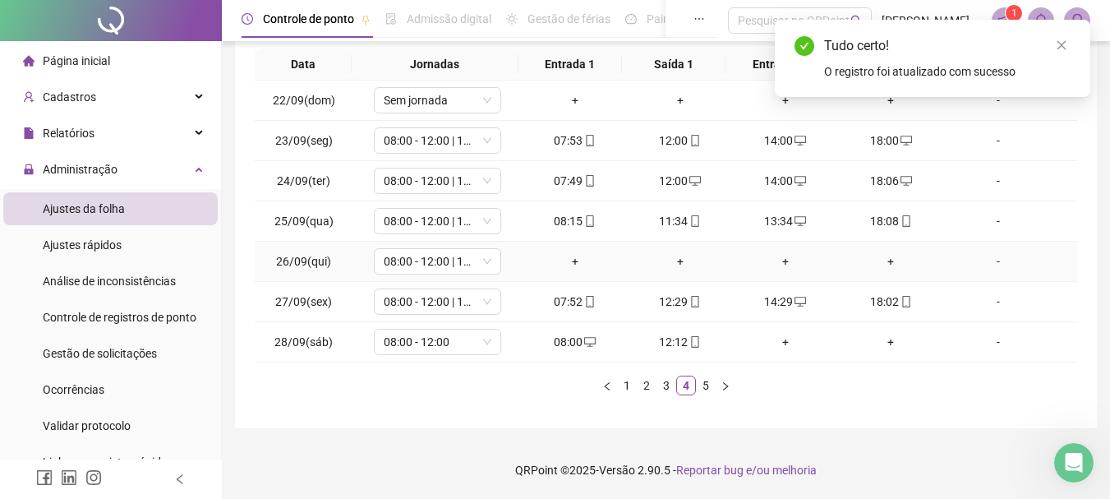
click at [570, 265] on div "+" at bounding box center [575, 261] width 92 height 18
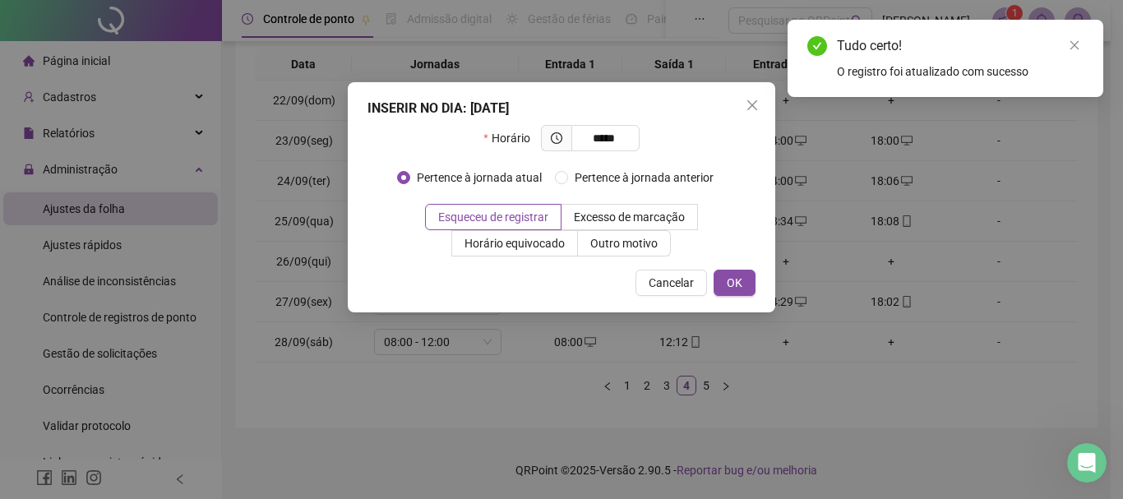
type input "*****"
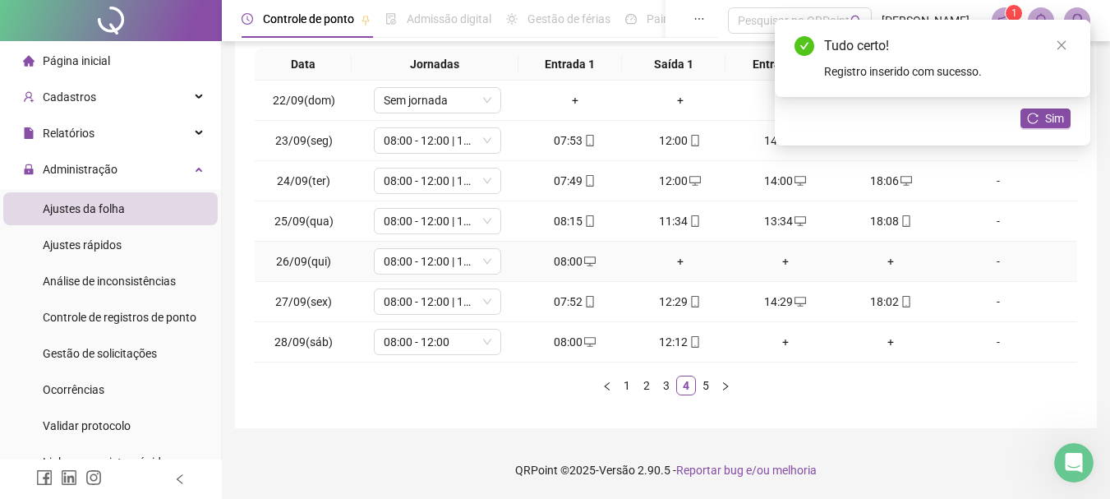
click at [682, 279] on td "+" at bounding box center [680, 262] width 105 height 40
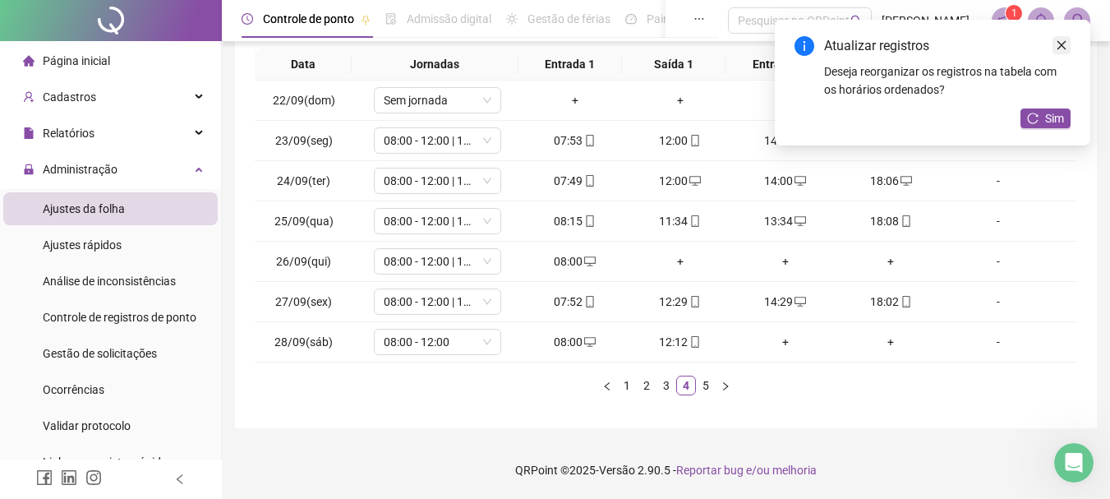
click at [1065, 41] on icon "close" at bounding box center [1062, 45] width 12 height 12
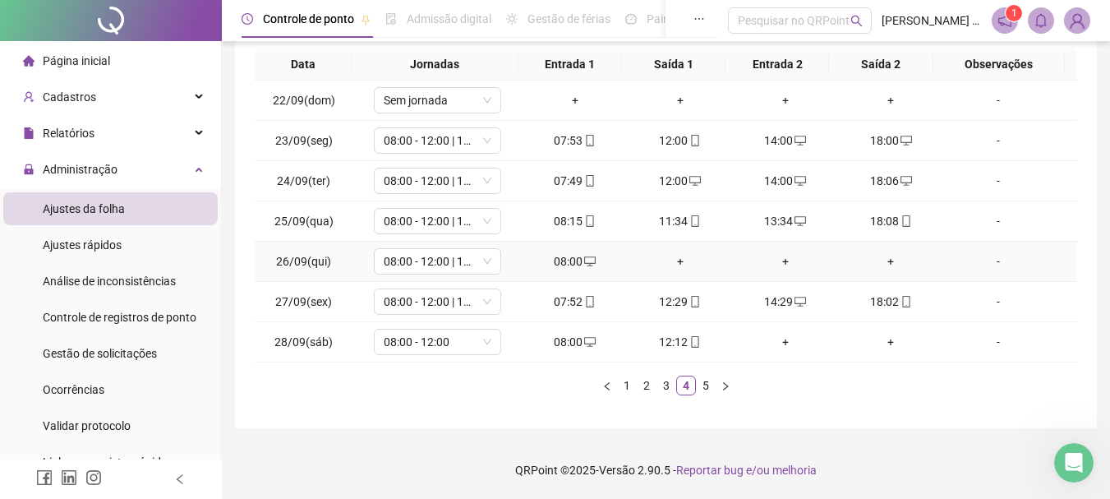
click at [666, 275] on td "+" at bounding box center [680, 262] width 105 height 40
click at [674, 263] on div "+" at bounding box center [681, 261] width 92 height 18
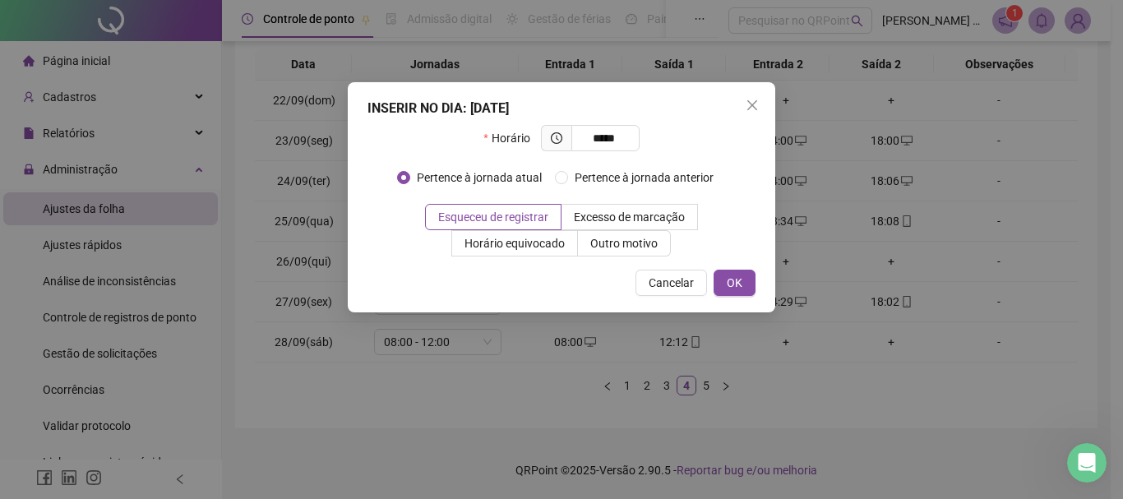
type input "*****"
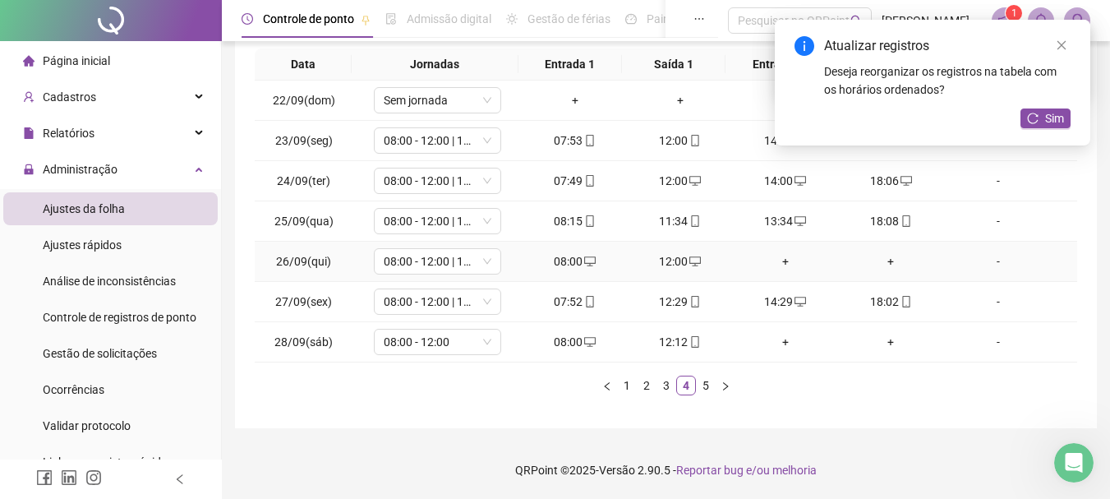
click at [776, 269] on div "+" at bounding box center [786, 261] width 92 height 18
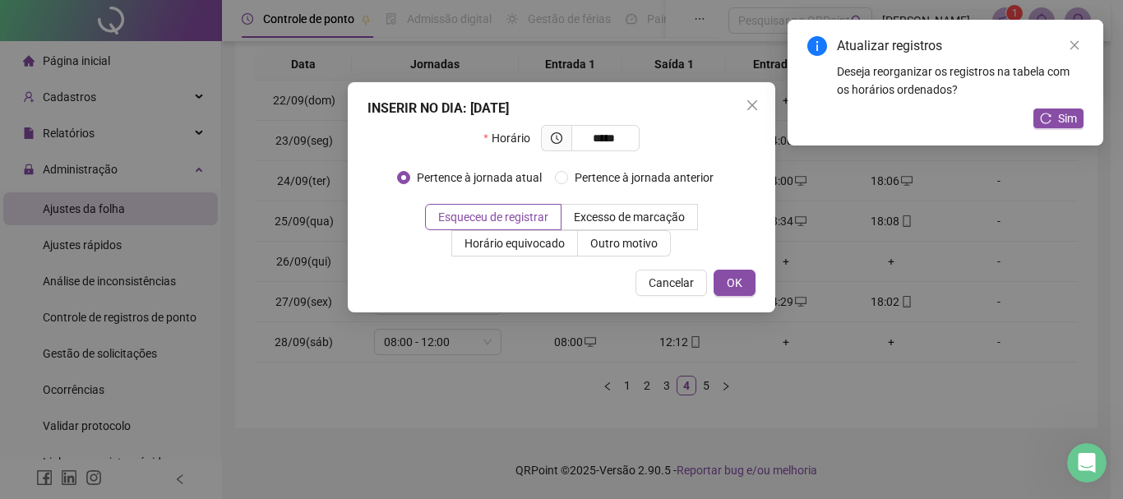
type input "*****"
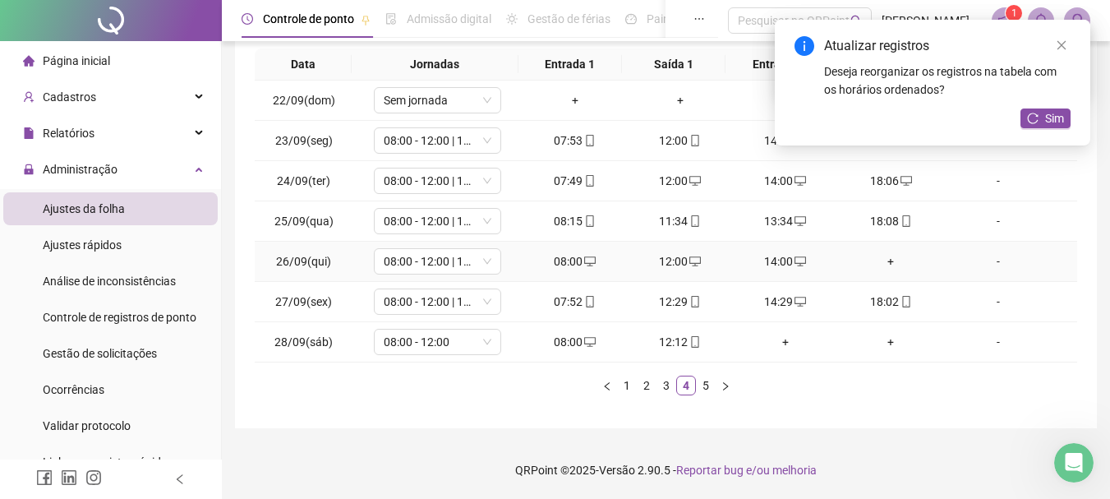
click at [879, 267] on div "+" at bounding box center [891, 261] width 92 height 18
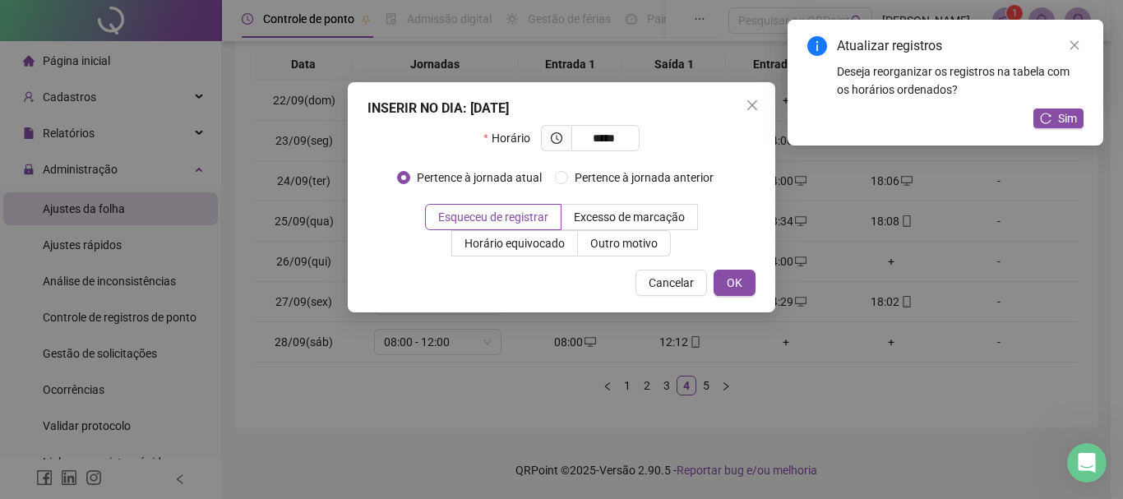
type input "*****"
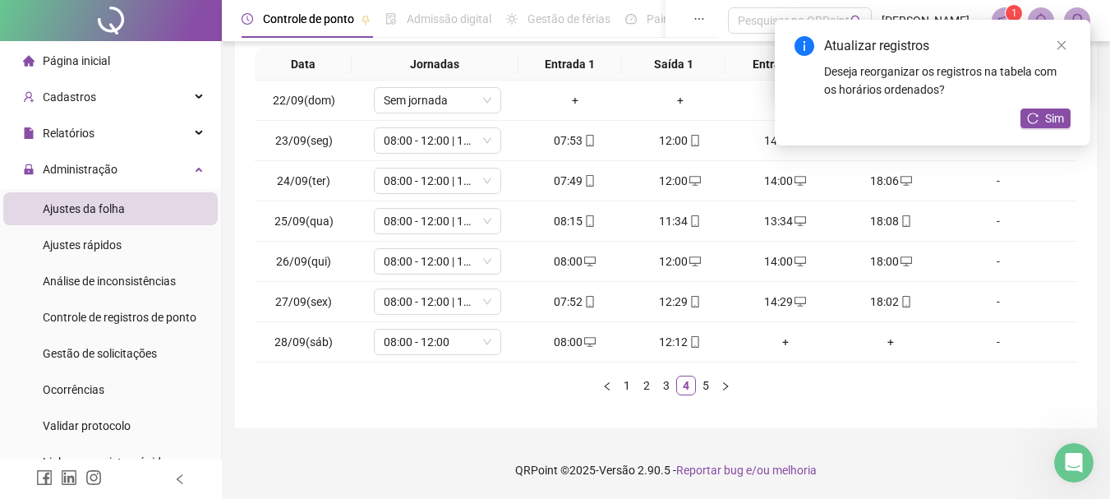
click at [859, 372] on div "Data Jornadas Entrada 1 Saída 1 Entrada 2 Saída 2 Observações 22/09(dom) Sem jo…" at bounding box center [666, 221] width 823 height 347
click at [1063, 50] on icon "close" at bounding box center [1062, 45] width 12 height 12
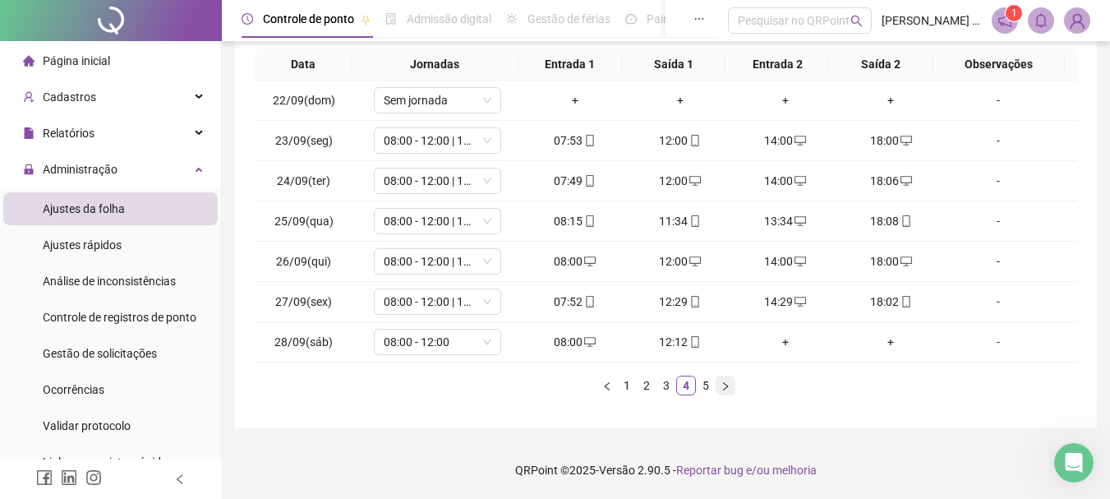
click at [716, 383] on button "button" at bounding box center [726, 386] width 20 height 20
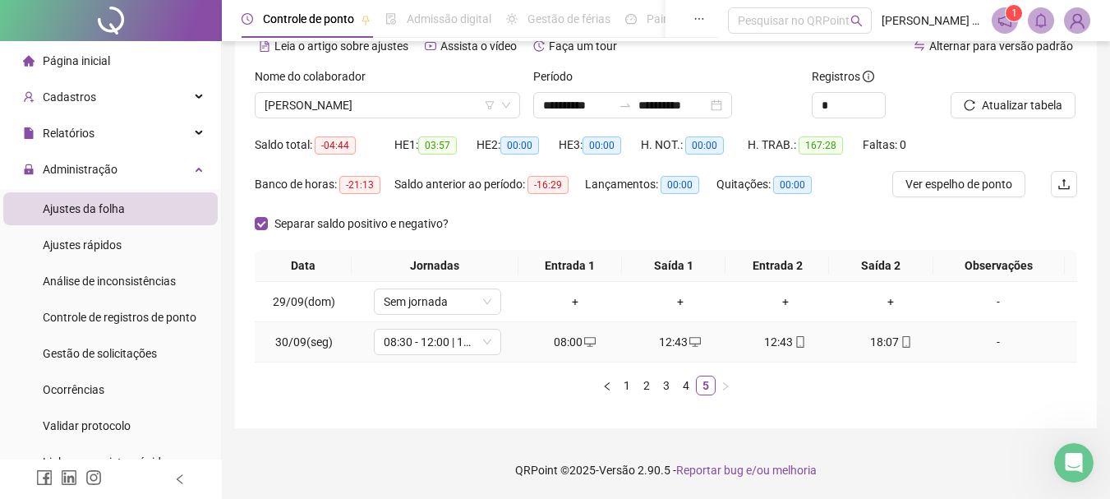
click at [782, 344] on div "12:43" at bounding box center [786, 342] width 92 height 18
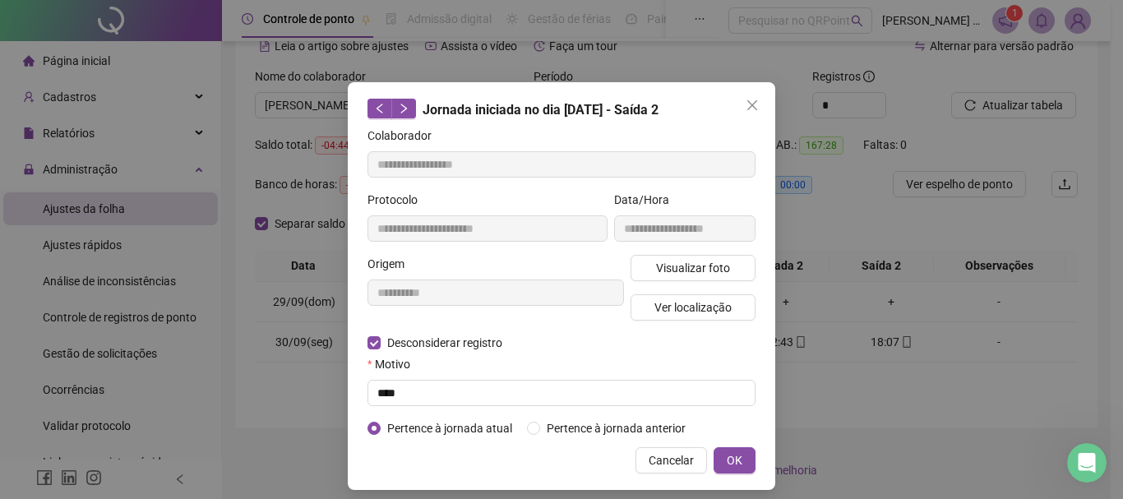
type input "**********"
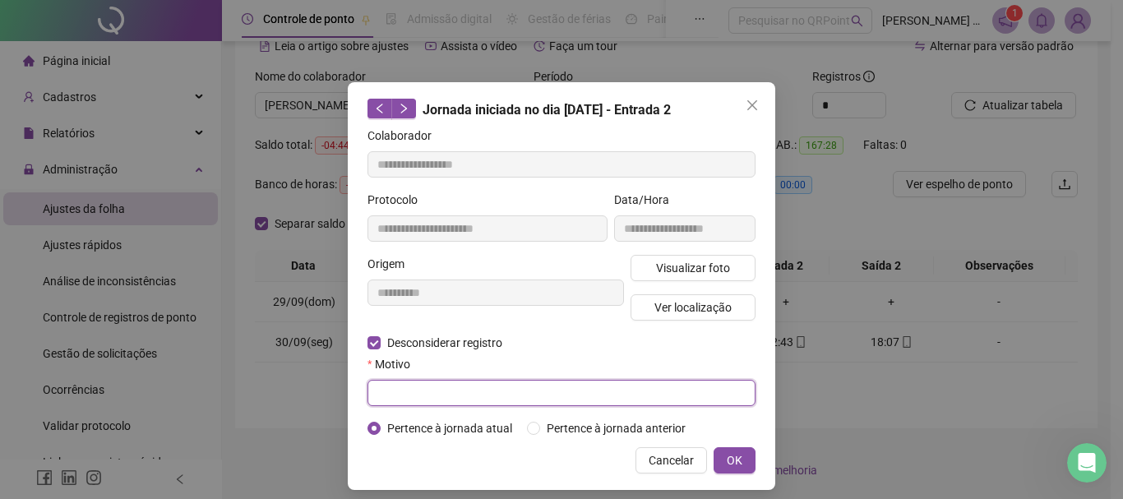
click at [468, 395] on input "text" at bounding box center [561, 393] width 388 height 26
type input "****"
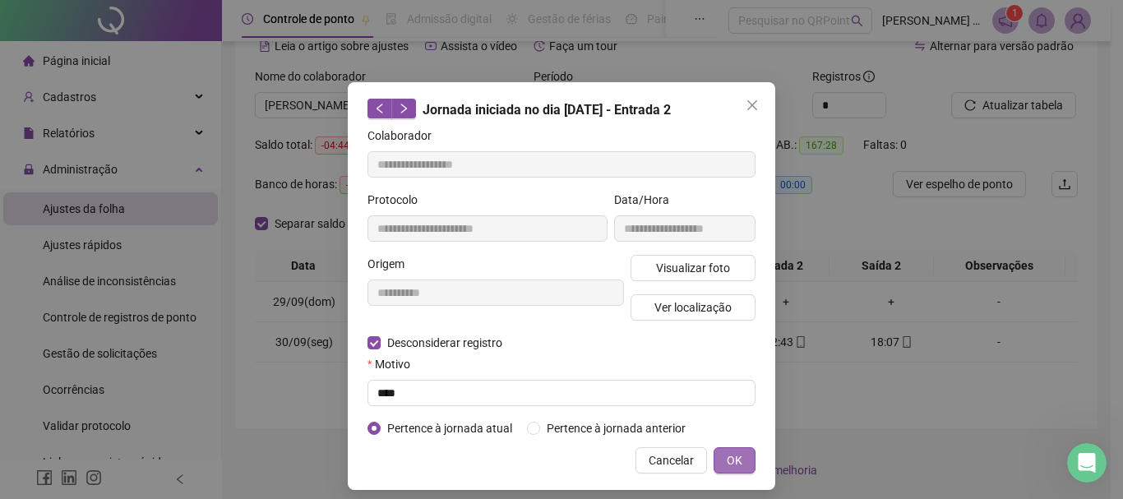
click at [733, 462] on span "OK" at bounding box center [735, 460] width 16 height 18
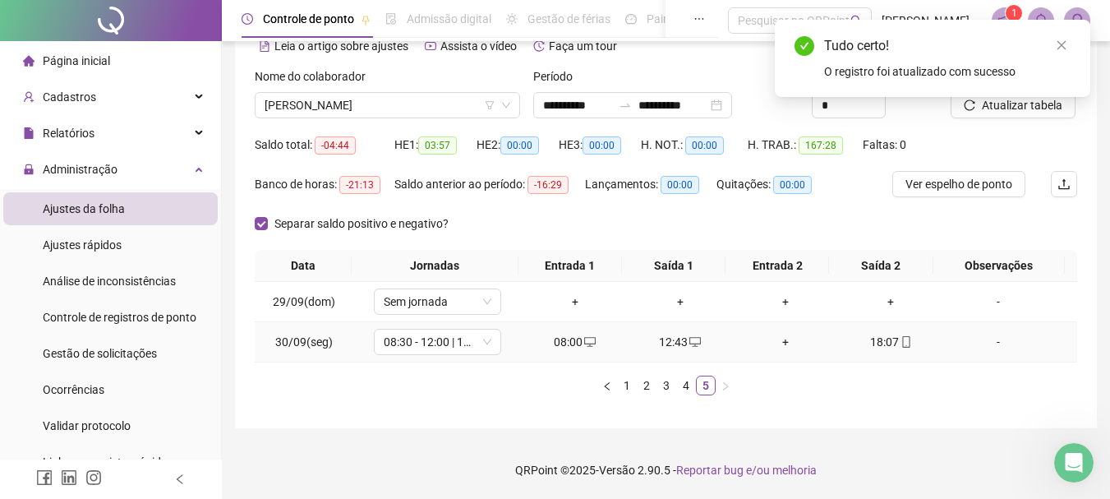
click at [775, 348] on div "+" at bounding box center [786, 342] width 92 height 18
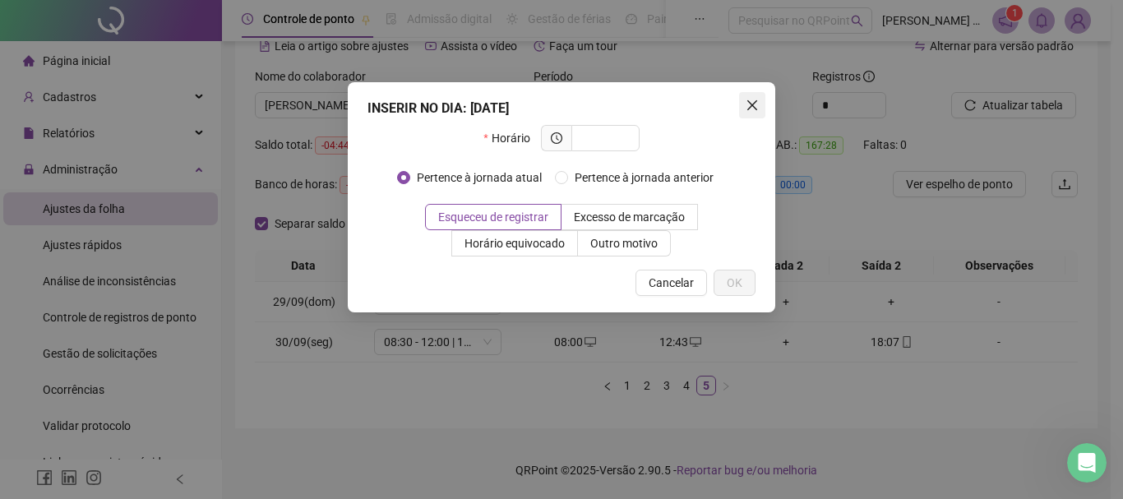
click at [757, 105] on icon "close" at bounding box center [751, 105] width 13 height 13
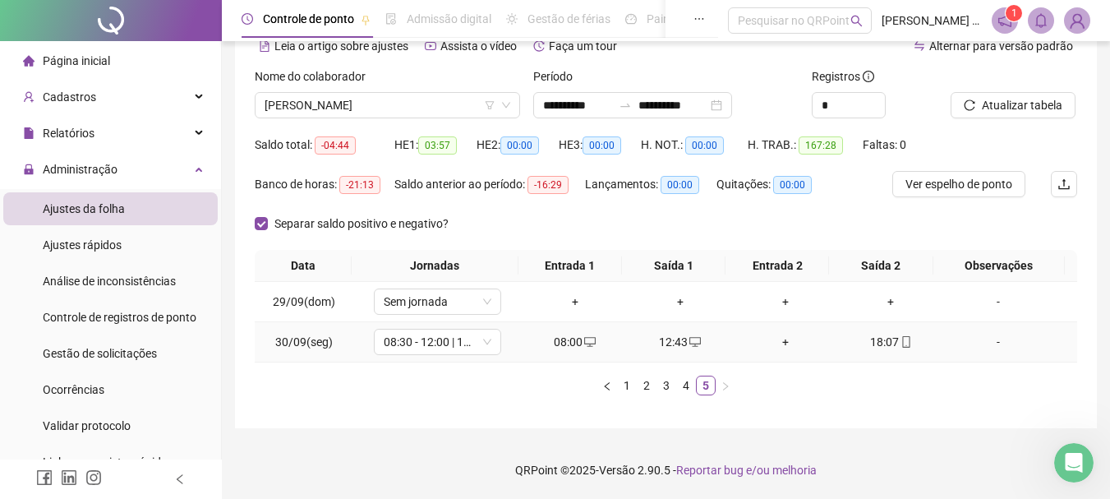
click at [785, 341] on div "+" at bounding box center [786, 342] width 92 height 18
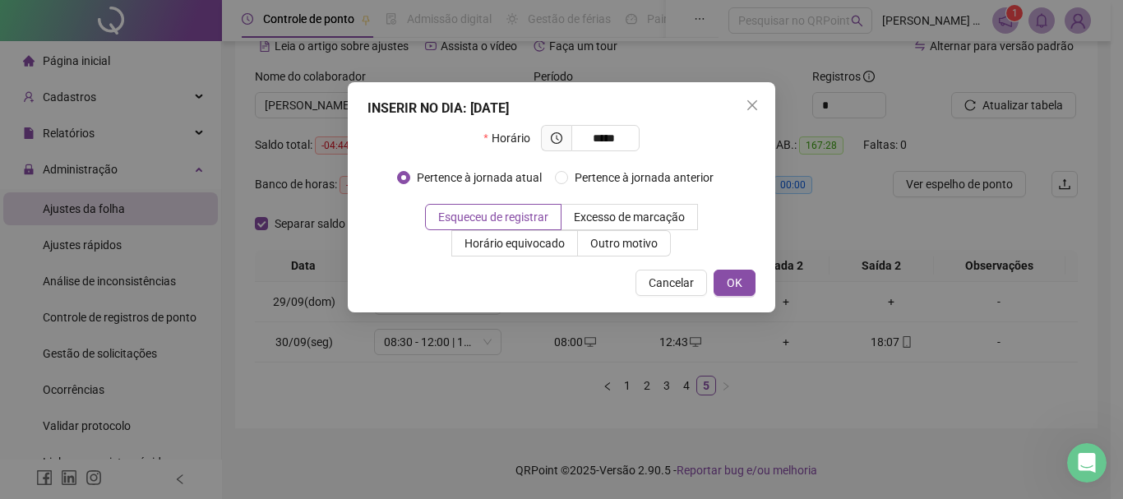
type input "*****"
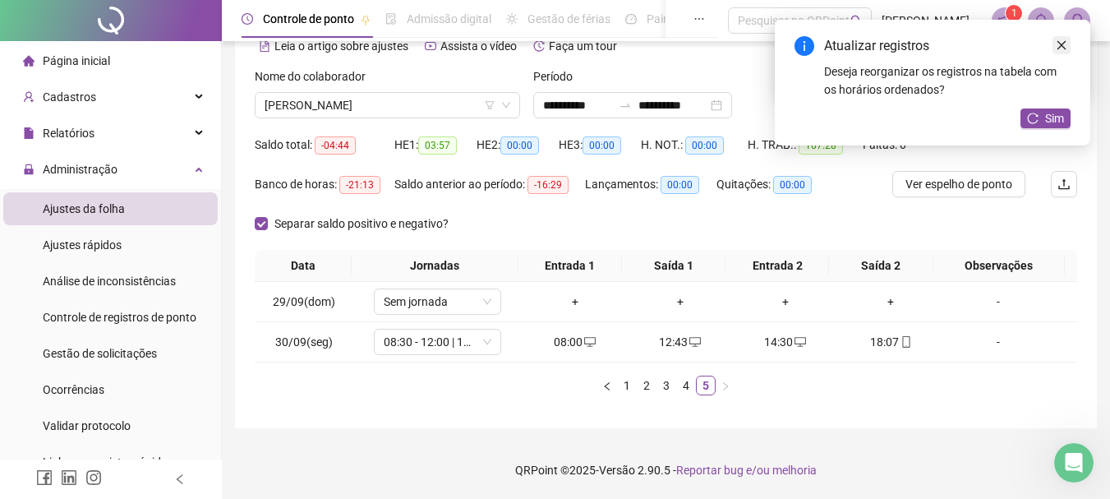
click at [1069, 39] on link "Close" at bounding box center [1062, 45] width 18 height 18
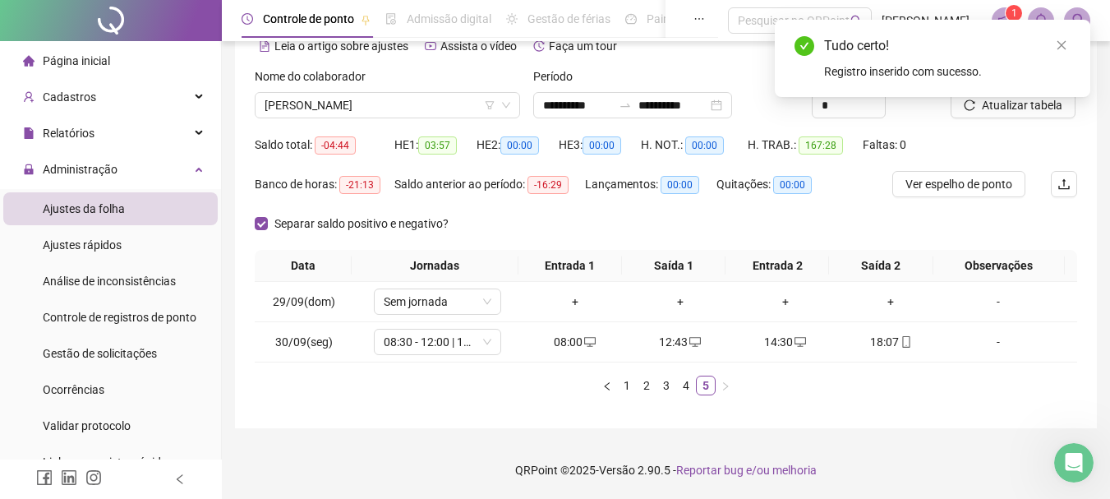
click at [1022, 97] on div "Tudo certo! Registro inserido com sucesso." at bounding box center [933, 58] width 316 height 77
click at [1059, 44] on icon "close" at bounding box center [1062, 45] width 12 height 12
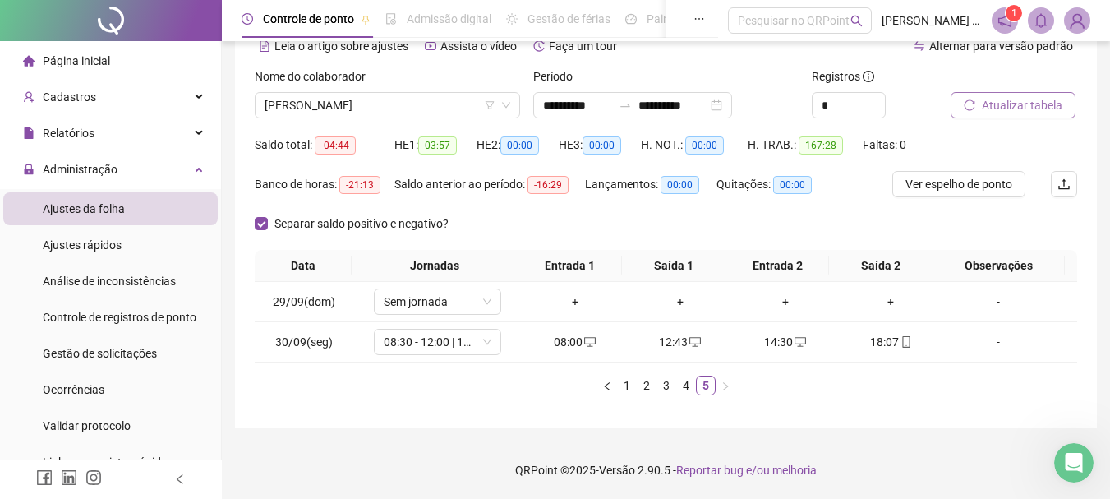
click at [1016, 113] on span "Atualizar tabela" at bounding box center [1022, 105] width 81 height 18
click at [732, 113] on div "**********" at bounding box center [632, 105] width 199 height 26
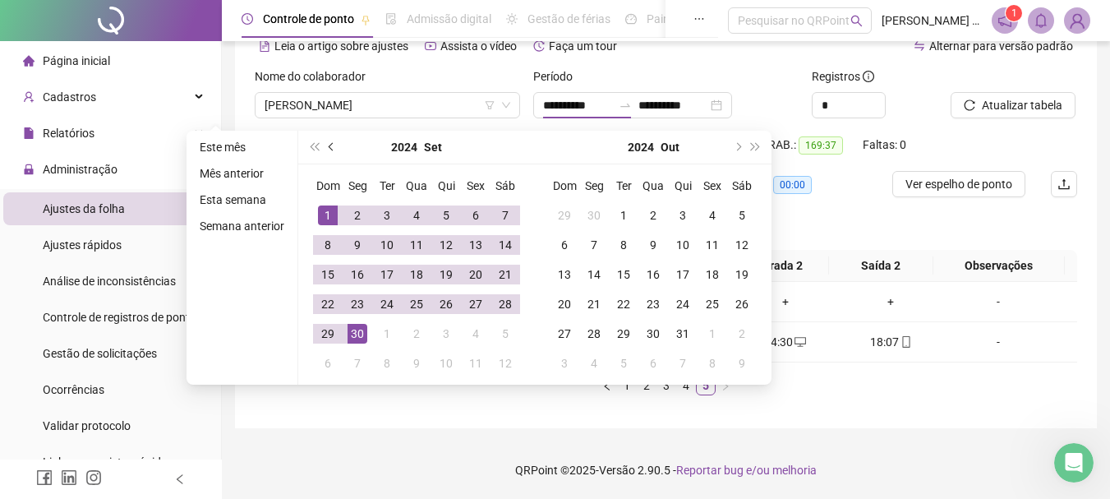
click at [325, 150] on button "prev-year" at bounding box center [332, 147] width 18 height 33
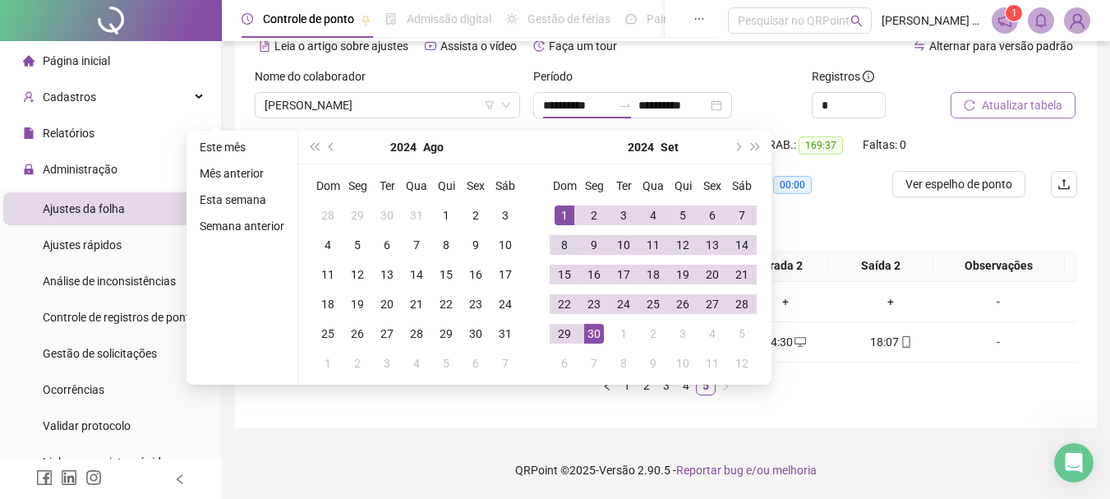
click at [993, 104] on span "Atualizar tabela" at bounding box center [1022, 105] width 81 height 18
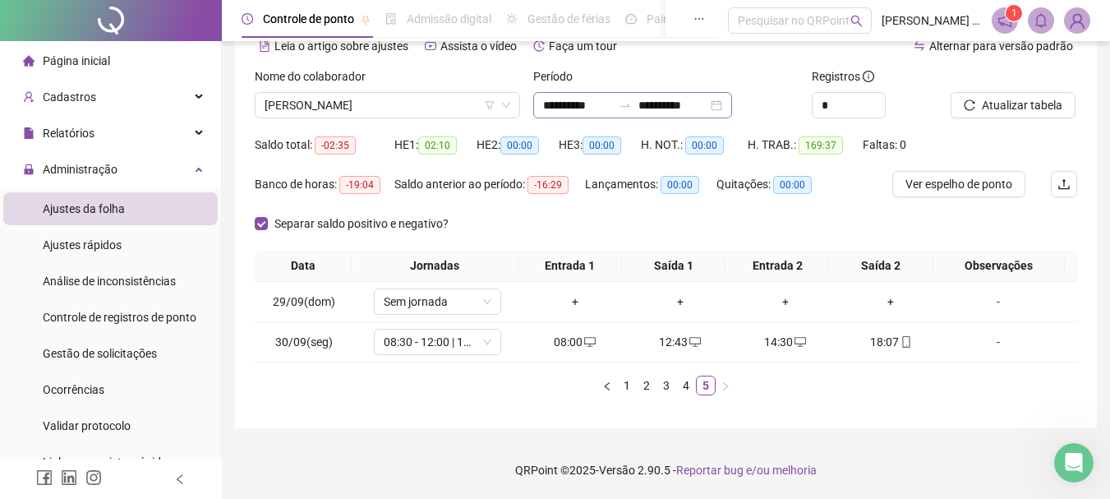
click at [732, 103] on div "**********" at bounding box center [632, 105] width 199 height 26
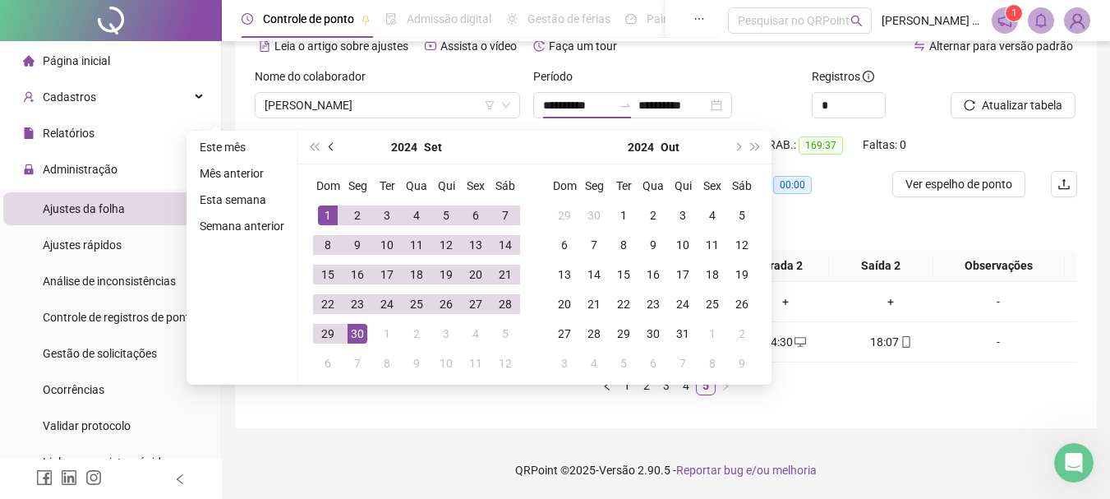
click at [329, 148] on span "prev-year" at bounding box center [333, 147] width 8 height 8
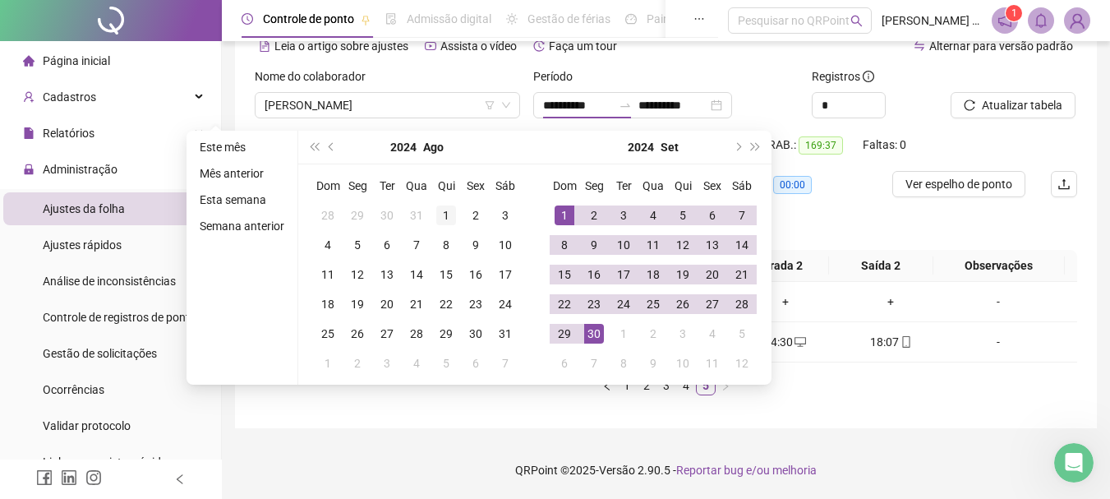
type input "**********"
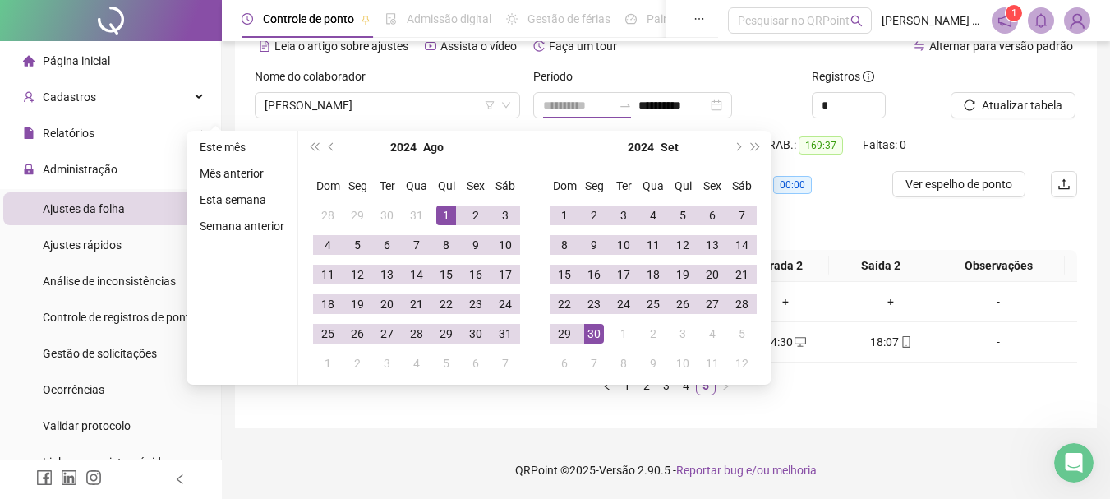
click at [450, 216] on div "1" at bounding box center [446, 215] width 20 height 20
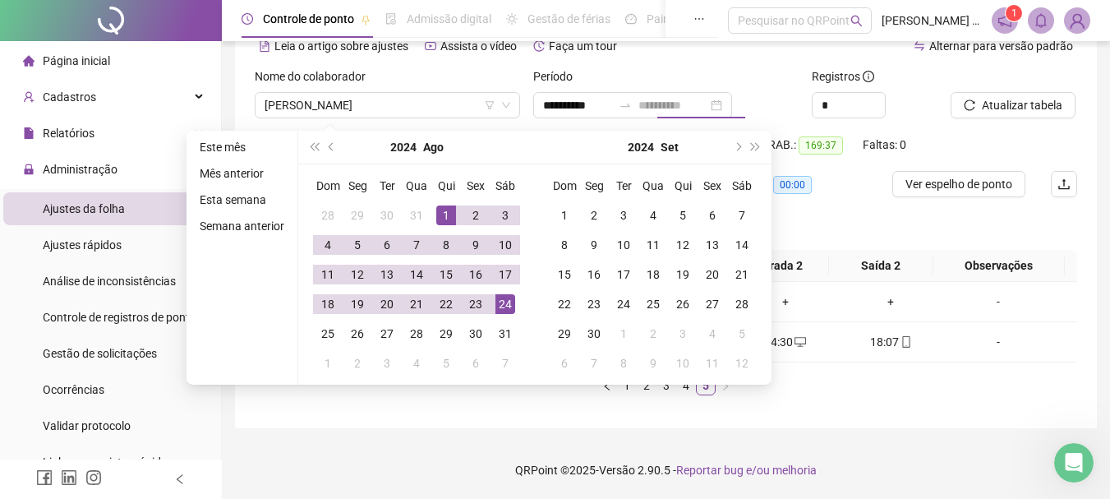
click at [499, 303] on div "24" at bounding box center [506, 304] width 20 height 20
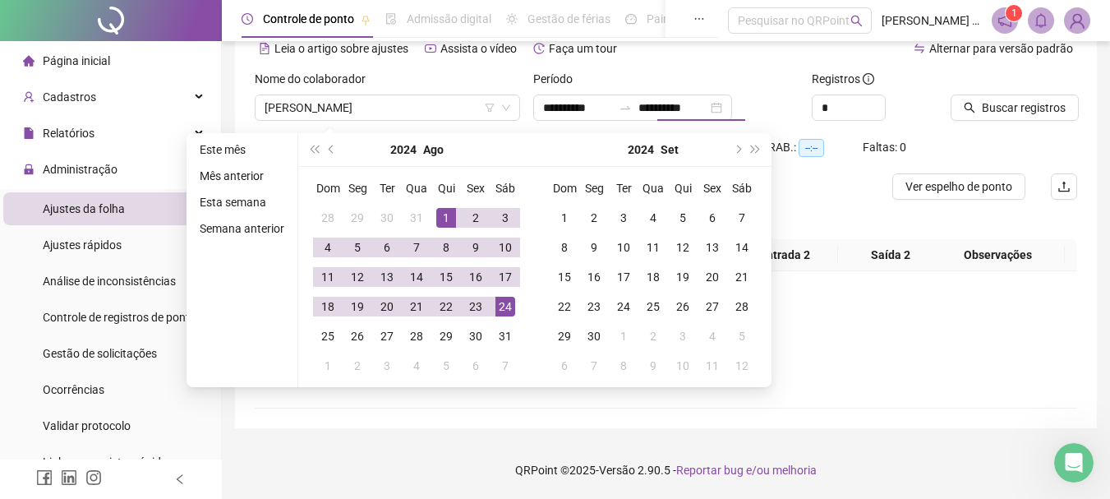
scroll to position [81, 0]
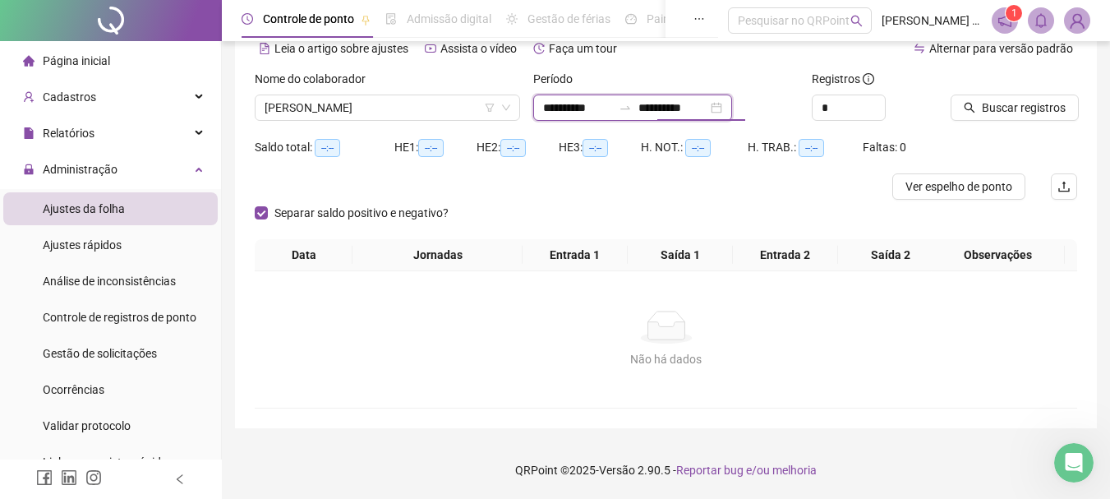
click at [673, 108] on input "**********" at bounding box center [673, 108] width 69 height 18
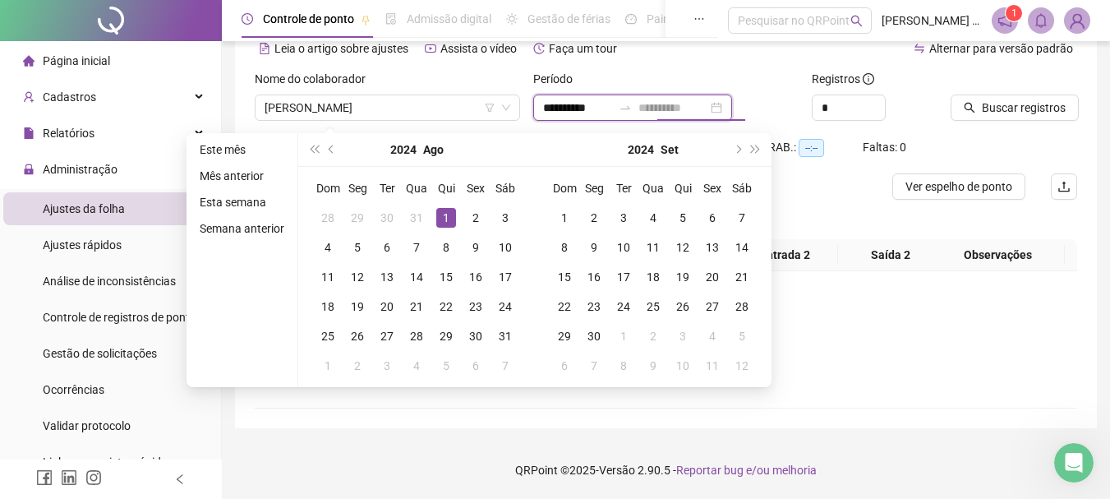
type input "**********"
click at [438, 217] on div "1" at bounding box center [446, 218] width 20 height 20
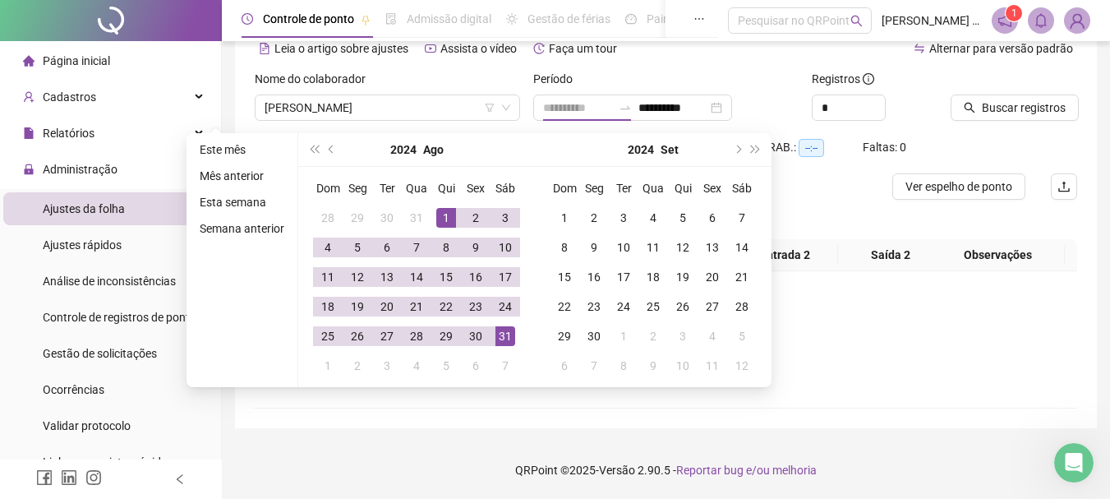
click at [508, 340] on div "31" at bounding box center [506, 336] width 20 height 20
type input "**********"
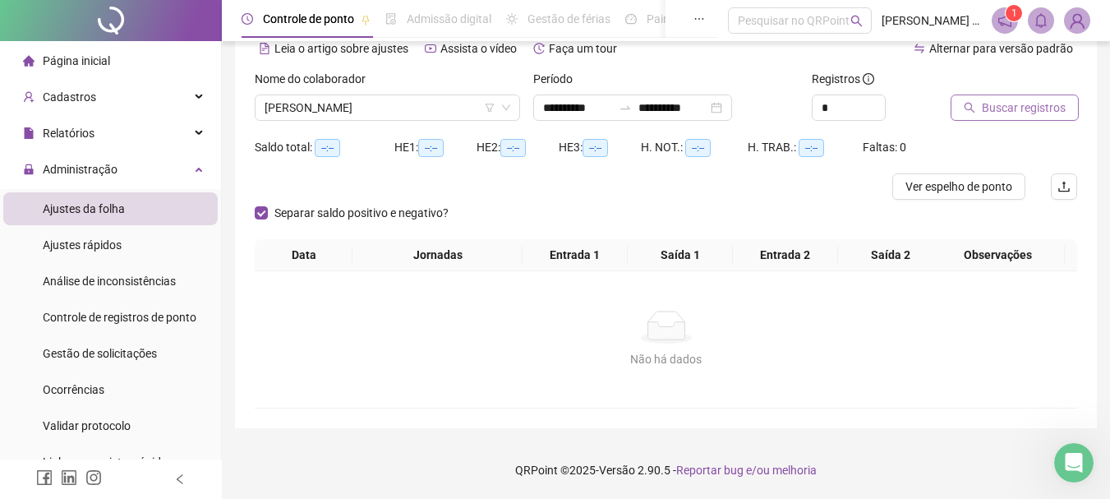
click at [1009, 112] on span "Buscar registros" at bounding box center [1024, 108] width 84 height 18
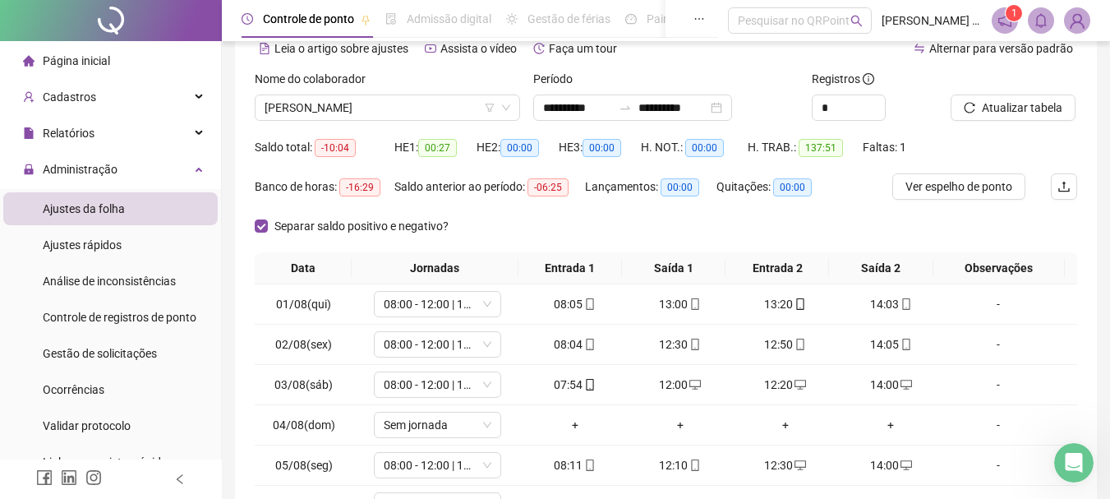
click at [848, 223] on div "Separar saldo positivo e negativo?" at bounding box center [666, 232] width 823 height 39
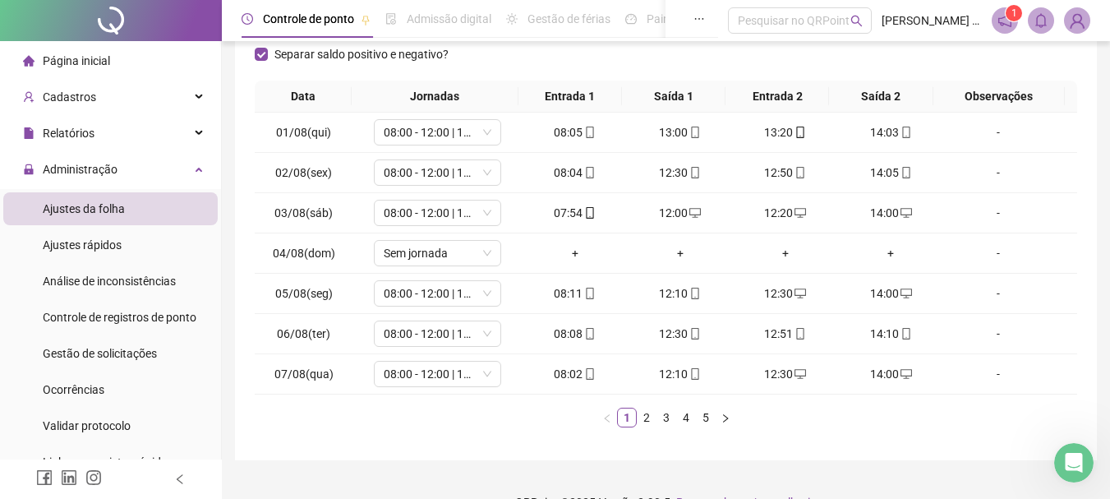
scroll to position [285, 0]
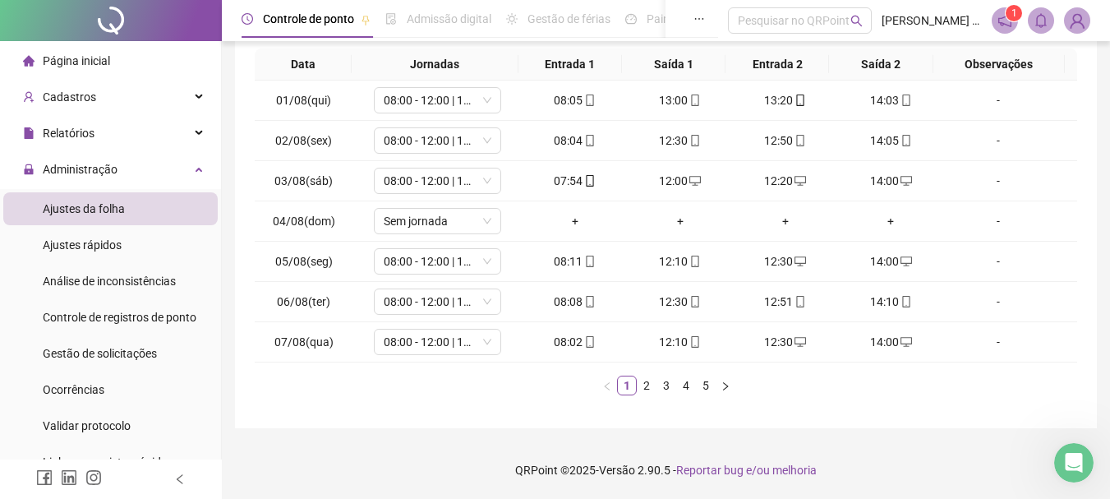
click at [378, 402] on div "Data Jornadas Entrada 1 Saída 1 Entrada 2 Saída 2 Observações 01/08(qui) 08:00 …" at bounding box center [666, 228] width 823 height 360
click at [642, 389] on link "2" at bounding box center [647, 385] width 18 height 18
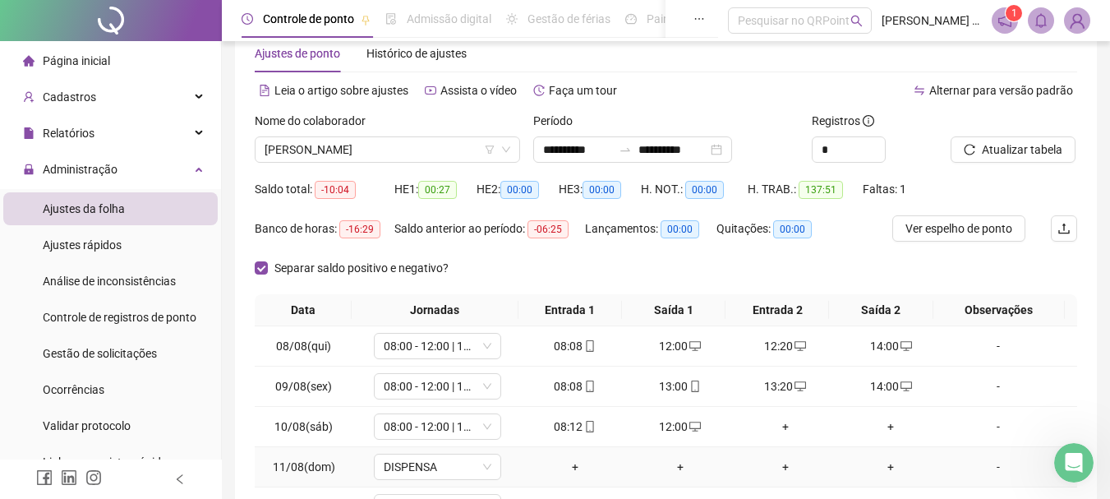
scroll to position [39, 0]
click at [963, 237] on span "Ver espelho de ponto" at bounding box center [959, 229] width 107 height 18
click at [749, 93] on div "Alternar para versão padrão" at bounding box center [873, 91] width 412 height 26
click at [732, 151] on div "**********" at bounding box center [632, 150] width 199 height 26
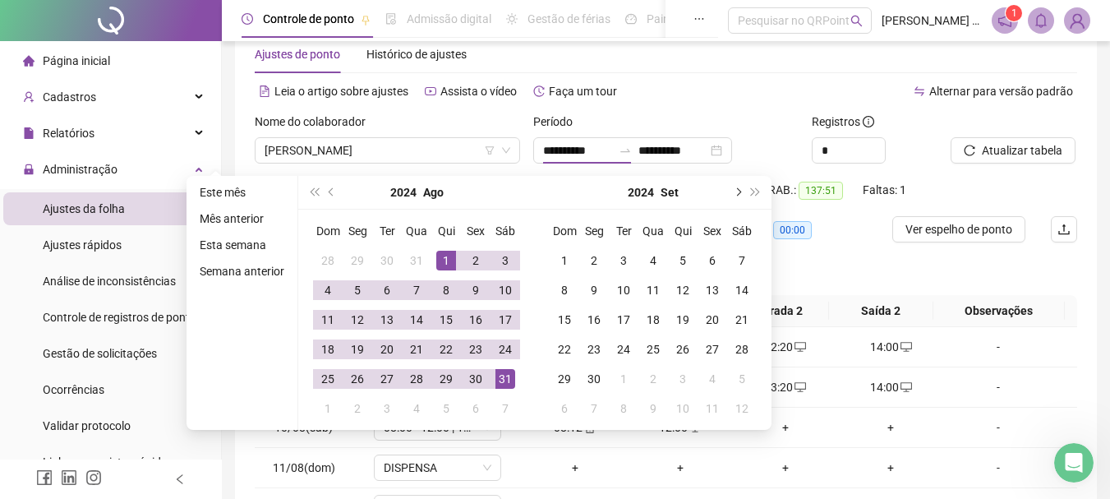
click at [735, 191] on span "next-year" at bounding box center [737, 192] width 8 height 8
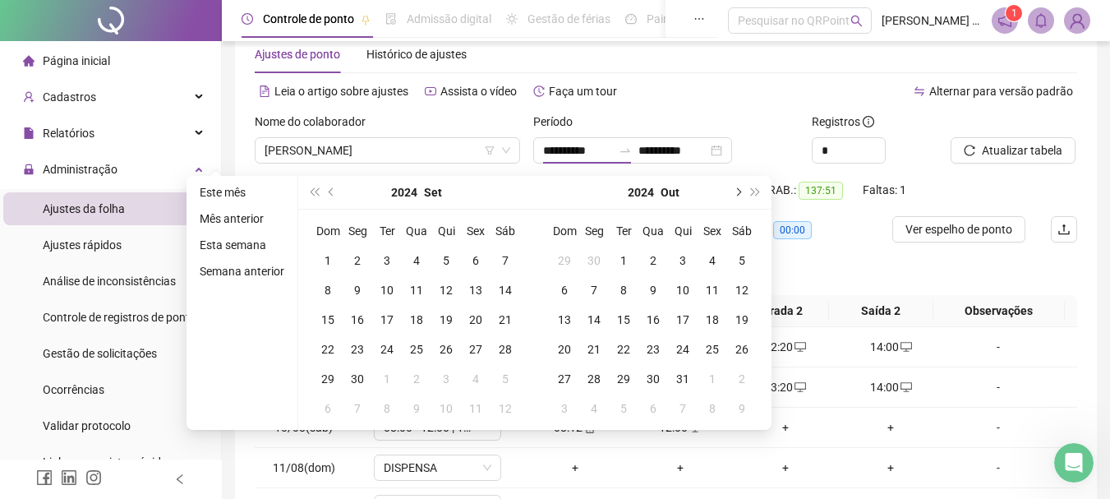
click at [735, 191] on span "next-year" at bounding box center [737, 192] width 8 height 8
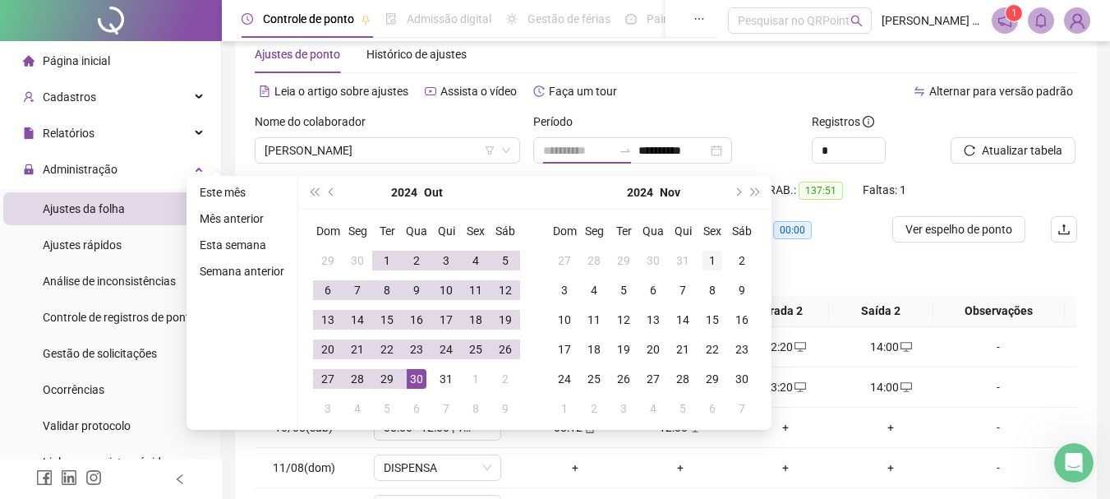
type input "**********"
click at [709, 264] on div "1" at bounding box center [713, 261] width 20 height 20
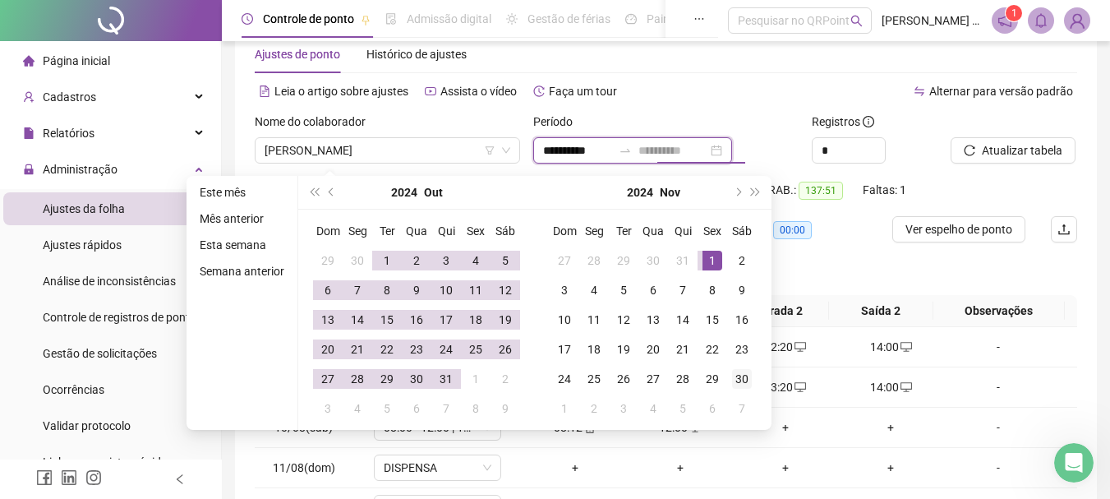
type input "**********"
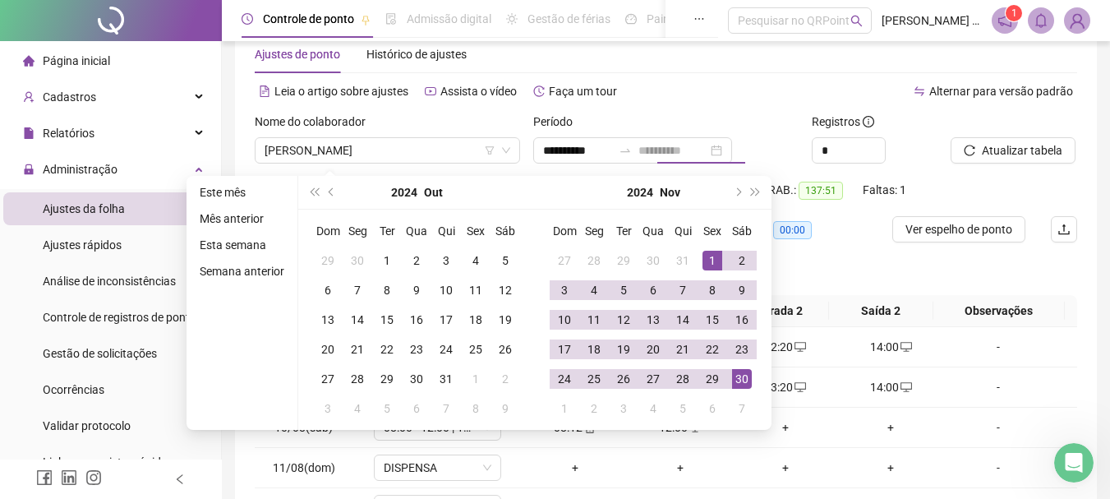
click at [741, 385] on div "30" at bounding box center [742, 379] width 20 height 20
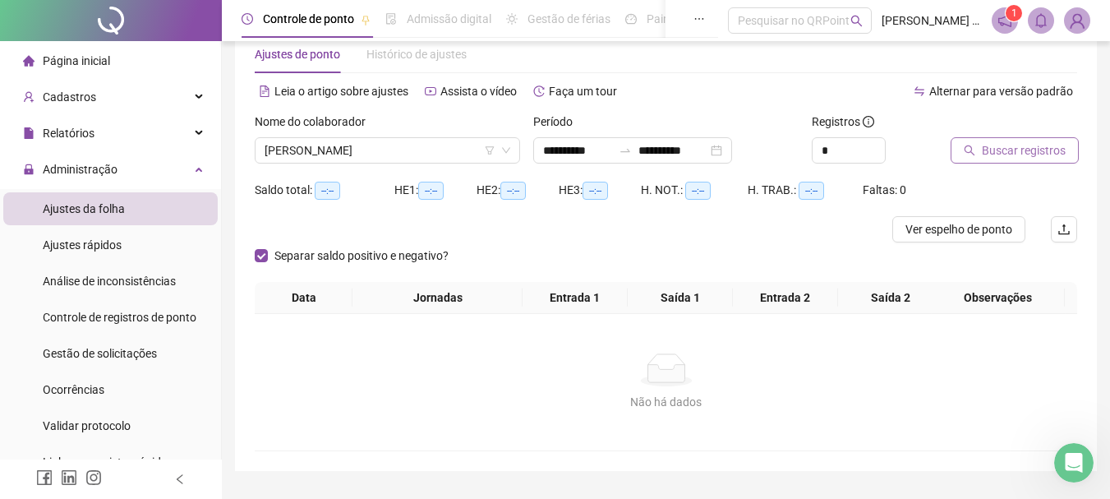
click at [1018, 156] on span "Buscar registros" at bounding box center [1024, 150] width 84 height 18
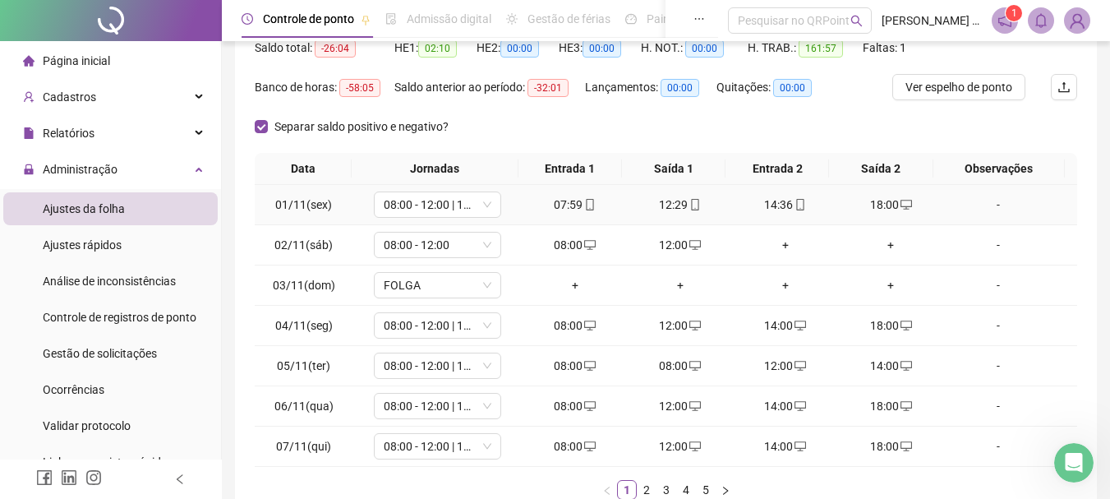
scroll to position [203, 0]
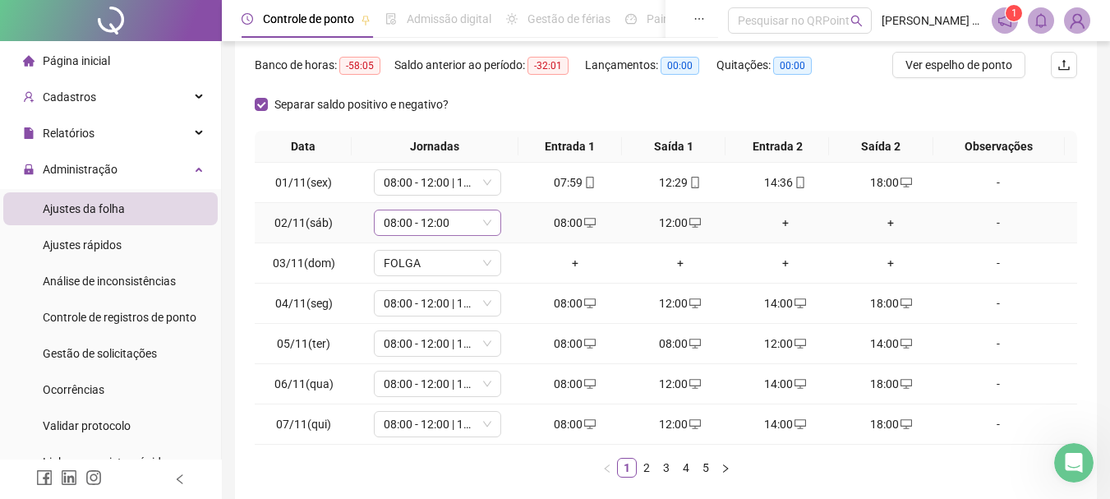
click at [435, 228] on span "08:00 - 12:00" at bounding box center [438, 222] width 108 height 25
click at [446, 219] on span "08:00 - 12:00" at bounding box center [438, 222] width 108 height 25
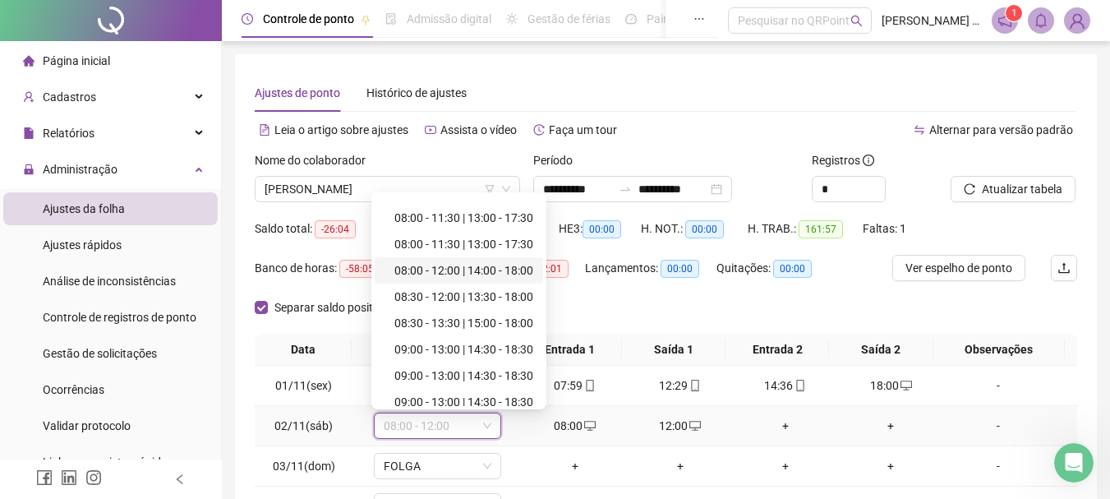
scroll to position [0, 0]
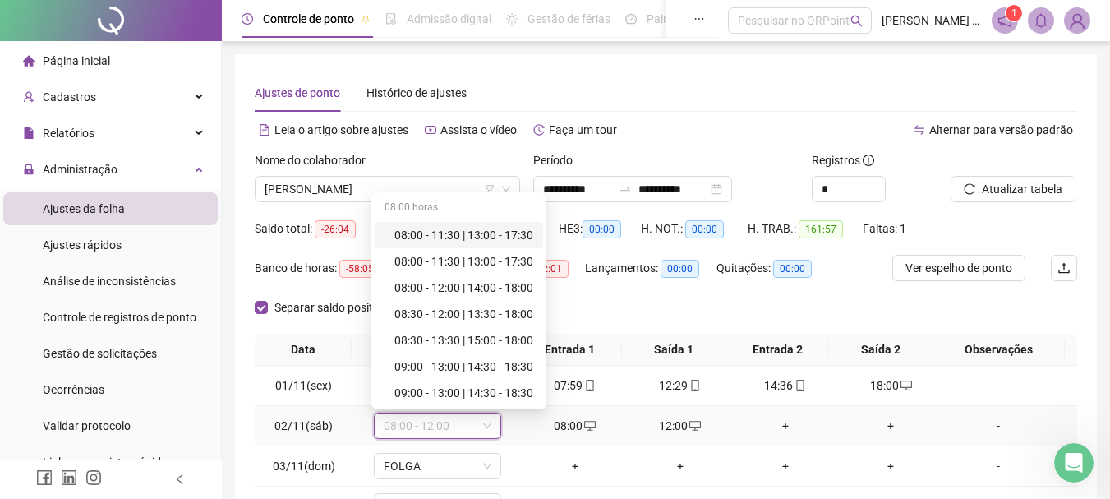
click at [469, 204] on div "08:00 horas" at bounding box center [459, 209] width 168 height 26
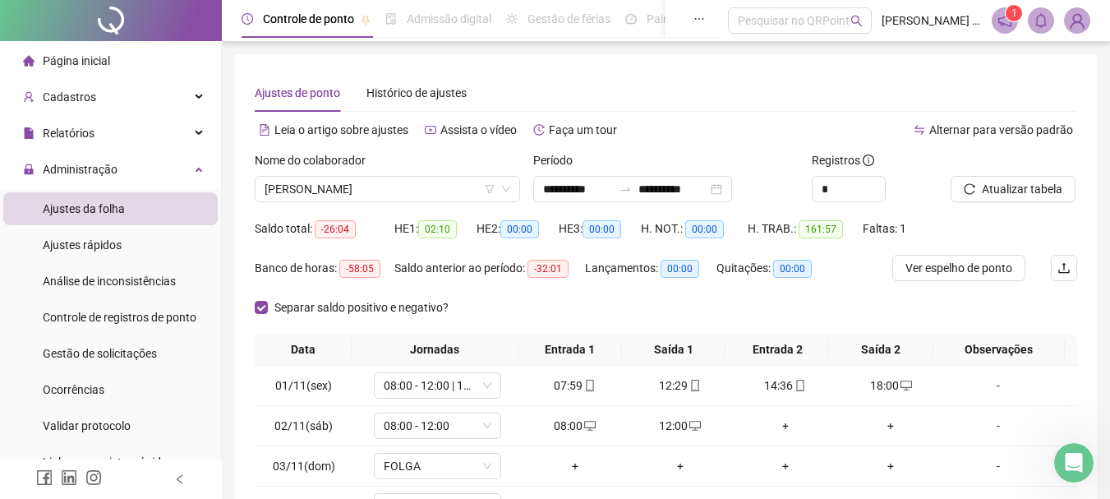
click at [778, 104] on div "Ajustes de ponto Histórico de ajustes" at bounding box center [666, 93] width 823 height 38
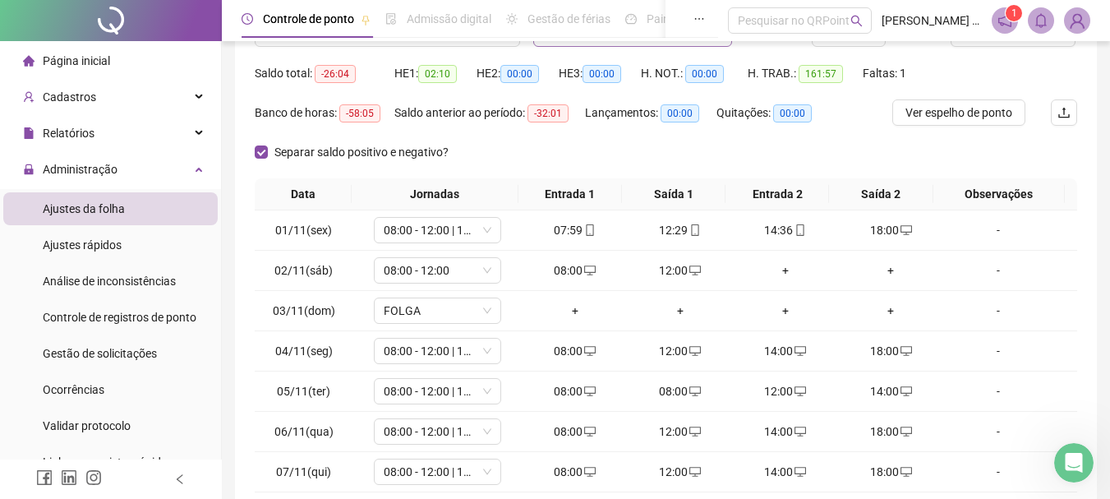
scroll to position [247, 0]
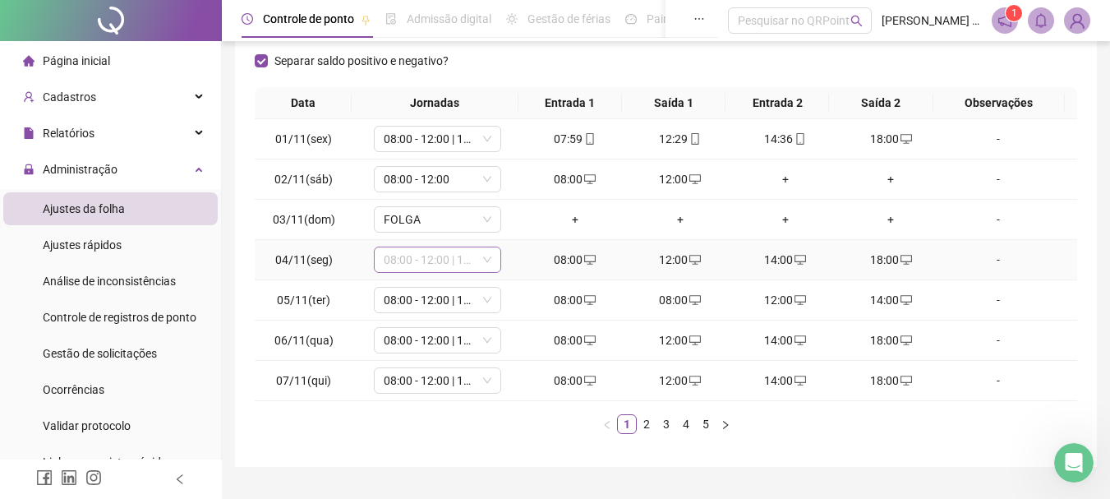
click at [442, 261] on span "08:00 - 12:00 | 14:00 - 18:00" at bounding box center [438, 259] width 108 height 25
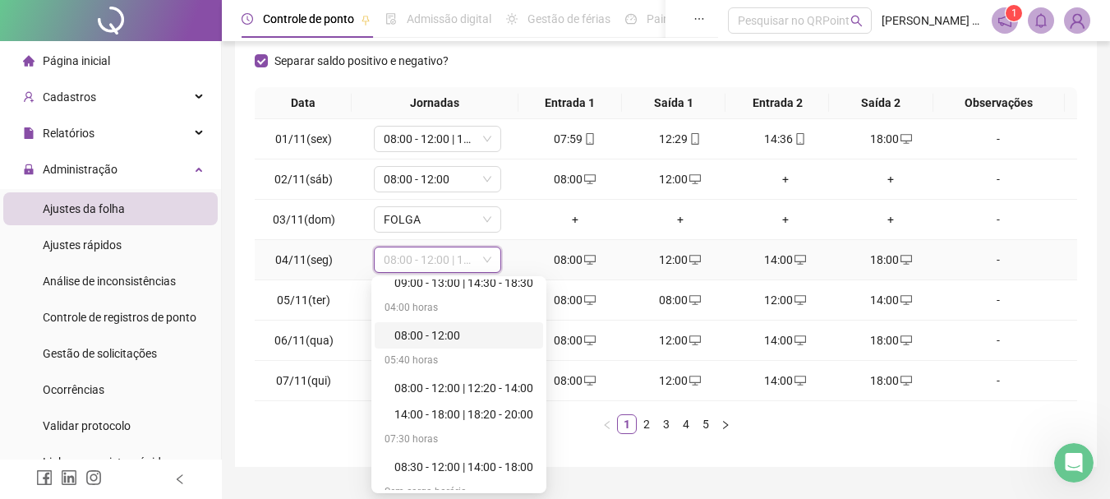
click at [452, 330] on div "08:00 - 12:00" at bounding box center [464, 335] width 139 height 18
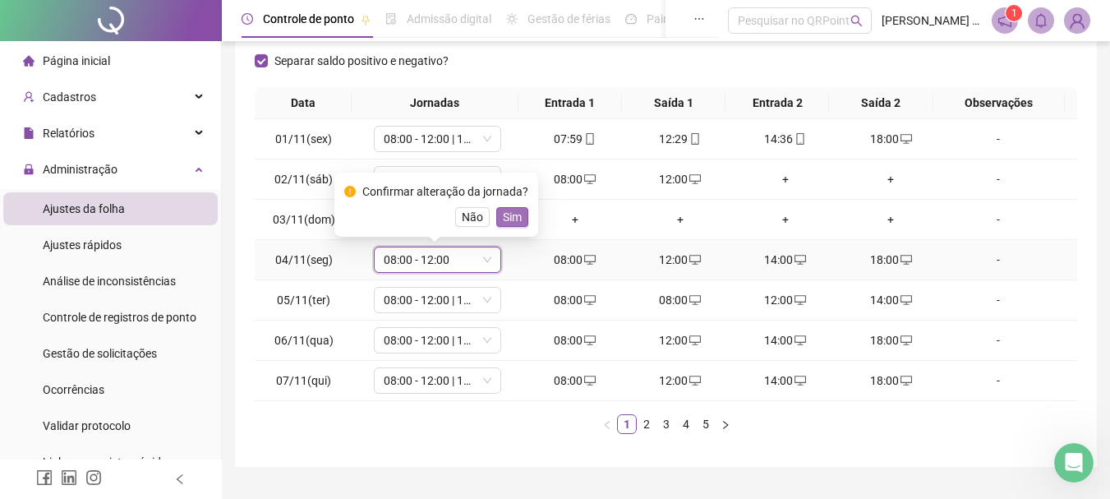
click at [515, 215] on span "Sim" at bounding box center [512, 217] width 19 height 18
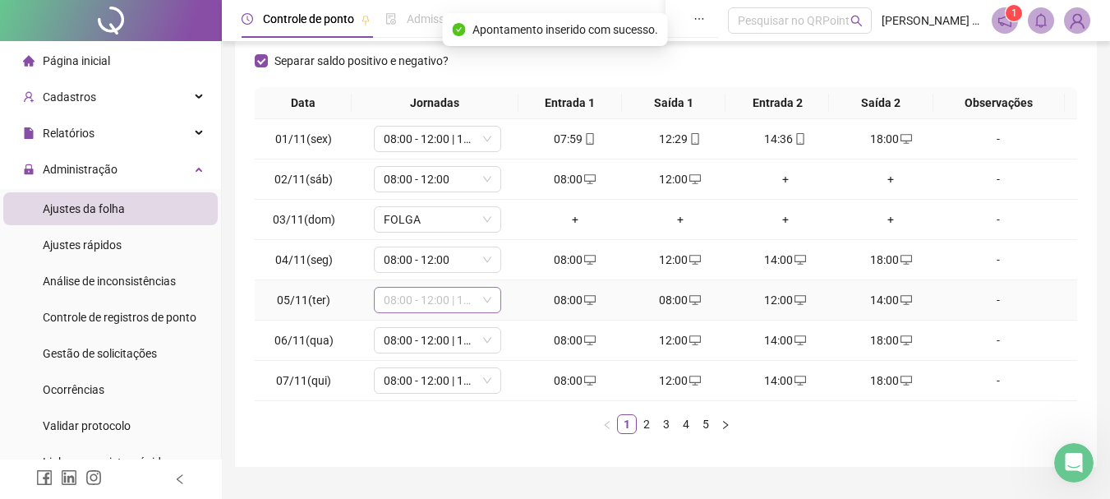
click at [467, 297] on span "08:00 - 12:00 | 14:00 - 18:00" at bounding box center [438, 300] width 108 height 25
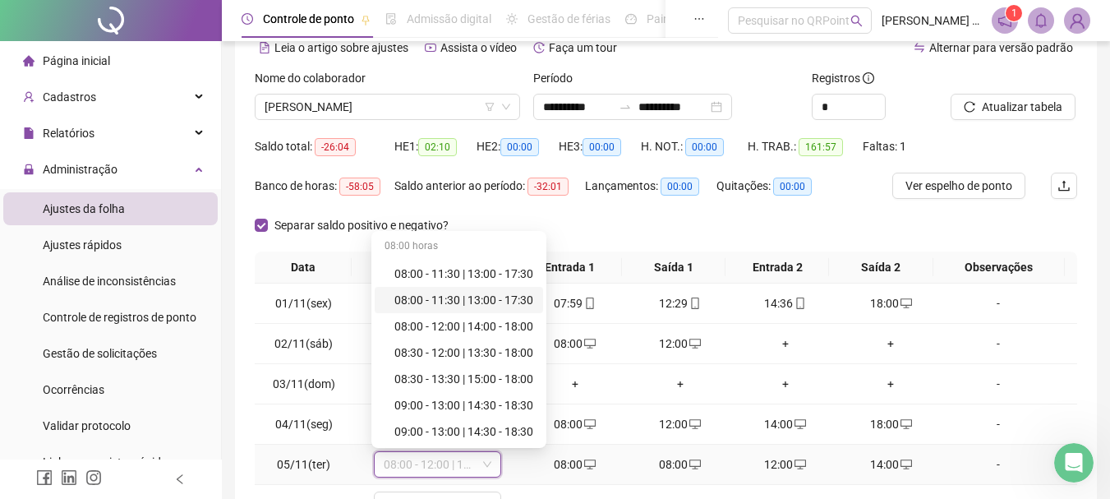
scroll to position [164, 0]
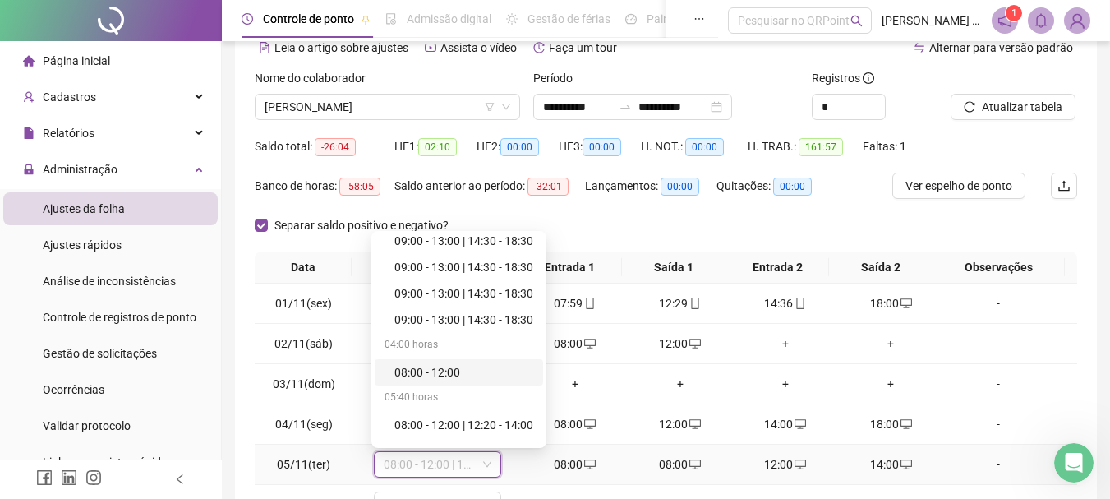
click at [450, 375] on div "08:00 - 12:00" at bounding box center [464, 372] width 139 height 18
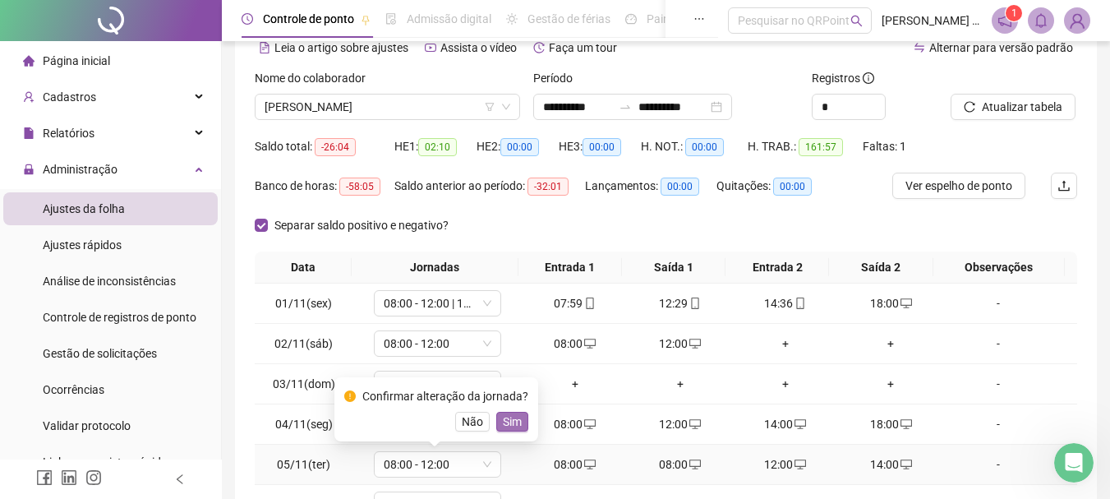
click at [505, 426] on span "Sim" at bounding box center [512, 422] width 19 height 18
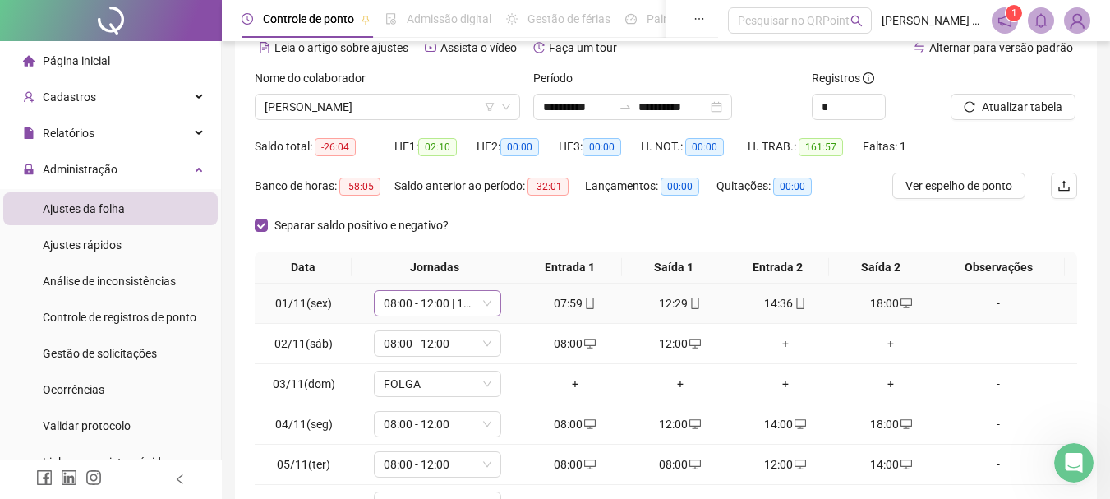
click at [457, 306] on span "08:00 - 12:00 | 14:00 - 18:00" at bounding box center [438, 303] width 108 height 25
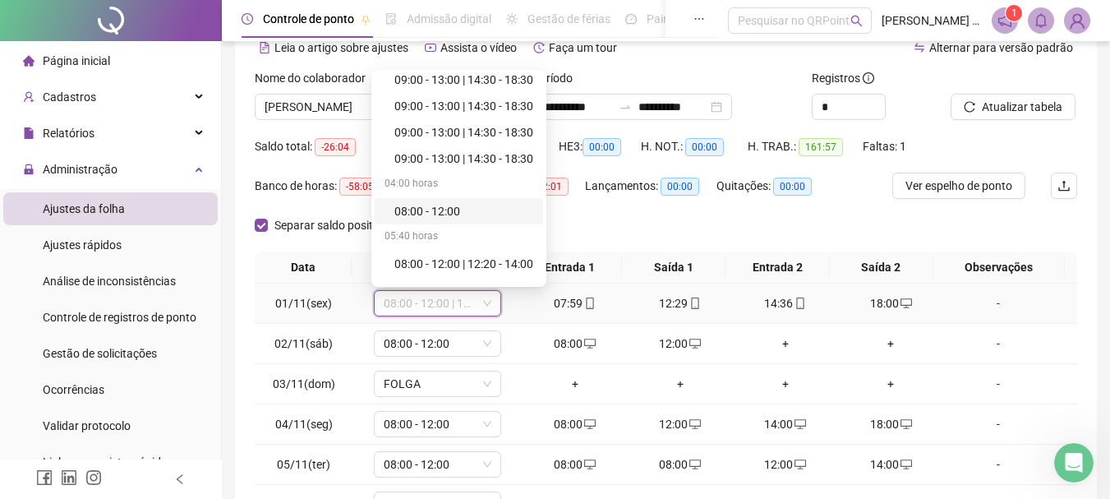
click at [461, 210] on div "08:00 - 12:00" at bounding box center [464, 211] width 139 height 18
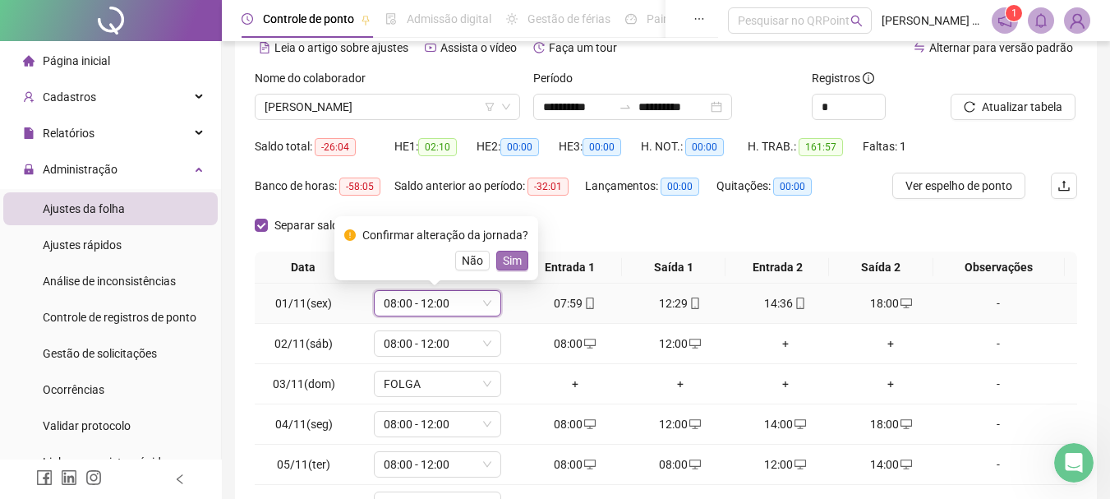
click at [510, 262] on span "Sim" at bounding box center [512, 261] width 19 height 18
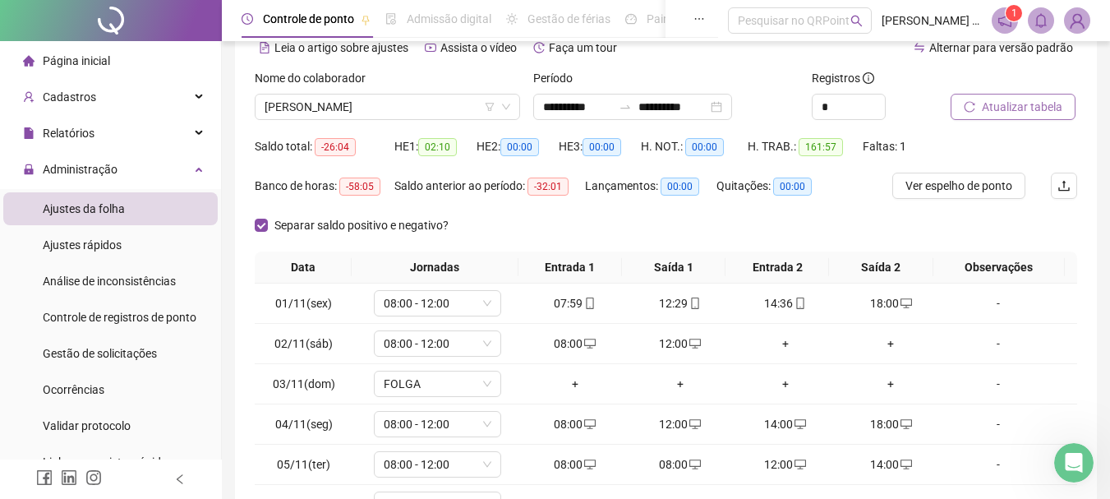
click at [1042, 106] on span "Atualizar tabela" at bounding box center [1022, 107] width 81 height 18
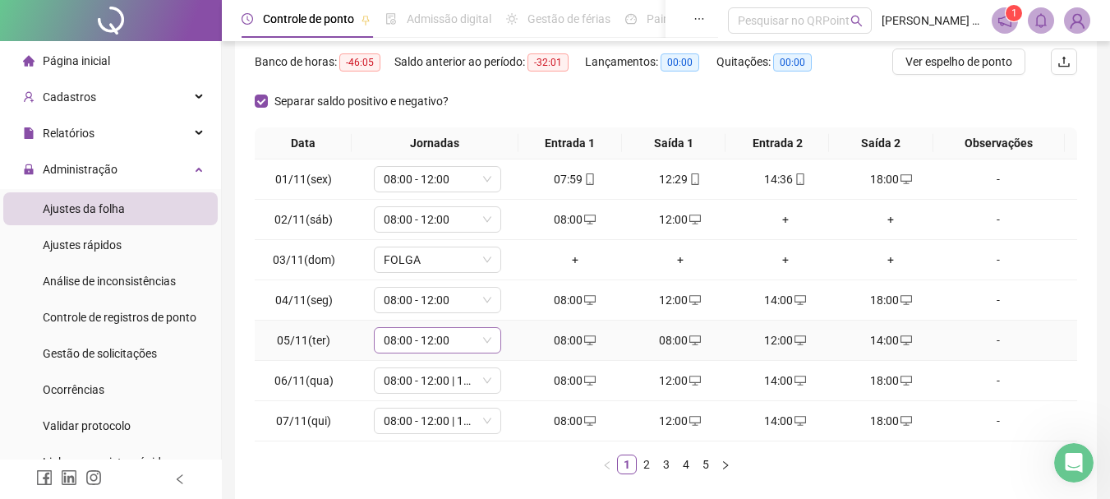
scroll to position [247, 0]
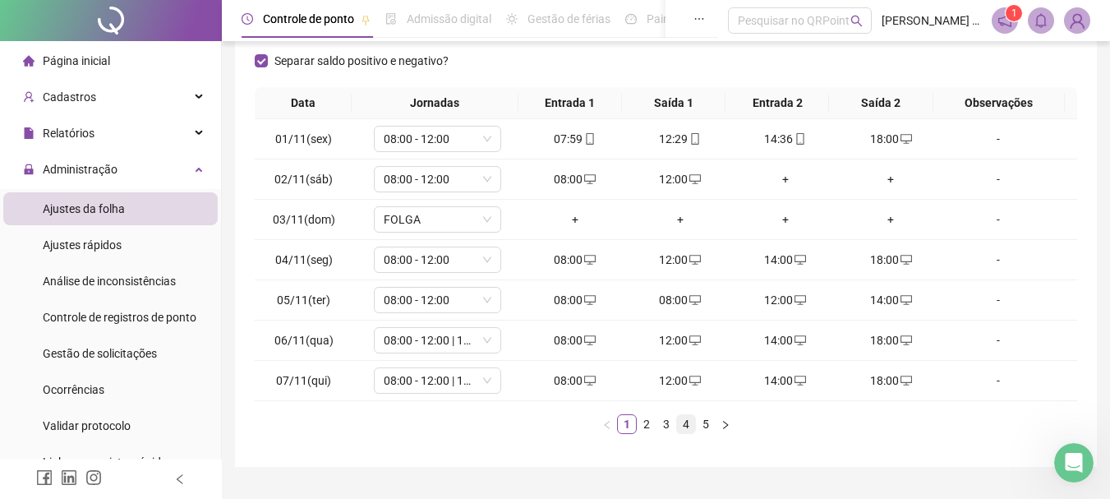
click at [683, 424] on link "4" at bounding box center [686, 424] width 18 height 18
click at [430, 341] on span "08:00 - 12:00 | 14:00 - 18:00" at bounding box center [438, 340] width 108 height 25
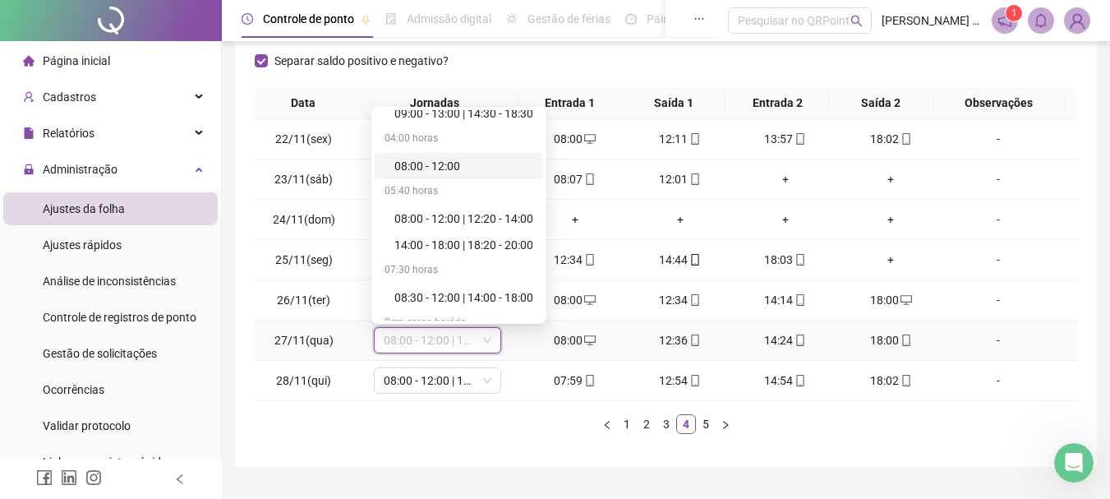
click at [441, 167] on div "08:00 - 12:00" at bounding box center [464, 166] width 139 height 18
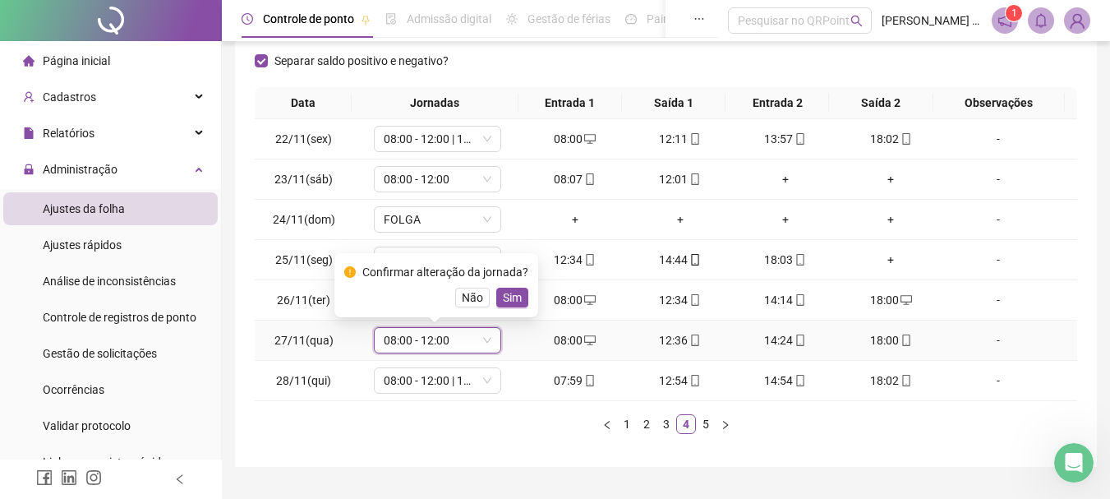
click at [513, 292] on span "Sim" at bounding box center [512, 297] width 19 height 18
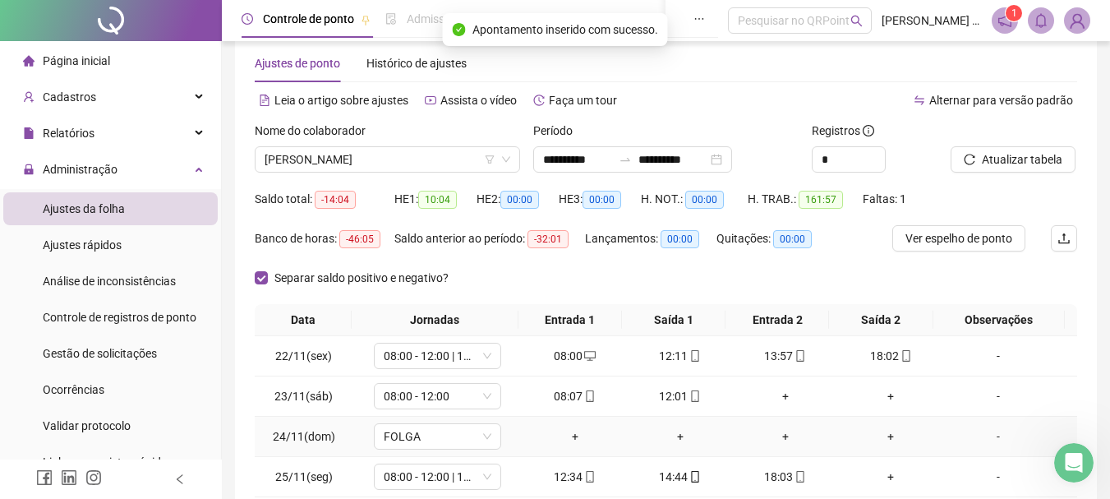
scroll to position [0, 0]
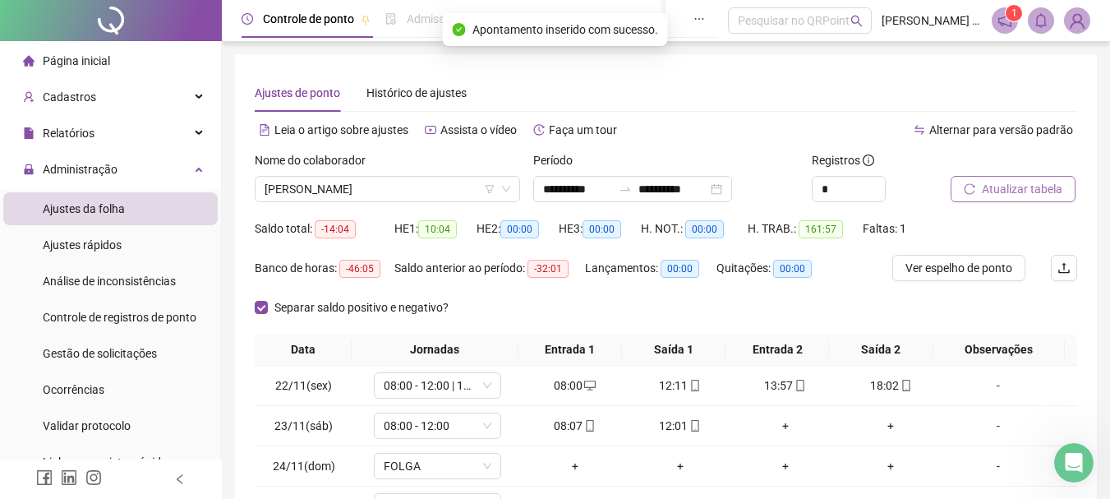
click at [999, 196] on span "Atualizar tabela" at bounding box center [1022, 189] width 81 height 18
click at [998, 188] on span "Atualizar tabela" at bounding box center [1022, 189] width 81 height 18
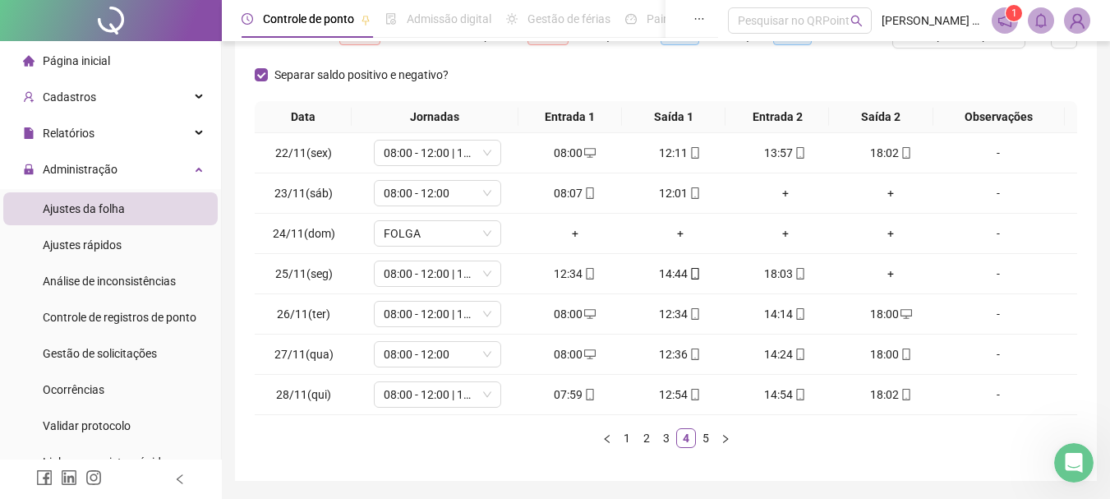
scroll to position [247, 0]
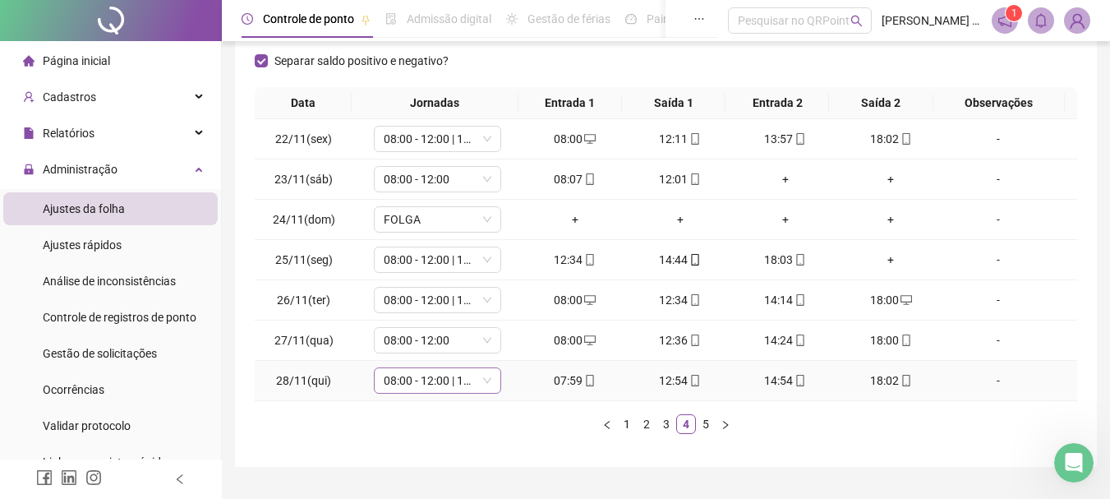
click at [453, 373] on span "08:00 - 12:00 | 14:00 - 18:00" at bounding box center [438, 380] width 108 height 25
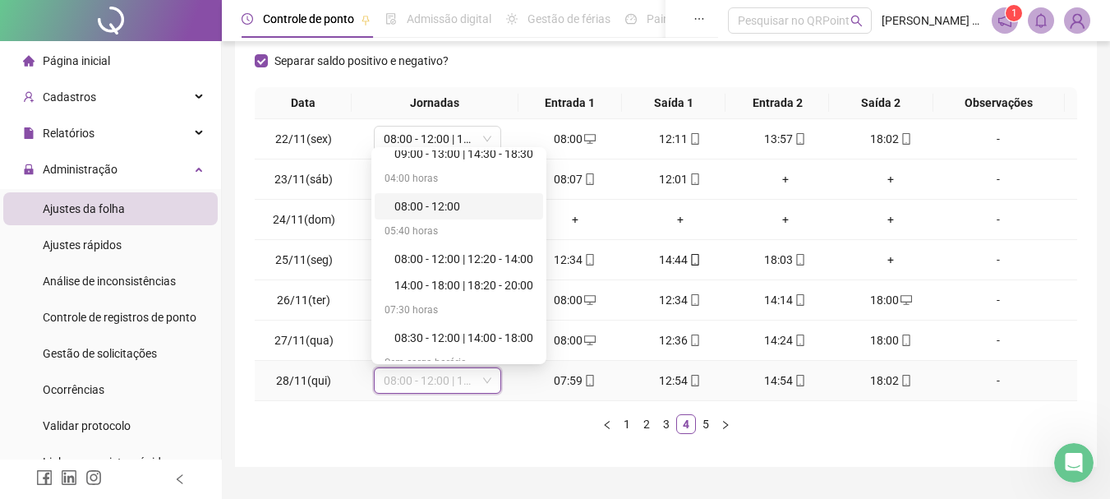
click at [464, 205] on div "08:00 - 12:00" at bounding box center [464, 206] width 139 height 18
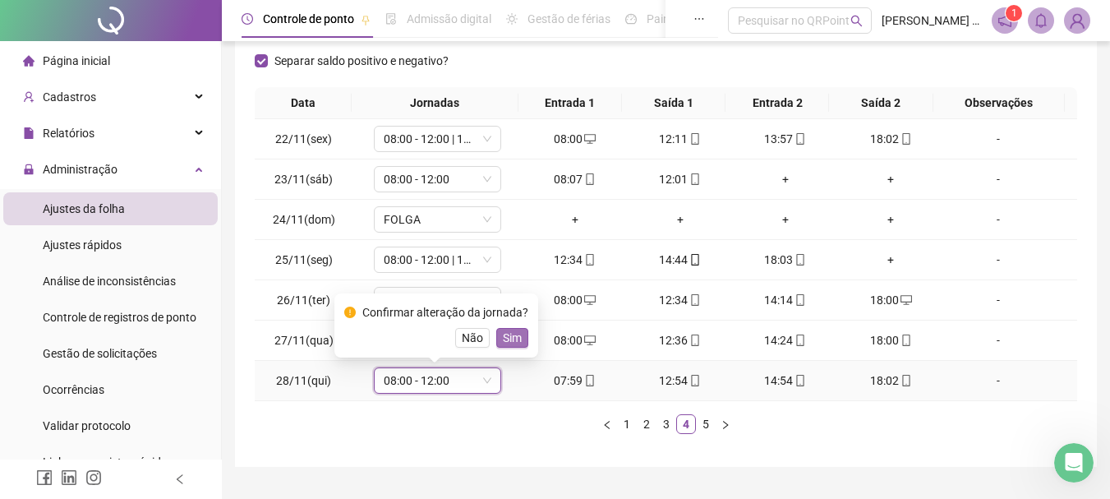
click at [503, 334] on span "Sim" at bounding box center [512, 338] width 19 height 18
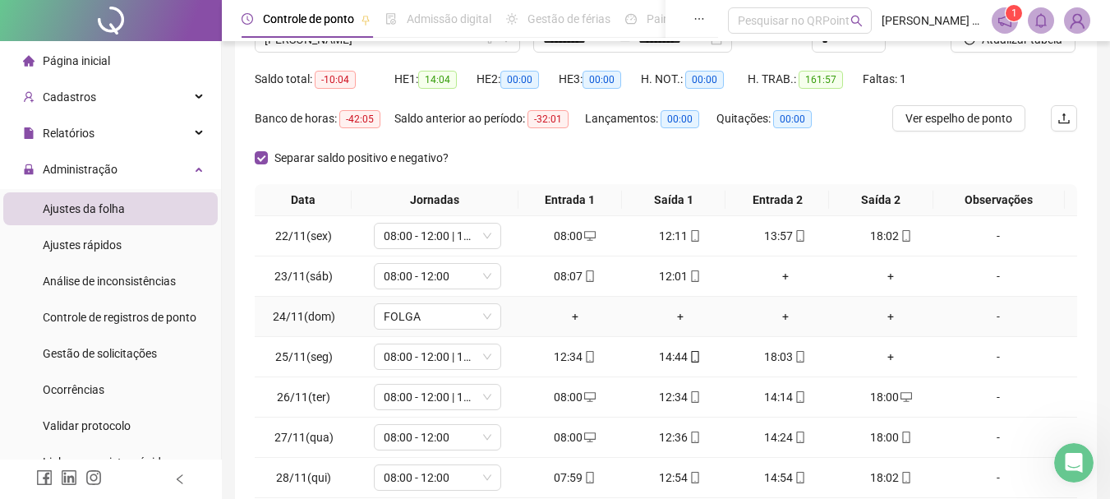
scroll to position [0, 0]
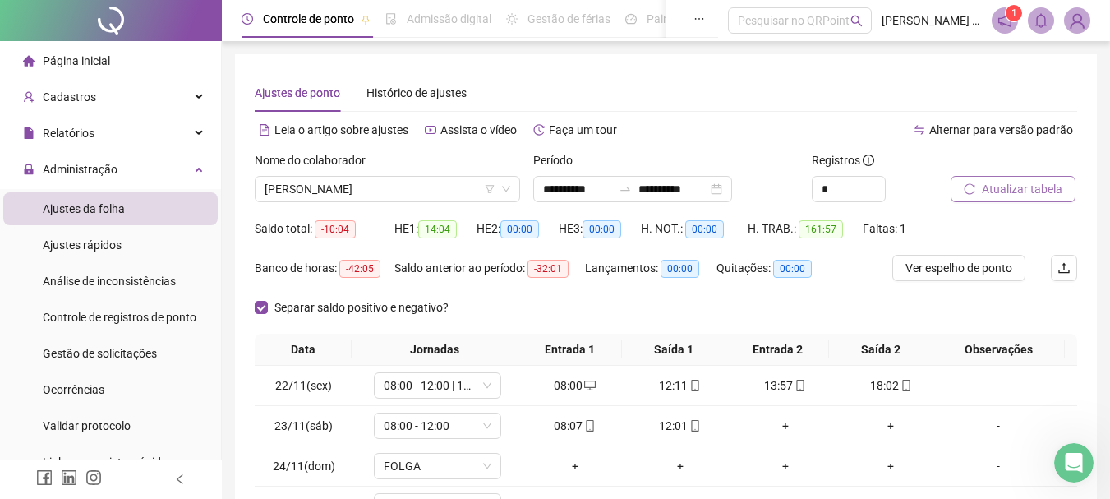
click at [1001, 190] on span "Atualizar tabela" at bounding box center [1022, 189] width 81 height 18
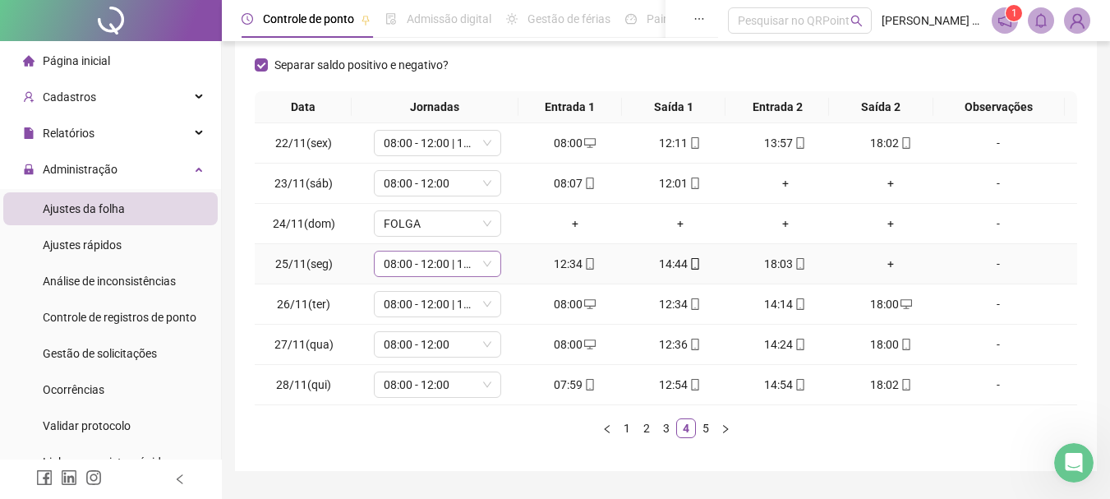
scroll to position [285, 0]
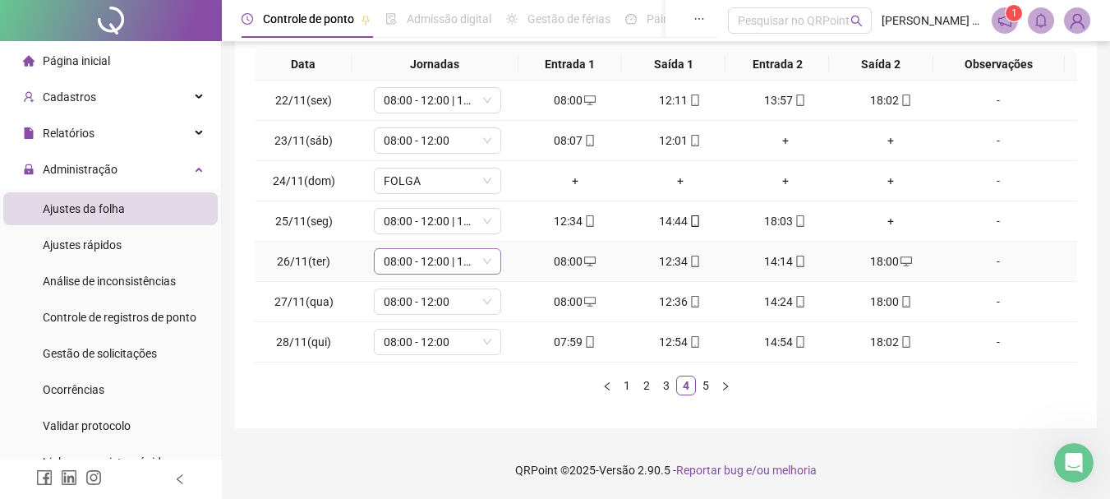
click at [482, 260] on icon "down" at bounding box center [487, 261] width 10 height 10
click at [454, 258] on span "08:00 - 12:00 | 14:00 - 18:00" at bounding box center [438, 261] width 108 height 25
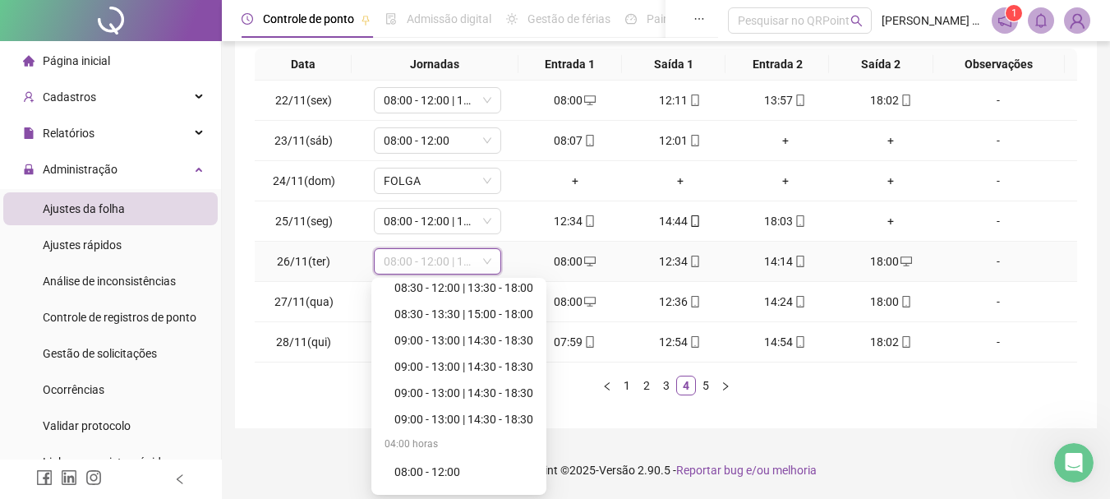
scroll to position [247, 0]
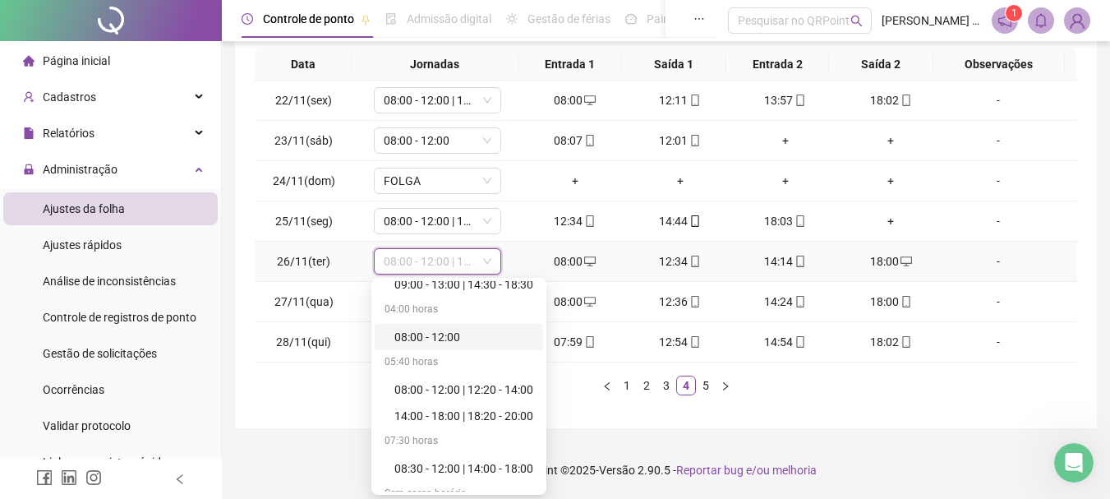
click at [444, 336] on div "08:00 - 12:00" at bounding box center [464, 337] width 139 height 18
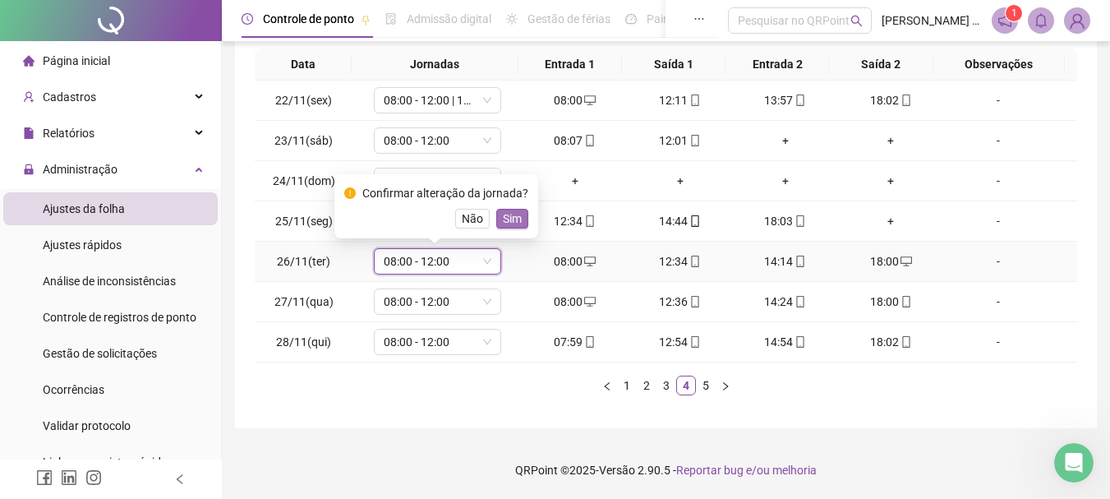
click at [515, 218] on span "Sim" at bounding box center [512, 219] width 19 height 18
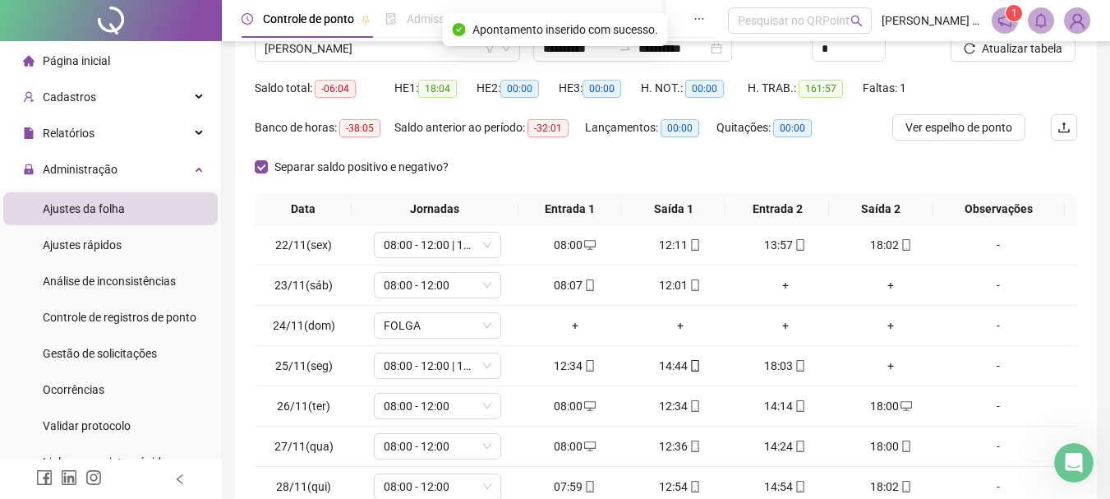
scroll to position [0, 0]
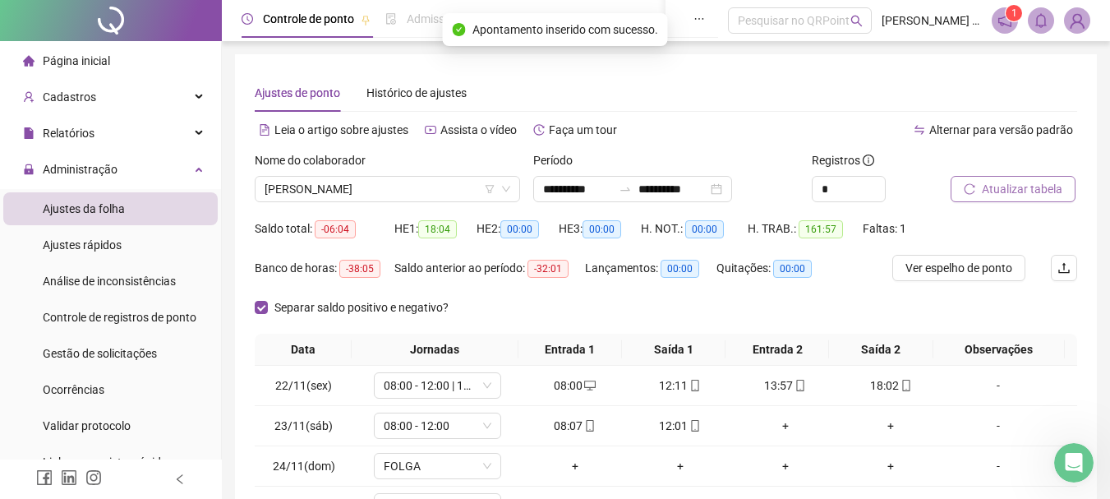
click at [1026, 192] on span "Atualizar tabela" at bounding box center [1022, 189] width 81 height 18
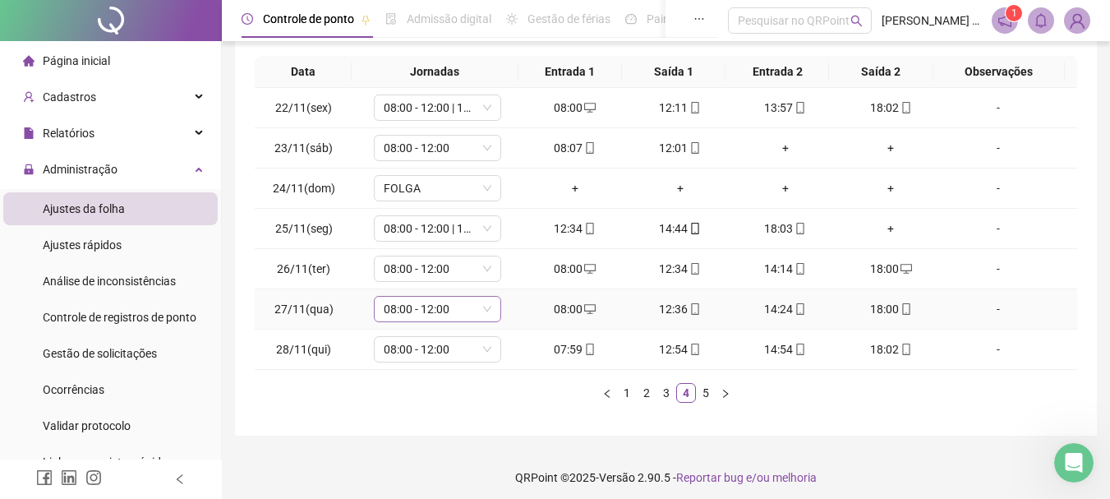
scroll to position [285, 0]
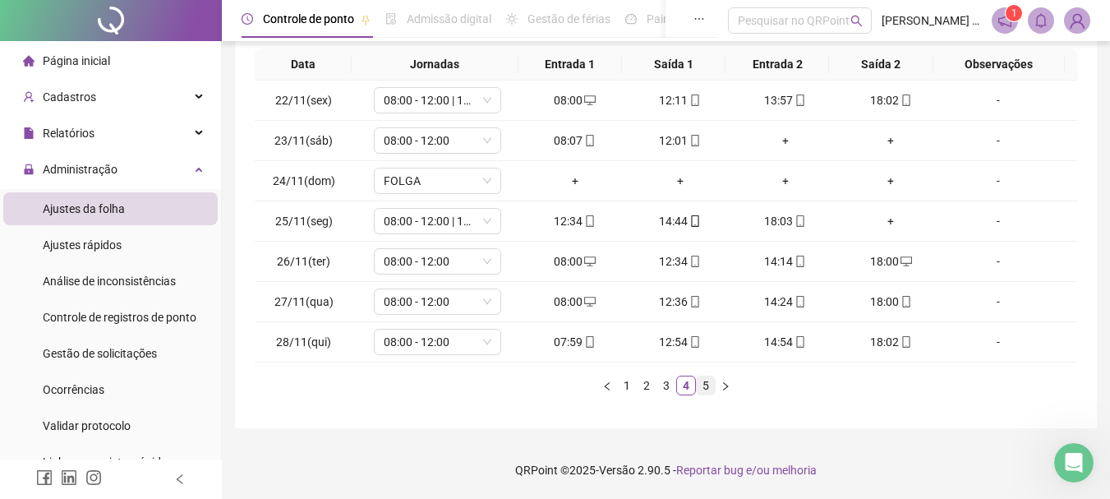
click at [709, 385] on link "5" at bounding box center [706, 385] width 18 height 18
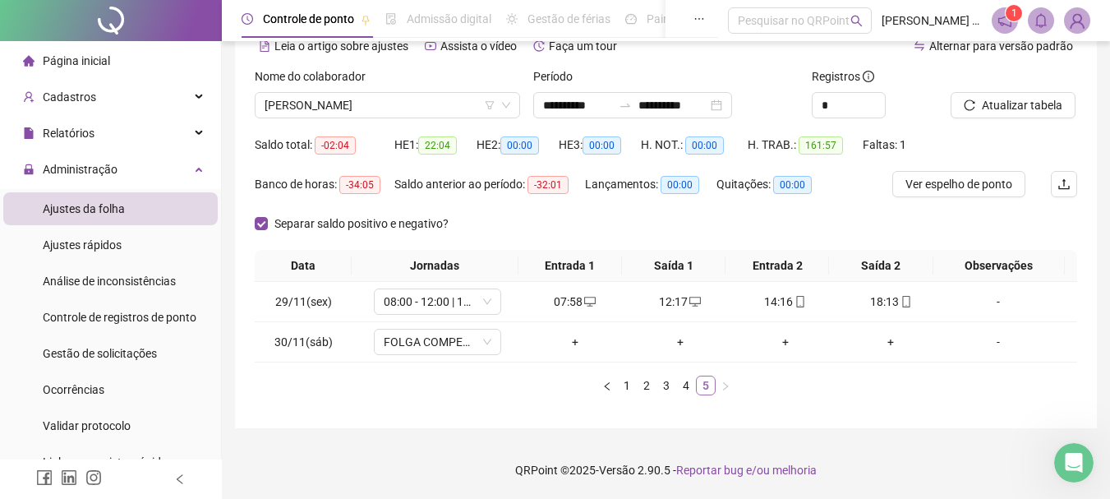
scroll to position [84, 0]
click at [459, 339] on span "FOLGA COMPENSATÓRIA" at bounding box center [438, 342] width 108 height 25
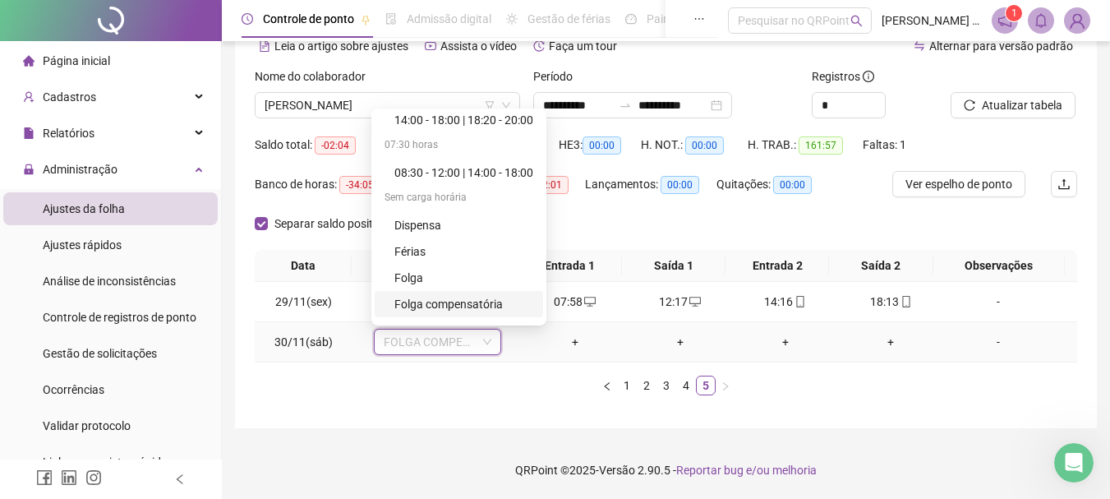
scroll to position [395, 0]
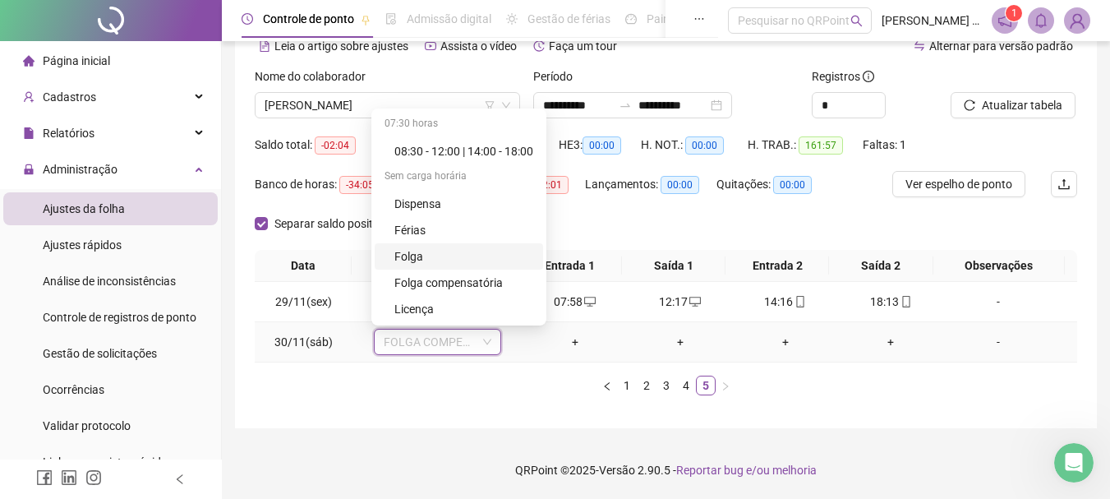
click at [439, 257] on div "Folga" at bounding box center [464, 256] width 139 height 18
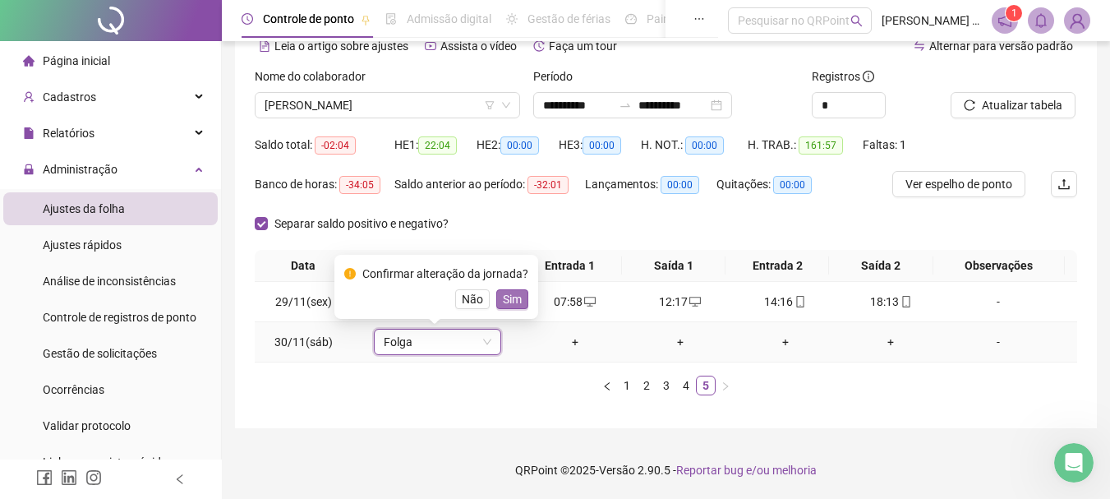
click at [506, 298] on span "Sim" at bounding box center [512, 299] width 19 height 18
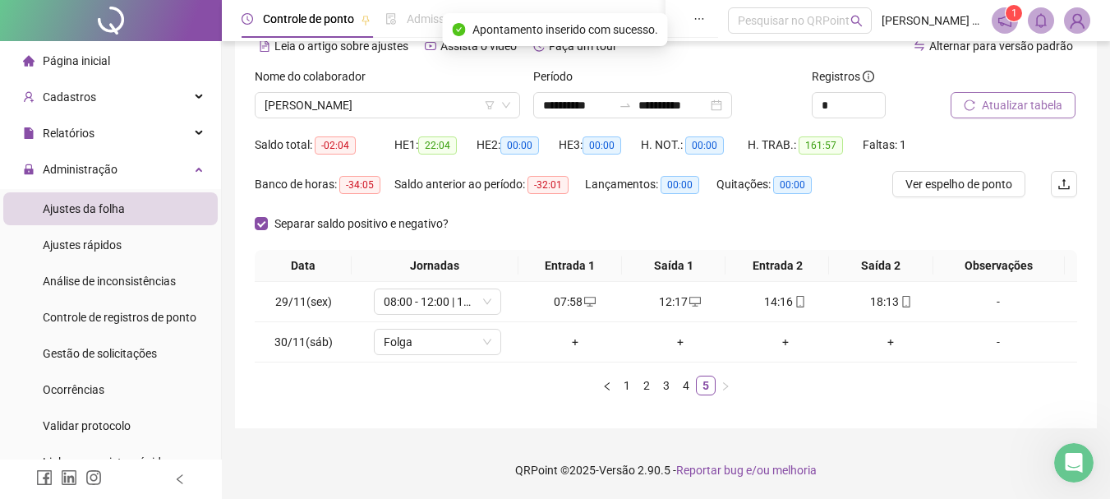
click at [1022, 106] on span "Atualizar tabela" at bounding box center [1022, 105] width 81 height 18
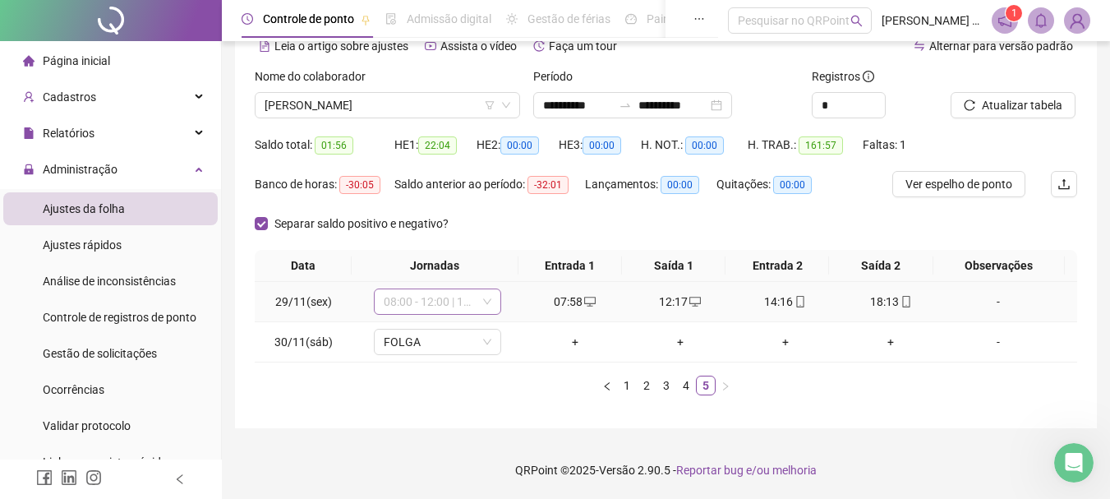
click at [458, 304] on span "08:00 - 12:00 | 14:00 - 18:00" at bounding box center [438, 301] width 108 height 25
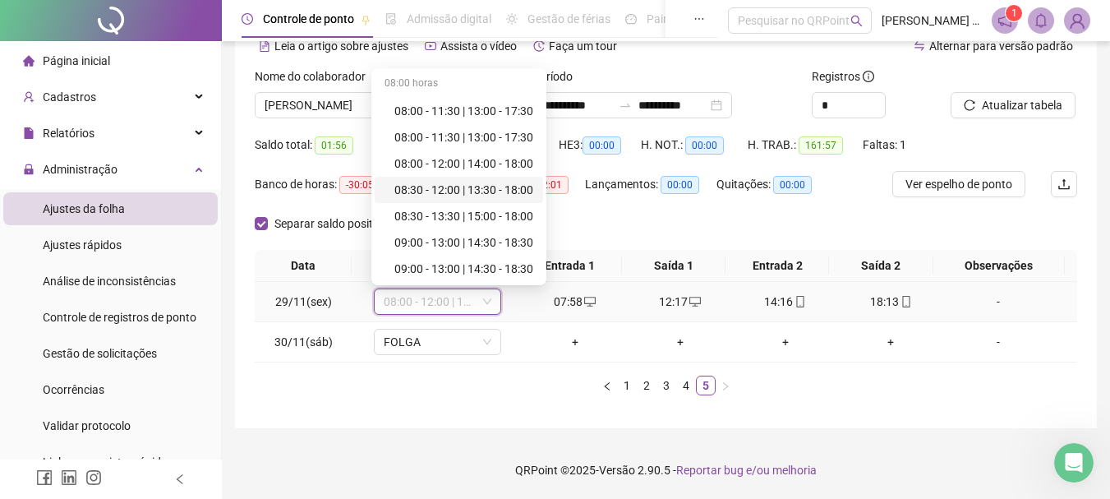
scroll to position [164, 0]
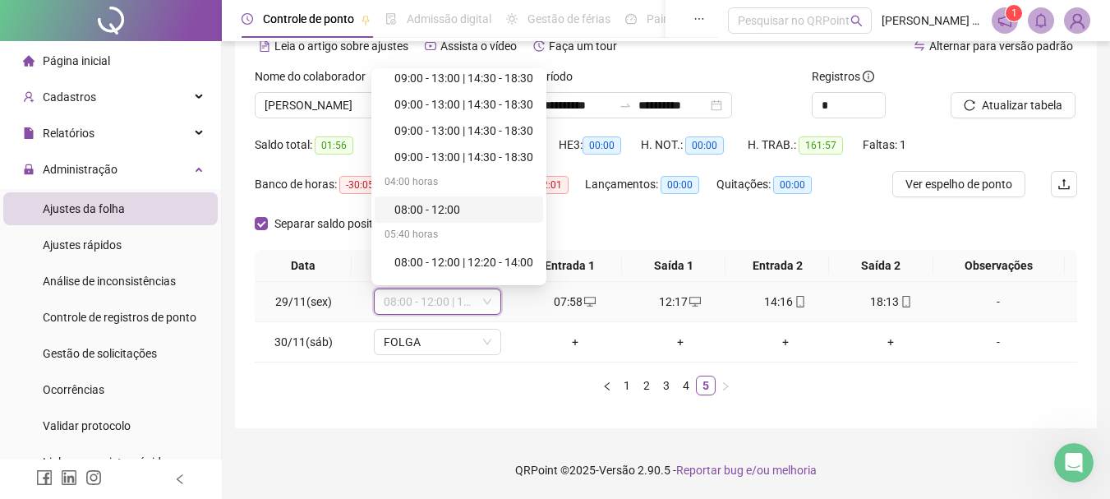
click at [450, 209] on div "08:00 - 12:00" at bounding box center [464, 210] width 139 height 18
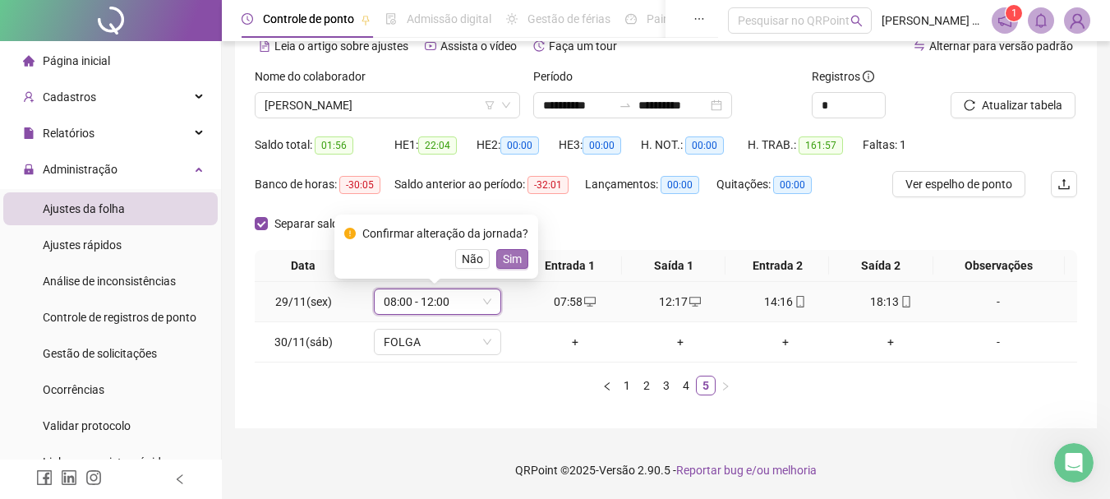
click at [510, 256] on span "Sim" at bounding box center [512, 259] width 19 height 18
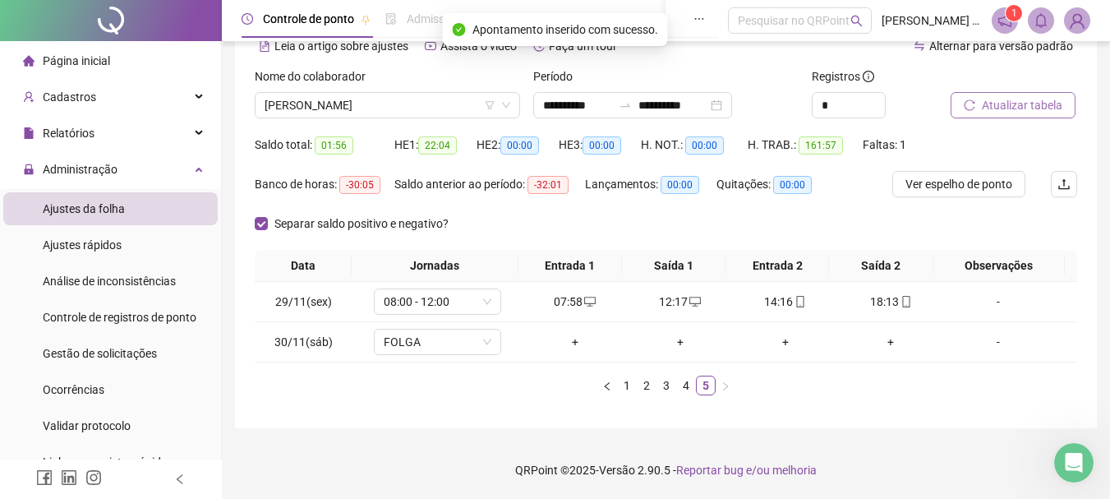
click at [1032, 110] on span "Atualizar tabela" at bounding box center [1022, 105] width 81 height 18
click at [1003, 115] on button "Atualizar tabela" at bounding box center [1013, 105] width 125 height 26
click at [732, 104] on div "**********" at bounding box center [632, 105] width 199 height 26
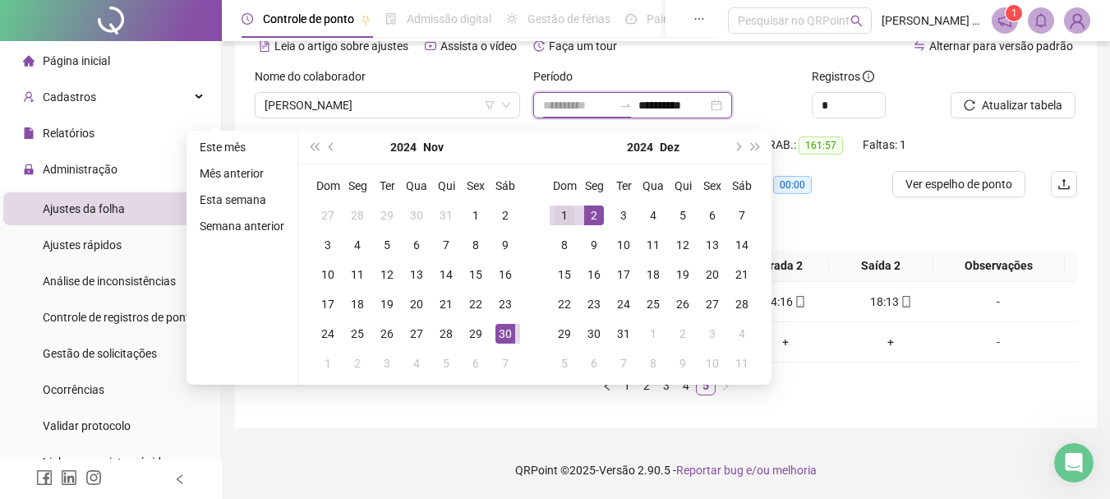
type input "**********"
click at [566, 213] on div "1" at bounding box center [565, 215] width 20 height 20
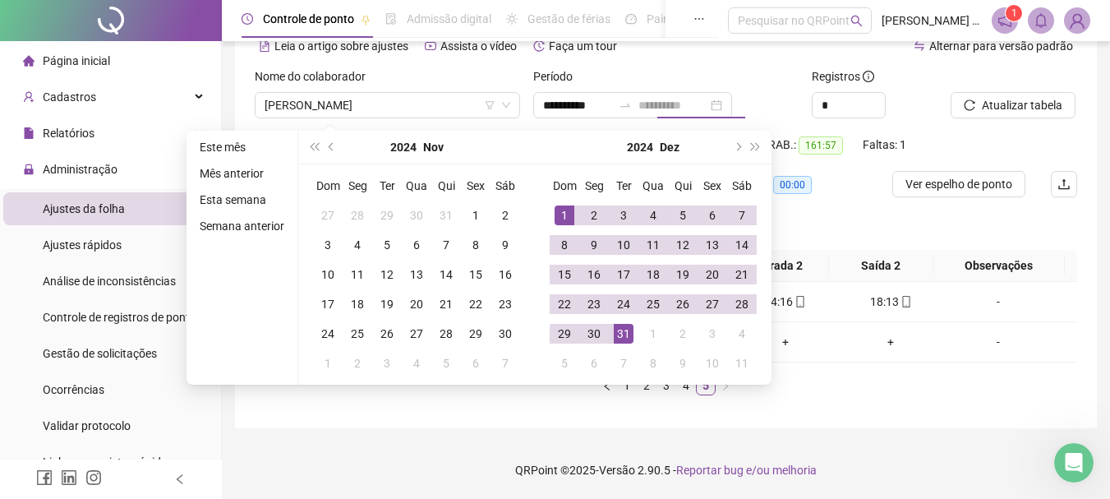
click at [623, 326] on div "31" at bounding box center [624, 334] width 20 height 20
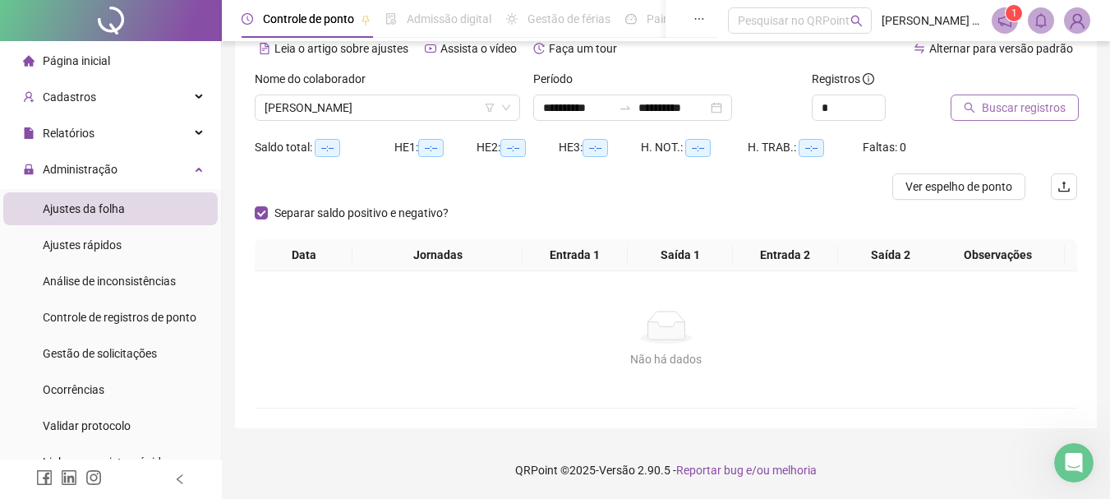
click at [993, 104] on span "Buscar registros" at bounding box center [1024, 108] width 84 height 18
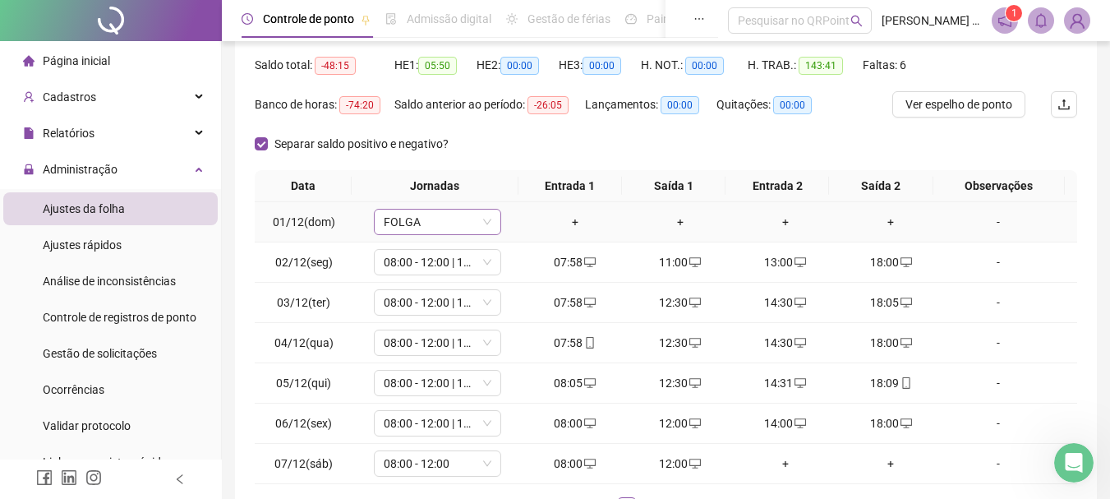
scroll to position [246, 0]
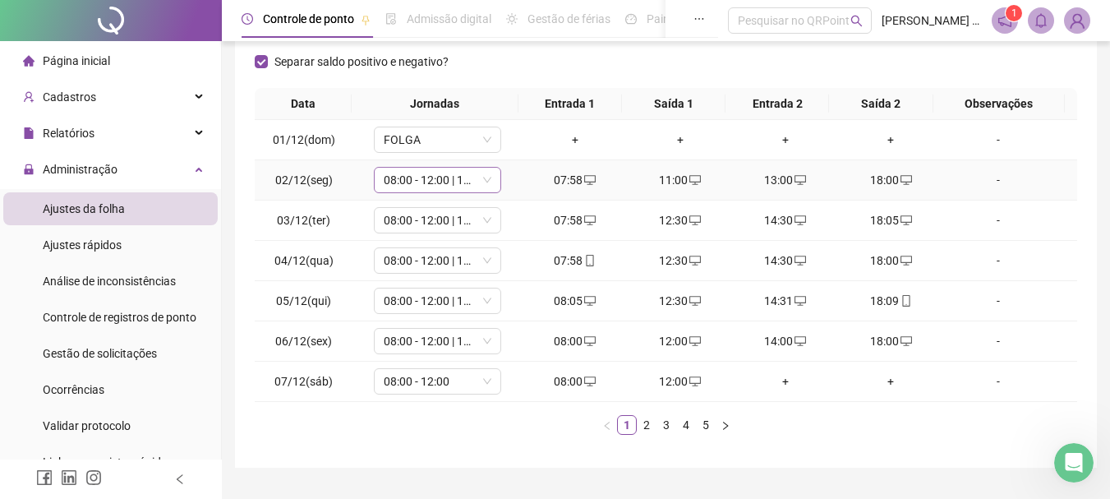
click at [453, 177] on span "08:00 - 12:00 | 14:00 - 18:00" at bounding box center [438, 180] width 108 height 25
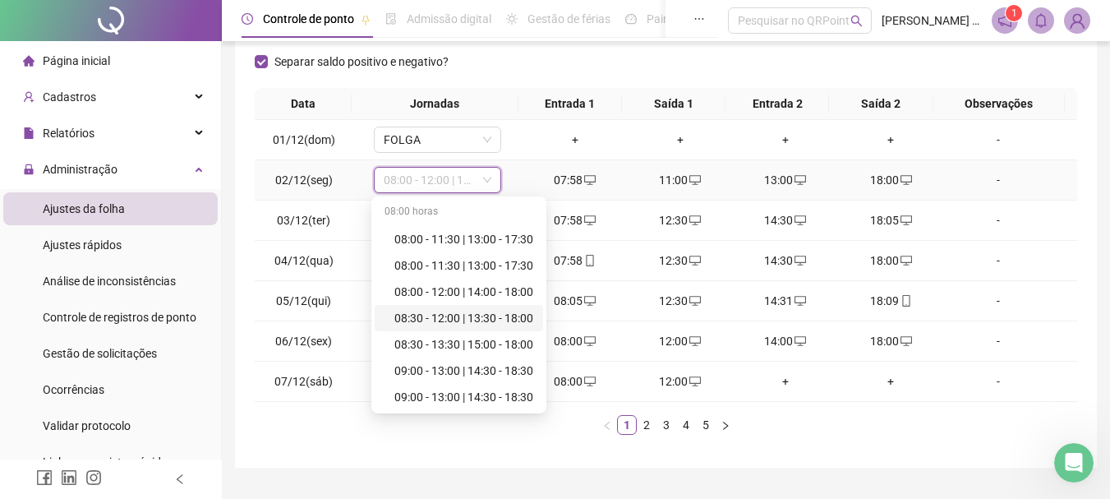
scroll to position [247, 0]
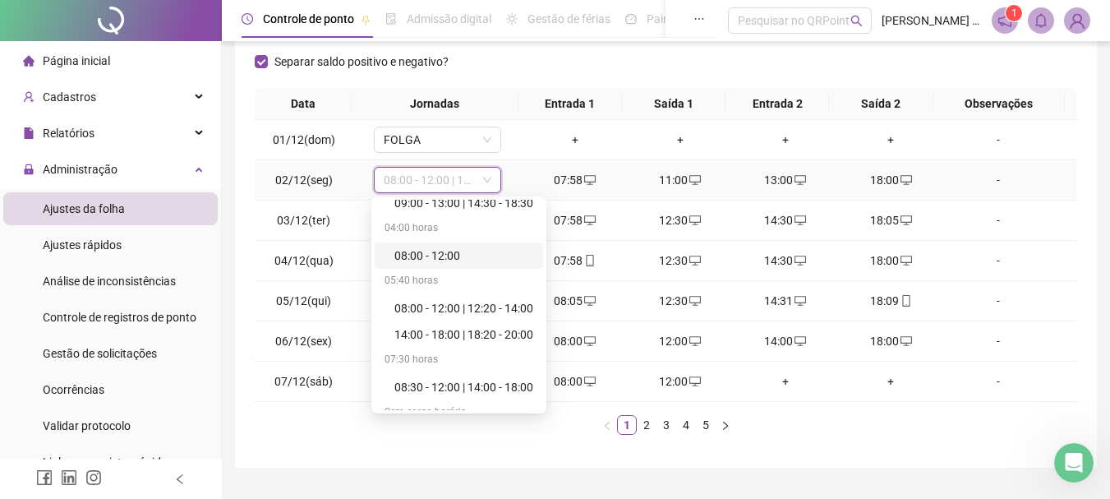
click at [418, 257] on div "08:00 - 12:00" at bounding box center [464, 256] width 139 height 18
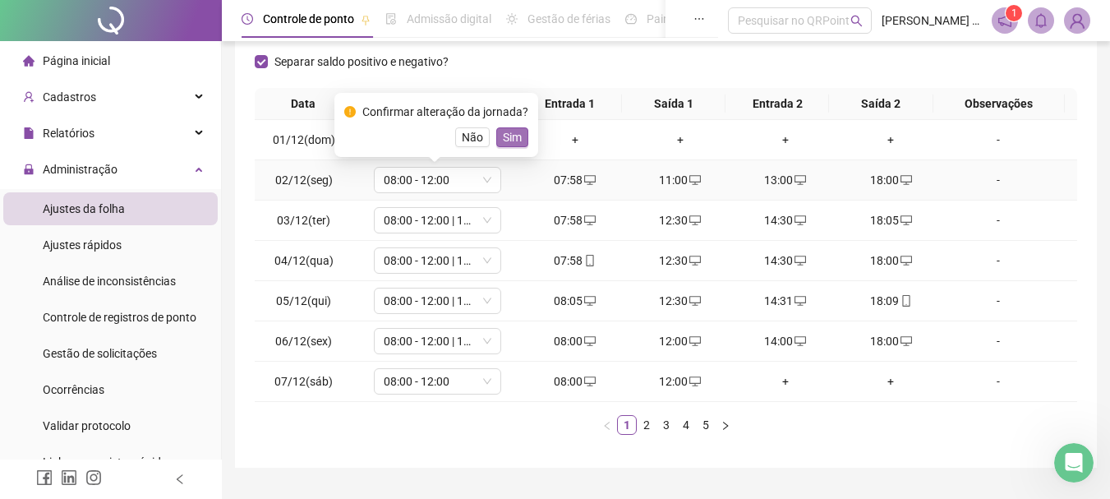
click at [509, 141] on span "Sim" at bounding box center [512, 137] width 19 height 18
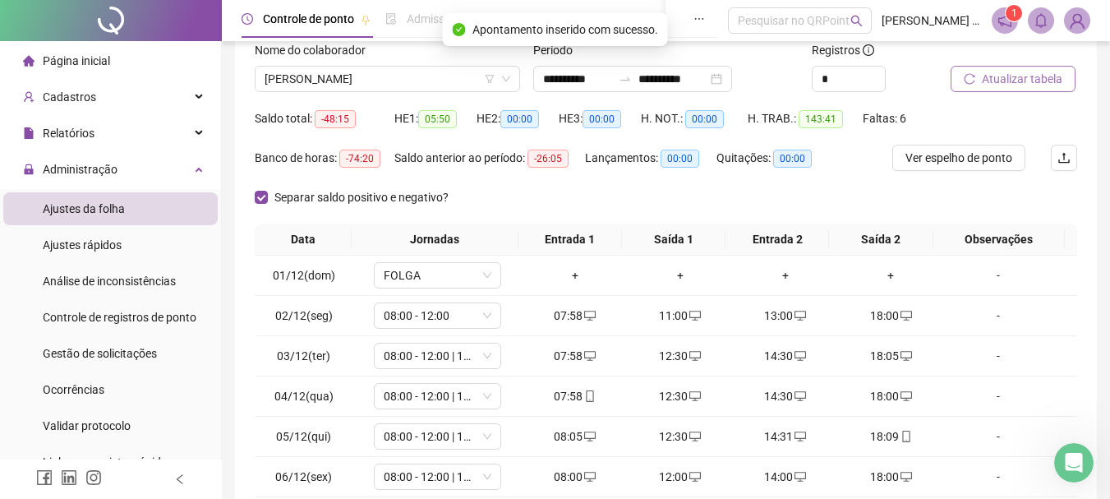
scroll to position [81, 0]
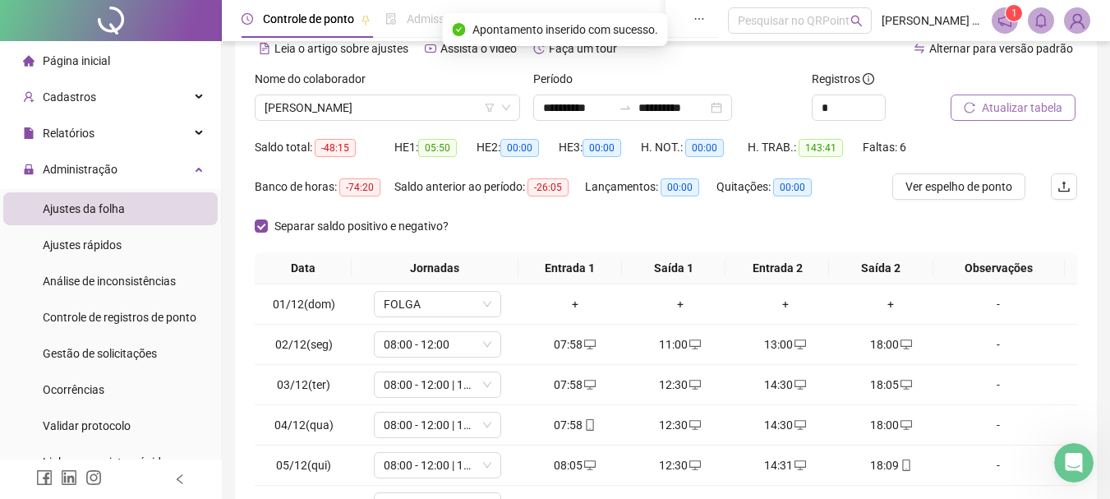
click at [1006, 107] on span "Atualizar tabela" at bounding box center [1022, 108] width 81 height 18
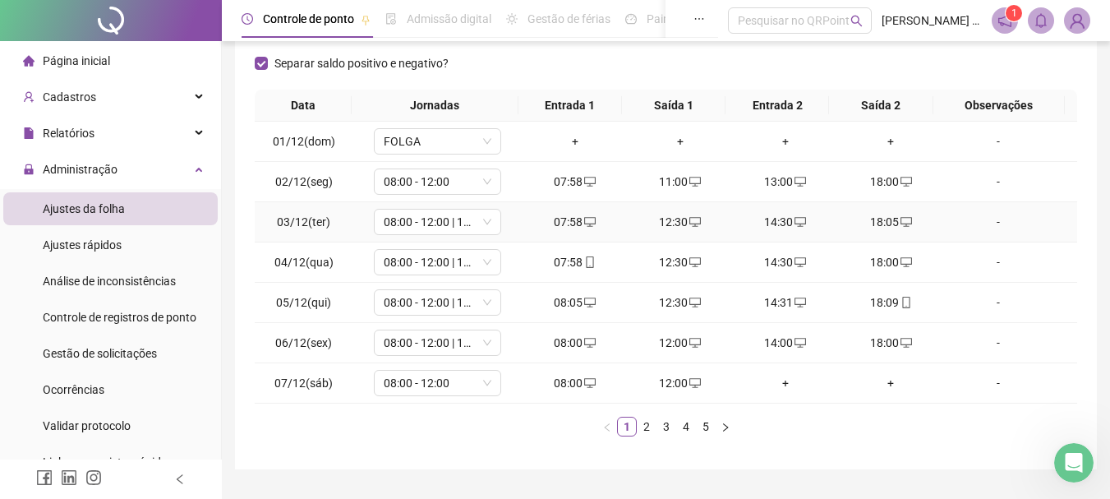
scroll to position [246, 0]
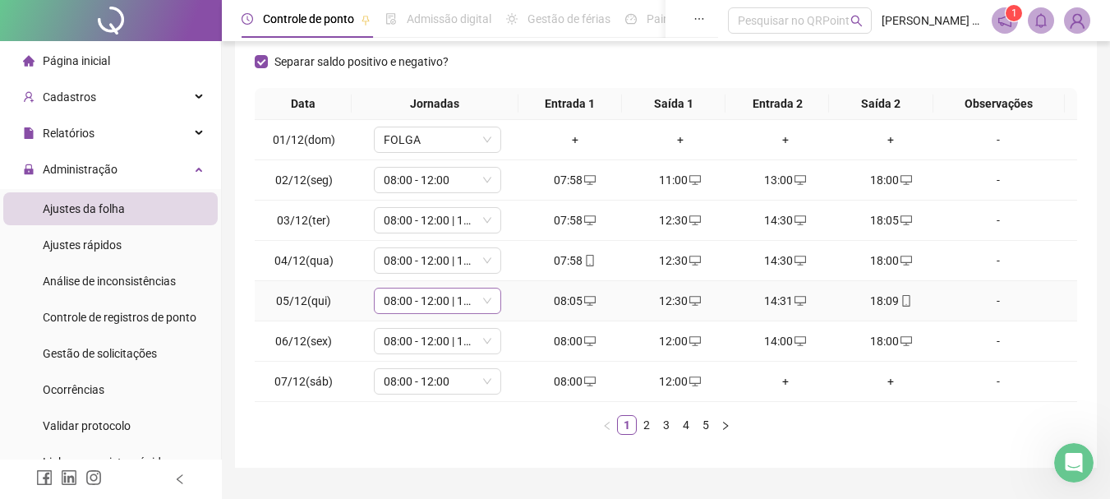
click at [433, 302] on span "08:00 - 12:00 | 14:00 - 18:00" at bounding box center [438, 300] width 108 height 25
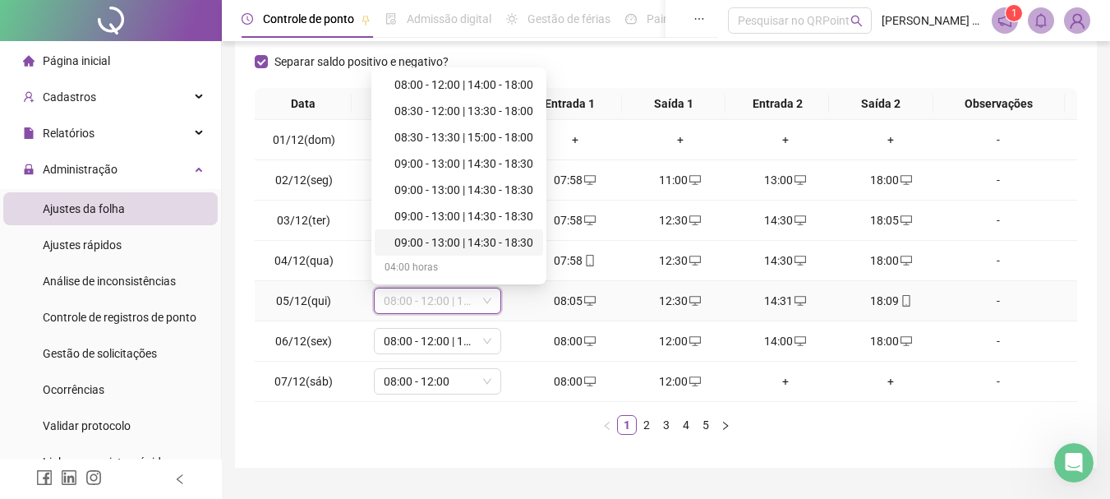
scroll to position [164, 0]
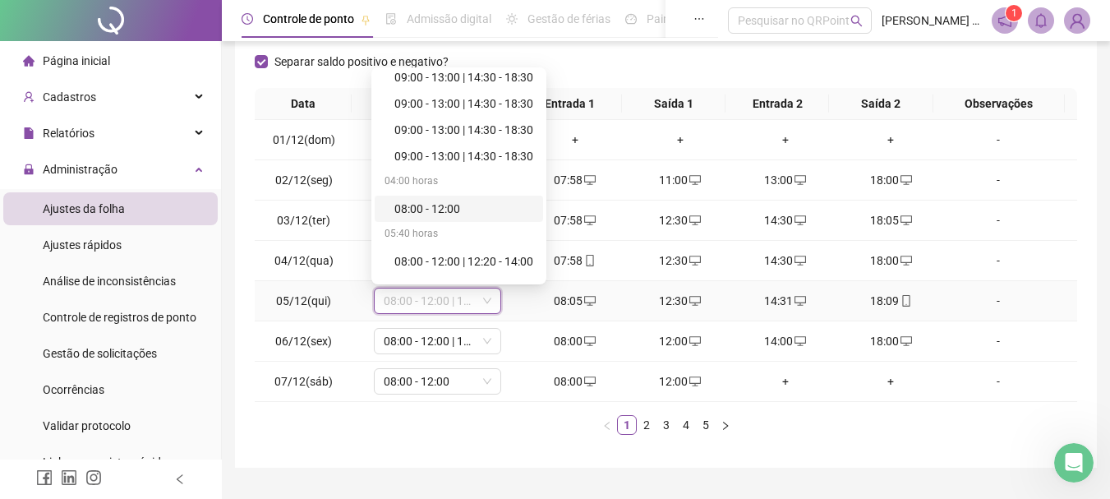
click at [460, 210] on div "08:00 - 12:00" at bounding box center [464, 209] width 139 height 18
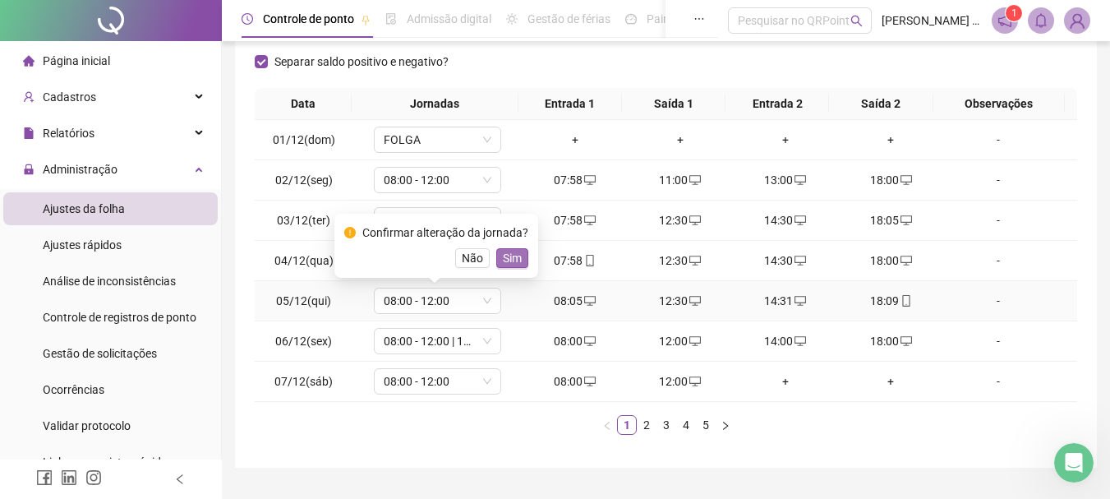
click at [513, 265] on span "Sim" at bounding box center [512, 258] width 19 height 18
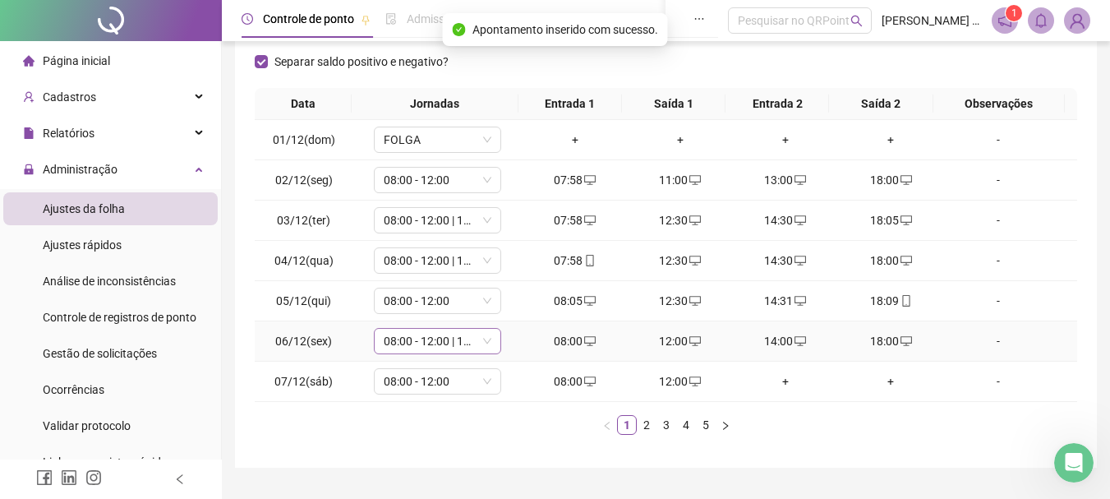
click at [419, 339] on span "08:00 - 12:00 | 14:00 - 18:00" at bounding box center [438, 341] width 108 height 25
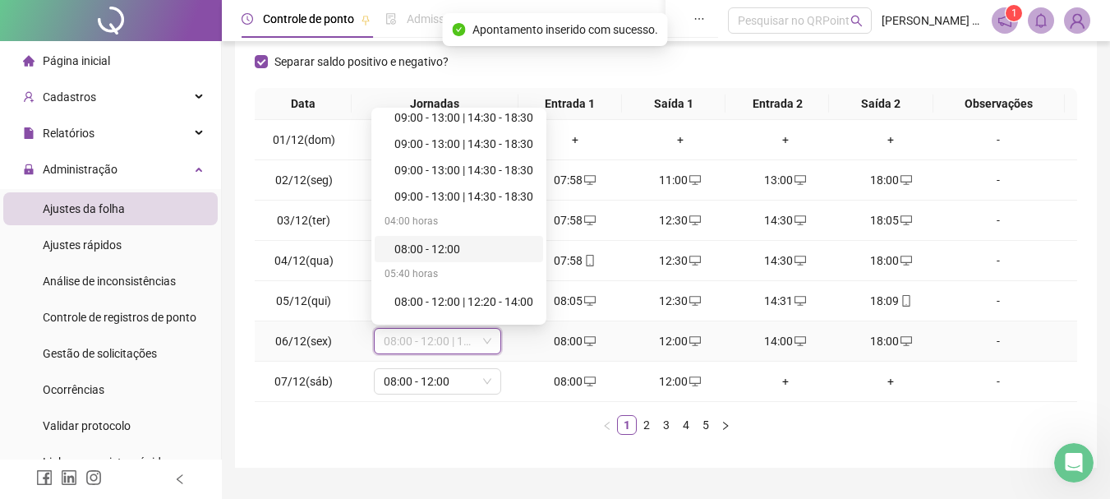
click at [431, 250] on div "08:00 - 12:00" at bounding box center [464, 249] width 139 height 18
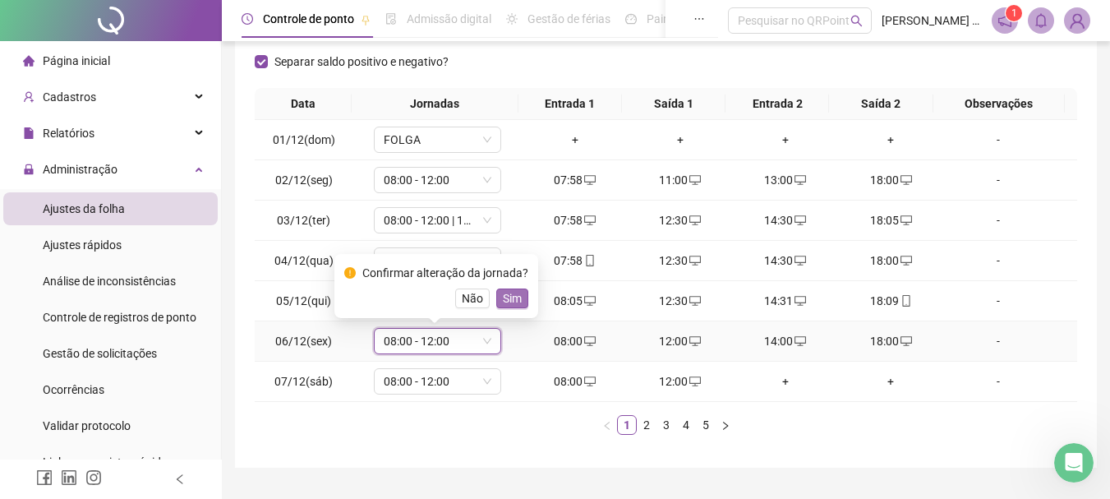
click at [511, 293] on span "Sim" at bounding box center [512, 298] width 19 height 18
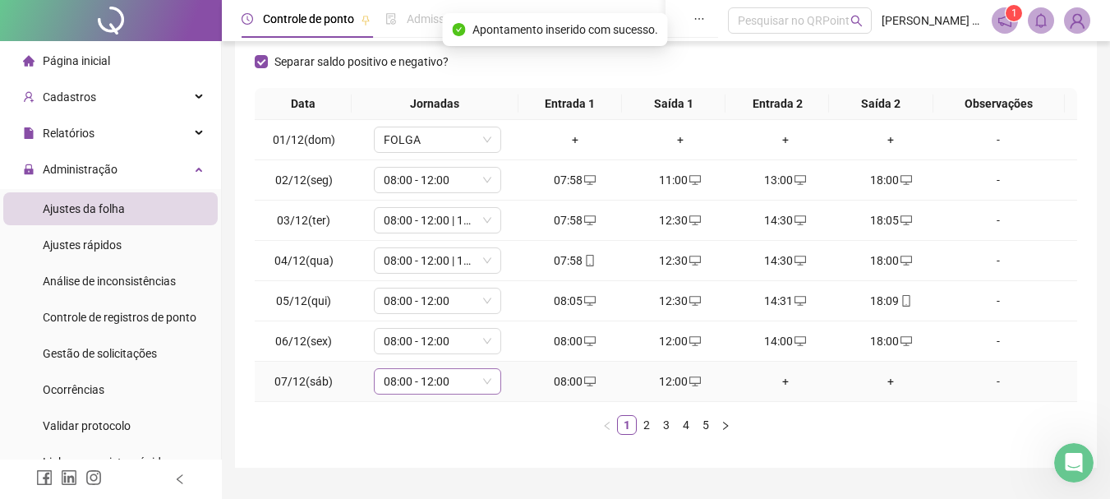
click at [443, 370] on span "08:00 - 12:00" at bounding box center [438, 381] width 108 height 25
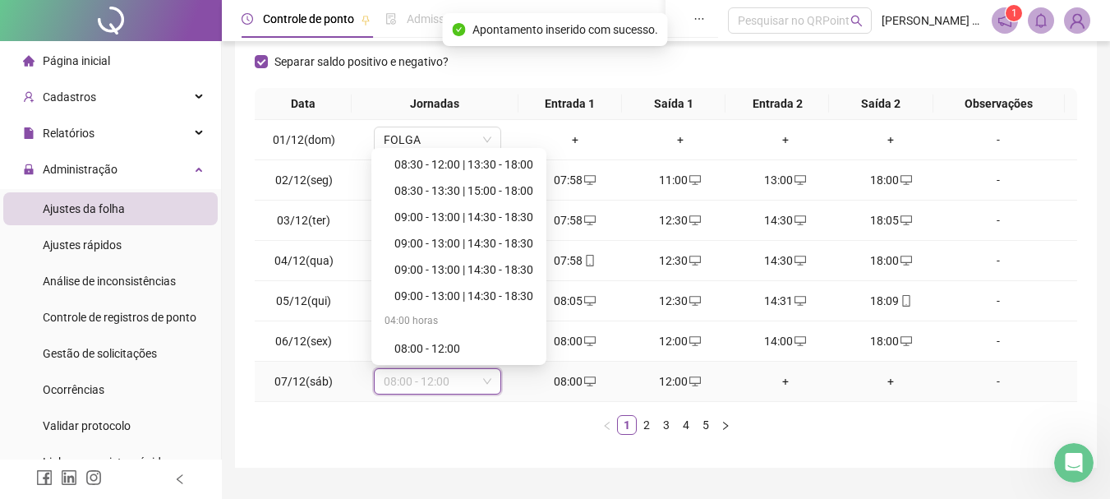
scroll to position [247, 0]
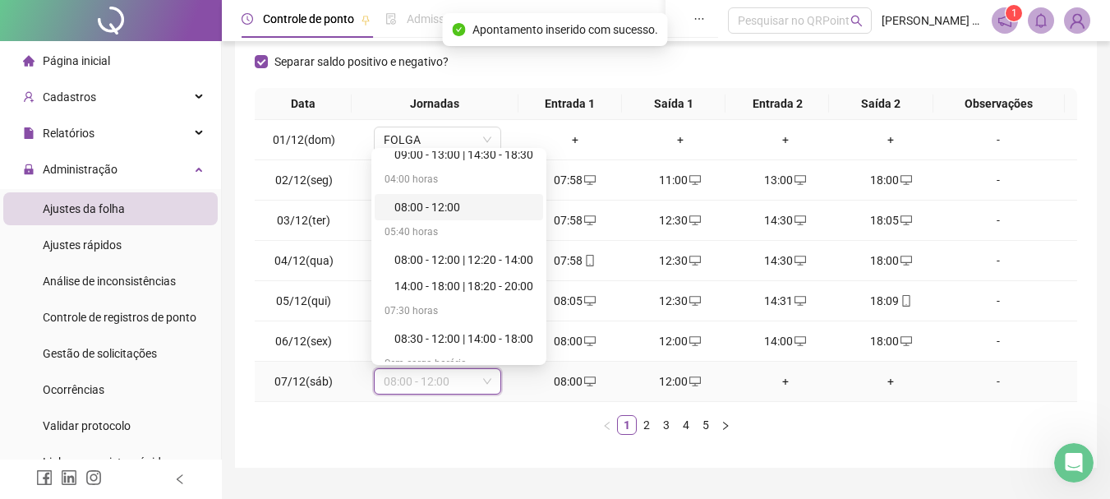
click at [455, 194] on div "08:00 - 12:00" at bounding box center [459, 207] width 168 height 26
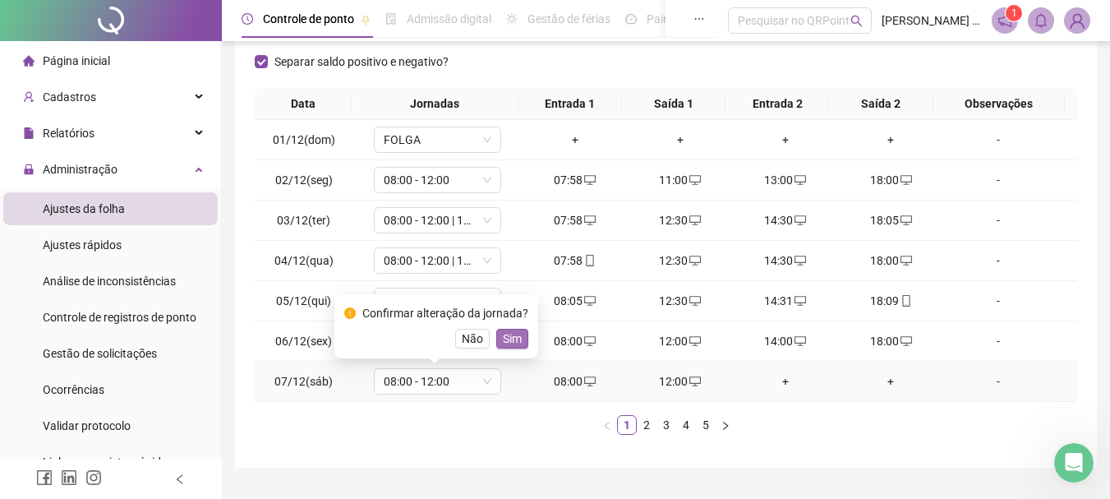
click at [503, 344] on span "Sim" at bounding box center [512, 339] width 19 height 18
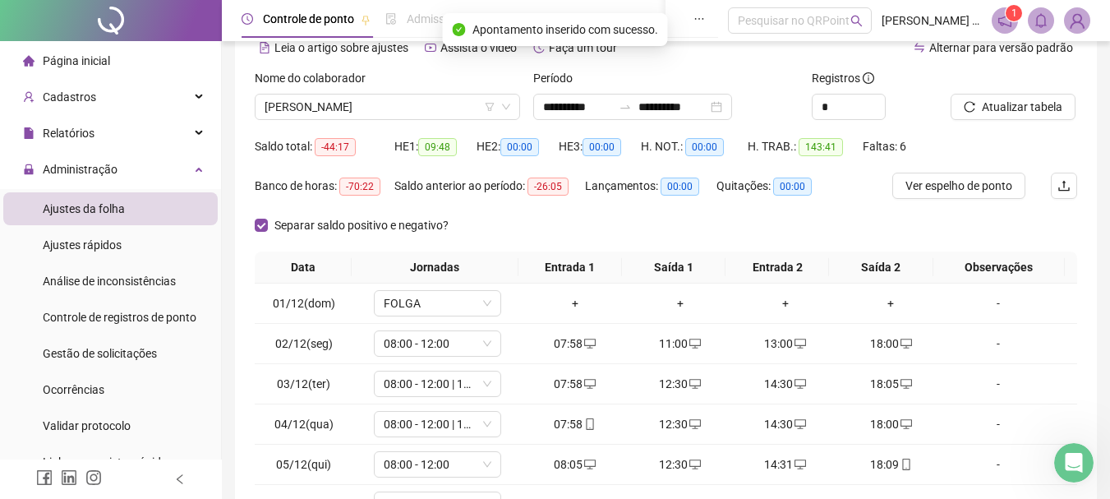
scroll to position [81, 0]
click at [1014, 110] on span "Atualizar tabela" at bounding box center [1022, 108] width 81 height 18
click at [1010, 117] on button "Atualizar tabela" at bounding box center [1013, 108] width 125 height 26
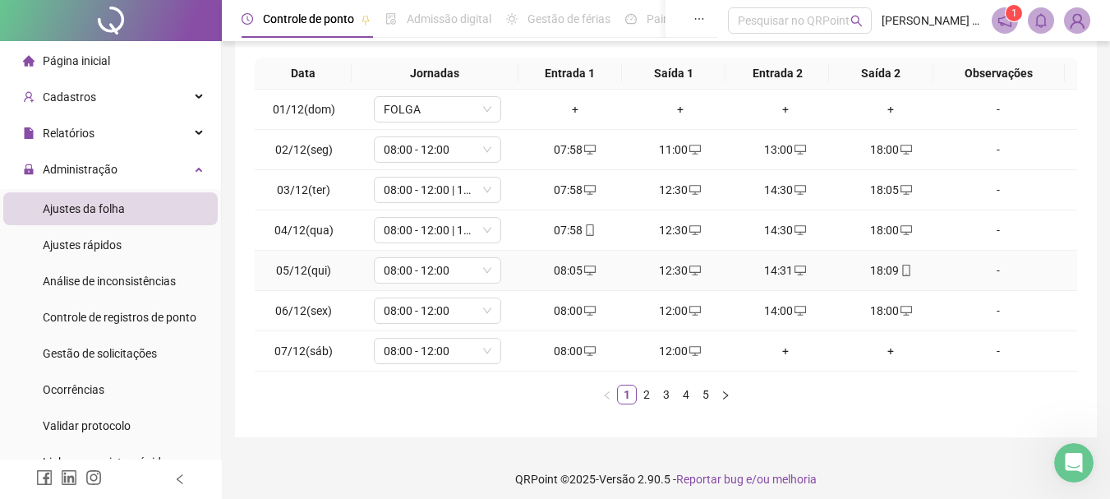
scroll to position [285, 0]
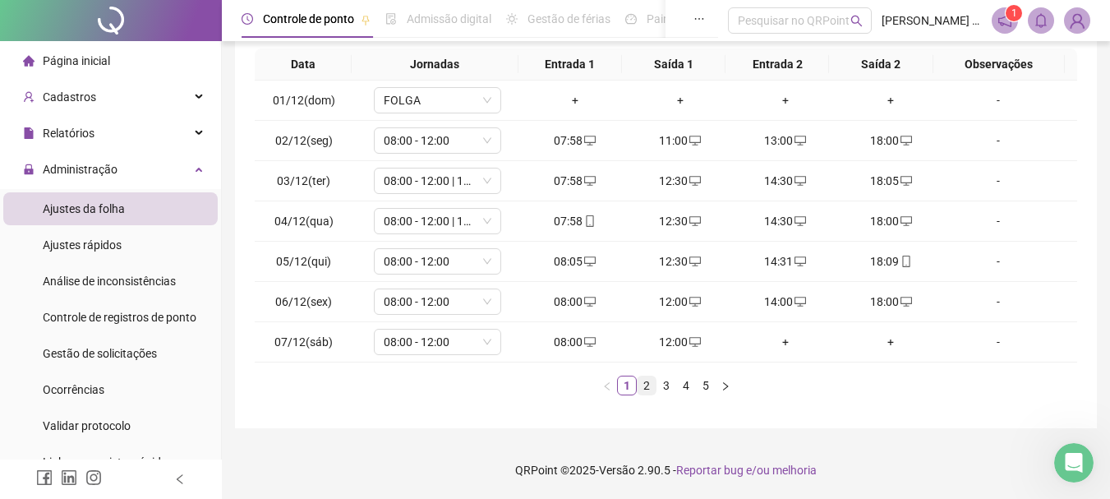
click at [649, 386] on link "2" at bounding box center [647, 385] width 18 height 18
click at [429, 306] on span "08:00 - 12:00 | 14:00 - 18:00" at bounding box center [438, 301] width 108 height 25
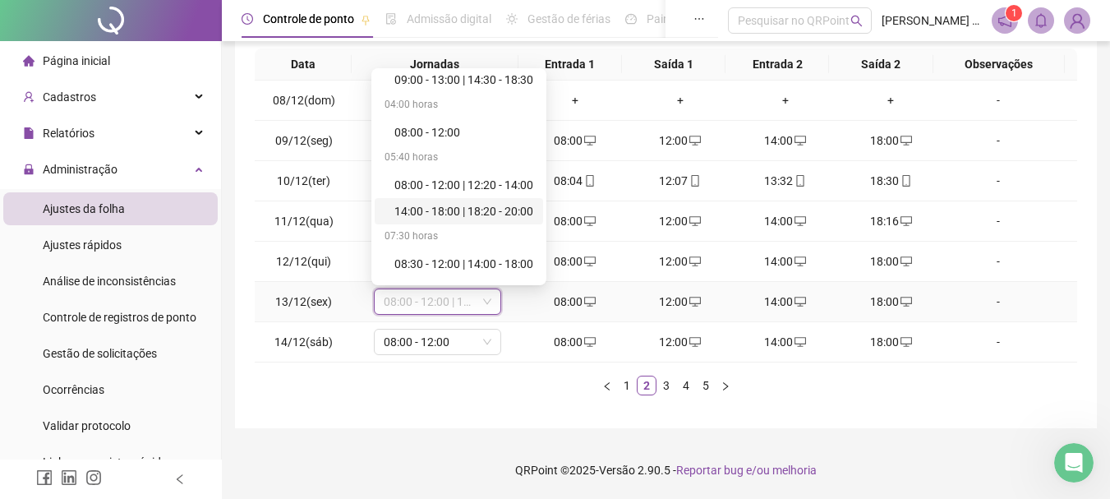
scroll to position [247, 0]
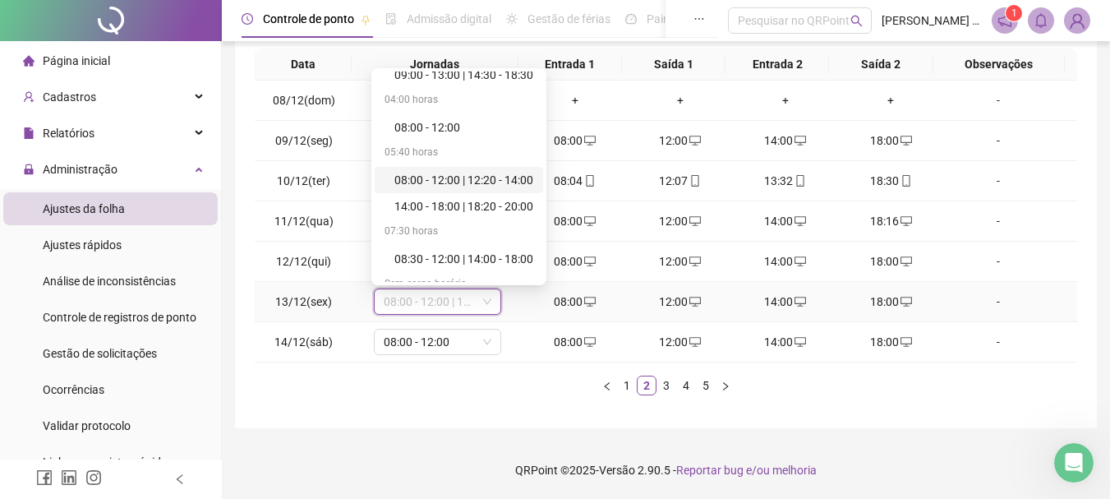
click at [482, 177] on div "08:00 - 12:00 | 12:20 - 14:00" at bounding box center [464, 180] width 139 height 18
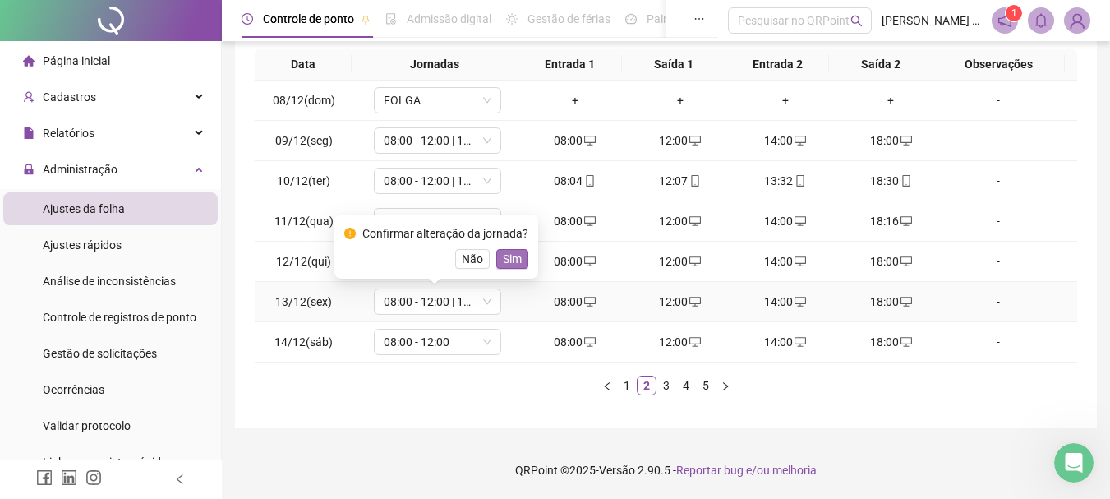
click at [503, 261] on span "Sim" at bounding box center [512, 259] width 19 height 18
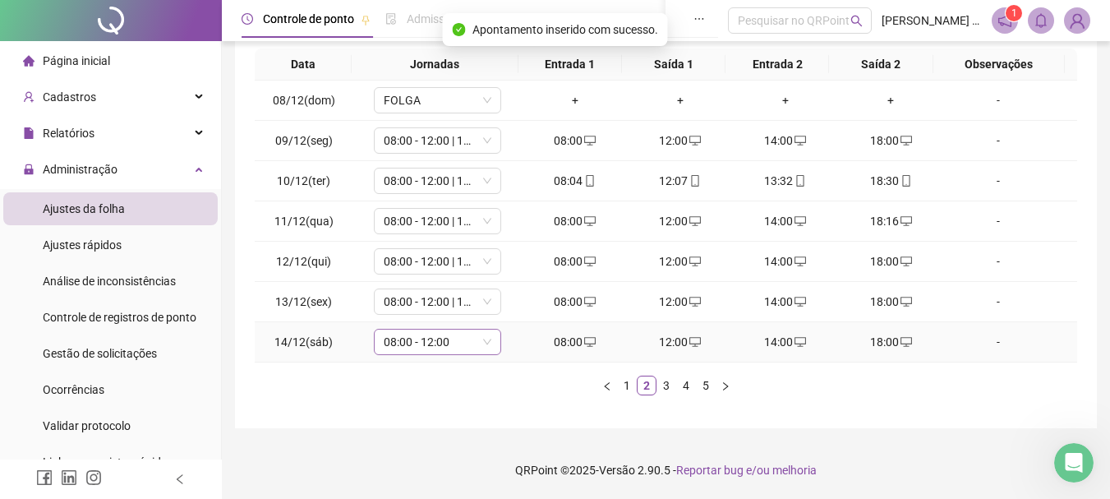
click at [464, 344] on span "08:00 - 12:00" at bounding box center [438, 342] width 108 height 25
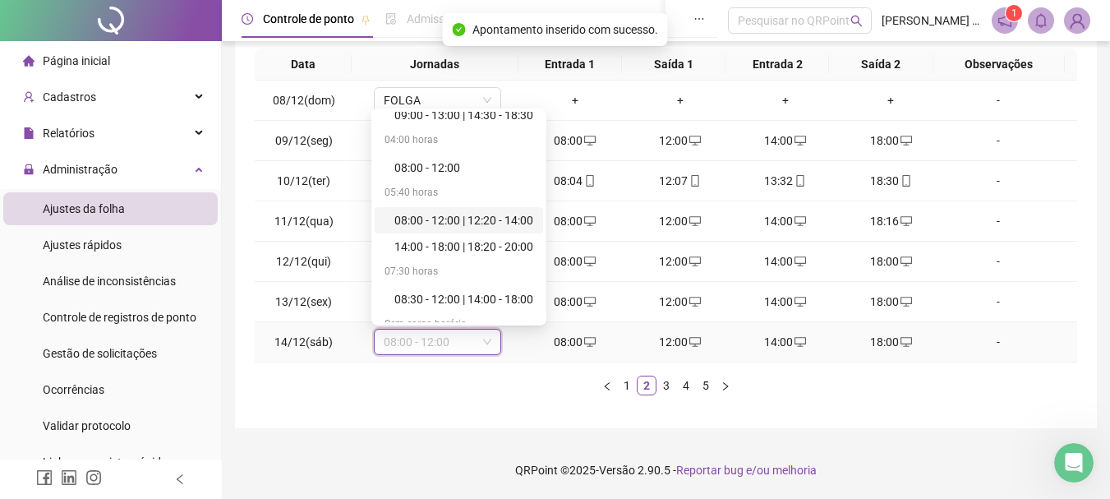
click at [470, 224] on div "08:00 - 12:00 | 12:20 - 14:00" at bounding box center [464, 220] width 139 height 18
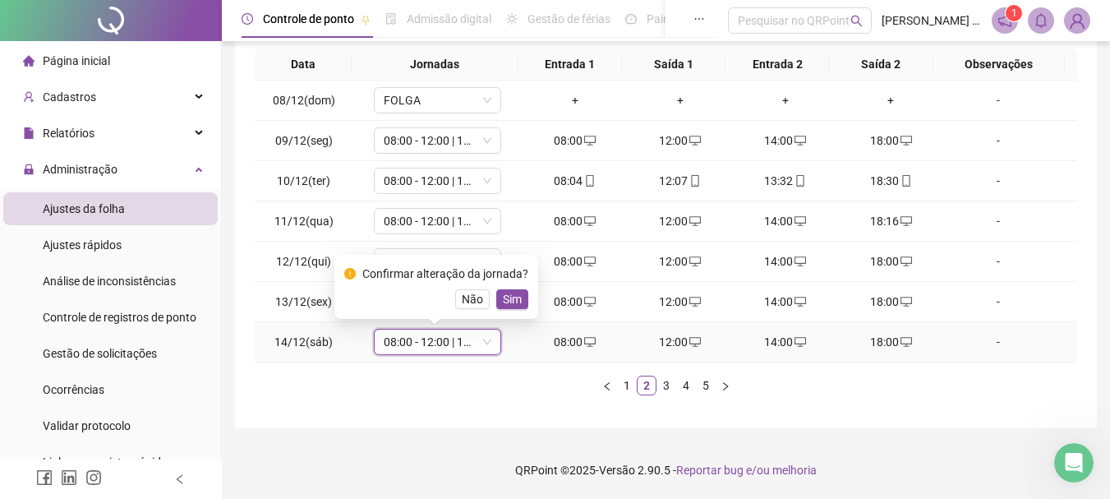
click at [519, 294] on button "Sim" at bounding box center [512, 299] width 32 height 20
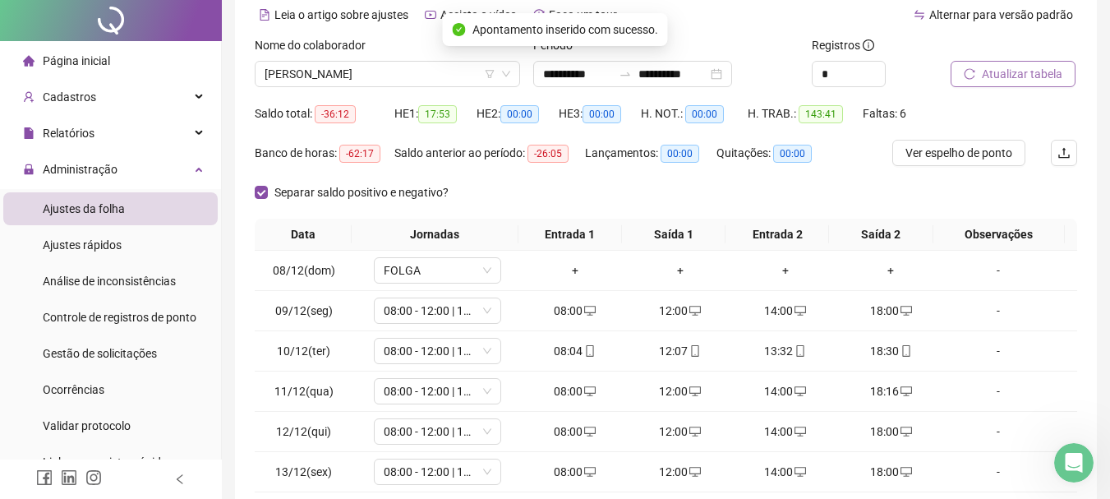
scroll to position [0, 0]
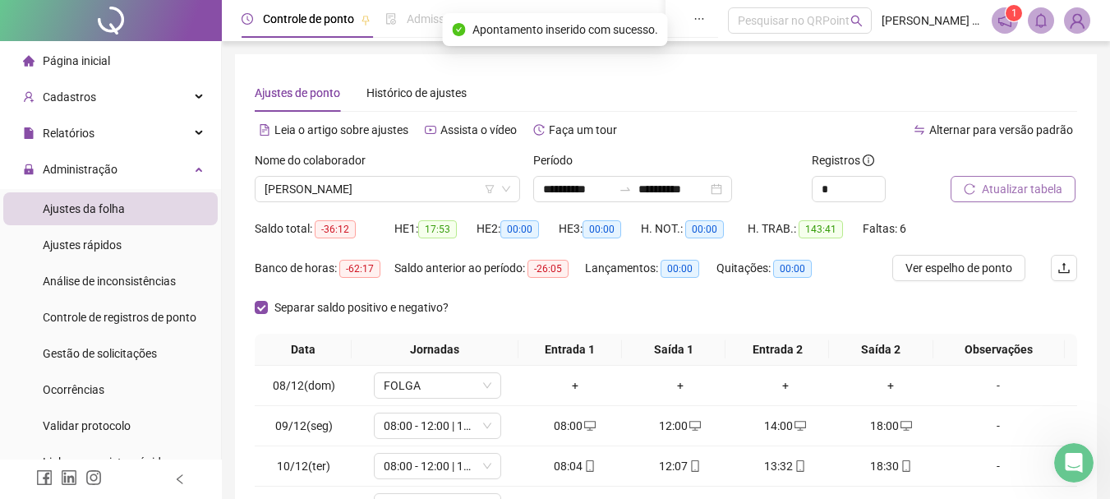
click at [1002, 187] on span "Atualizar tabela" at bounding box center [1022, 189] width 81 height 18
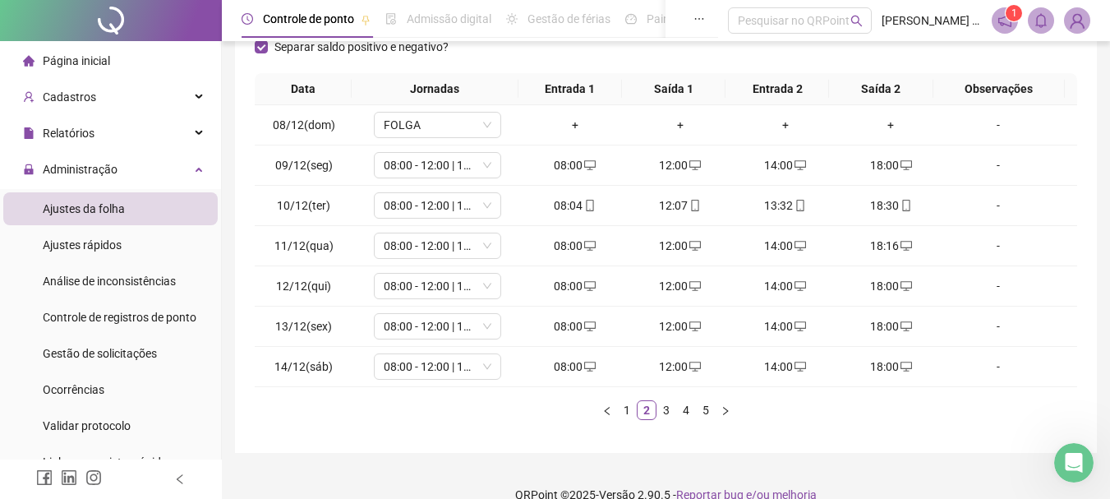
scroll to position [285, 0]
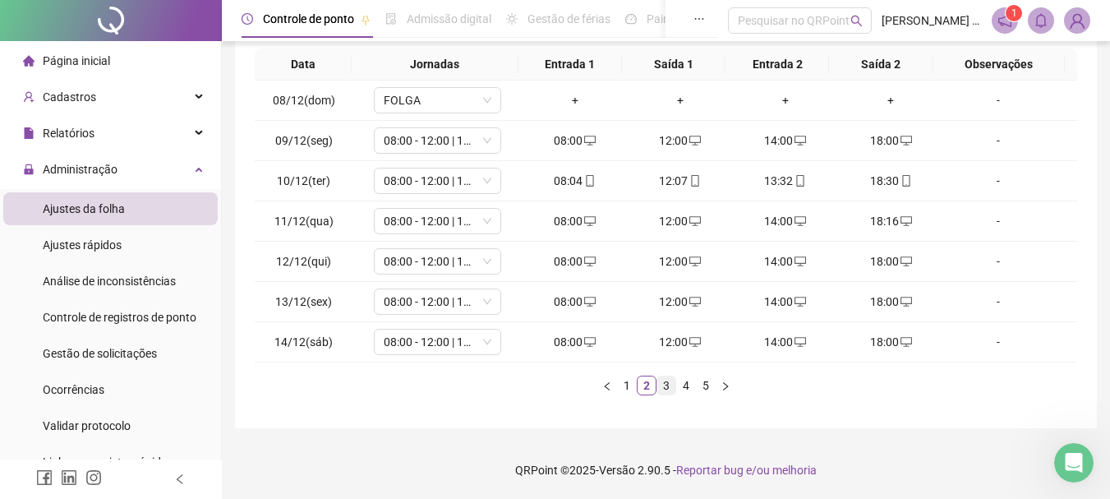
click at [663, 385] on link "3" at bounding box center [667, 385] width 18 height 18
click at [463, 181] on span "08:00 - 12:00 | 14:00 - 18:00" at bounding box center [438, 180] width 108 height 25
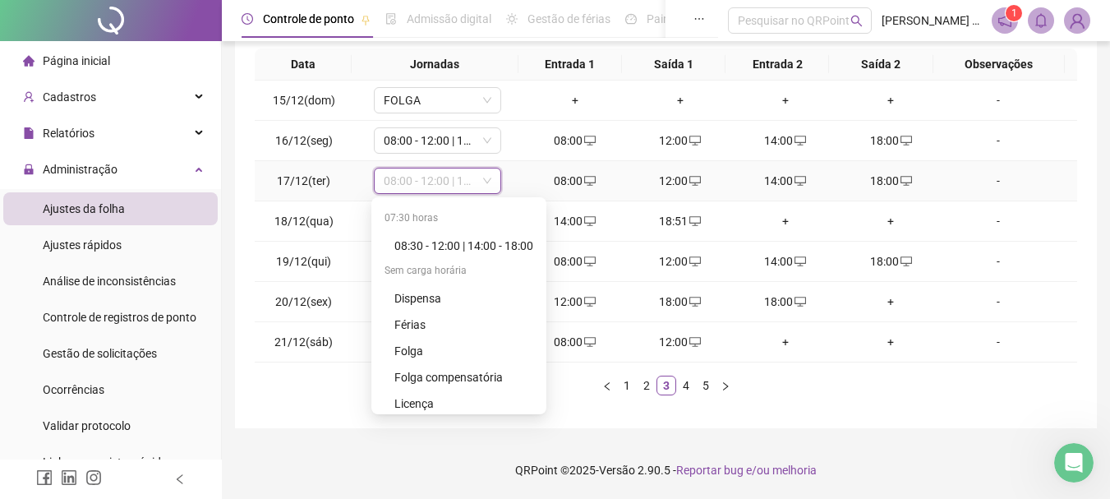
scroll to position [395, 0]
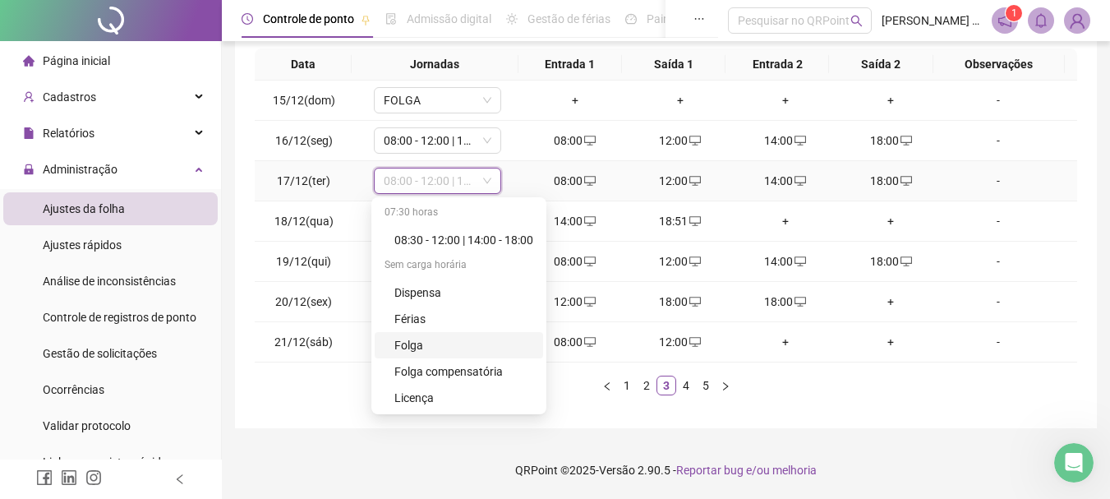
click at [425, 339] on div "Folga" at bounding box center [464, 345] width 139 height 18
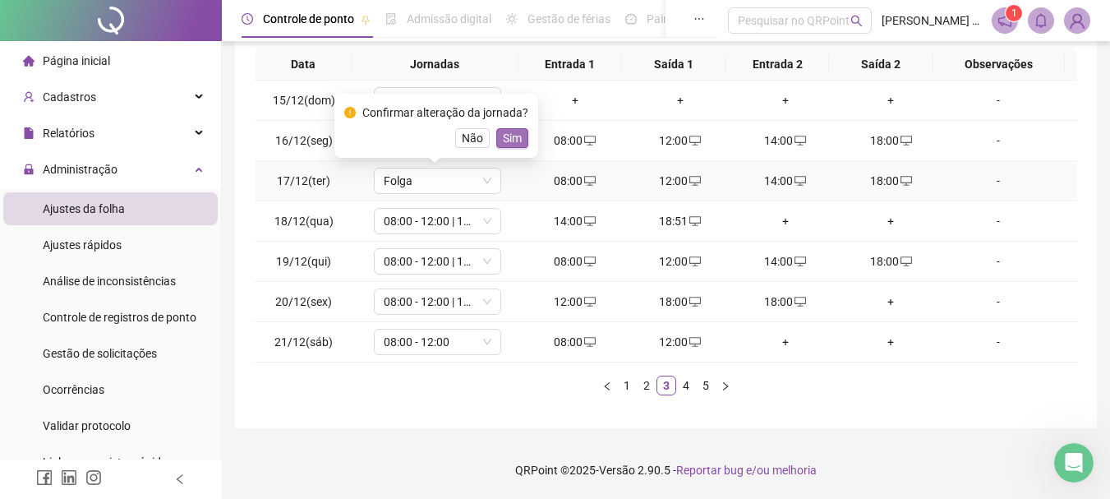
click at [517, 137] on span "Sim" at bounding box center [512, 138] width 19 height 18
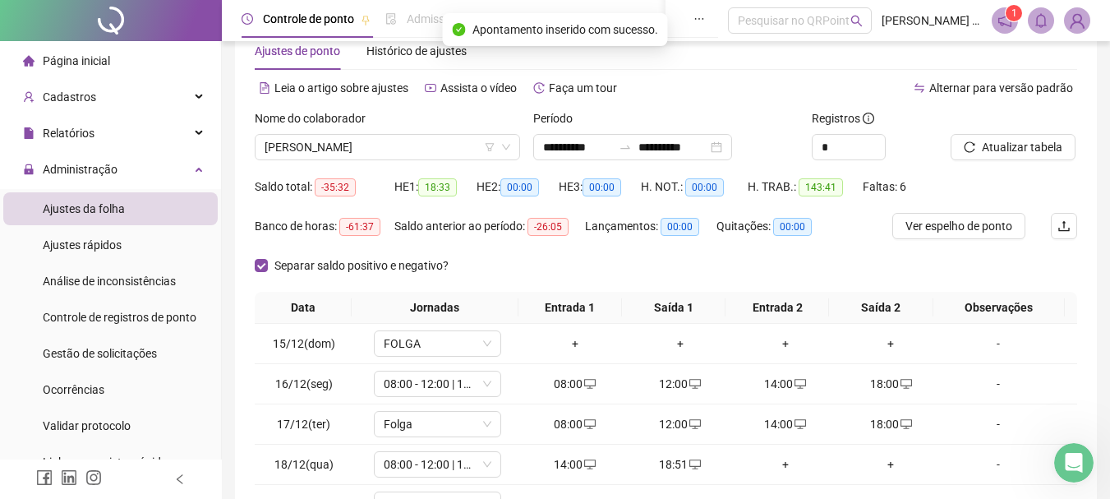
scroll to position [39, 0]
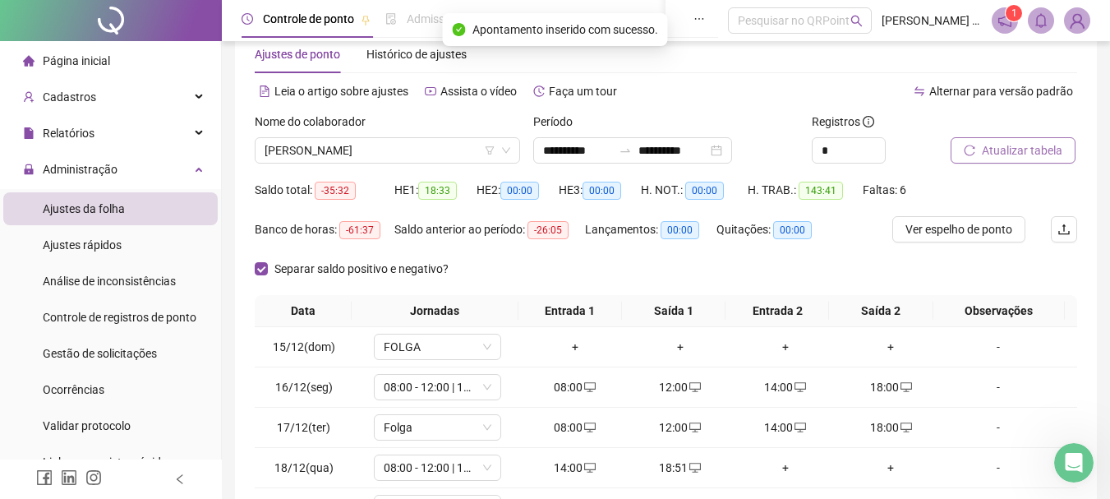
click at [1009, 151] on span "Atualizar tabela" at bounding box center [1022, 150] width 81 height 18
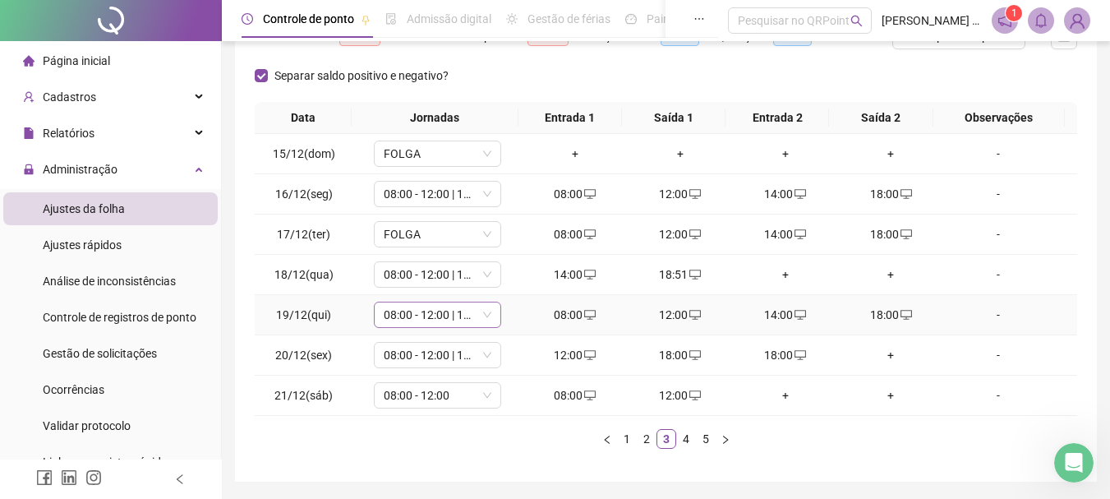
scroll to position [203, 0]
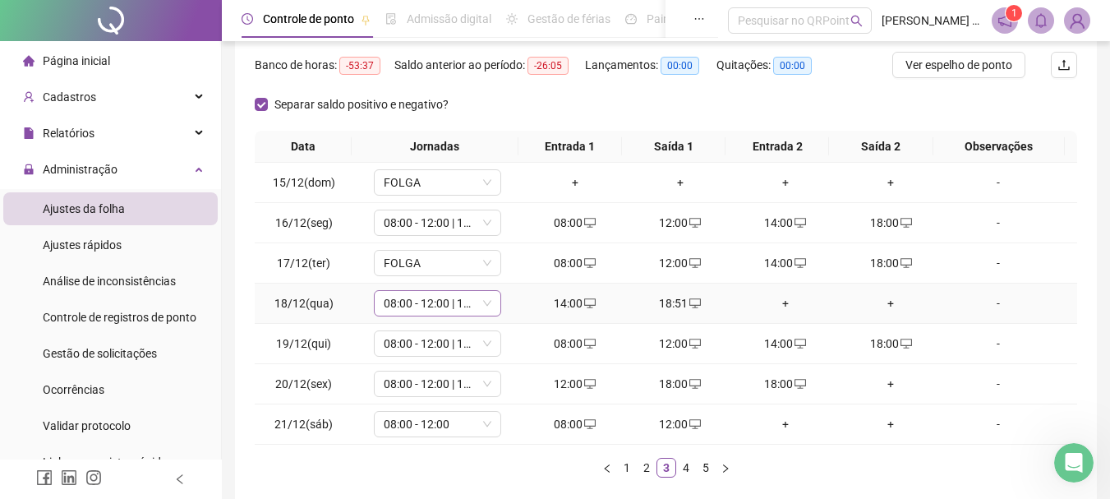
click at [437, 306] on span "08:00 - 12:00 | 14:00 - 18:00" at bounding box center [438, 303] width 108 height 25
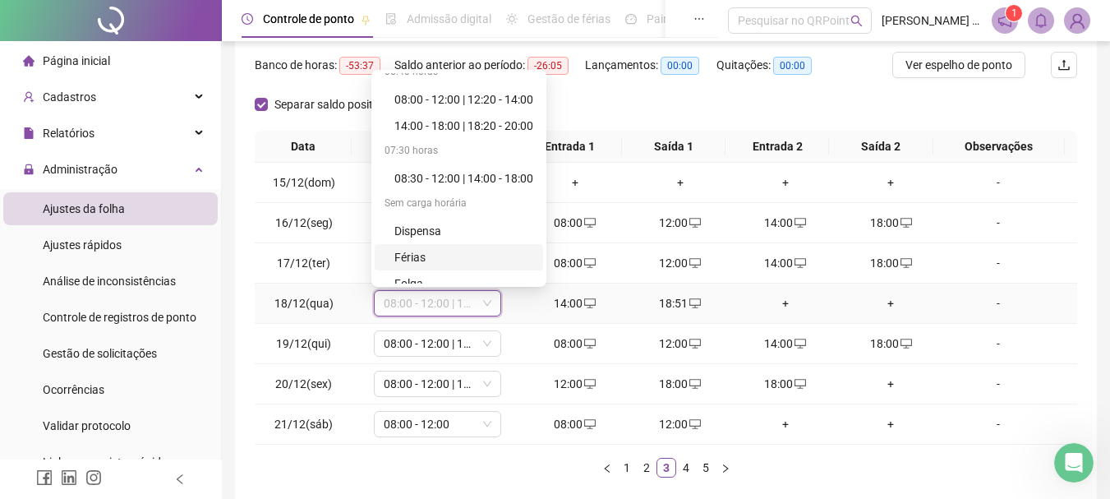
scroll to position [395, 0]
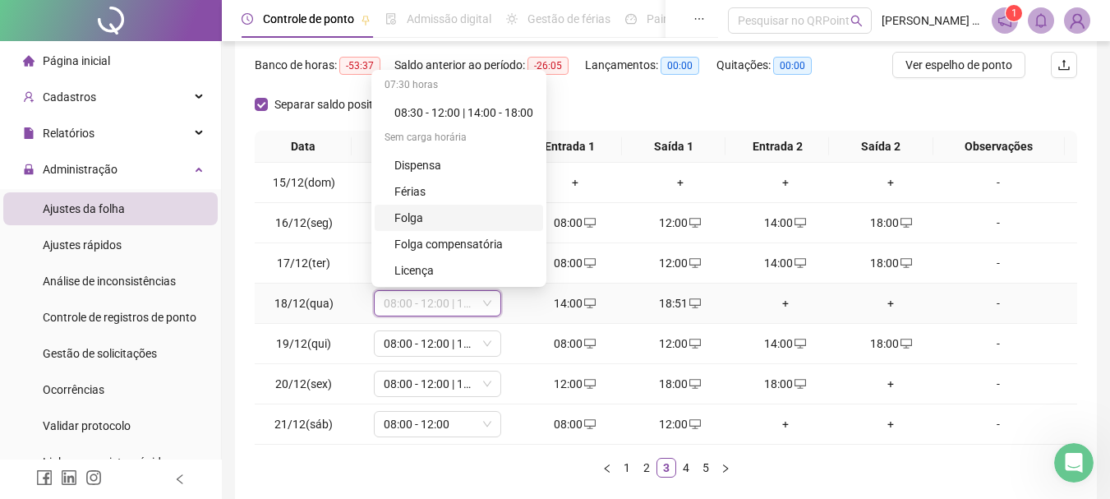
click at [445, 216] on div "Folga" at bounding box center [464, 218] width 139 height 18
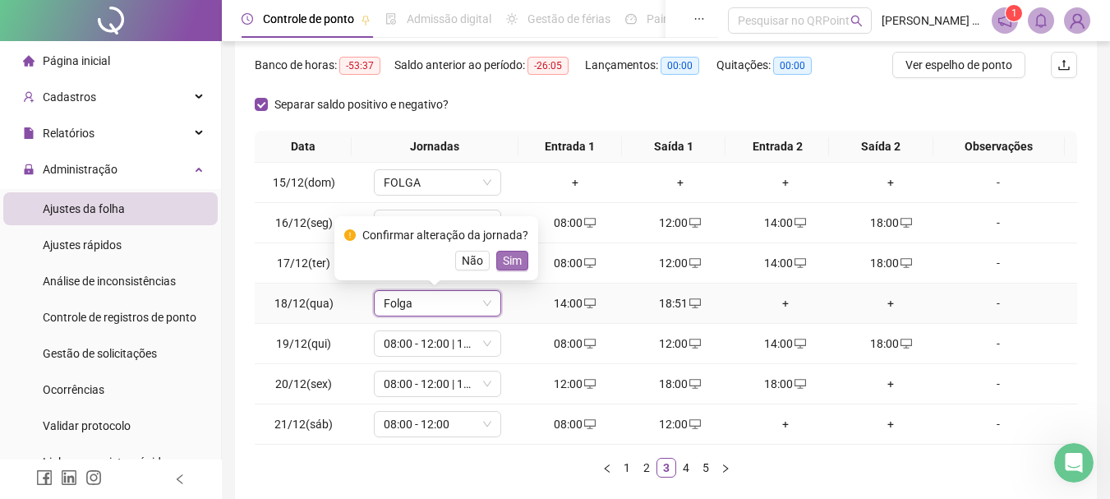
click at [514, 263] on span "Sim" at bounding box center [512, 261] width 19 height 18
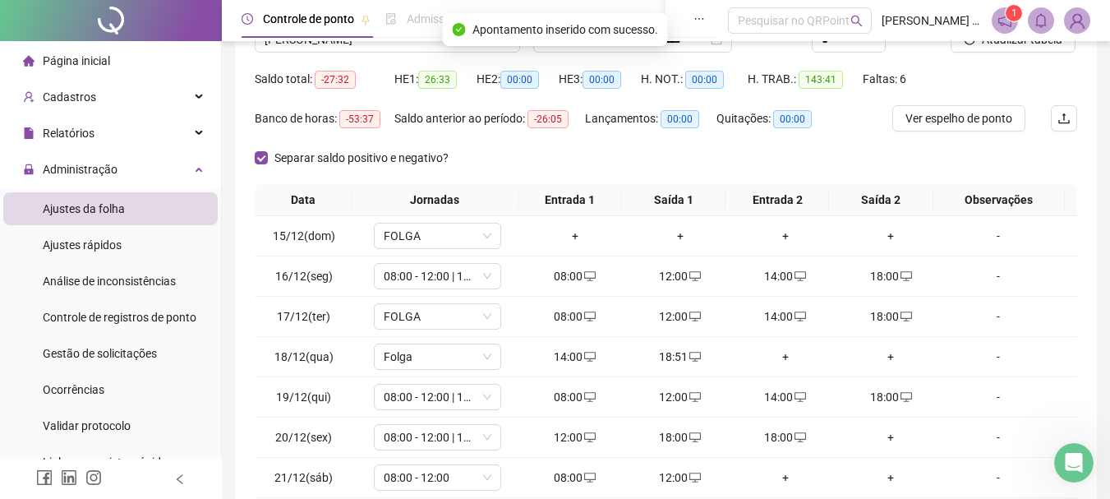
scroll to position [121, 0]
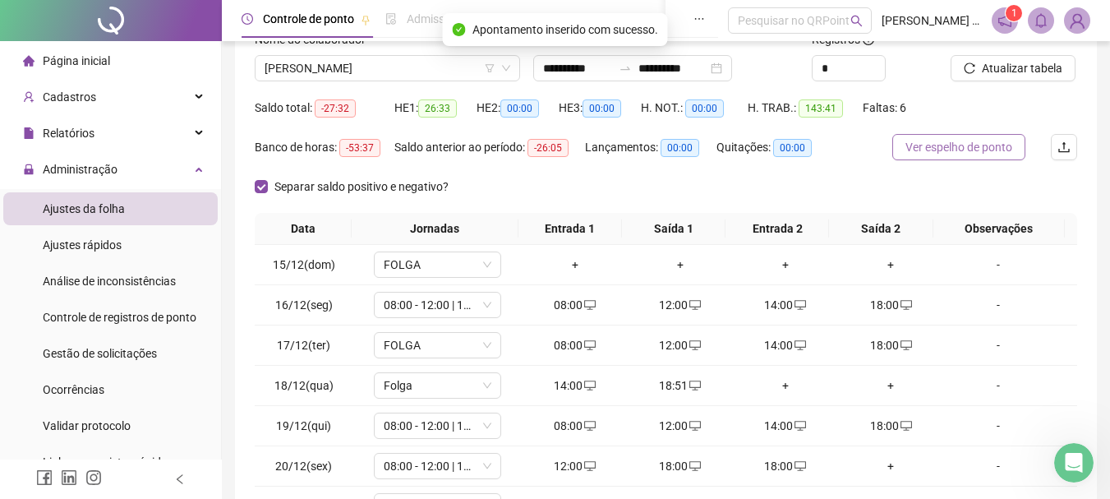
click at [967, 150] on span "Ver espelho de ponto" at bounding box center [959, 147] width 107 height 18
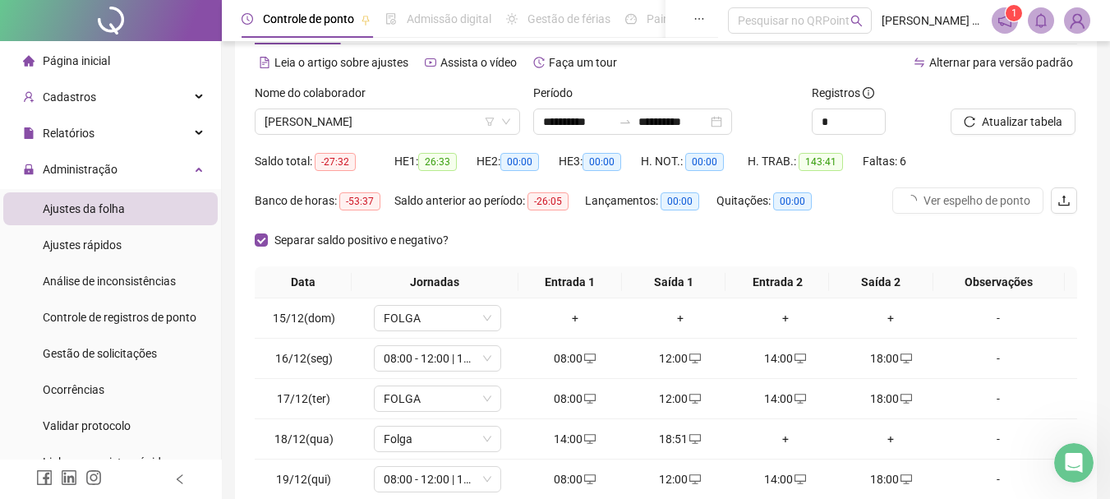
scroll to position [39, 0]
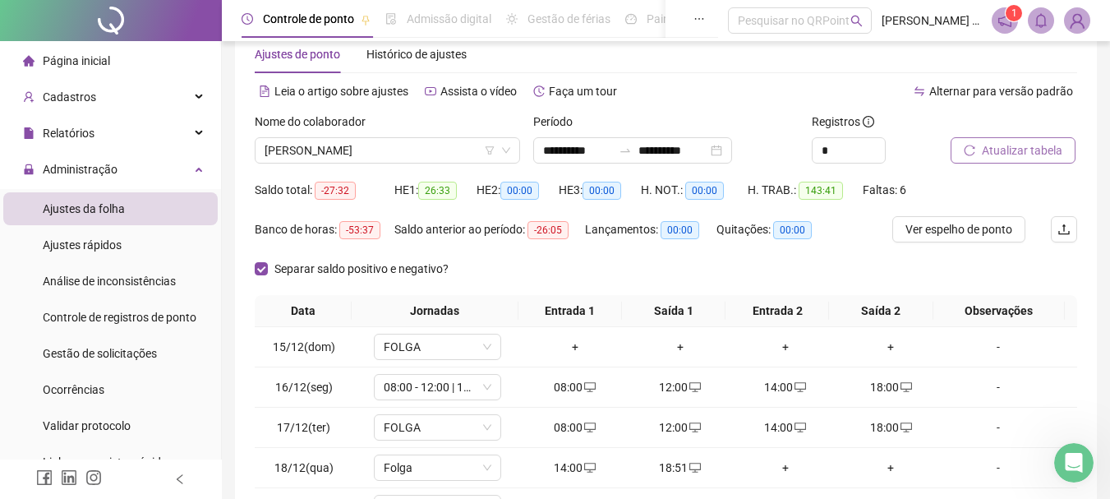
click at [1002, 146] on span "Atualizar tabela" at bounding box center [1022, 150] width 81 height 18
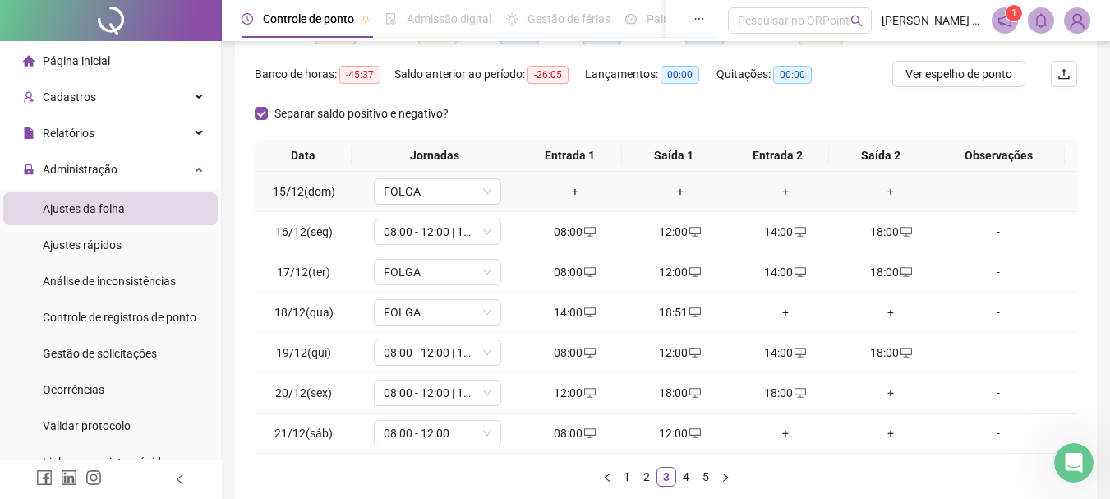
scroll to position [203, 0]
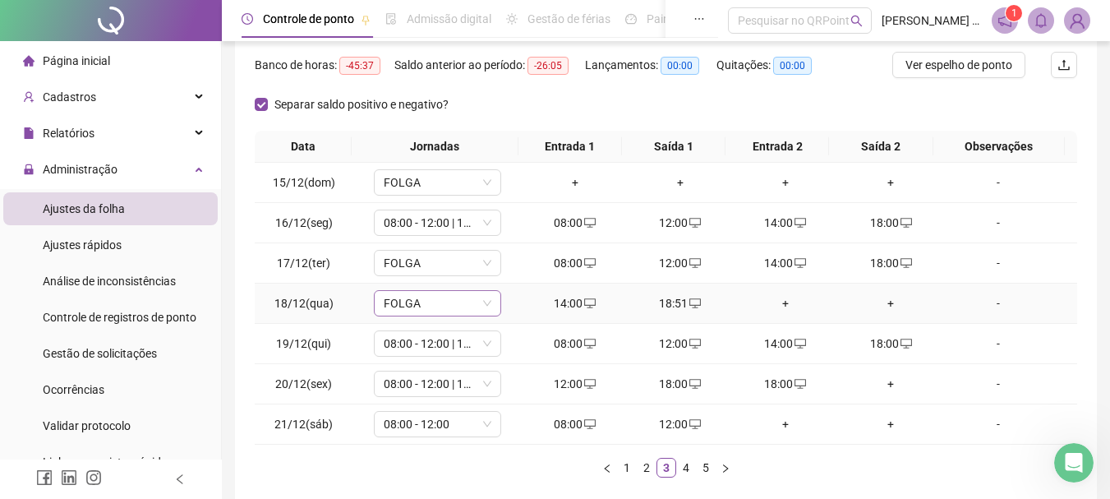
click at [433, 307] on span "FOLGA" at bounding box center [438, 303] width 108 height 25
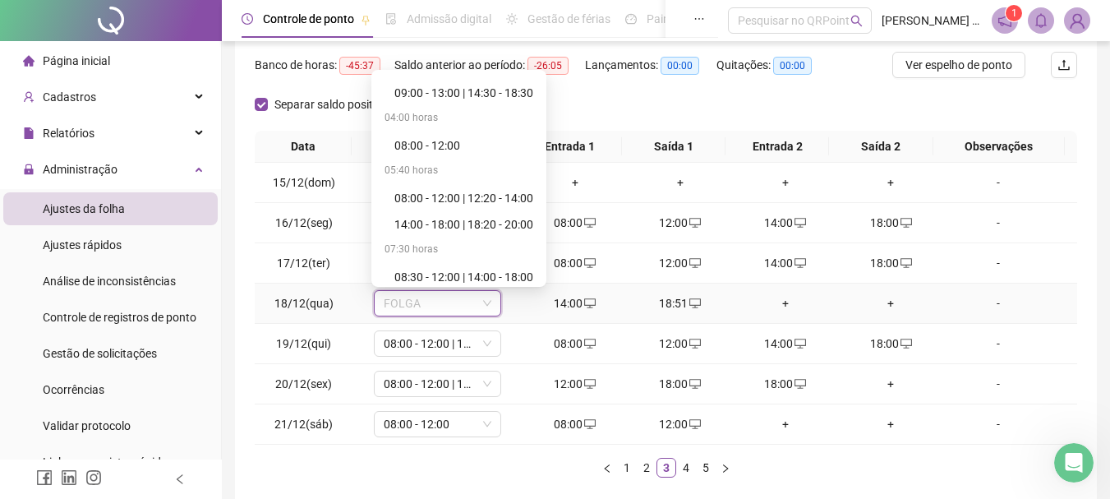
scroll to position [148, 0]
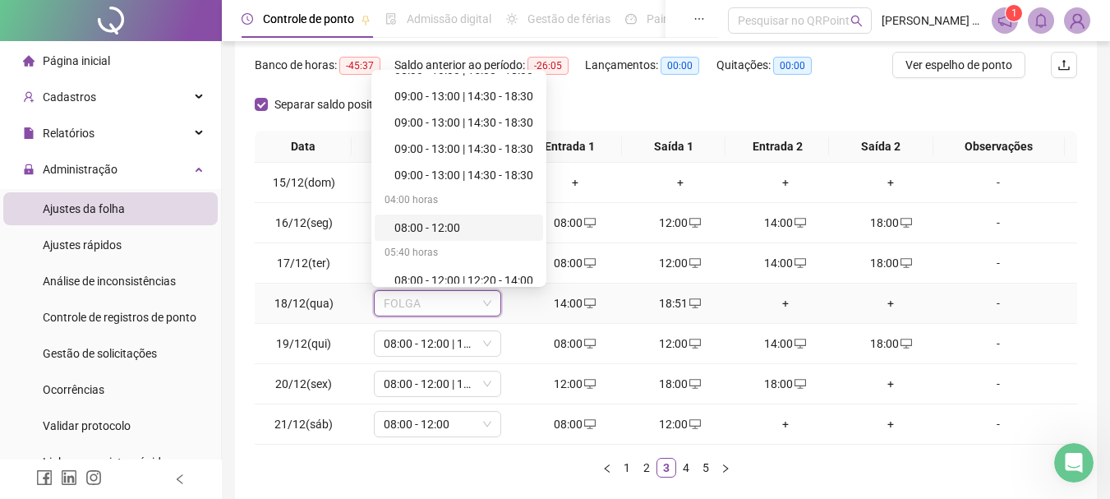
click at [445, 224] on div "08:00 - 12:00" at bounding box center [464, 228] width 139 height 18
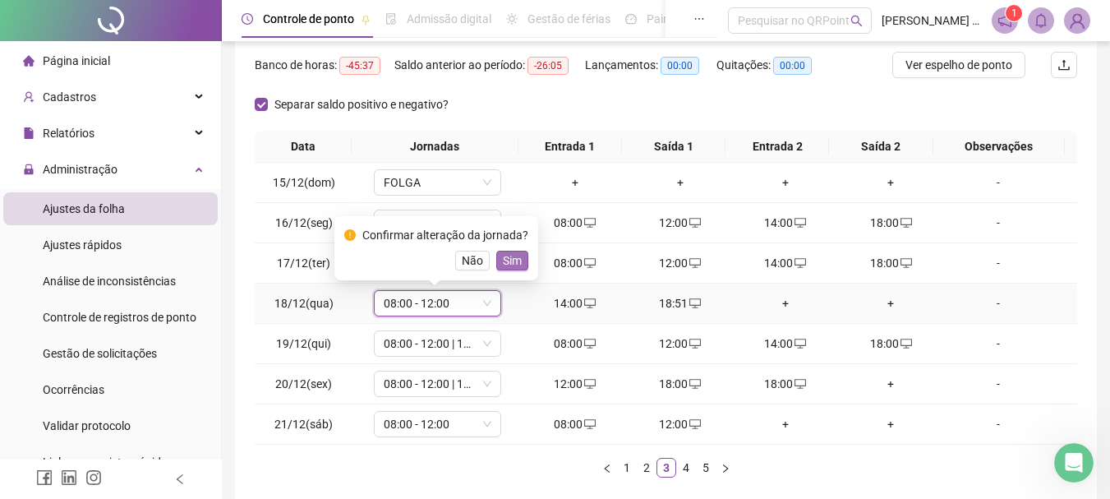
click at [512, 264] on span "Sim" at bounding box center [512, 261] width 19 height 18
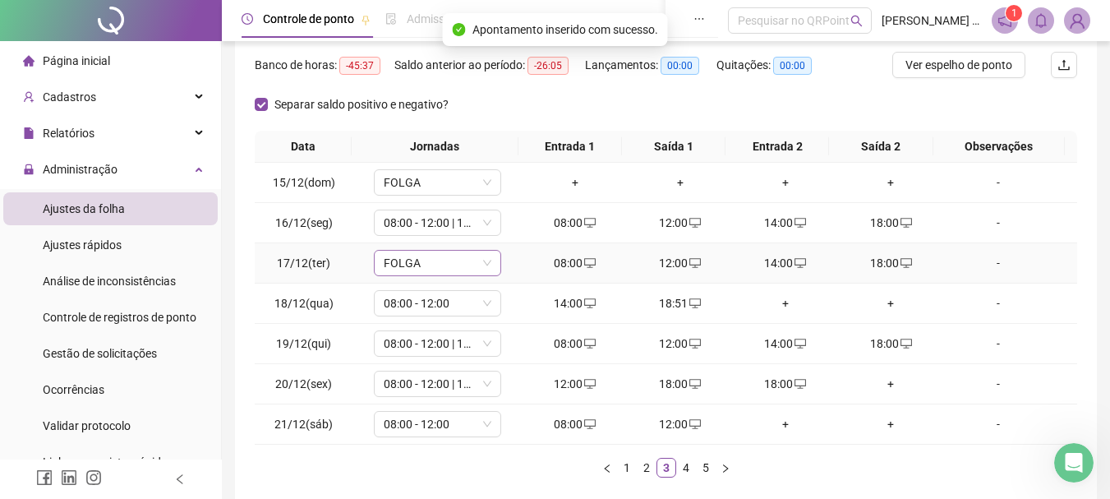
click at [444, 265] on span "FOLGA" at bounding box center [438, 263] width 108 height 25
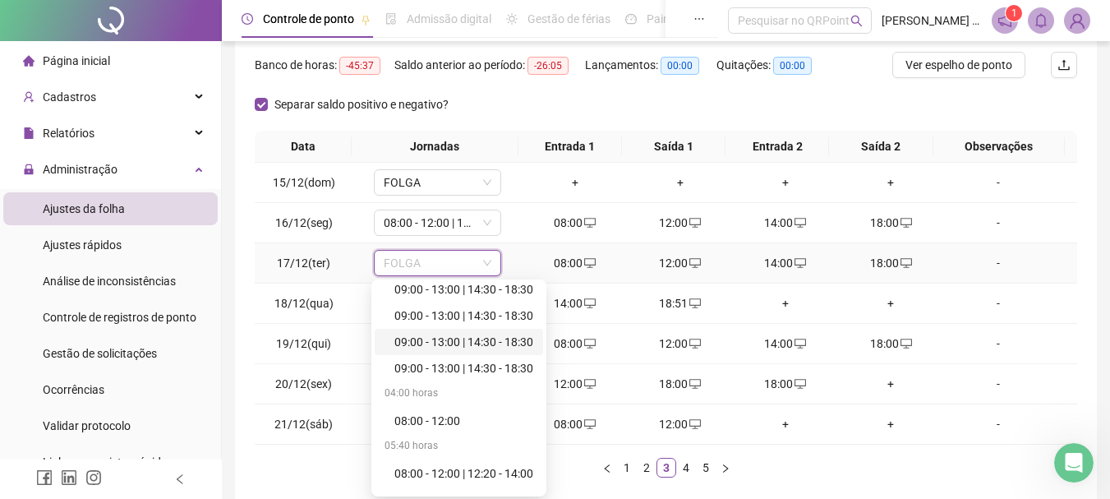
scroll to position [0, 0]
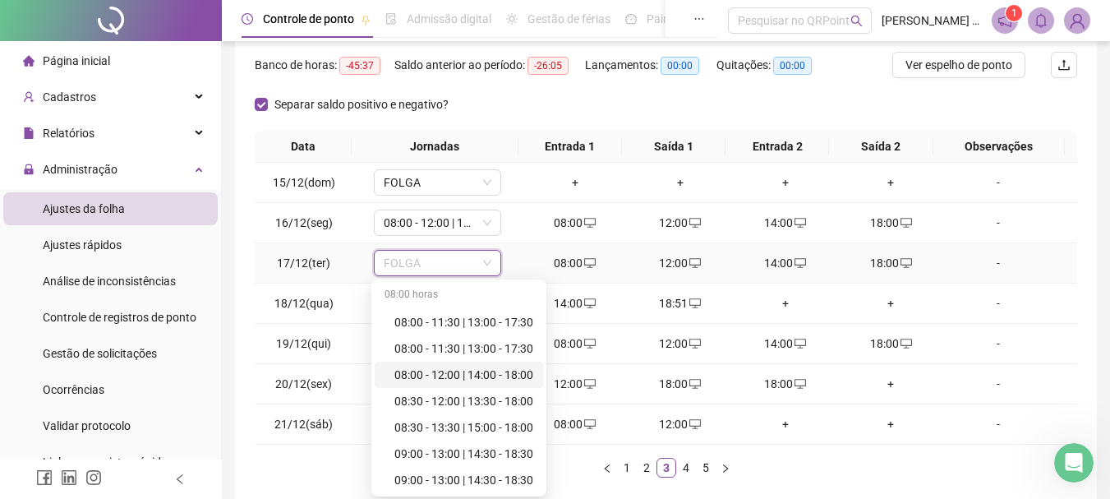
click at [463, 372] on div "08:00 - 12:00 | 14:00 - 18:00" at bounding box center [464, 375] width 139 height 18
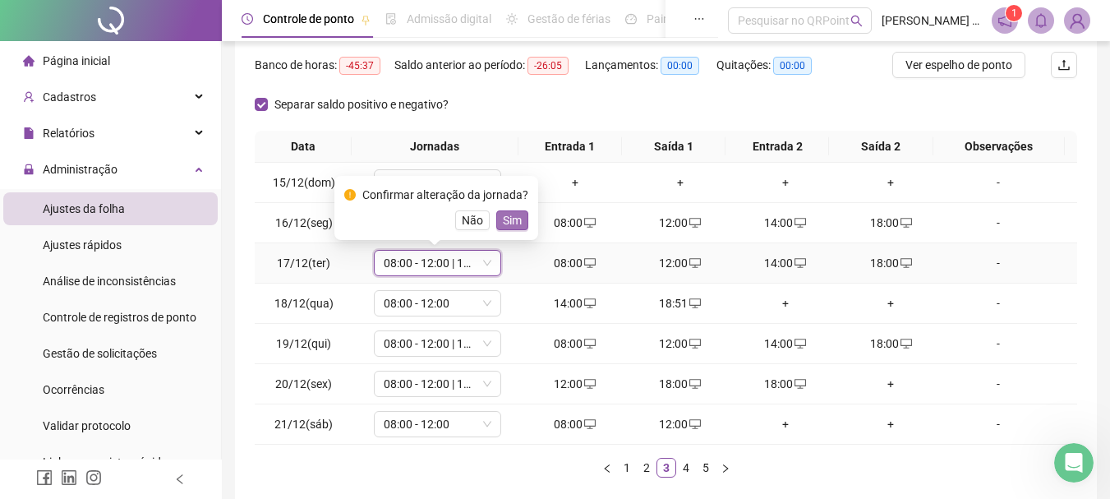
click at [511, 215] on span "Sim" at bounding box center [512, 220] width 19 height 18
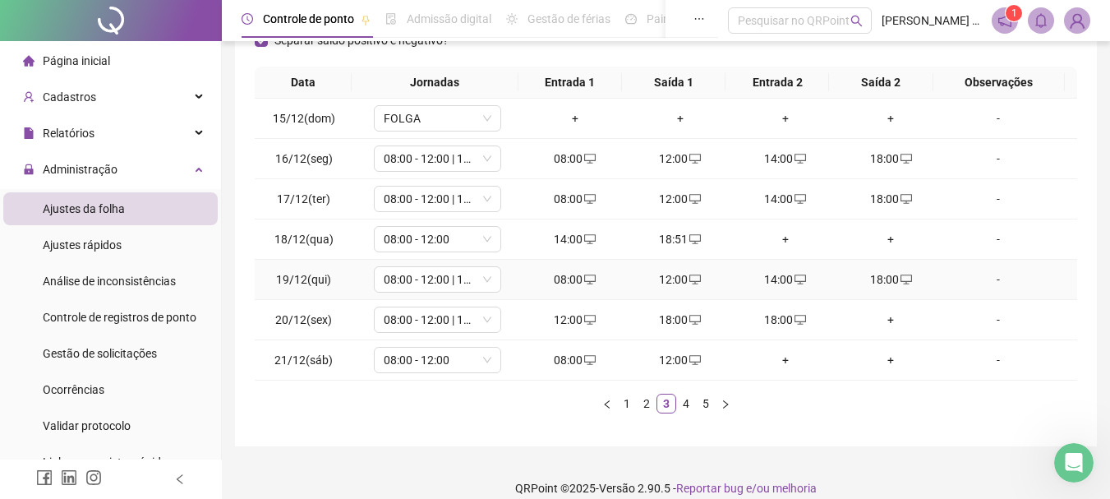
scroll to position [285, 0]
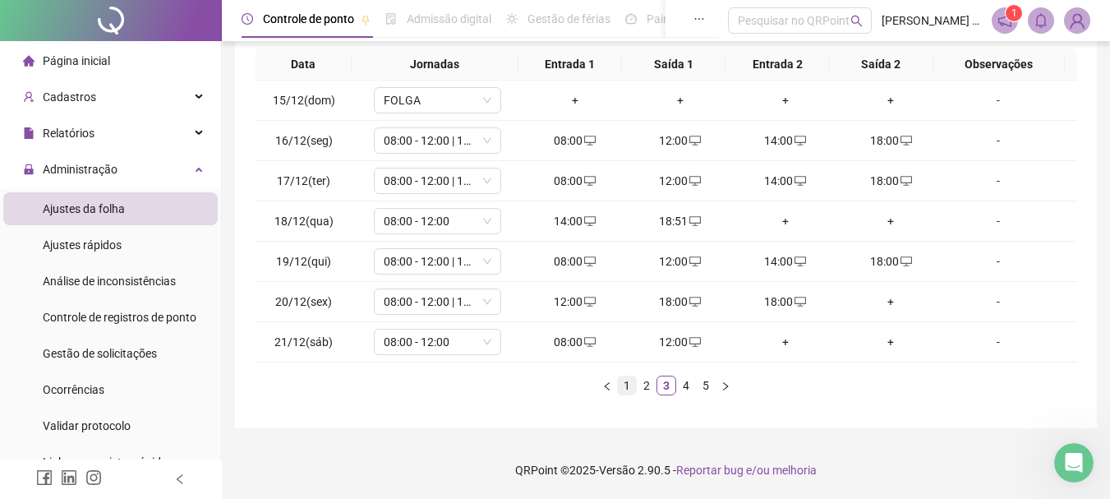
click at [625, 389] on link "1" at bounding box center [627, 385] width 18 height 18
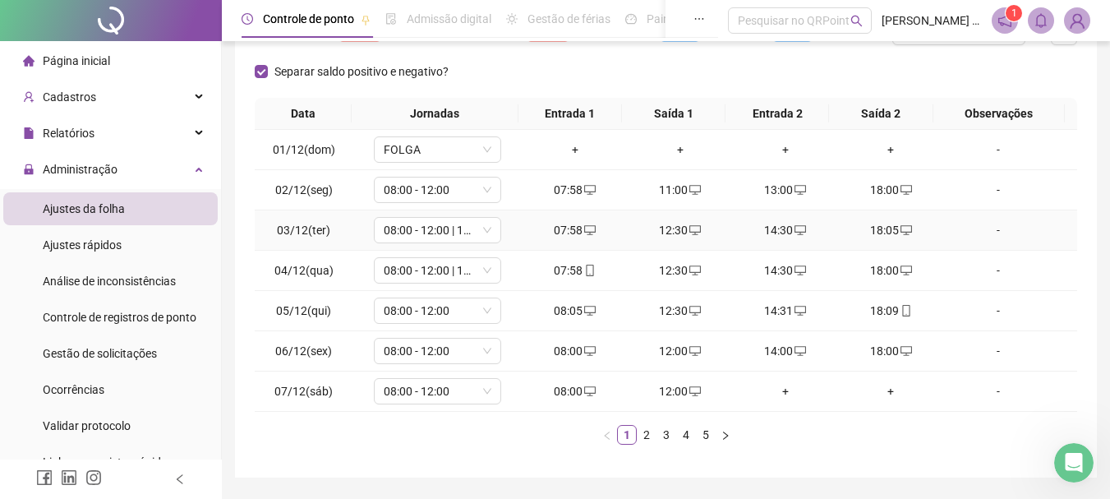
scroll to position [121, 0]
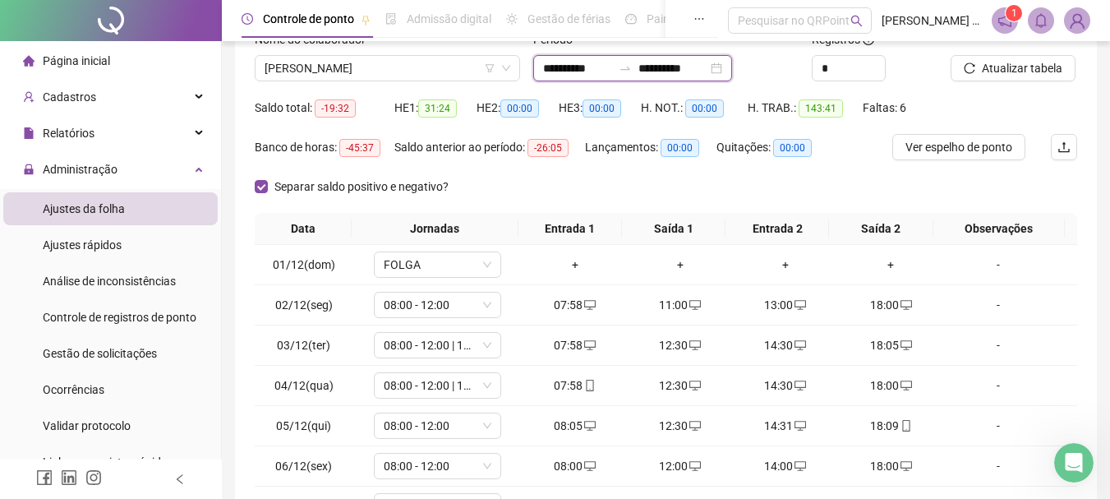
click at [708, 68] on input "**********" at bounding box center [673, 68] width 69 height 18
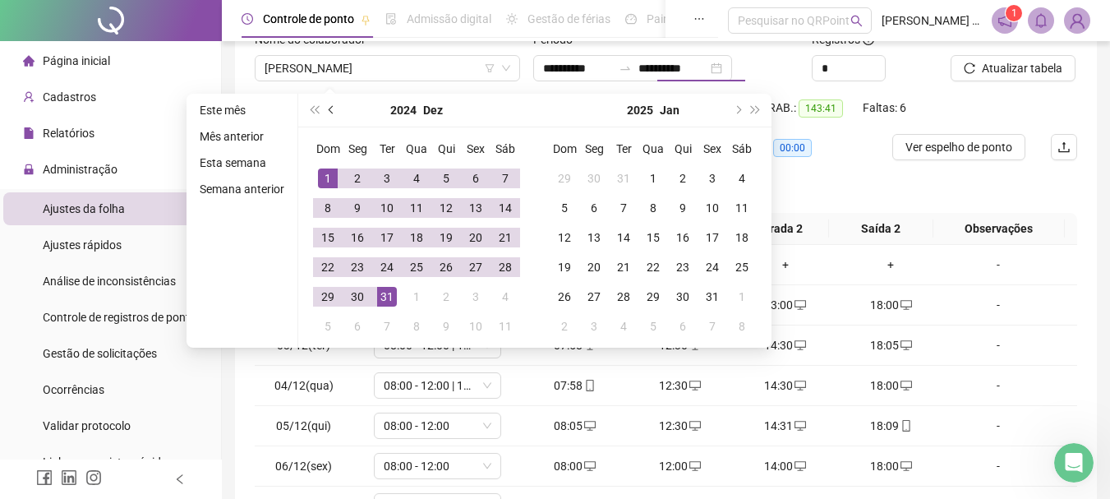
click at [330, 113] on button "prev-year" at bounding box center [332, 110] width 18 height 33
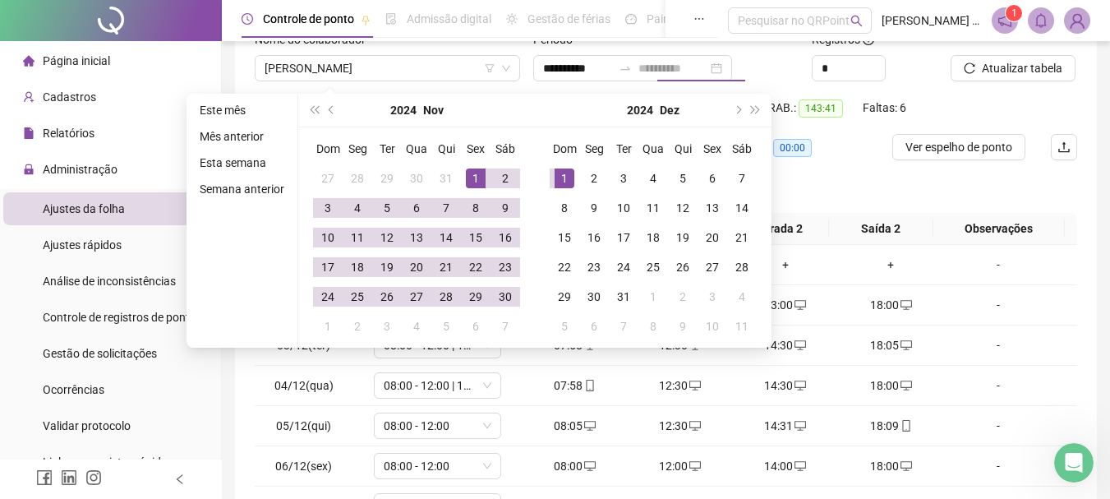
type input "**********"
click at [468, 173] on div "1" at bounding box center [476, 178] width 20 height 20
click at [502, 298] on div "30" at bounding box center [506, 297] width 20 height 20
type input "**********"
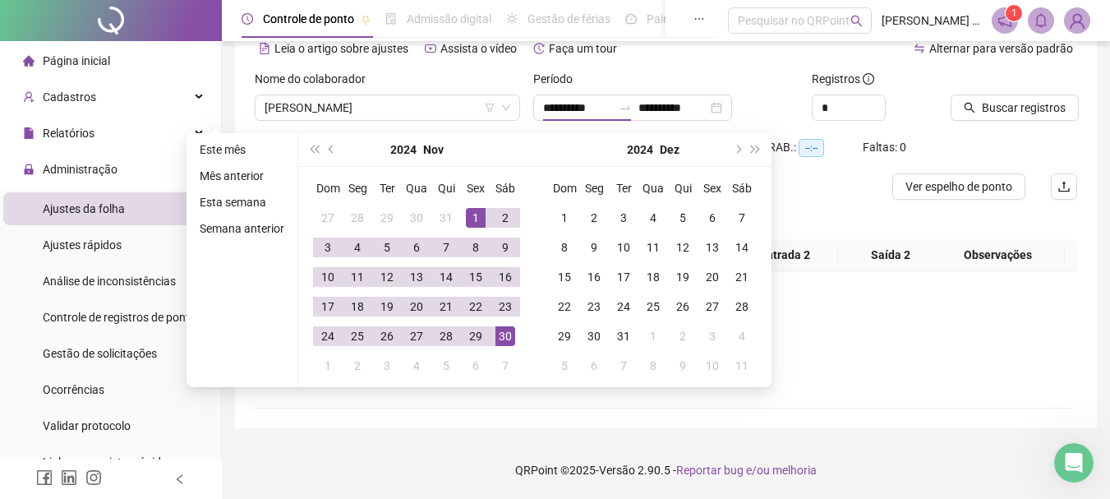
scroll to position [81, 0]
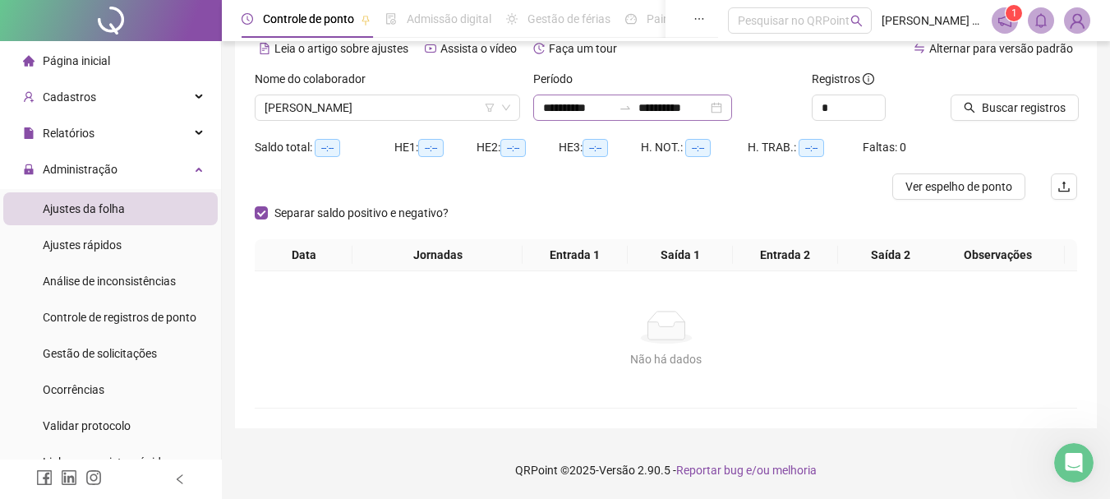
click at [732, 108] on div "**********" at bounding box center [632, 108] width 199 height 26
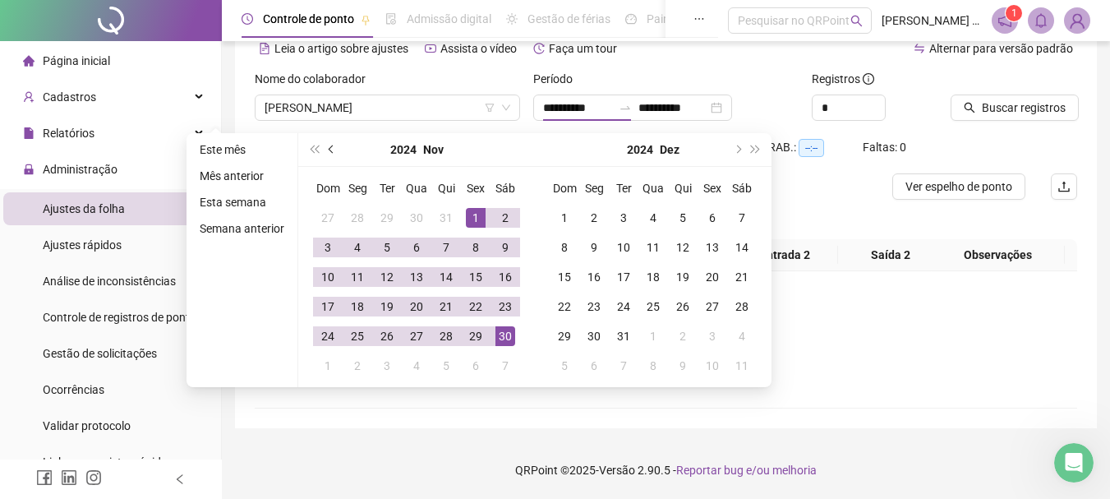
click at [327, 145] on button "prev-year" at bounding box center [332, 149] width 18 height 33
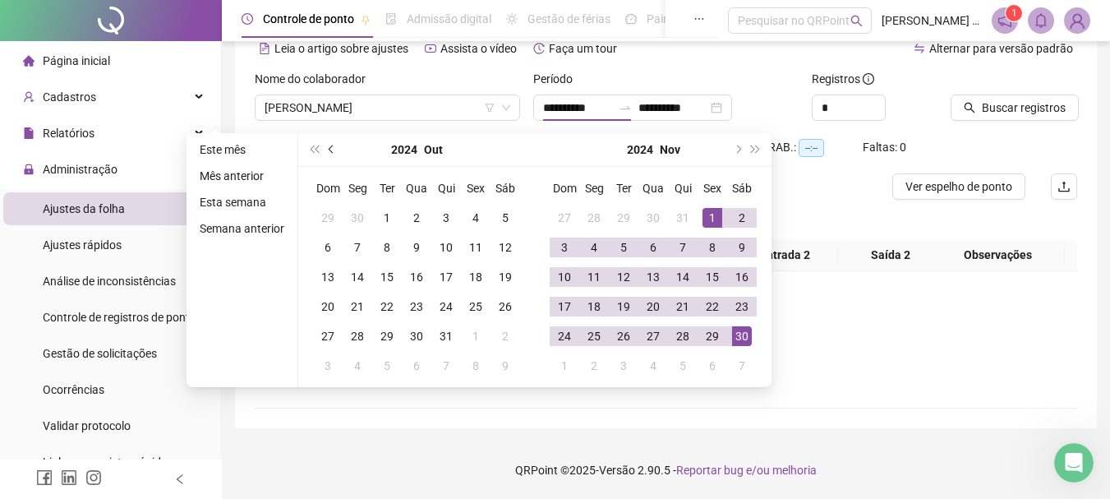
click at [326, 145] on button "prev-year" at bounding box center [332, 149] width 18 height 33
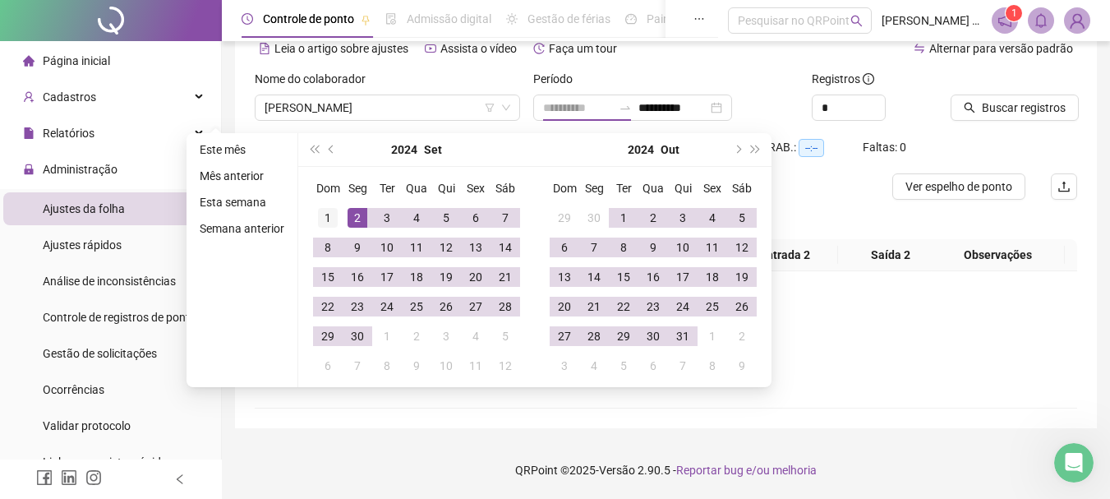
type input "**********"
drag, startPoint x: 330, startPoint y: 213, endPoint x: 335, endPoint y: 261, distance: 47.9
click at [329, 213] on div "1" at bounding box center [328, 218] width 20 height 20
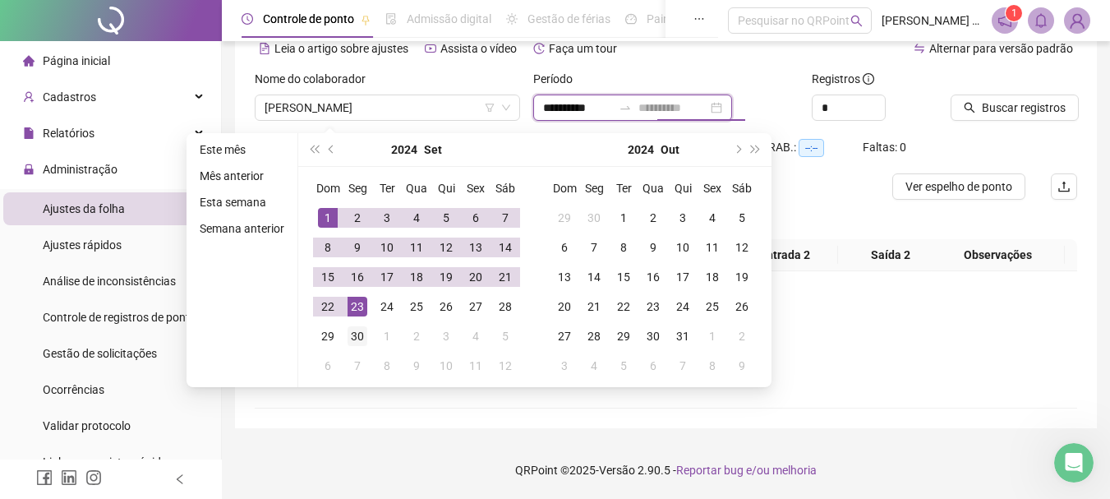
type input "**********"
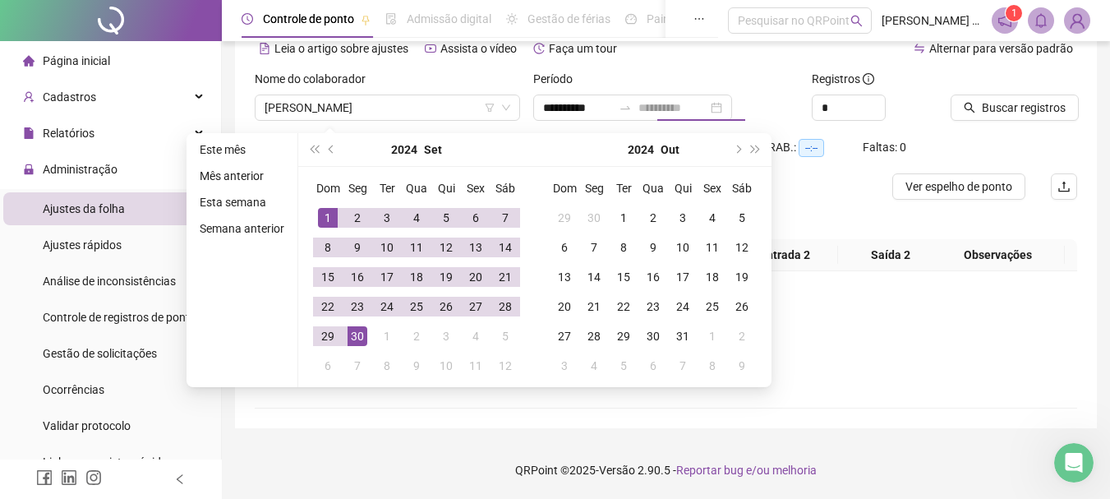
click at [349, 331] on div "30" at bounding box center [358, 336] width 20 height 20
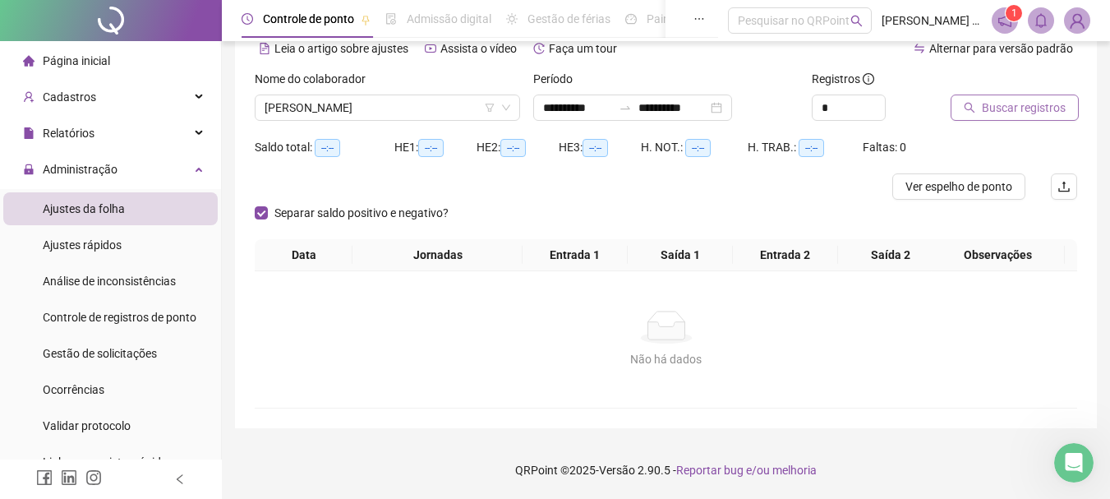
click at [998, 108] on span "Buscar registros" at bounding box center [1024, 108] width 84 height 18
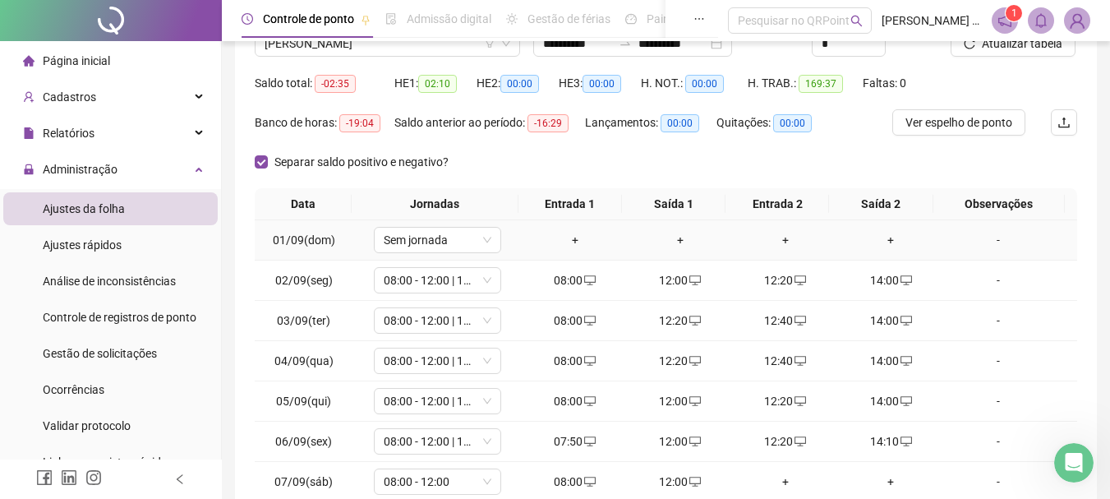
scroll to position [246, 0]
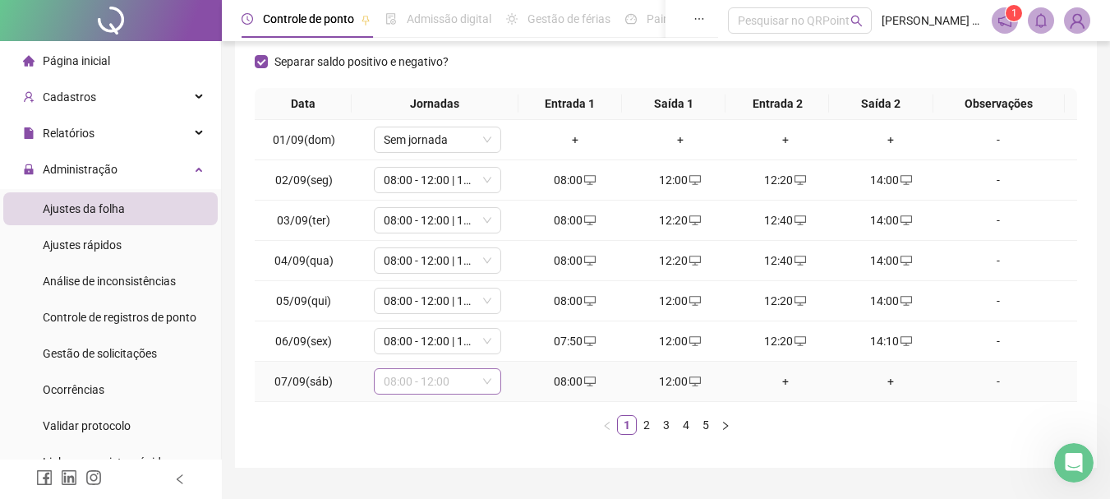
click at [440, 378] on span "08:00 - 12:00" at bounding box center [438, 381] width 108 height 25
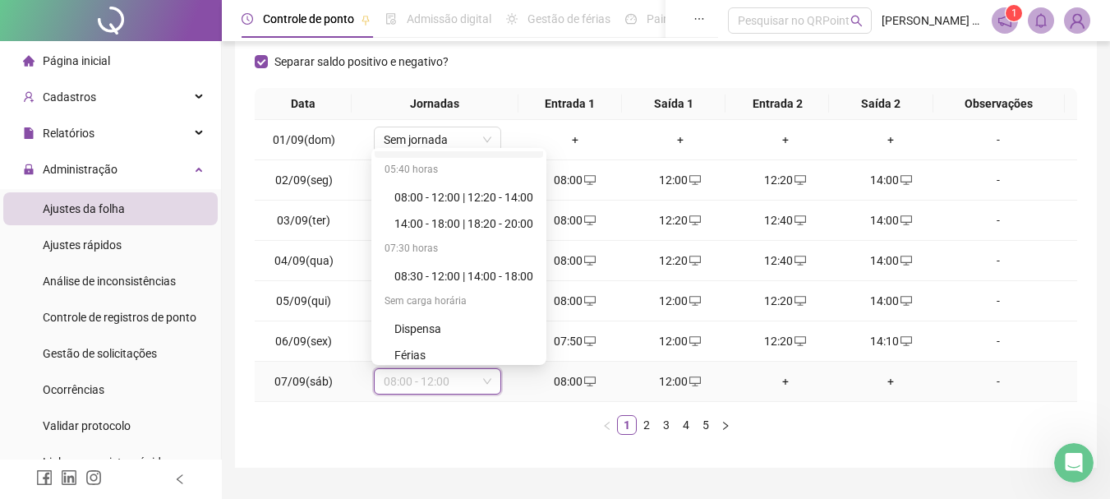
scroll to position [395, 0]
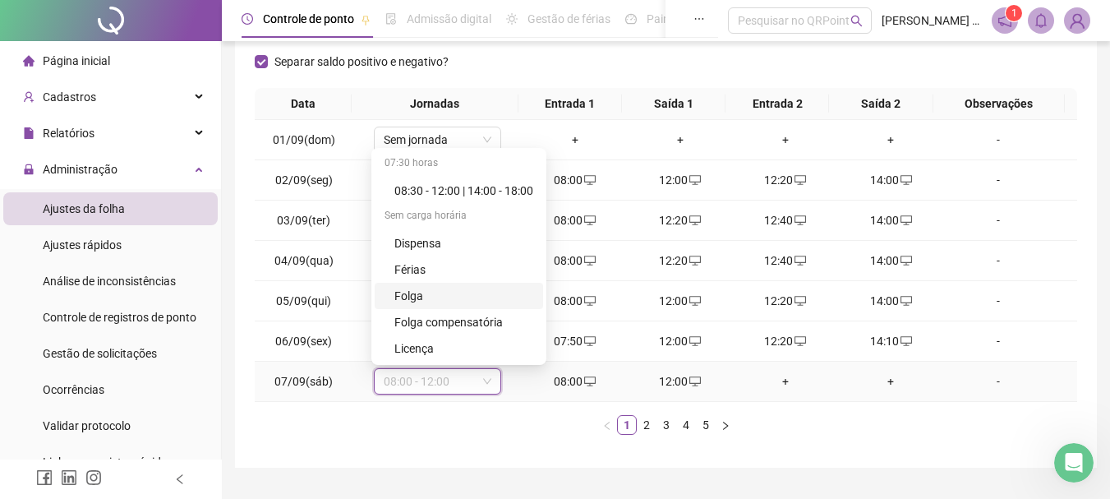
click at [404, 300] on div "Folga" at bounding box center [464, 296] width 139 height 18
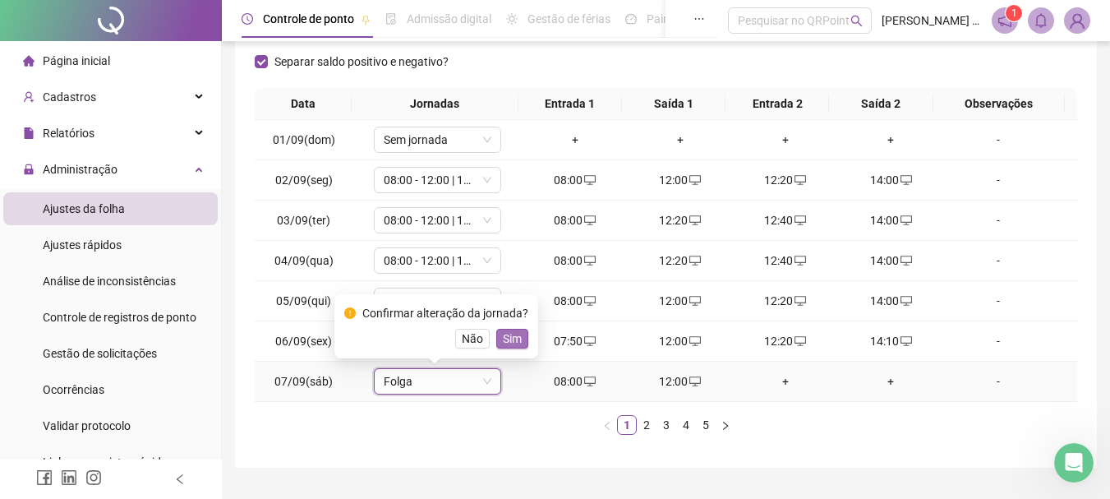
click at [503, 335] on span "Sim" at bounding box center [512, 339] width 19 height 18
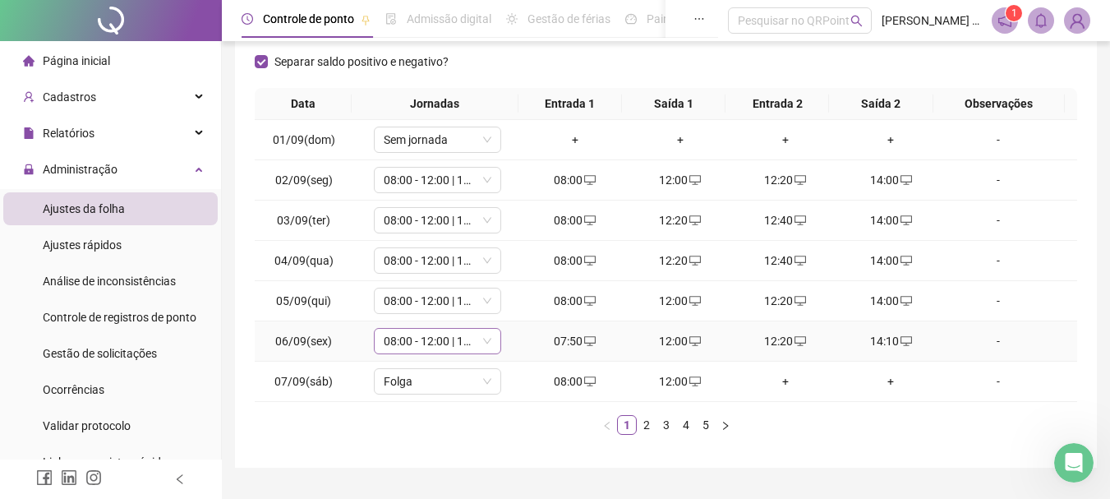
click at [450, 347] on span "08:00 - 12:00 | 12:20 - 14:00" at bounding box center [438, 341] width 108 height 25
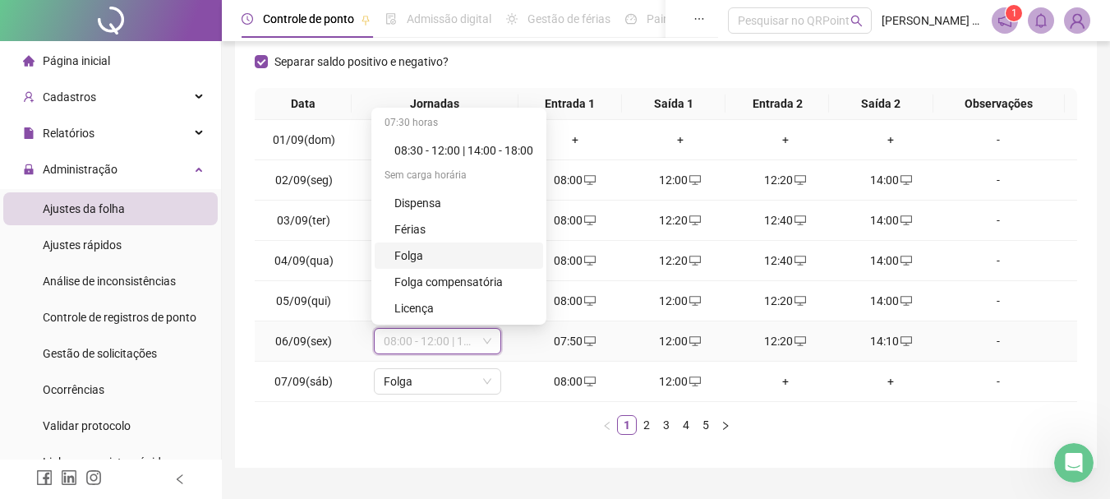
click at [414, 260] on div "Folga" at bounding box center [464, 256] width 139 height 18
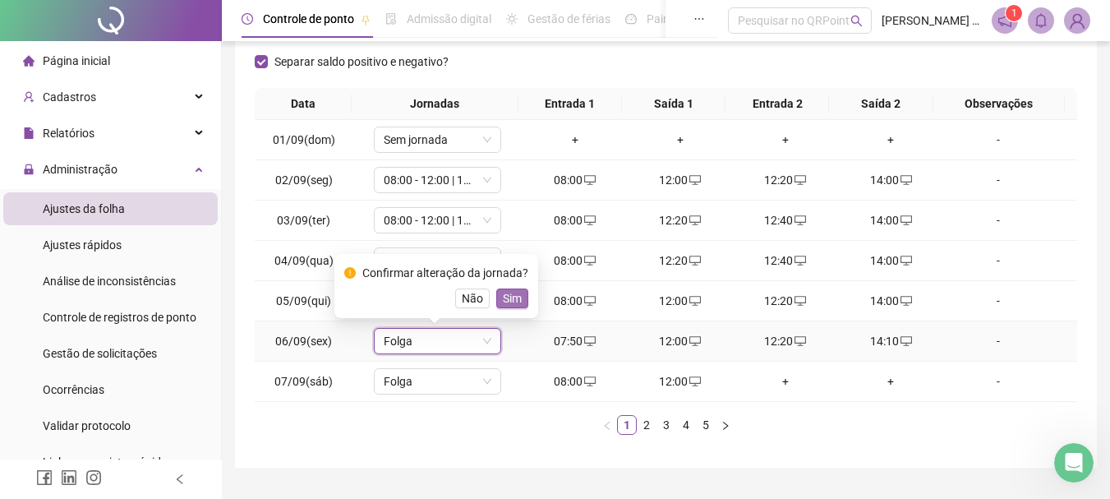
click at [510, 297] on span "Sim" at bounding box center [512, 298] width 19 height 18
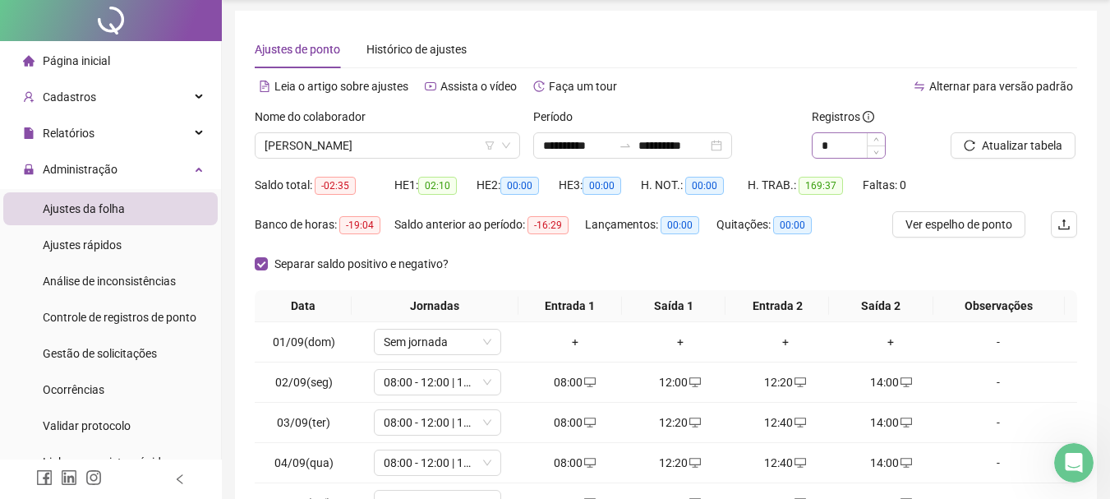
scroll to position [0, 0]
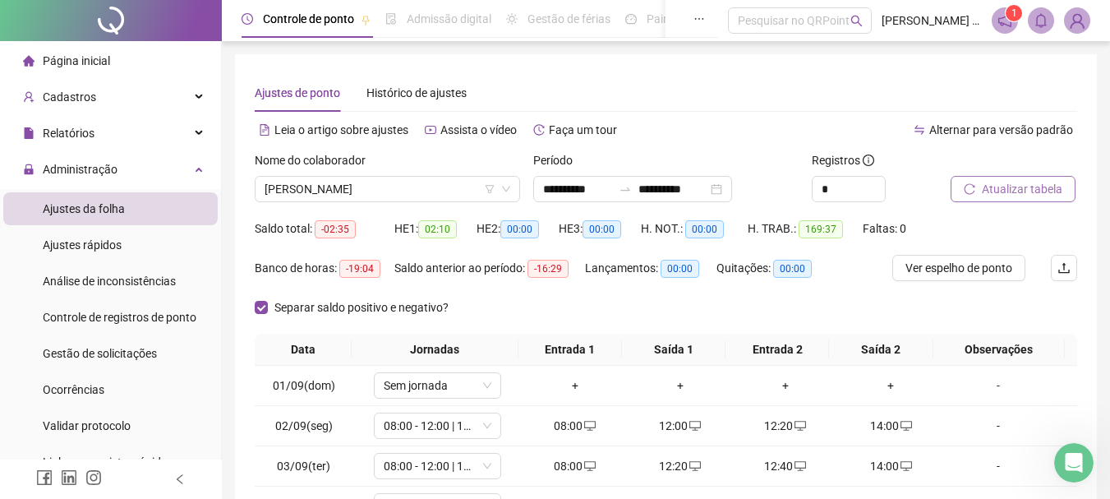
click at [1065, 192] on button "Atualizar tabela" at bounding box center [1013, 189] width 125 height 26
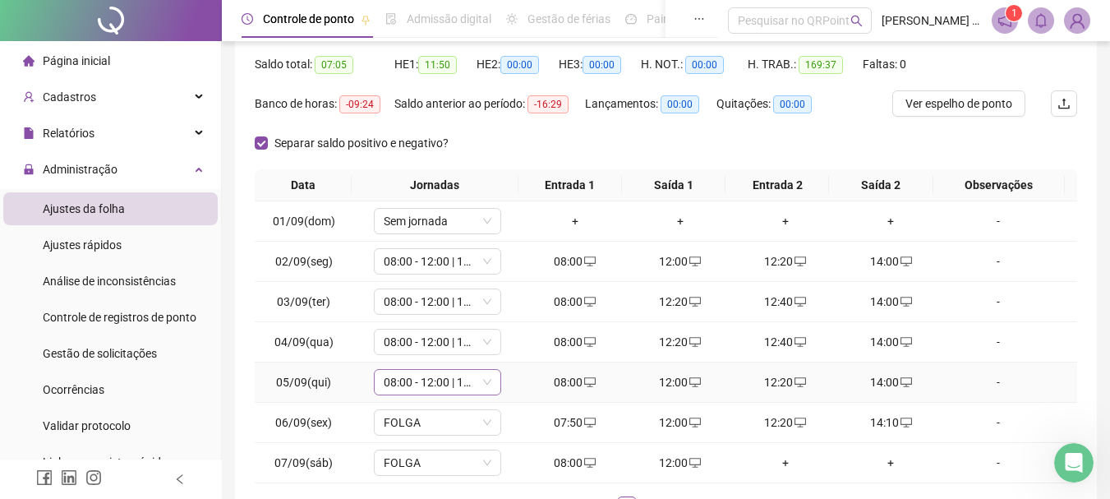
click at [401, 380] on span "08:00 - 12:00 | 12:20 - 14:00" at bounding box center [438, 382] width 108 height 25
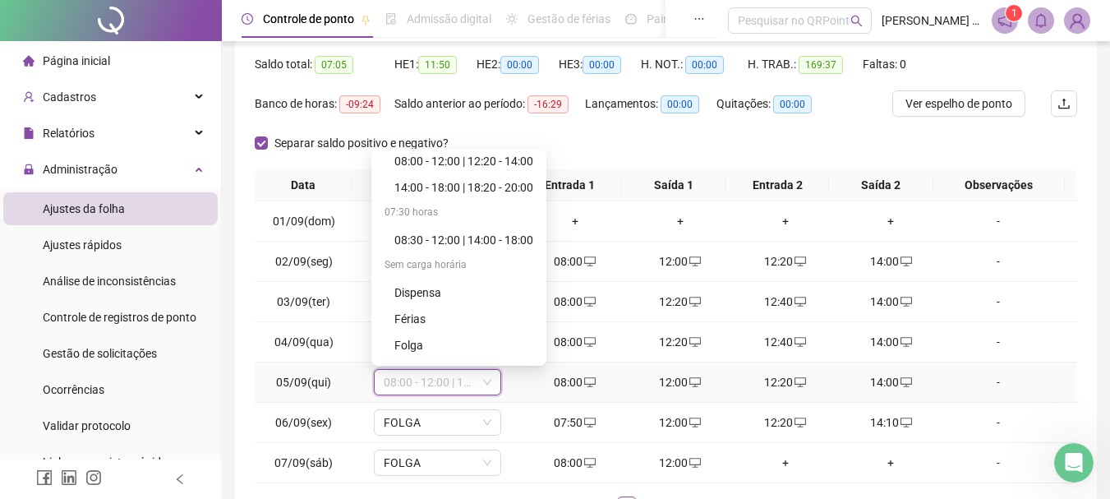
scroll to position [395, 0]
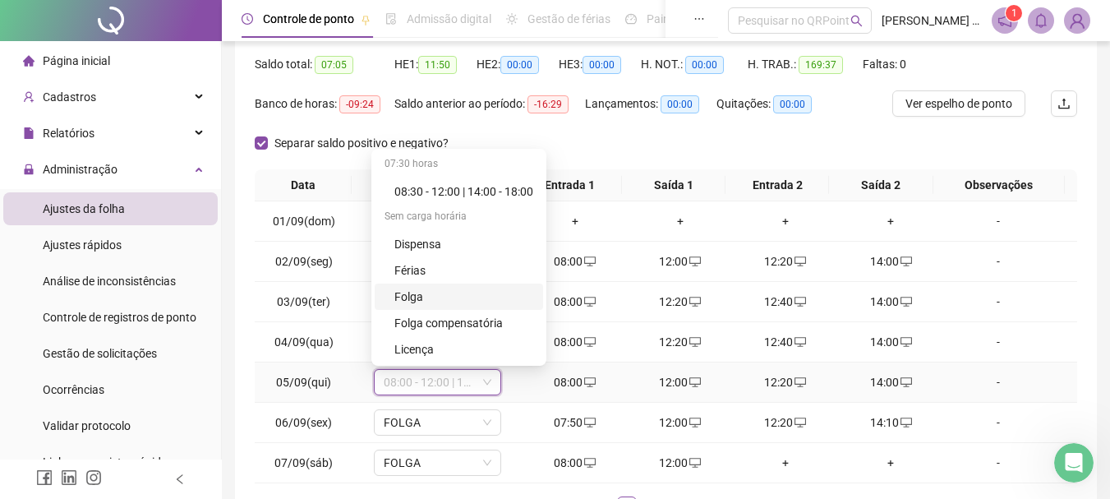
click at [426, 295] on div "Folga" at bounding box center [464, 297] width 139 height 18
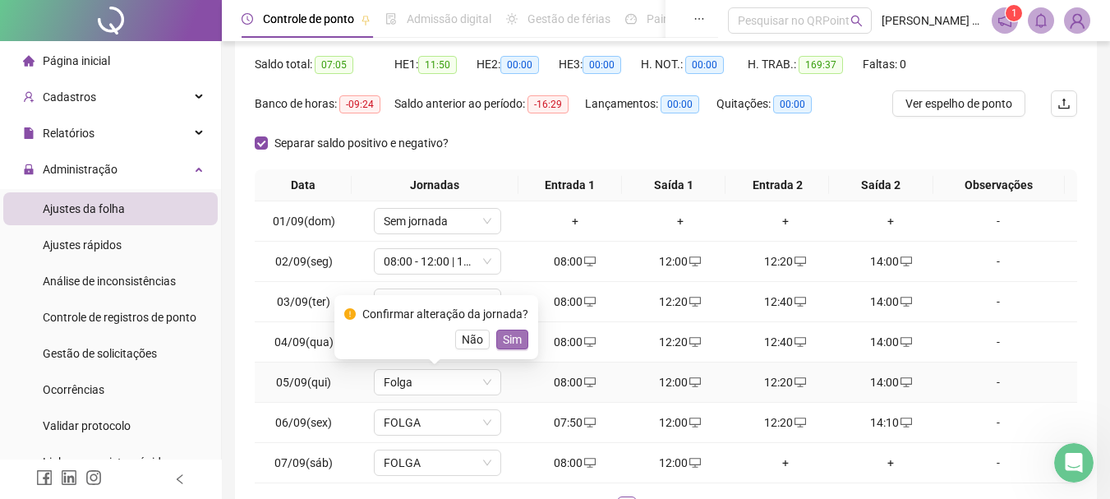
click at [505, 339] on span "Sim" at bounding box center [512, 339] width 19 height 18
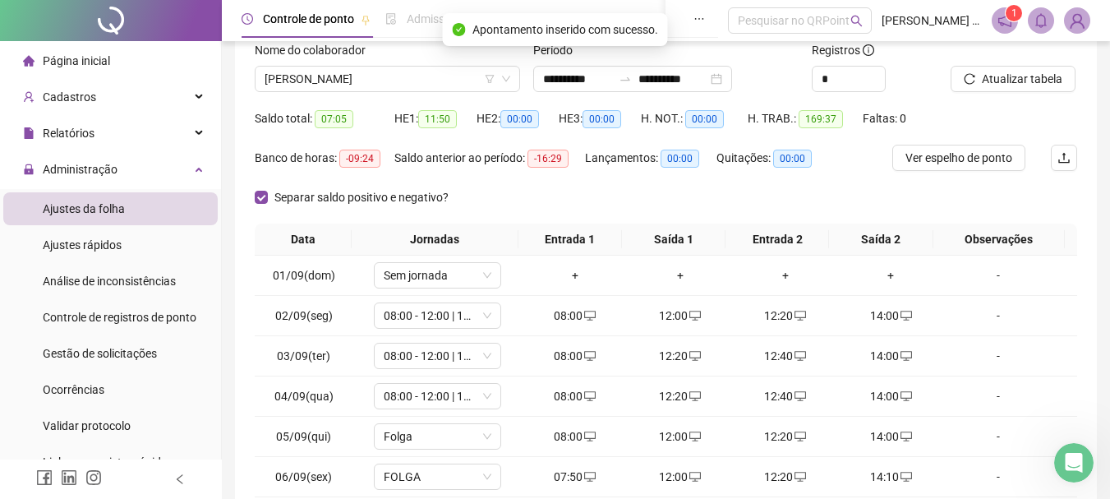
scroll to position [82, 0]
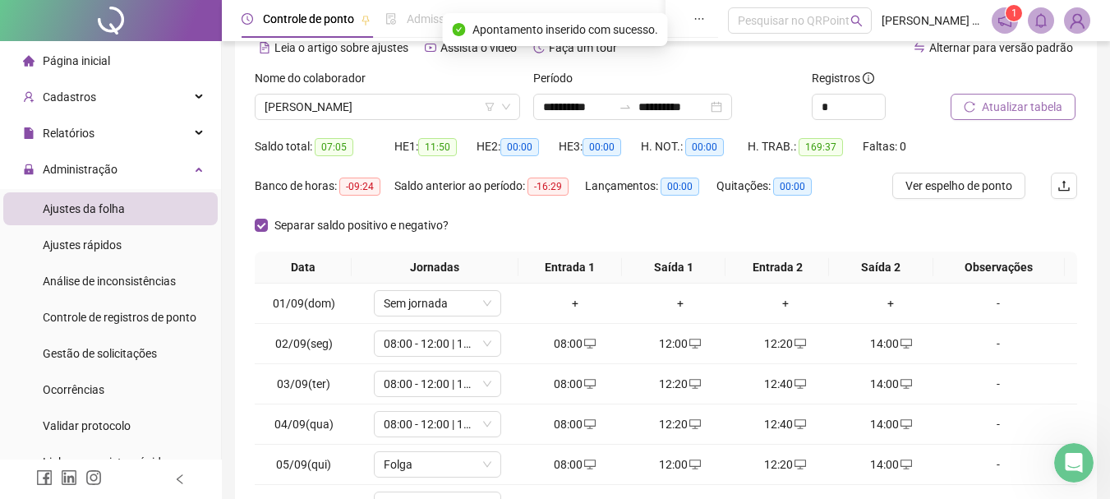
click at [1027, 104] on span "Atualizar tabela" at bounding box center [1022, 107] width 81 height 18
click at [1000, 113] on span "Atualizar tabela" at bounding box center [1022, 107] width 81 height 18
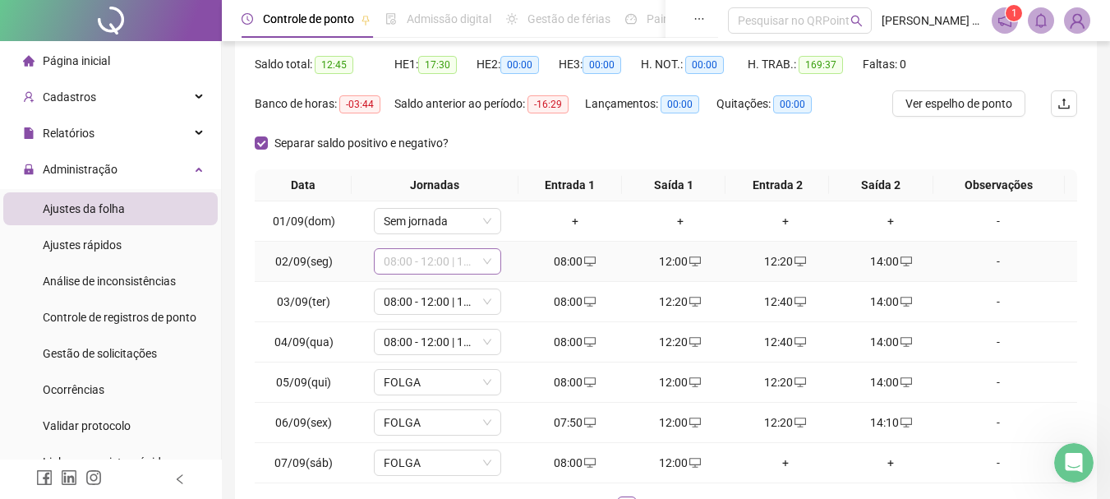
click at [411, 264] on span "08:00 - 12:00 | 12:20 - 14:00" at bounding box center [438, 261] width 108 height 25
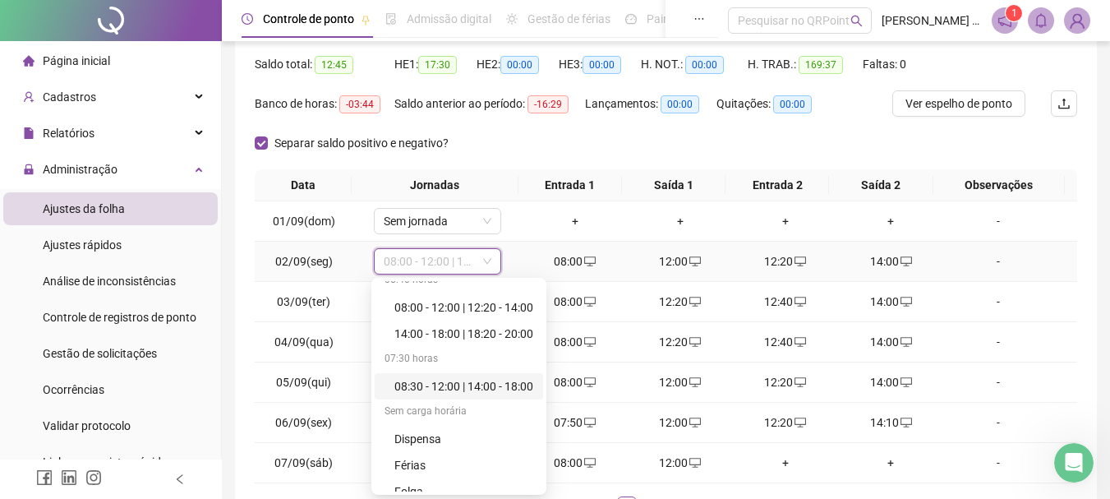
scroll to position [395, 0]
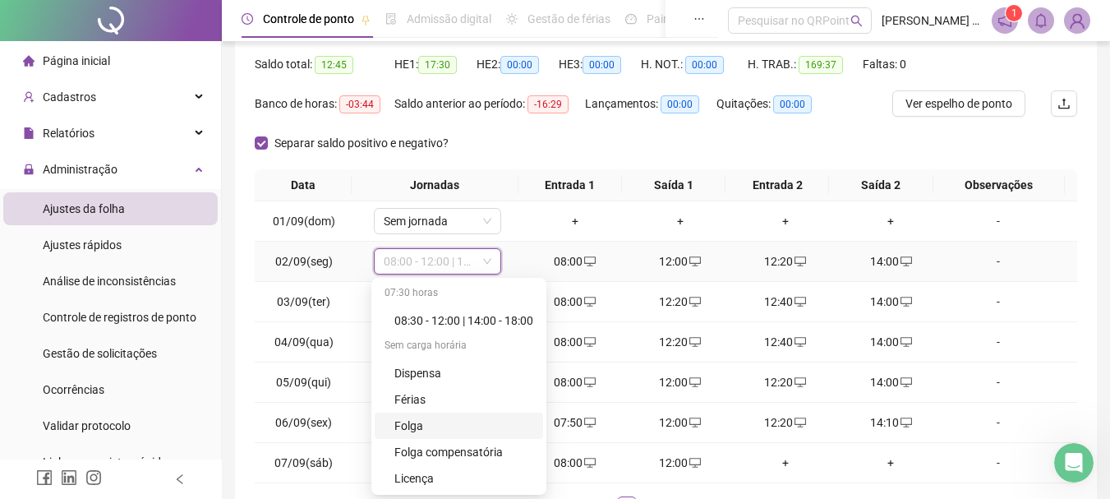
click at [430, 426] on div "Folga" at bounding box center [464, 426] width 139 height 18
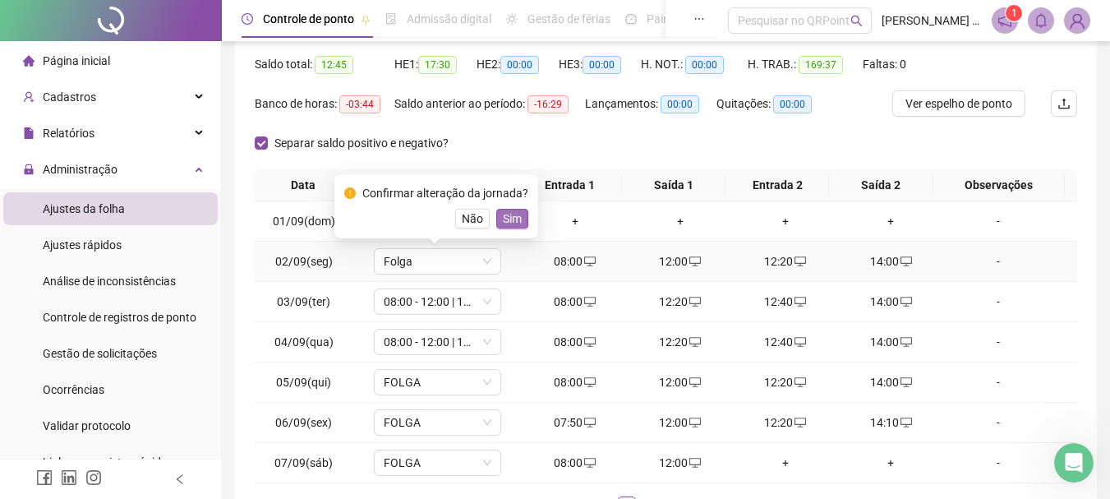
click at [509, 213] on span "Sim" at bounding box center [512, 219] width 19 height 18
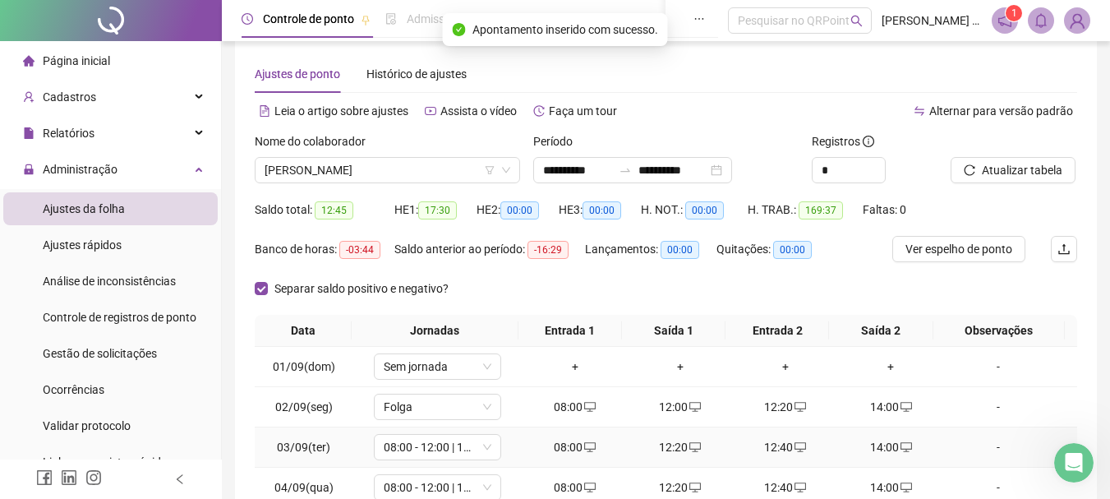
scroll to position [0, 0]
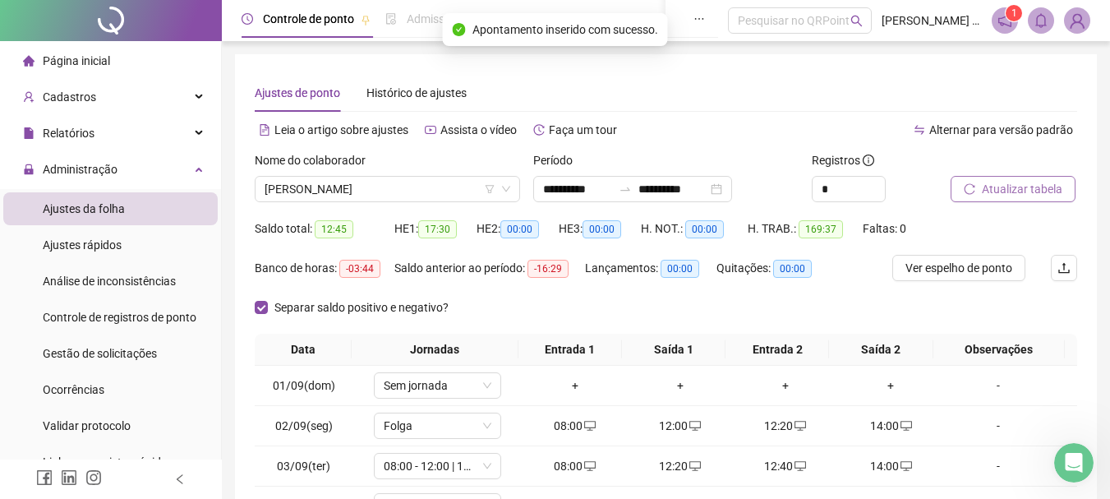
click at [1019, 182] on span "Atualizar tabela" at bounding box center [1022, 189] width 81 height 18
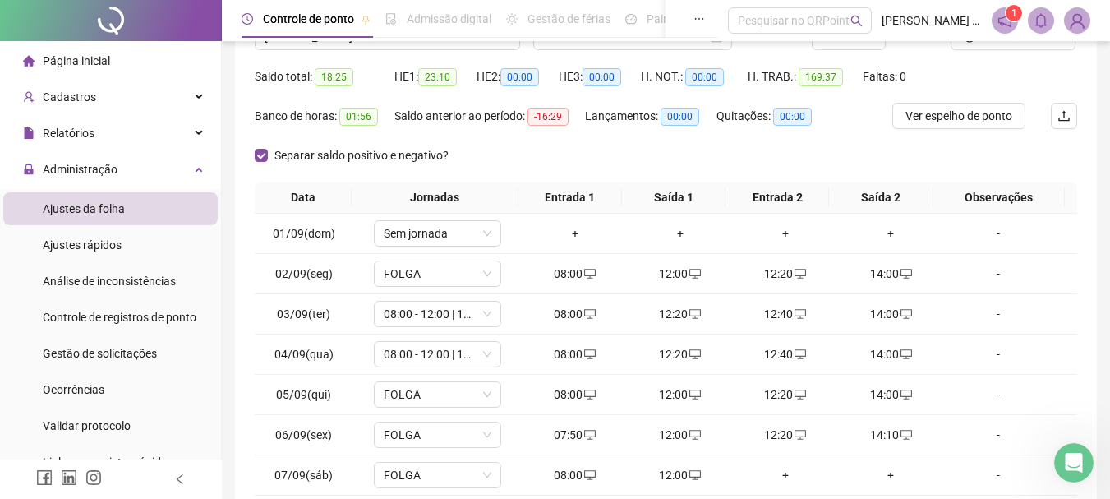
scroll to position [247, 0]
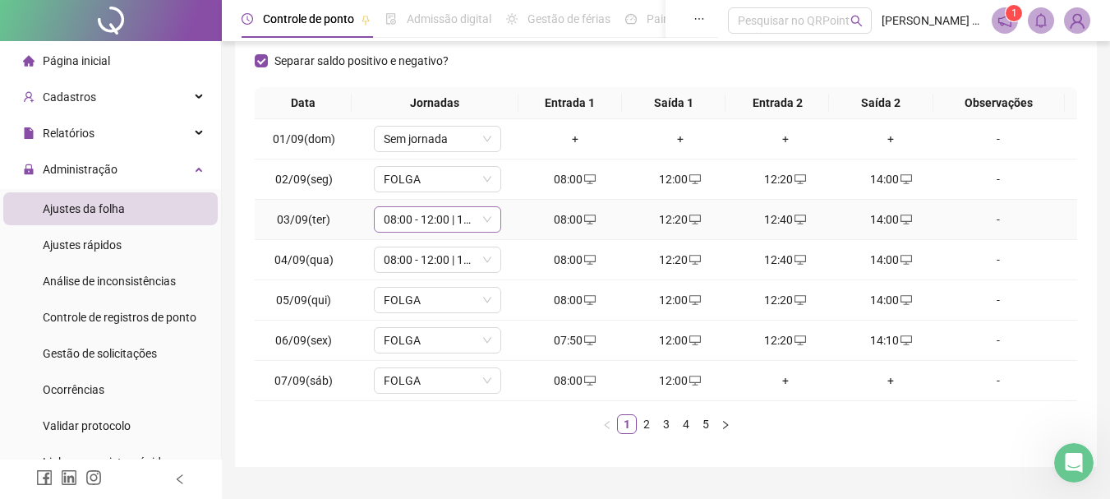
click at [450, 215] on span "08:00 - 12:00 | 12:20 - 14:00" at bounding box center [438, 219] width 108 height 25
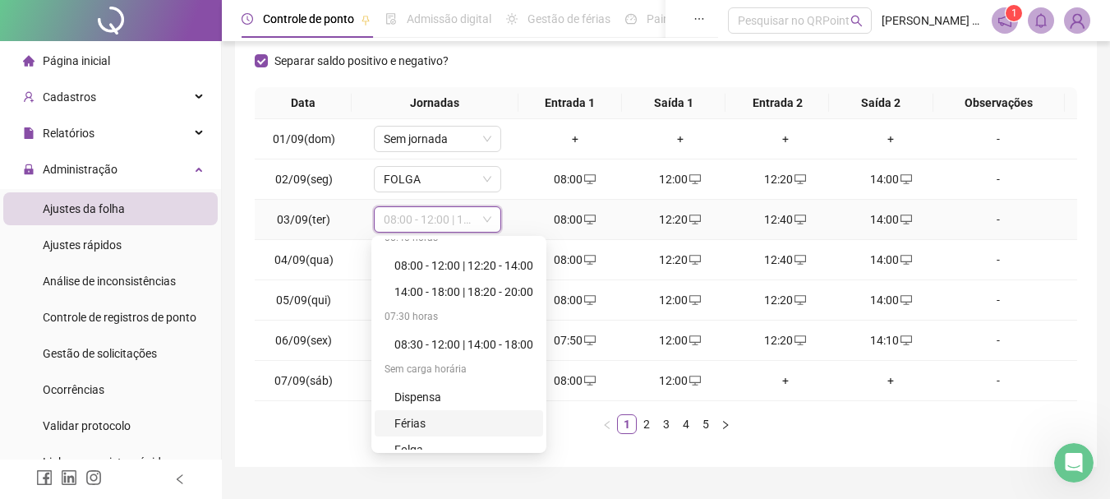
scroll to position [395, 0]
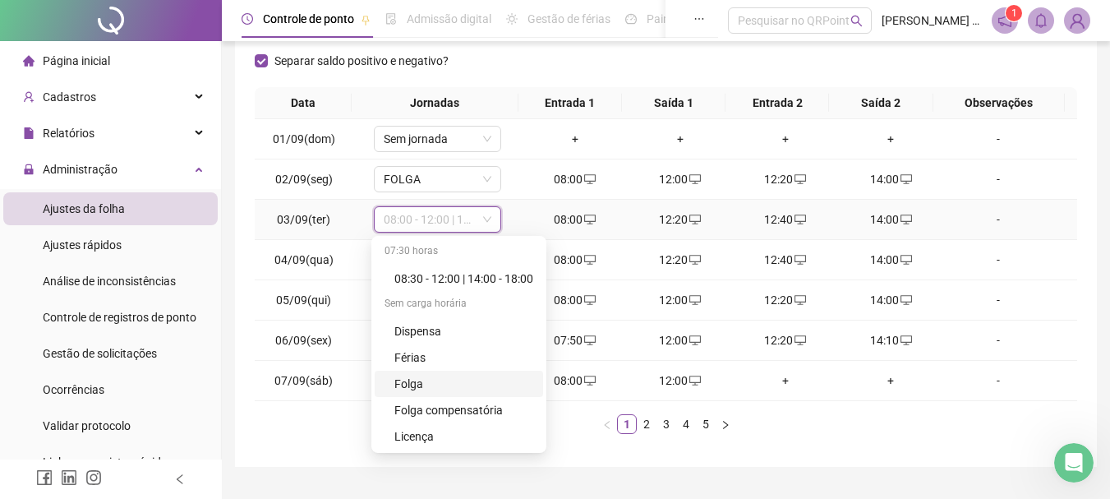
click at [422, 382] on div "Folga" at bounding box center [464, 384] width 139 height 18
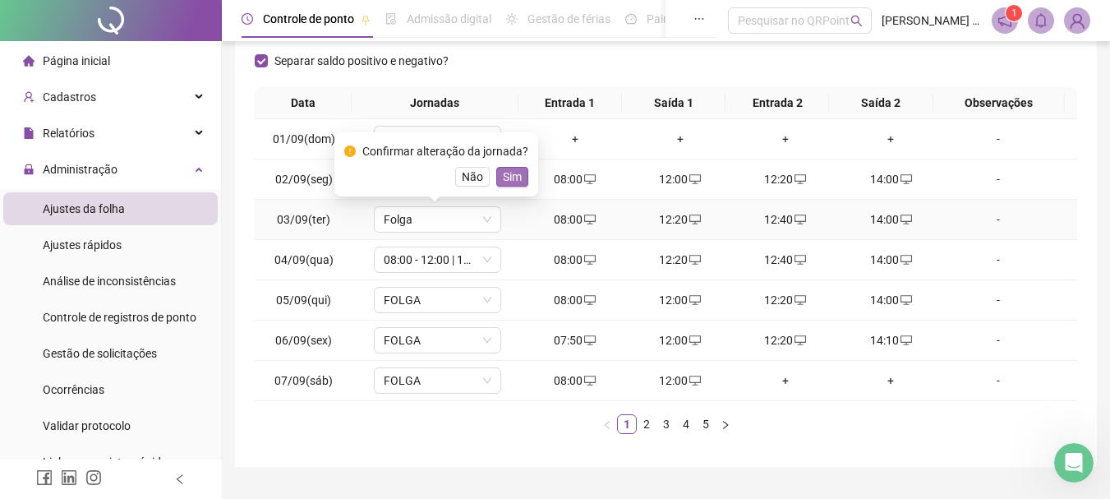
click at [510, 169] on span "Sim" at bounding box center [512, 177] width 19 height 18
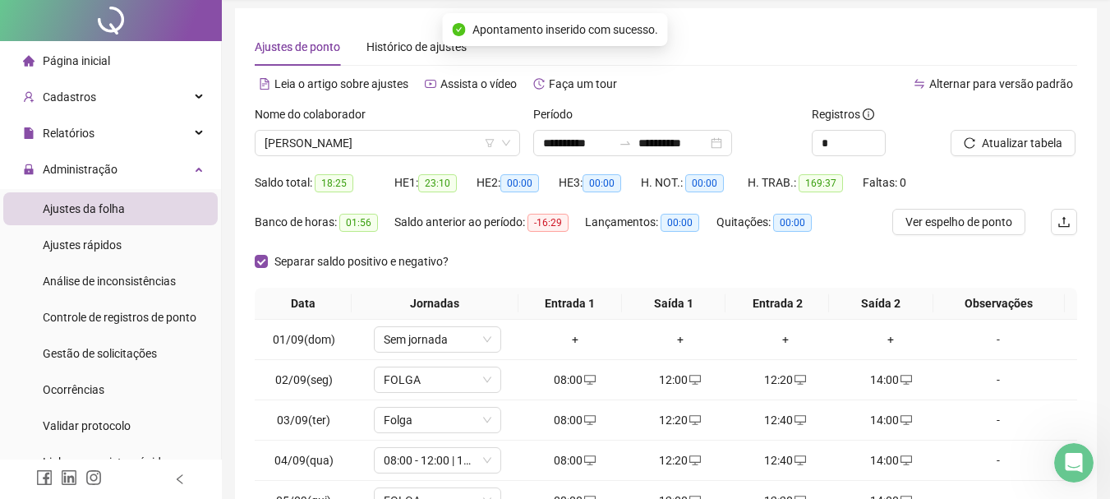
scroll to position [0, 0]
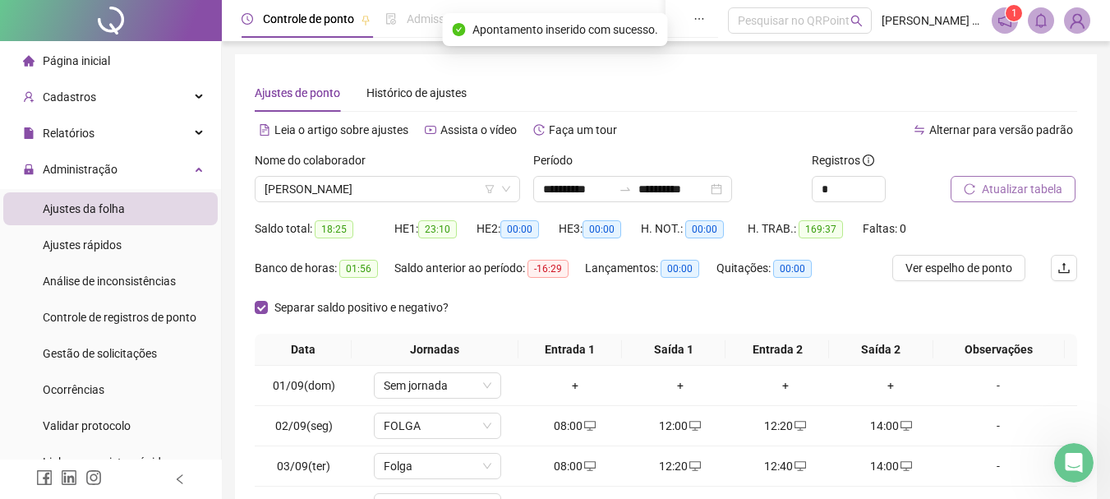
click at [1028, 193] on span "Atualizar tabela" at bounding box center [1022, 189] width 81 height 18
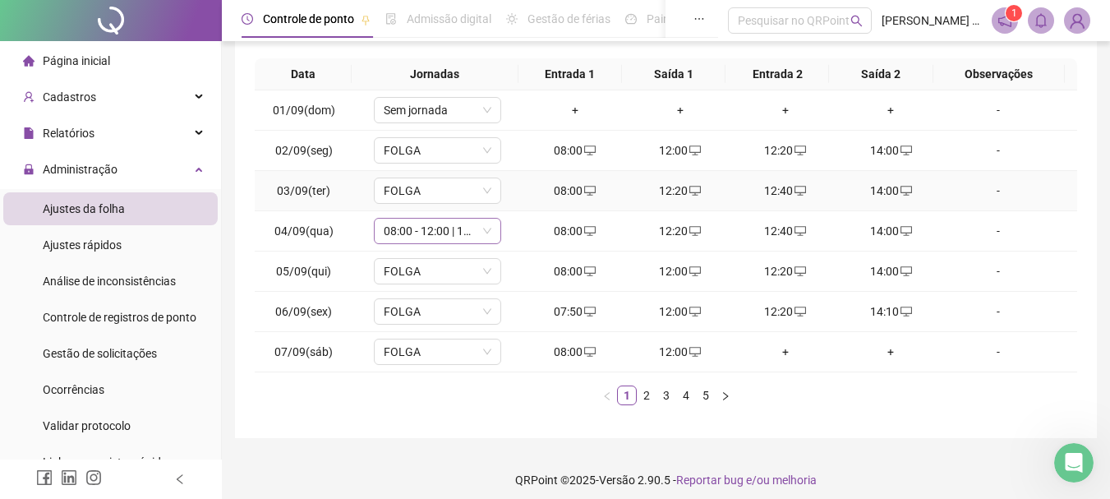
scroll to position [285, 0]
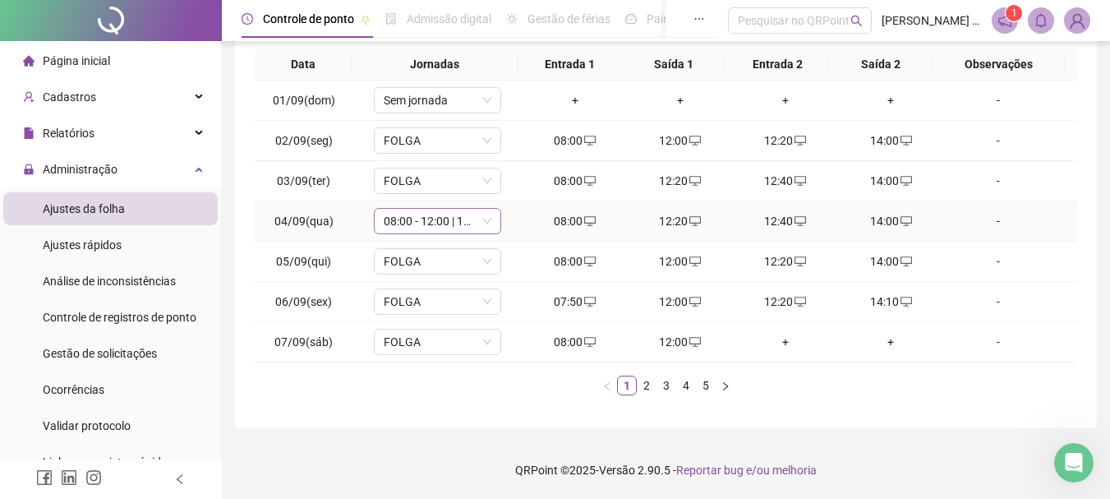
click at [400, 225] on span "08:00 - 12:00 | 12:20 - 14:00" at bounding box center [438, 221] width 108 height 25
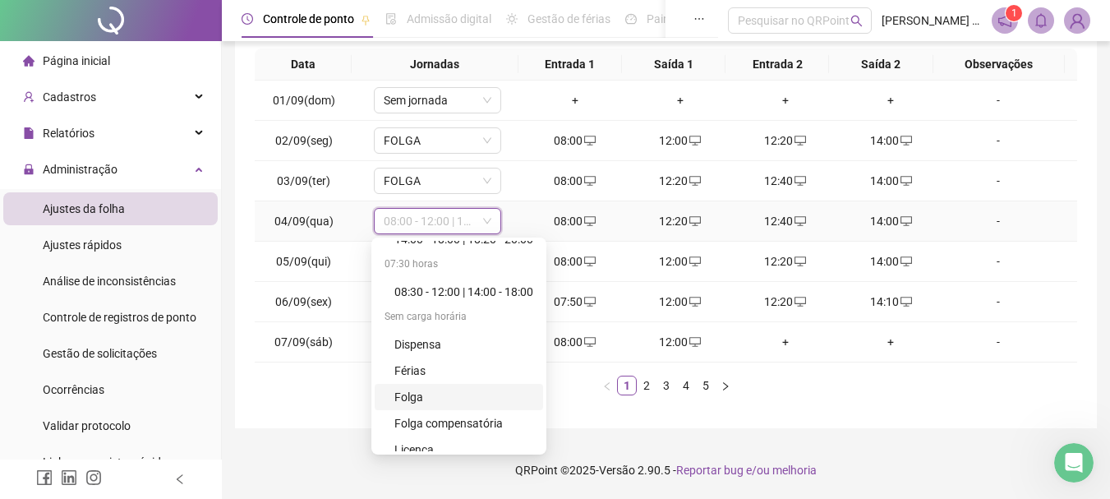
scroll to position [395, 0]
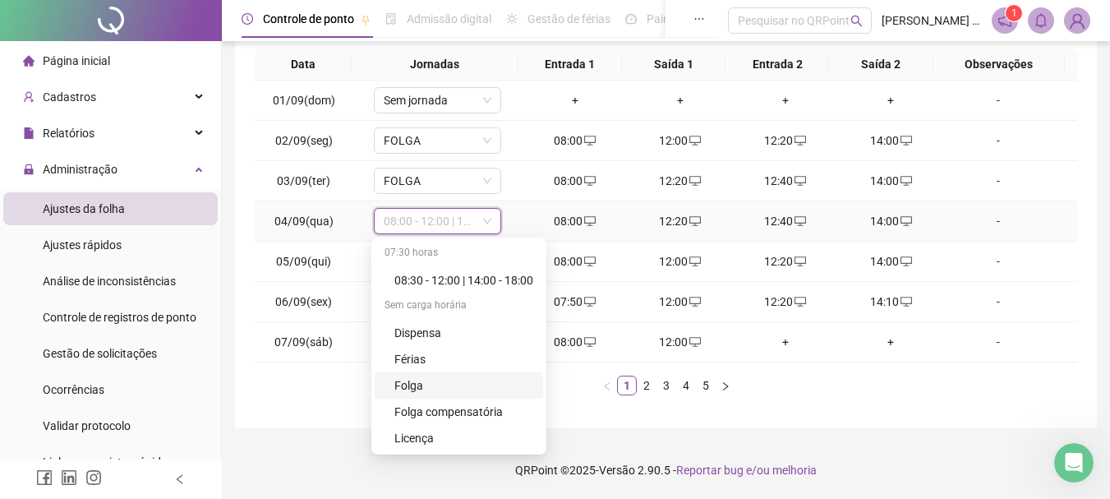
click at [438, 390] on div "Folga" at bounding box center [464, 385] width 139 height 18
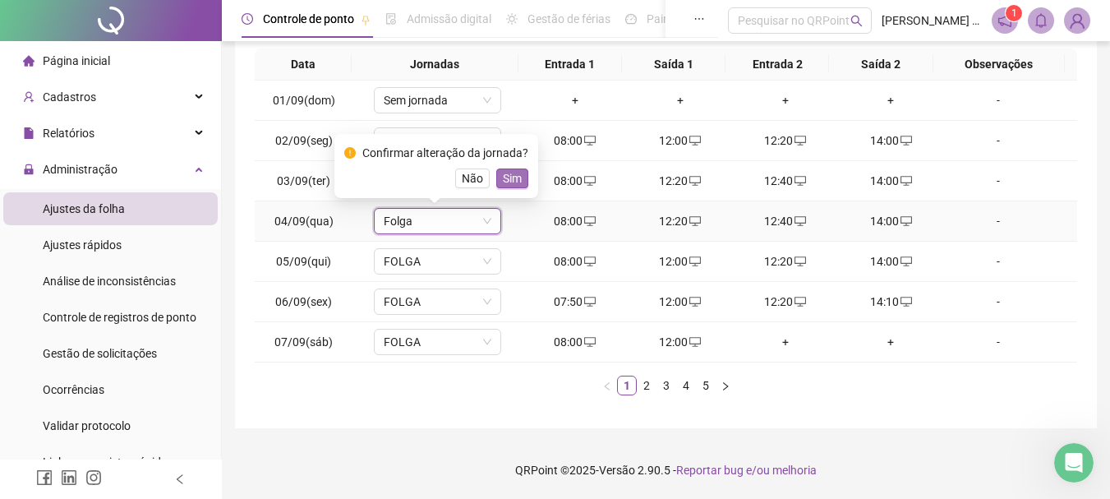
click at [505, 178] on span "Sim" at bounding box center [512, 178] width 19 height 18
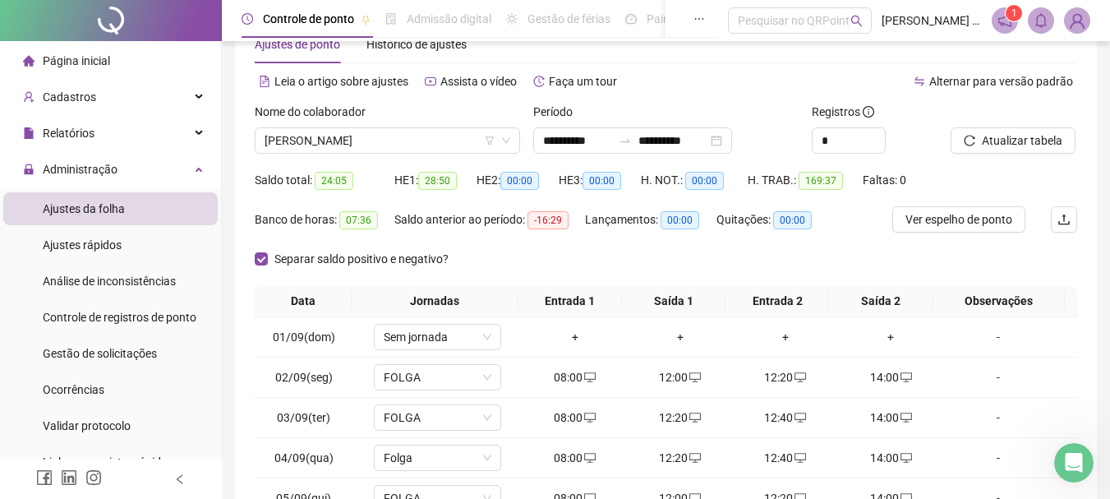
scroll to position [39, 0]
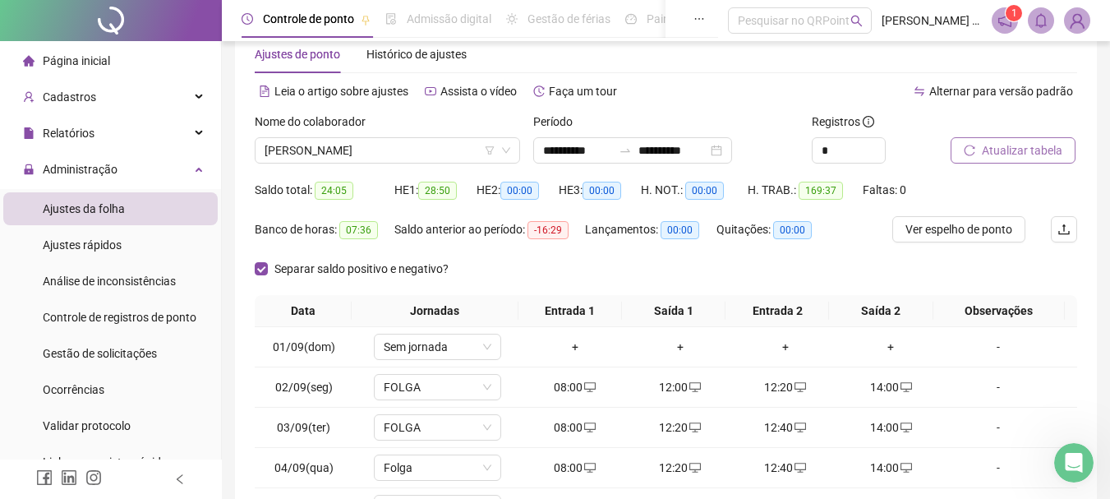
click at [1017, 153] on span "Atualizar tabela" at bounding box center [1022, 150] width 81 height 18
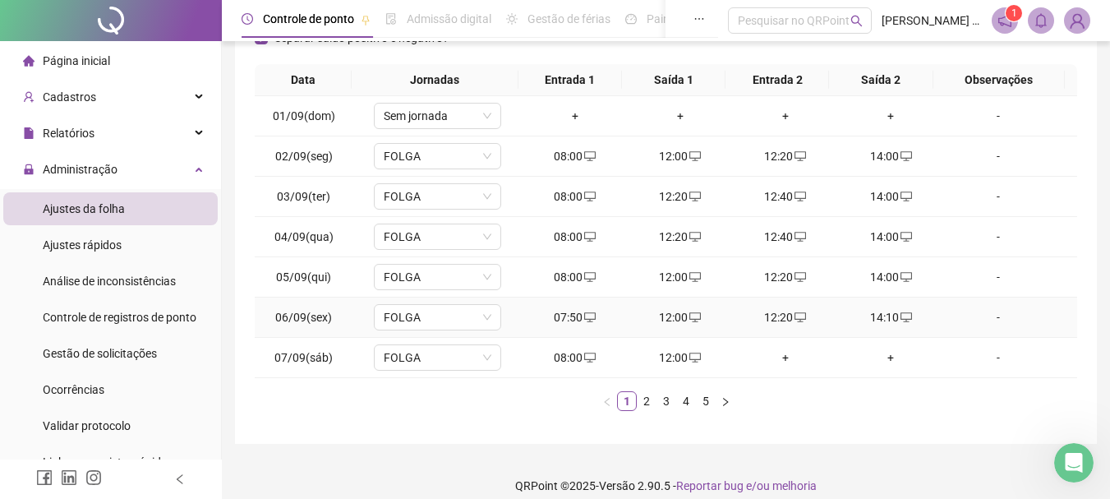
scroll to position [285, 0]
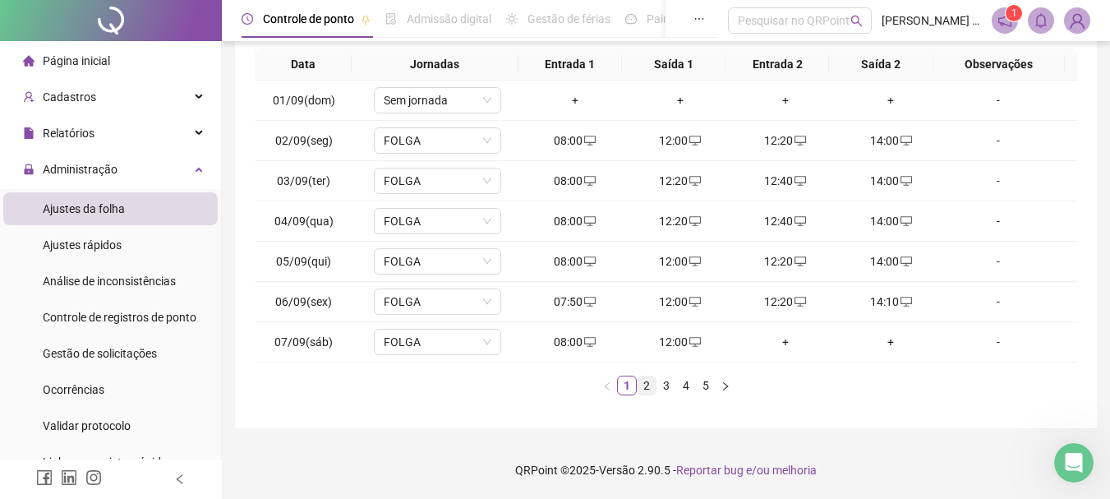
click at [643, 379] on link "2" at bounding box center [647, 385] width 18 height 18
click at [416, 137] on span "08:00 - 12:00 | 14:00 - 18:00" at bounding box center [438, 140] width 108 height 25
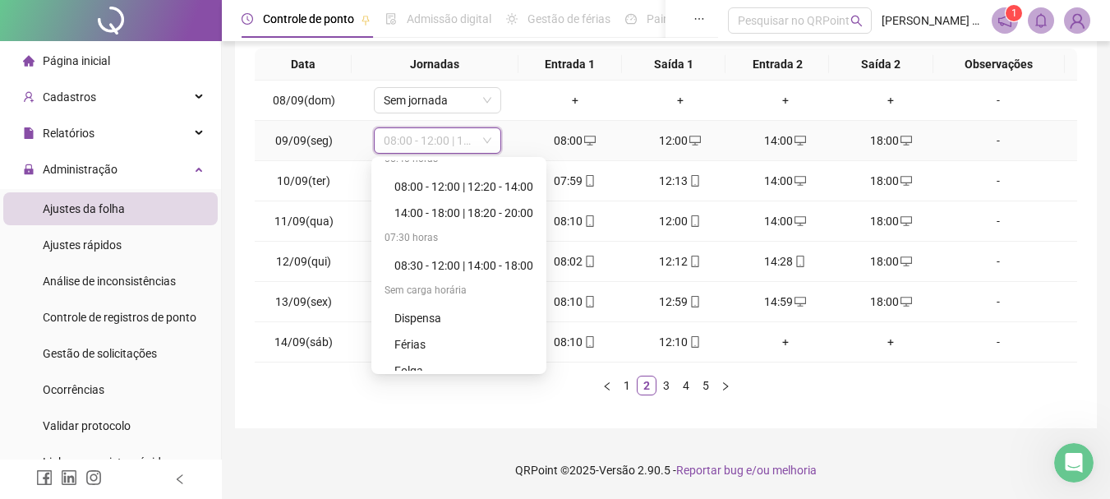
scroll to position [395, 0]
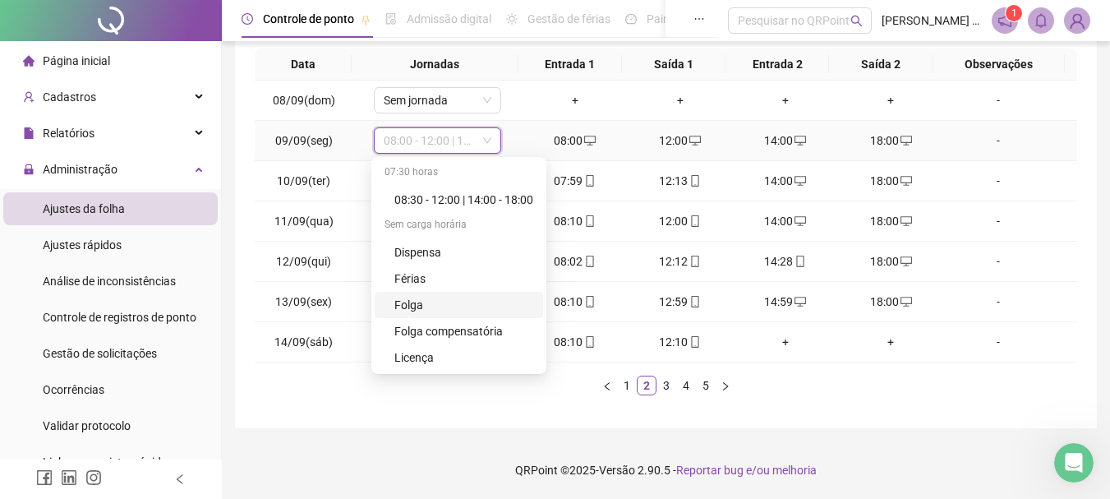
click at [415, 309] on div "Folga" at bounding box center [464, 305] width 139 height 18
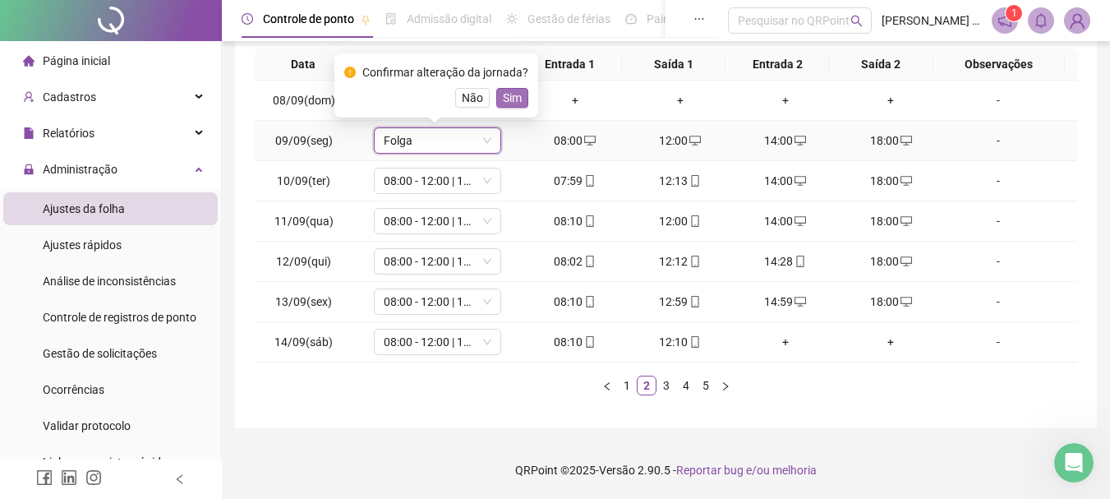
click at [507, 90] on span "Sim" at bounding box center [512, 98] width 19 height 18
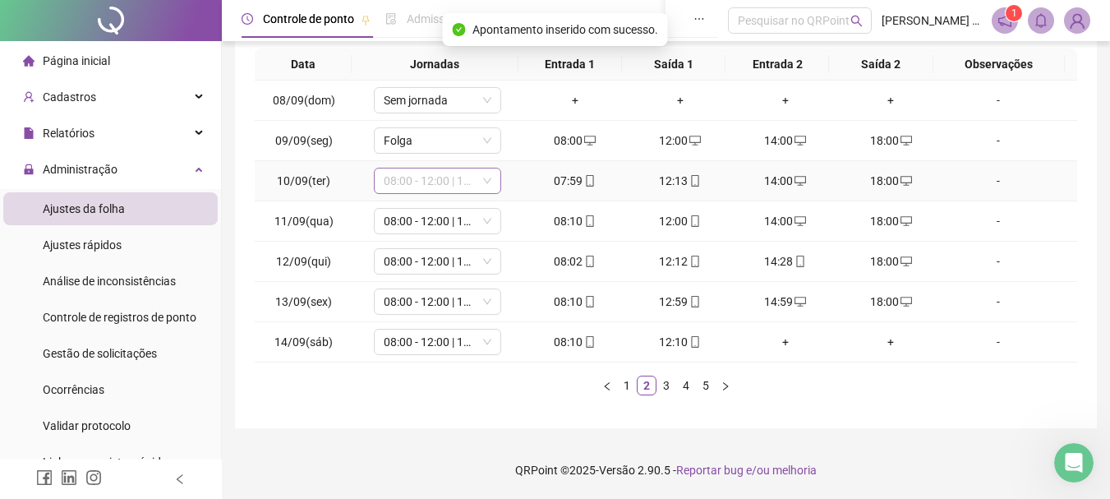
click at [399, 172] on span "08:00 - 12:00 | 14:00 - 18:00" at bounding box center [438, 180] width 108 height 25
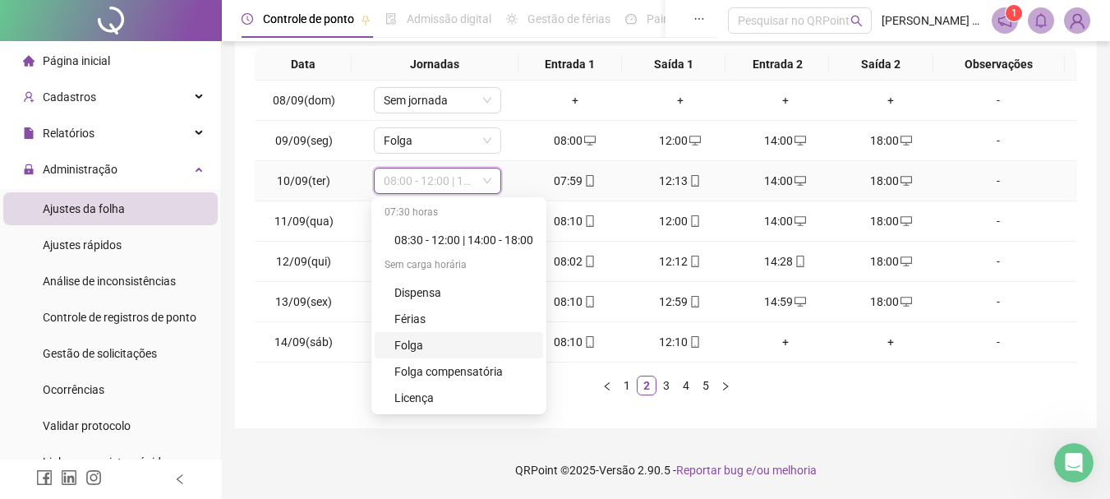
click at [427, 339] on div "Folga" at bounding box center [464, 345] width 139 height 18
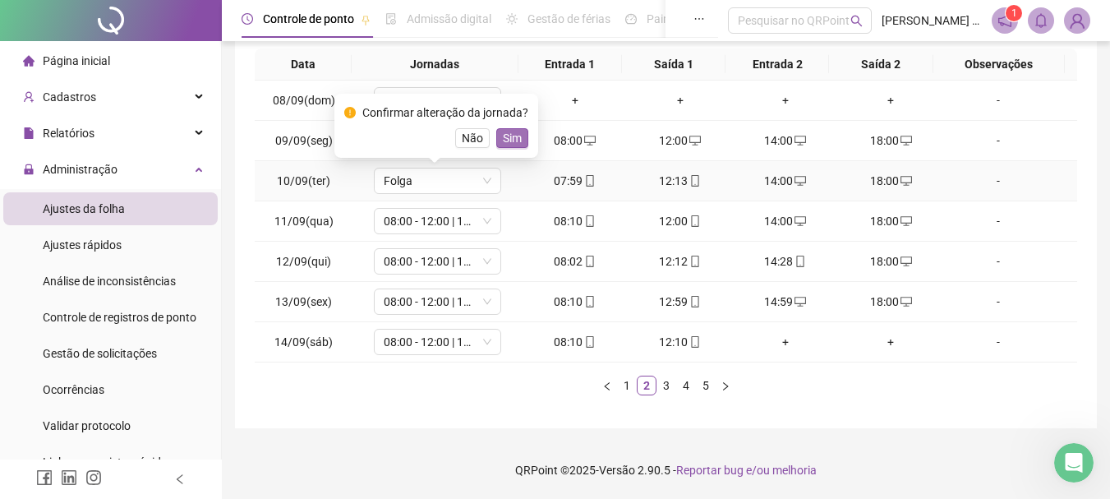
click at [509, 143] on span "Sim" at bounding box center [512, 138] width 19 height 18
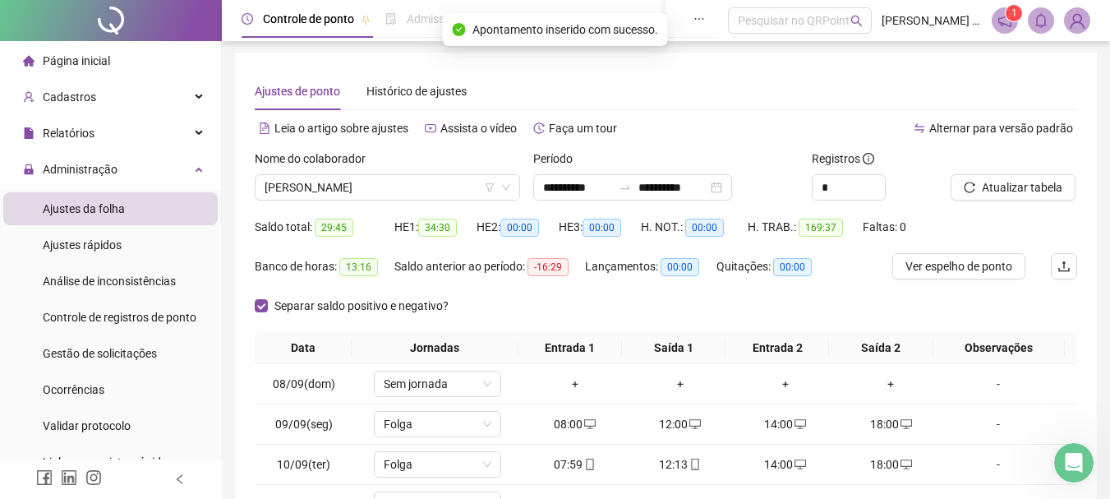
scroll to position [0, 0]
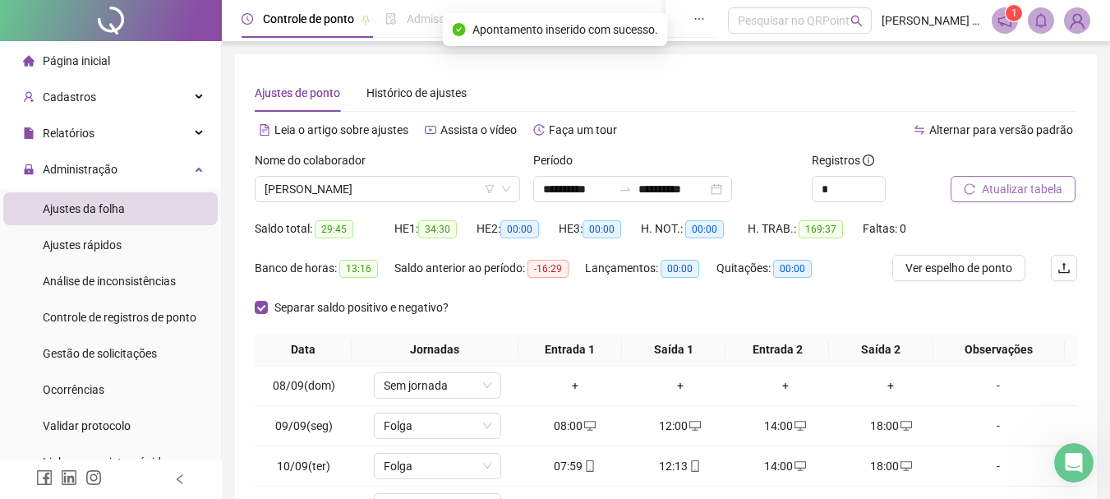
click at [1014, 194] on span "Atualizar tabela" at bounding box center [1022, 189] width 81 height 18
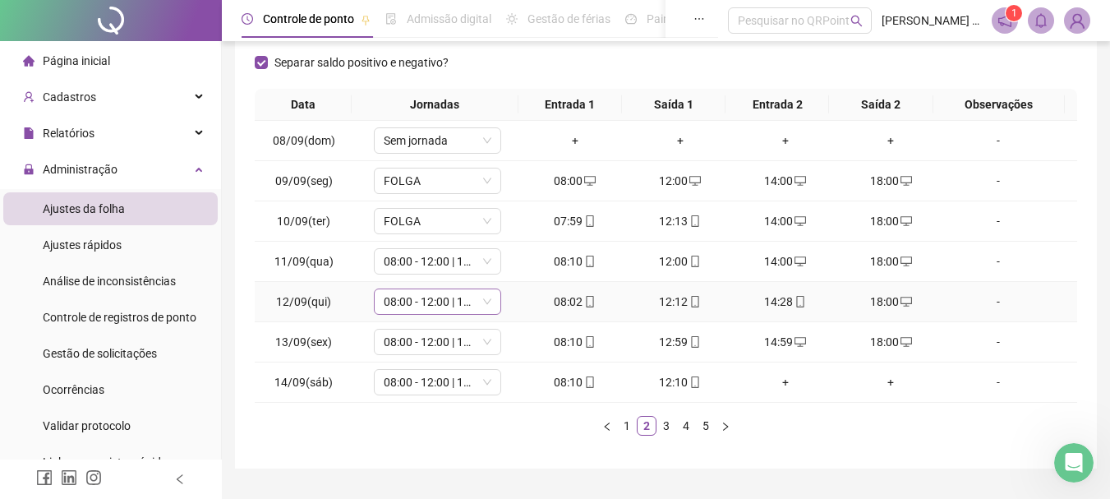
scroll to position [285, 0]
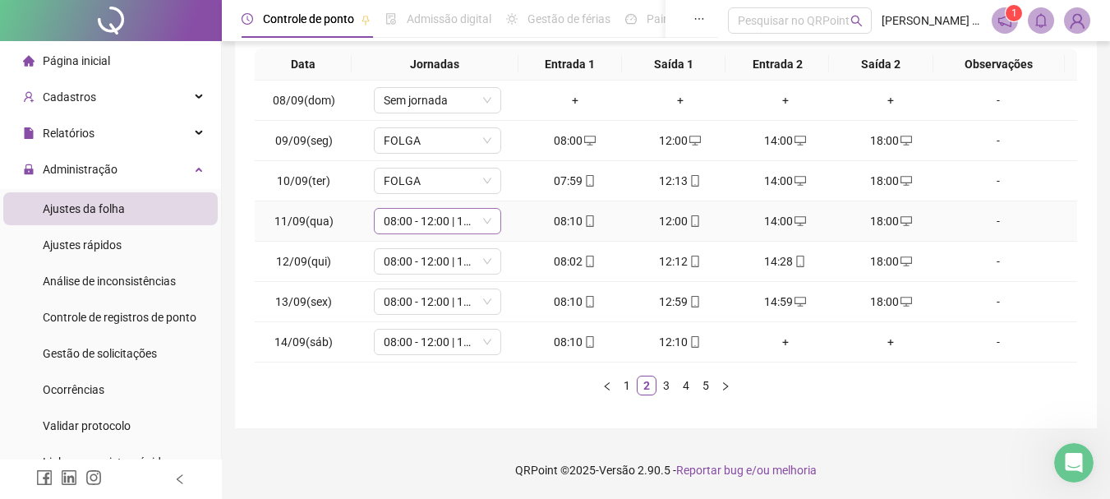
click at [426, 214] on span "08:00 - 12:00 | 14:00 - 18:00" at bounding box center [438, 221] width 108 height 25
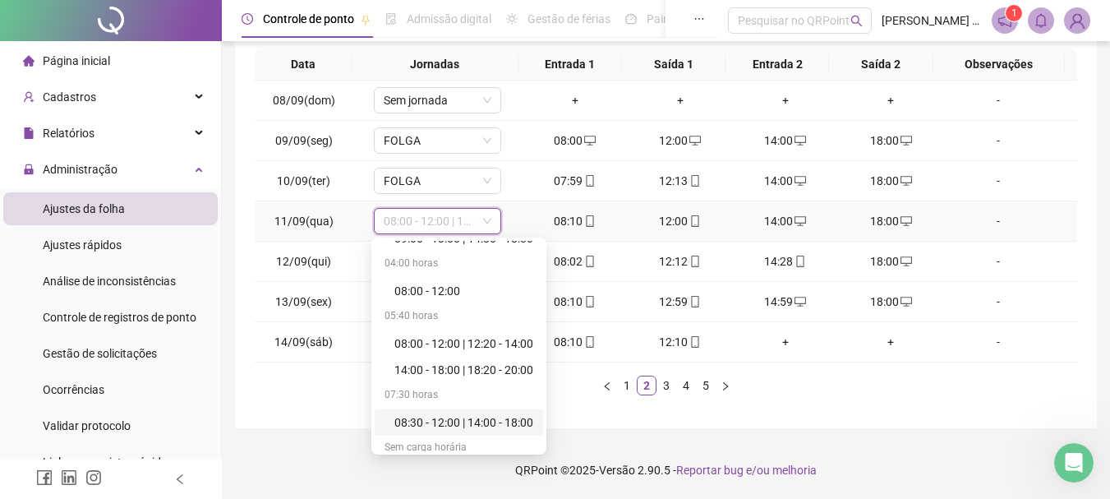
scroll to position [395, 0]
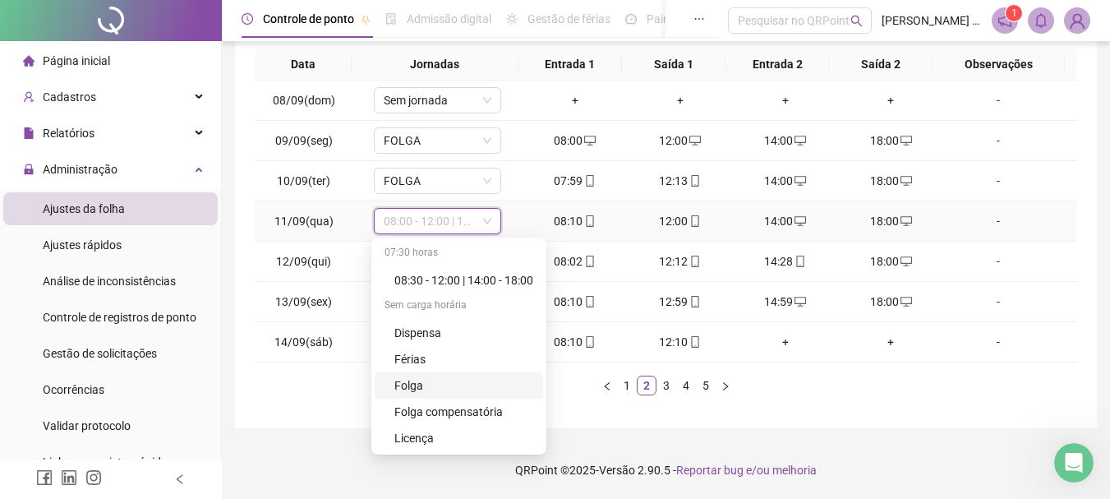
click at [427, 390] on div "Folga" at bounding box center [464, 385] width 139 height 18
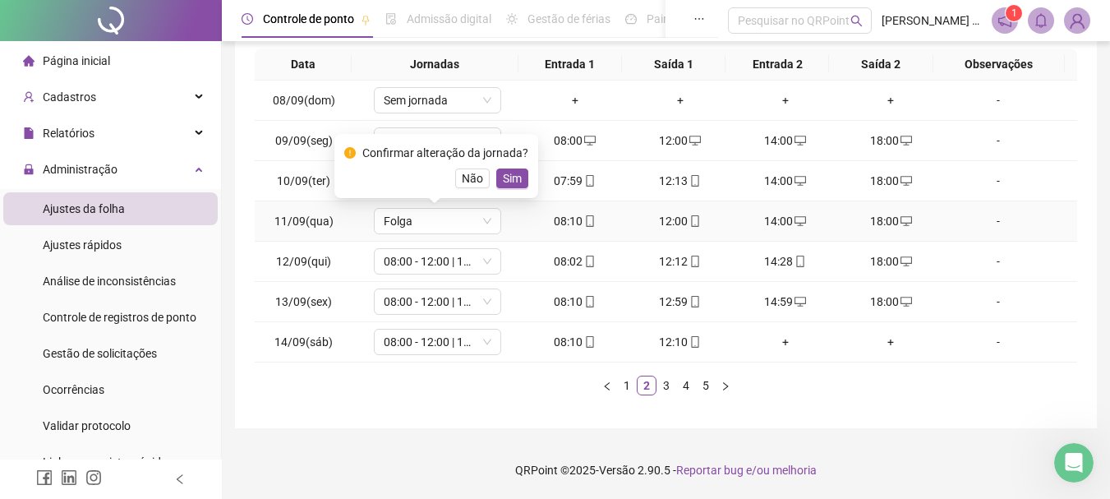
click at [503, 165] on div "Confirmar alteração da jornada? Não Sim" at bounding box center [436, 166] width 184 height 44
click at [520, 174] on button "Sim" at bounding box center [512, 178] width 32 height 20
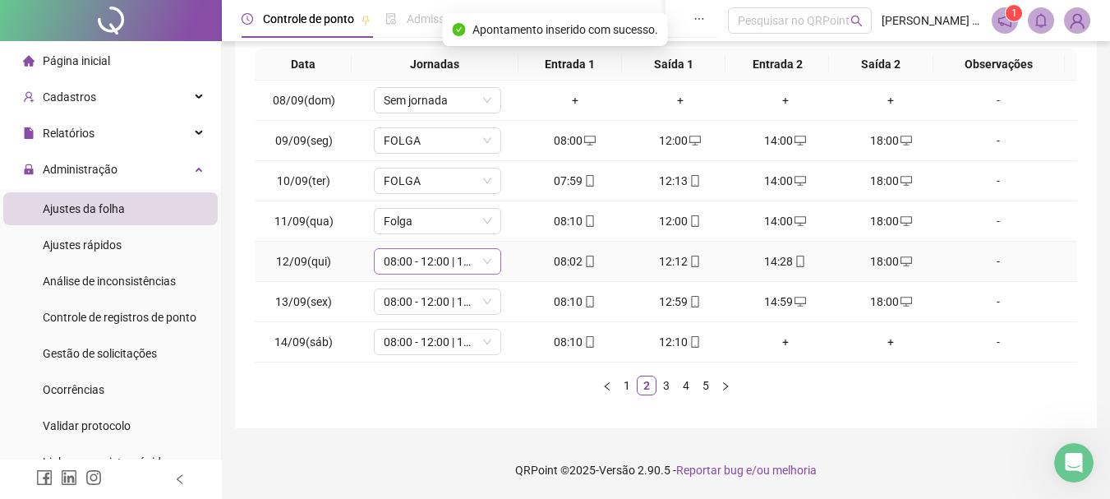
click at [404, 264] on span "08:00 - 12:00 | 14:00 - 18:00" at bounding box center [438, 261] width 108 height 25
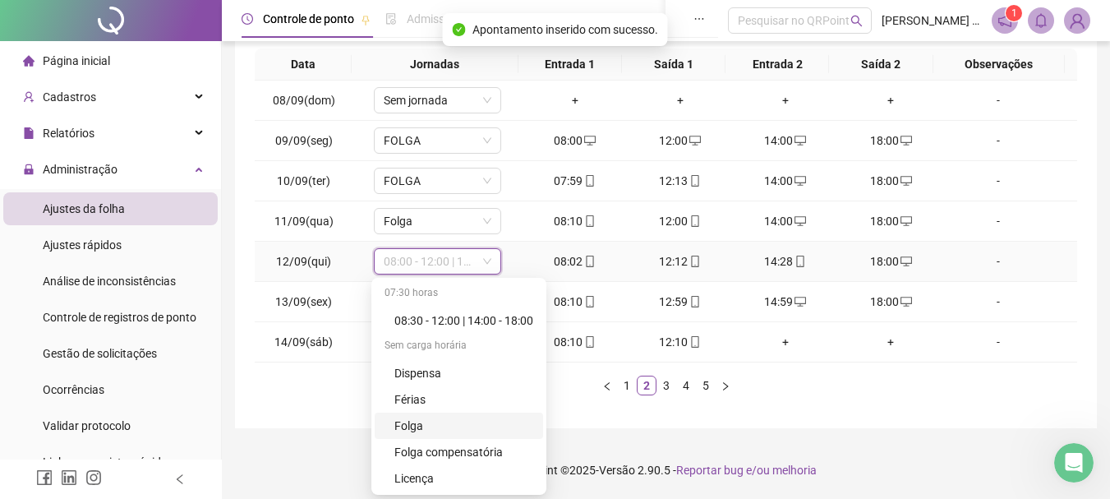
click at [430, 432] on div "Folga" at bounding box center [464, 426] width 139 height 18
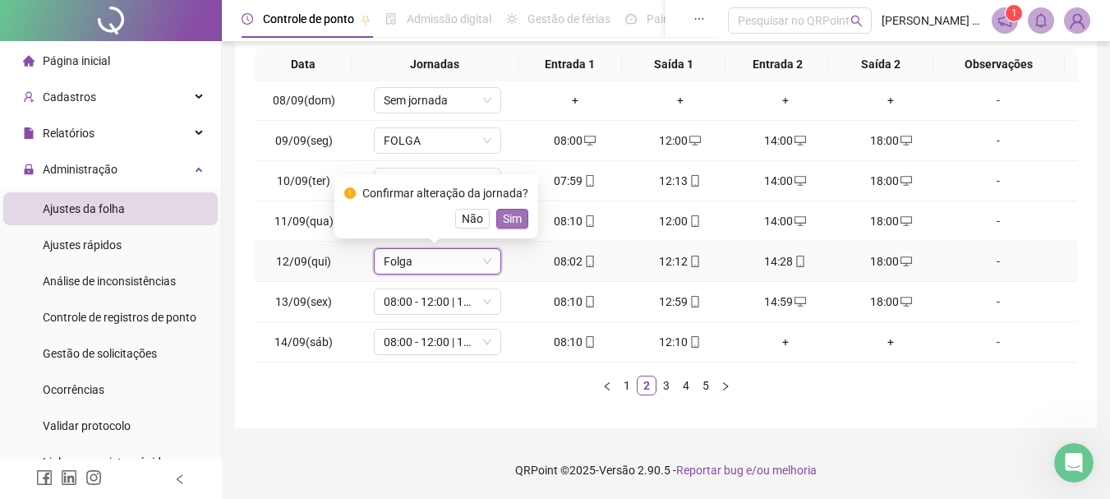
click at [514, 220] on span "Sim" at bounding box center [512, 219] width 19 height 18
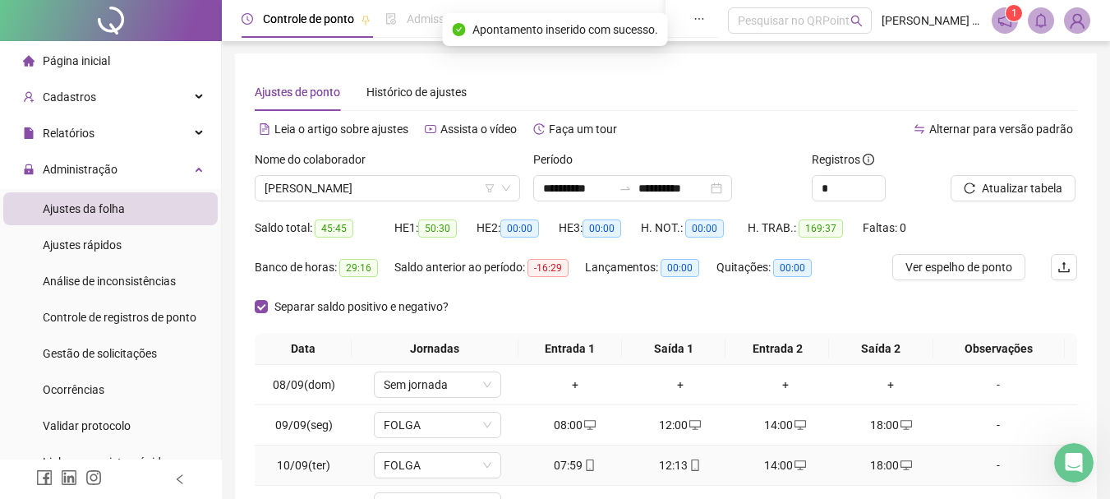
scroll to position [0, 0]
click at [1038, 193] on span "Atualizar tabela" at bounding box center [1022, 189] width 81 height 18
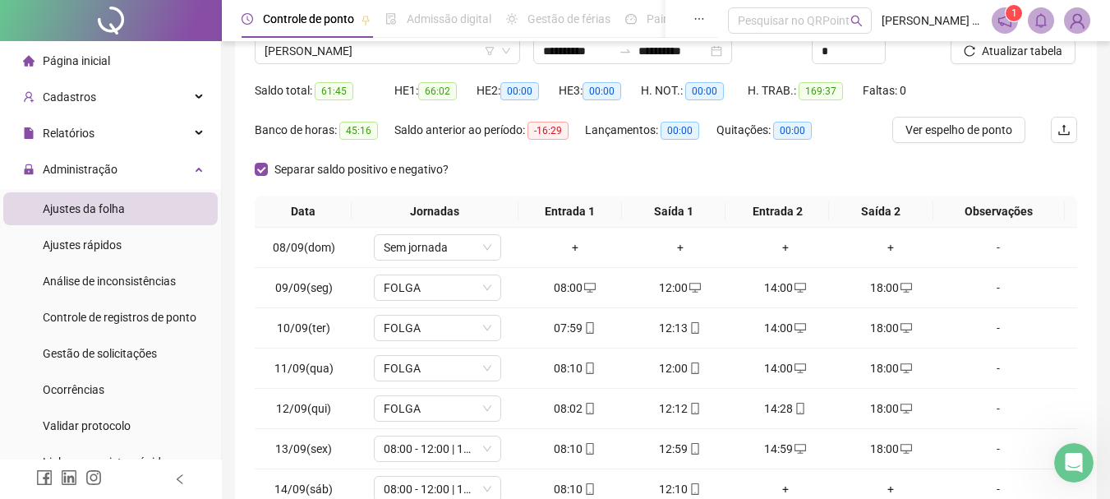
scroll to position [247, 0]
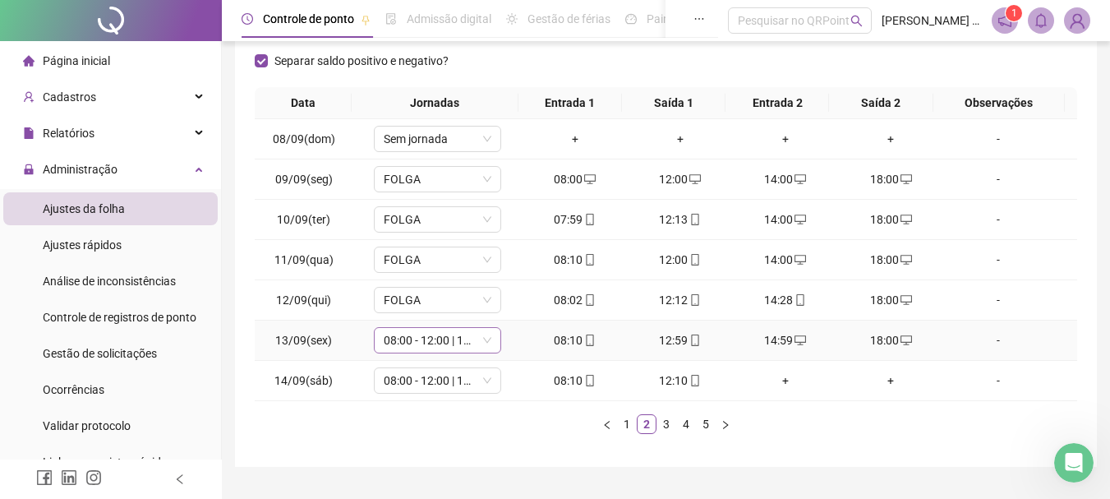
click at [413, 342] on span "08:00 - 12:00 | 14:00 - 18:00" at bounding box center [438, 340] width 108 height 25
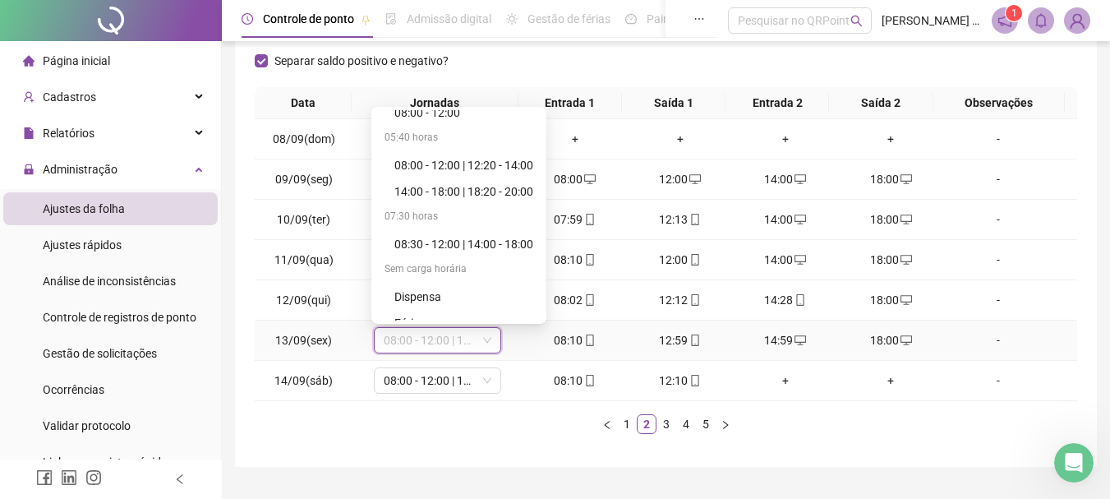
scroll to position [395, 0]
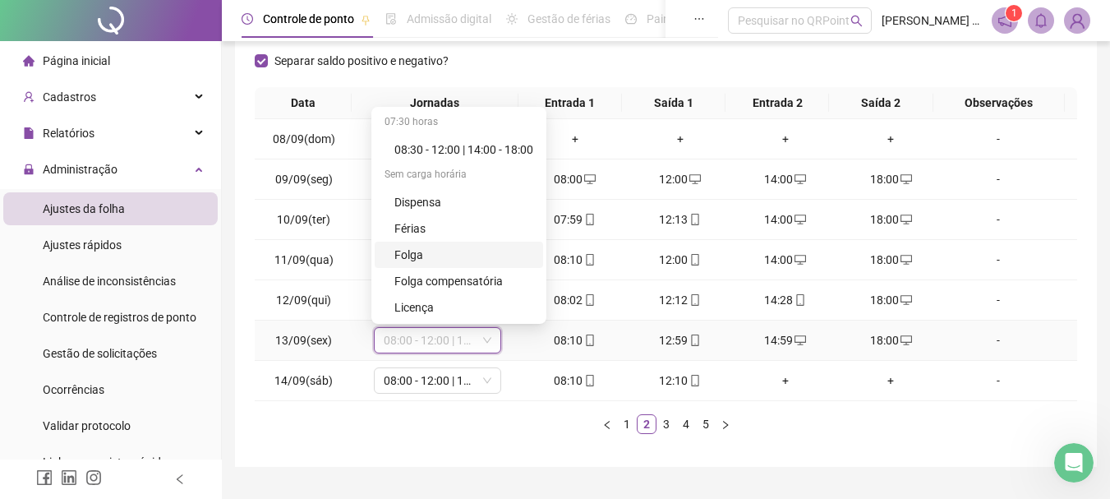
click at [420, 253] on div "Folga" at bounding box center [464, 255] width 139 height 18
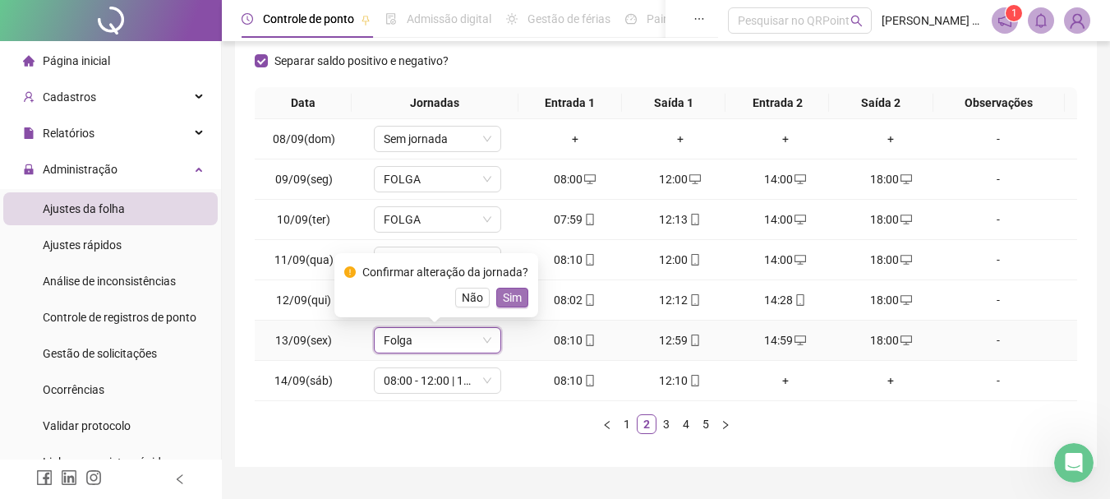
click at [512, 296] on span "Sim" at bounding box center [512, 297] width 19 height 18
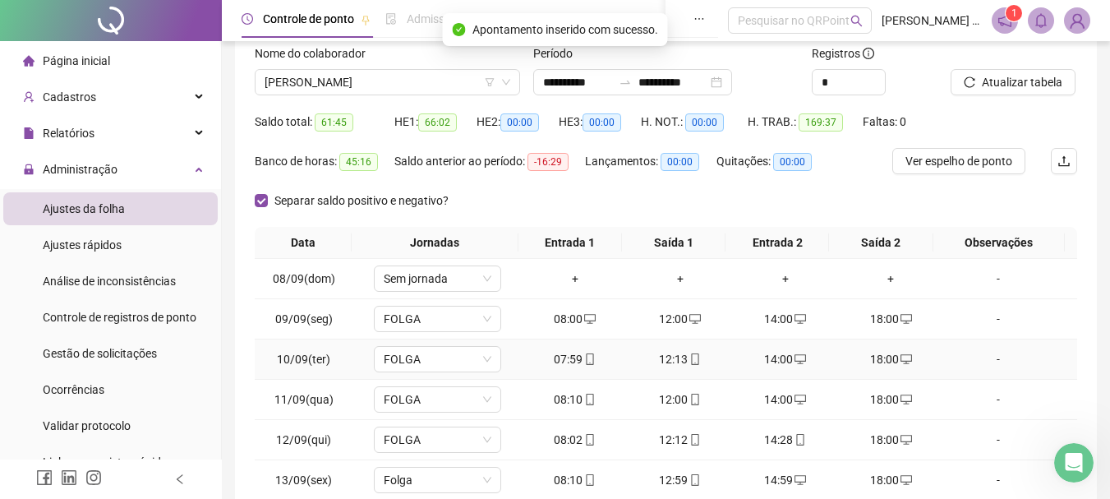
scroll to position [0, 0]
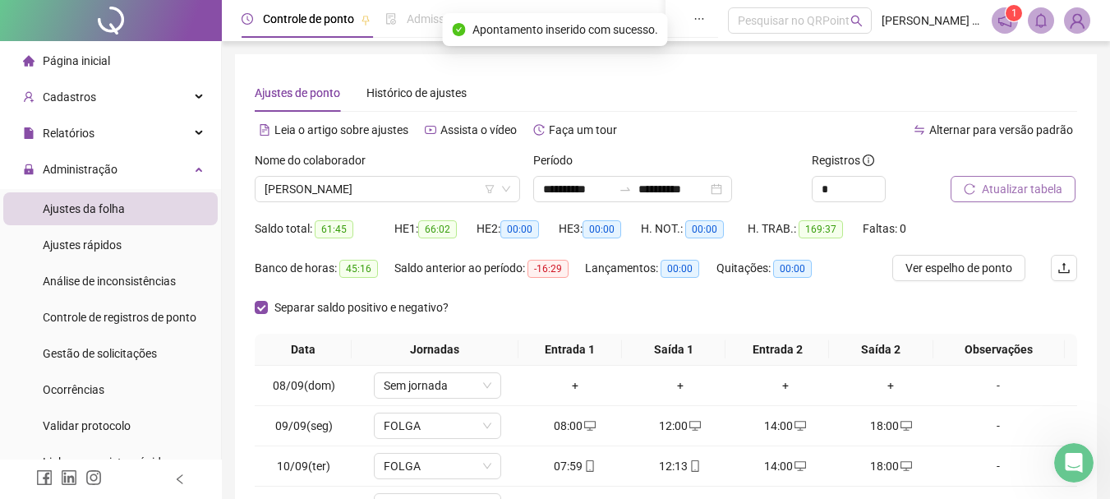
click at [1031, 183] on span "Atualizar tabela" at bounding box center [1022, 189] width 81 height 18
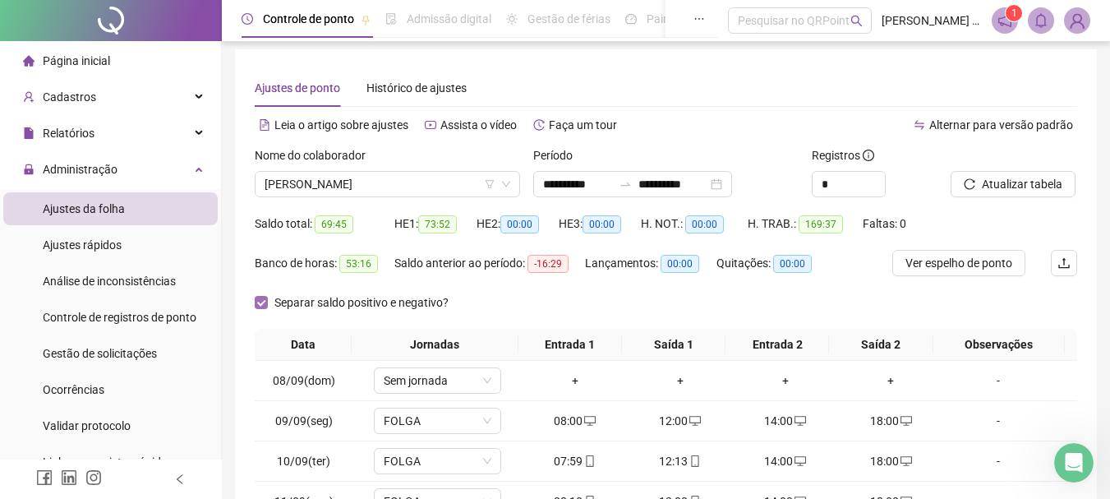
scroll to position [285, 0]
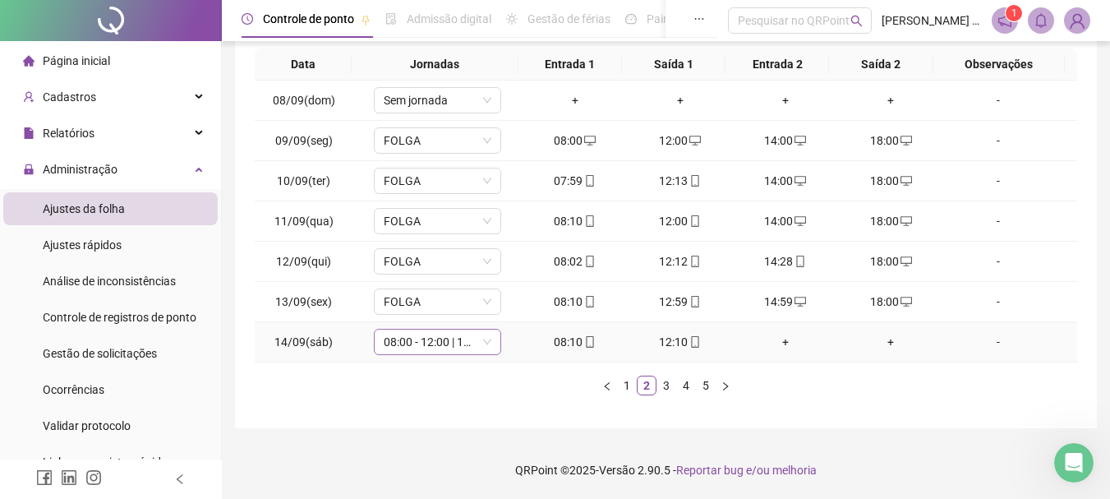
click at [413, 344] on span "08:00 - 12:00 | 14:00 - 18:00" at bounding box center [438, 342] width 108 height 25
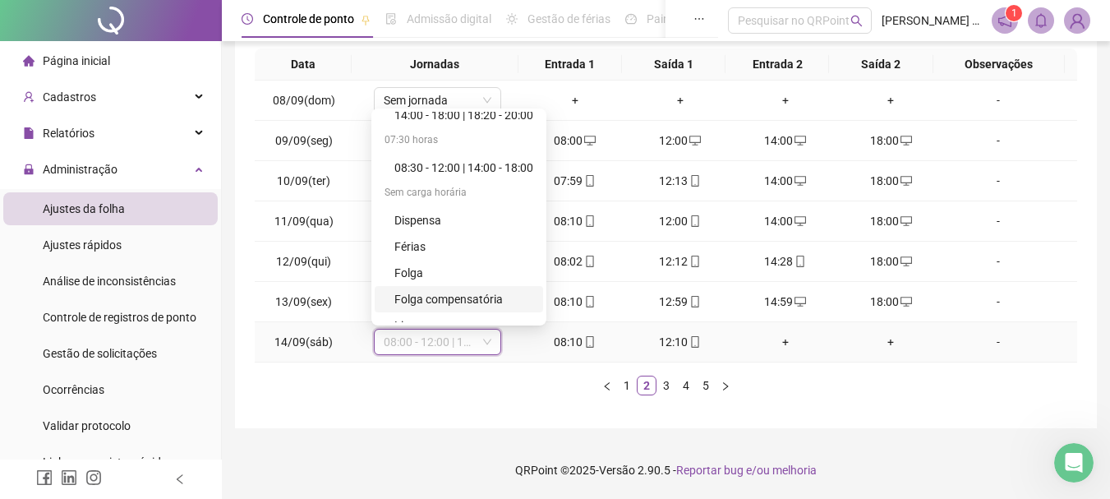
scroll to position [395, 0]
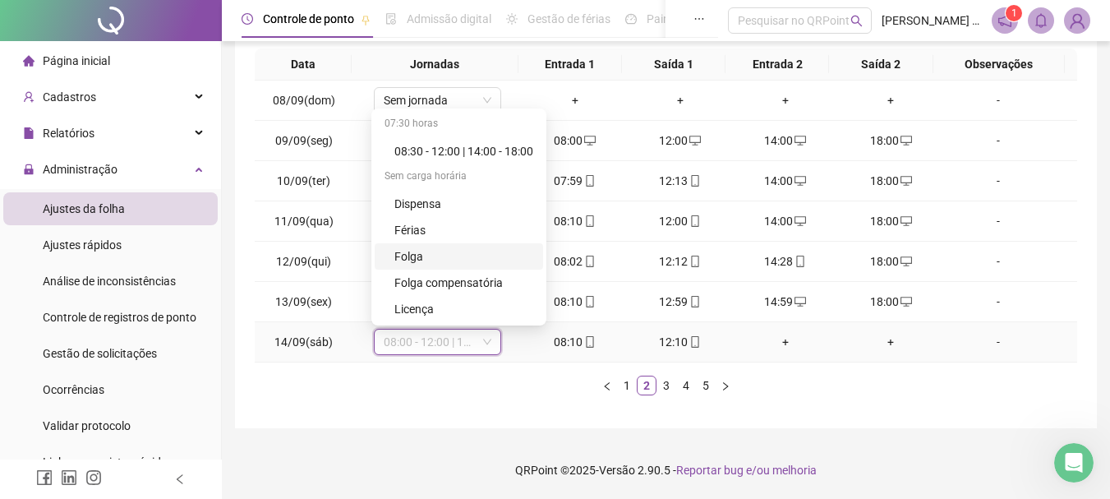
click at [424, 250] on div "Folga" at bounding box center [464, 256] width 139 height 18
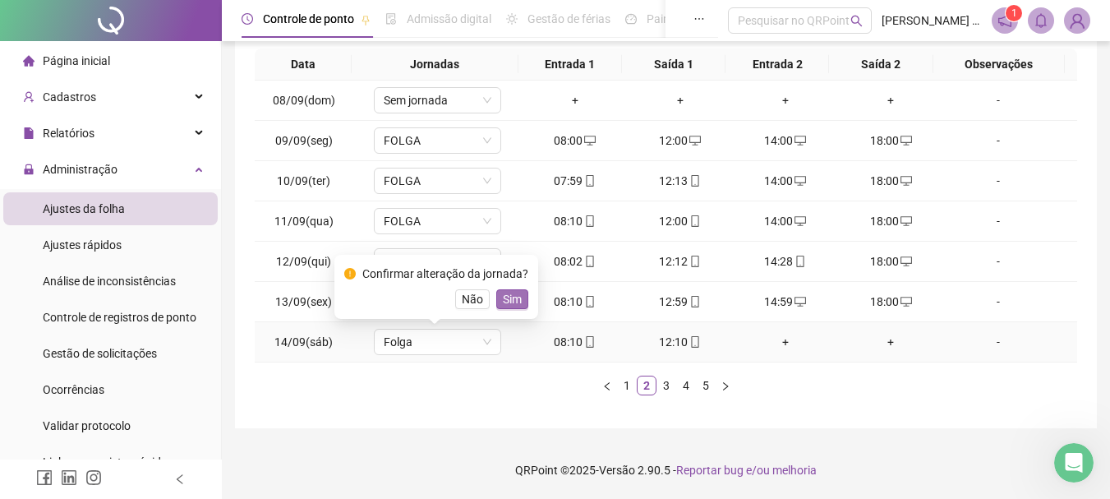
click at [505, 295] on span "Sim" at bounding box center [512, 299] width 19 height 18
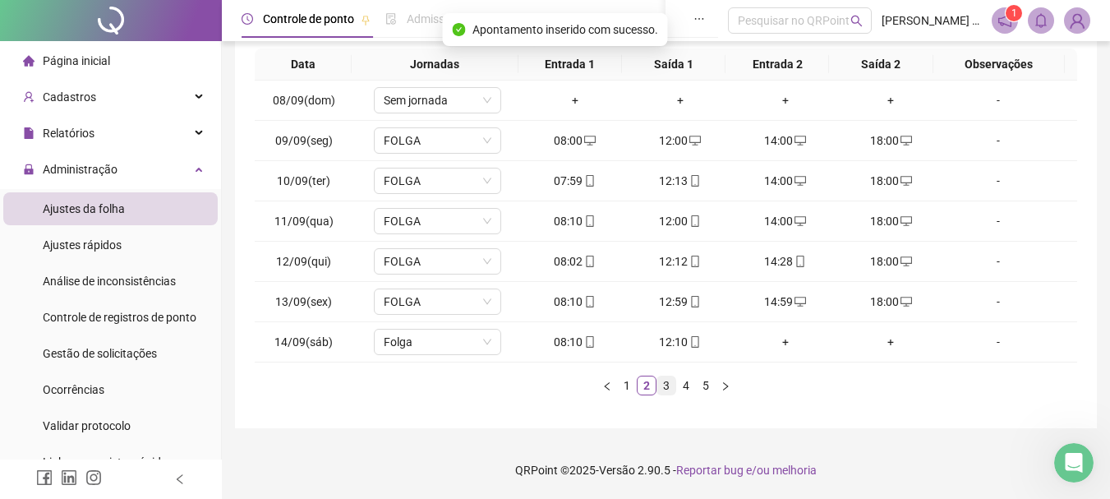
click at [667, 381] on link "3" at bounding box center [667, 385] width 18 height 18
click at [393, 137] on span "08:00 - 12:00 | 14:00 - 18:00" at bounding box center [438, 140] width 108 height 25
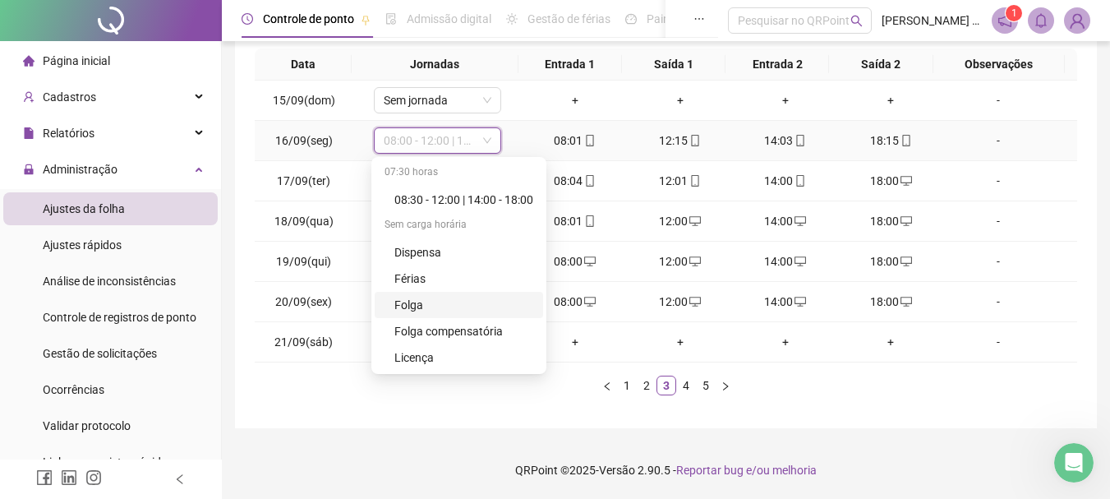
click at [420, 298] on div "Folga" at bounding box center [464, 305] width 139 height 18
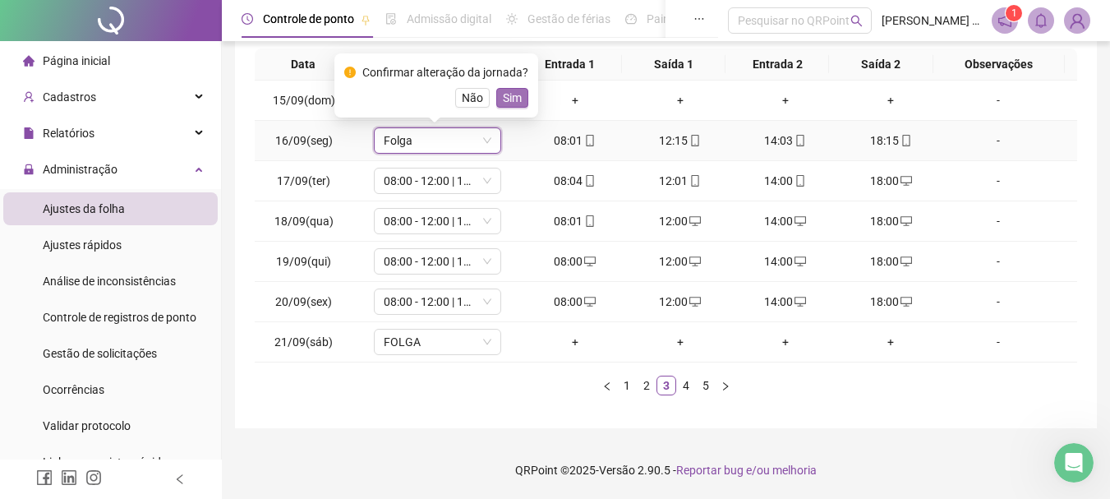
click at [514, 98] on span "Sim" at bounding box center [512, 98] width 19 height 18
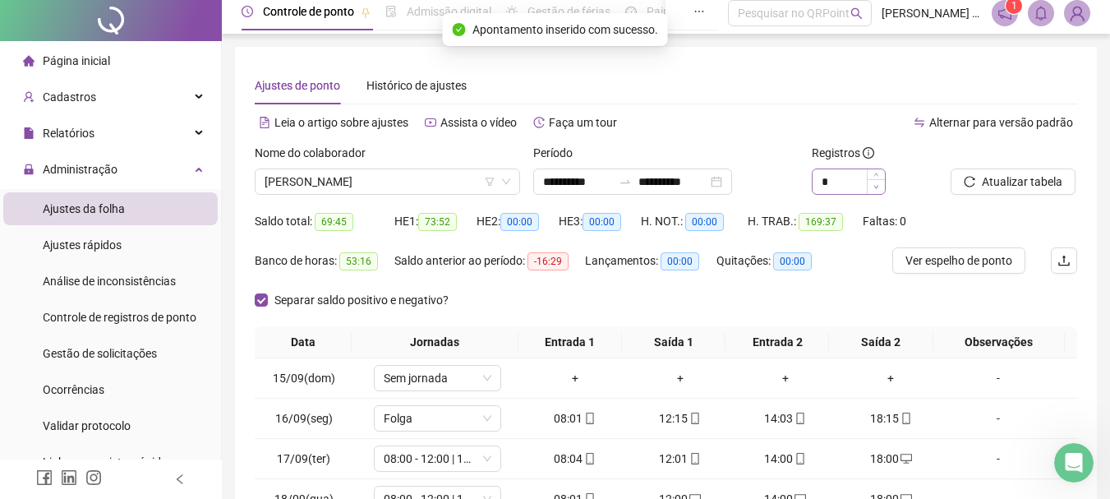
scroll to position [0, 0]
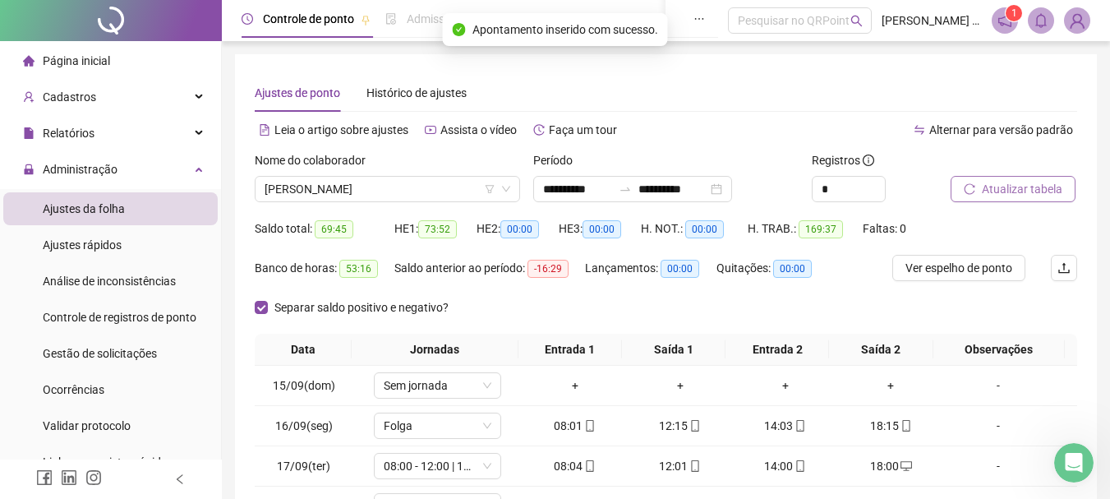
click at [1013, 192] on span "Atualizar tabela" at bounding box center [1022, 189] width 81 height 18
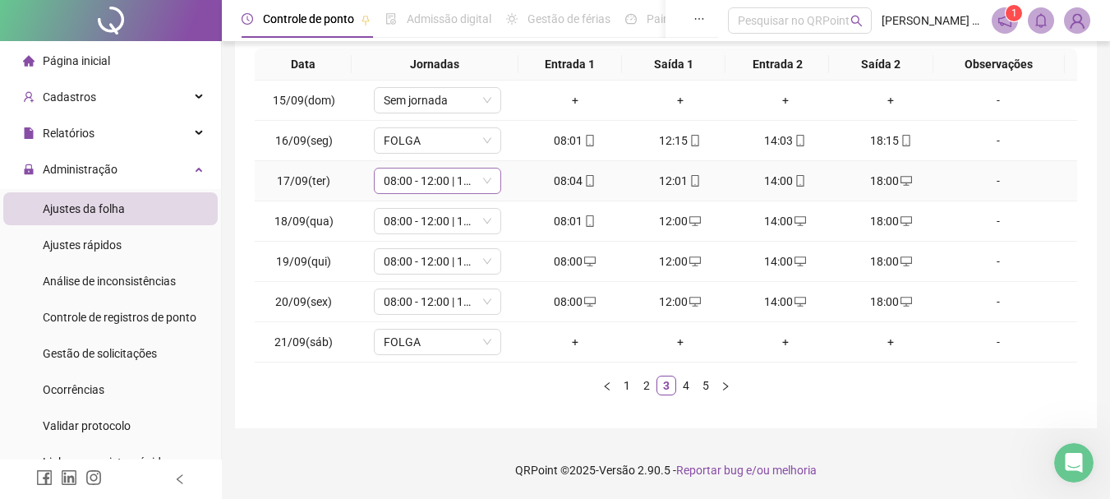
click at [422, 181] on span "08:00 - 12:00 | 14:00 - 18:00" at bounding box center [438, 180] width 108 height 25
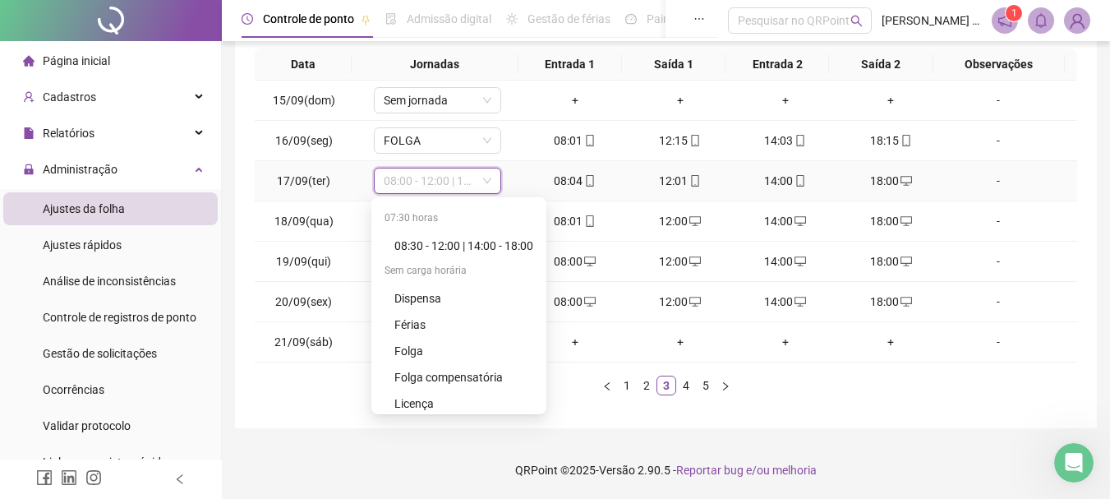
scroll to position [395, 0]
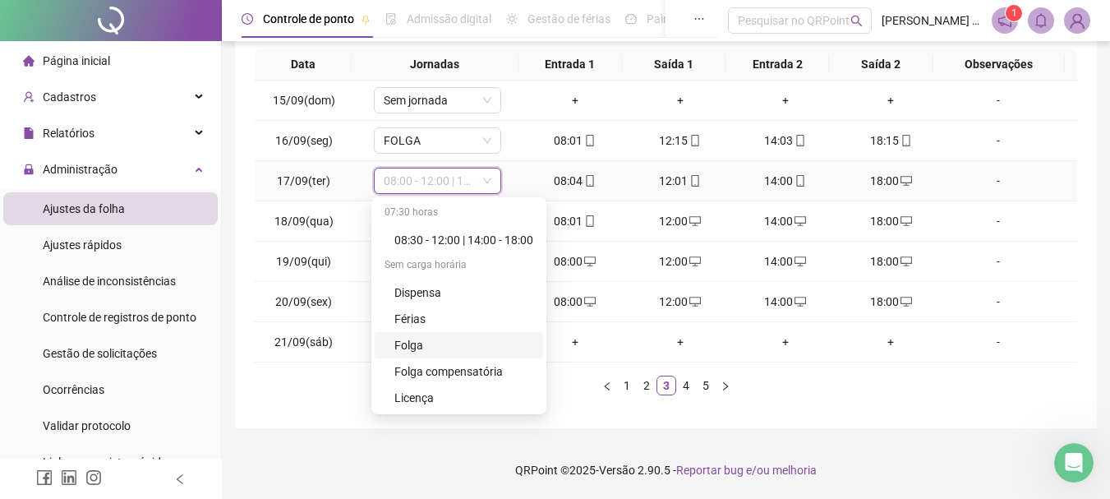
click at [422, 341] on div "Folga" at bounding box center [464, 345] width 139 height 18
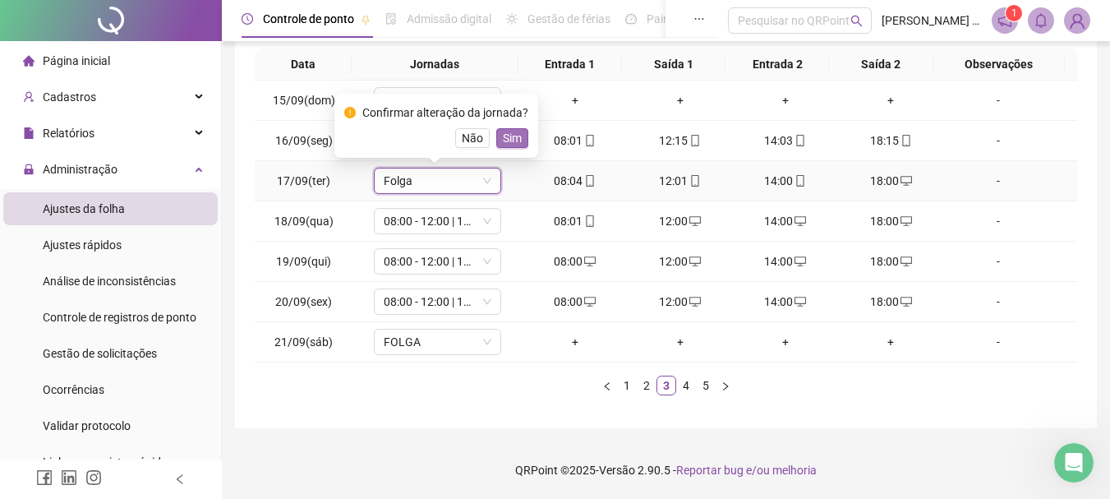
click at [510, 141] on span "Sim" at bounding box center [512, 138] width 19 height 18
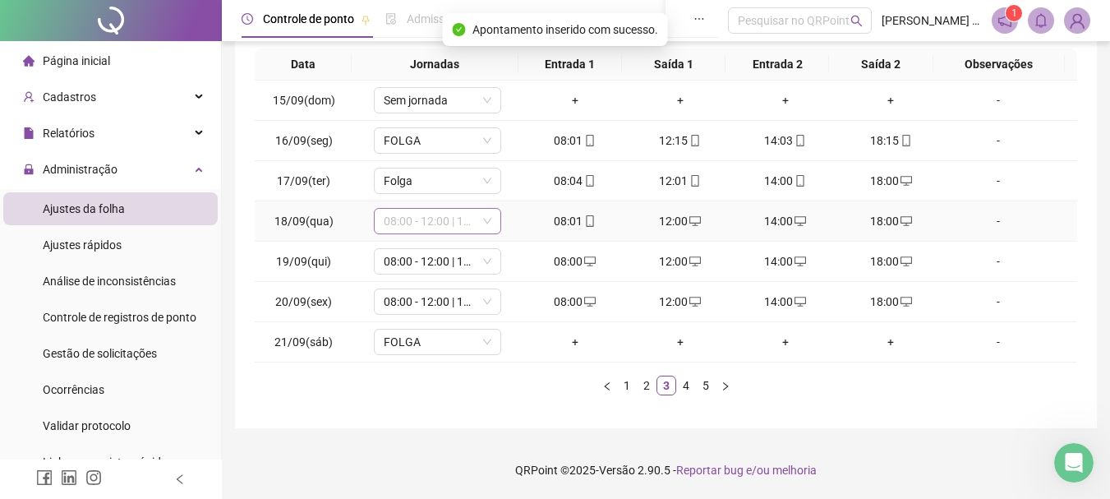
click at [408, 227] on span "08:00 - 12:00 | 14:00 - 18:00" at bounding box center [438, 221] width 108 height 25
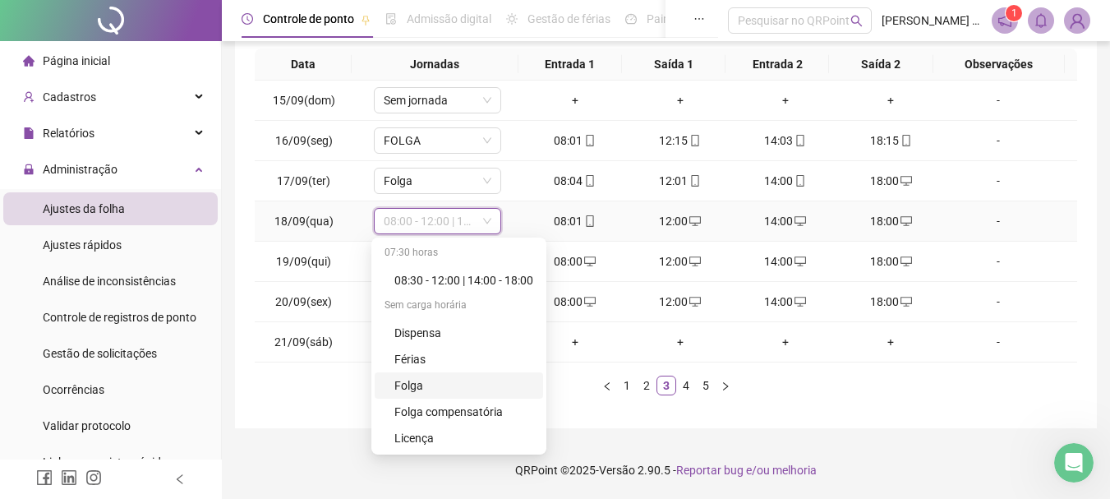
click at [427, 385] on div "Folga" at bounding box center [464, 385] width 139 height 18
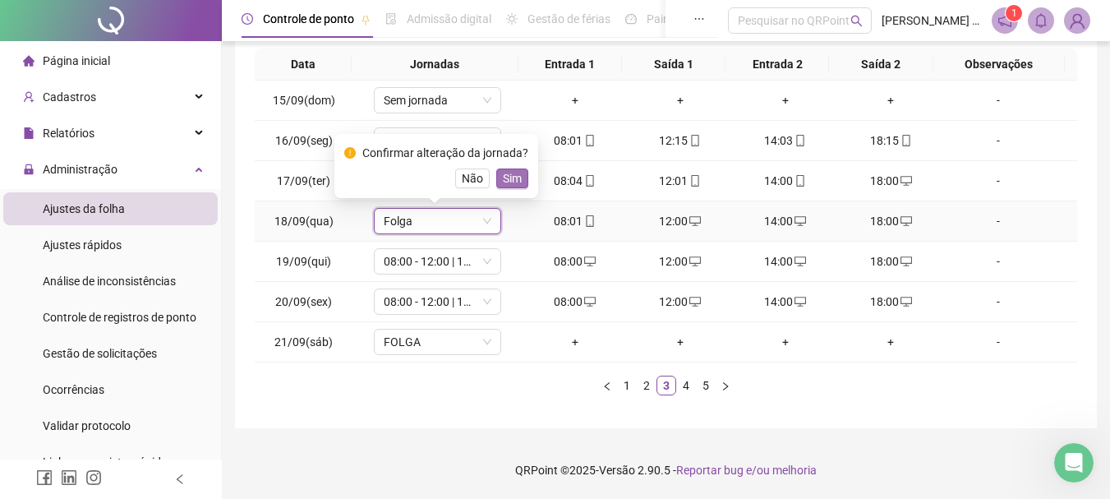
click at [505, 177] on span "Sim" at bounding box center [512, 178] width 19 height 18
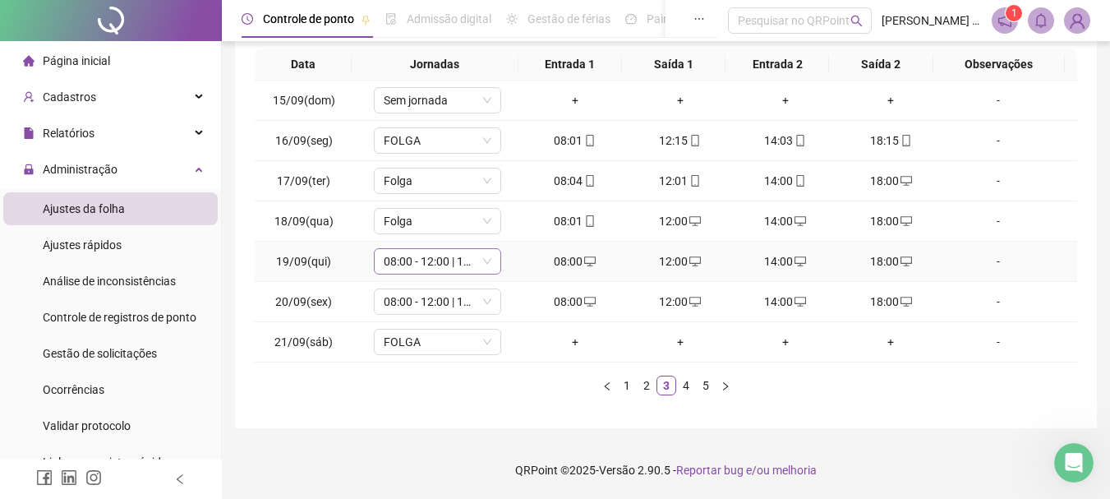
click at [412, 268] on span "08:00 - 12:00 | 14:00 - 18:00" at bounding box center [438, 261] width 108 height 25
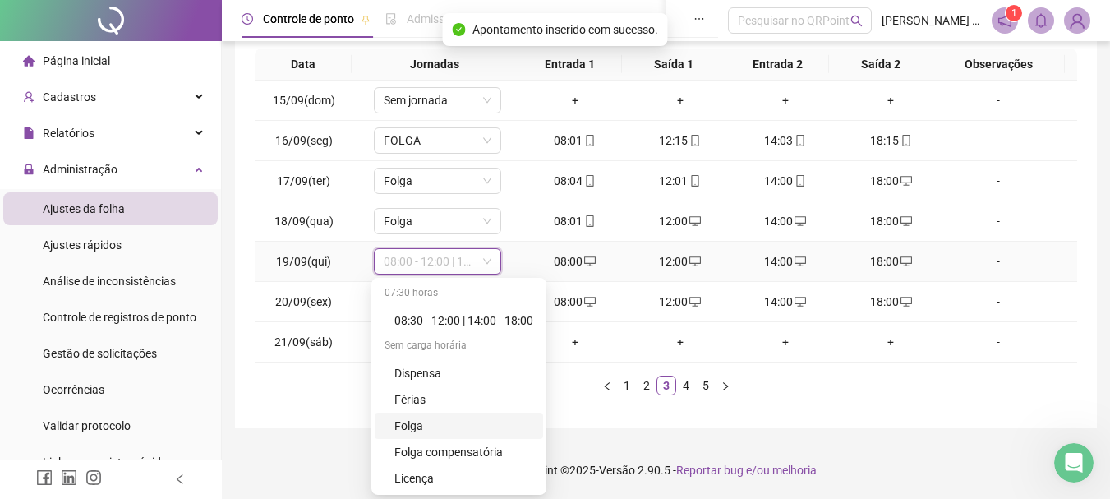
click at [423, 428] on div "Folga" at bounding box center [464, 426] width 139 height 18
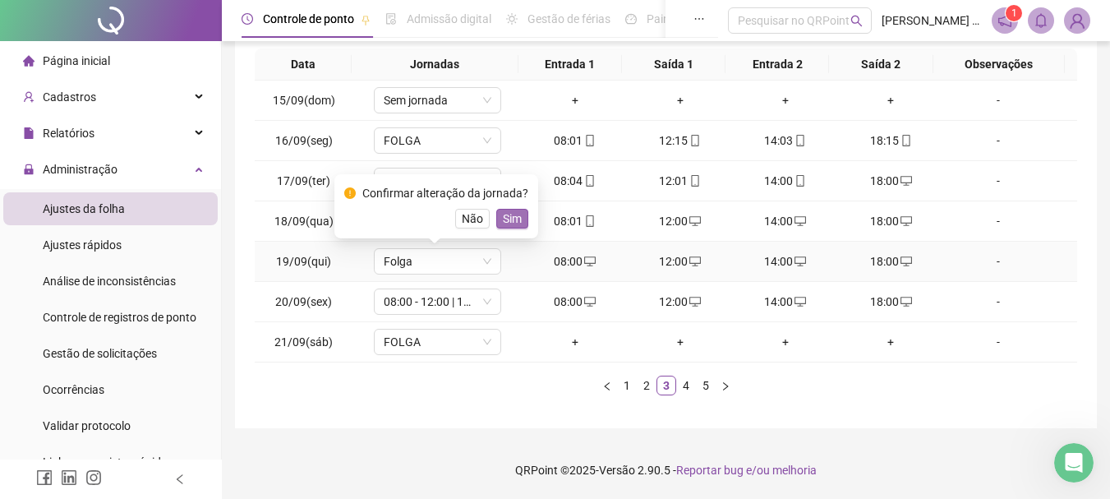
click at [507, 223] on span "Sim" at bounding box center [512, 219] width 19 height 18
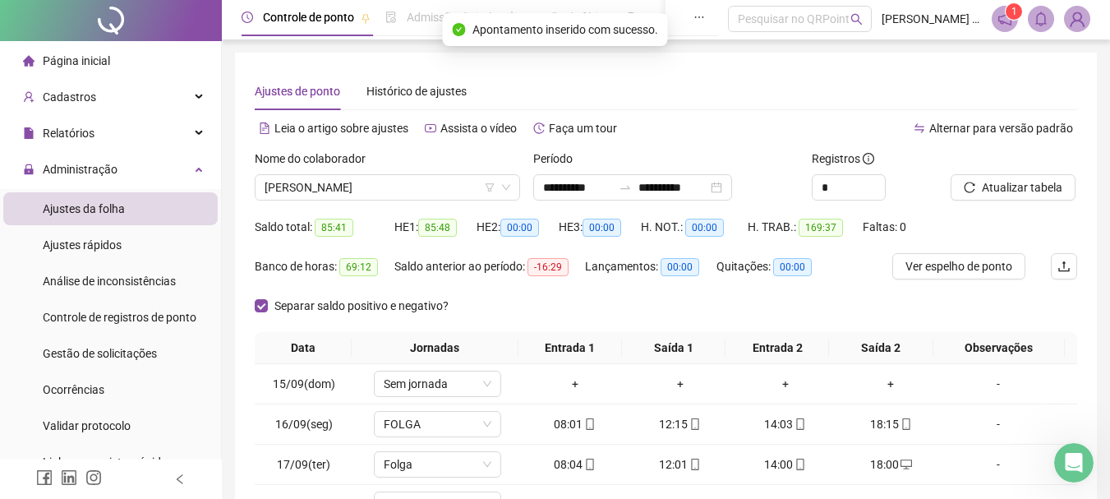
scroll to position [0, 0]
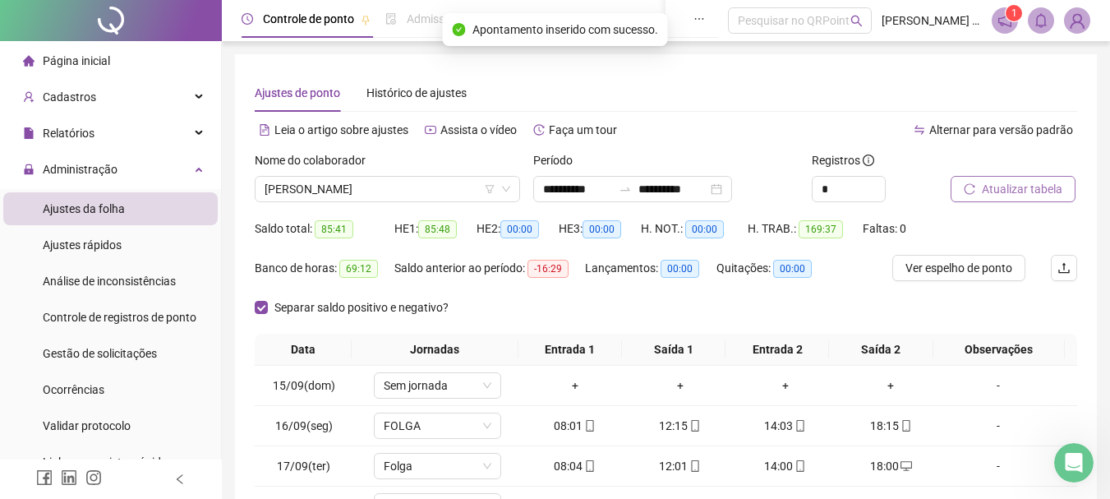
click at [1031, 190] on span "Atualizar tabela" at bounding box center [1022, 189] width 81 height 18
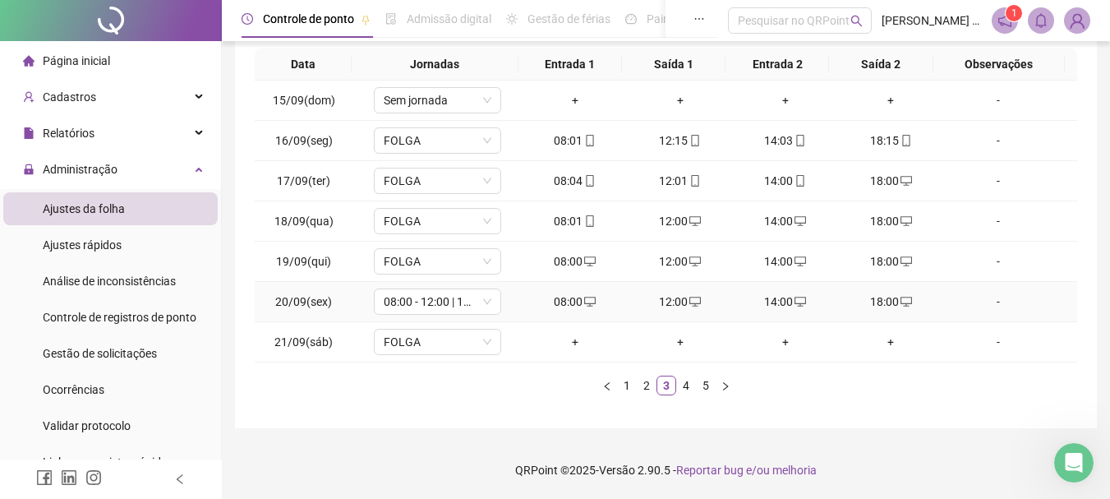
scroll to position [203, 0]
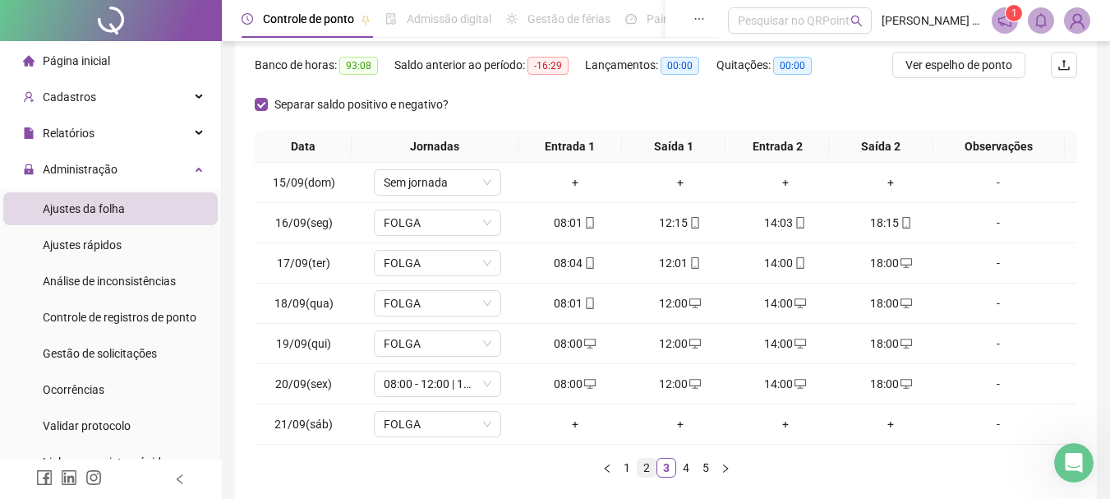
click at [651, 464] on link "2" at bounding box center [647, 468] width 18 height 18
click at [428, 418] on span "FOLGA" at bounding box center [438, 424] width 108 height 25
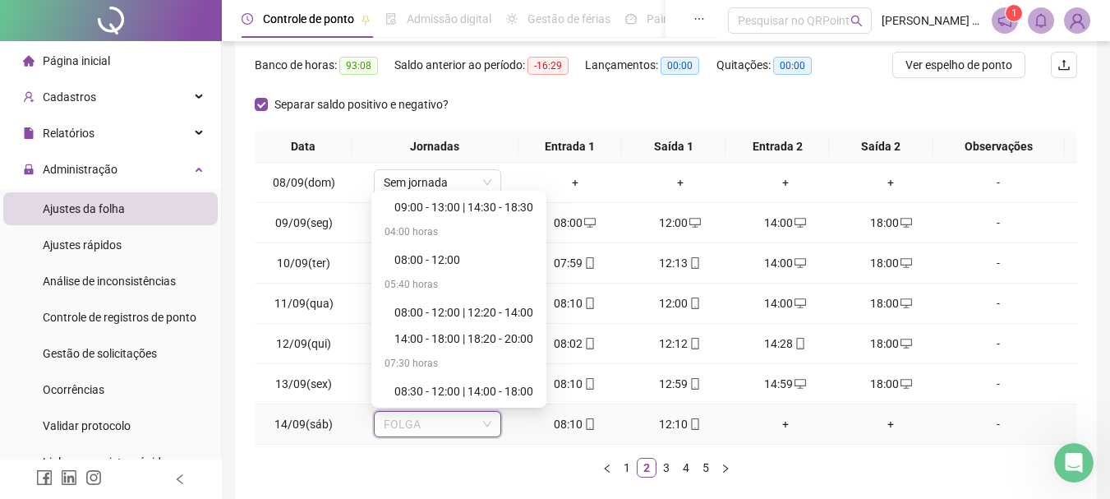
scroll to position [247, 0]
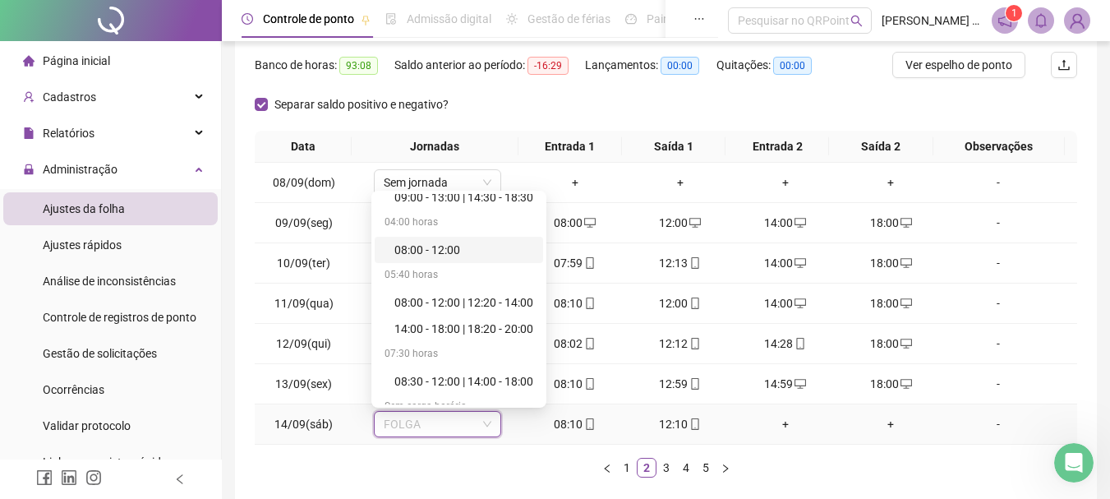
click at [460, 252] on div "08:00 - 12:00" at bounding box center [464, 250] width 139 height 18
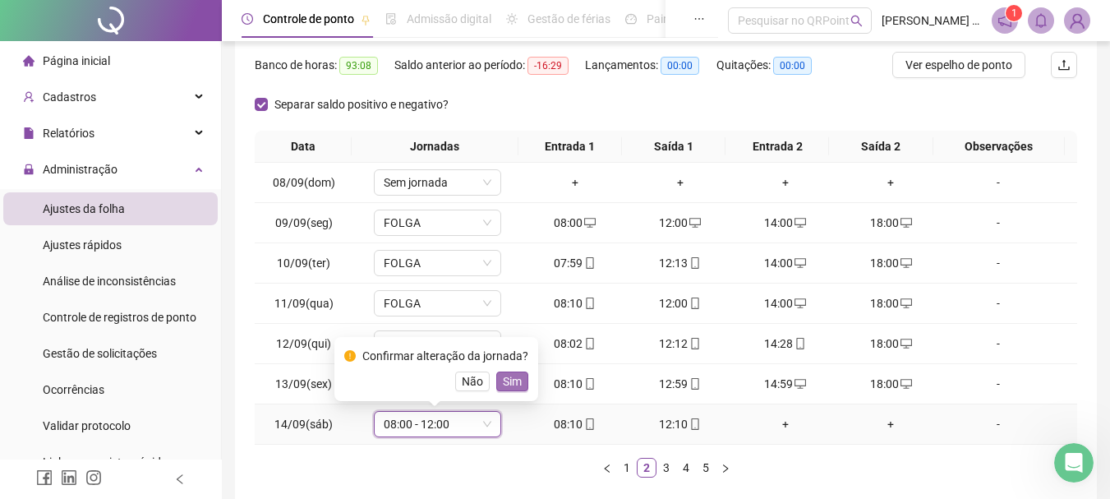
click at [519, 388] on button "Sim" at bounding box center [512, 382] width 32 height 20
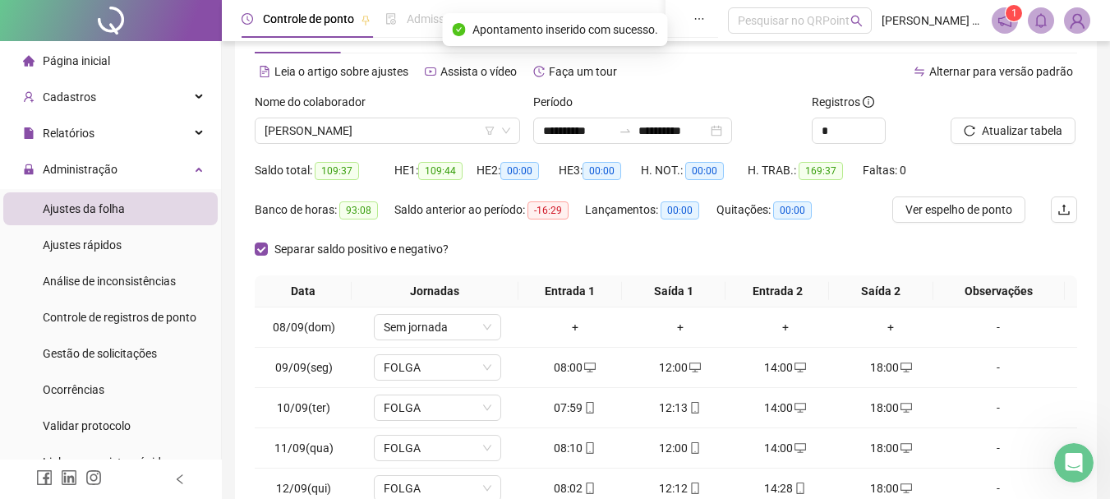
scroll to position [39, 0]
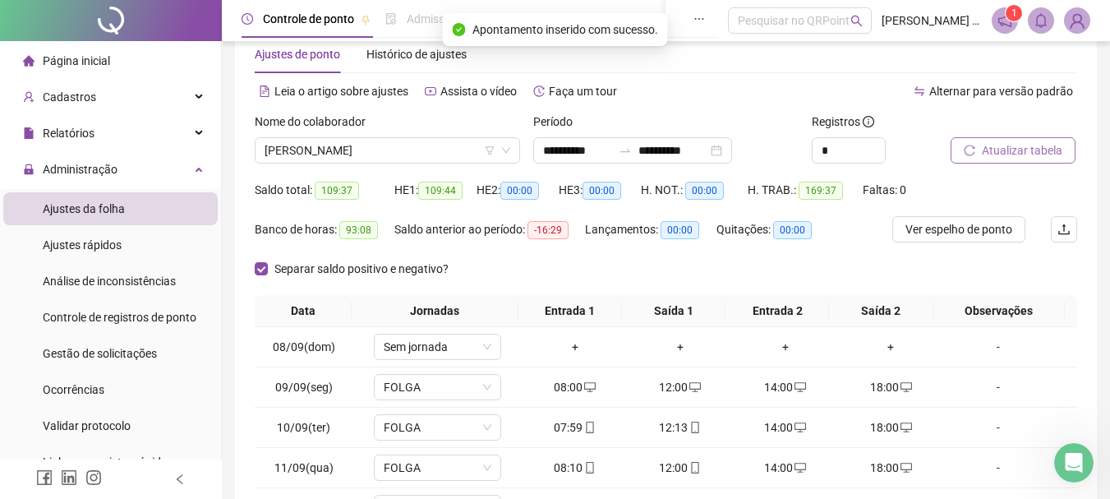
click at [994, 150] on span "Atualizar tabela" at bounding box center [1022, 150] width 81 height 18
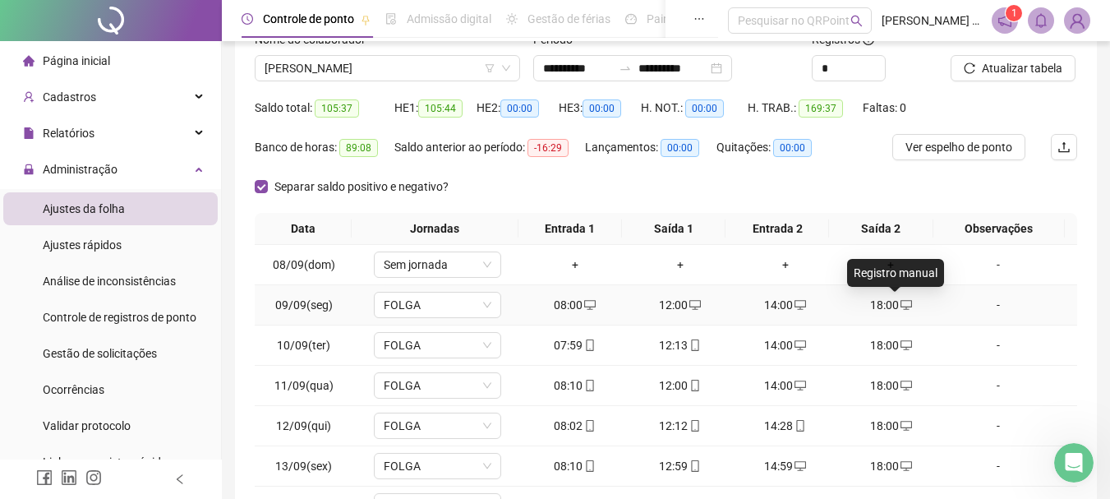
click at [899, 304] on span "desktop" at bounding box center [905, 305] width 13 height 12
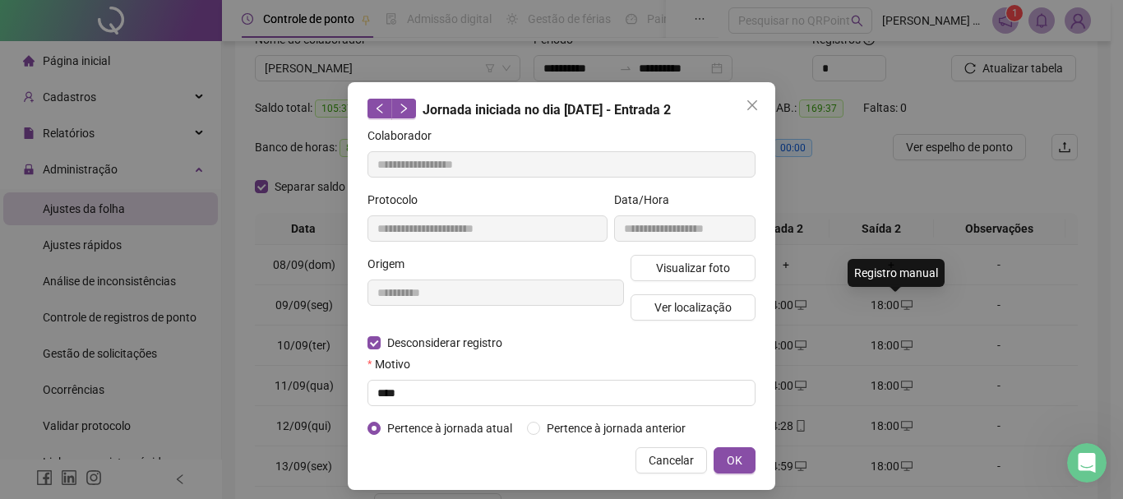
type input "**********"
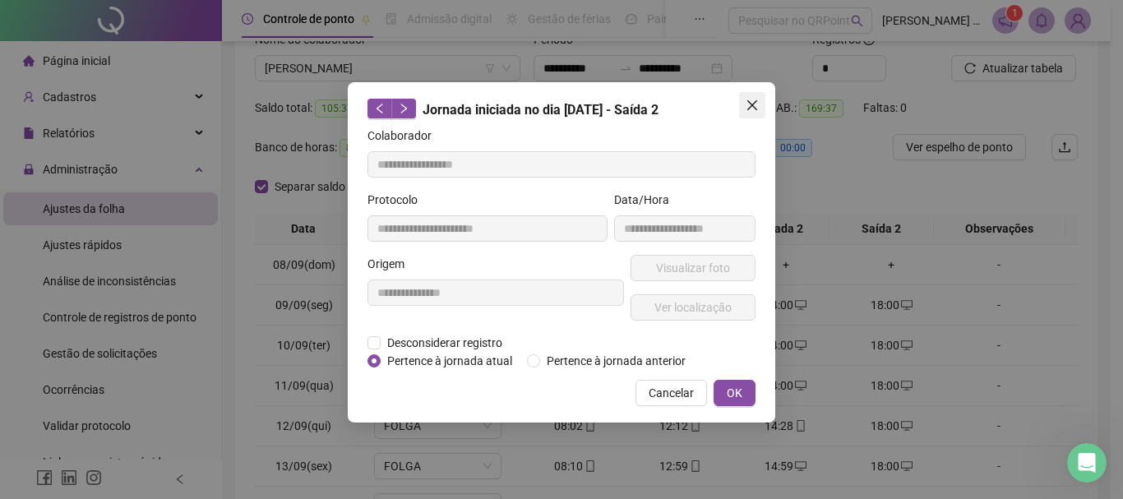
click at [750, 108] on icon "close" at bounding box center [752, 105] width 10 height 10
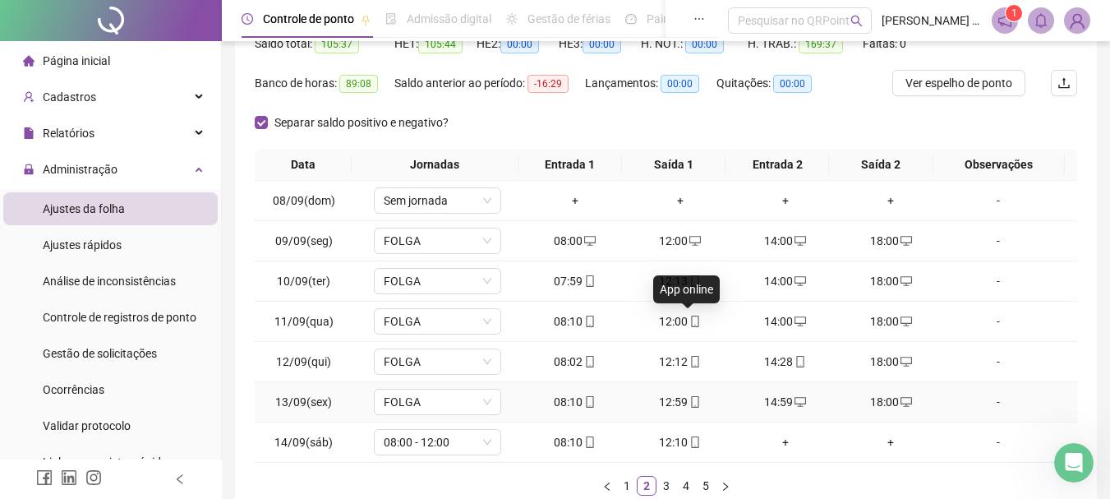
scroll to position [203, 0]
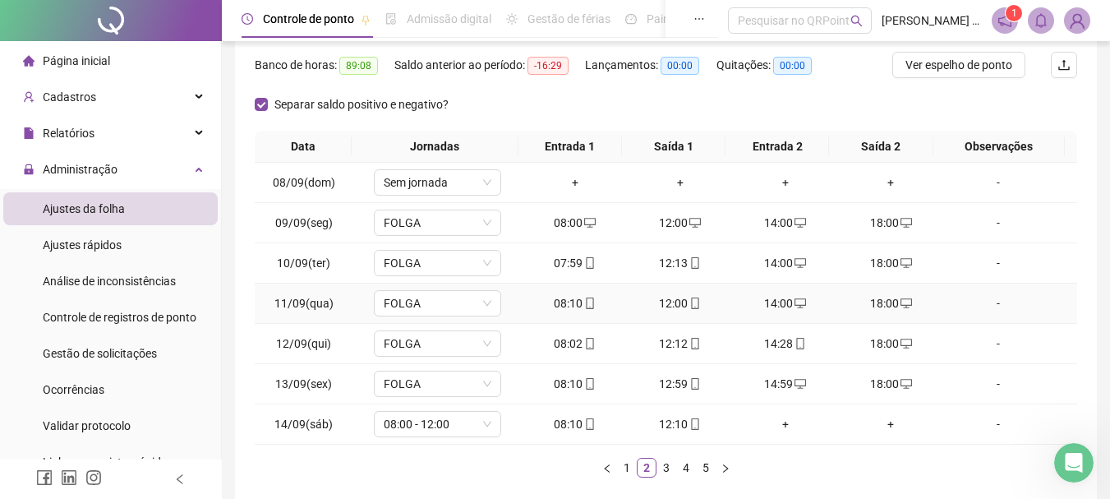
click at [673, 304] on div "12:00" at bounding box center [681, 303] width 92 height 18
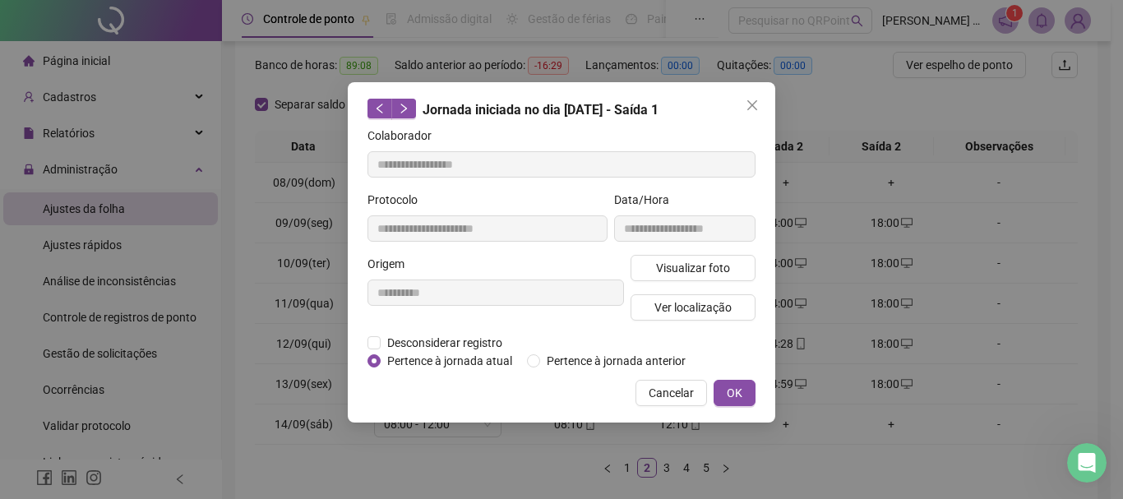
type input "**********"
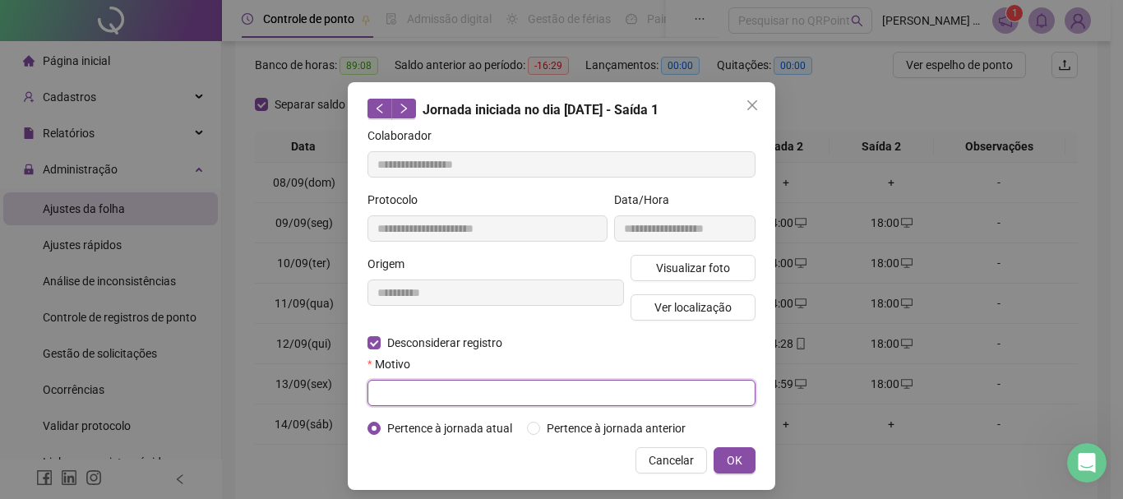
click at [430, 386] on input "text" at bounding box center [561, 393] width 388 height 26
type input "****"
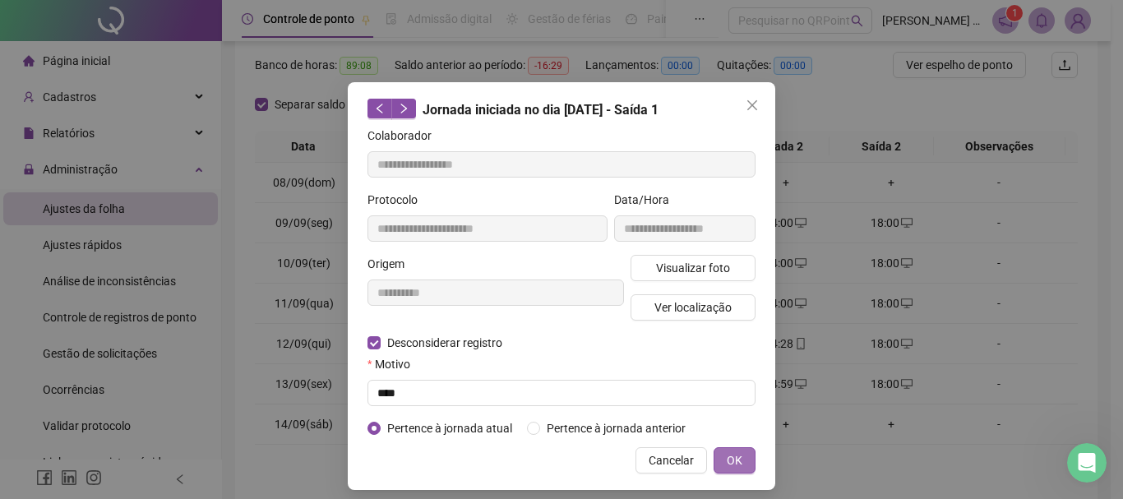
click at [732, 464] on span "OK" at bounding box center [735, 460] width 16 height 18
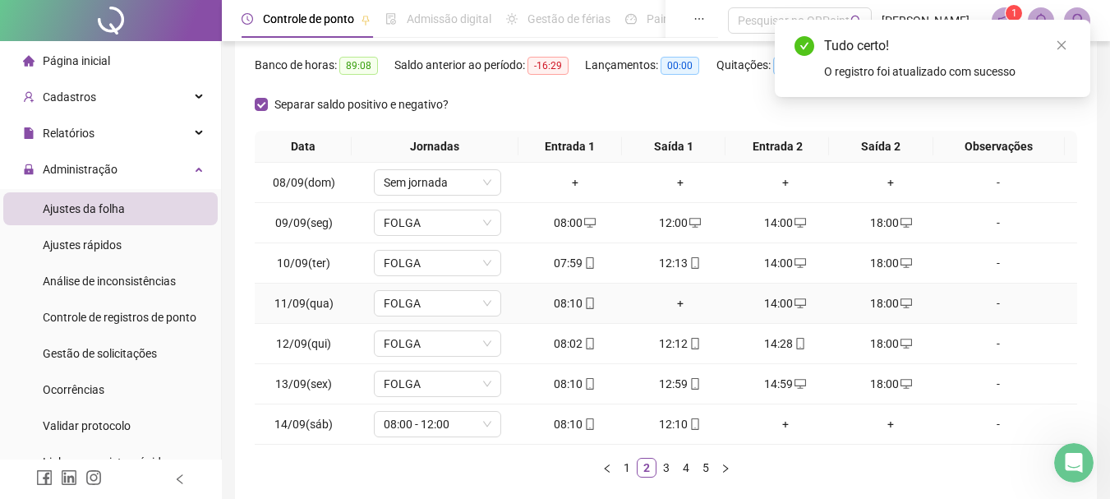
click at [676, 303] on div "+" at bounding box center [681, 303] width 92 height 18
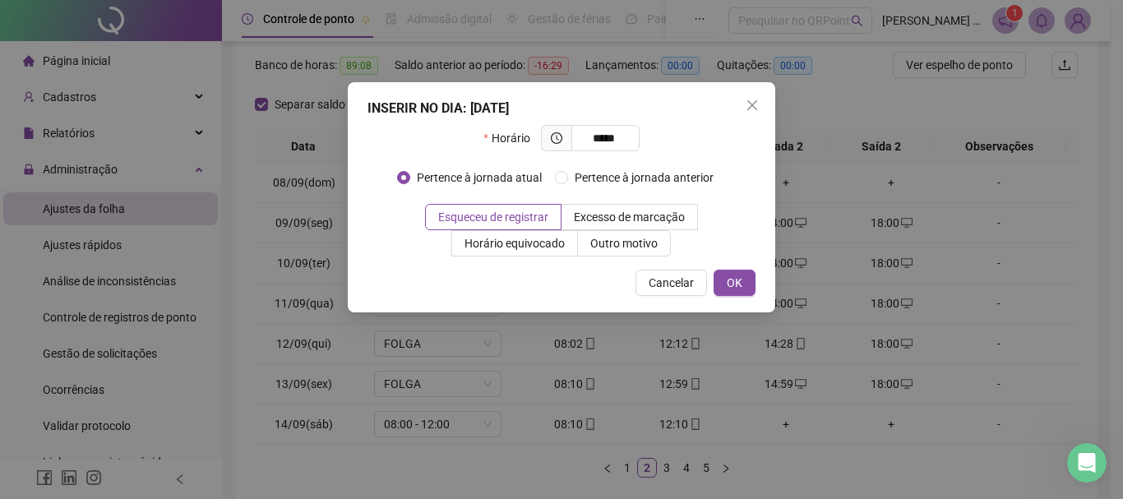
type input "*****"
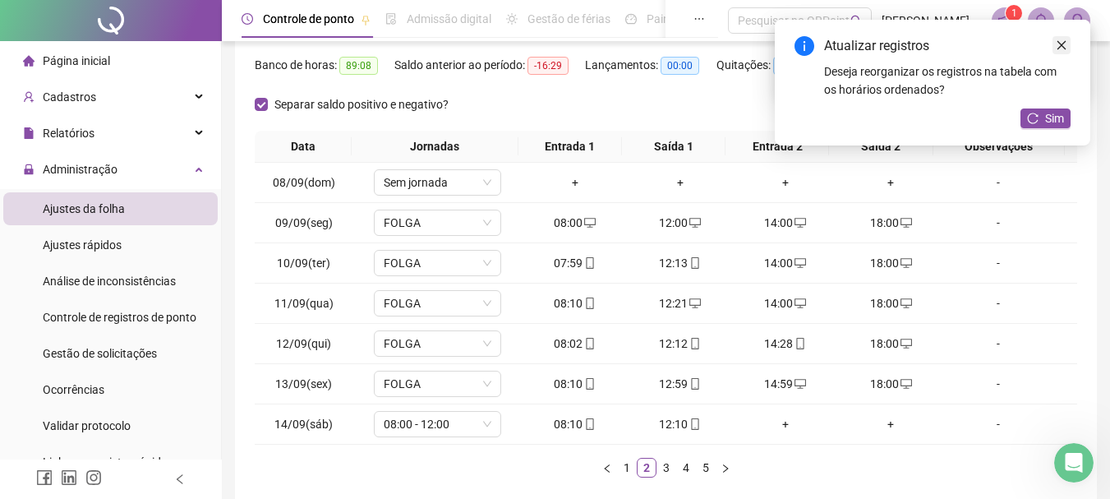
click at [1064, 48] on icon "close" at bounding box center [1062, 45] width 9 height 9
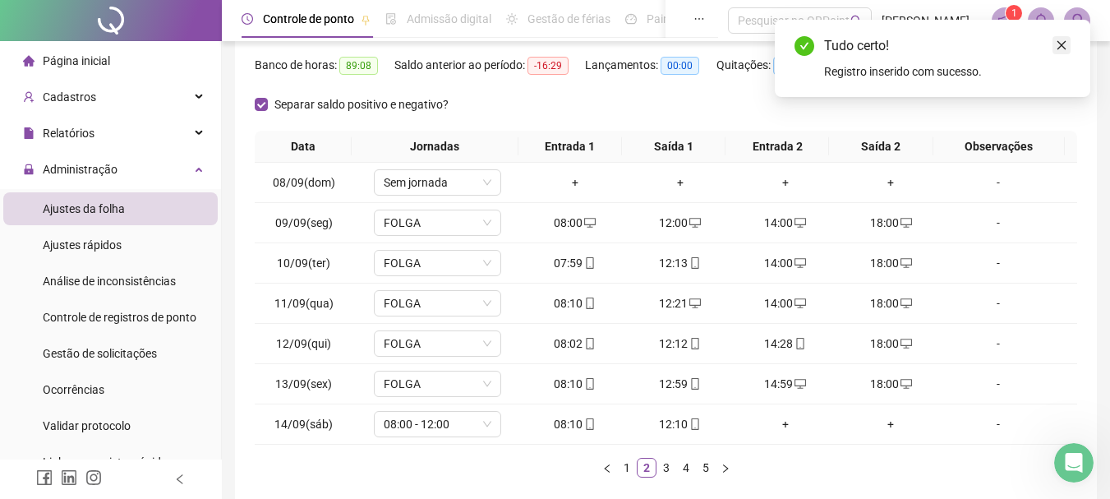
click at [1061, 39] on link "Close" at bounding box center [1062, 45] width 18 height 18
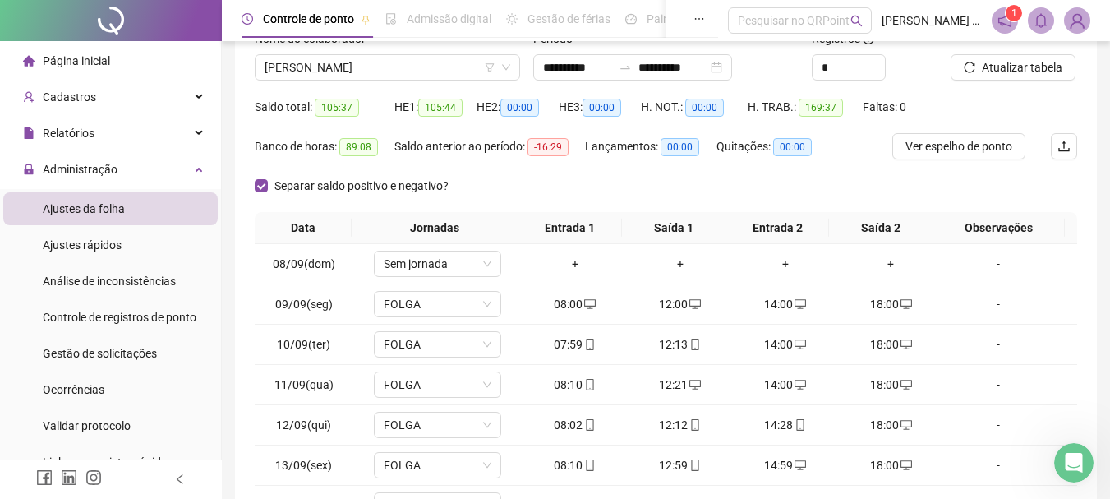
scroll to position [121, 0]
click at [1013, 72] on span "Atualizar tabela" at bounding box center [1022, 68] width 81 height 18
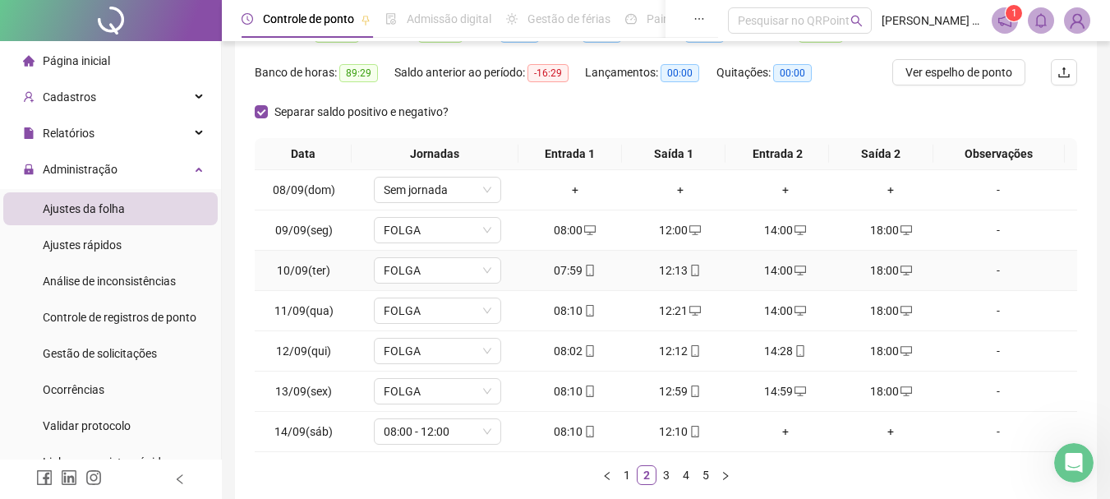
scroll to position [203, 0]
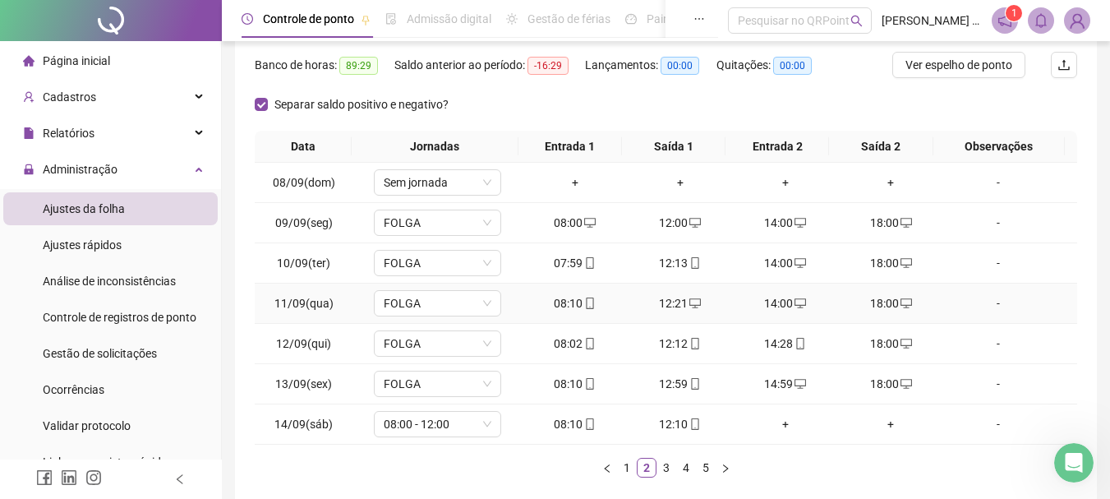
click at [672, 298] on div "12:21" at bounding box center [681, 303] width 92 height 18
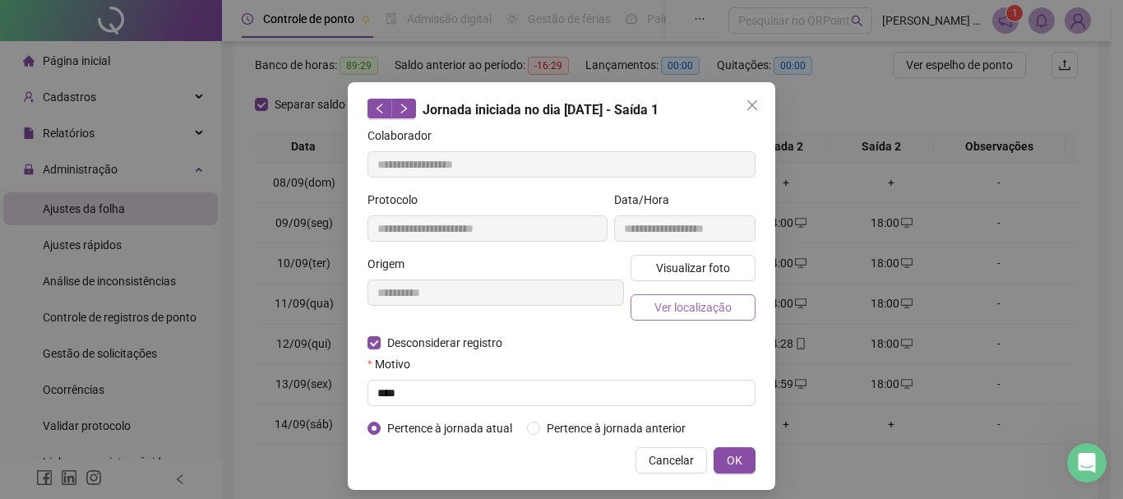
type input "**********"
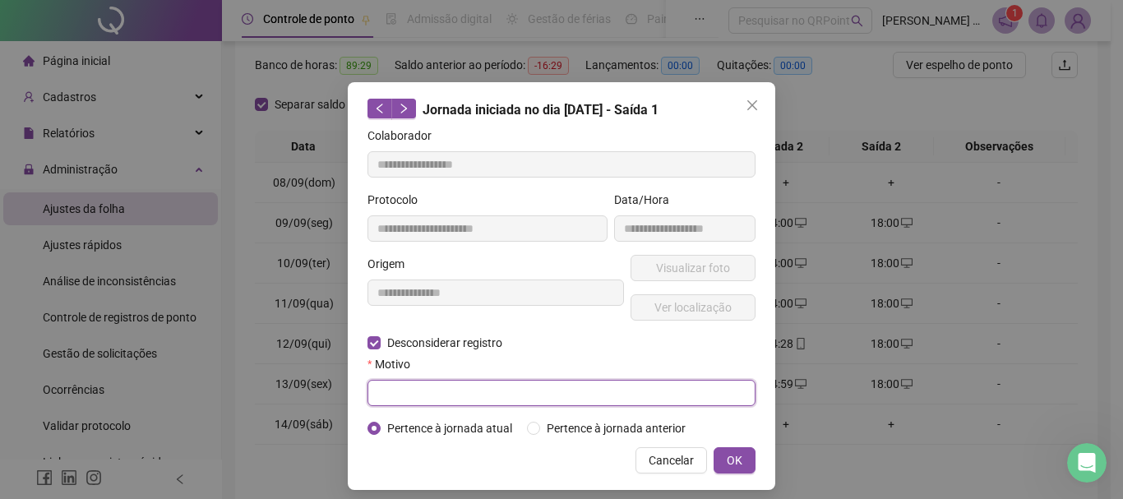
click at [436, 381] on input "text" at bounding box center [561, 393] width 388 height 26
type input "****"
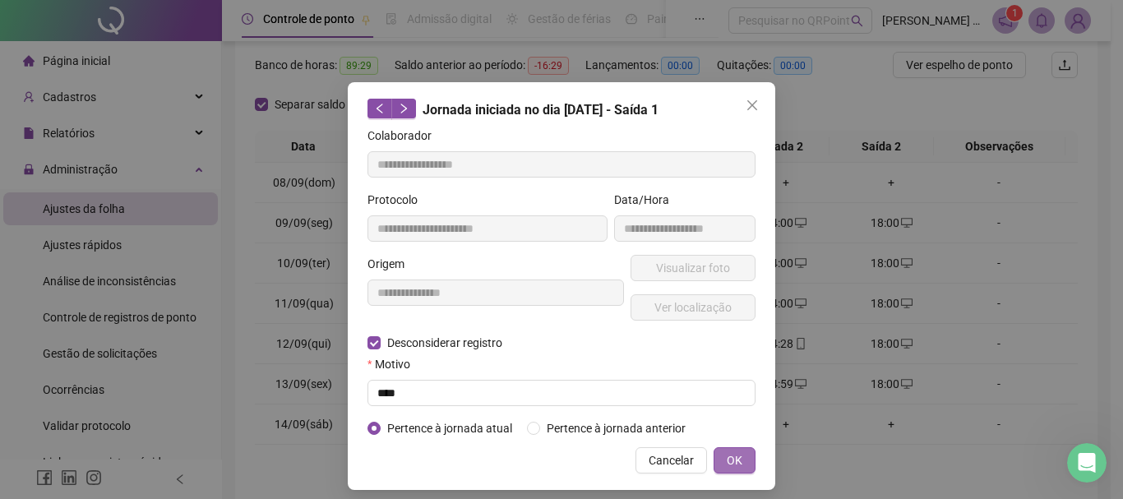
click at [733, 454] on span "OK" at bounding box center [735, 460] width 16 height 18
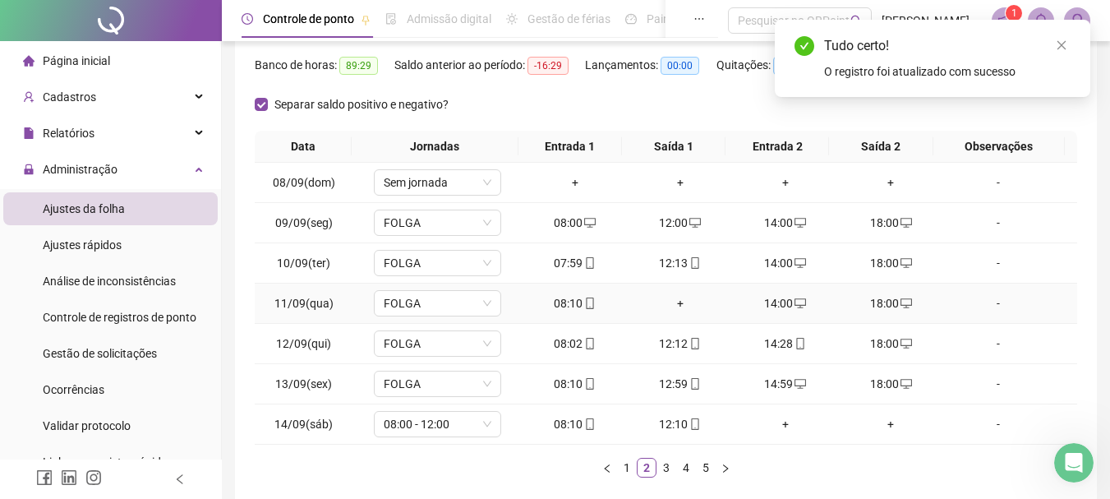
click at [669, 307] on div "+" at bounding box center [681, 303] width 92 height 18
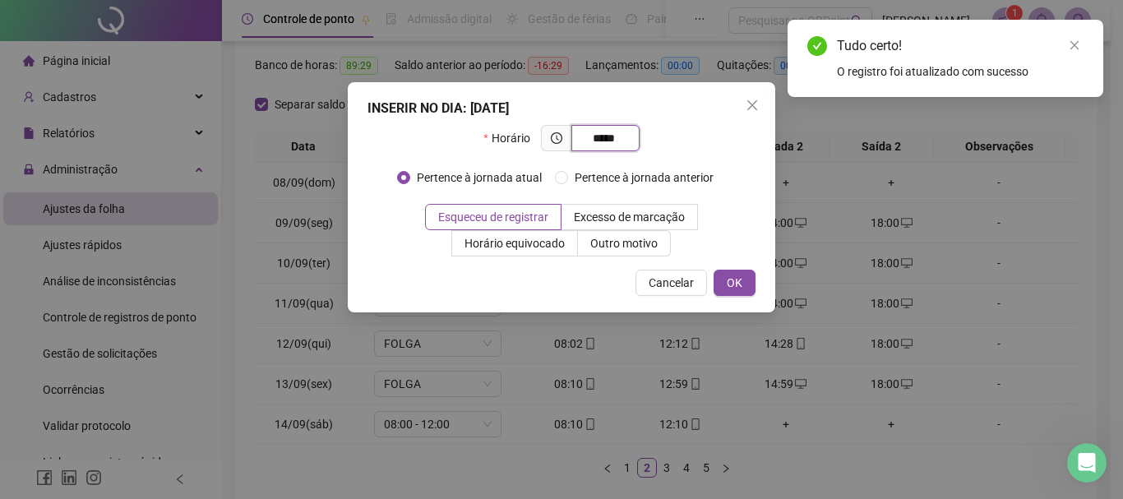
type input "*****"
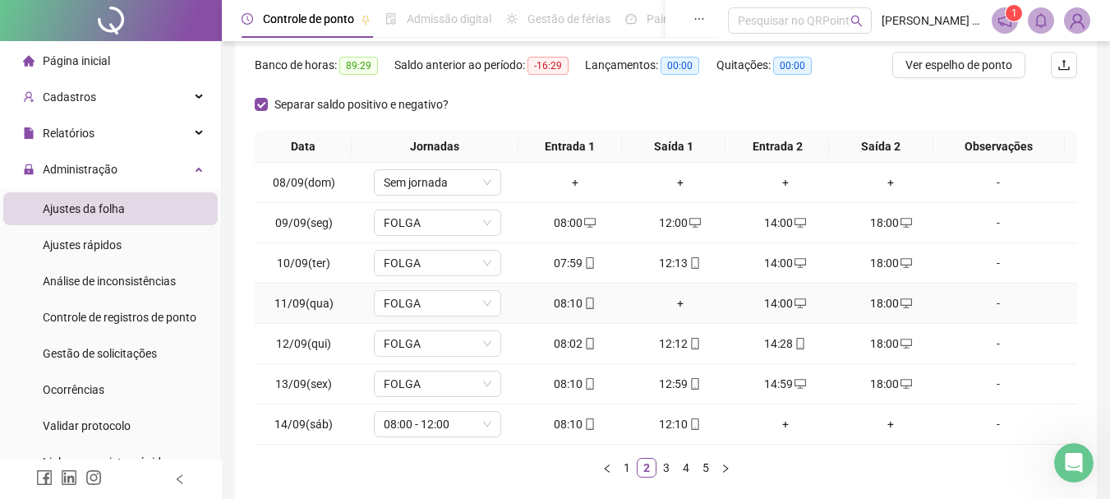
click at [673, 304] on div "+" at bounding box center [681, 303] width 92 height 18
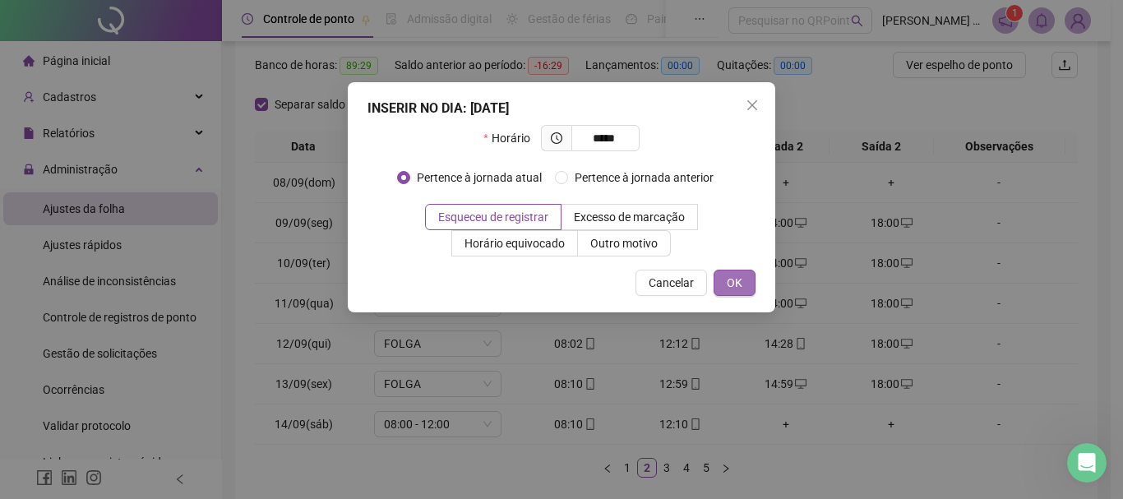
type input "*****"
click at [745, 285] on button "OK" at bounding box center [734, 283] width 42 height 26
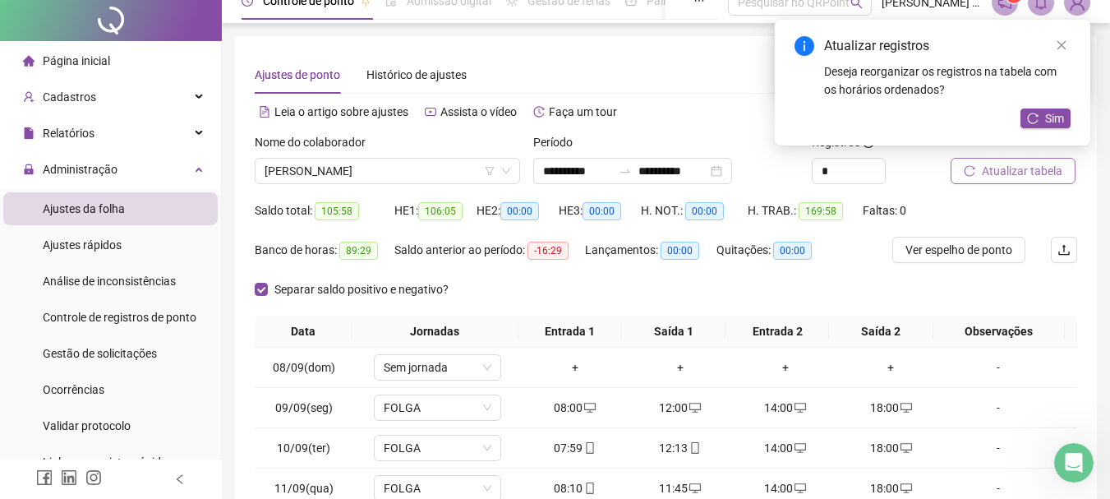
scroll to position [0, 0]
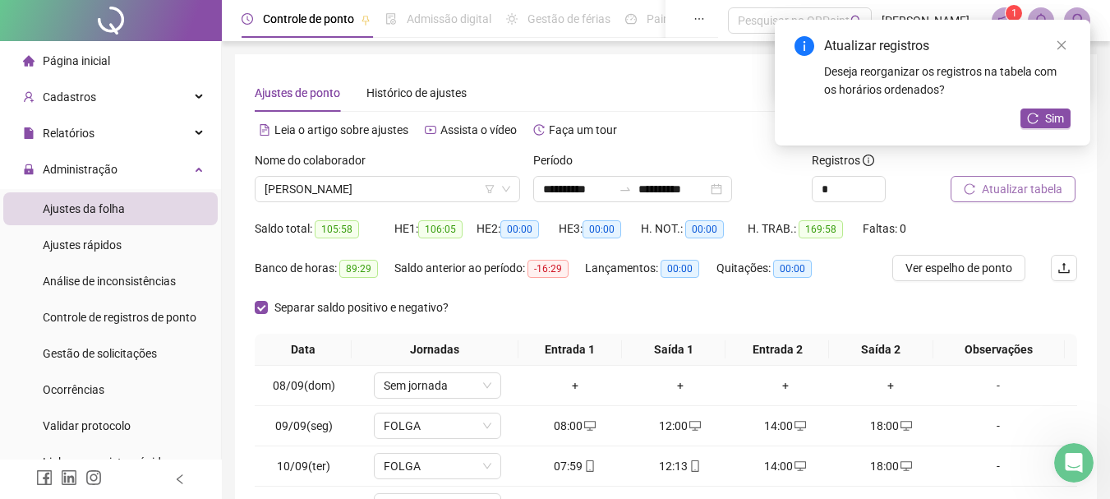
click at [1018, 198] on button "Atualizar tabela" at bounding box center [1013, 189] width 125 height 26
click at [1059, 47] on icon "close" at bounding box center [1062, 45] width 12 height 12
